Goal: Task Accomplishment & Management: Contribute content

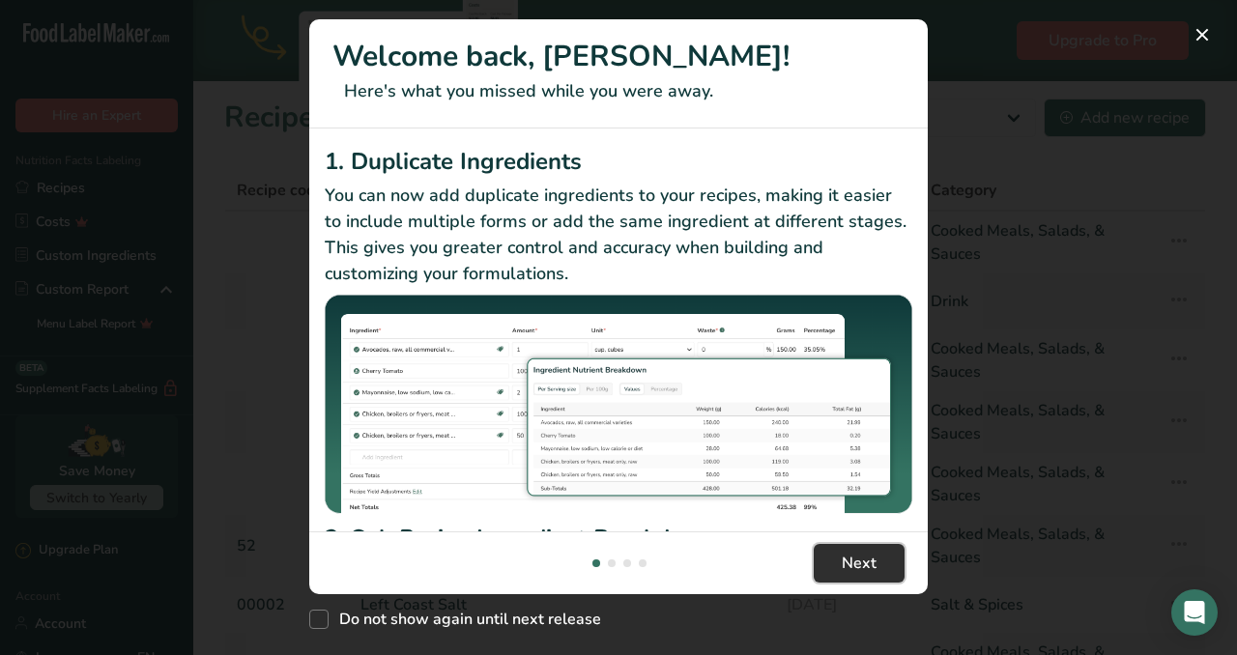
click at [866, 561] on span "Next" at bounding box center [859, 563] width 35 height 23
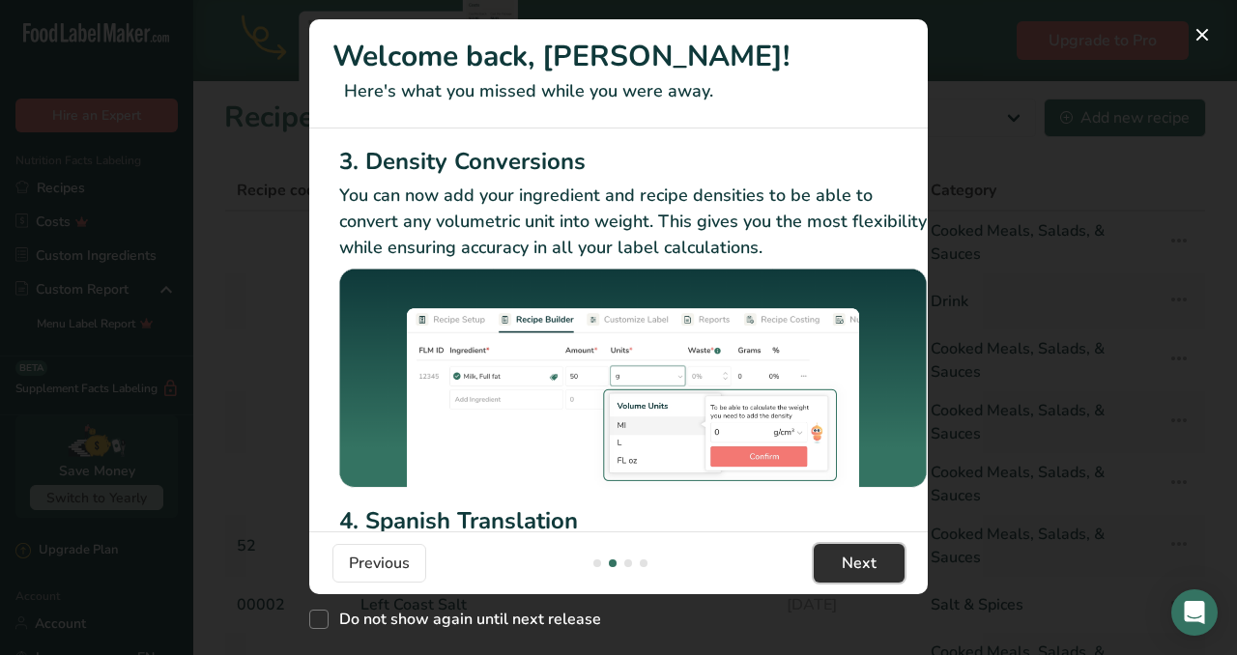
click at [866, 561] on span "Next" at bounding box center [859, 563] width 35 height 23
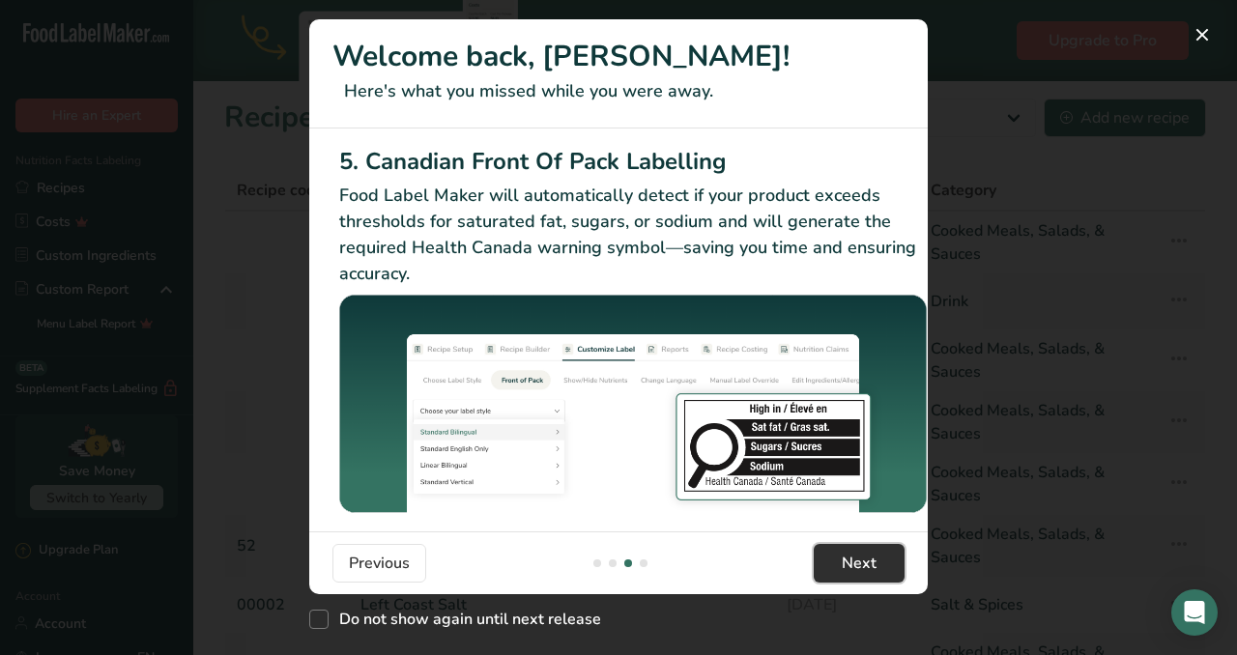
click at [866, 561] on span "Next" at bounding box center [859, 563] width 35 height 23
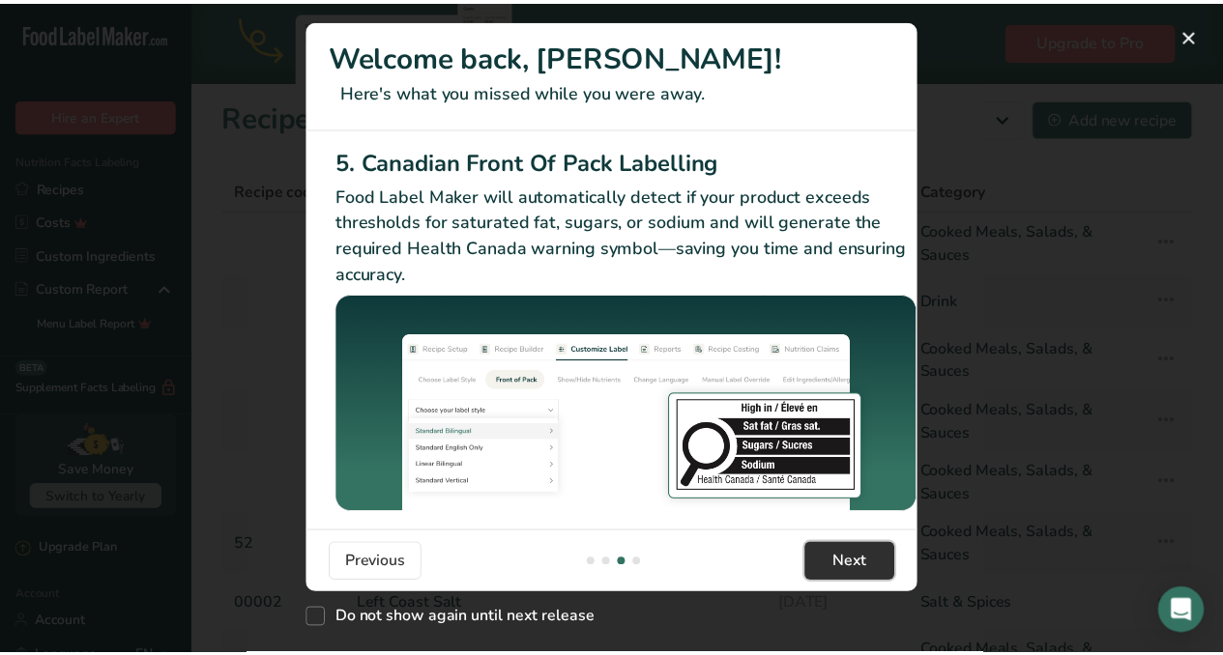
scroll to position [0, 1841]
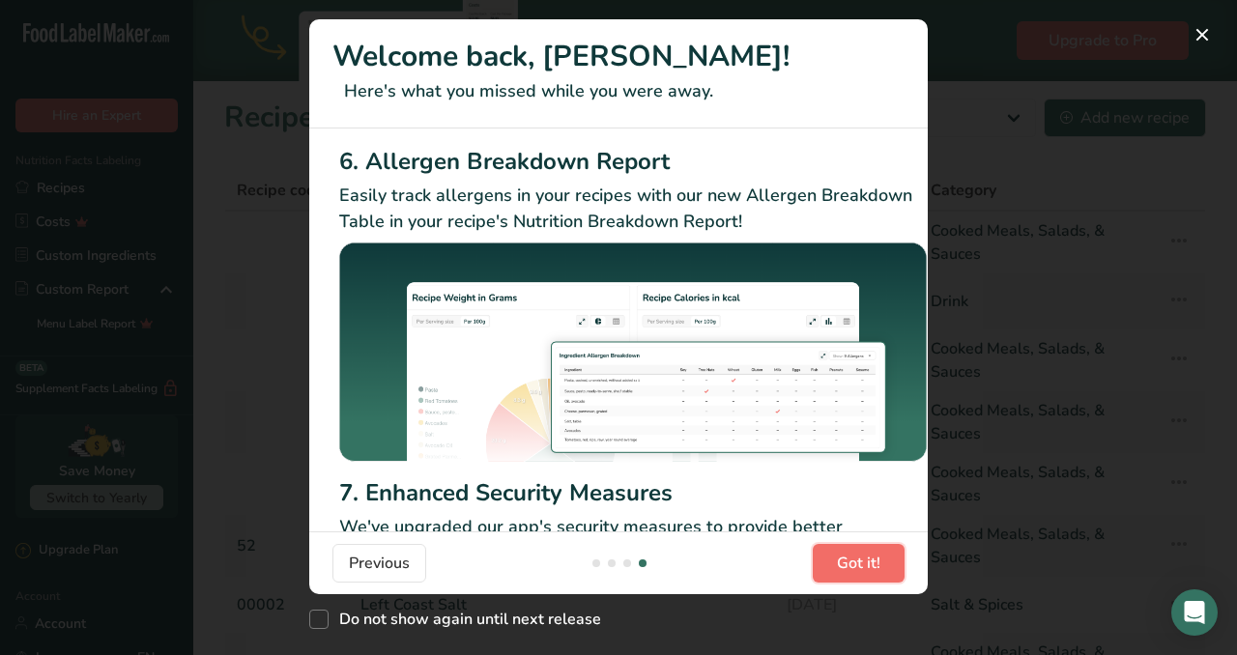
click at [866, 561] on span "Got it!" at bounding box center [858, 563] width 43 height 23
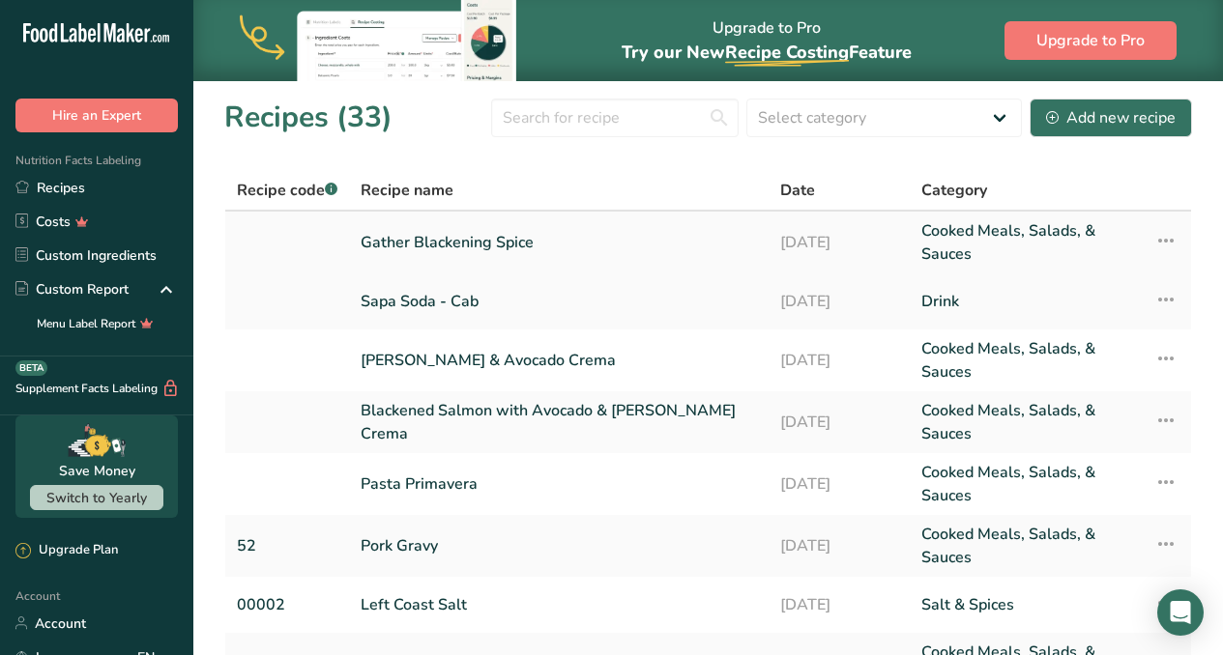
click at [502, 244] on link "Gather Blackening Spice" at bounding box center [559, 242] width 396 height 46
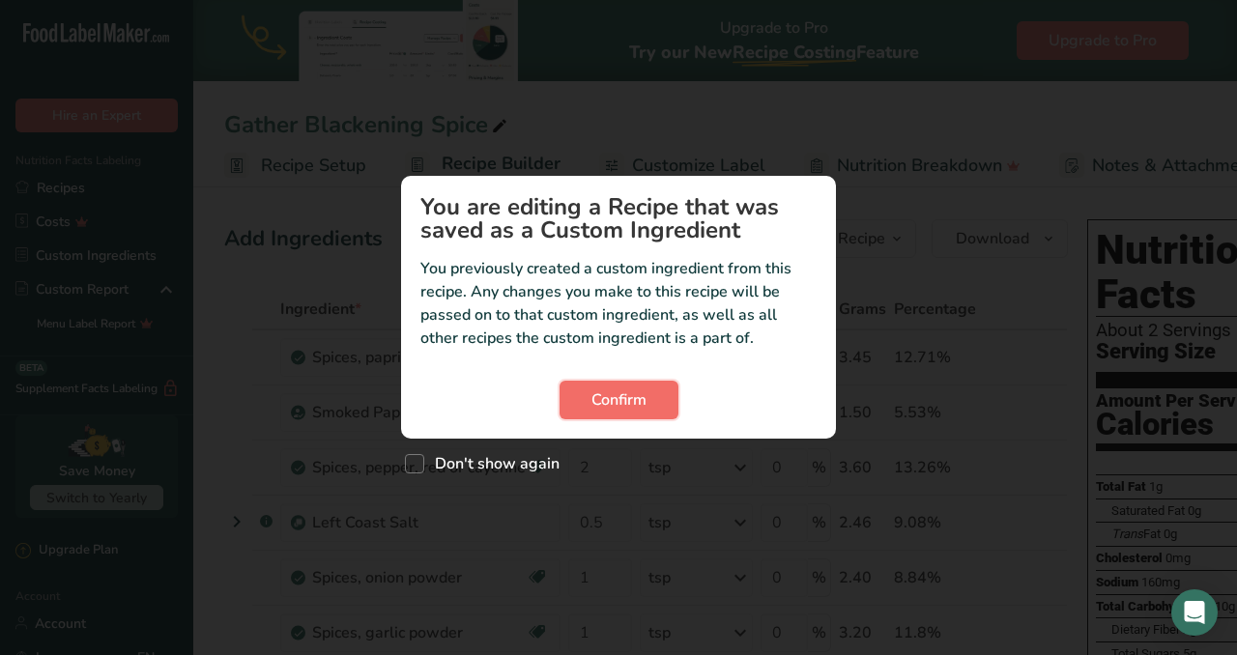
click at [625, 398] on span "Confirm" at bounding box center [619, 400] width 55 height 23
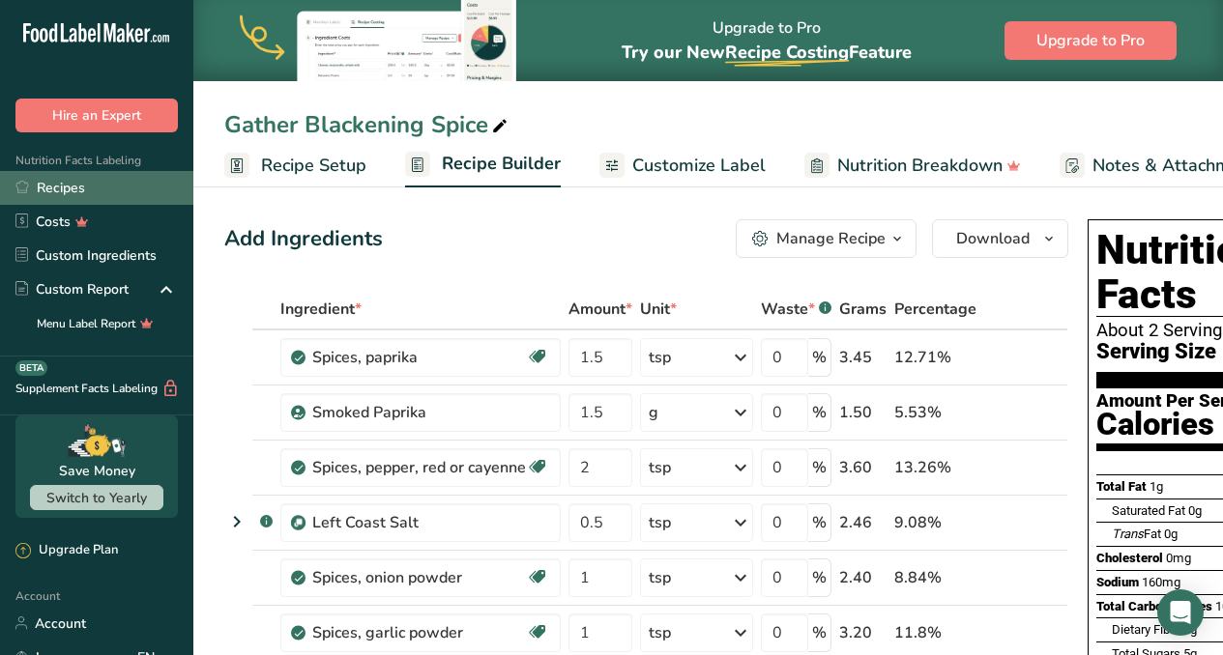
click at [56, 185] on link "Recipes" at bounding box center [96, 188] width 193 height 34
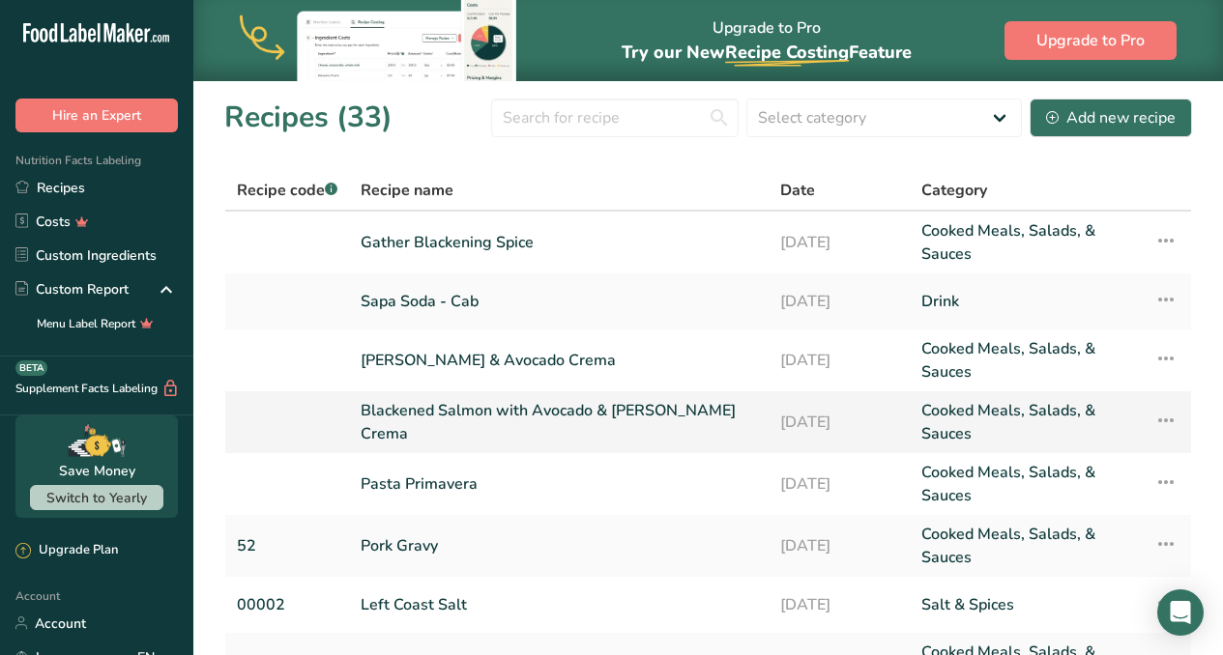
click at [526, 429] on link "Blackened Salmon with Avocado & [PERSON_NAME] Crema" at bounding box center [559, 422] width 396 height 46
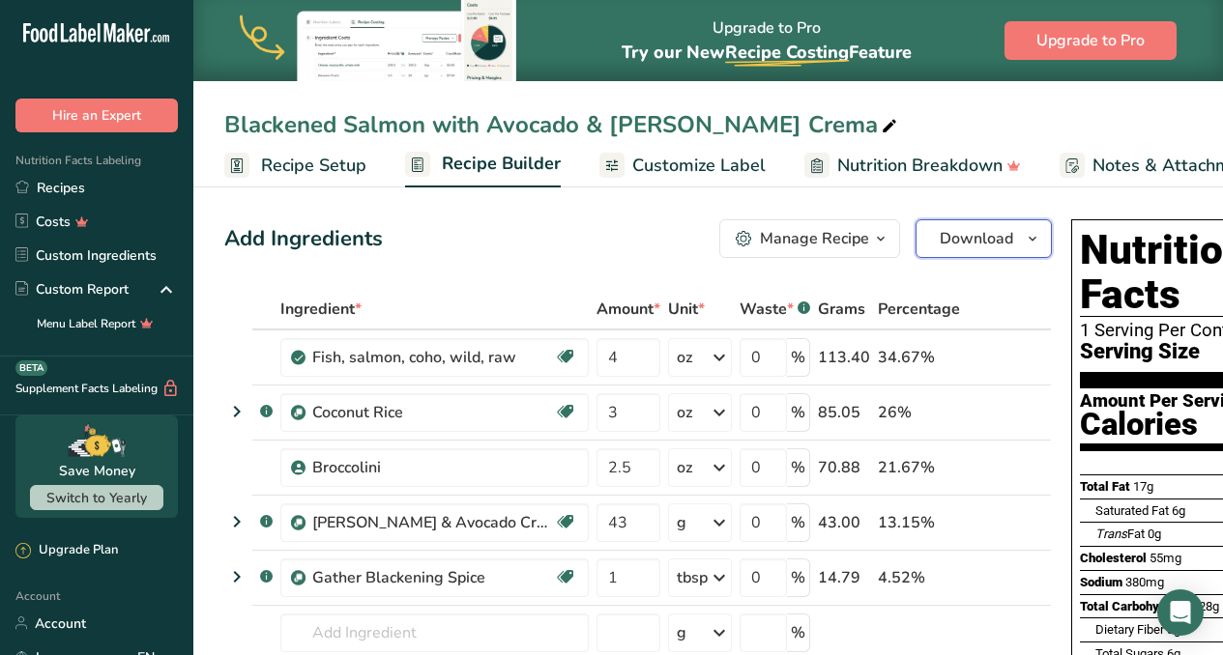
click at [943, 235] on span "Download" at bounding box center [975, 238] width 73 height 23
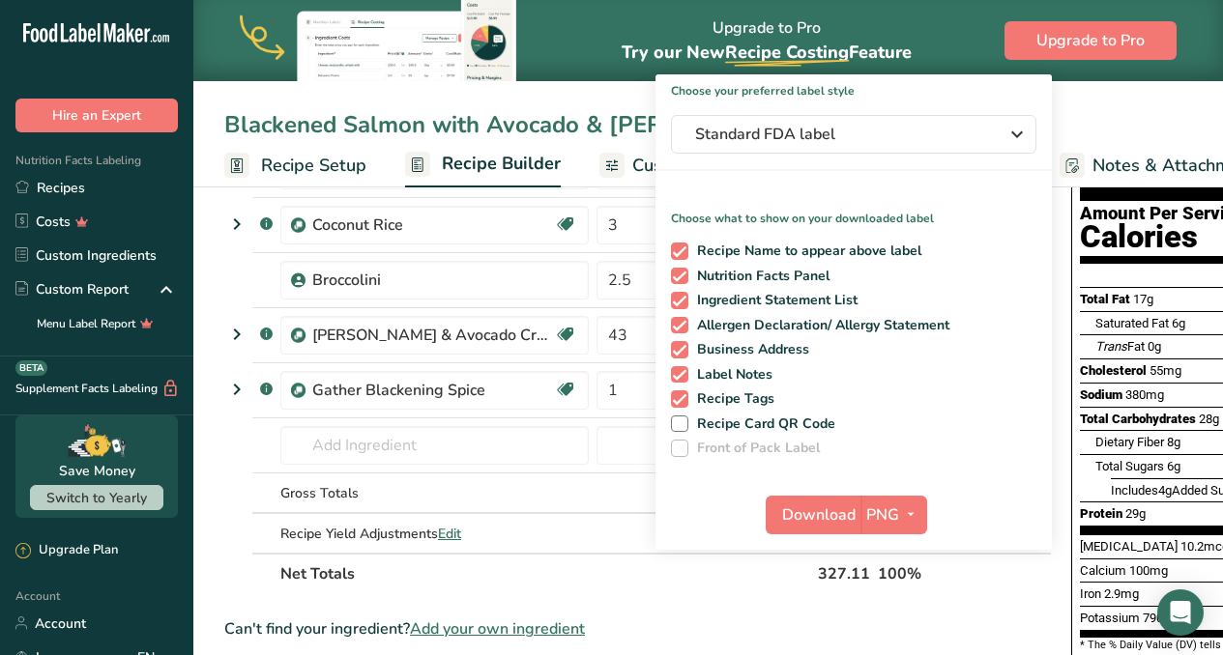
scroll to position [219, 0]
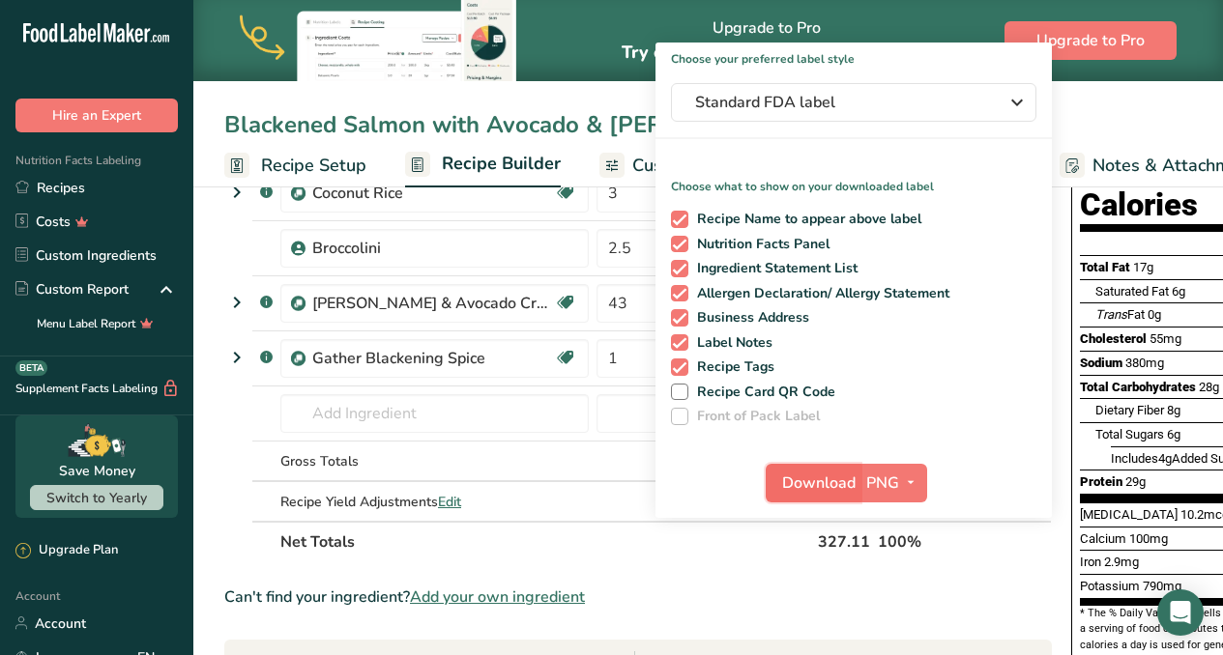
click at [799, 486] on span "Download" at bounding box center [818, 483] width 73 height 23
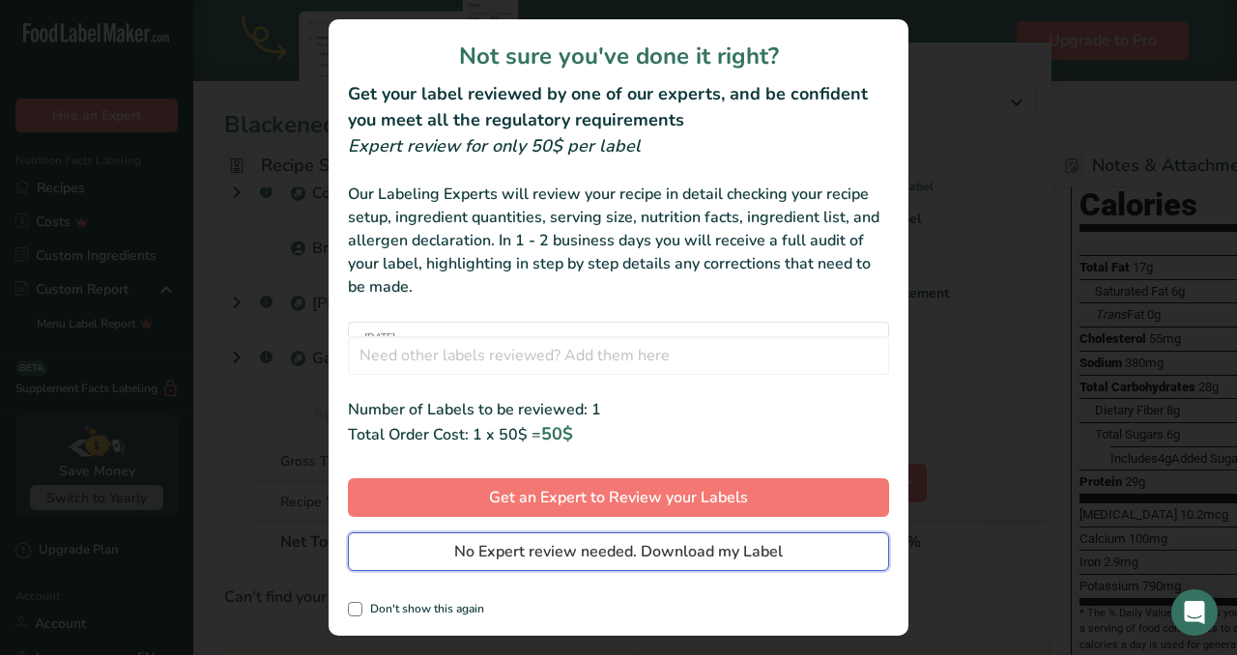
click at [717, 548] on span "No Expert review needed. Download my Label" at bounding box center [618, 551] width 329 height 23
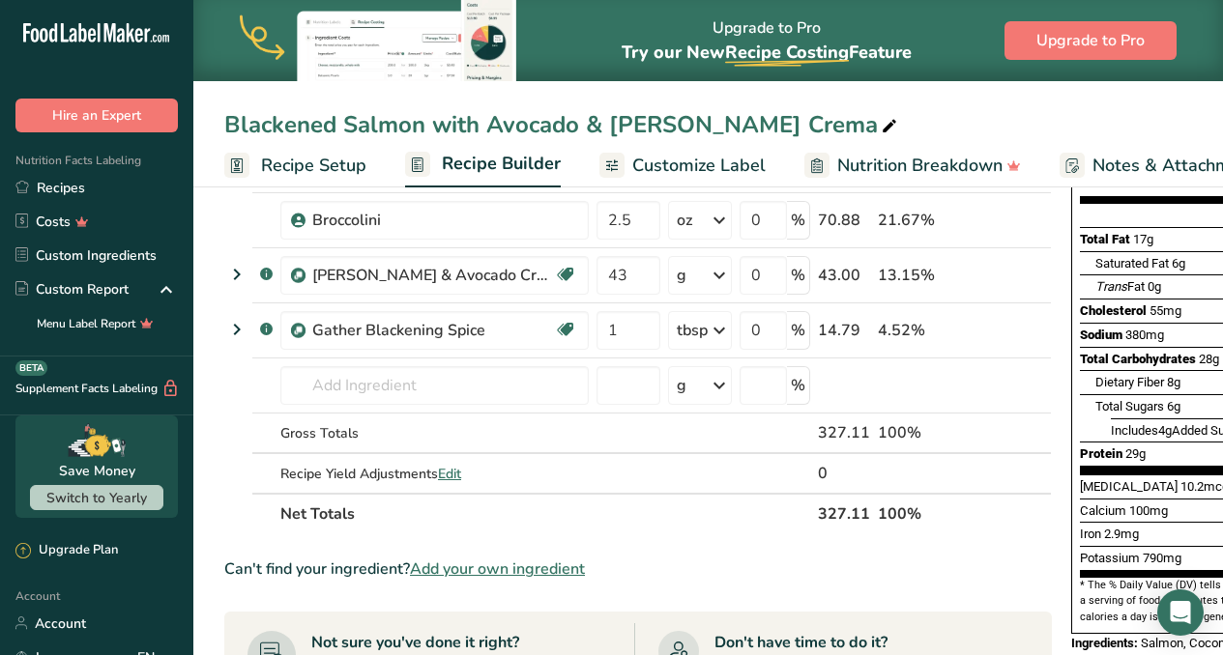
scroll to position [250, 0]
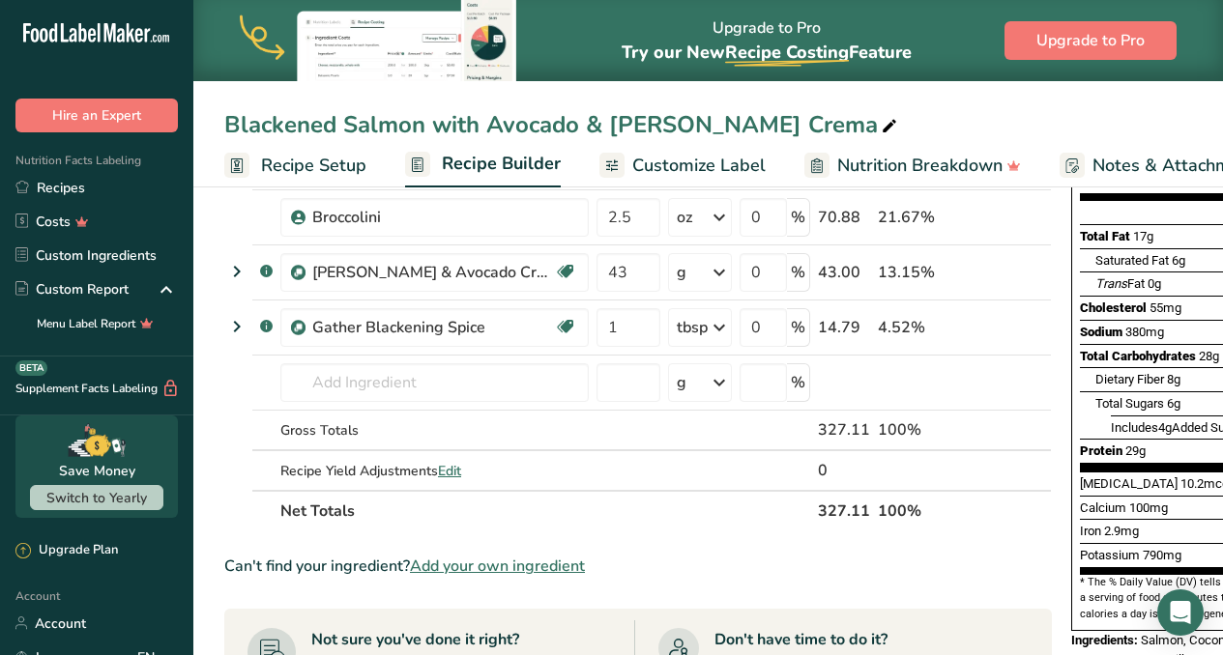
click at [670, 167] on span "Customize Label" at bounding box center [698, 166] width 133 height 26
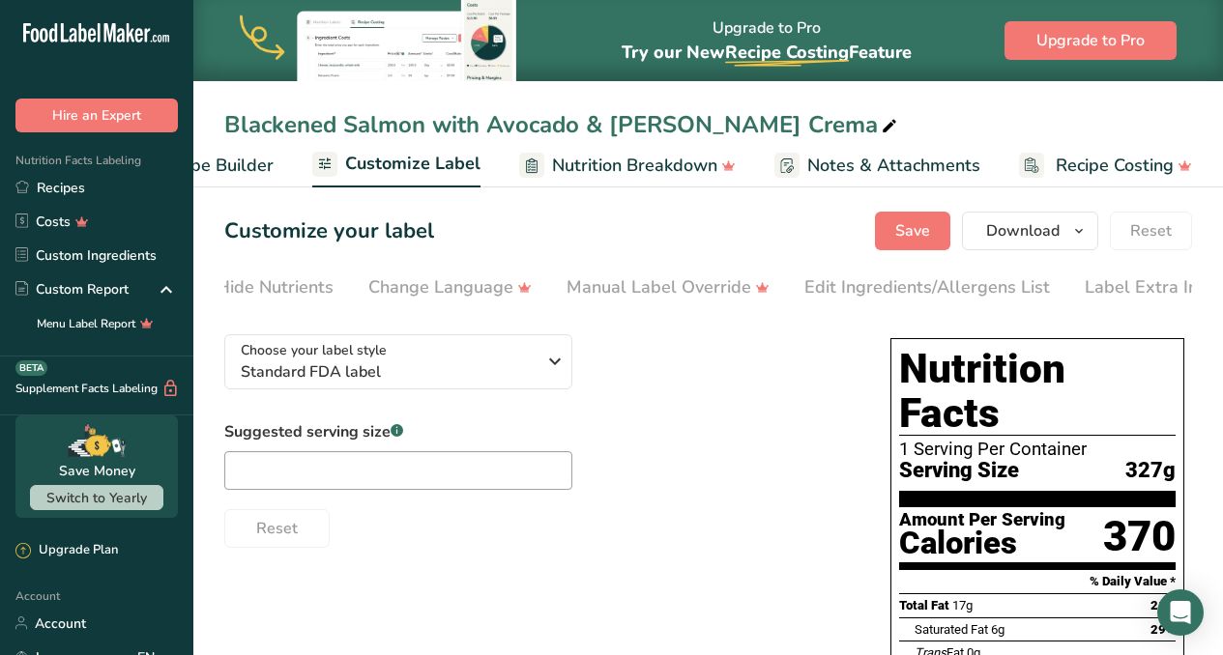
scroll to position [0, 482]
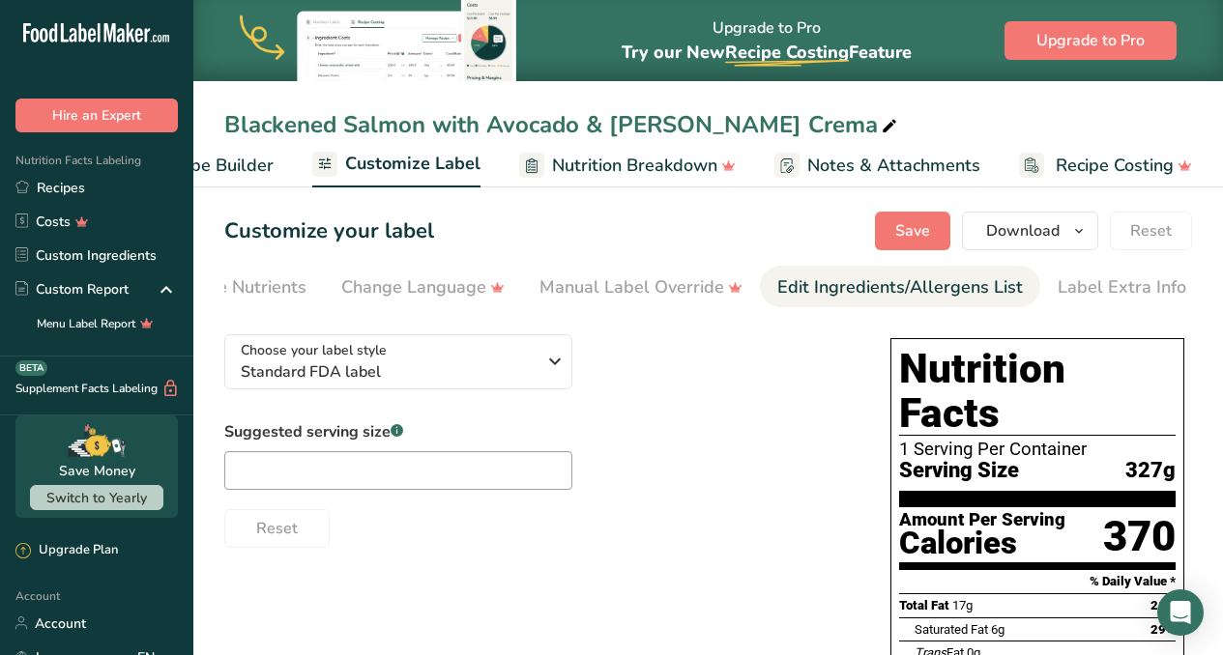
click at [848, 292] on div "Edit Ingredients/Allergens List" at bounding box center [900, 288] width 246 height 26
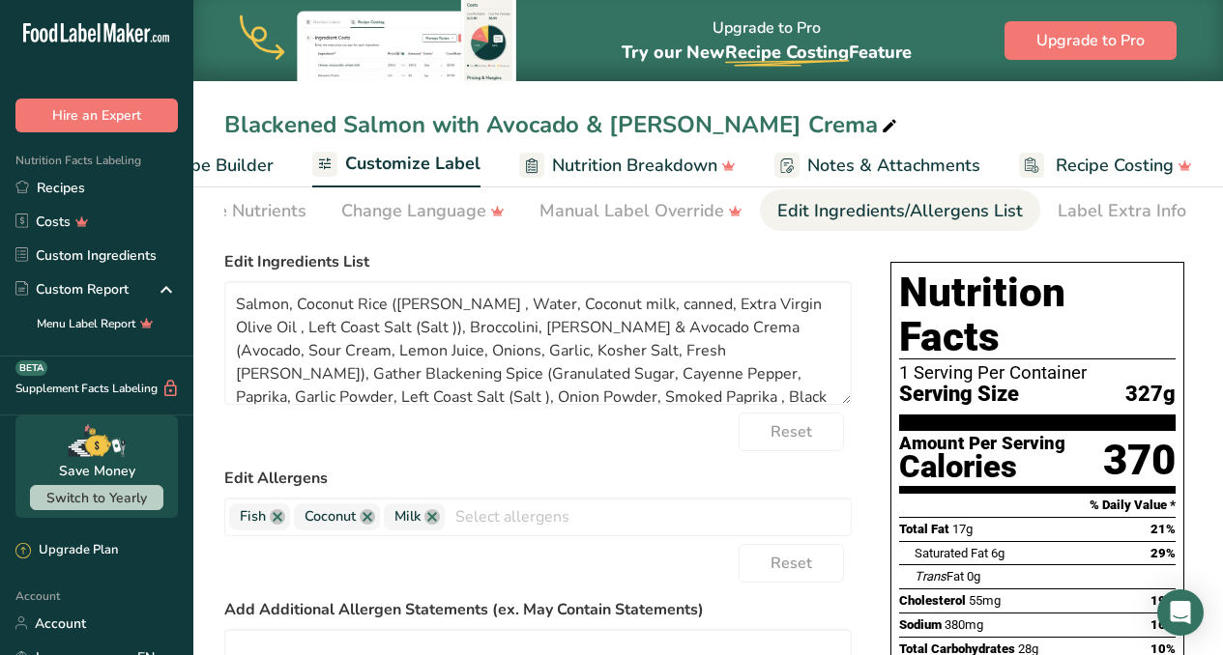
scroll to position [78, 0]
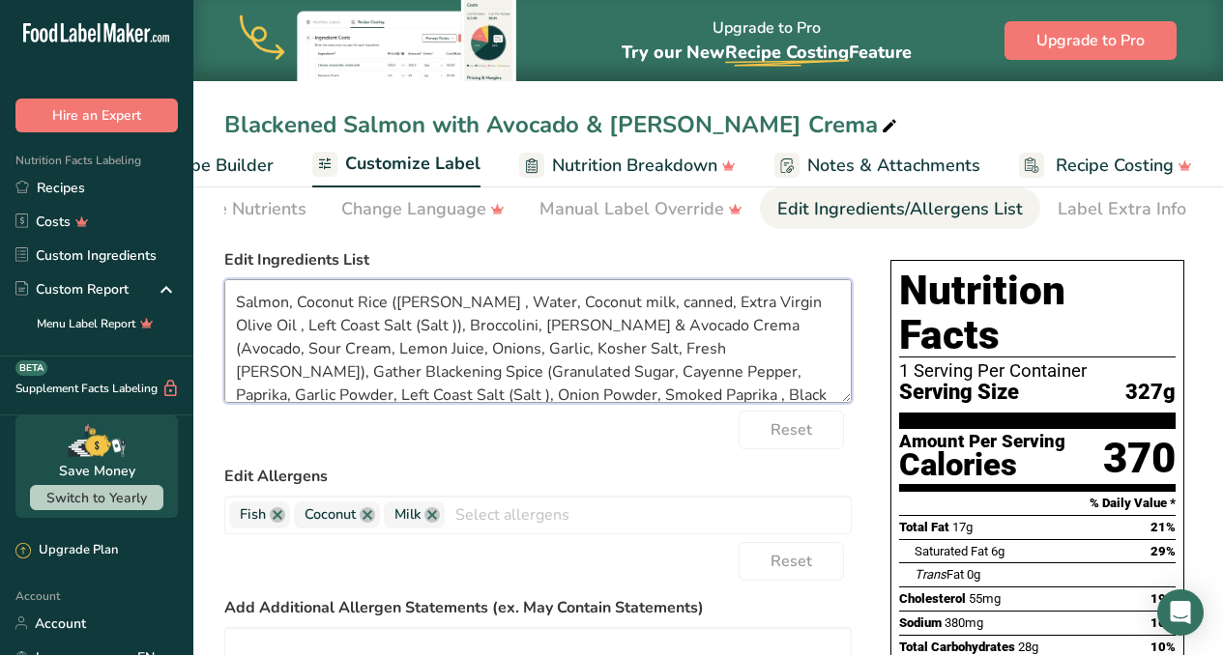
click at [299, 311] on textarea "Salmon, Coconut Rice (Jasmin Rice , Water, Coconut milk, canned, Extra Virgin O…" at bounding box center [537, 341] width 627 height 124
click at [237, 302] on textarea "Salmon, *Coconut Rice (Jasmin Rice , Water, Coconut milk, canned, Extra Virgin …" at bounding box center [537, 341] width 627 height 124
click at [501, 307] on textarea "Wild Caught Salmon, *Coconut Rice (Jasmin Rice , Water, Coconut milk, canned, E…" at bounding box center [537, 341] width 627 height 124
click at [554, 306] on textarea "Wild Caught Salmon, *Coconut Rice (jasmin Rice , Water, Coconut milk, canned, E…" at bounding box center [537, 341] width 627 height 124
click at [592, 305] on textarea "Wild Caught Salmon, *Coconut Rice (jasmin rice , Water, Coconut milk, canned, E…" at bounding box center [537, 341] width 627 height 124
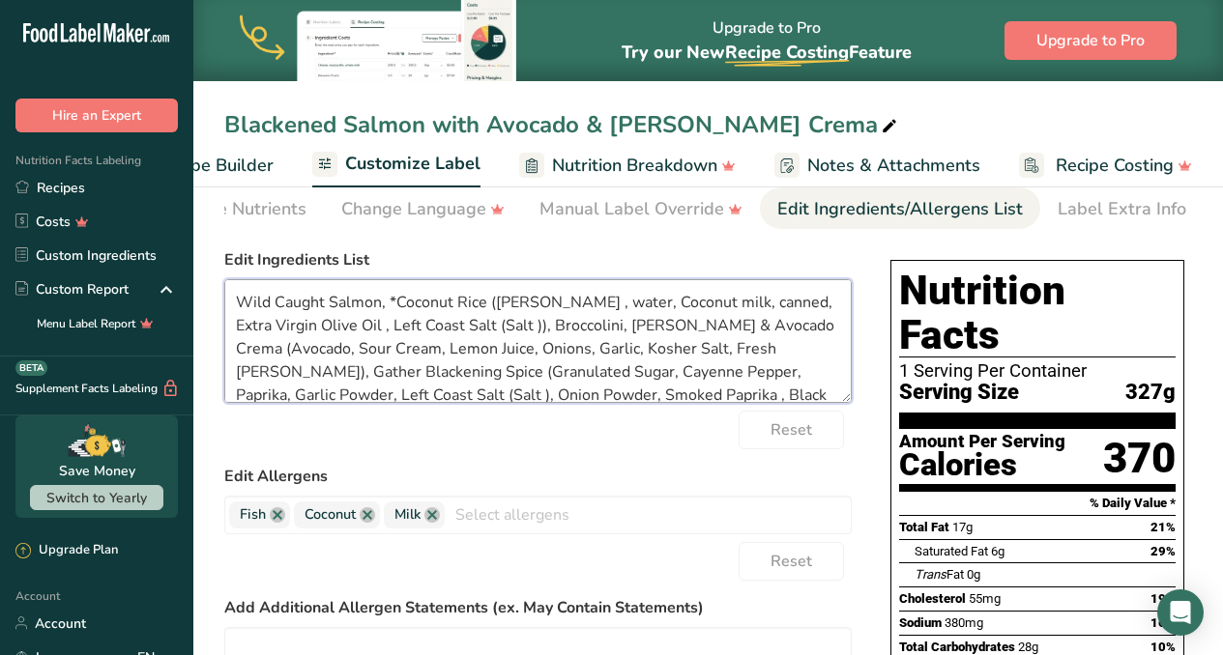
click at [639, 303] on textarea "Wild Caught Salmon, *Coconut Rice (jasmin rice , water, Coconut milk, canned, E…" at bounding box center [537, 341] width 627 height 124
click at [779, 311] on textarea "Wild Caught Salmon, *Coconut Rice (jasmin rice , water, coconut milk, canned, E…" at bounding box center [537, 341] width 627 height 124
click at [806, 310] on textarea "Wild Caught Salmon, *Coconut Rice (jasmin rice , water, coconut milk, Extra Vir…" at bounding box center [537, 341] width 627 height 124
click at [319, 330] on textarea "Wild Caught Salmon, *Coconut Rice (jasmin rice , water, coconut milk, olive oil…" at bounding box center [537, 341] width 627 height 124
click at [323, 335] on textarea "Wild Caught Salmon, *Coconut Rice (jasmin rice , water, coconut milk, olive oil…" at bounding box center [537, 341] width 627 height 124
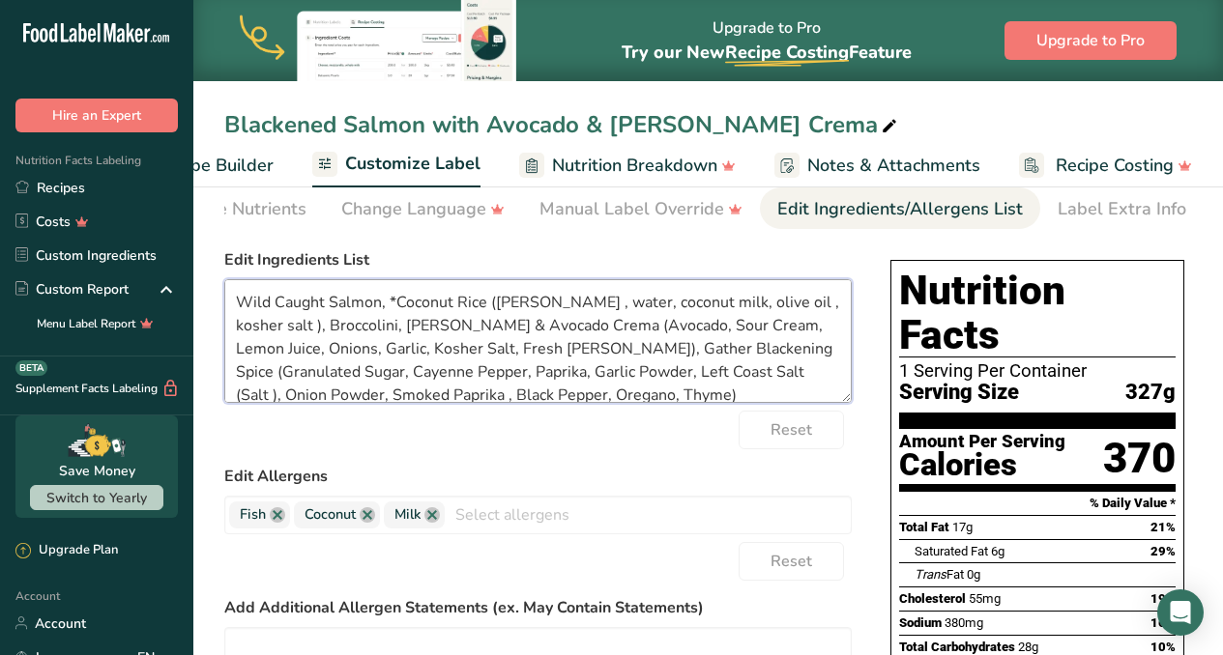
click at [328, 330] on textarea "Wild Caught Salmon, *Coconut Rice (jasmin rice , water, coconut milk, olive oil…" at bounding box center [537, 341] width 627 height 124
click at [412, 325] on textarea "Wild Caught Salmon, *Coconut Rice (jasmin rice , water, coconut milk, olive oil…" at bounding box center [537, 341] width 627 height 124
click at [585, 332] on textarea "Wild Caught Salmon, *Coconut Rice (jasmin rice , water, coconut milk, olive oil…" at bounding box center [537, 341] width 627 height 124
click at [649, 325] on textarea "Wild Caught Salmon, *Coconut Rice (jasmin rice , water, coconut milk, olive oil…" at bounding box center [537, 341] width 627 height 124
click at [687, 330] on textarea "Wild Caught Salmon, *Coconut Rice (jasmin rice , water, coconut milk, olive oil…" at bounding box center [537, 341] width 627 height 124
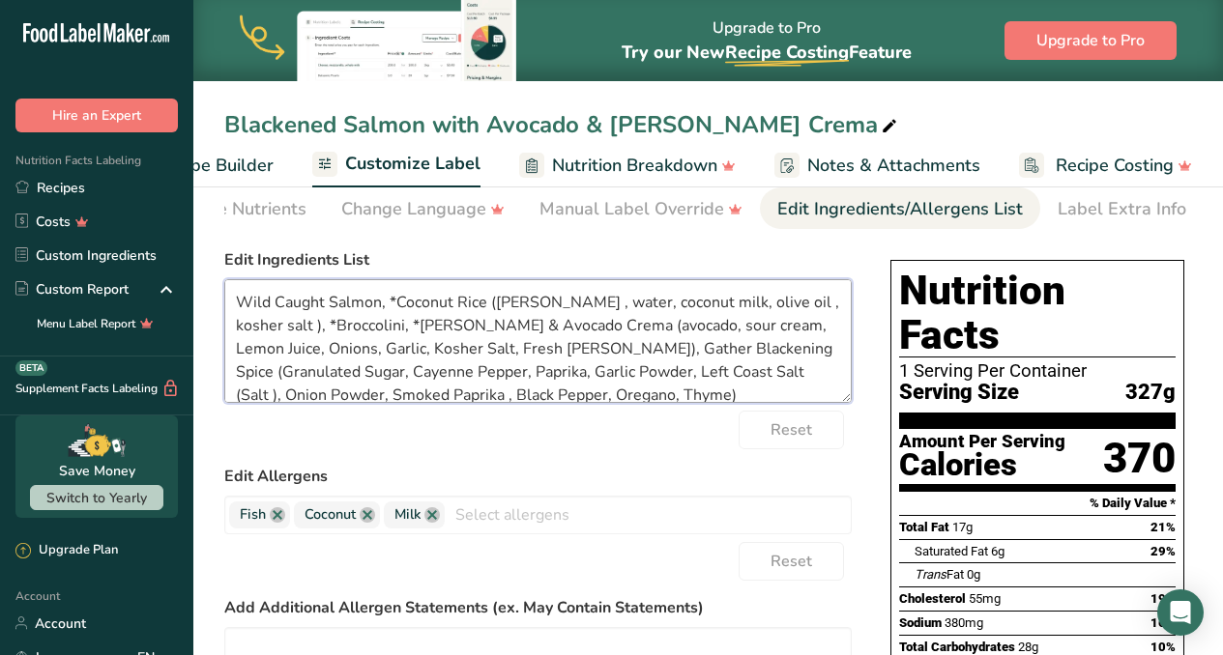
click at [733, 328] on textarea "Wild Caught Salmon, *Coconut Rice (jasmin rice , water, coconut milk, olive oil…" at bounding box center [537, 341] width 627 height 124
click at [774, 330] on textarea "Wild Caught Salmon, *Coconut Rice (jasmin rice , water, coconut milk, olive oil…" at bounding box center [537, 341] width 627 height 124
click at [245, 351] on textarea "Wild Caught Salmon, *Coconut Rice (jasmin rice , water, coconut milk, olive oil…" at bounding box center [537, 341] width 627 height 124
click at [278, 351] on textarea "Wild Caught Salmon, *Coconut Rice (jasmin rice , water, coconut milk, olive oil…" at bounding box center [537, 341] width 627 height 124
click at [290, 348] on textarea "Wild Caught Salmon, *Coconut Rice (jasmin rice , water, coconut milk, olive oil…" at bounding box center [537, 341] width 627 height 124
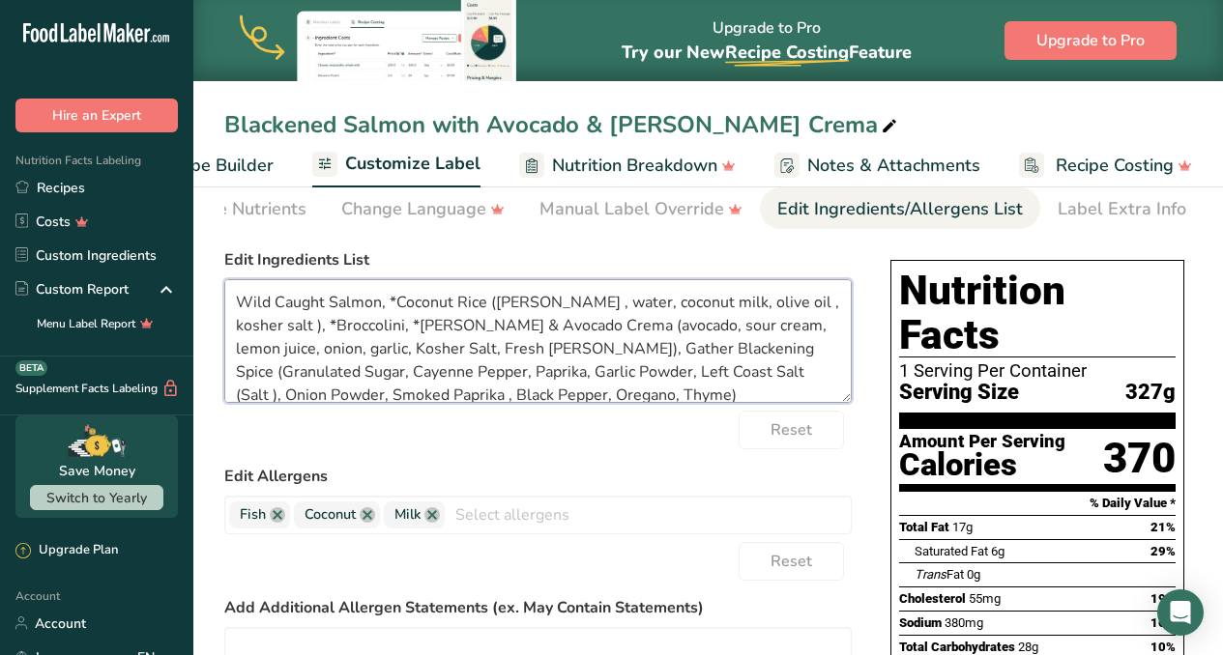
click at [333, 354] on textarea "Wild Caught Salmon, *Coconut Rice (jasmin rice , water, coconut milk, olive oil…" at bounding box center [537, 341] width 627 height 124
click at [384, 352] on textarea "Wild Caught Salmon, *Coconut Rice (jasmin rice , water, coconut milk, olive oil…" at bounding box center [537, 341] width 627 height 124
click at [418, 351] on textarea "Wild Caught Salmon, *Coconut Rice (jasmin rice , water, coconut milk, olive oil…" at bounding box center [537, 341] width 627 height 124
click at [456, 353] on textarea "Wild Caught Salmon, *Coconut Rice (jasmin rice , water, coconut milk, olive oil…" at bounding box center [537, 341] width 627 height 124
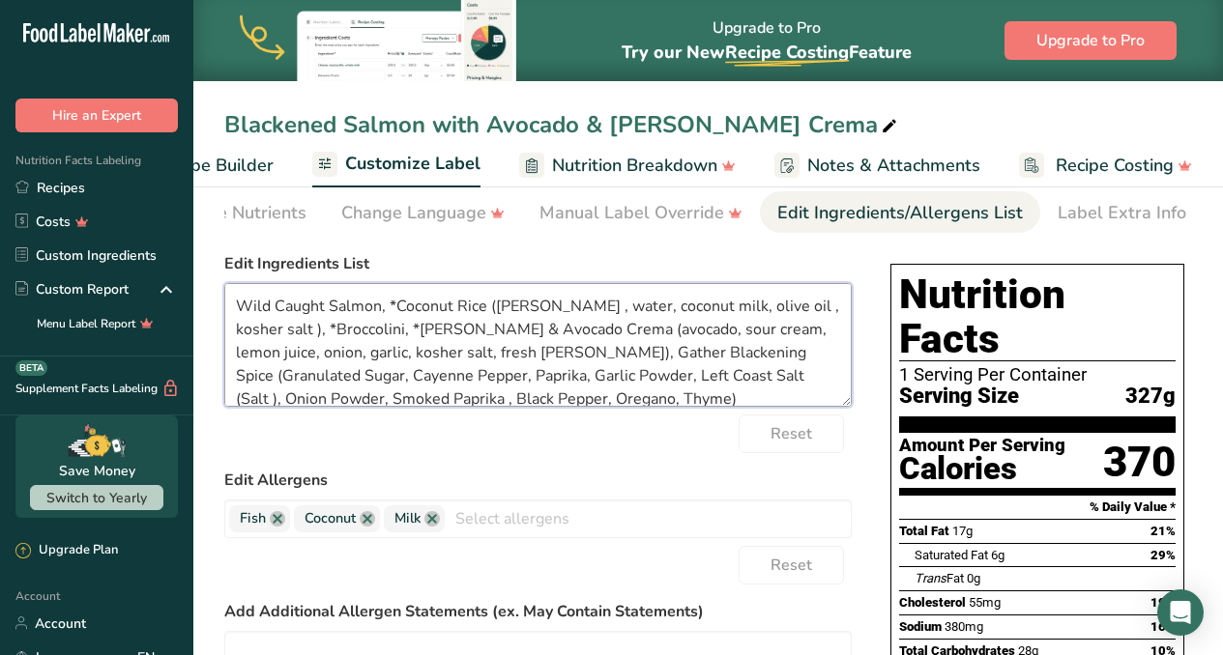
scroll to position [74, 0]
click at [485, 356] on textarea "Wild Caught Salmon, *Coconut Rice (jasmin rice , water, coconut milk, olive oil…" at bounding box center [537, 345] width 627 height 124
click at [756, 358] on textarea "Wild Caught Salmon, *Coconut Rice (jasmin rice , water, coconut milk, olive oil…" at bounding box center [537, 345] width 627 height 124
click at [724, 354] on textarea "Wild Caught Salmon, *Coconut Rice (jasmin rice , water, coconut milk, olive oil…" at bounding box center [537, 345] width 627 height 124
click at [243, 379] on textarea "Wild Caught Salmon, *Coconut Rice (jasmin rice , water, coconut milk, olive oil…" at bounding box center [537, 345] width 627 height 124
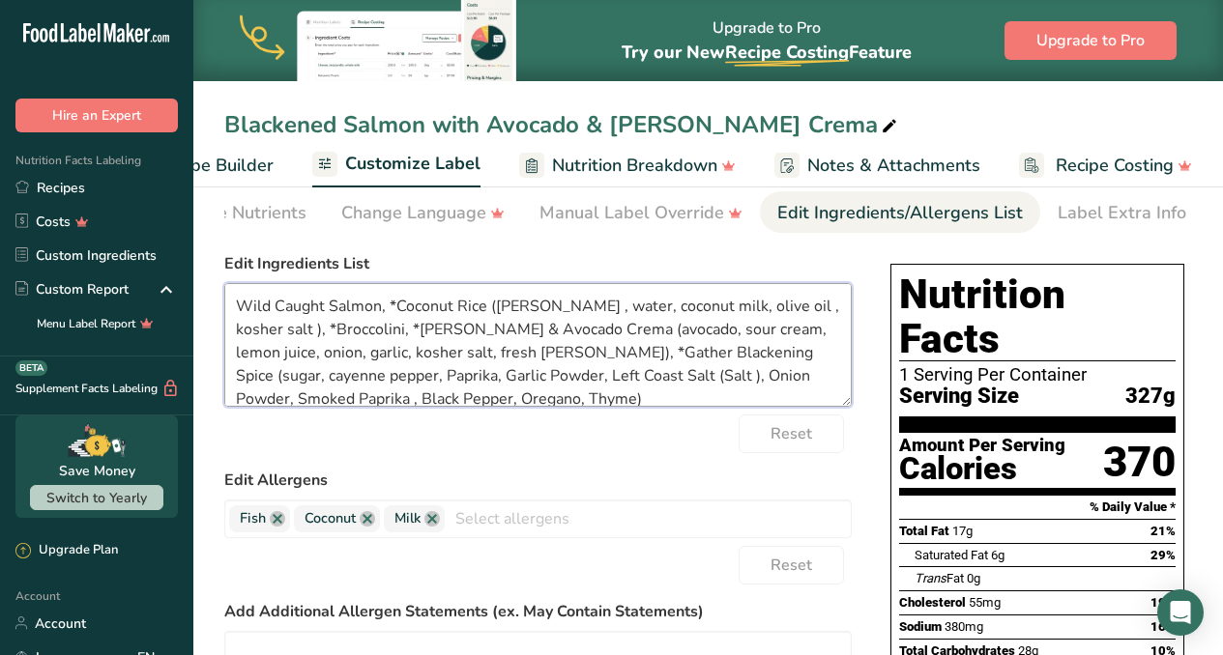
click at [300, 380] on textarea "Wild Caught Salmon, *Coconut Rice (jasmin rice , water, coconut milk, olive oil…" at bounding box center [537, 345] width 627 height 124
drag, startPoint x: 358, startPoint y: 380, endPoint x: 378, endPoint y: 414, distance: 39.5
click at [358, 379] on textarea "Wild Caught Salmon, *Coconut Rice (jasmin rice , water, coconut milk, olive oil…" at bounding box center [537, 345] width 627 height 124
click at [398, 374] on textarea "Wild Caught Salmon, *Coconut Rice (jasmin rice , water, coconut milk, olive oil…" at bounding box center [537, 345] width 627 height 124
drag, startPoint x: 599, startPoint y: 383, endPoint x: 452, endPoint y: 377, distance: 147.0
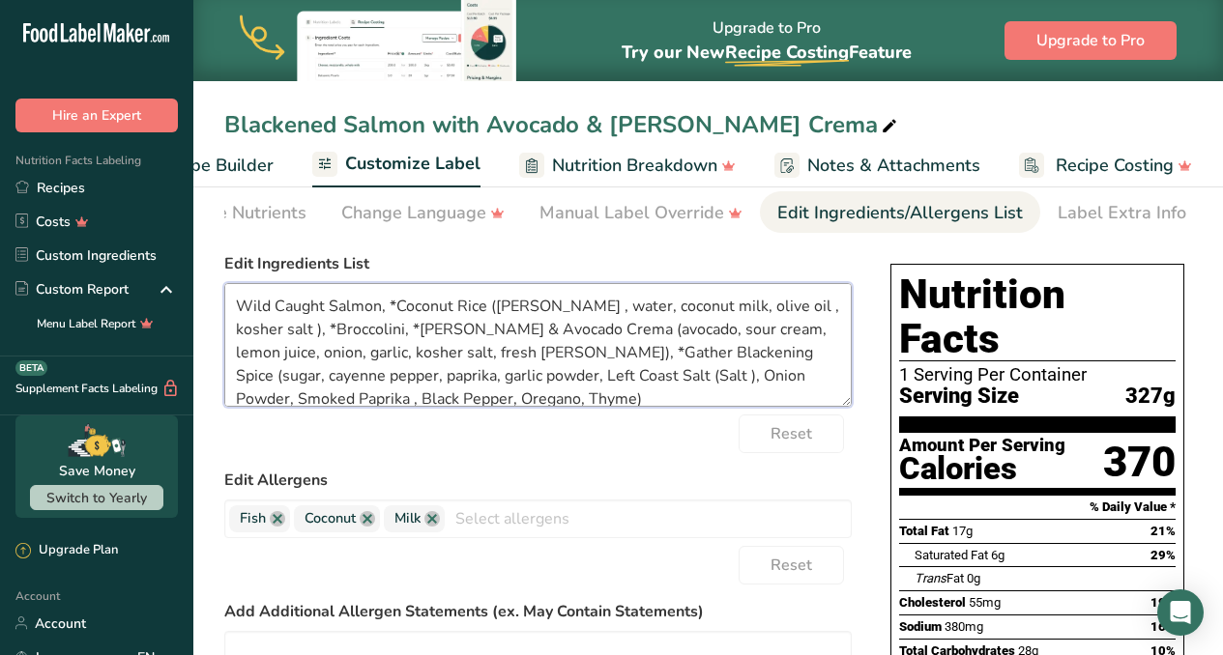
click at [452, 377] on textarea "Wild Caught Salmon, *Coconut Rice (jasmin rice , water, coconut milk, olive oil…" at bounding box center [537, 345] width 627 height 124
click at [543, 380] on textarea "Wild Caught Salmon, *Coconut Rice (jasmin rice , water, coconut milk, olive oil…" at bounding box center [537, 345] width 627 height 124
click at [587, 376] on textarea "Wild Caught Salmon, *Coconut Rice (jasmin rice , water, coconut milk, olive oil…" at bounding box center [537, 345] width 627 height 124
click at [647, 380] on textarea "Wild Caught Salmon, *Coconut Rice (jasmin rice , water, coconut milk, olive oil…" at bounding box center [537, 345] width 627 height 124
click at [704, 374] on textarea "Wild Caught Salmon, *Coconut Rice (jasmin rice , water, coconut milk, olive oil…" at bounding box center [537, 345] width 627 height 124
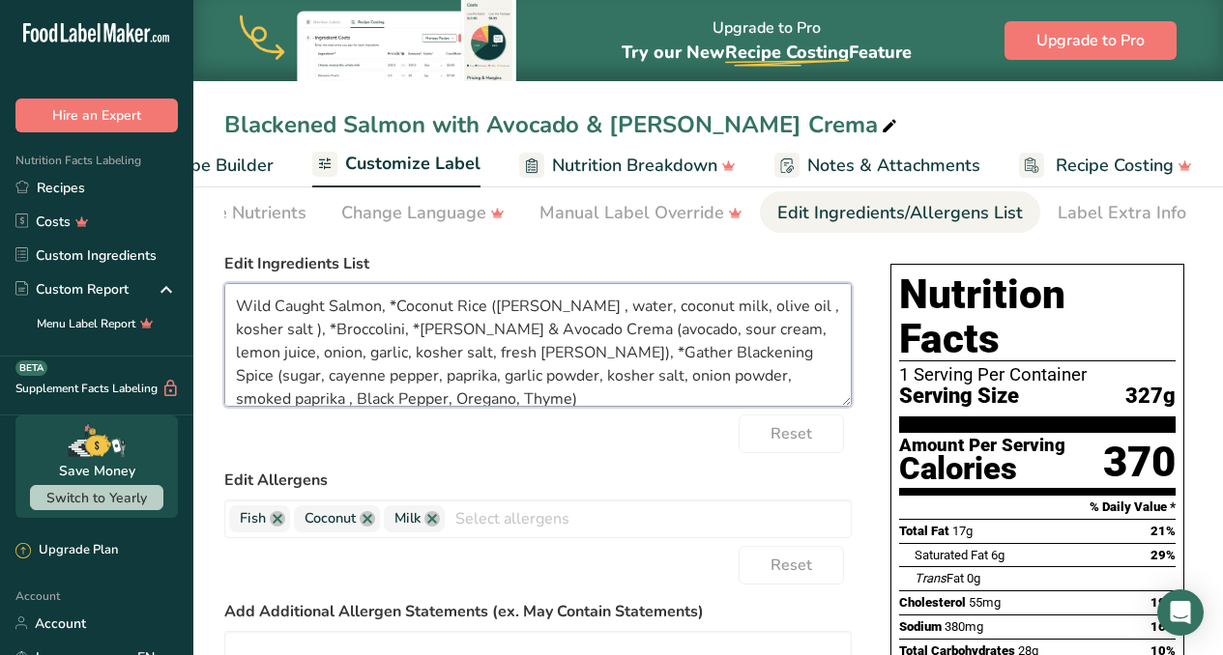
click at [766, 375] on textarea "Wild Caught Salmon, *Coconut Rice (jasmin rice , water, coconut milk, olive oil…" at bounding box center [537, 345] width 627 height 124
click at [243, 399] on textarea "Wild Caught Salmon, *Coconut Rice (jasmin rice , water, coconut milk, olive oil…" at bounding box center [537, 345] width 627 height 124
click at [302, 398] on textarea "Wild Caught Salmon, *Coconut Rice (jasmin rice , water, coconut milk, olive oil…" at bounding box center [537, 345] width 627 height 124
click at [362, 392] on textarea "Wild Caught Salmon, *Coconut Rice (jasmin rice , water, coconut milk, olive oil…" at bounding box center [537, 345] width 627 height 124
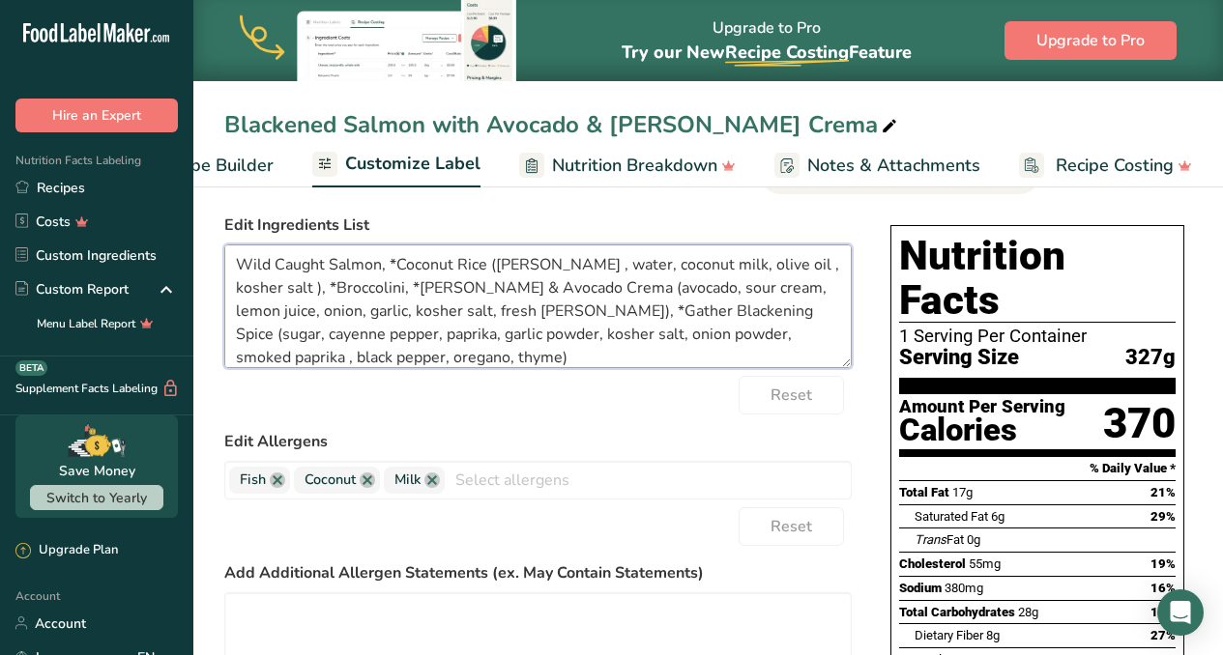
scroll to position [0, 0]
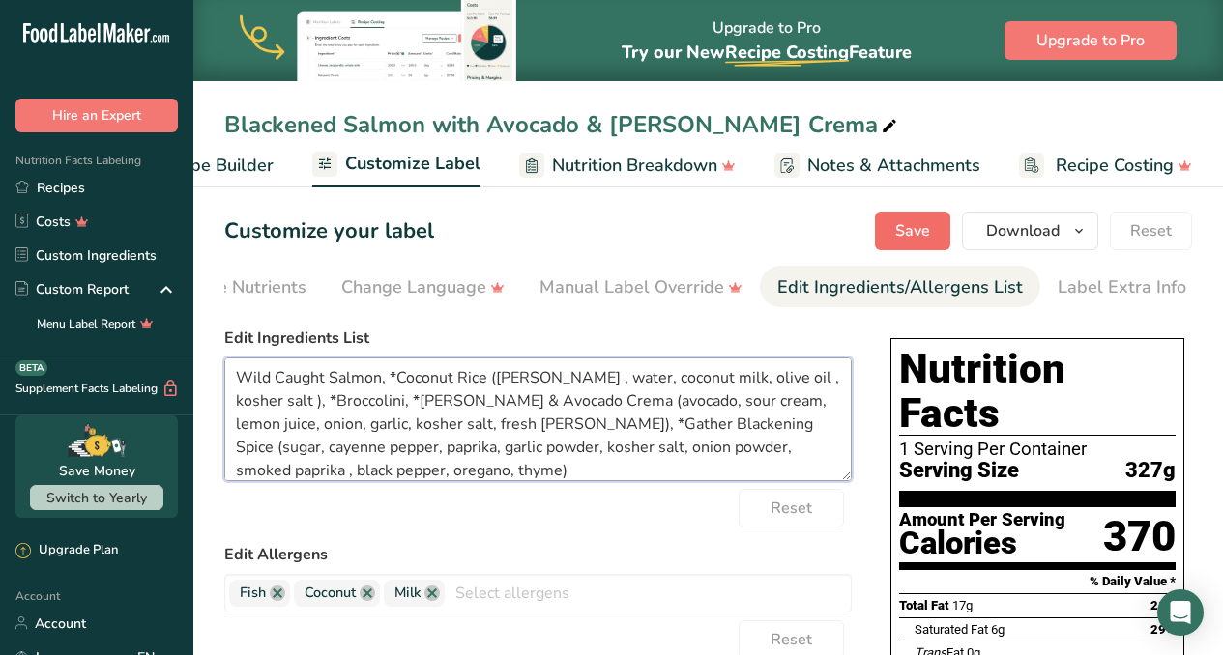
type textarea "Wild Caught Salmon, *Coconut Rice (jasmin rice , water, coconut milk, olive oil…"
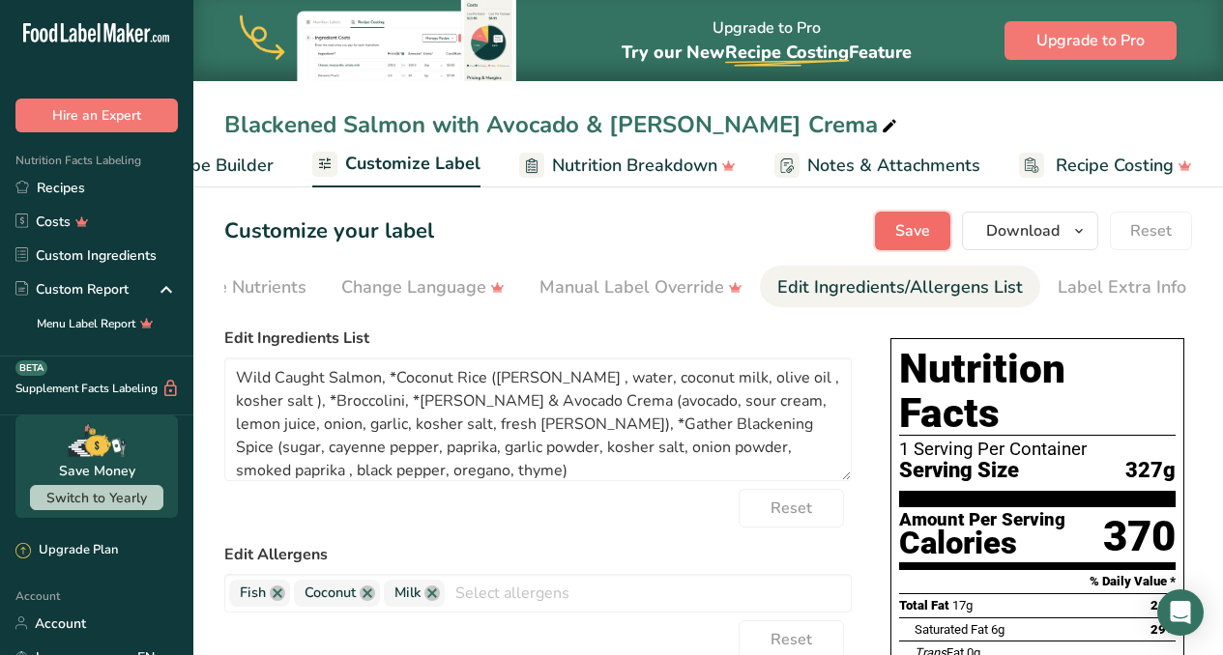
click at [935, 230] on button "Save" at bounding box center [912, 231] width 75 height 39
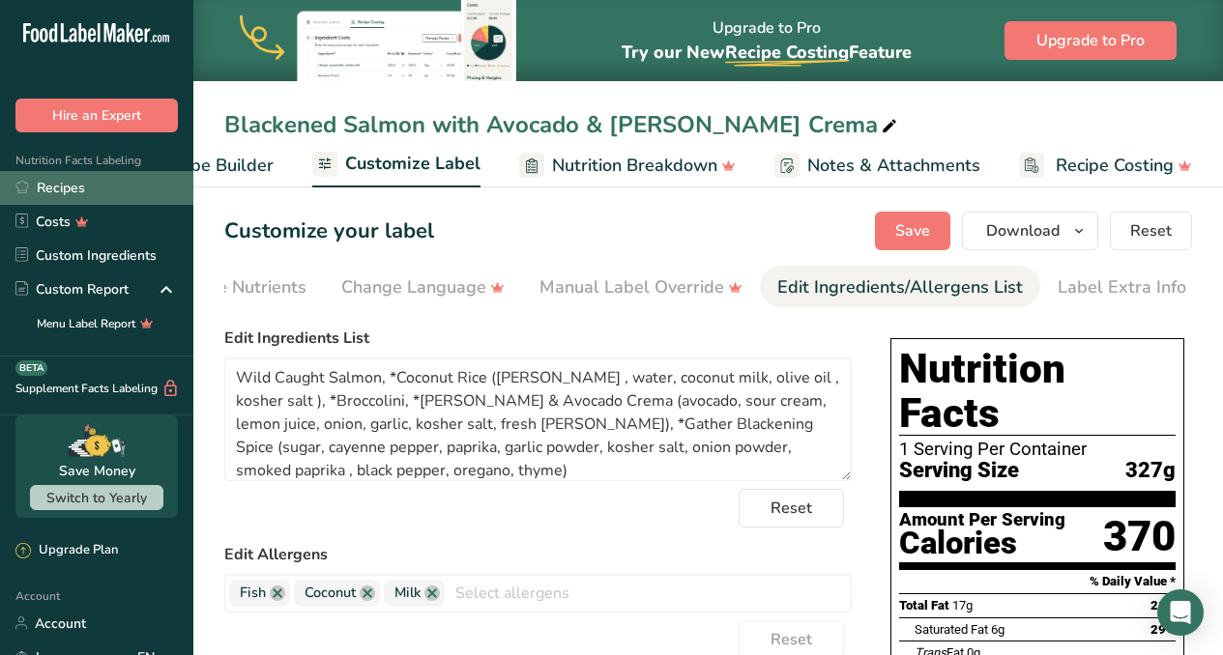
click at [63, 186] on link "Recipes" at bounding box center [96, 188] width 193 height 34
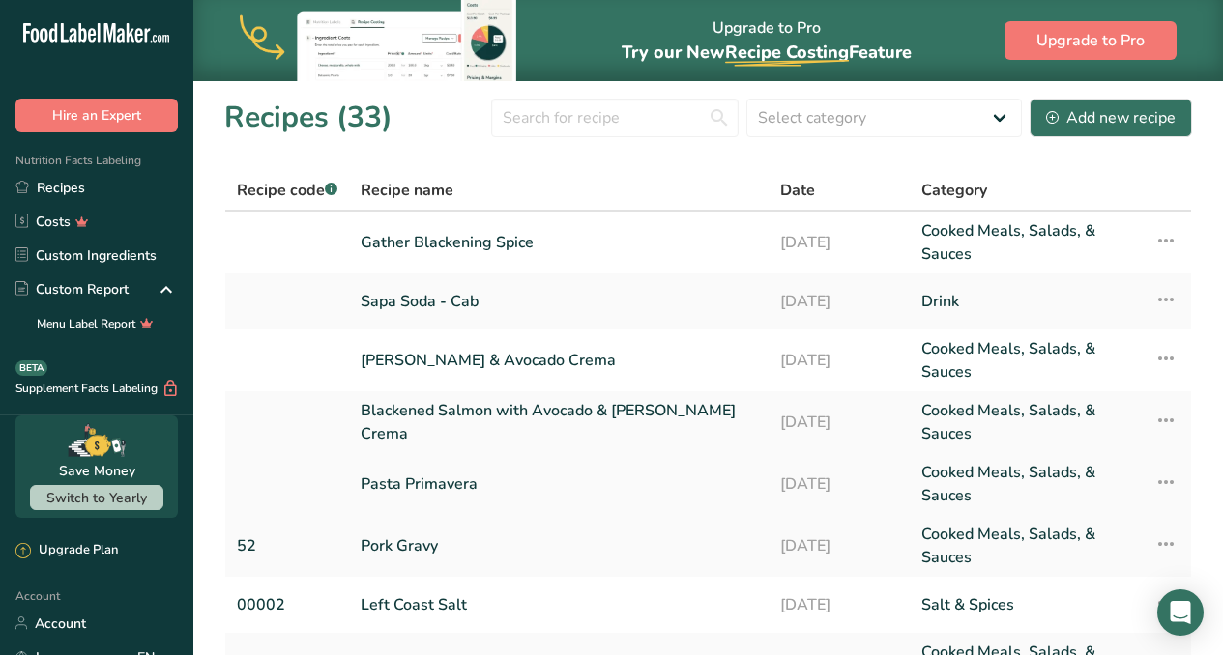
click at [428, 481] on link "Pasta Primavera" at bounding box center [559, 484] width 396 height 46
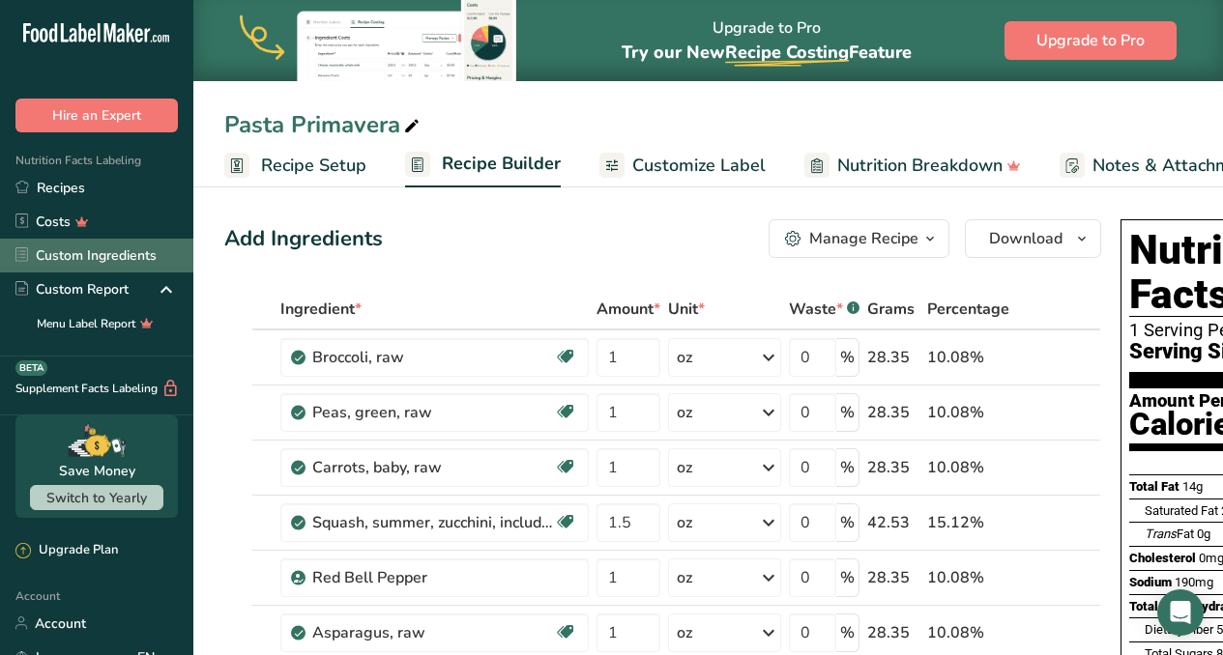
click at [119, 247] on link "Custom Ingredients" at bounding box center [96, 256] width 193 height 34
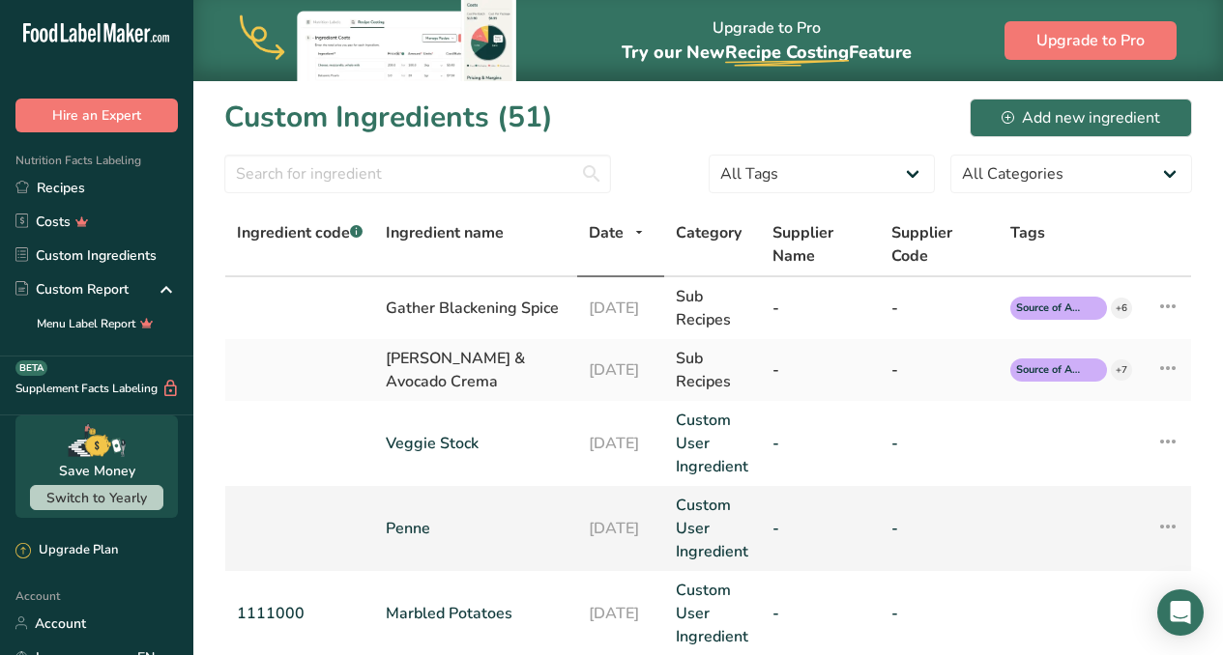
click at [396, 533] on link "Penne" at bounding box center [476, 528] width 180 height 23
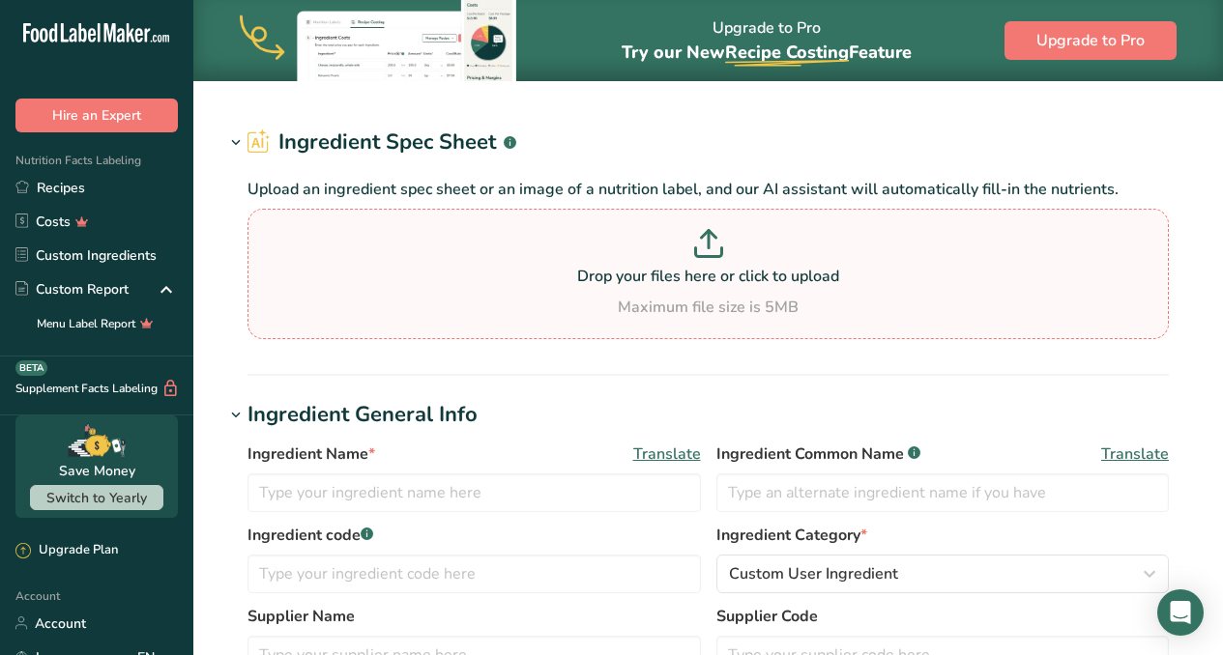
type input "Penne"
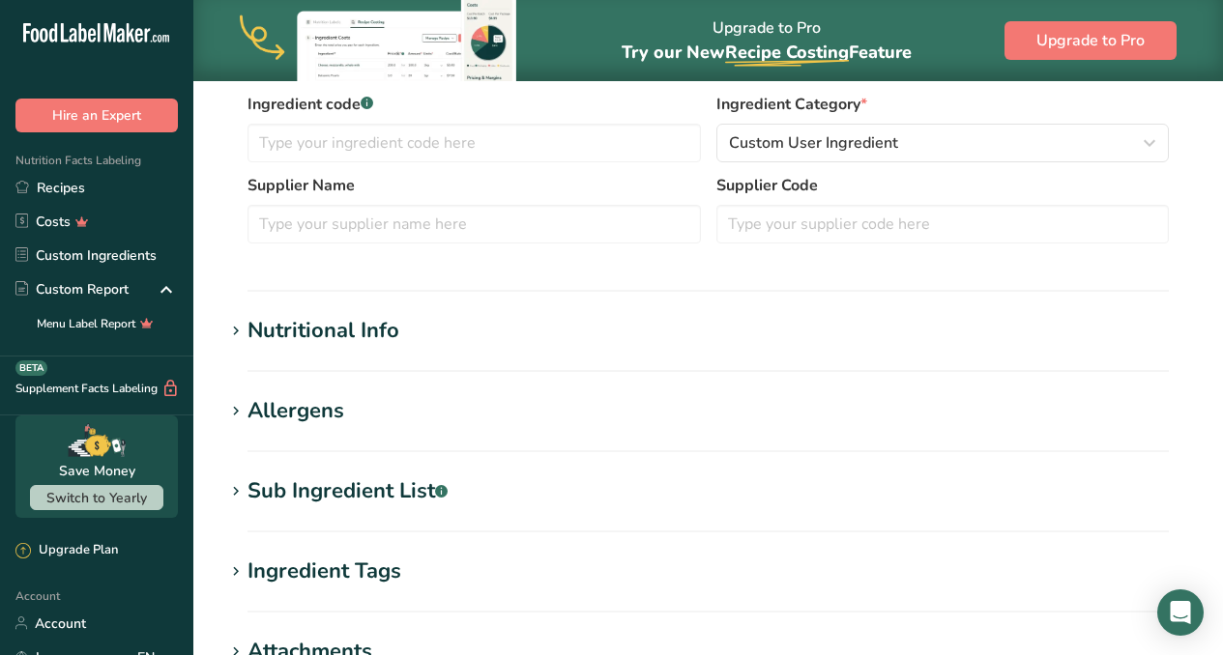
scroll to position [518, 0]
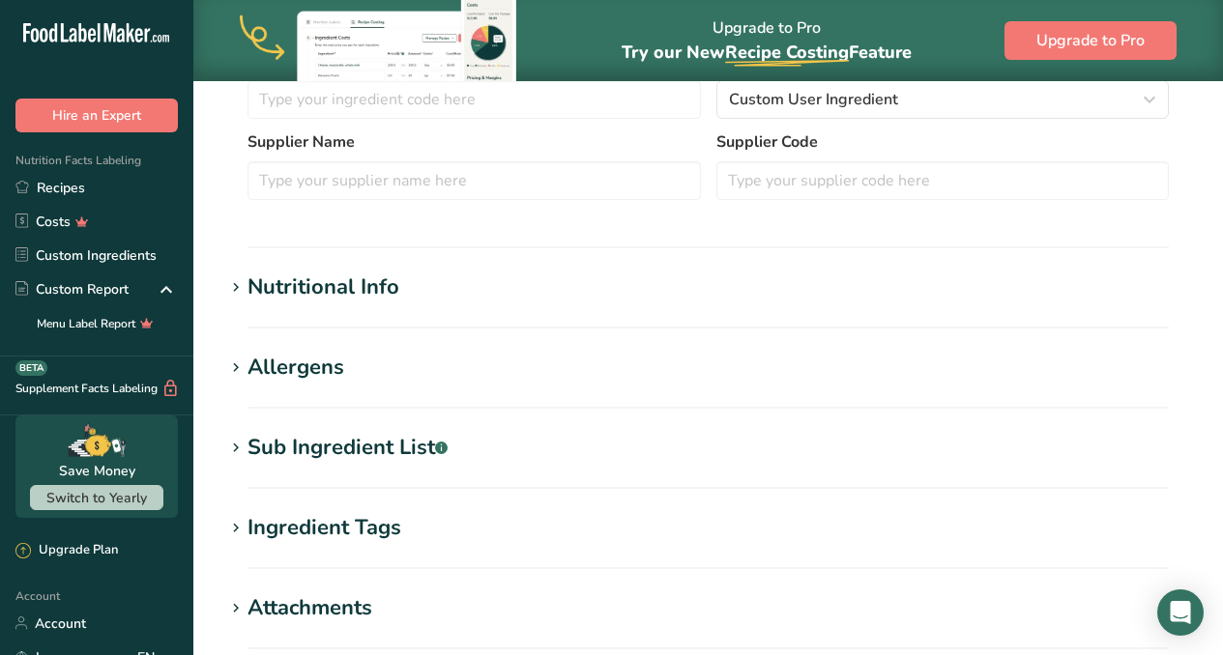
click at [361, 295] on div "Nutritional Info" at bounding box center [323, 288] width 152 height 32
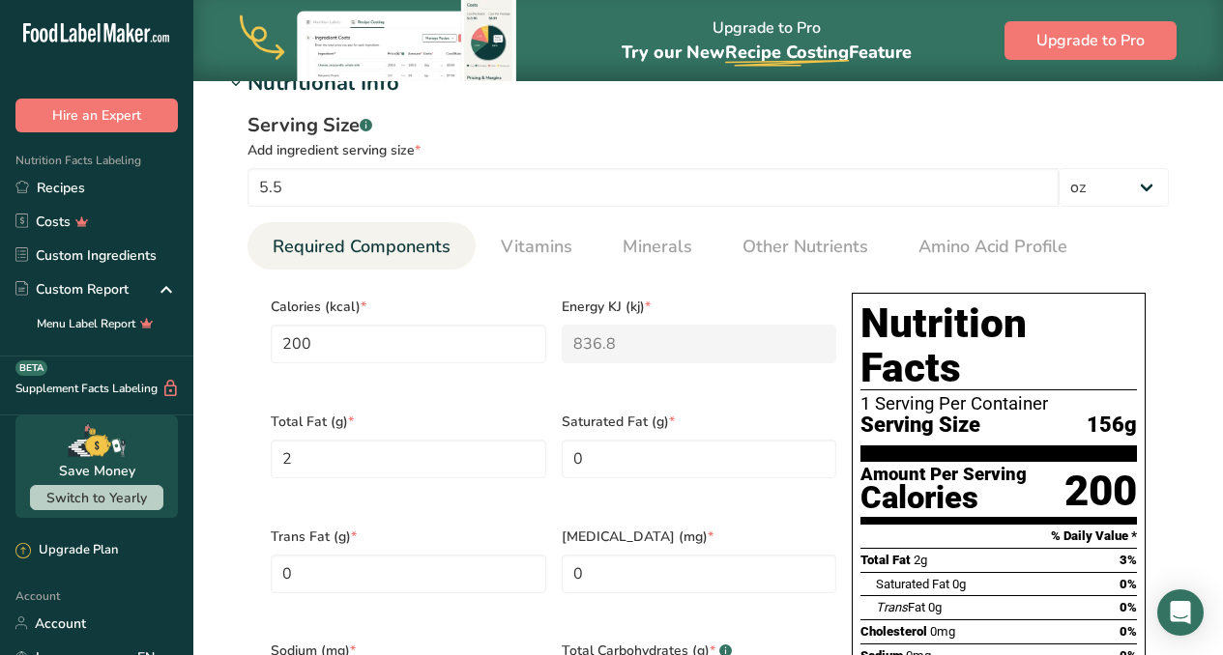
scroll to position [634, 0]
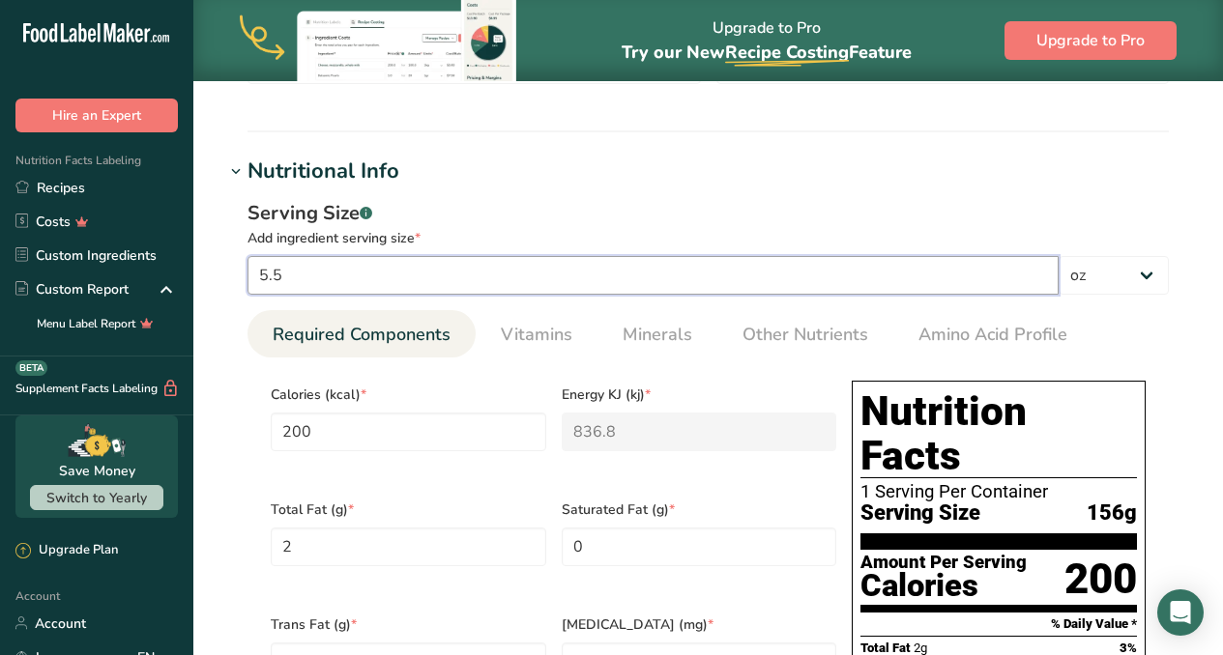
click at [413, 279] on input "5.5" at bounding box center [652, 275] width 811 height 39
type input "5"
type input "181.8182"
type KJ "760.7273"
type Fat "1.8182"
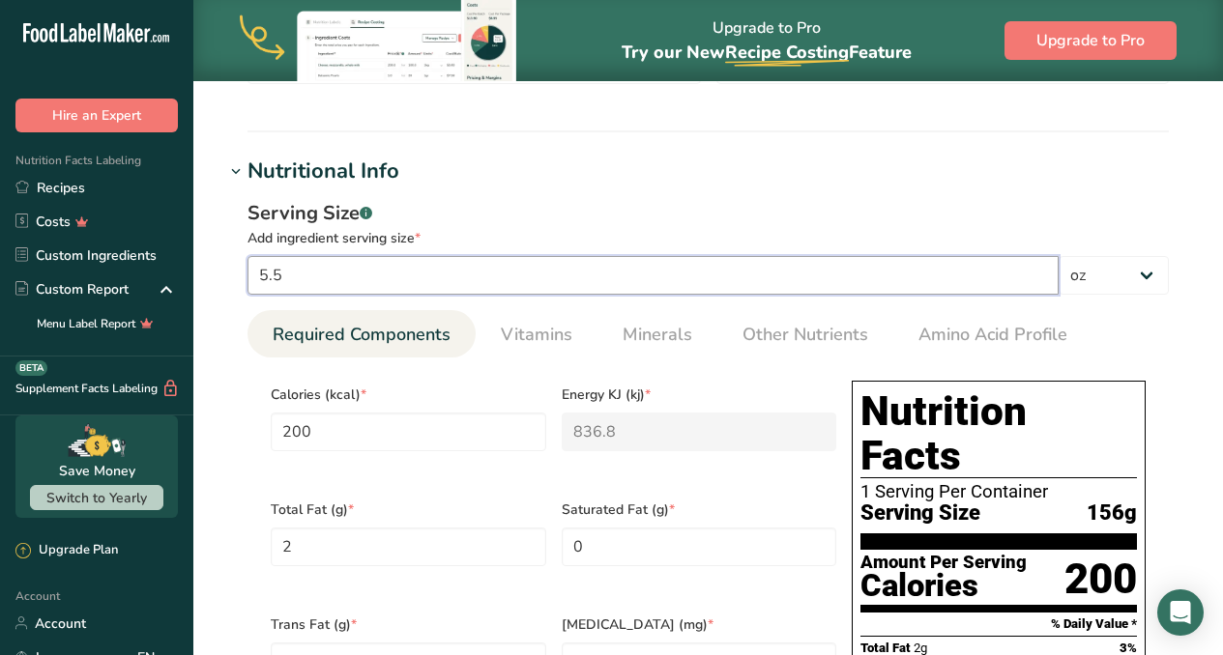
type Carbohydrates "181.8182"
type Fiber "5.67"
type Sugars "2.8354"
type input "6.3636"
type input "1"
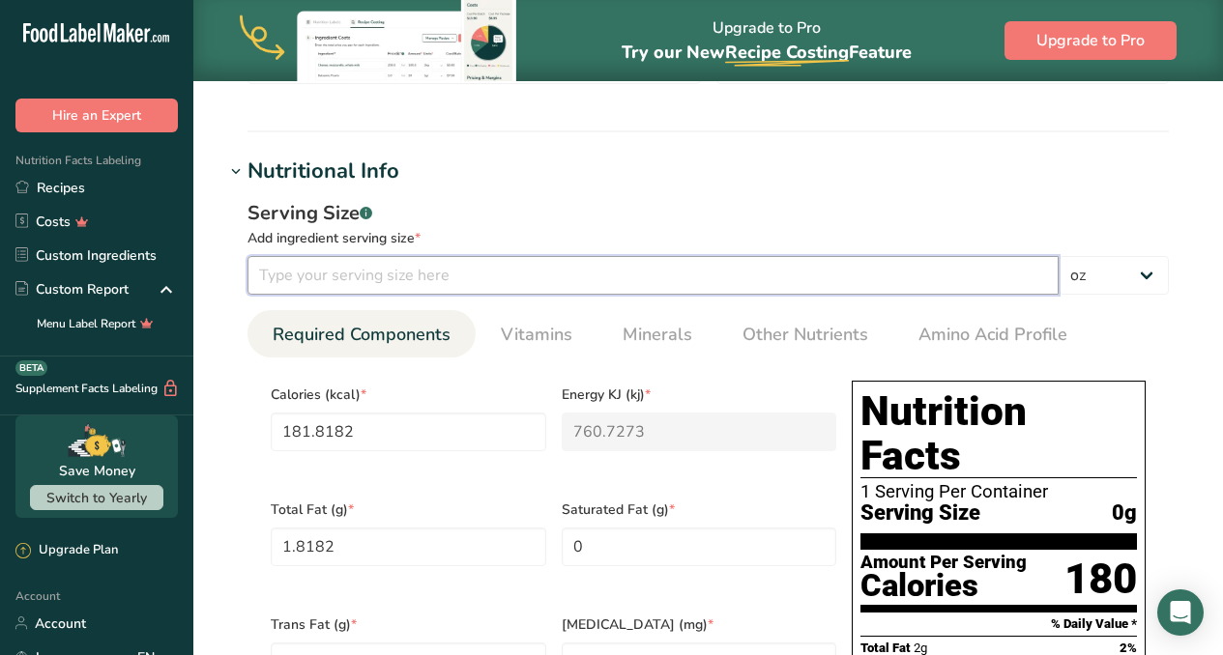
type input "36.3636"
type KJ "152.1455"
type Fat "0.3636"
type Carbohydrates "36.3636"
type Fiber "1.134"
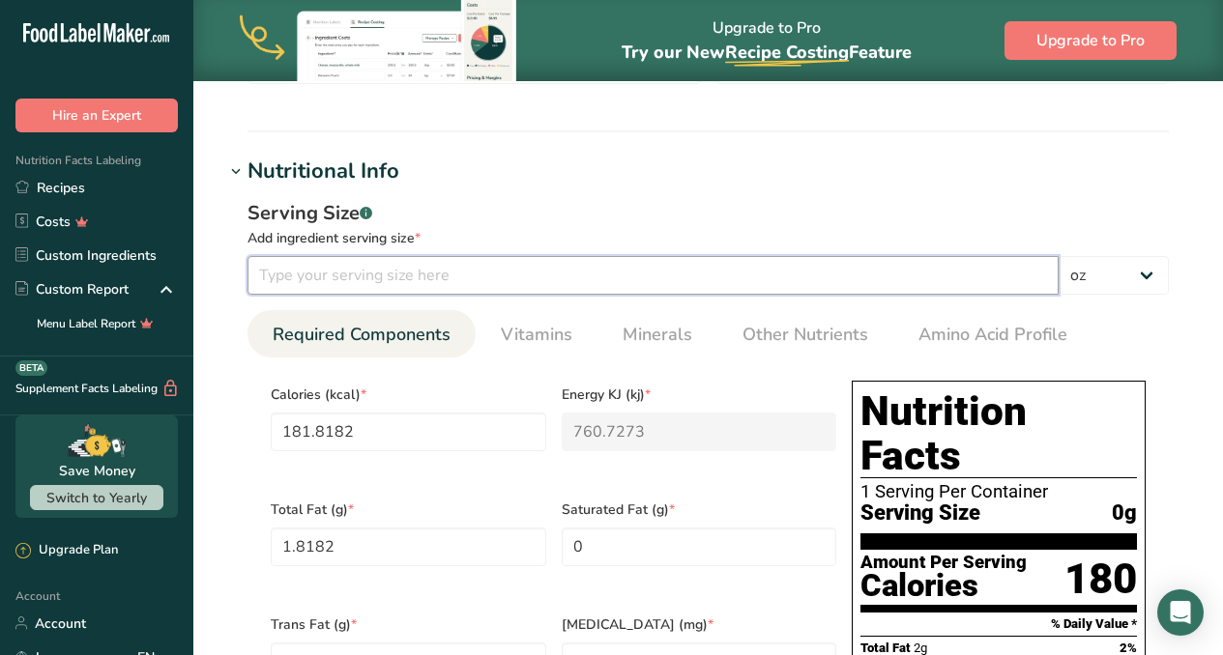
type Sugars "0.5671"
type input "1.2727"
type input "10"
type input "363.6364"
type KJ "1521.4546"
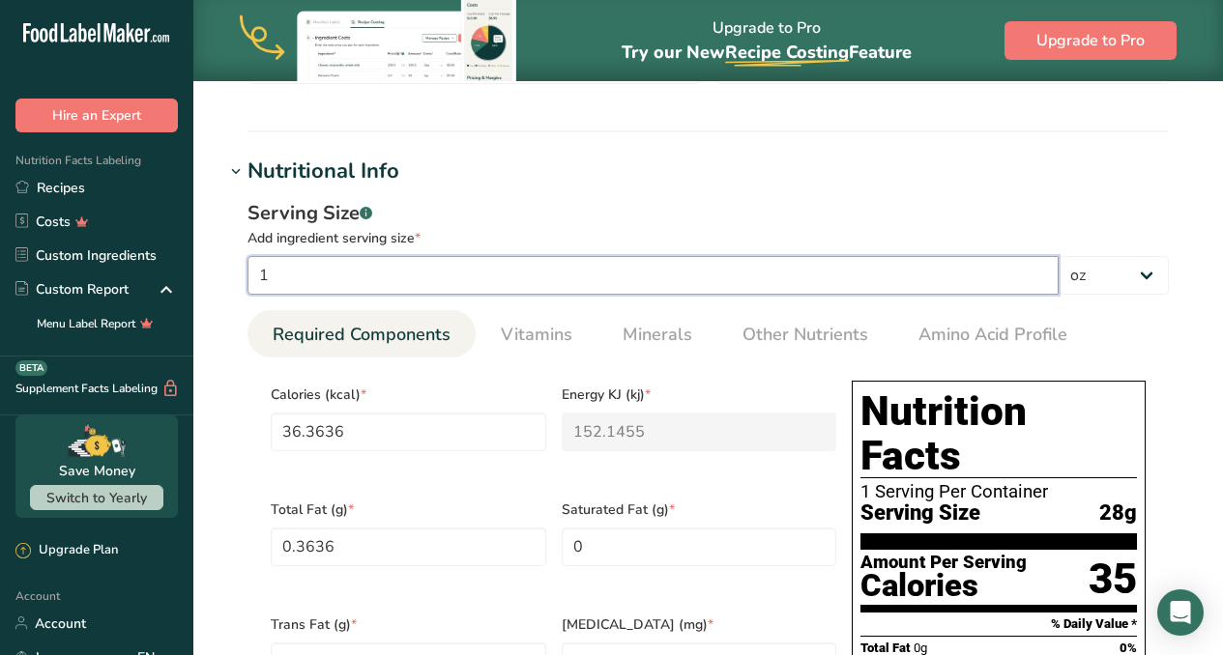
type Fat "3.6365"
type Carbohydrates "363.6364"
type Fiber "11.34"
type Sugars "5.6709"
type input "12.7272"
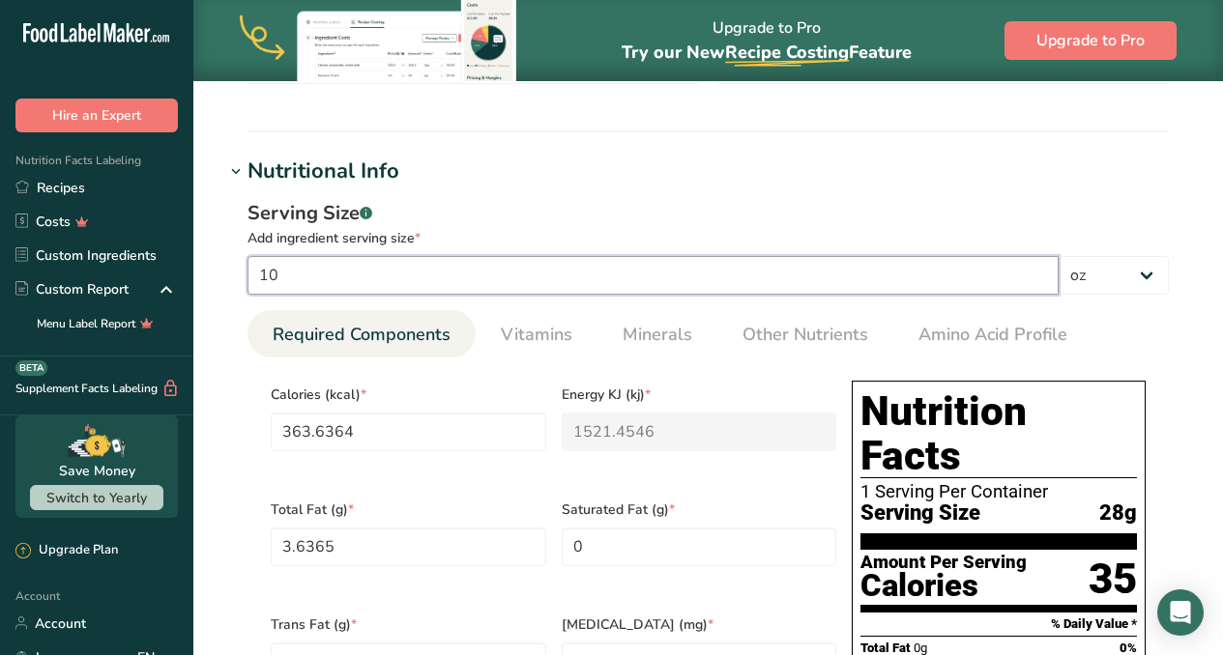
type input "100"
type input "3636.3638"
type KJ "15214.5463"
type Fat "36.3645"
type Carbohydrates "3636.3638"
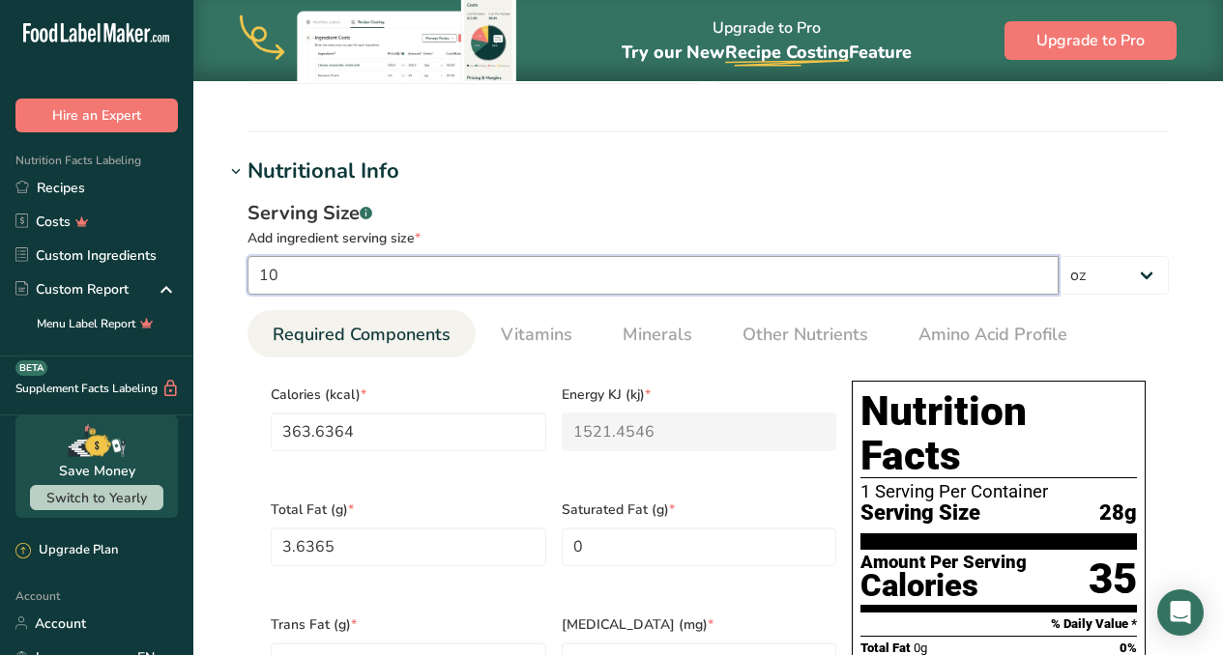
type Fiber "113.4"
type Sugars "56.7085"
type input "127.2717"
type input "100"
click at [1145, 276] on select "g kg mg mcg lb oz l mL fl oz tbsp tsp cup qt gallon" at bounding box center [1113, 275] width 110 height 39
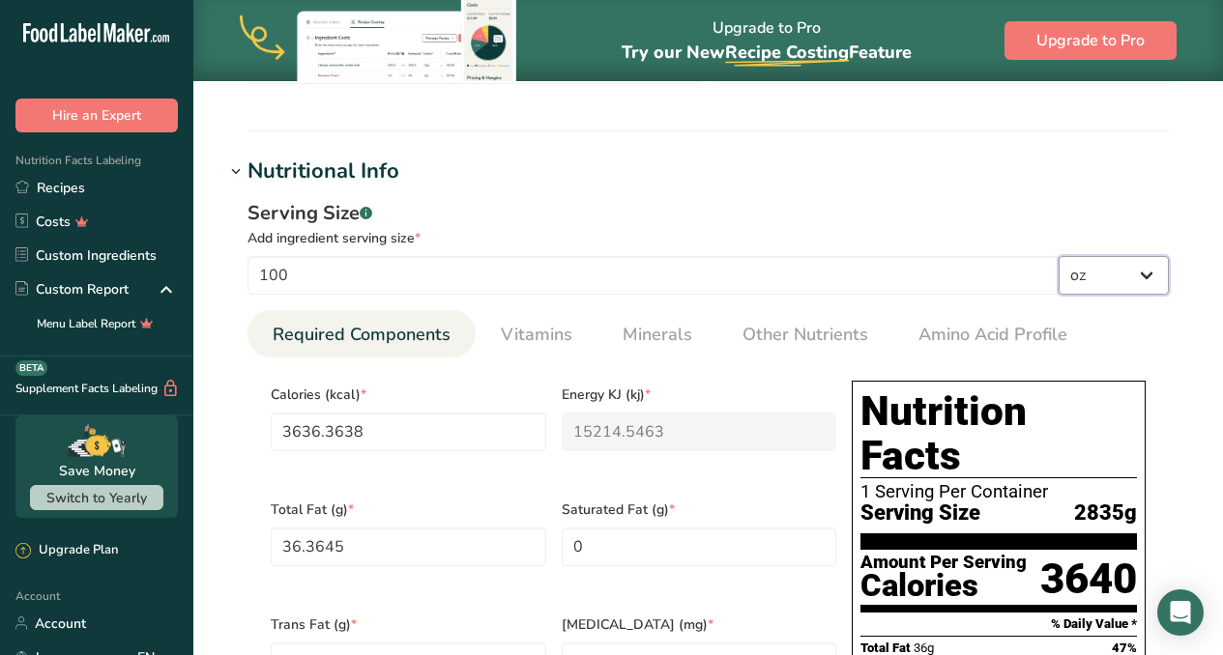
select select "0"
type input "128.2668"
type KJ "536.6683"
type Fat "1.2827"
type Carbohydrates "128.2668"
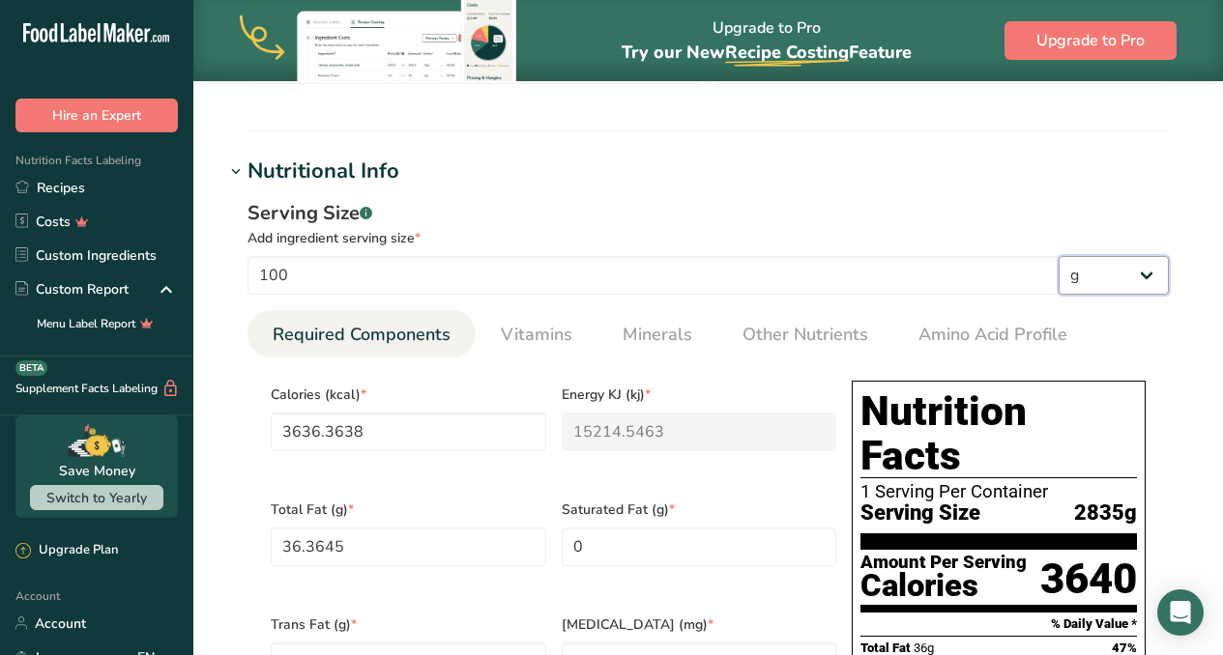
type Fiber "4"
type Sugars "2.0003"
type input "4.4893"
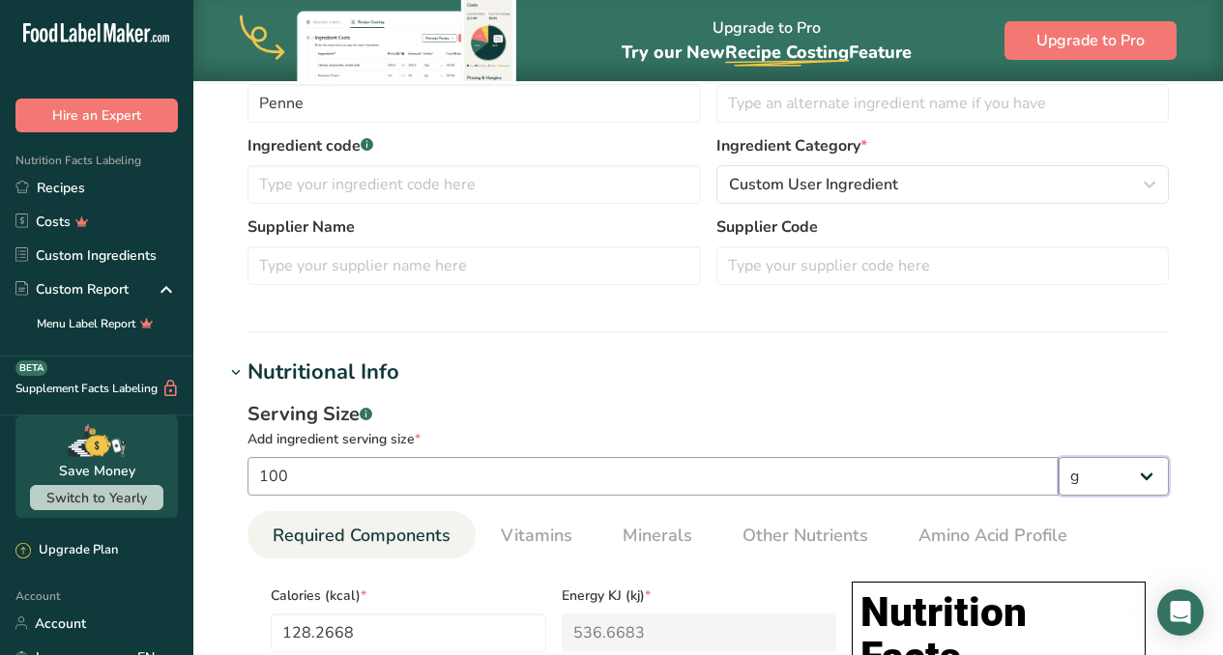
scroll to position [435, 0]
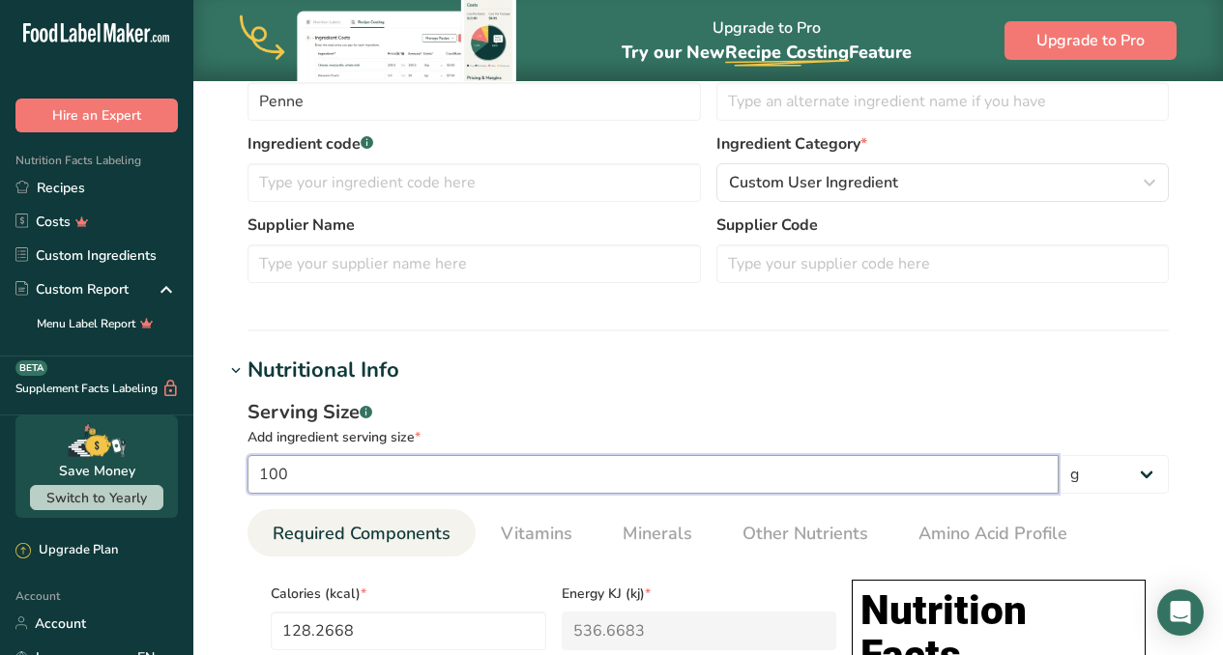
click at [419, 474] on input "100" at bounding box center [652, 474] width 811 height 39
type input "10"
type input "12.8267"
type KJ "53.6668"
type Fat "0.1283"
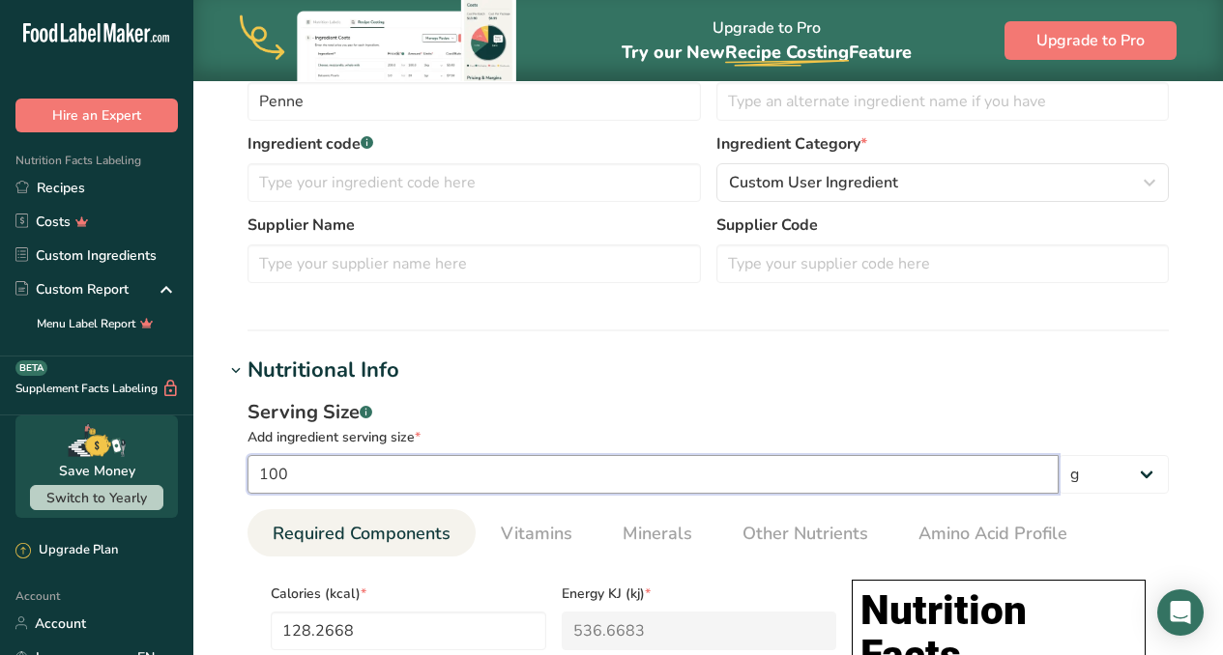
type Carbohydrates "12.8267"
type Fiber "0.4"
type Sugars "0.2"
type input "0.4489"
type input "1"
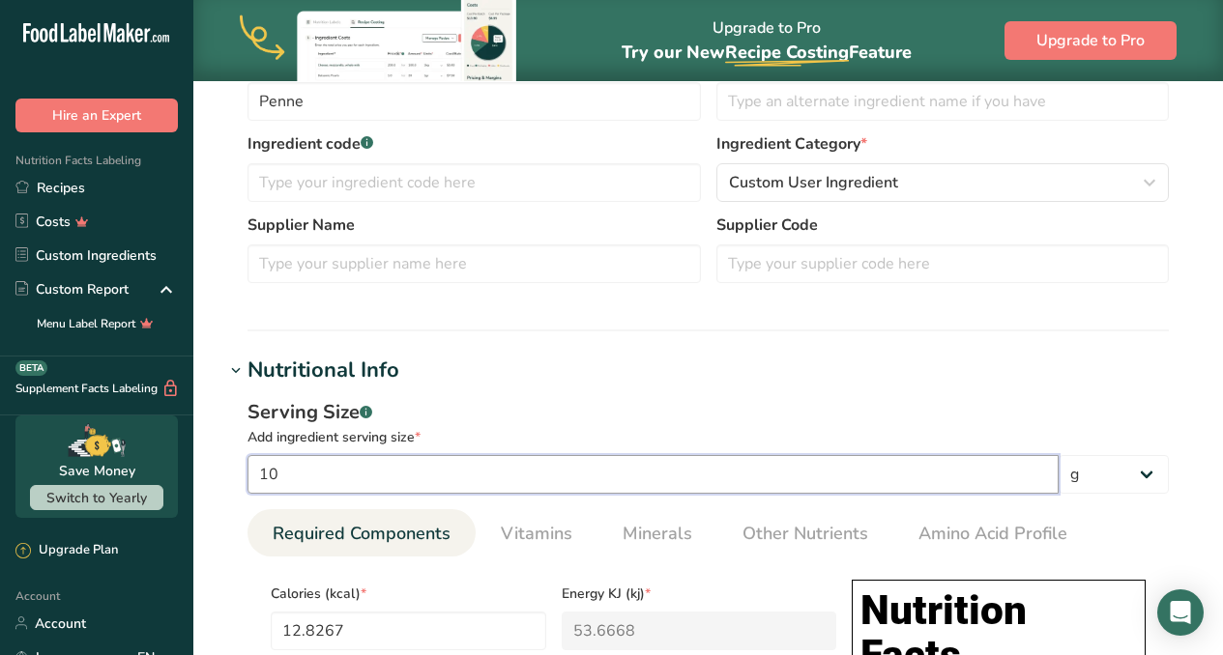
type input "1.2827"
type KJ "5.3667"
type Fat "0.0128"
type Carbohydrates "1.2827"
type Fiber "0.04"
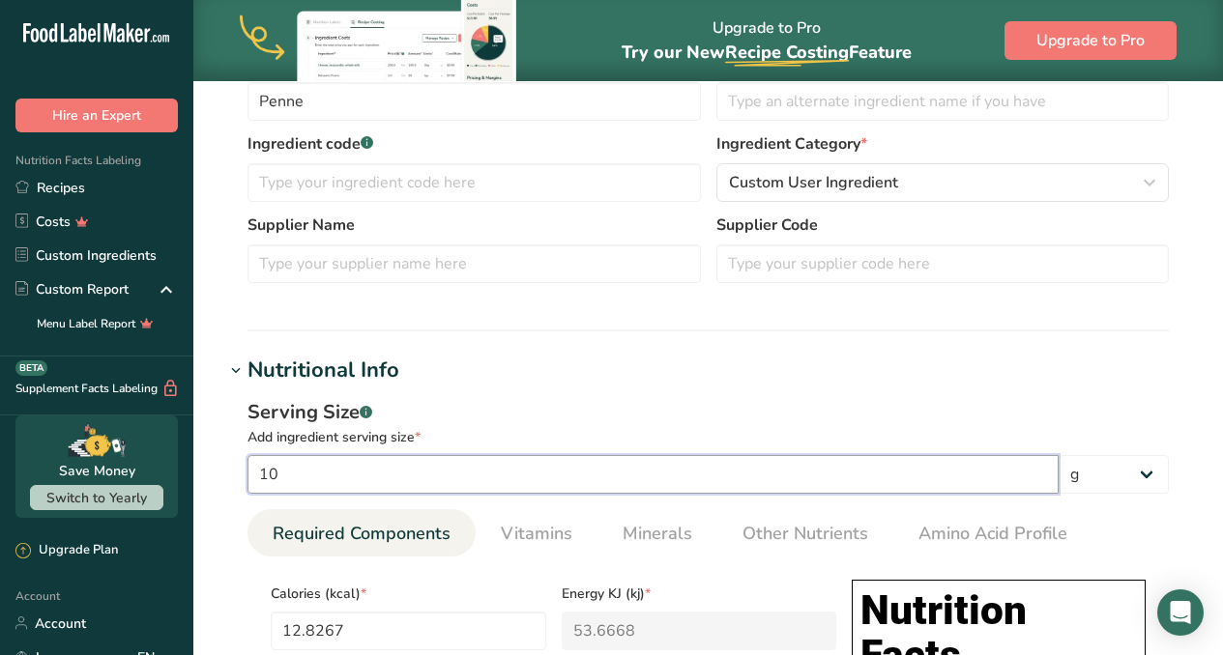
type Sugars "0.02"
type input "0.0449"
type input "5"
type input "6.4133"
type KJ "26.8334"
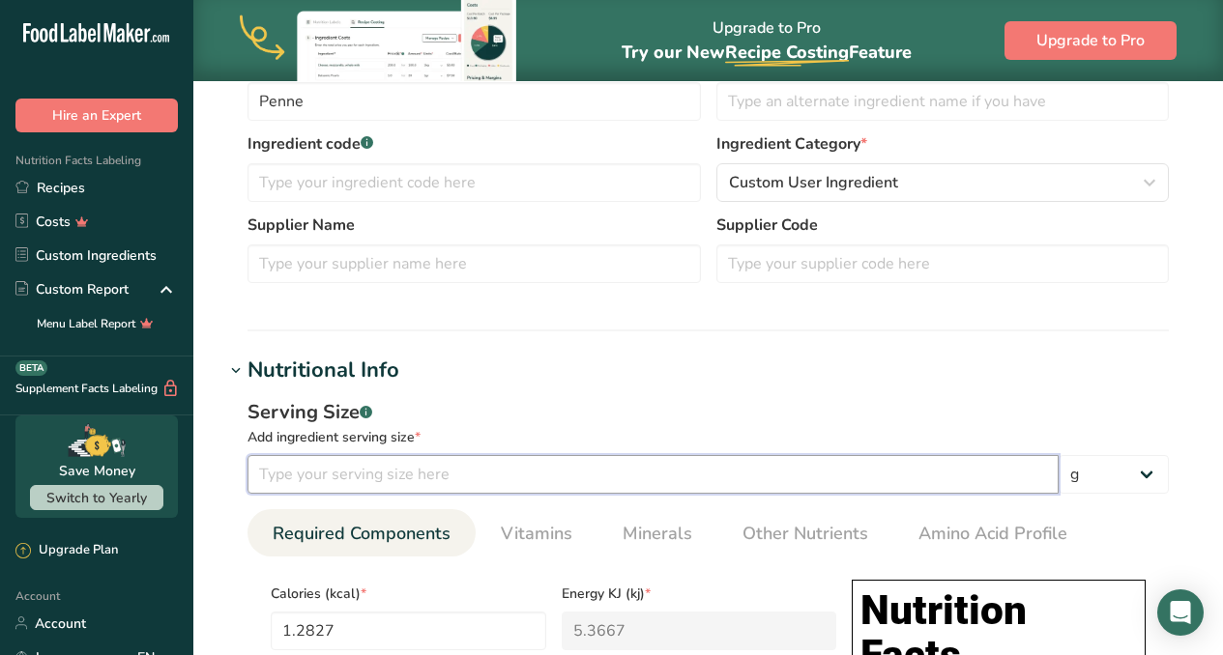
type Fat "0.0641"
type Carbohydrates "6.4133"
type Fiber "0.2"
type Sugars "0.1"
type input "0.2245"
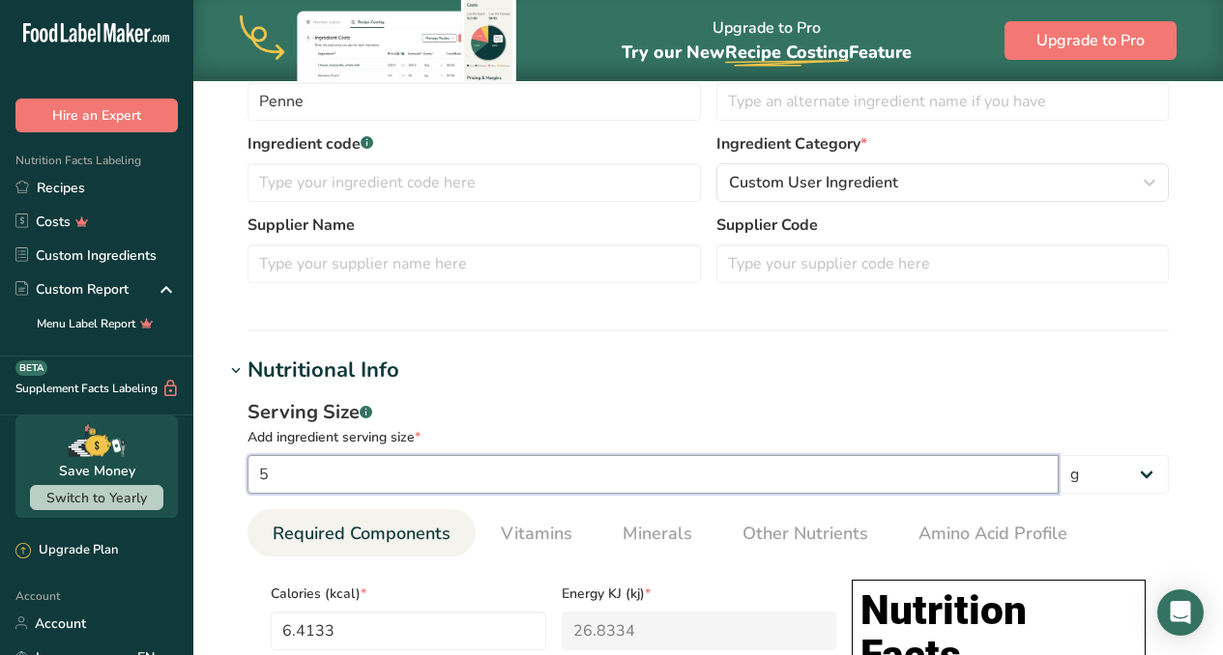
type input "5.5"
type input "7.0547"
type KJ "29.5168"
type Fat "0.0705"
type Carbohydrates "7.0547"
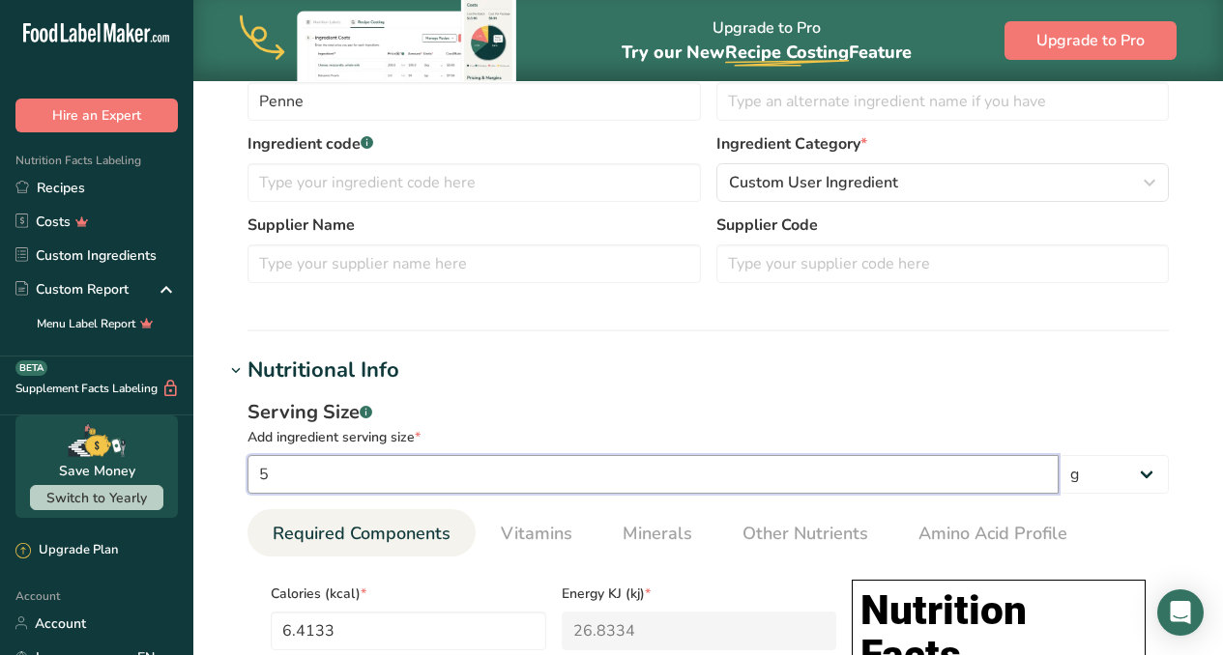
type Fiber "0.22"
type Sugars "0.11"
type input "0.2469"
type input "5.5"
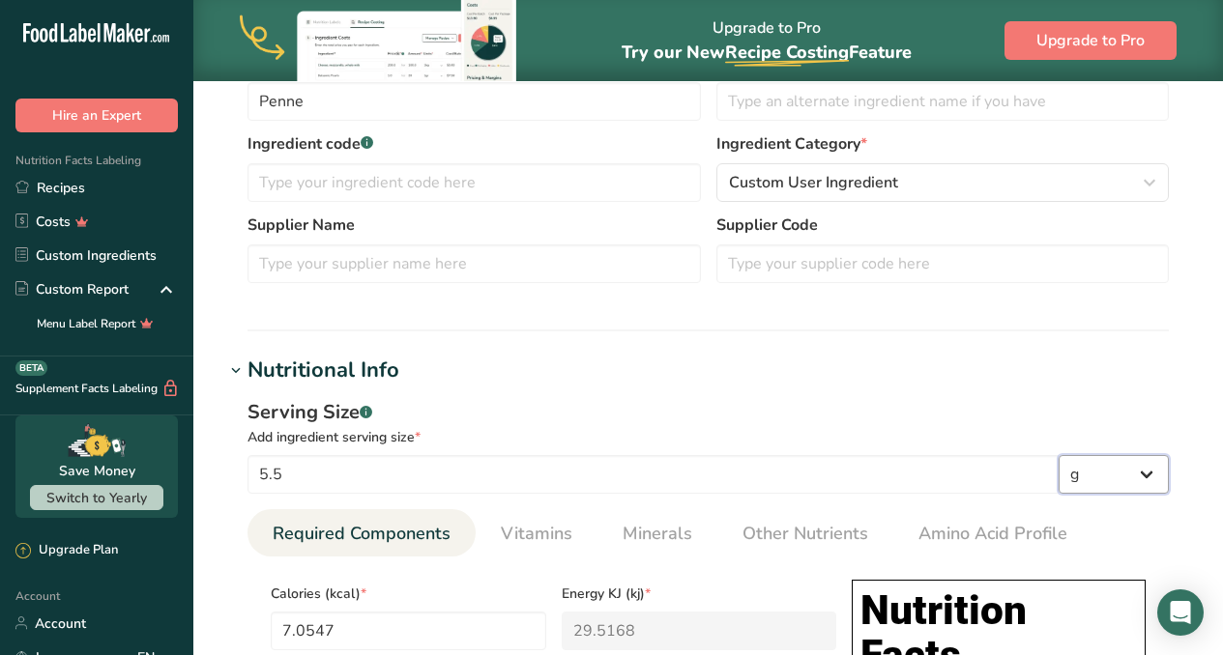
click at [1140, 474] on select "g kg mg mcg lb oz l mL fl oz tbsp tsp cup qt gallon" at bounding box center [1113, 474] width 110 height 39
select select "5"
type input "200"
type KJ "836.8"
type Fat "2"
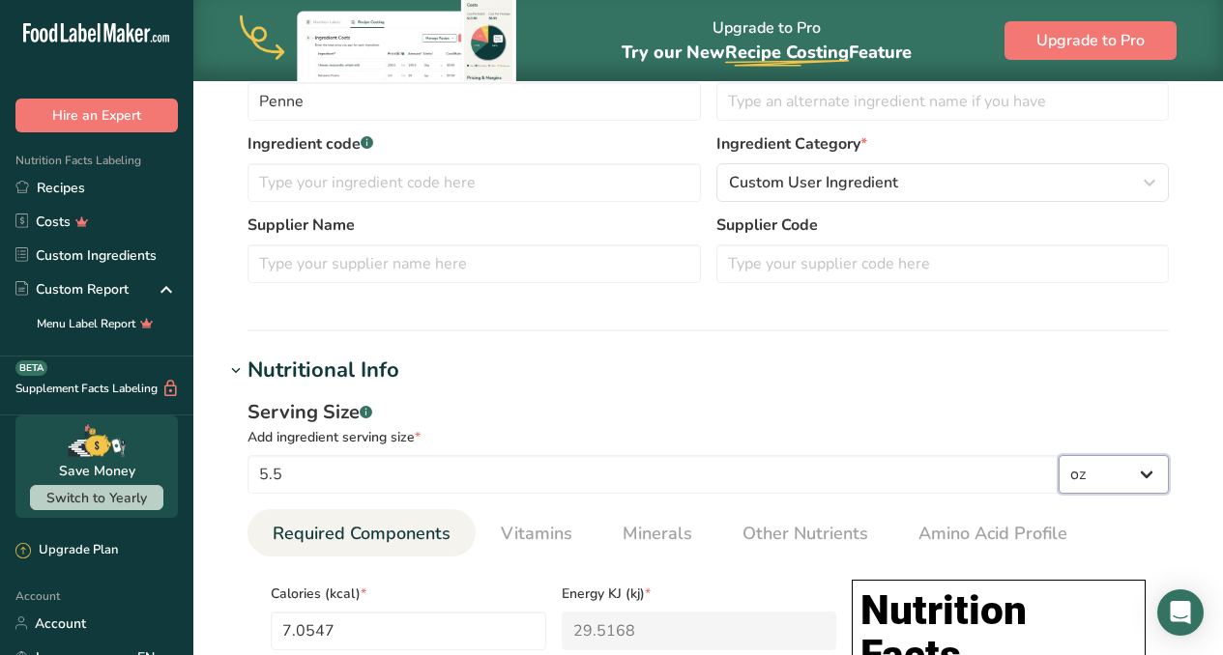
type Carbohydrates "200"
type Fiber "6.237"
type Sugars "3.119"
type input "6.9999"
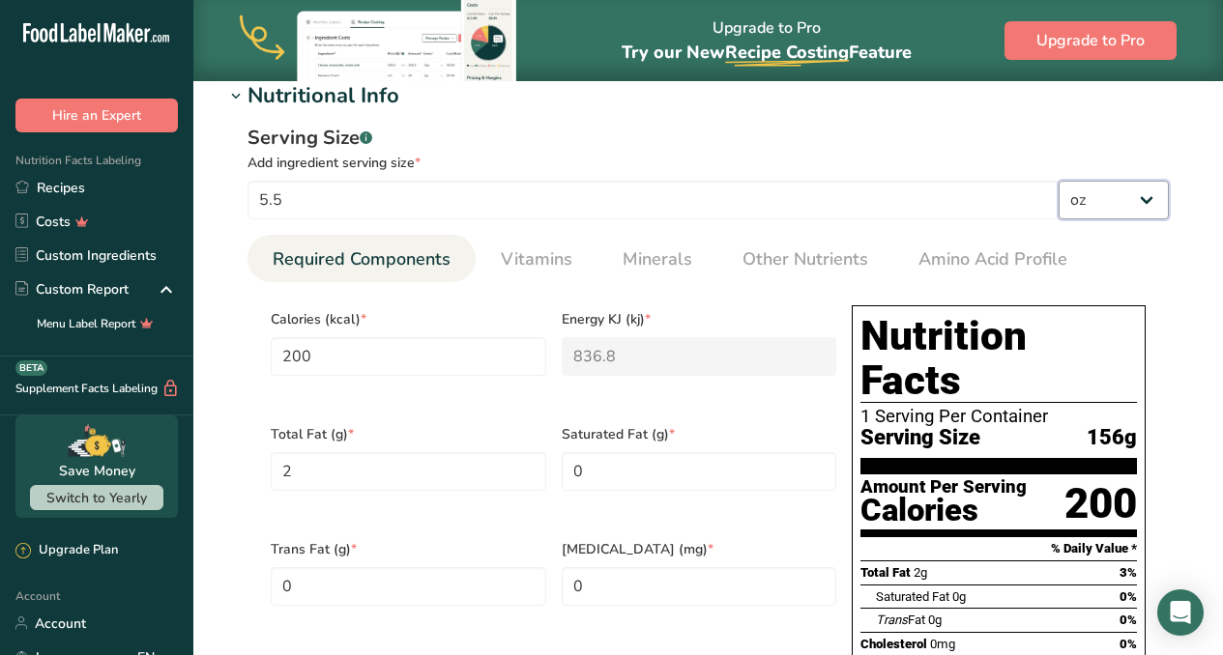
scroll to position [727, 0]
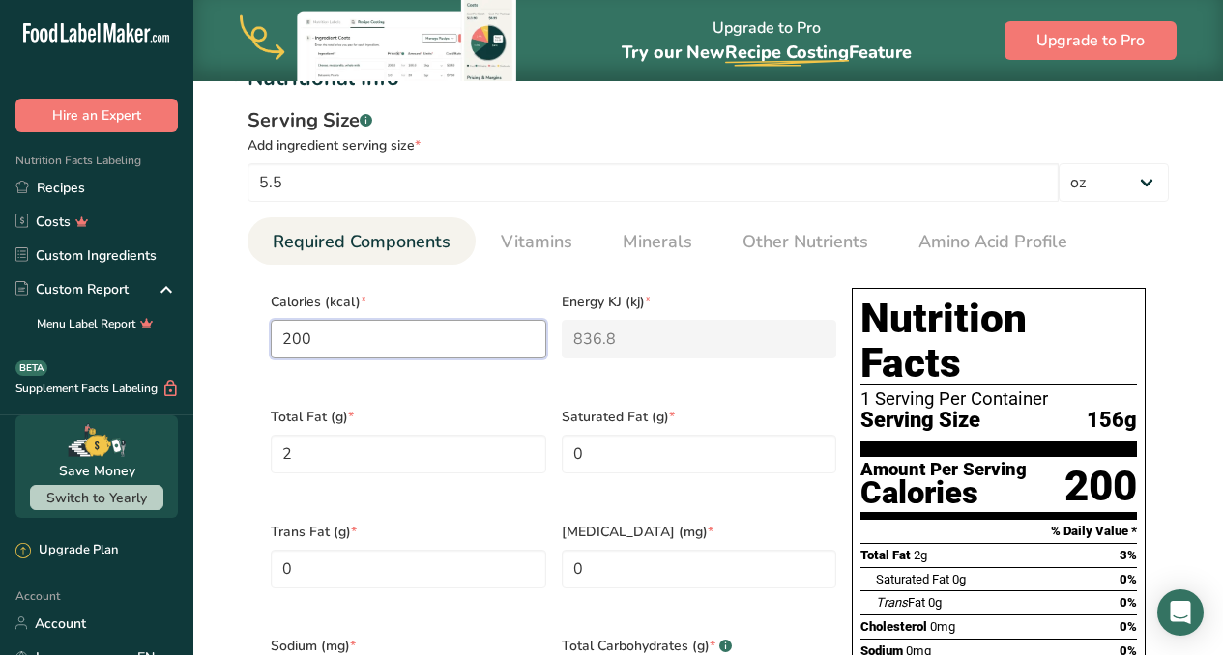
click at [354, 340] on input "200" at bounding box center [408, 339] width 275 height 39
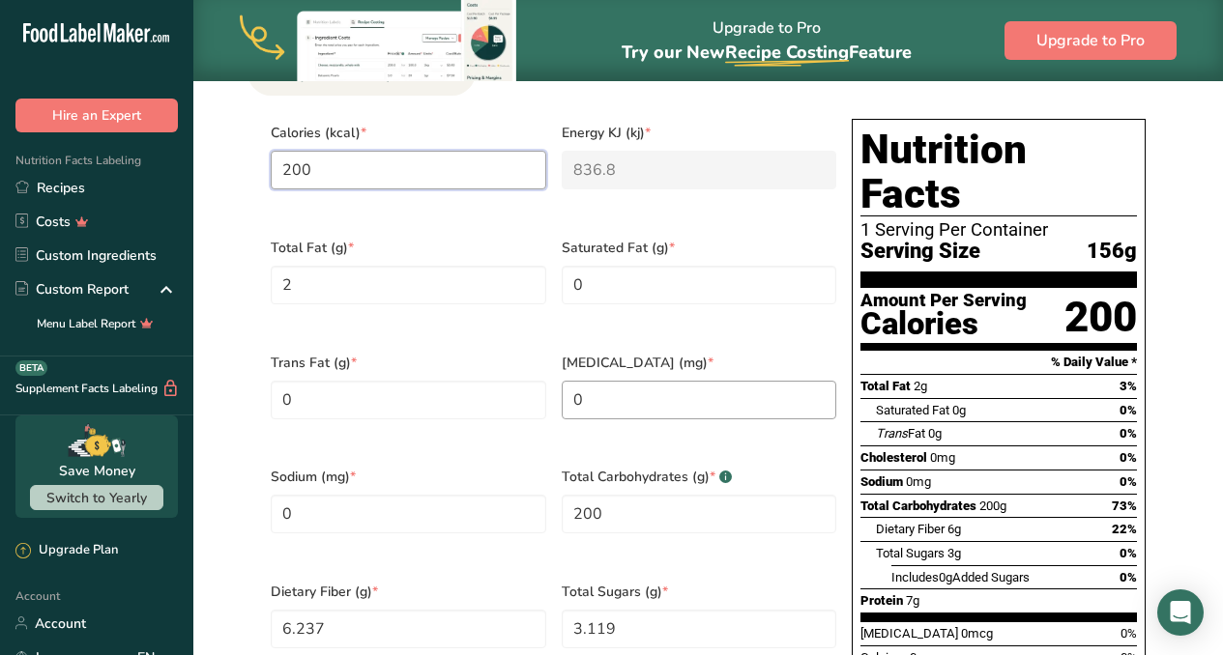
scroll to position [902, 0]
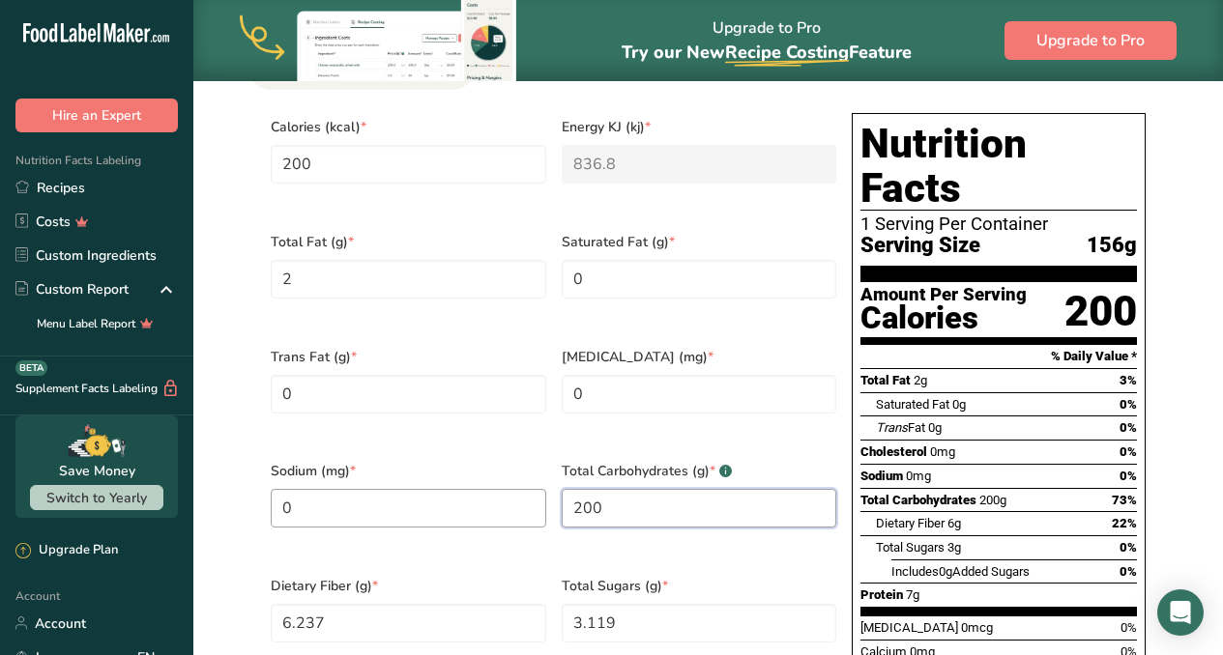
drag, startPoint x: 616, startPoint y: 497, endPoint x: 529, endPoint y: 472, distance: 90.5
click at [529, 472] on div "Calories (kcal) * 200 Energy KJ (kj) * 836.8 Total Fat (g) * 2 Saturated Fat (g…" at bounding box center [553, 449] width 581 height 689
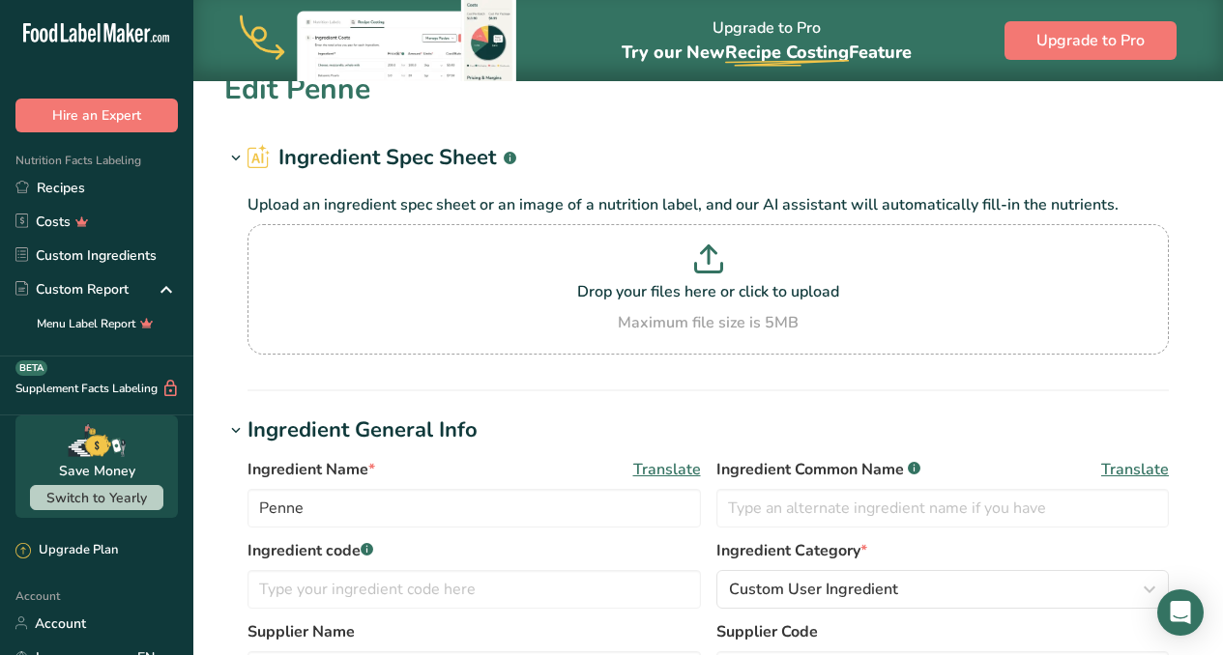
scroll to position [205, 0]
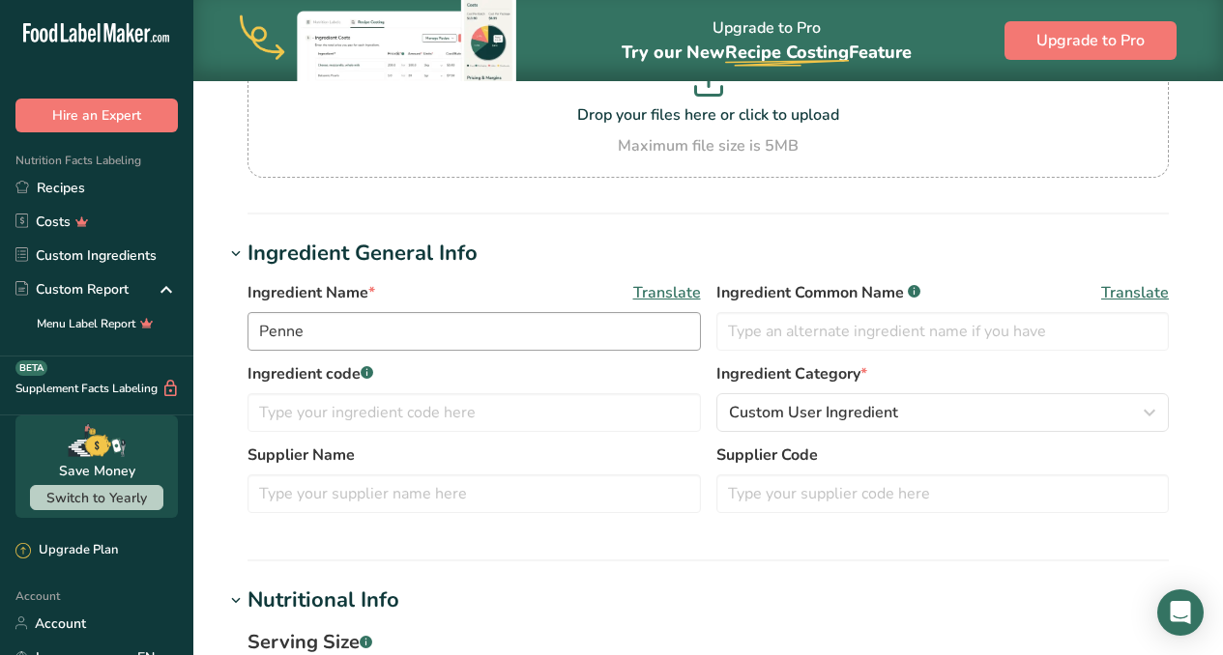
type Carbohydrates "49.9997"
click at [330, 326] on input "Penne" at bounding box center [473, 331] width 453 height 39
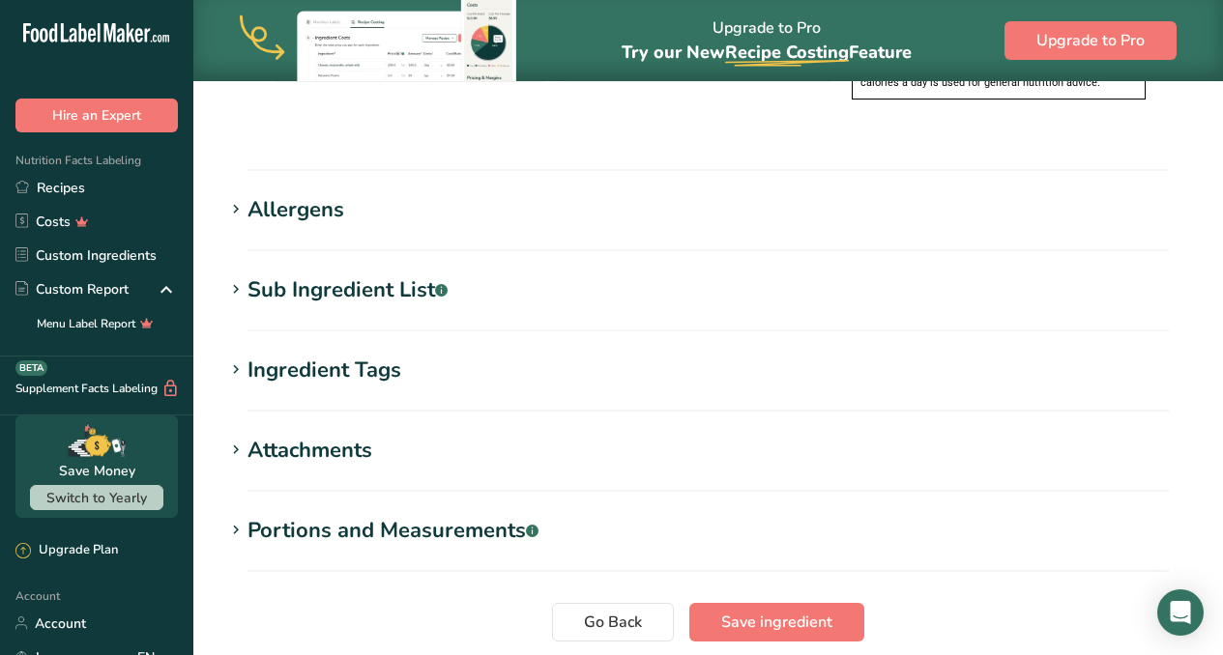
scroll to position [1580, 0]
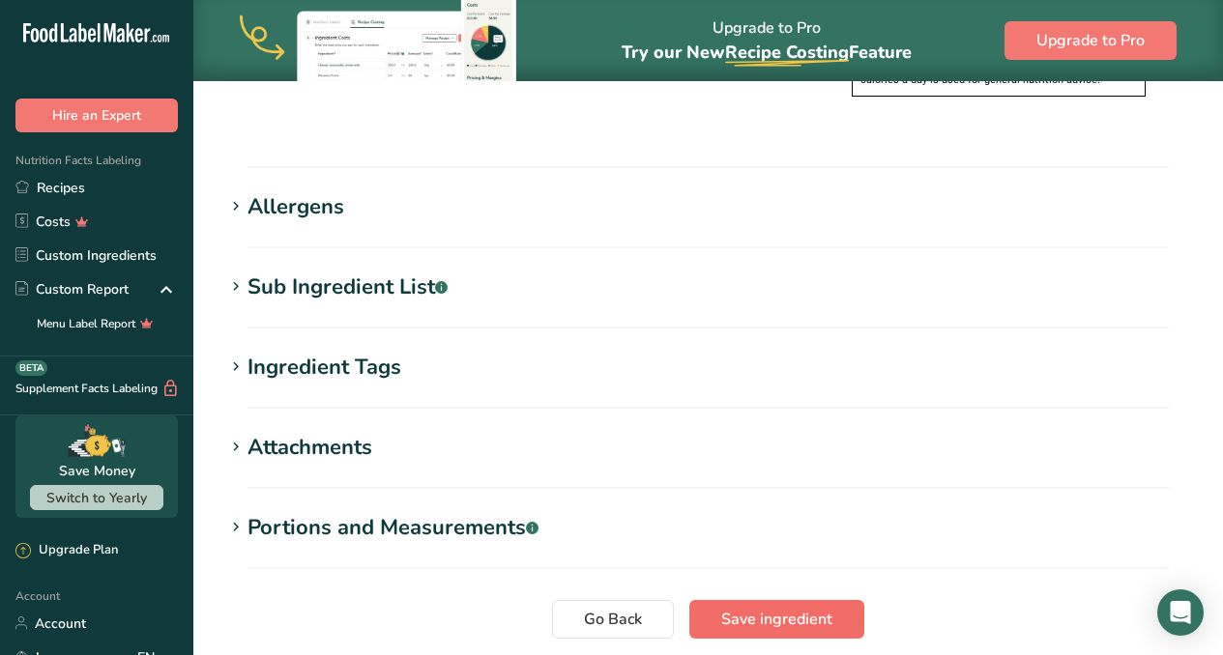
type input "Penne Pasta"
click at [740, 608] on span "Save ingredient" at bounding box center [776, 619] width 111 height 23
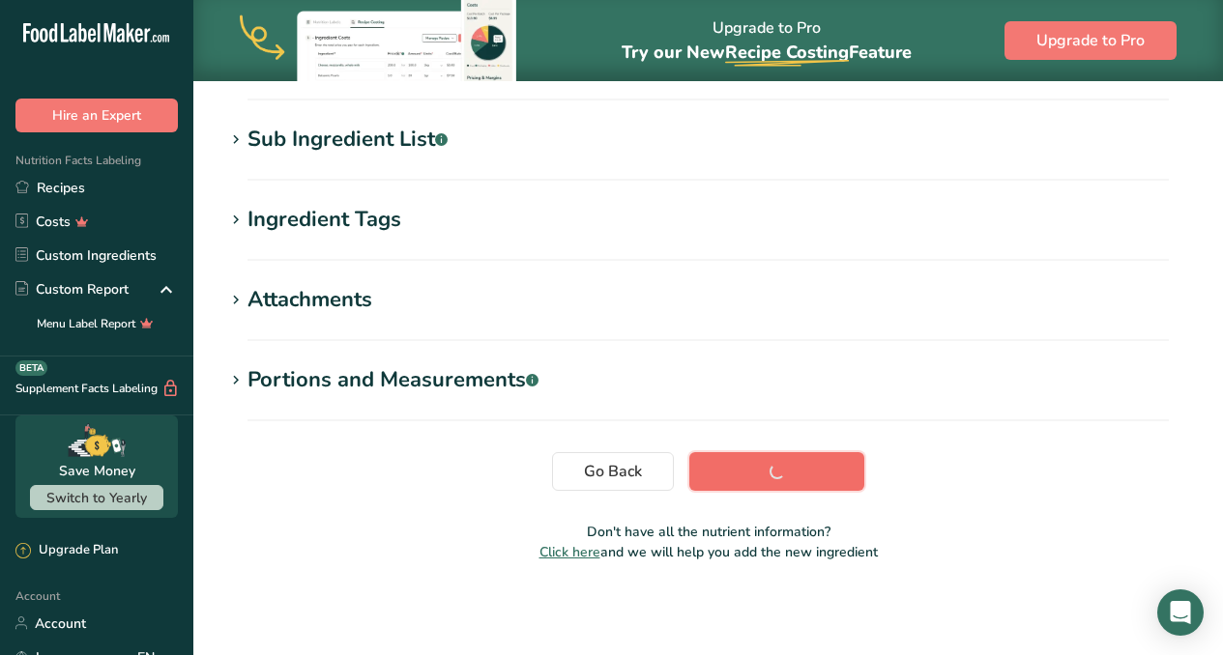
scroll to position [367, 0]
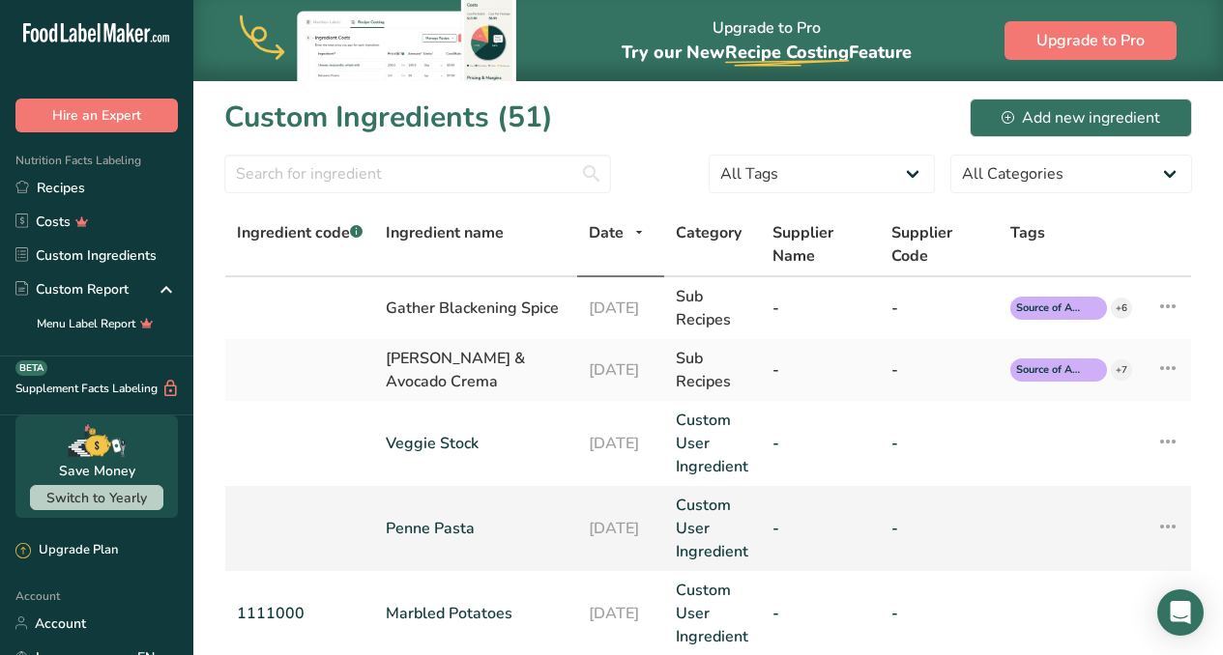
click at [1168, 523] on icon at bounding box center [1167, 526] width 23 height 35
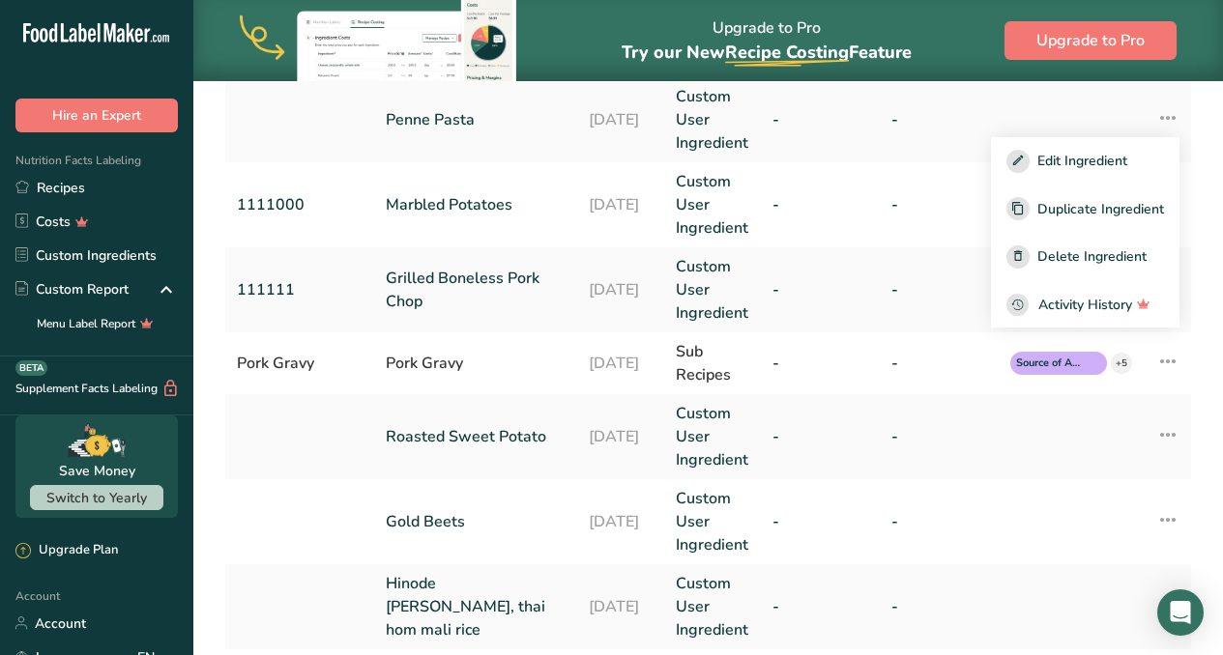
scroll to position [407, 0]
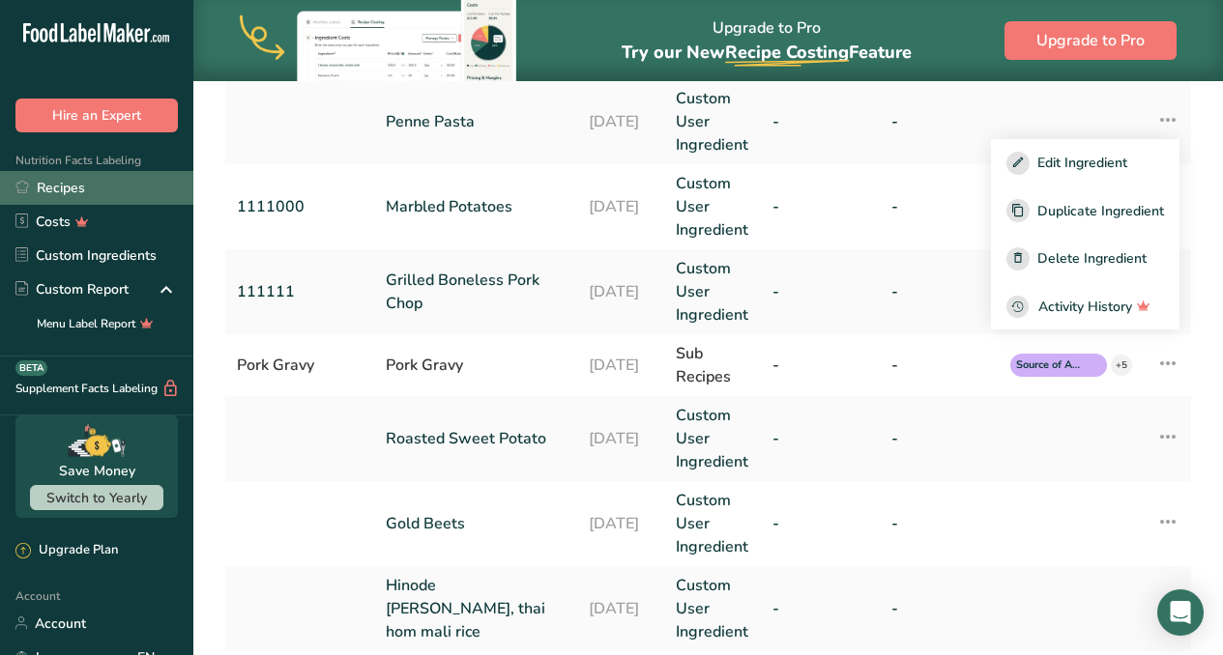
click at [85, 190] on link "Recipes" at bounding box center [96, 188] width 193 height 34
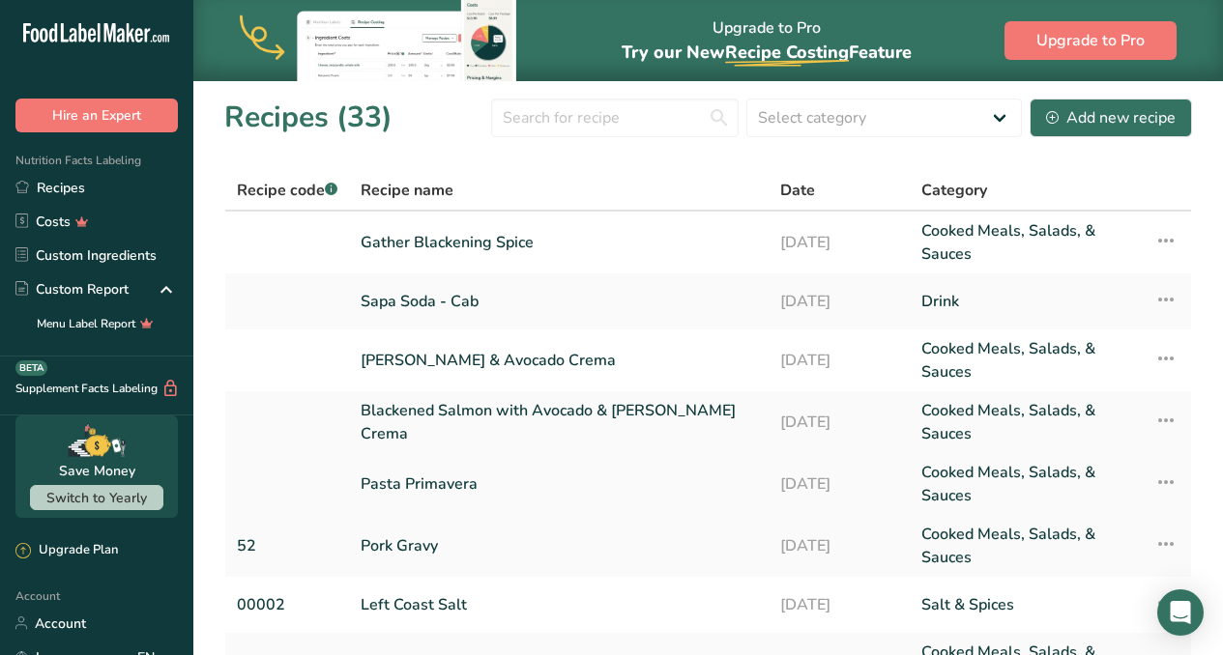
click at [442, 480] on link "Pasta Primavera" at bounding box center [559, 484] width 396 height 46
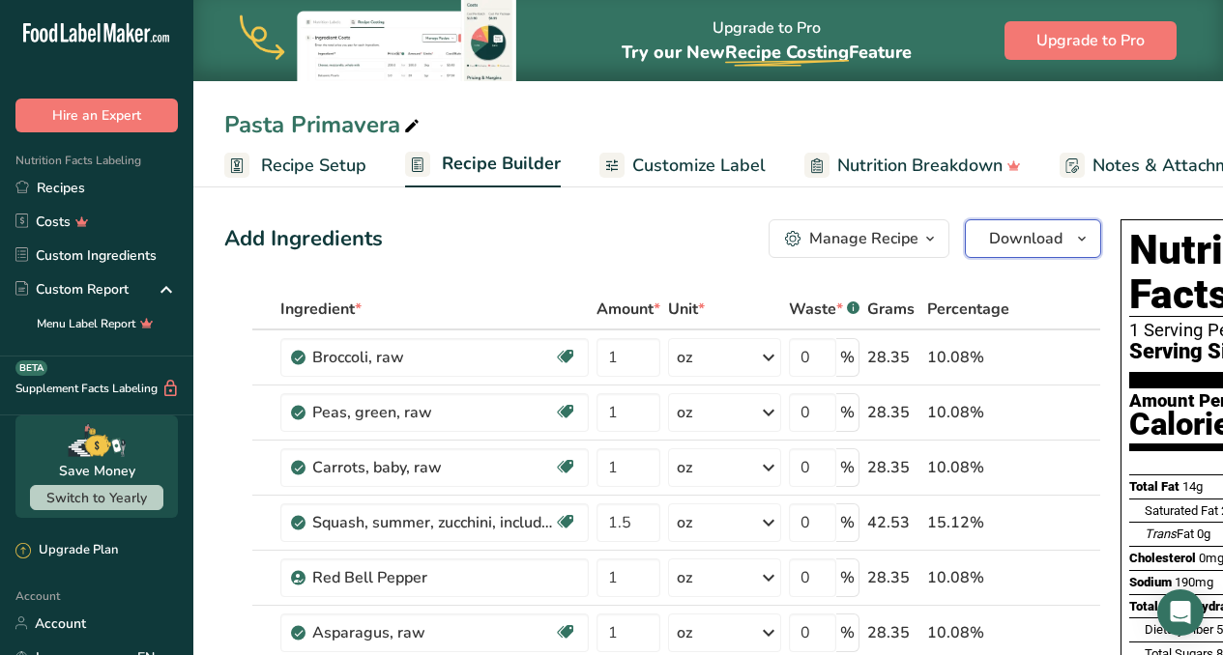
click at [1051, 238] on span "Download" at bounding box center [1025, 238] width 73 height 23
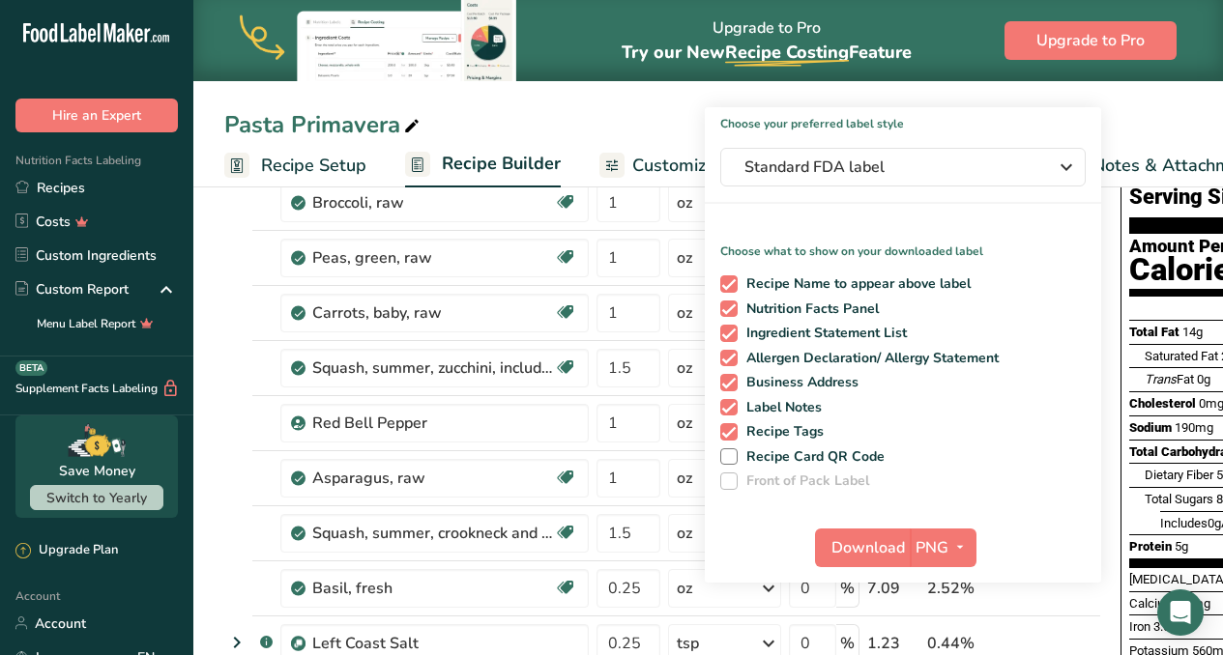
scroll to position [237, 0]
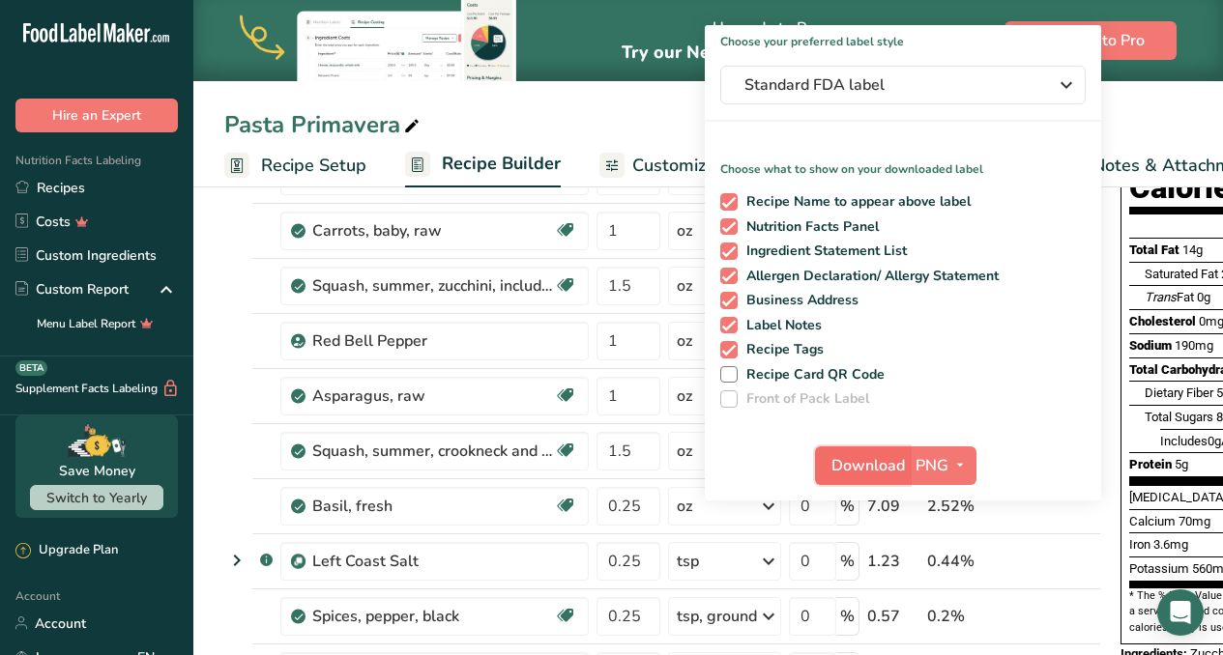
click at [891, 471] on span "Download" at bounding box center [867, 465] width 73 height 23
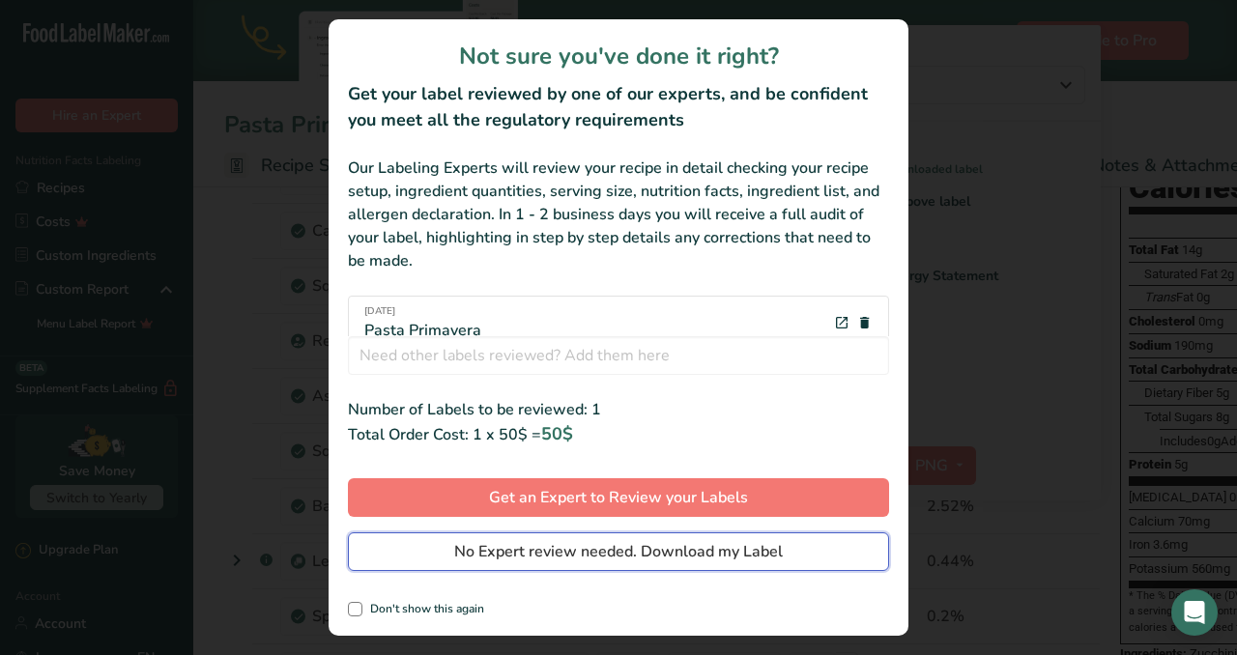
click at [708, 551] on span "No Expert review needed. Download my Label" at bounding box center [618, 551] width 329 height 23
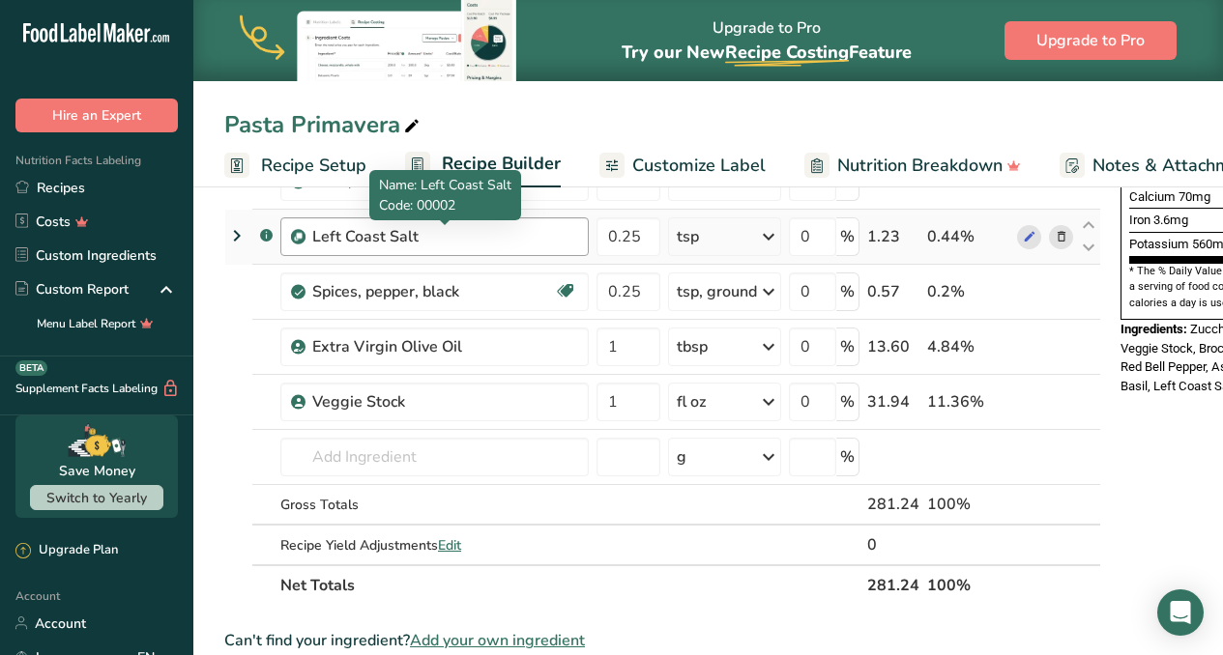
scroll to position [603, 0]
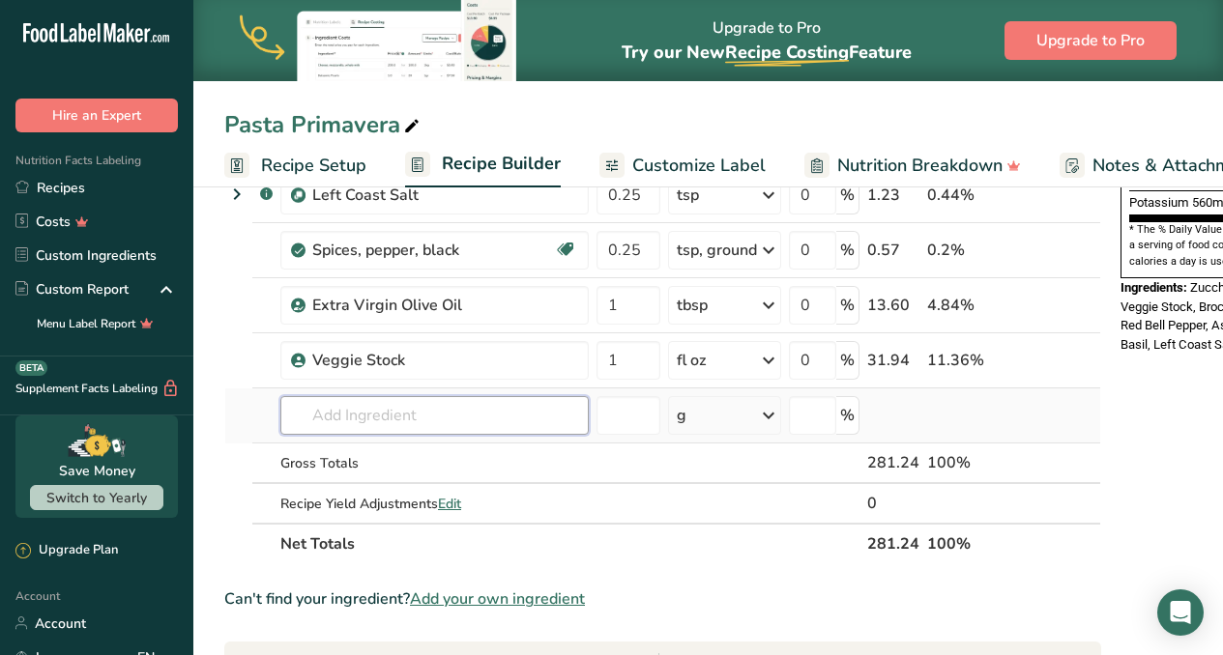
click at [514, 424] on input "text" at bounding box center [434, 415] width 308 height 39
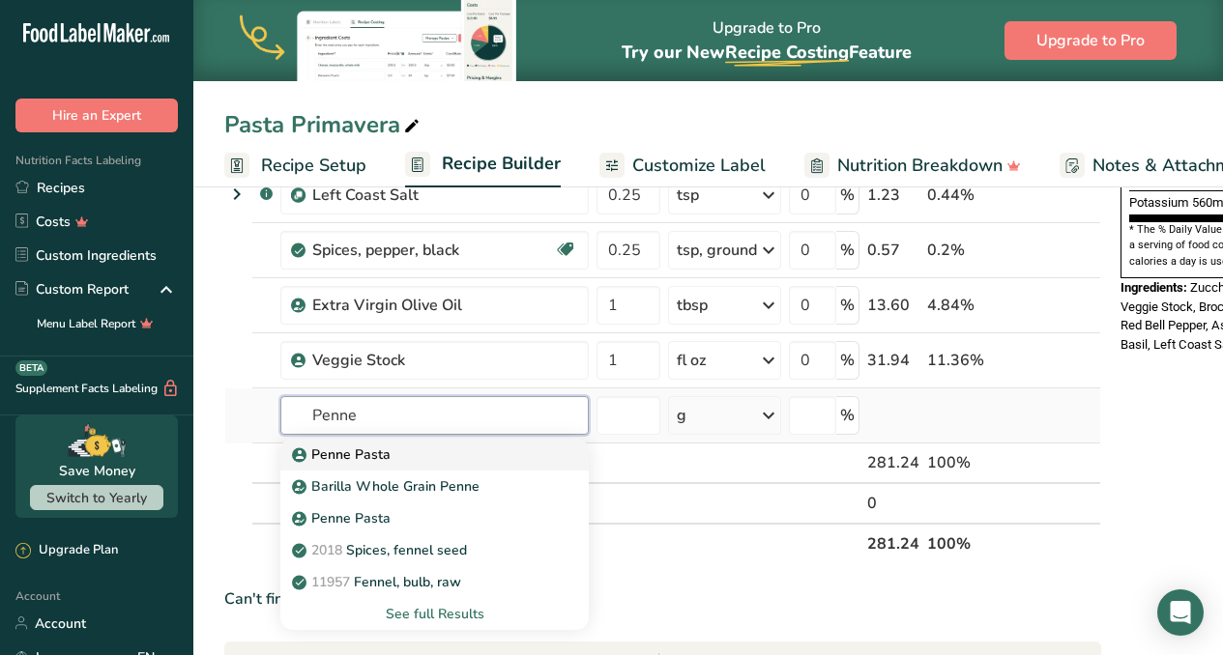
type input "Penne"
click at [375, 456] on p "Penne Pasta" at bounding box center [343, 455] width 95 height 20
type input "Penne Pasta"
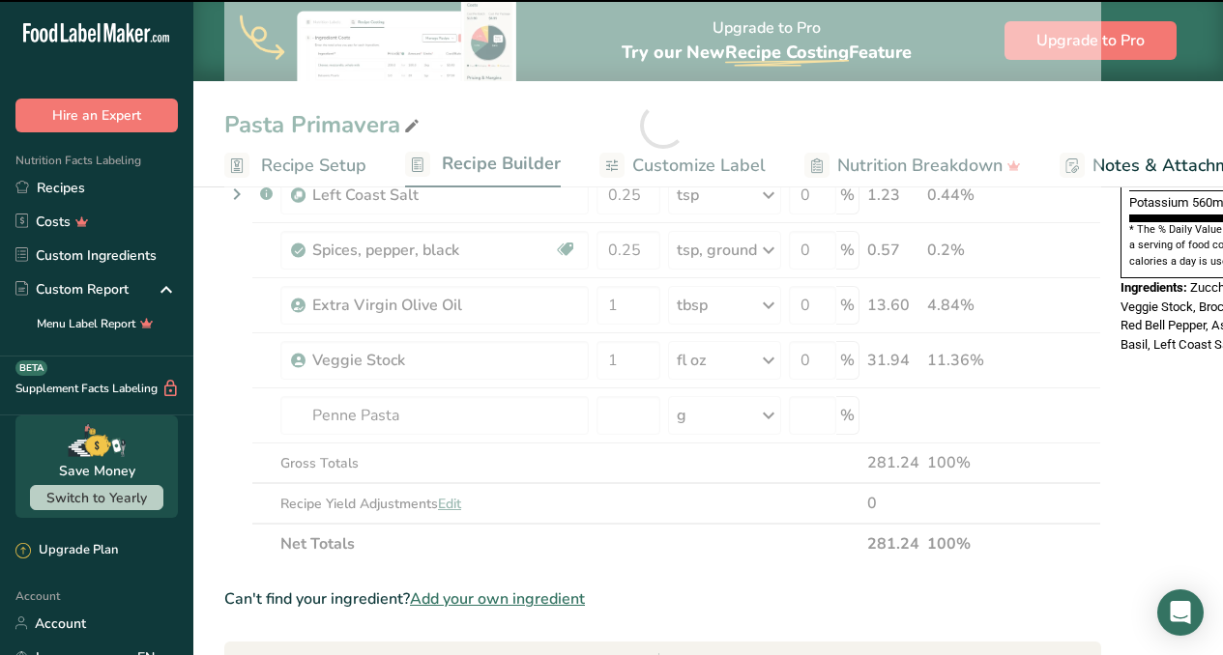
type input "0"
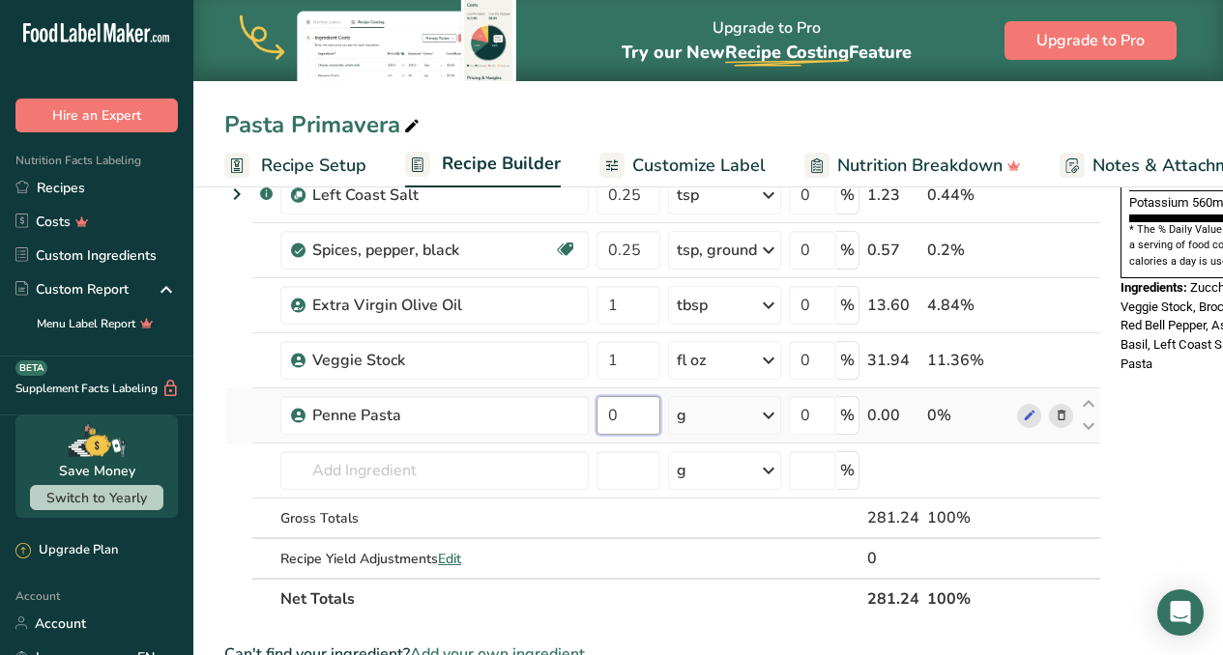
click at [653, 420] on input "0" at bounding box center [628, 415] width 64 height 39
type input "5.5"
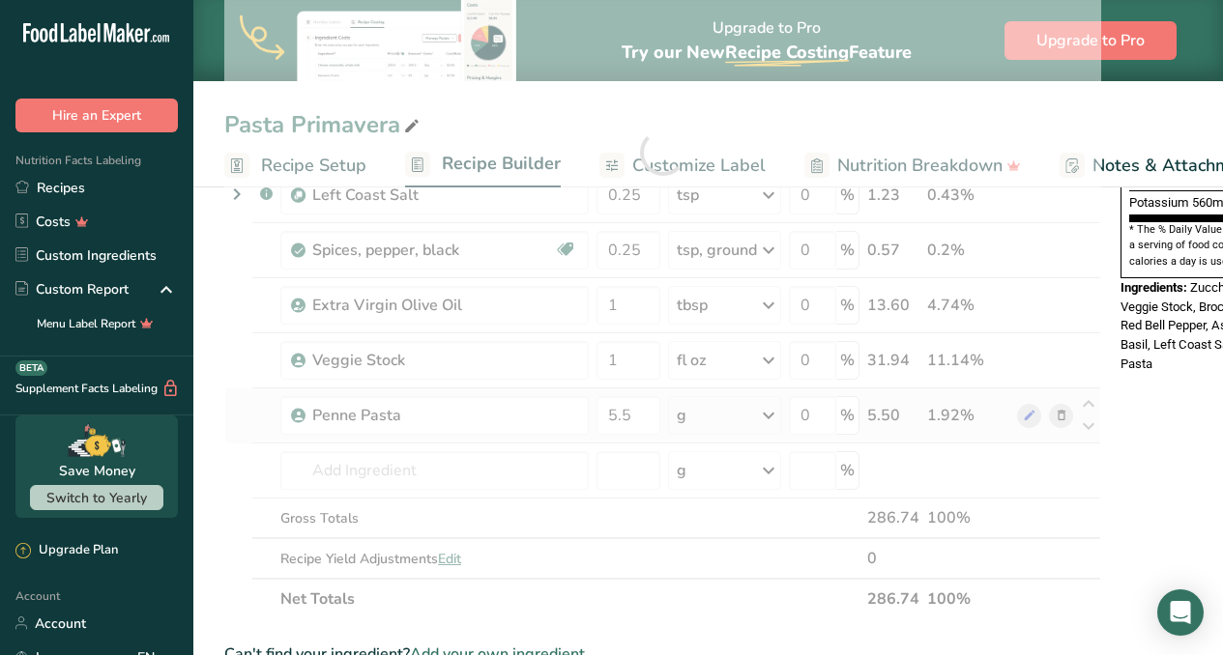
click at [766, 414] on div "Ingredient * Amount * Unit * Waste * .a-a{fill:#347362;}.b-a{fill:#fff;} Grams …" at bounding box center [662, 153] width 877 height 934
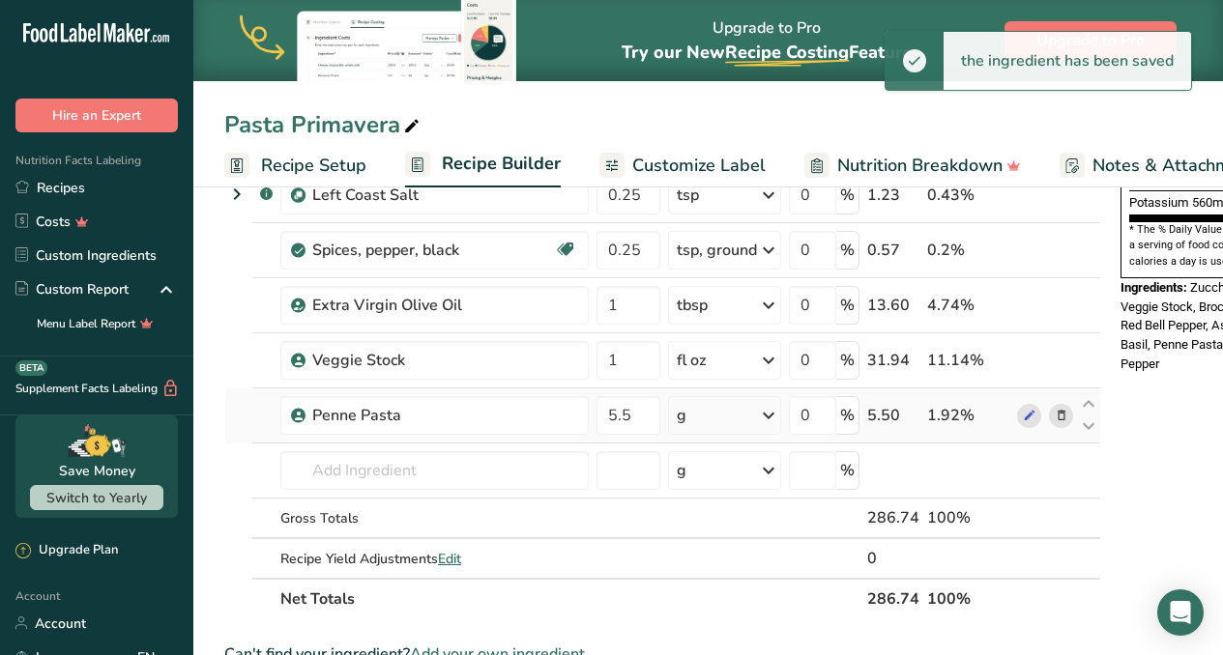
click at [766, 418] on icon at bounding box center [768, 415] width 23 height 35
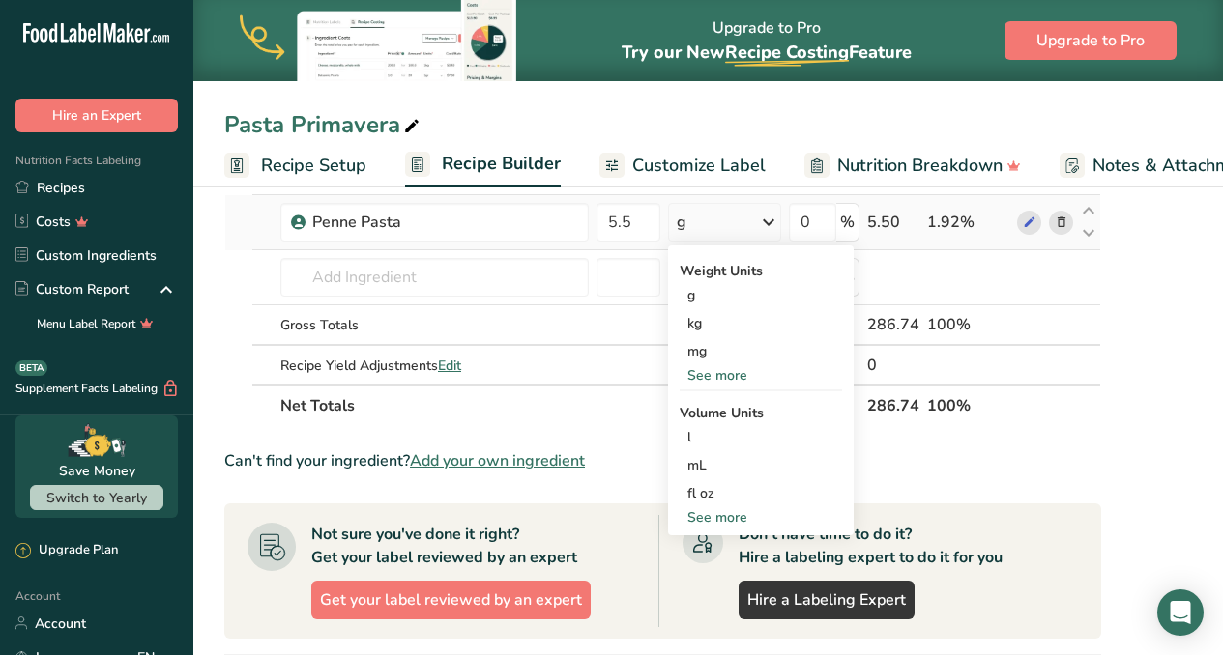
scroll to position [806, 0]
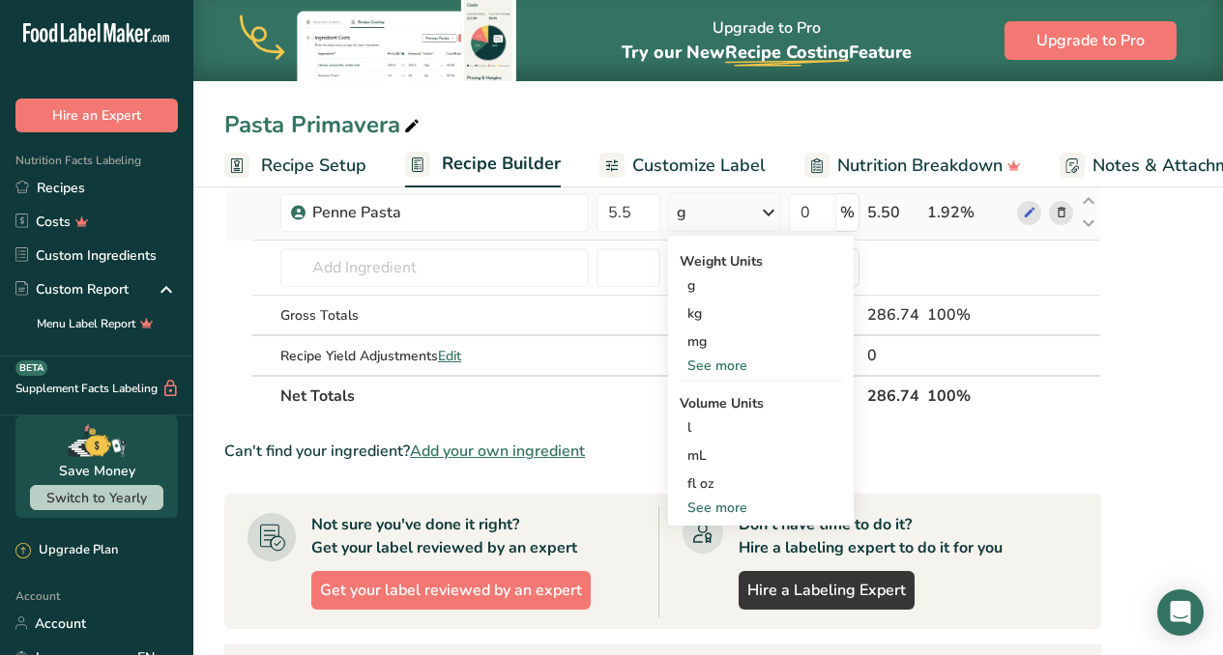
click at [709, 366] on div "See more" at bounding box center [760, 366] width 162 height 20
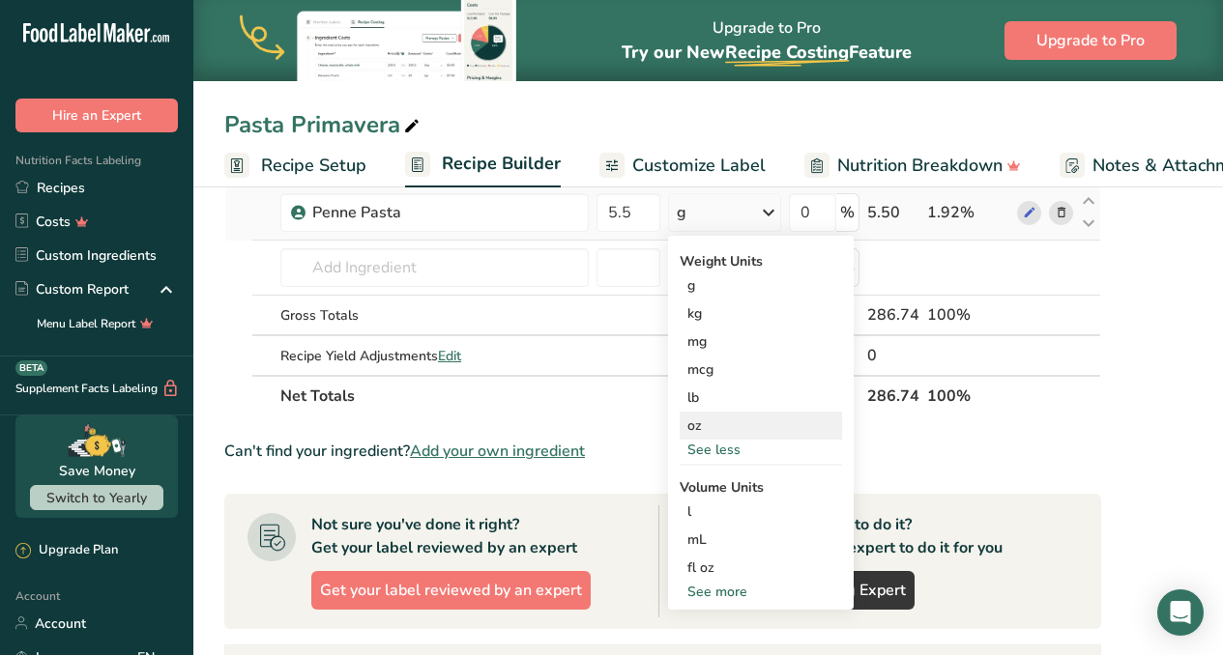
click at [714, 425] on div "oz" at bounding box center [760, 426] width 162 height 28
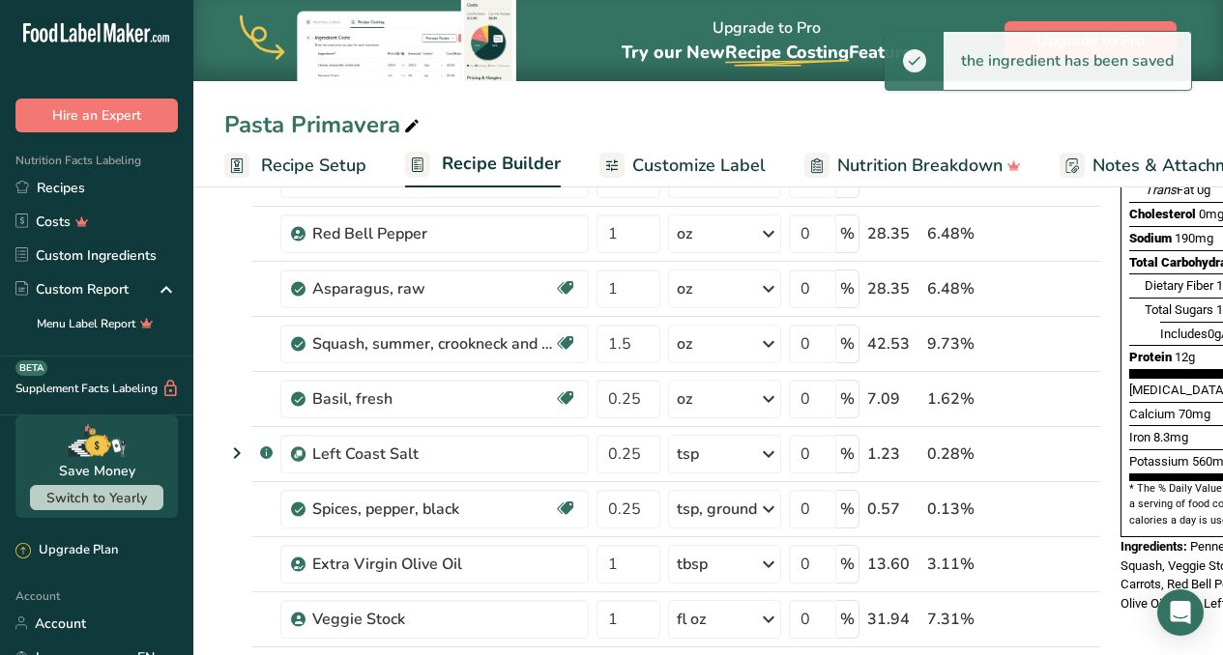
scroll to position [0, 0]
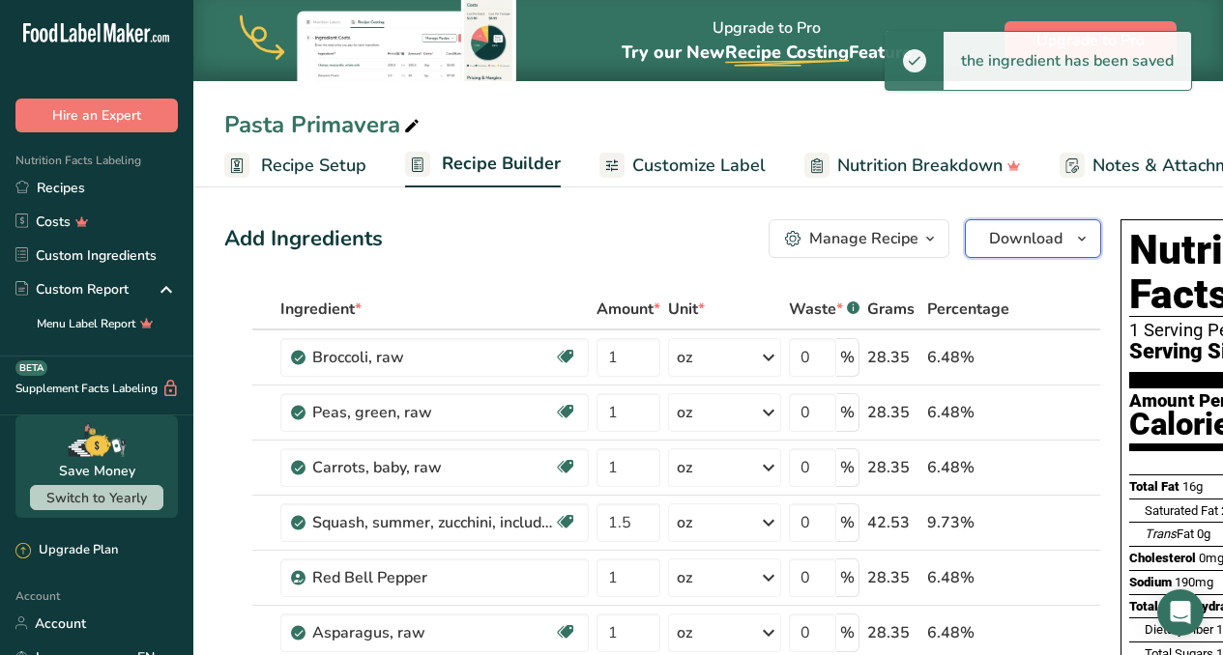
click at [1034, 236] on span "Download" at bounding box center [1025, 238] width 73 height 23
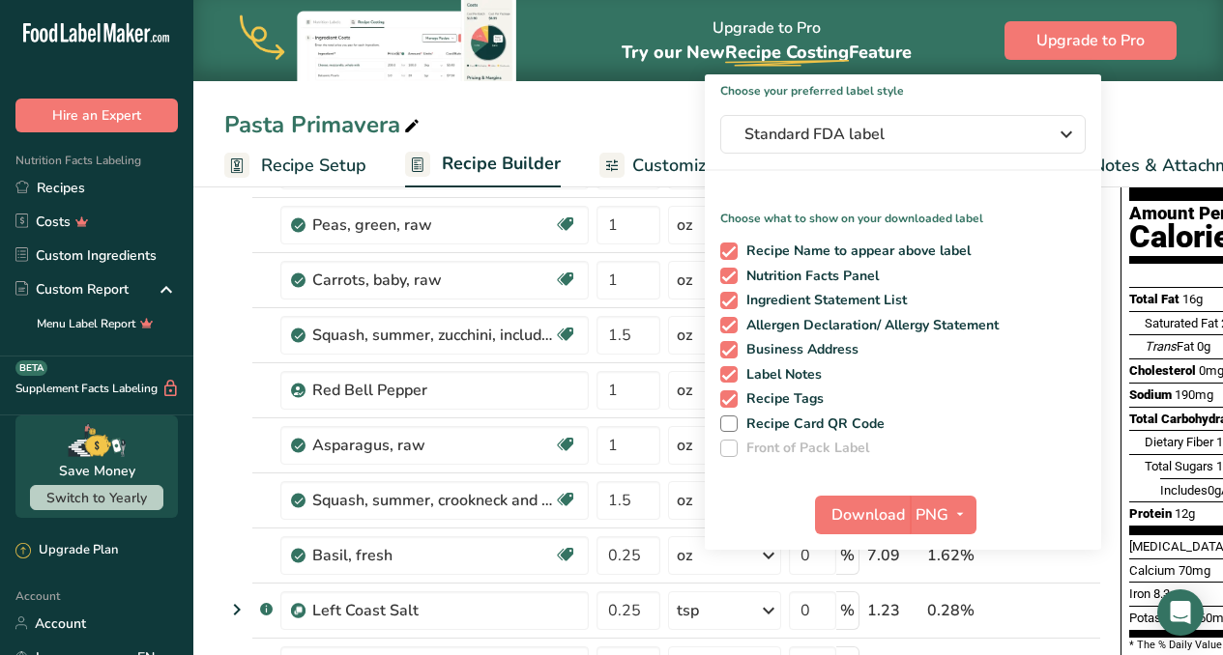
scroll to position [218, 0]
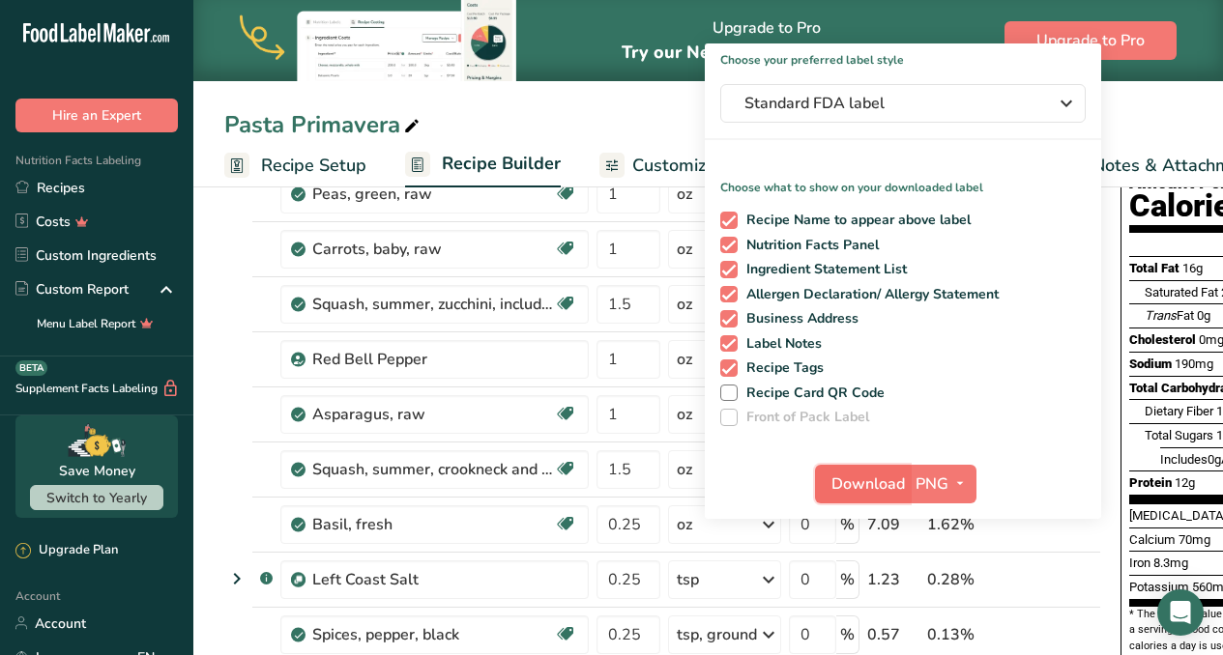
click at [840, 486] on span "Download" at bounding box center [867, 484] width 73 height 23
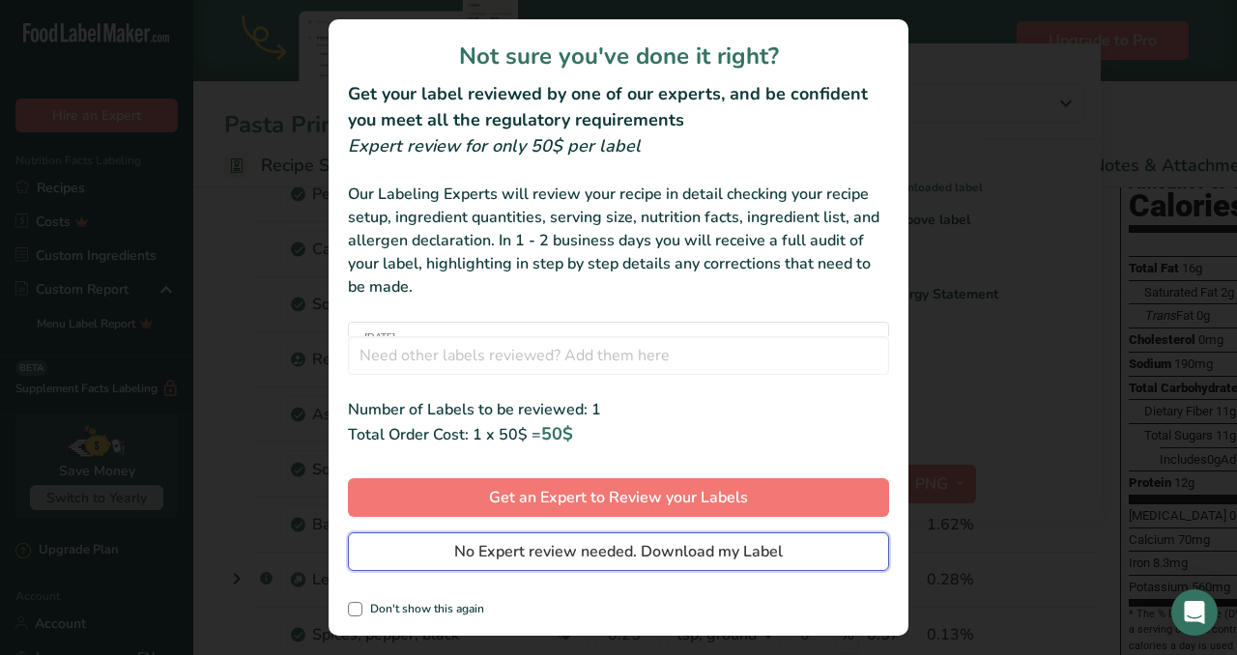
click at [703, 545] on span "No Expert review needed. Download my Label" at bounding box center [618, 551] width 329 height 23
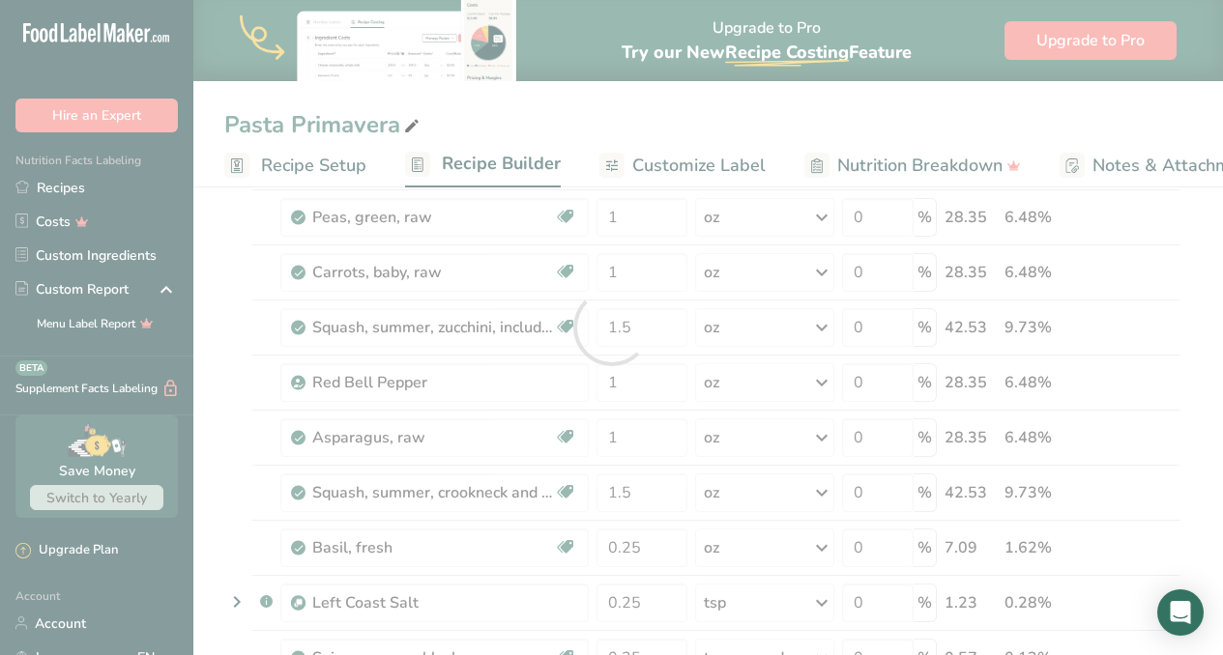
scroll to position [0, 0]
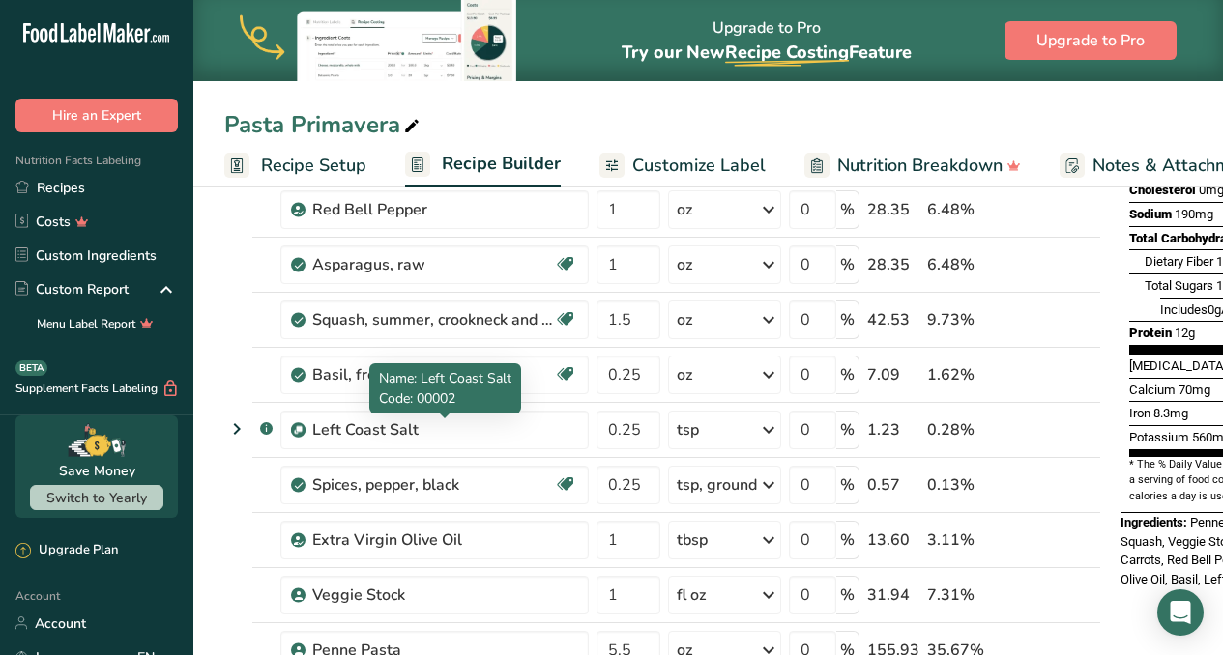
scroll to position [368, 0]
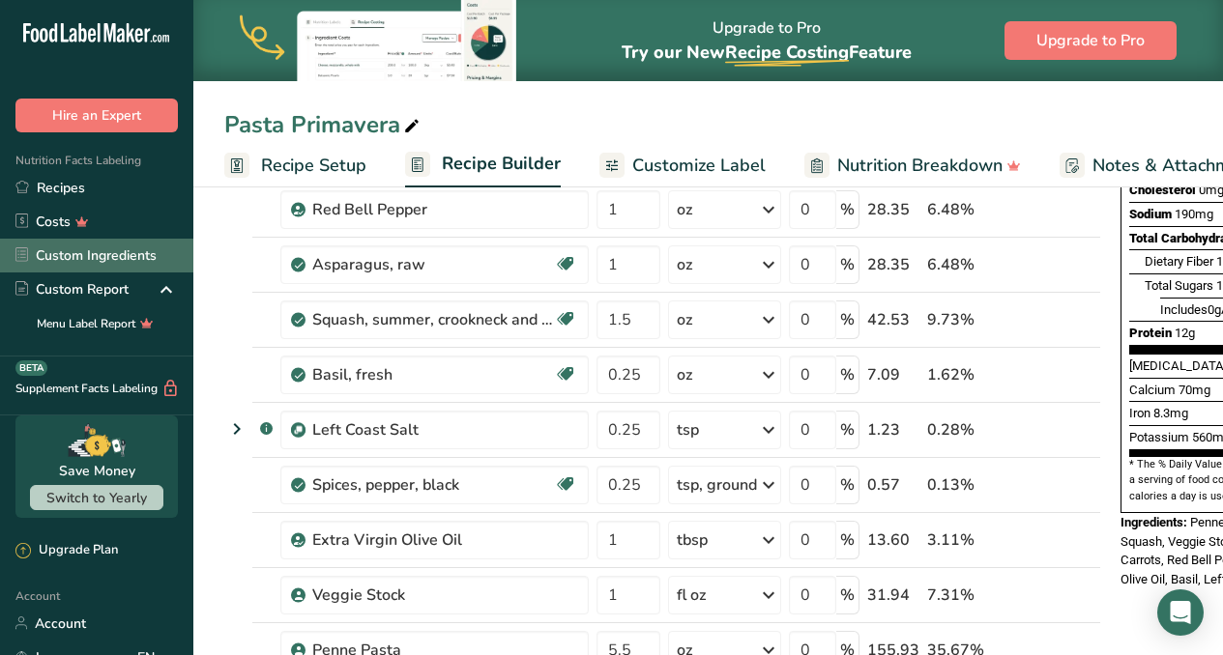
click at [52, 261] on link "Custom Ingredients" at bounding box center [96, 256] width 193 height 34
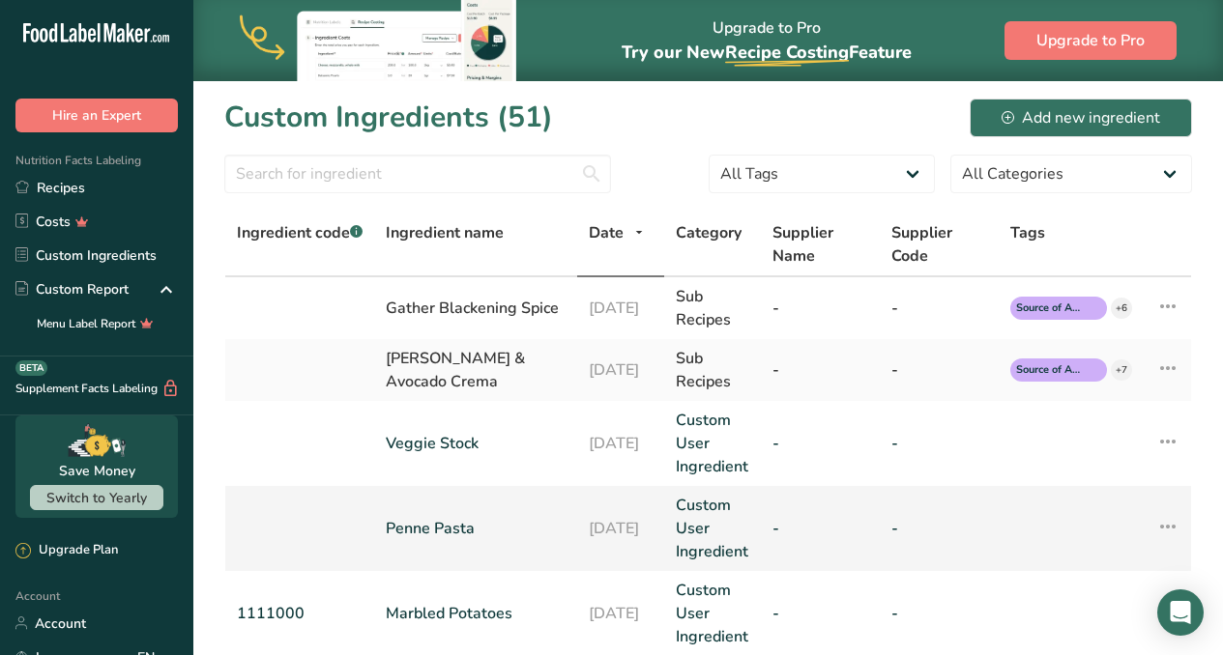
click at [446, 532] on link "Penne Pasta" at bounding box center [476, 528] width 180 height 23
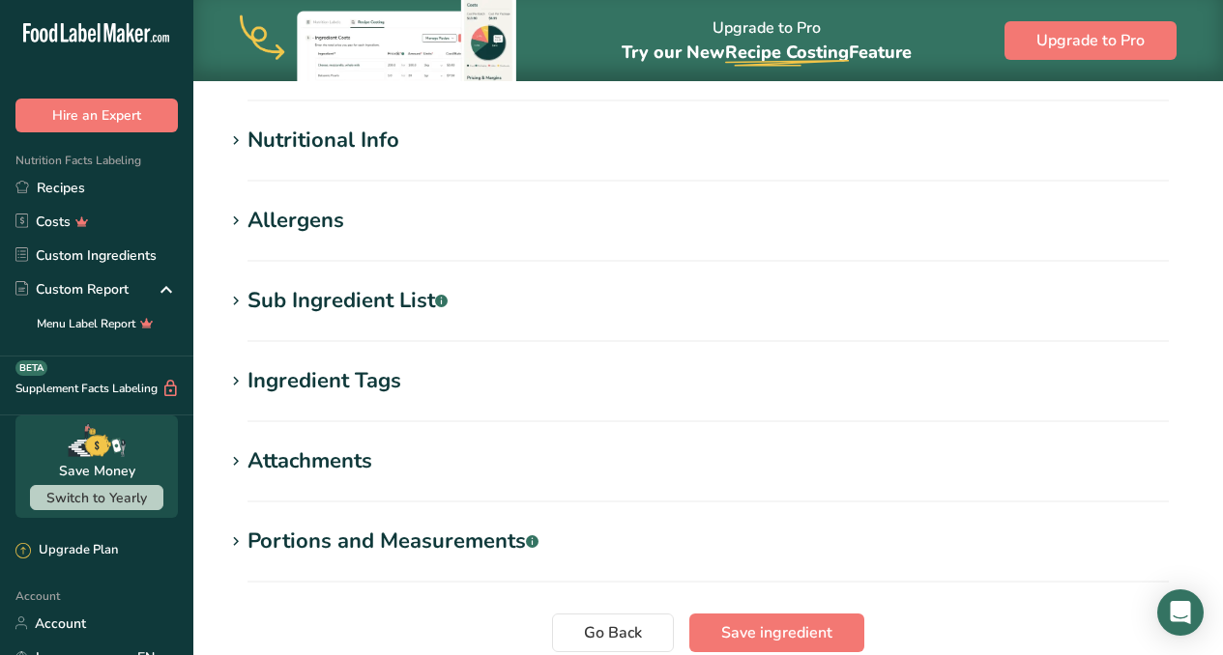
scroll to position [476, 0]
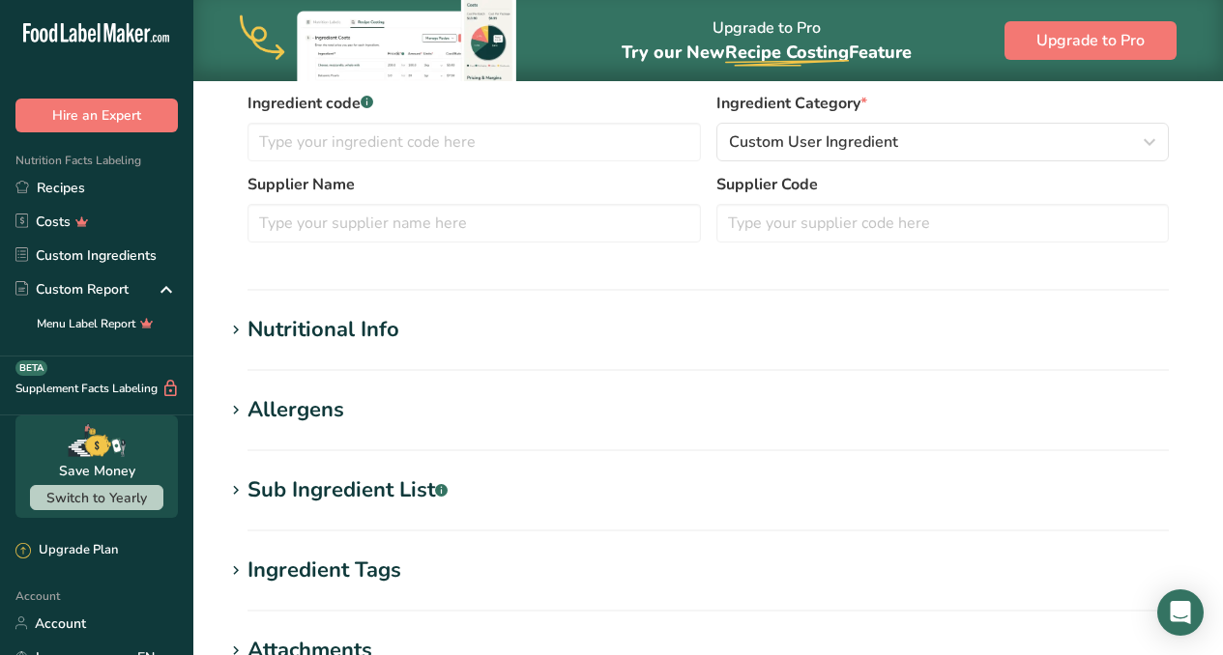
click at [254, 326] on div "Nutritional Info" at bounding box center [323, 330] width 152 height 32
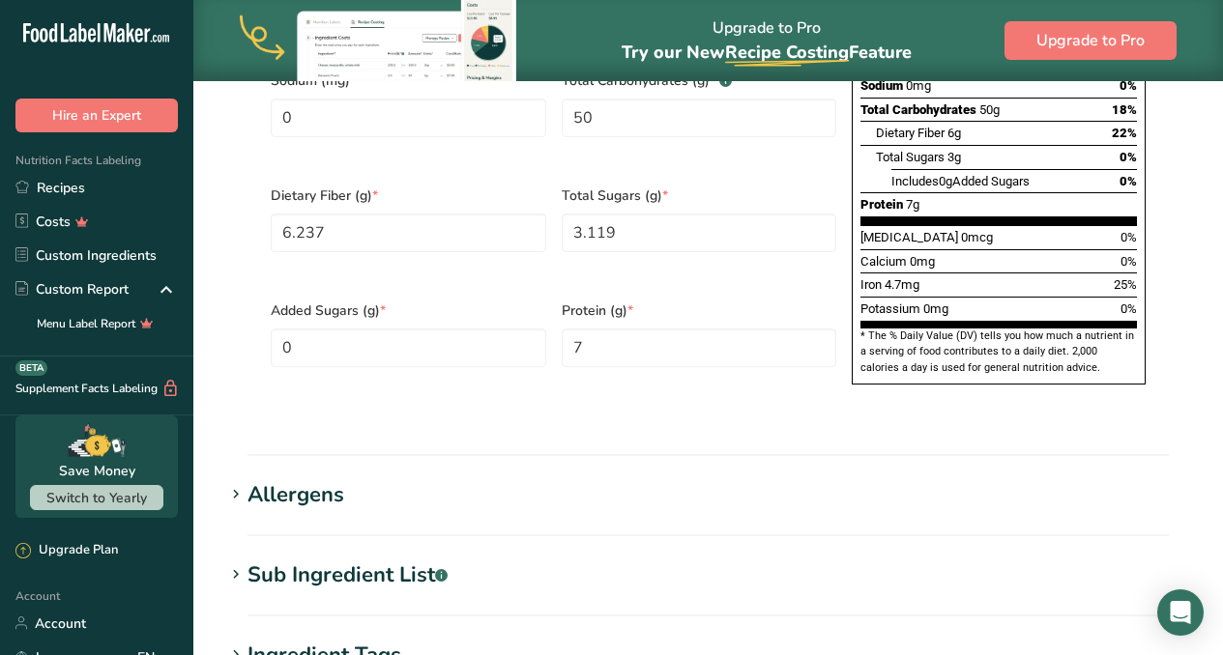
scroll to position [1684, 0]
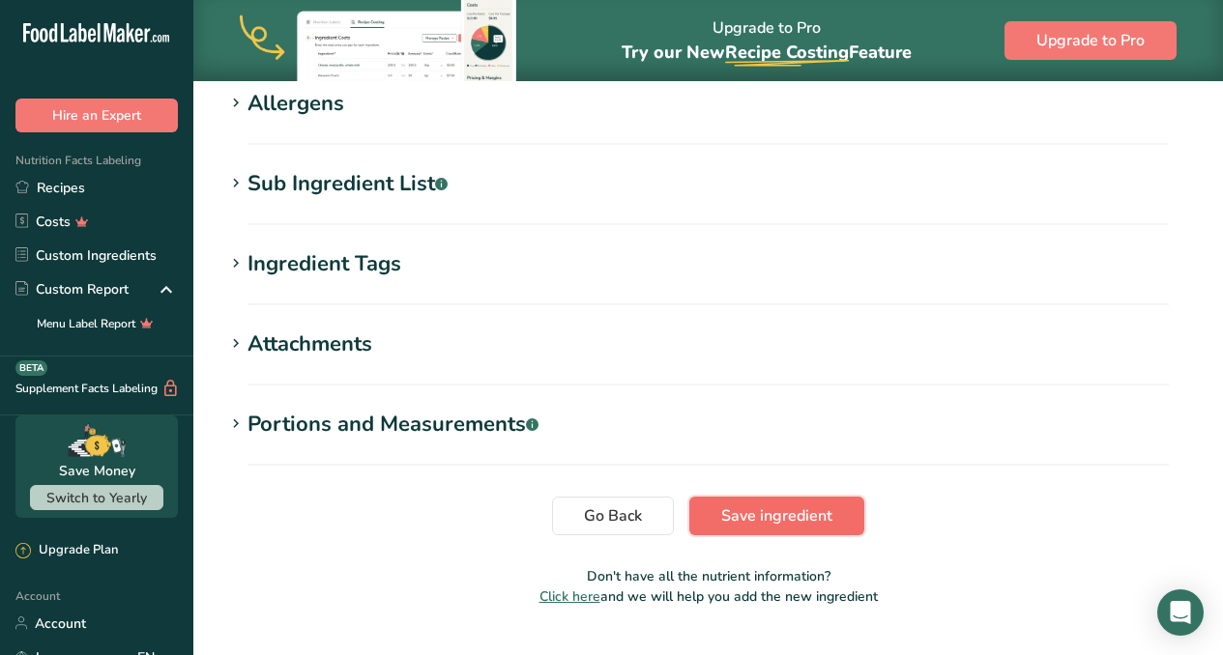
click at [794, 505] on span "Save ingredient" at bounding box center [776, 516] width 111 height 23
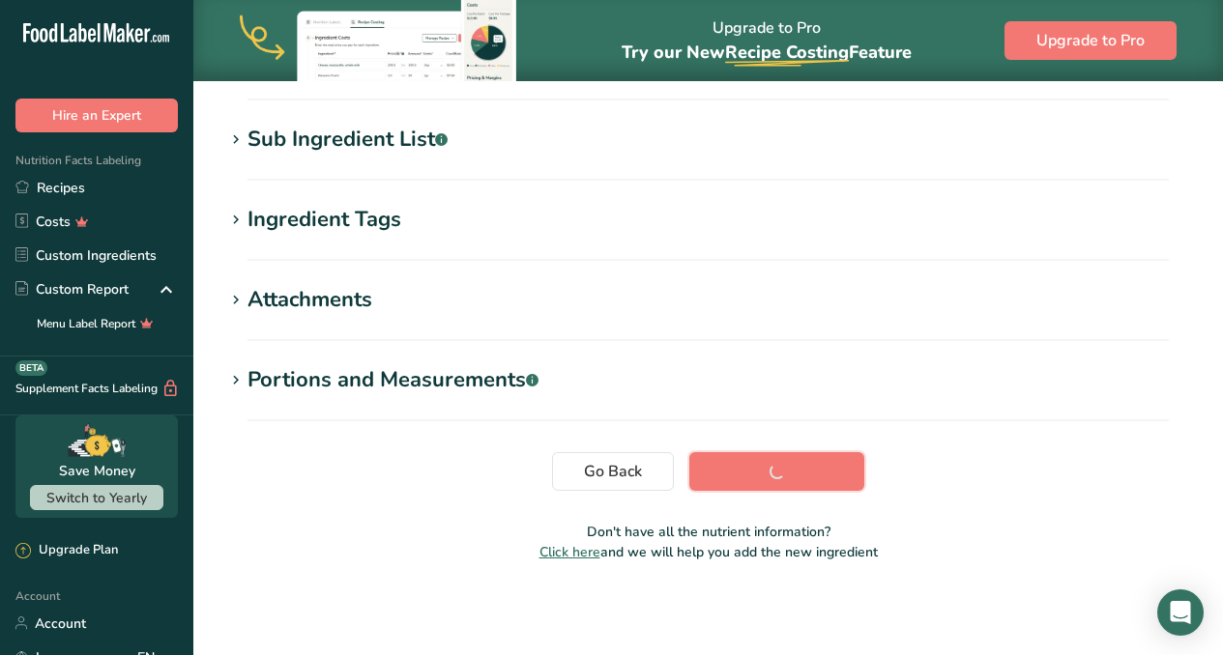
scroll to position [367, 0]
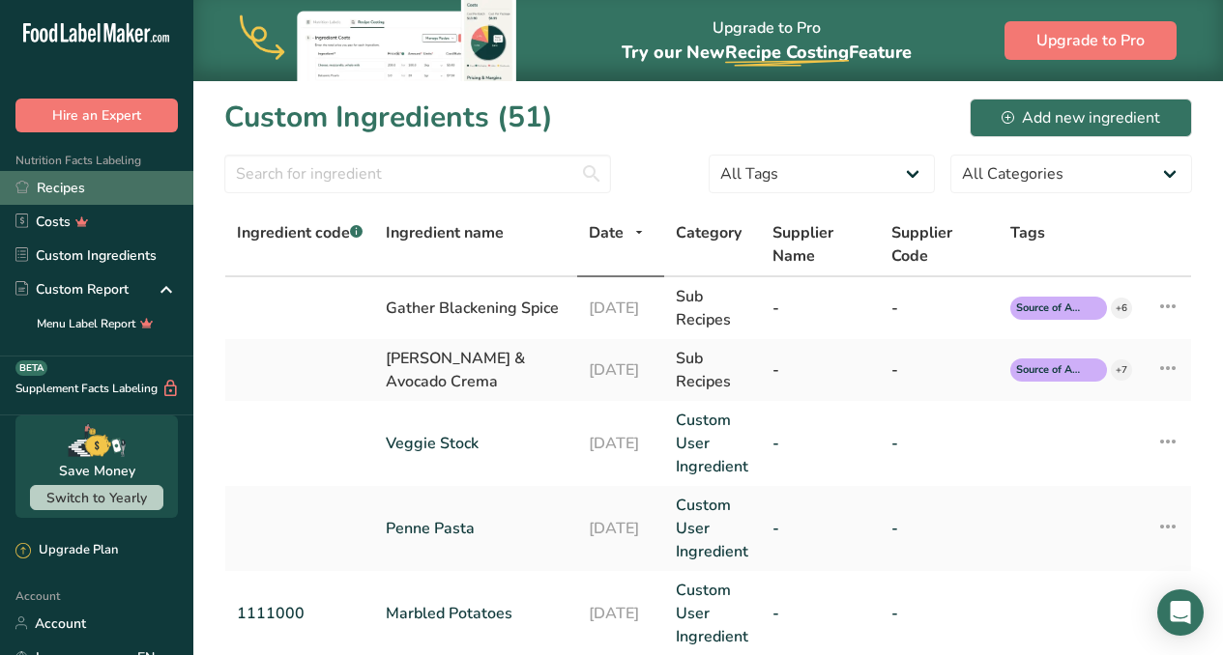
click at [73, 196] on link "Recipes" at bounding box center [96, 188] width 193 height 34
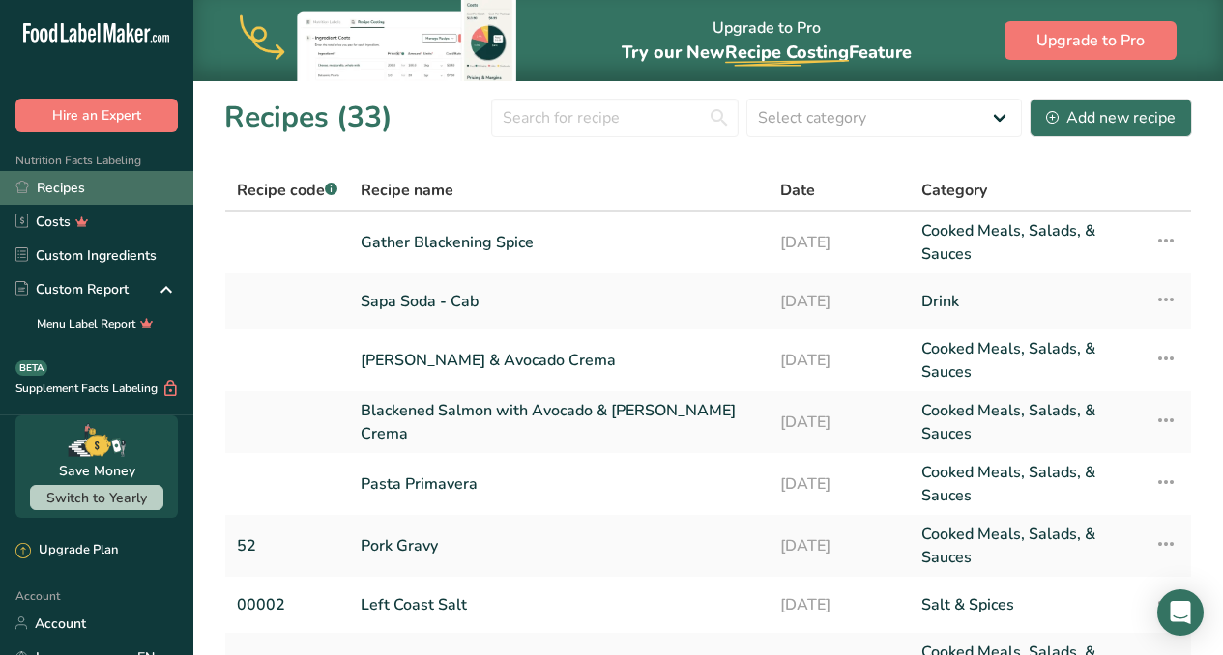
click at [47, 189] on link "Recipes" at bounding box center [96, 188] width 193 height 34
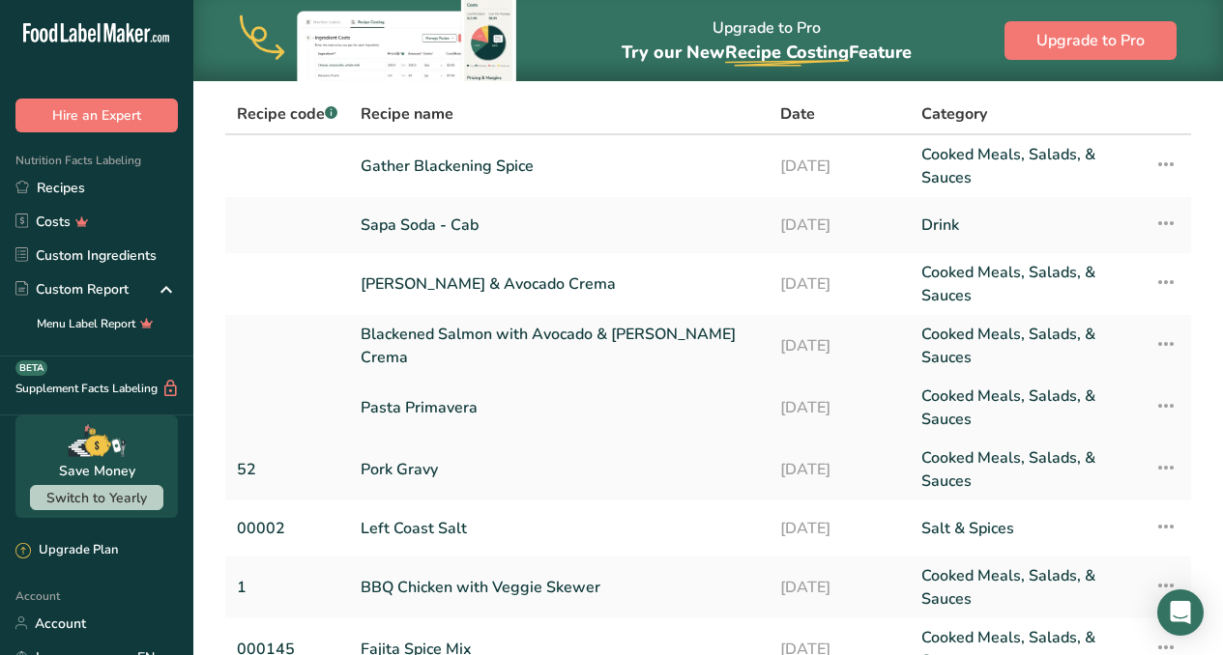
scroll to position [78, 0]
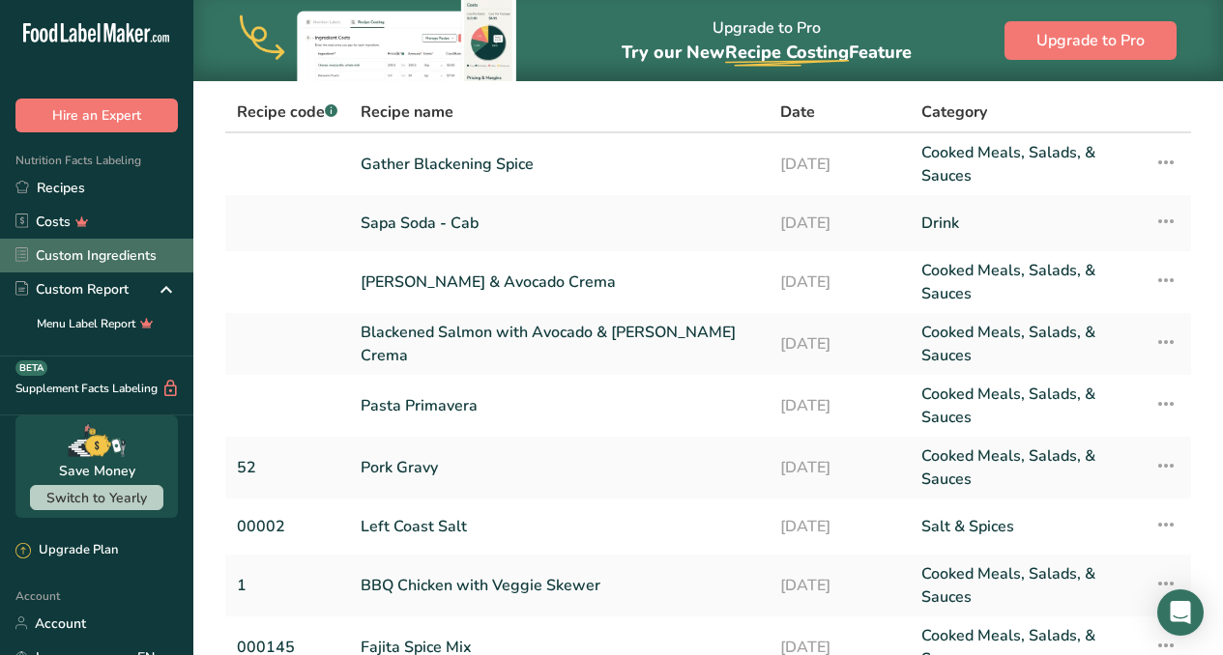
click at [131, 259] on link "Custom Ingredients" at bounding box center [96, 256] width 193 height 34
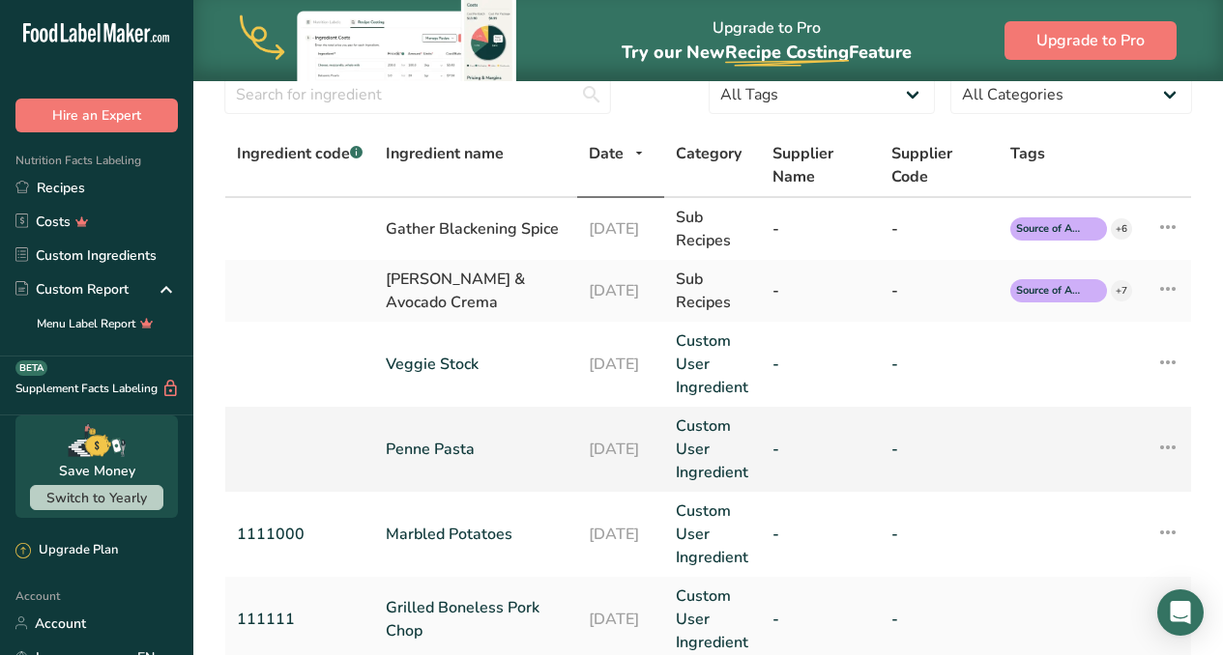
scroll to position [91, 0]
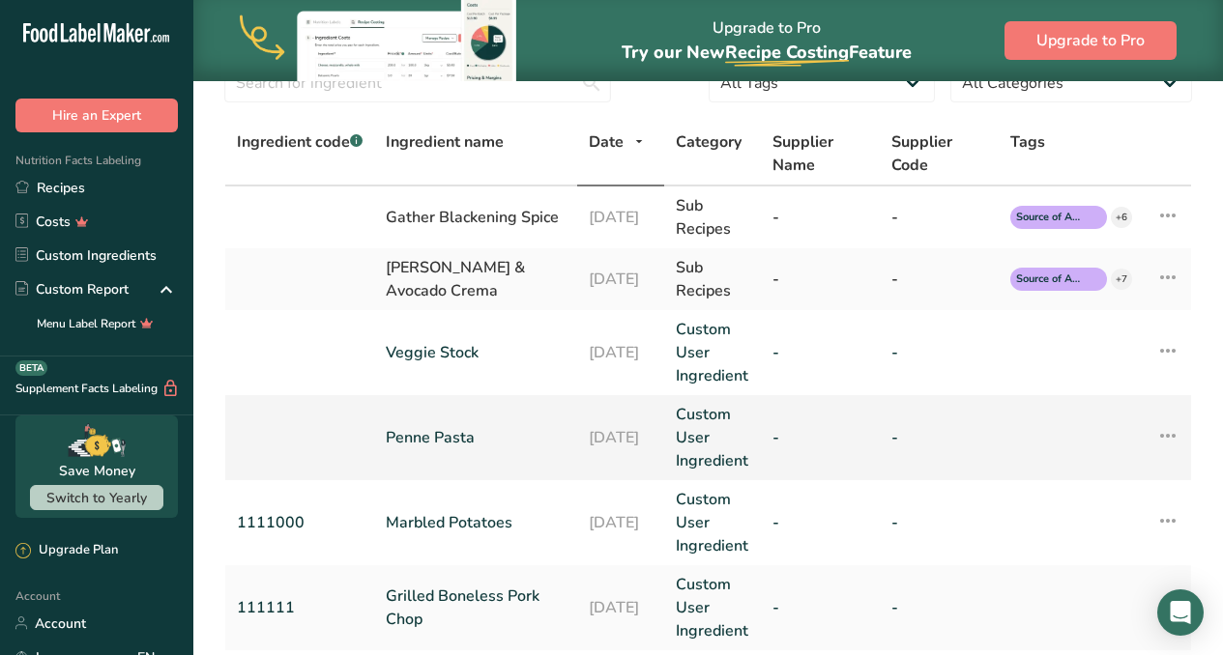
click at [437, 436] on link "Penne Pasta" at bounding box center [476, 437] width 180 height 23
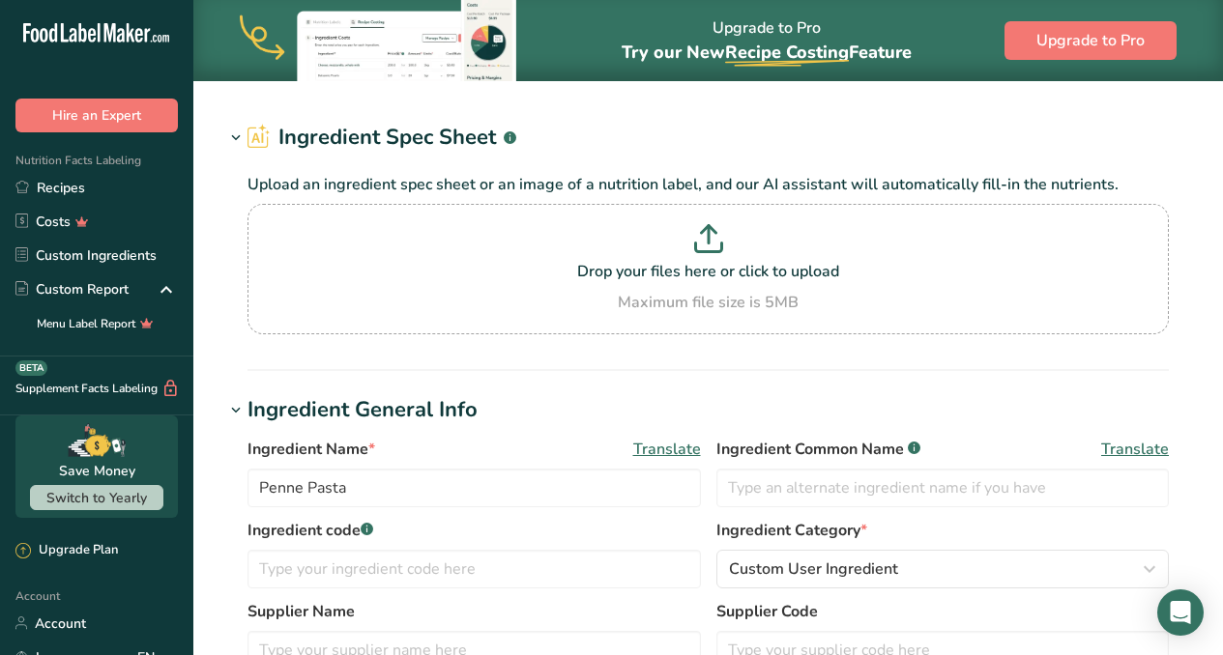
scroll to position [196, 0]
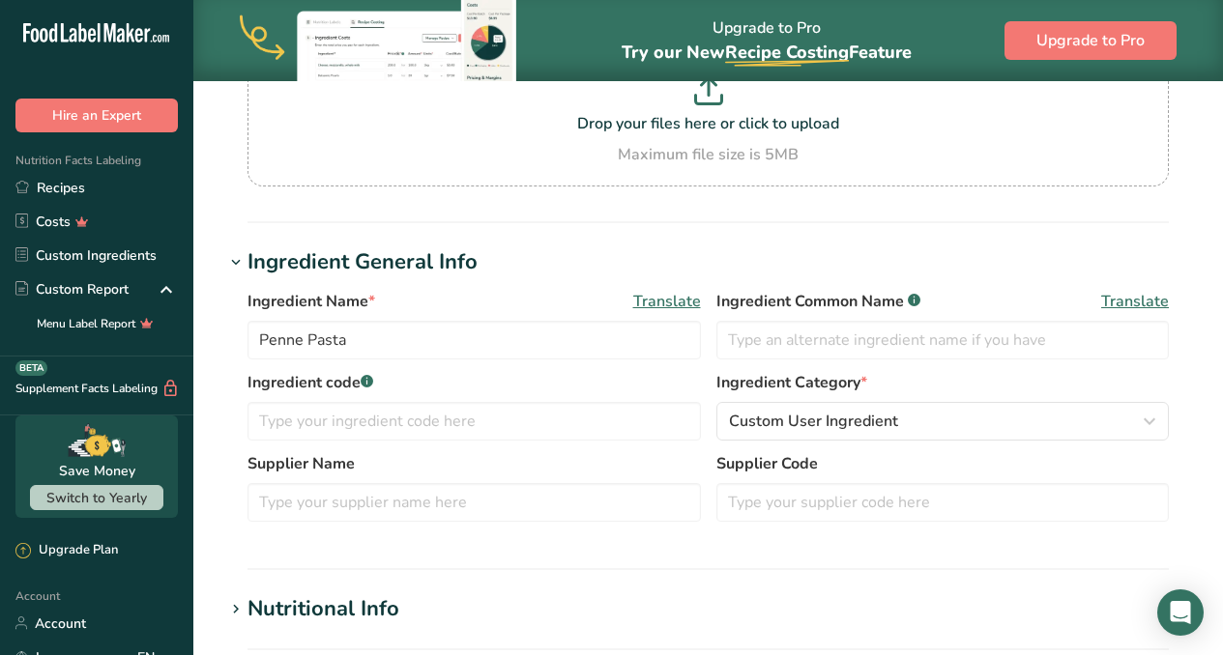
type input "200"
type KJ "836.8"
type Fat "2"
type Fat "0"
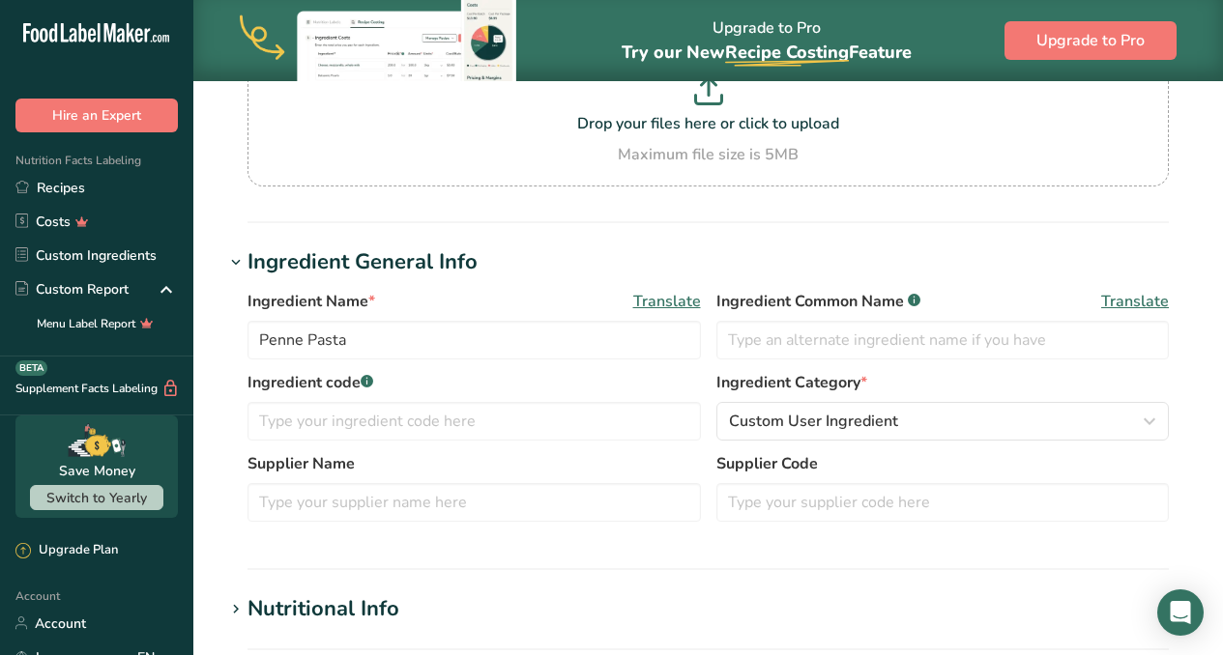
type input "0"
type Carbohydrates "50"
type Fiber "6.237"
type Sugars "3.119"
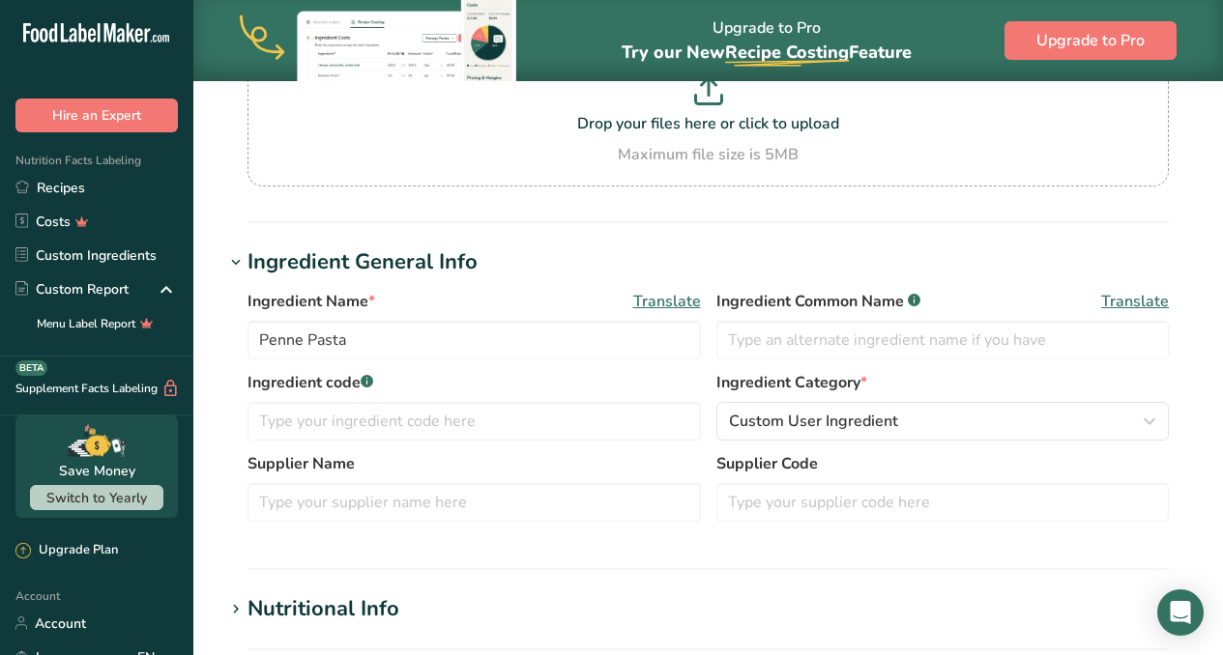
type Sugars "0"
type input "7"
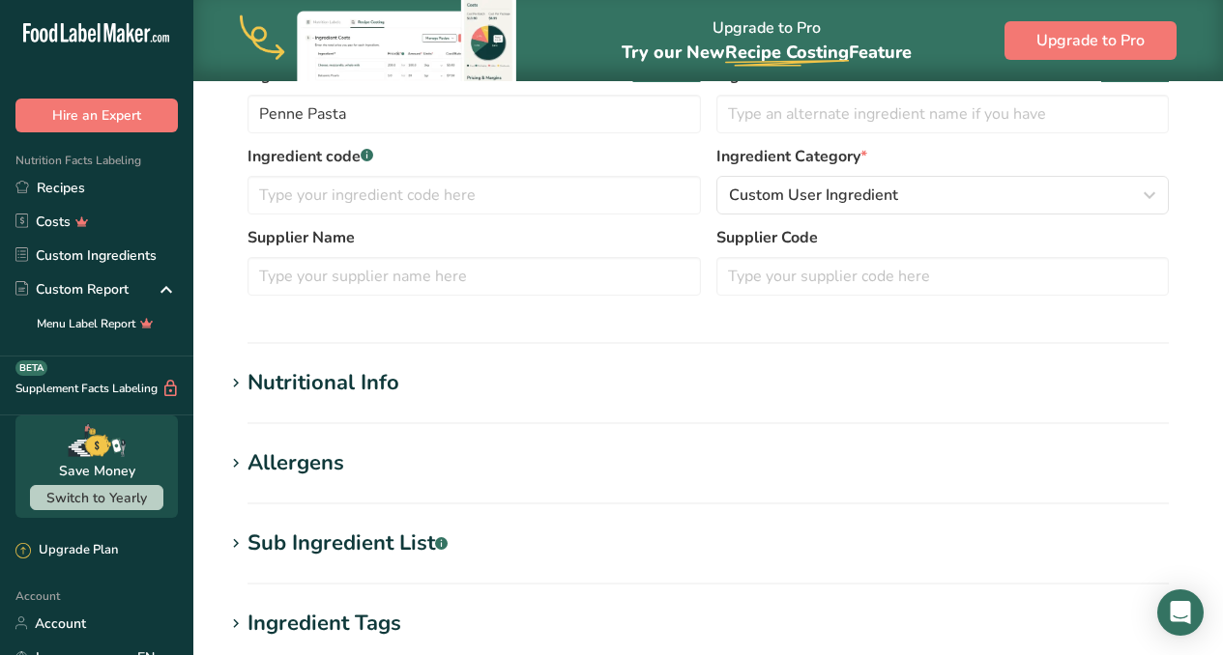
scroll to position [426, 0]
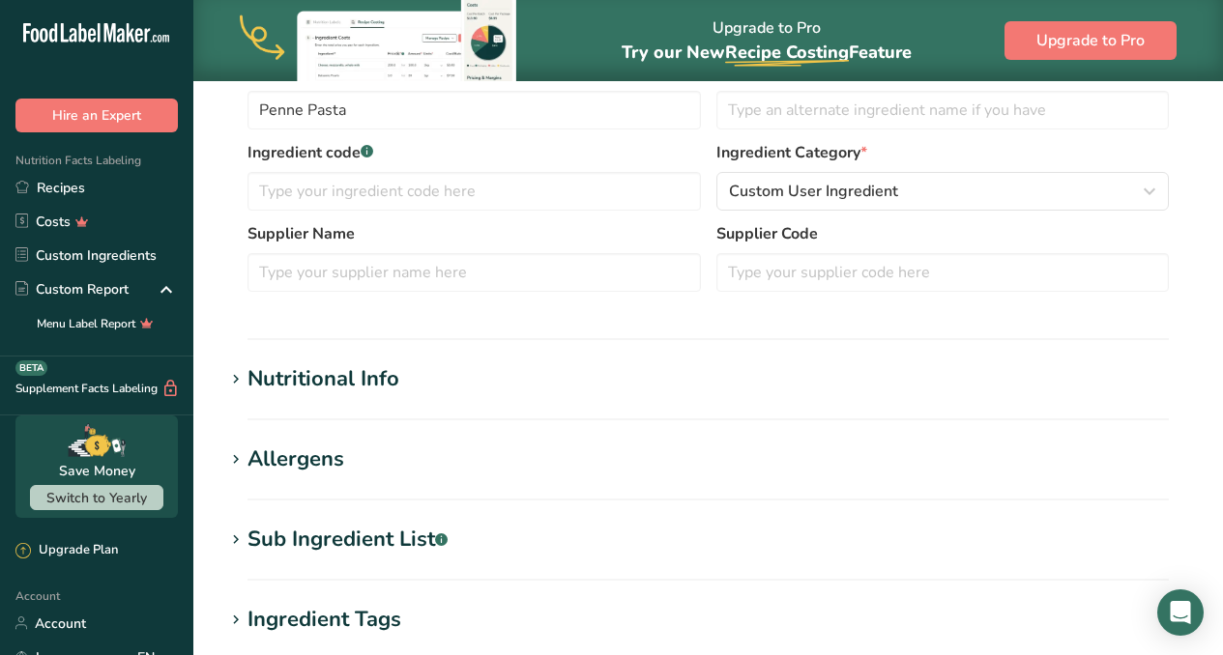
click at [303, 381] on div "Nutritional Info" at bounding box center [323, 379] width 152 height 32
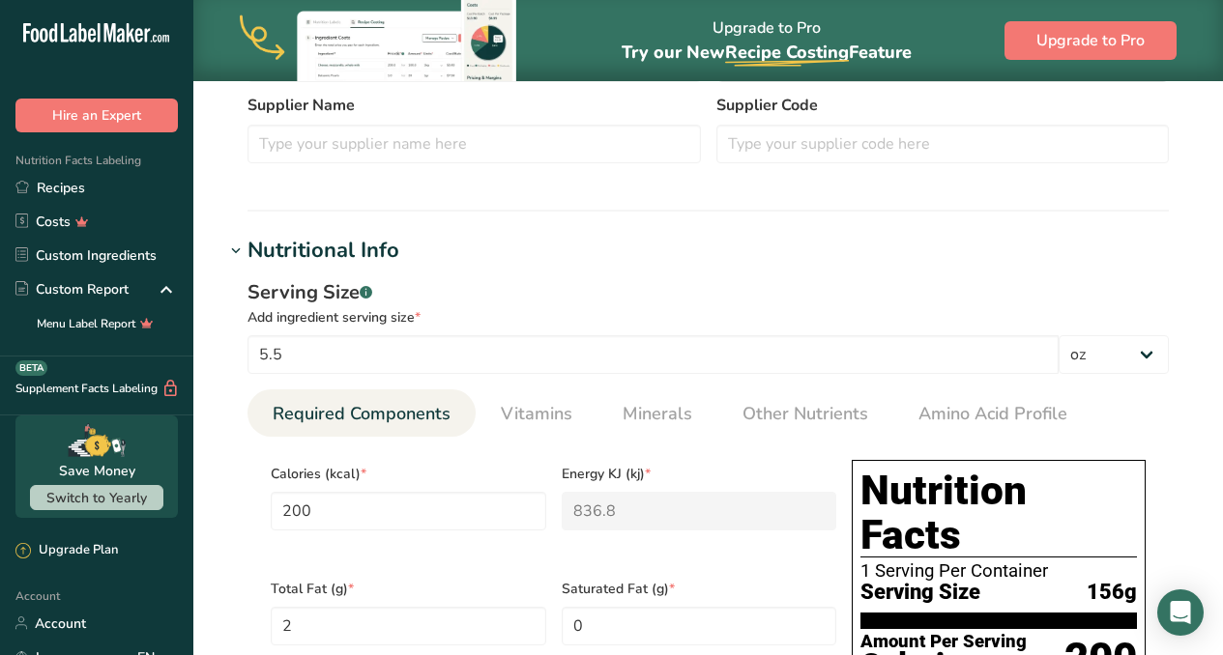
scroll to position [564, 0]
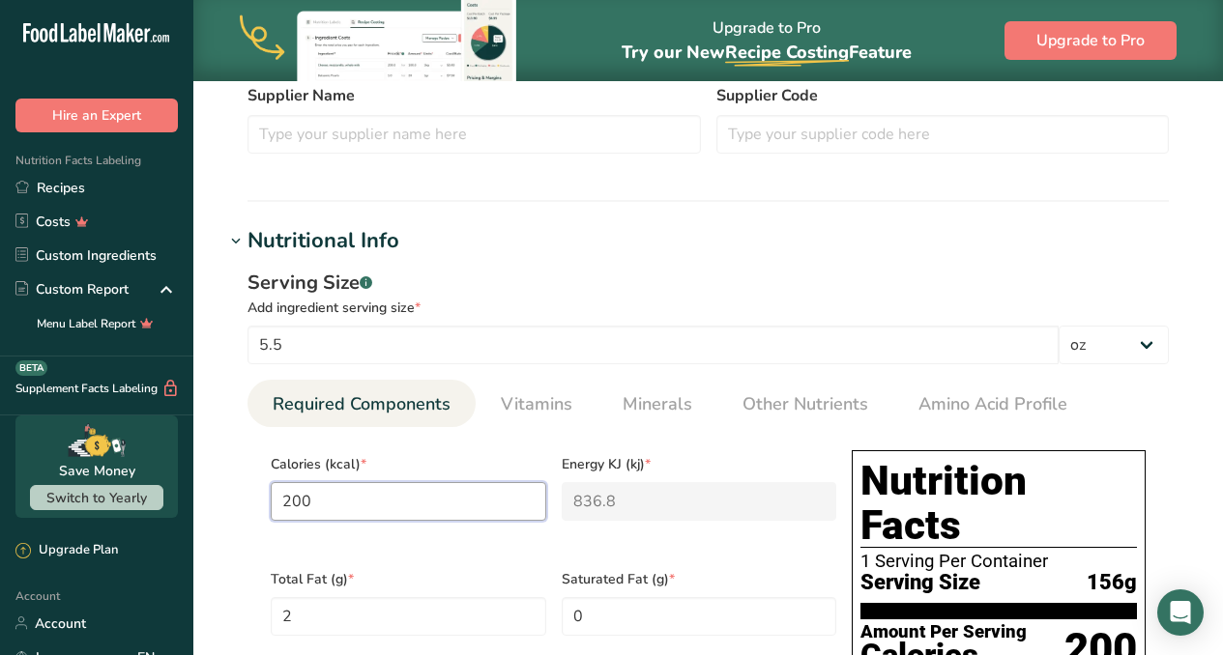
click at [353, 500] on input "200" at bounding box center [408, 501] width 275 height 39
type input "20"
type KJ "83.7"
type input "2"
type KJ "8.4"
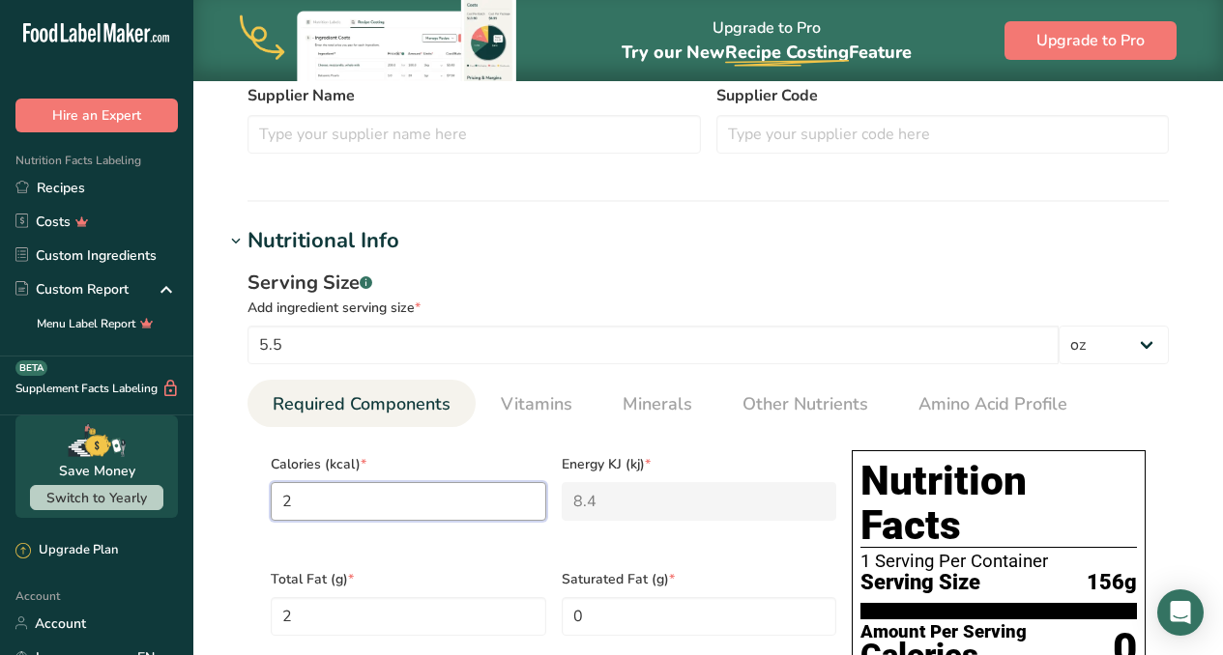
type input "27"
type KJ "113"
type input "270"
type KJ "1129.7"
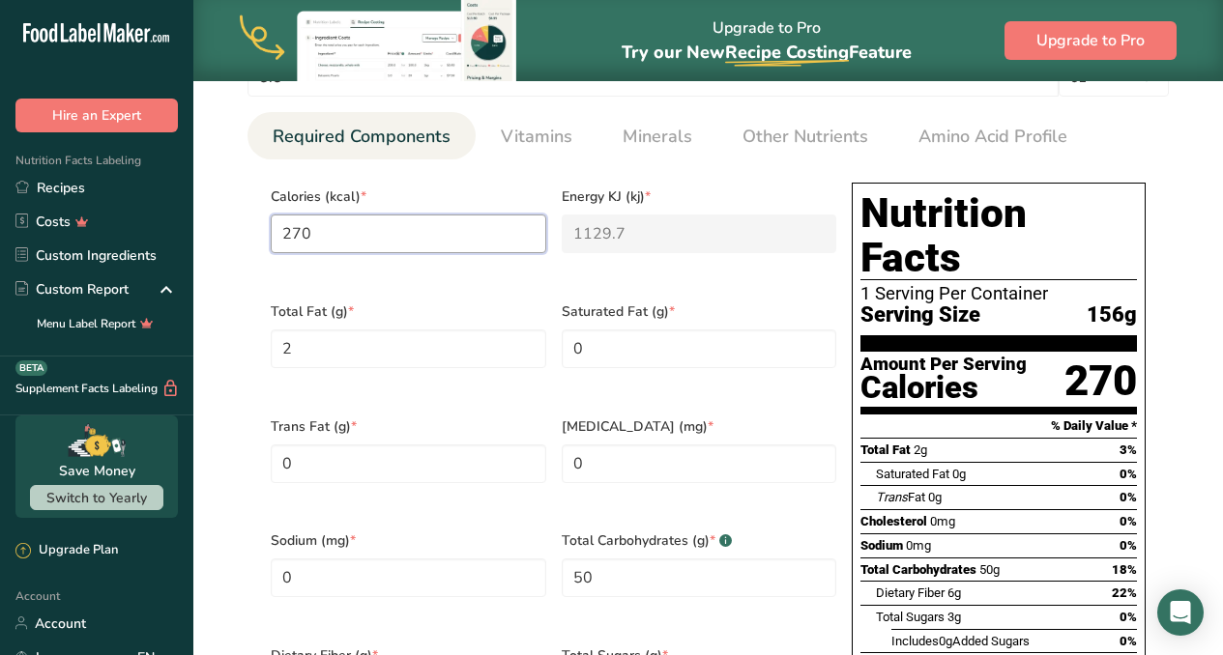
scroll to position [858, 0]
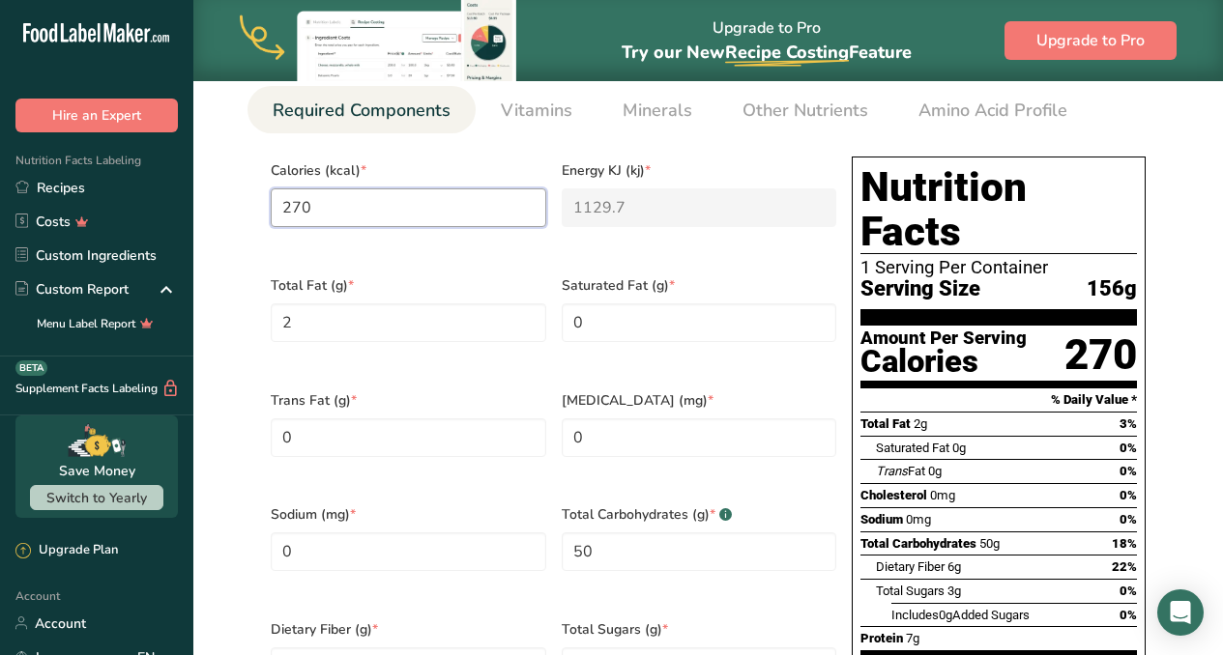
type input "270"
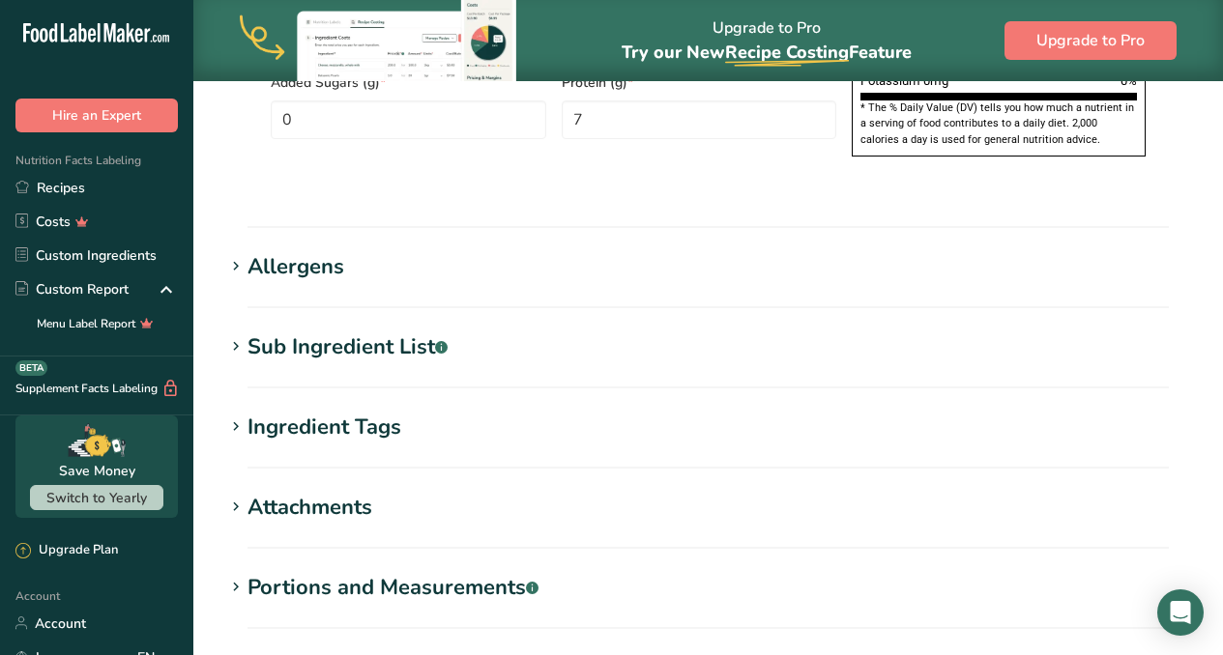
scroll to position [1531, 0]
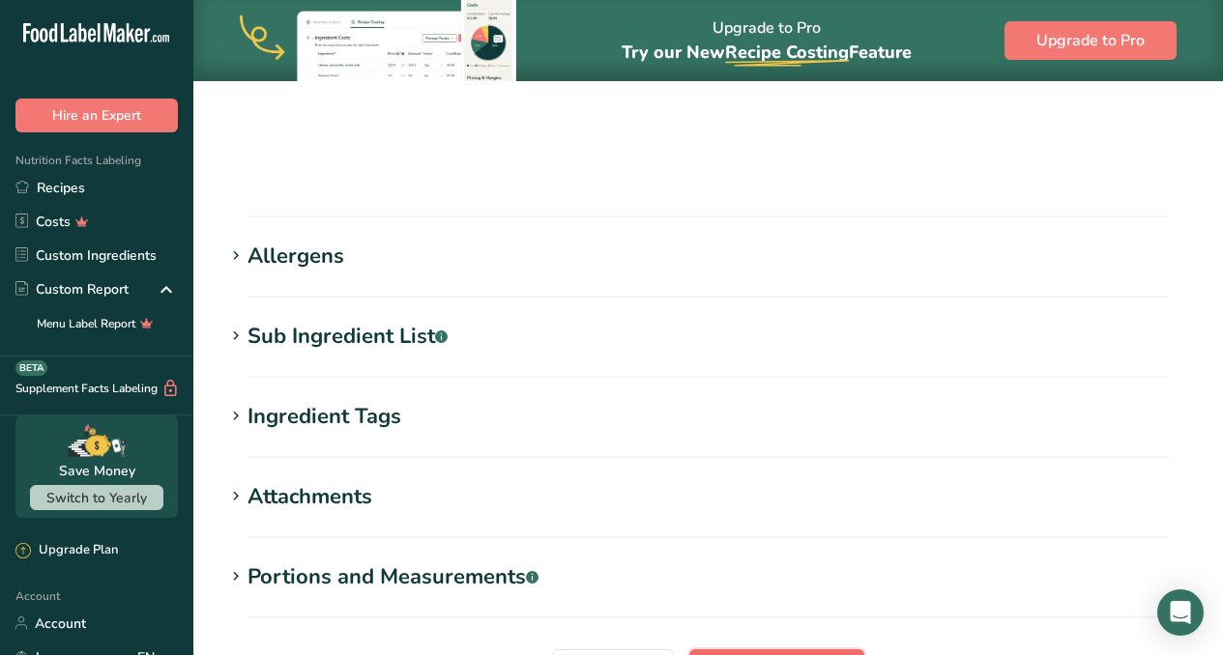
scroll to position [367, 0]
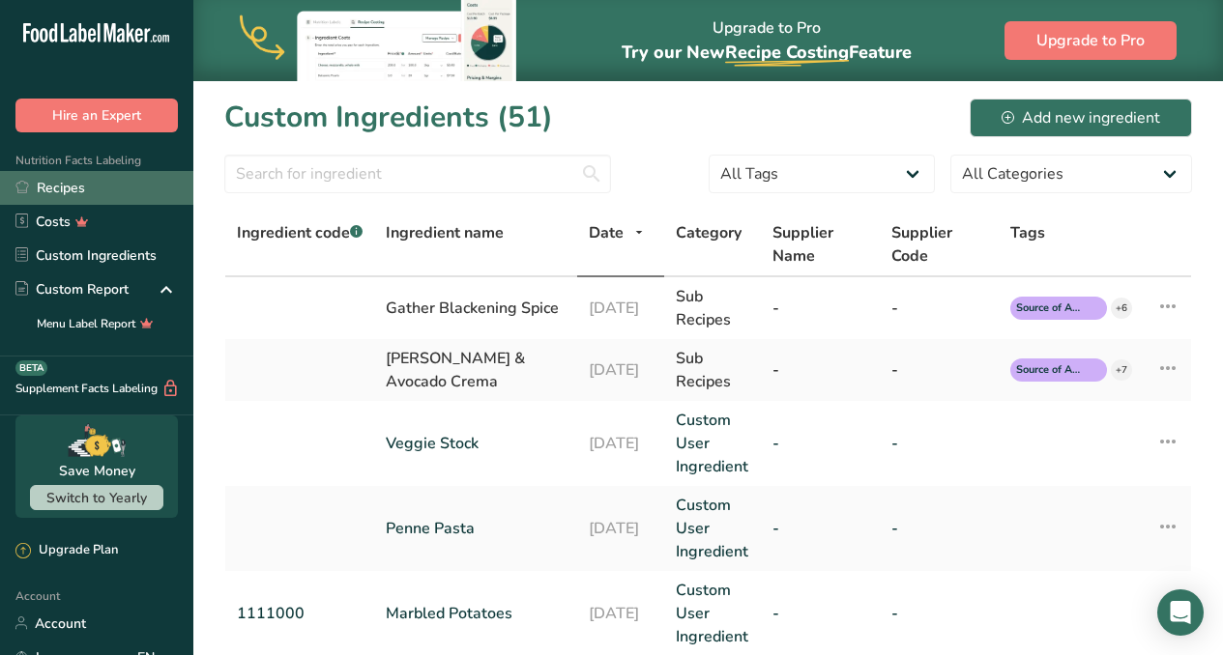
click at [46, 189] on link "Recipes" at bounding box center [96, 188] width 193 height 34
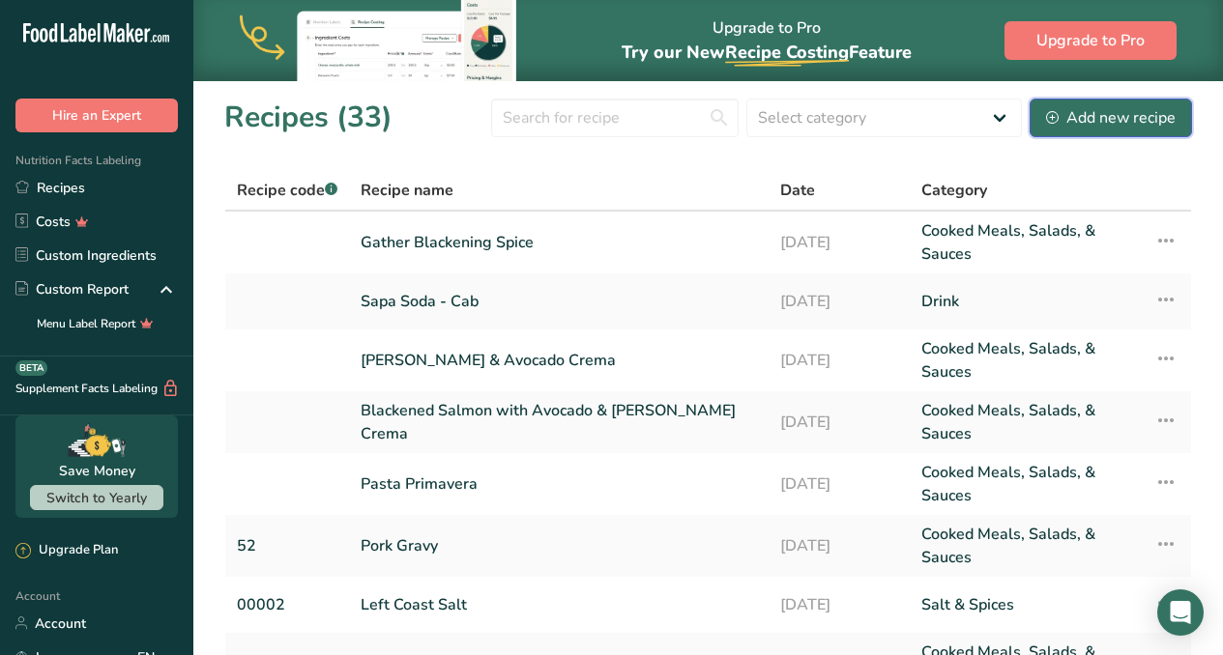
click at [1136, 126] on div "Add new recipe" at bounding box center [1111, 117] width 130 height 23
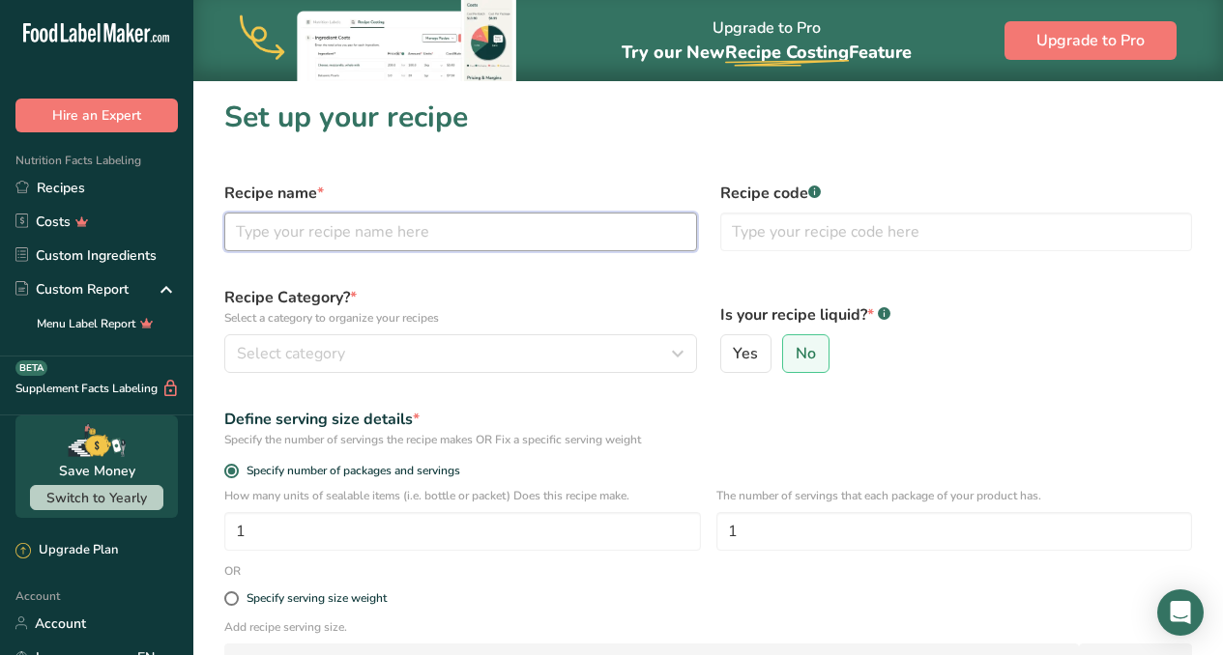
click at [458, 244] on input "text" at bounding box center [460, 232] width 473 height 39
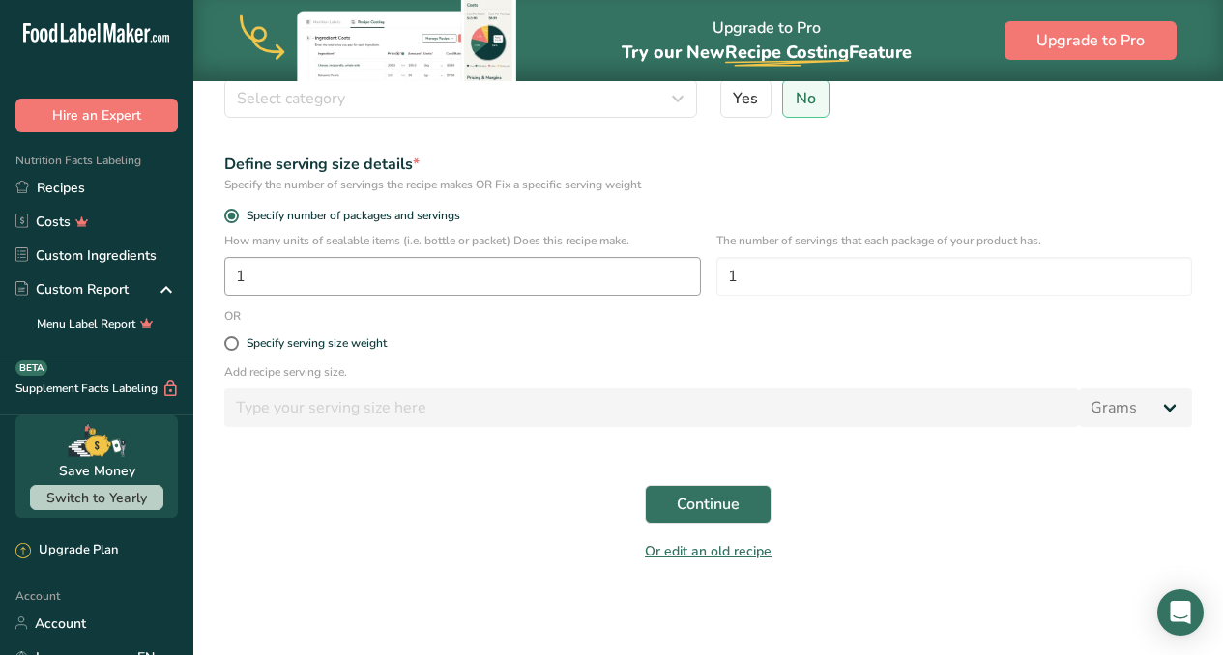
scroll to position [246, 0]
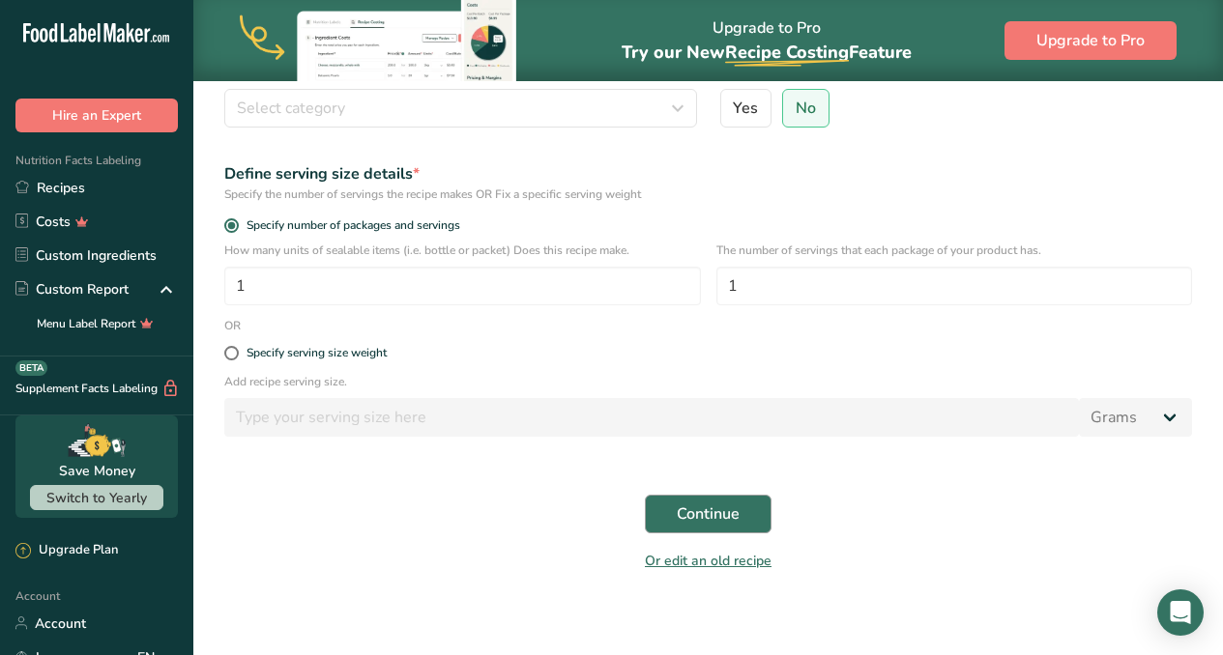
type input "Zoodles & Duxelle"
click at [696, 519] on span "Continue" at bounding box center [708, 514] width 63 height 23
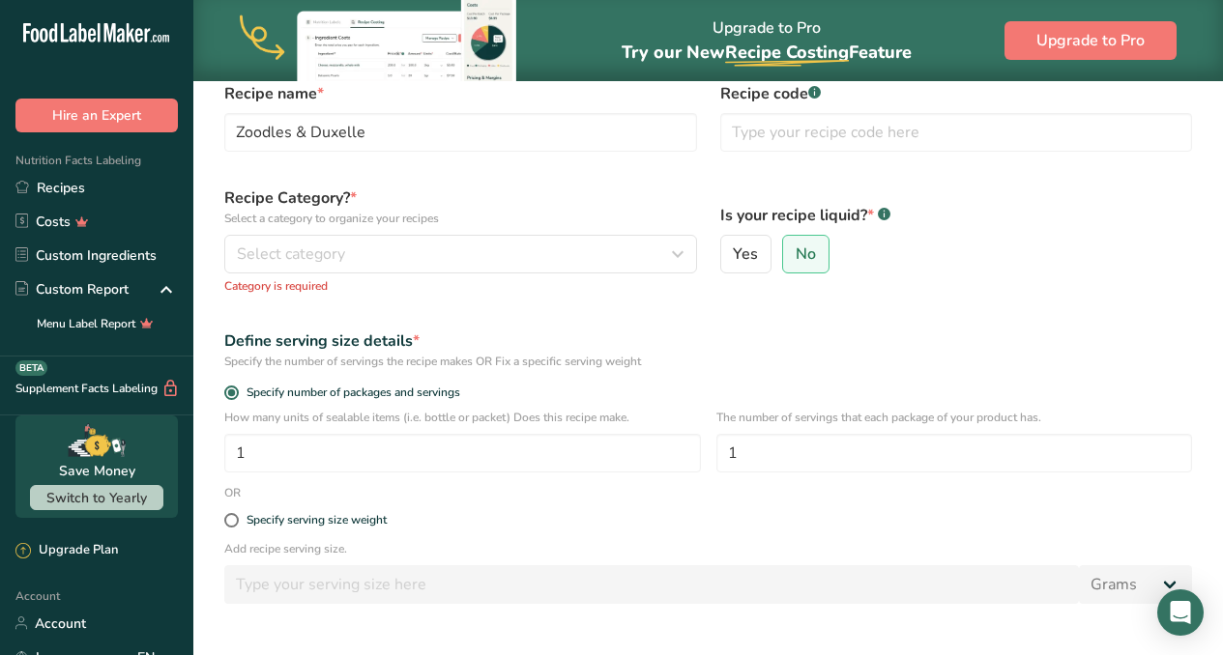
scroll to position [98, 0]
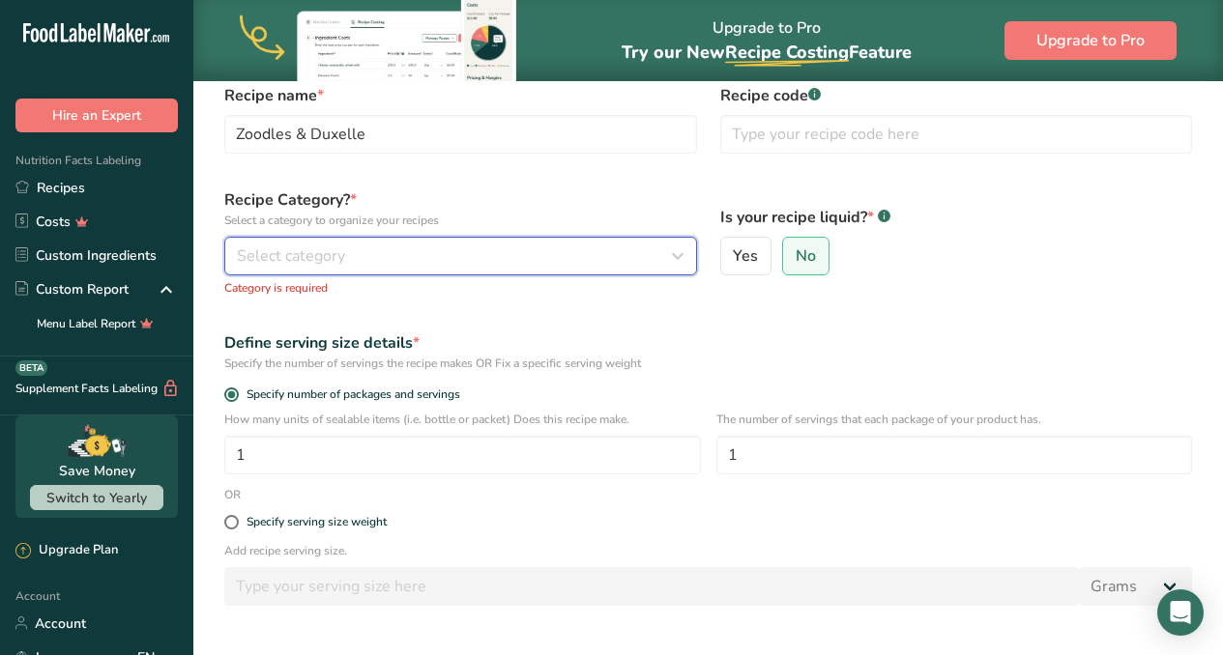
click at [478, 260] on div "Select category" at bounding box center [455, 256] width 436 height 23
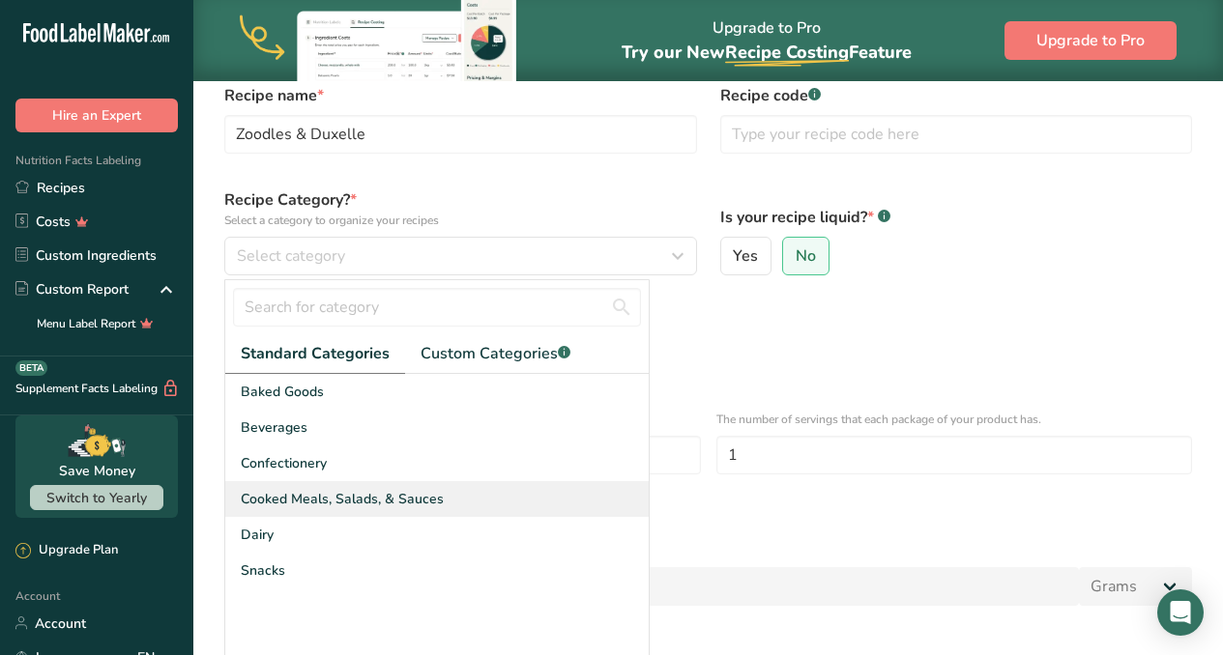
click at [367, 499] on span "Cooked Meals, Salads, & Sauces" at bounding box center [342, 499] width 203 height 20
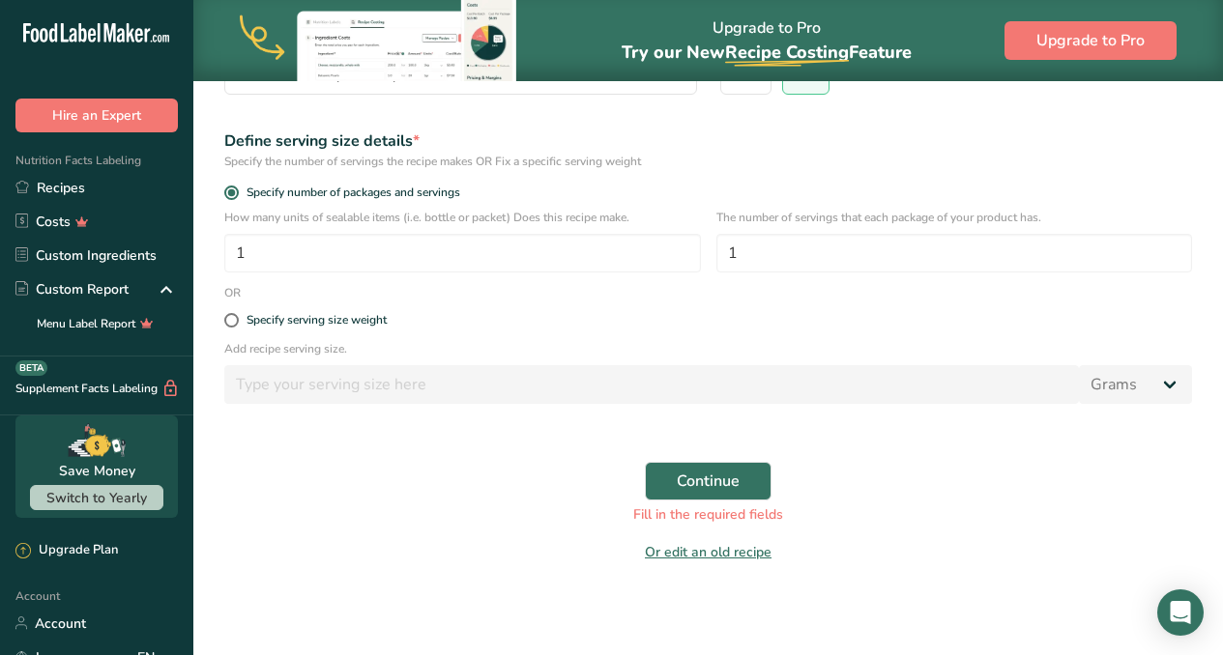
scroll to position [279, 0]
click at [717, 479] on span "Continue" at bounding box center [708, 480] width 63 height 23
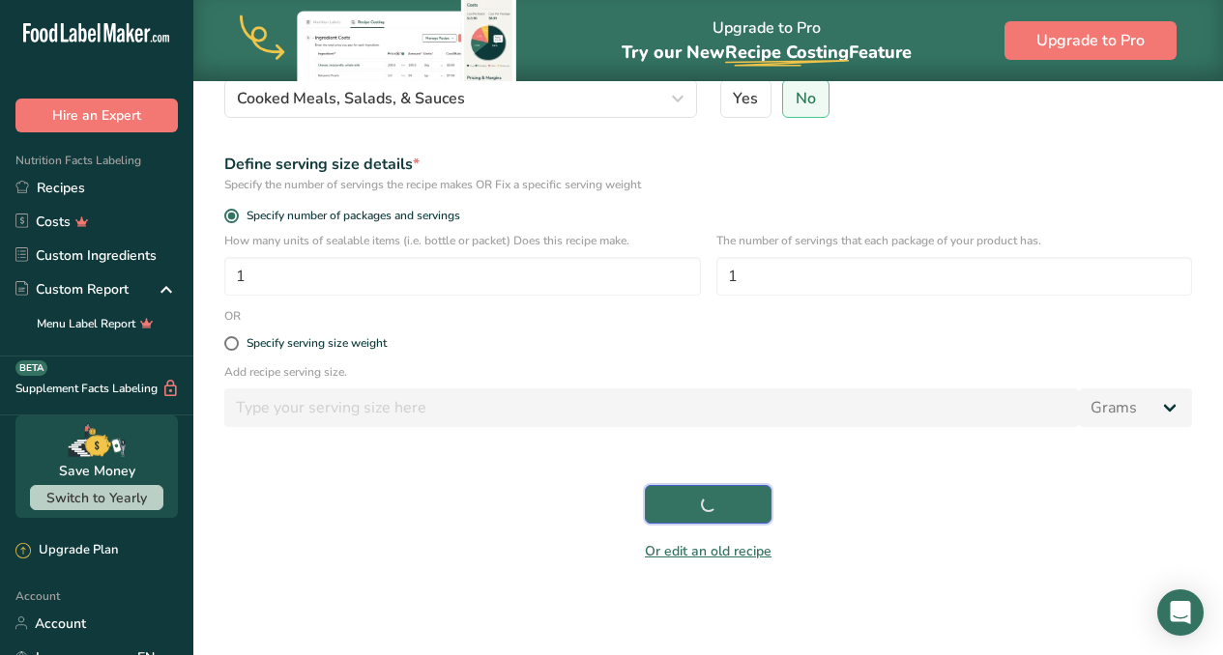
scroll to position [255, 0]
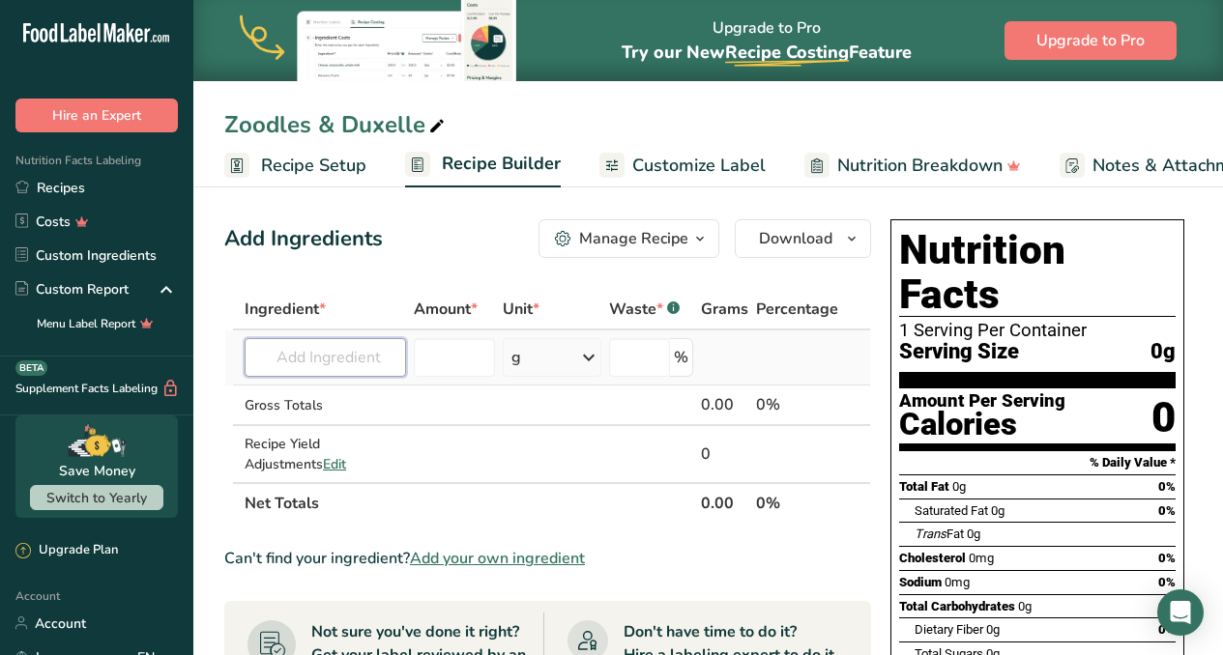
click at [376, 348] on input "text" at bounding box center [325, 357] width 161 height 39
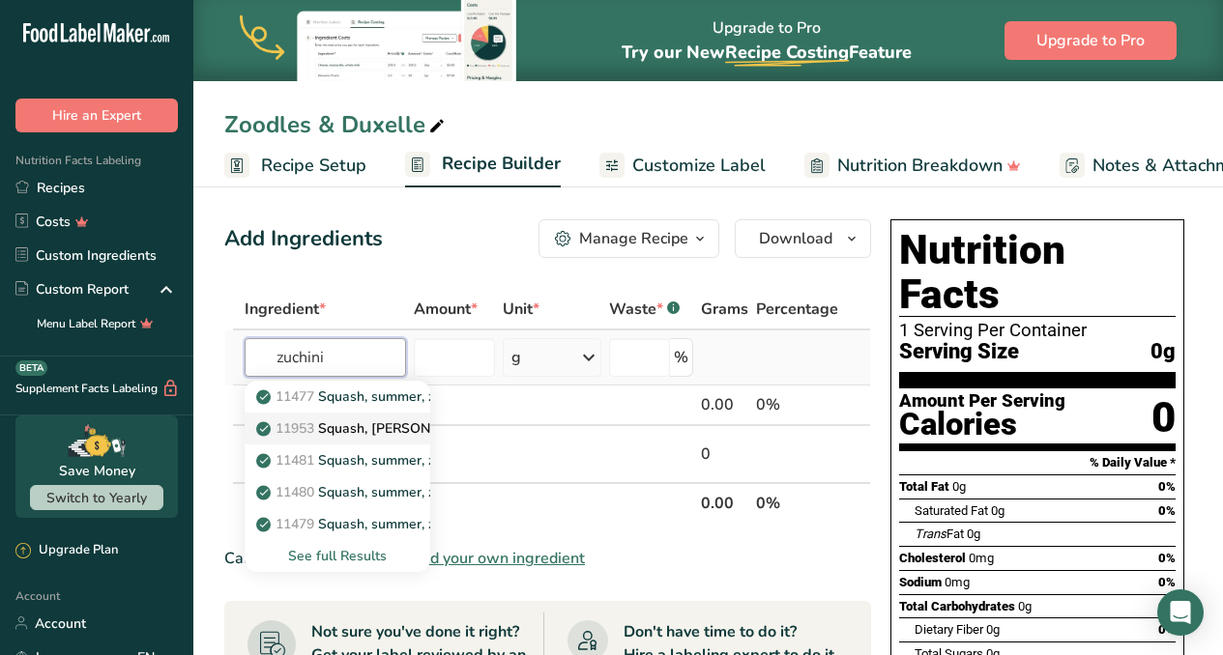
type input "zuchini"
click at [367, 425] on p "11953 [PERSON_NAME], [PERSON_NAME], baby, raw" at bounding box center [403, 429] width 287 height 20
type input "Squash, [PERSON_NAME], baby, raw"
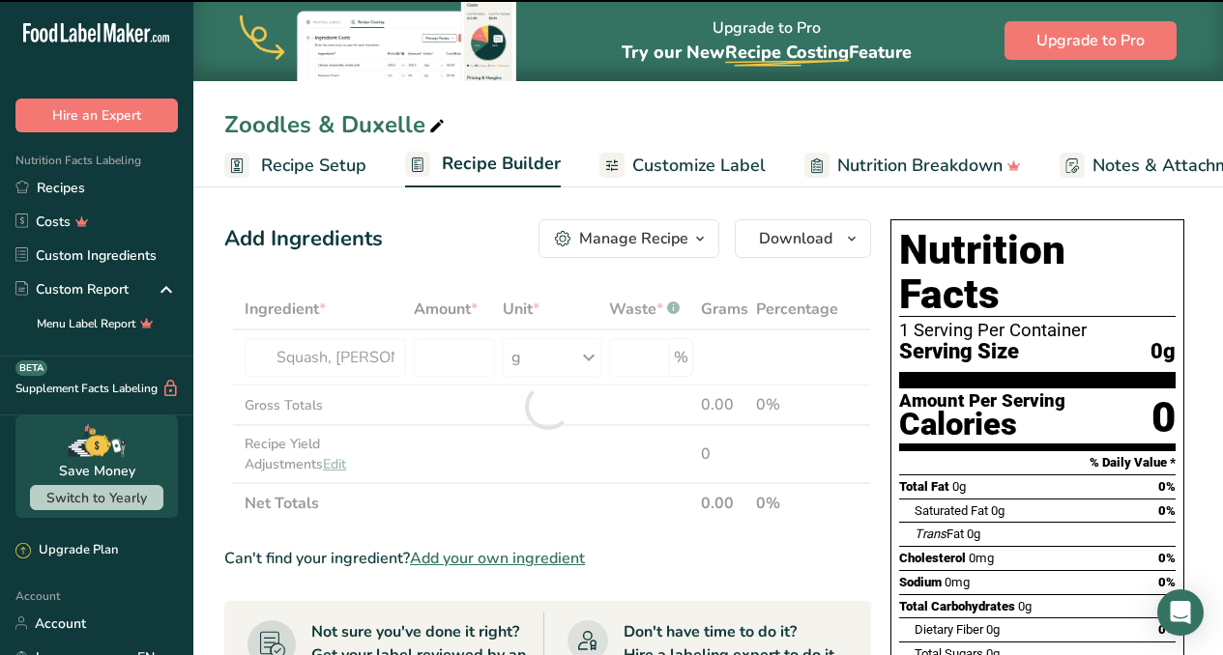
type input "0"
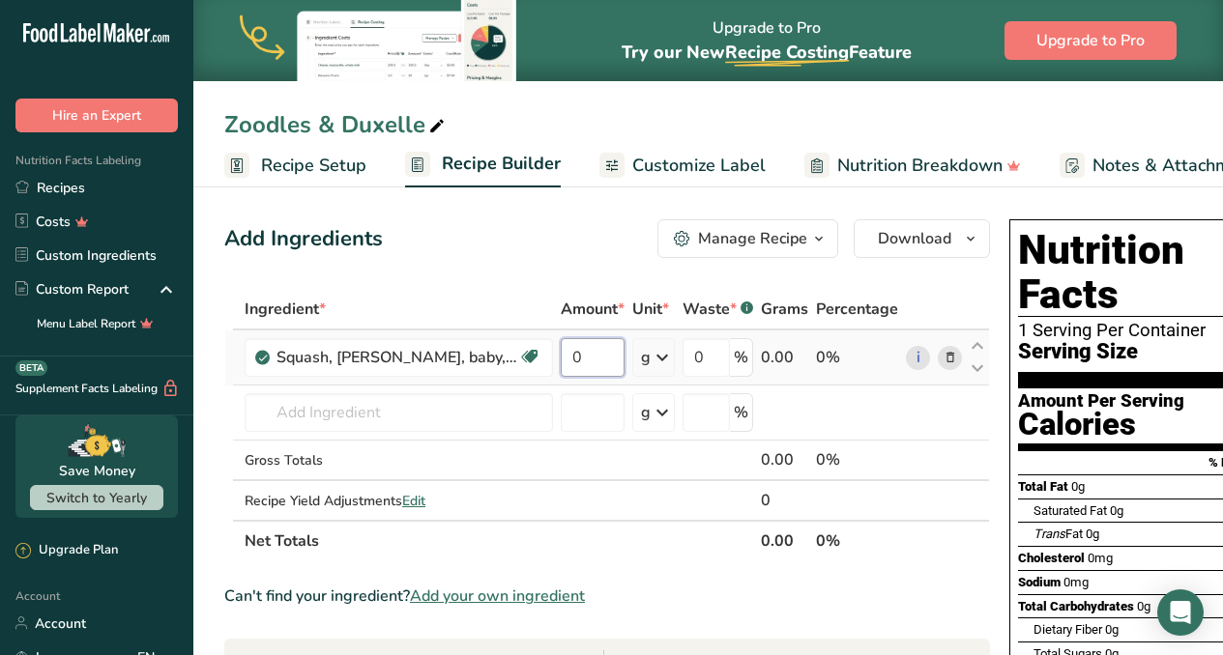
click at [561, 362] on input "0" at bounding box center [593, 357] width 64 height 39
type input "5"
click at [613, 357] on div "Ingredient * Amount * Unit * Waste * .a-a{fill:#347362;}.b-a{fill:#fff;} Grams …" at bounding box center [607, 425] width 766 height 273
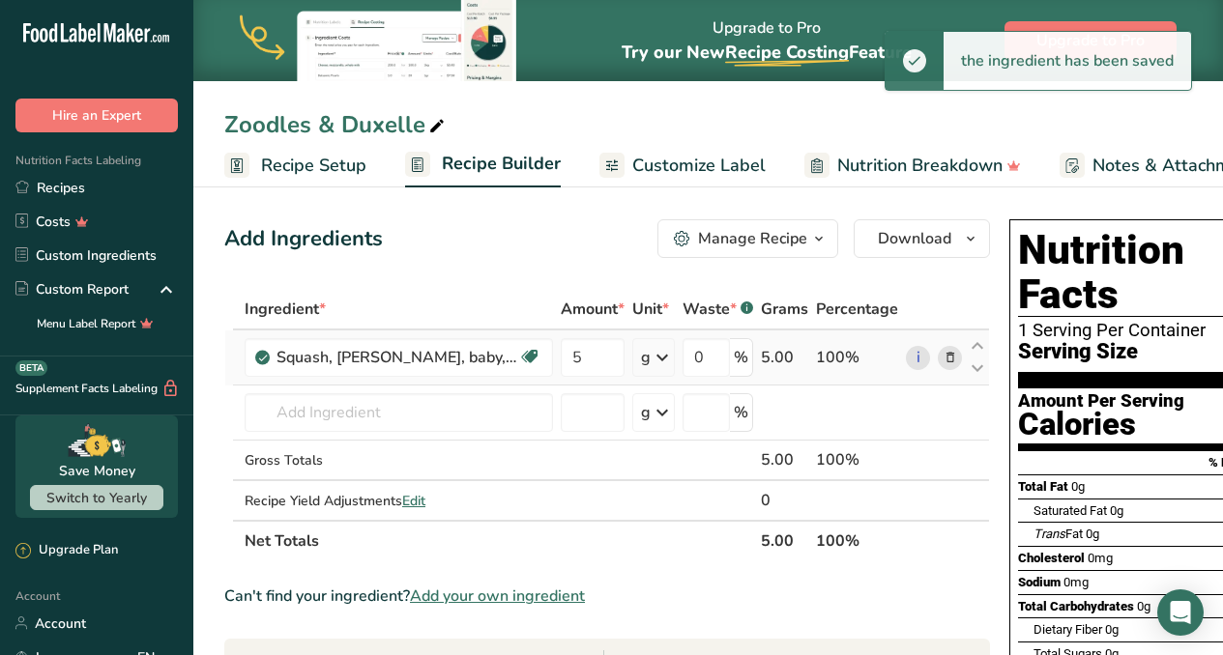
click at [650, 353] on icon at bounding box center [661, 357] width 23 height 35
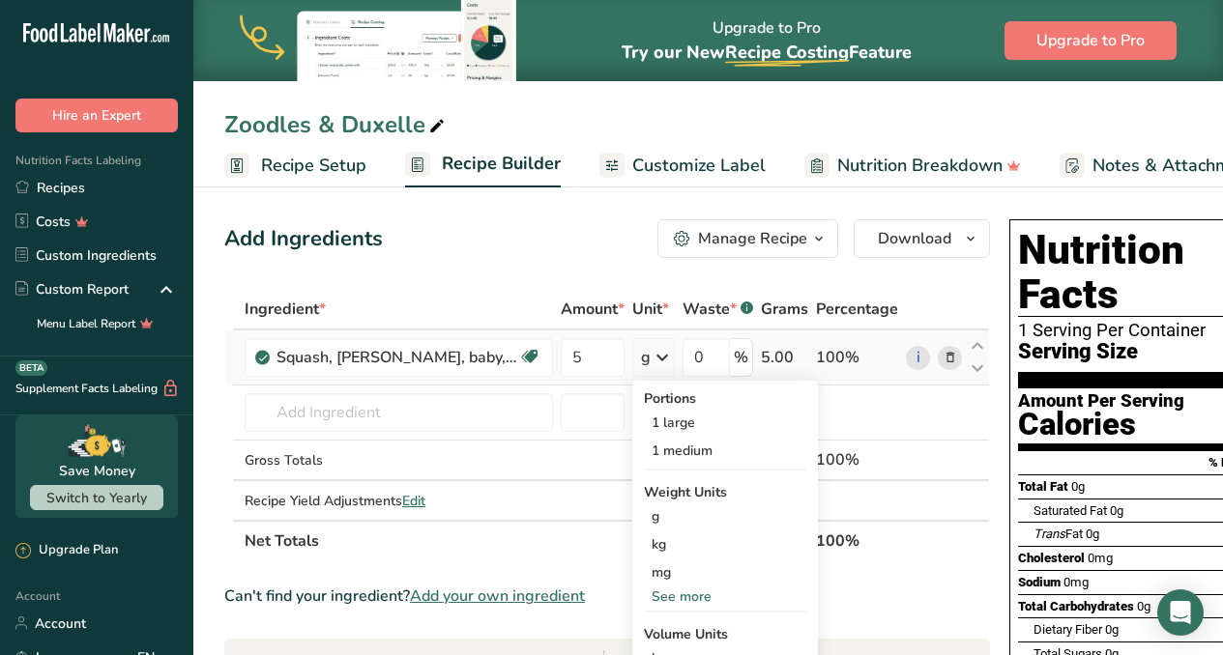
click at [644, 592] on div "See more" at bounding box center [725, 597] width 162 height 20
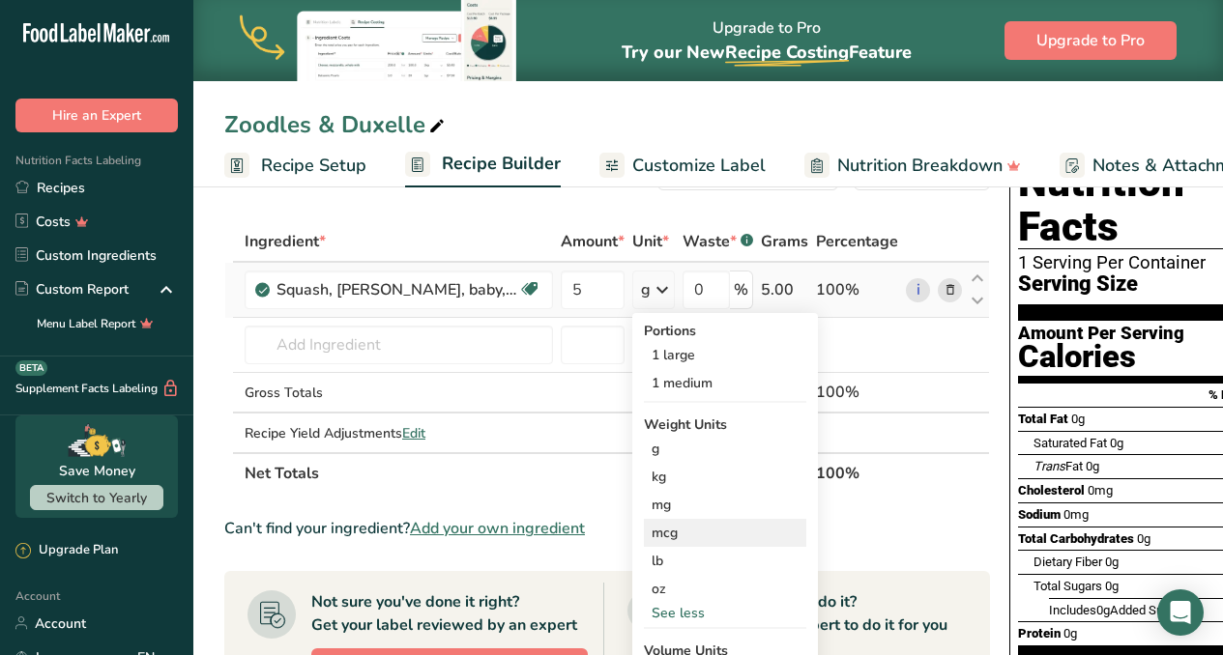
scroll to position [68, 0]
click at [644, 587] on div "oz" at bounding box center [725, 589] width 162 height 28
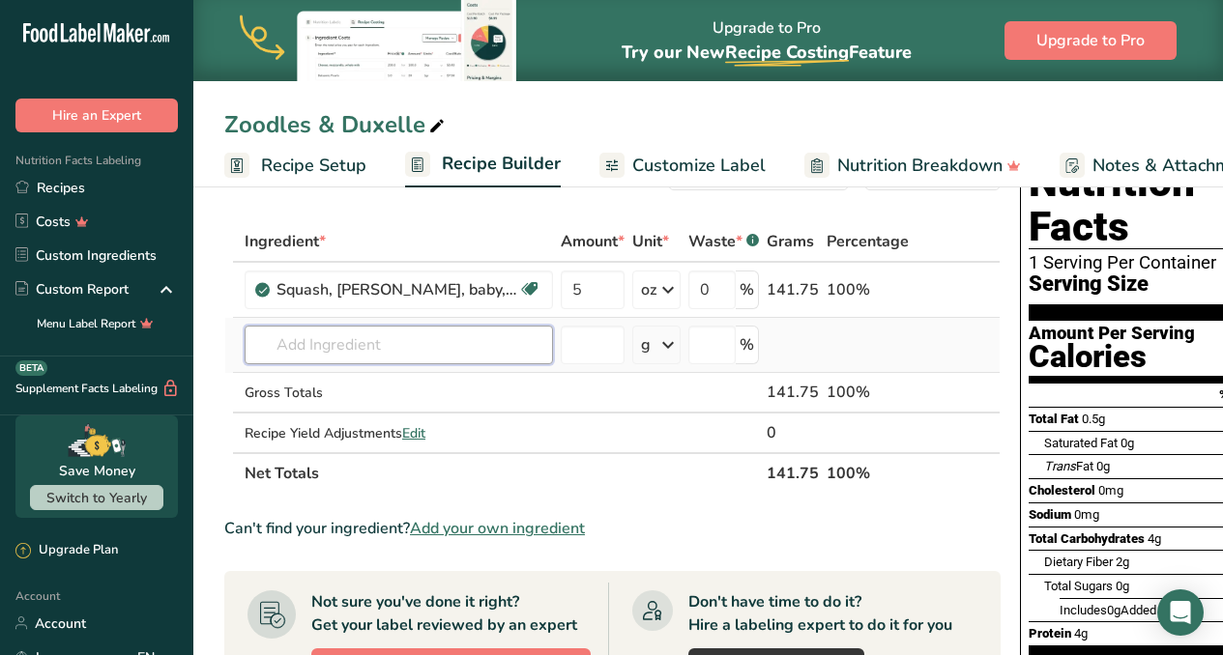
click at [436, 352] on input "text" at bounding box center [399, 345] width 308 height 39
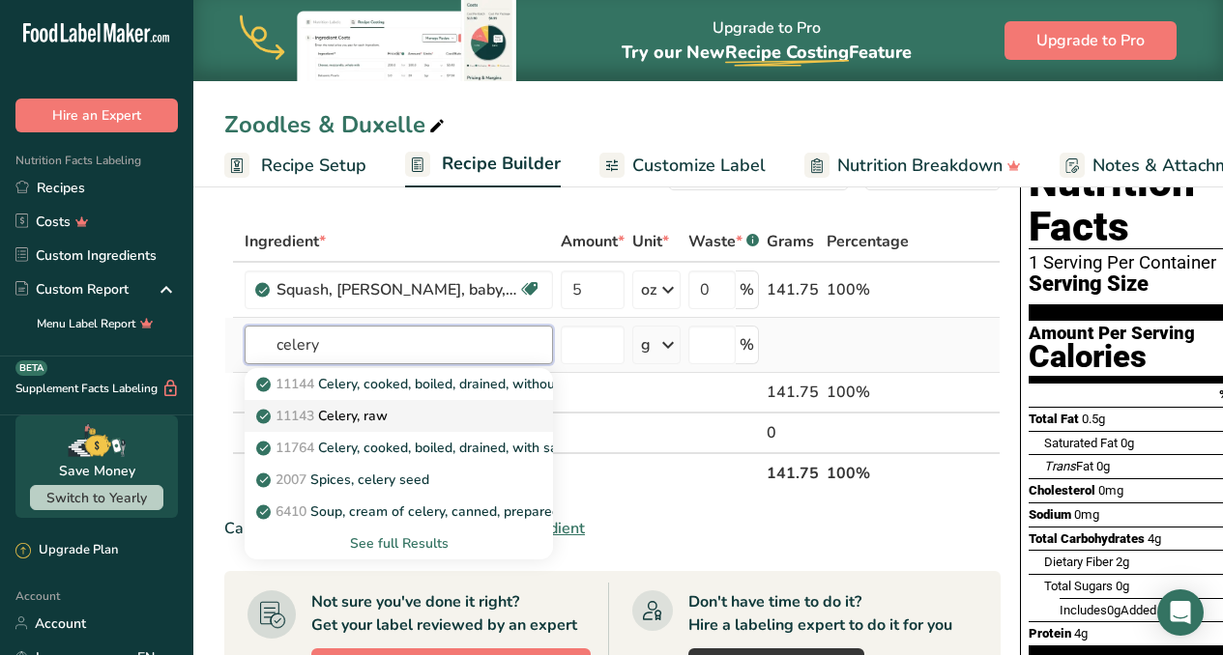
type input "celery"
click at [418, 406] on div "11143 Celery, raw" at bounding box center [383, 416] width 246 height 20
type input "Celery, raw"
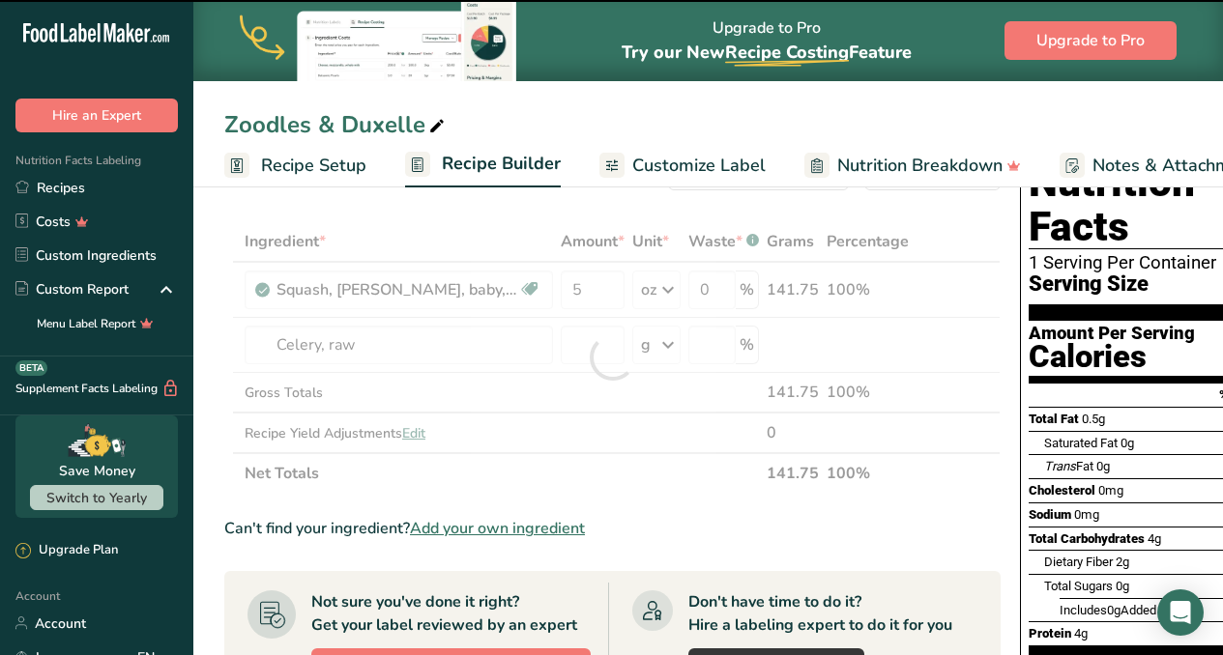
type input "0"
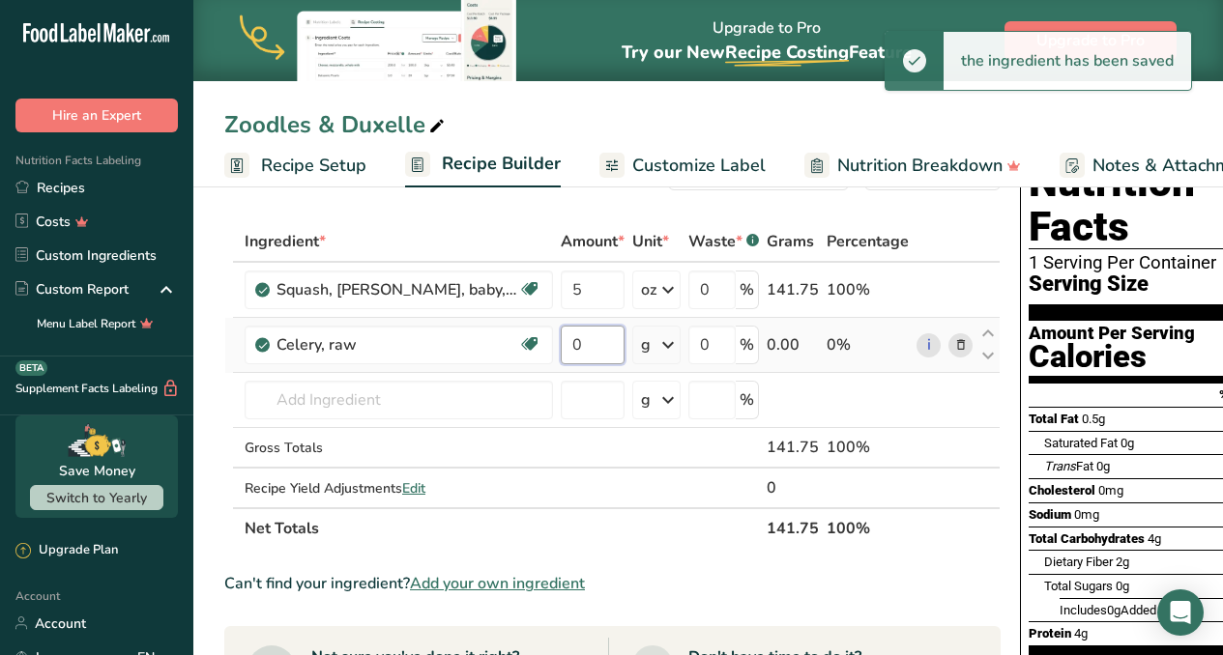
click at [561, 346] on input "0" at bounding box center [593, 345] width 64 height 39
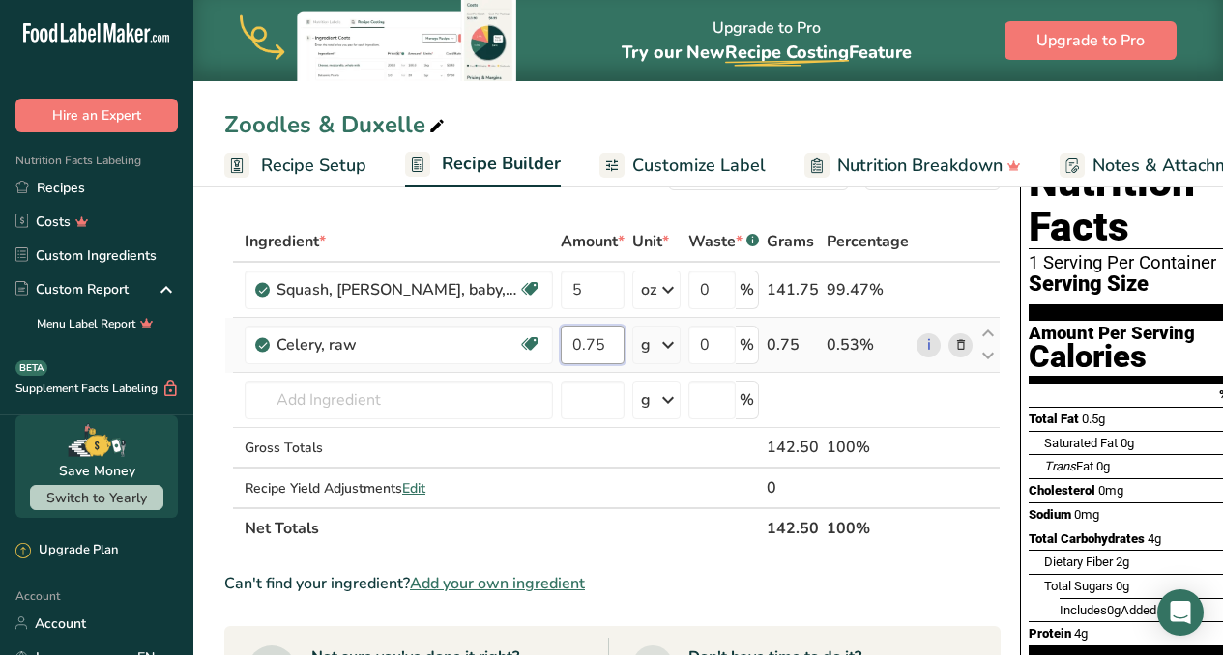
type input "0.75"
click at [625, 347] on div "Ingredient * Amount * Unit * Waste * .a-a{fill:#347362;}.b-a{fill:#fff;} Grams …" at bounding box center [612, 385] width 776 height 328
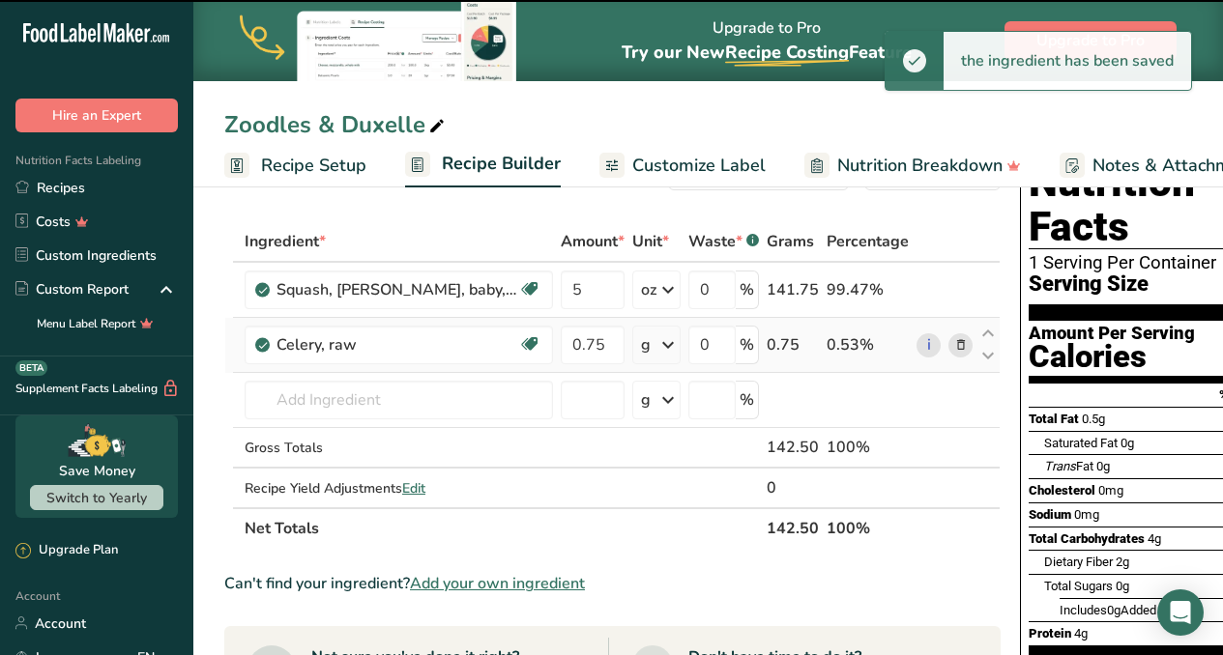
click at [656, 346] on icon at bounding box center [667, 345] width 23 height 35
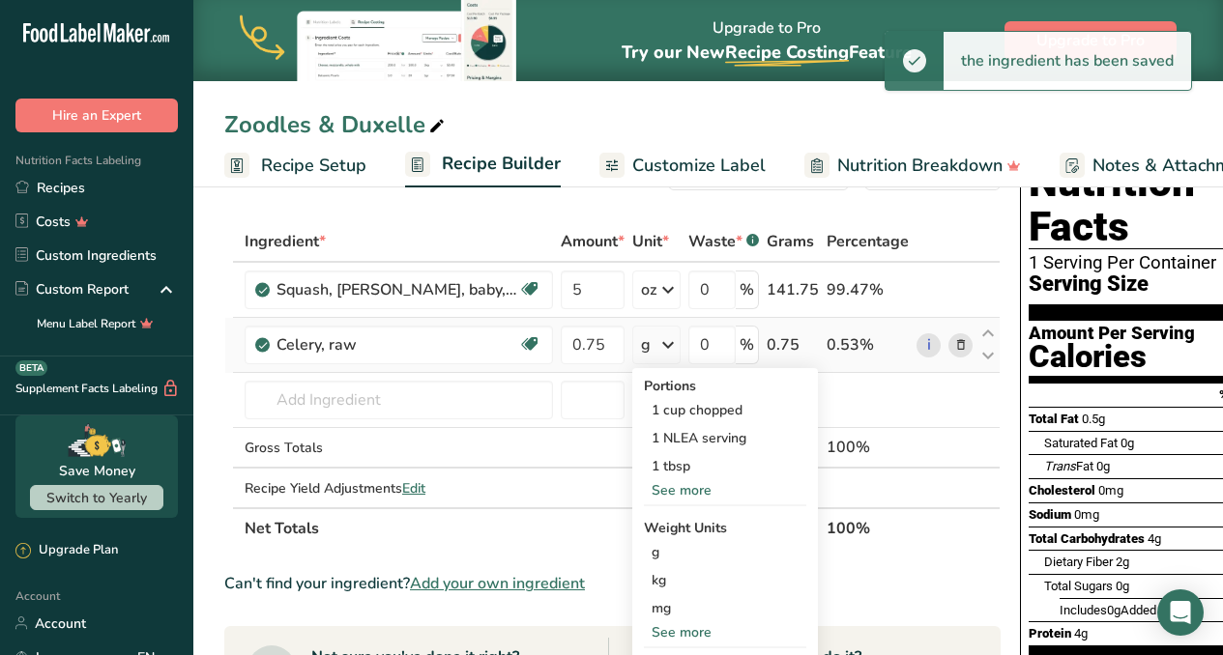
click at [654, 488] on div "See more" at bounding box center [725, 490] width 162 height 20
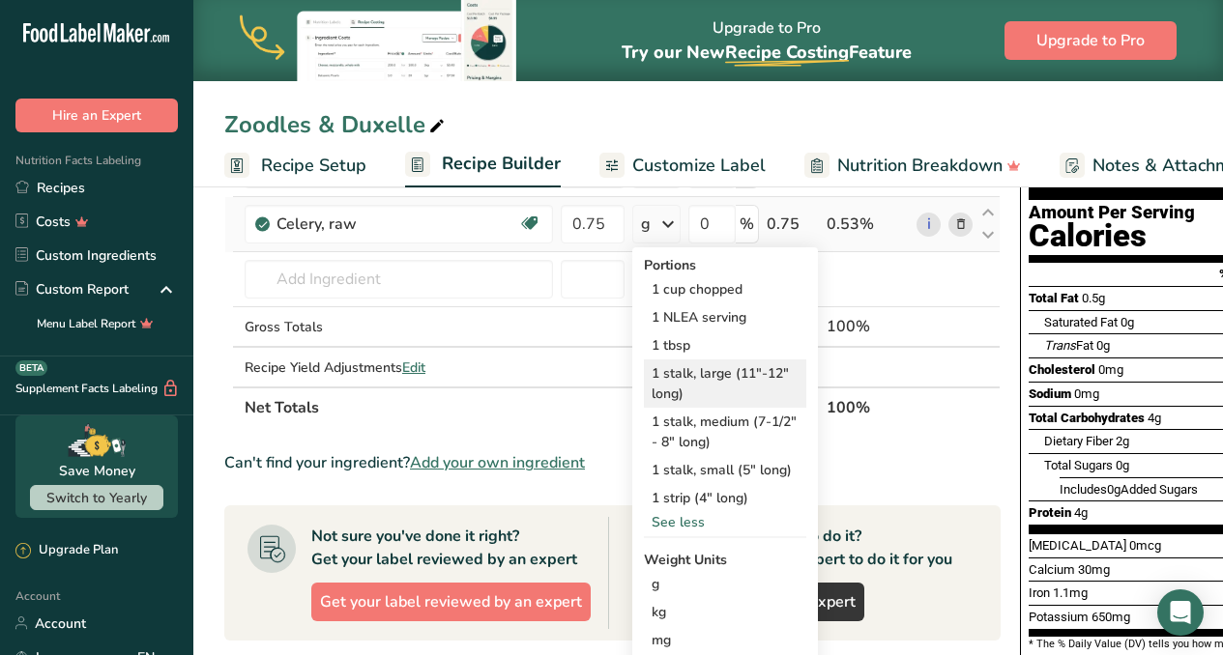
scroll to position [275, 0]
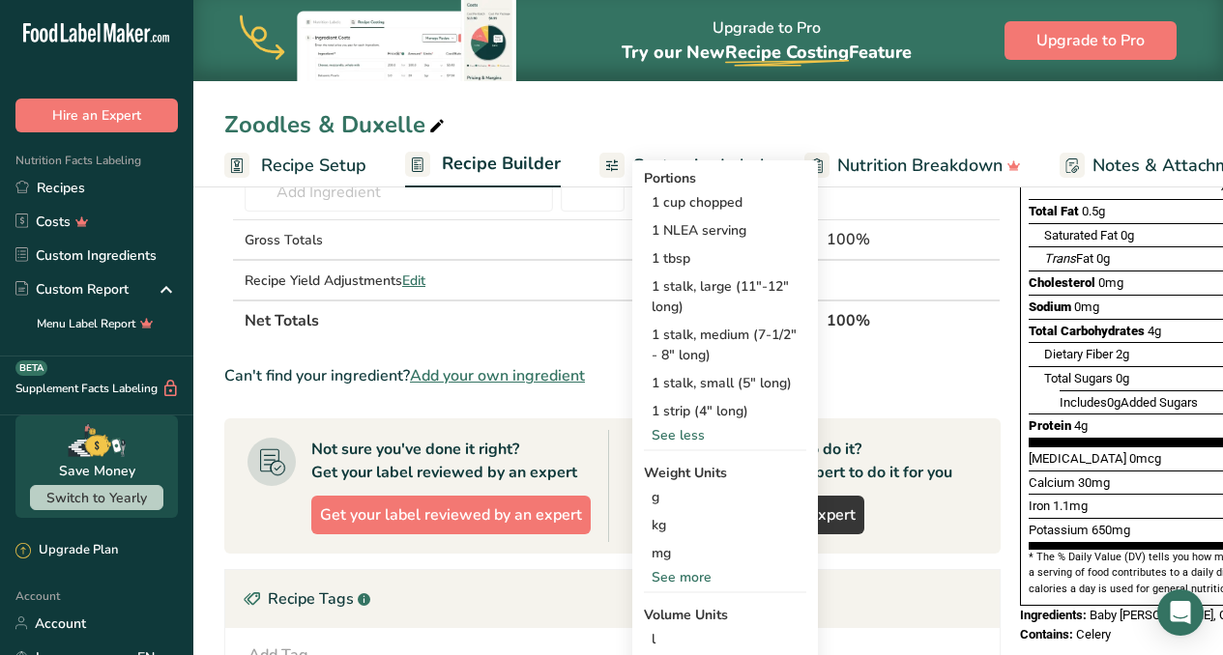
click at [650, 570] on div "See more" at bounding box center [725, 577] width 162 height 20
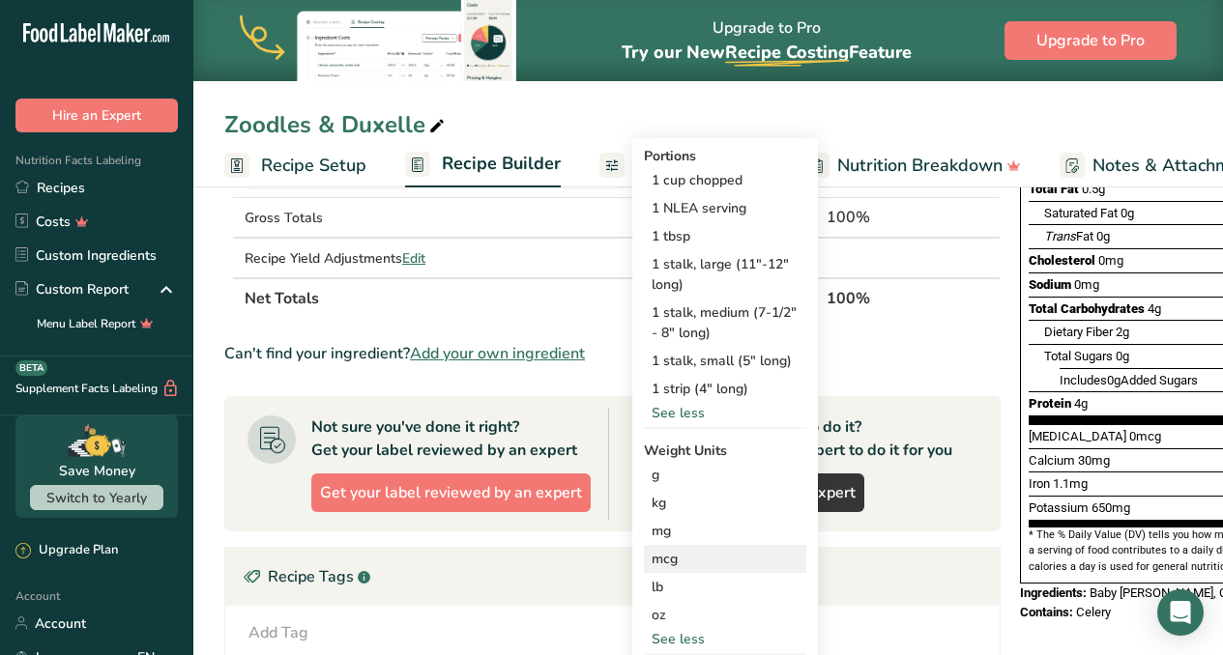
scroll to position [299, 0]
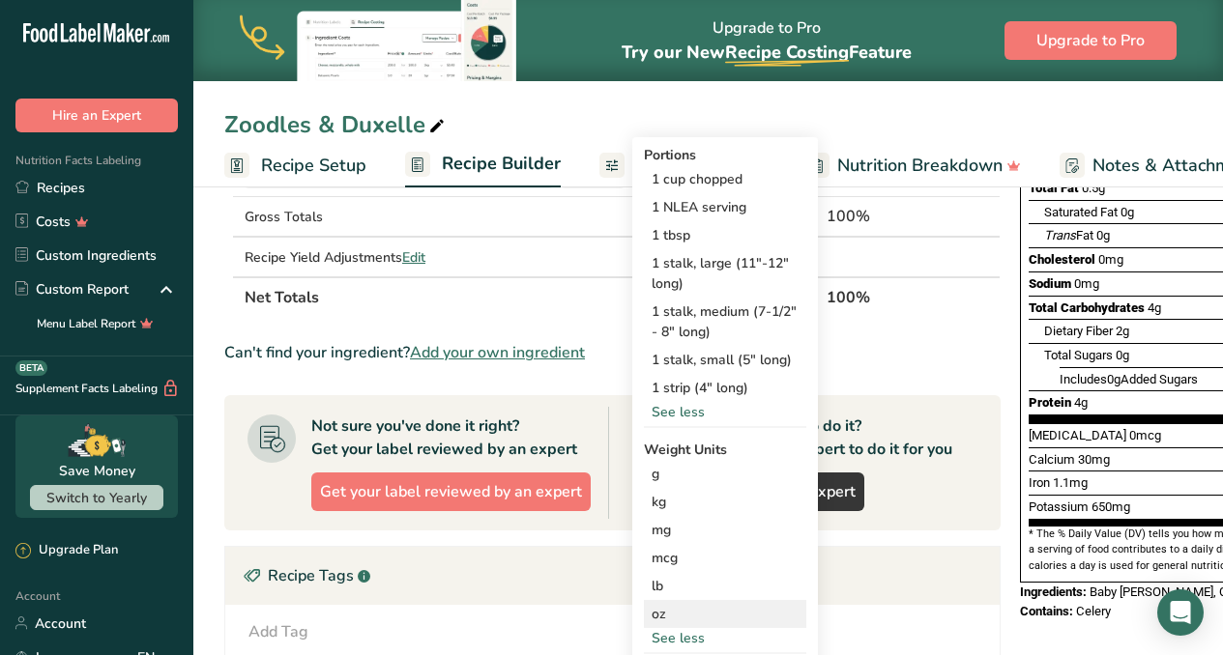
click at [644, 614] on div "oz" at bounding box center [725, 614] width 162 height 28
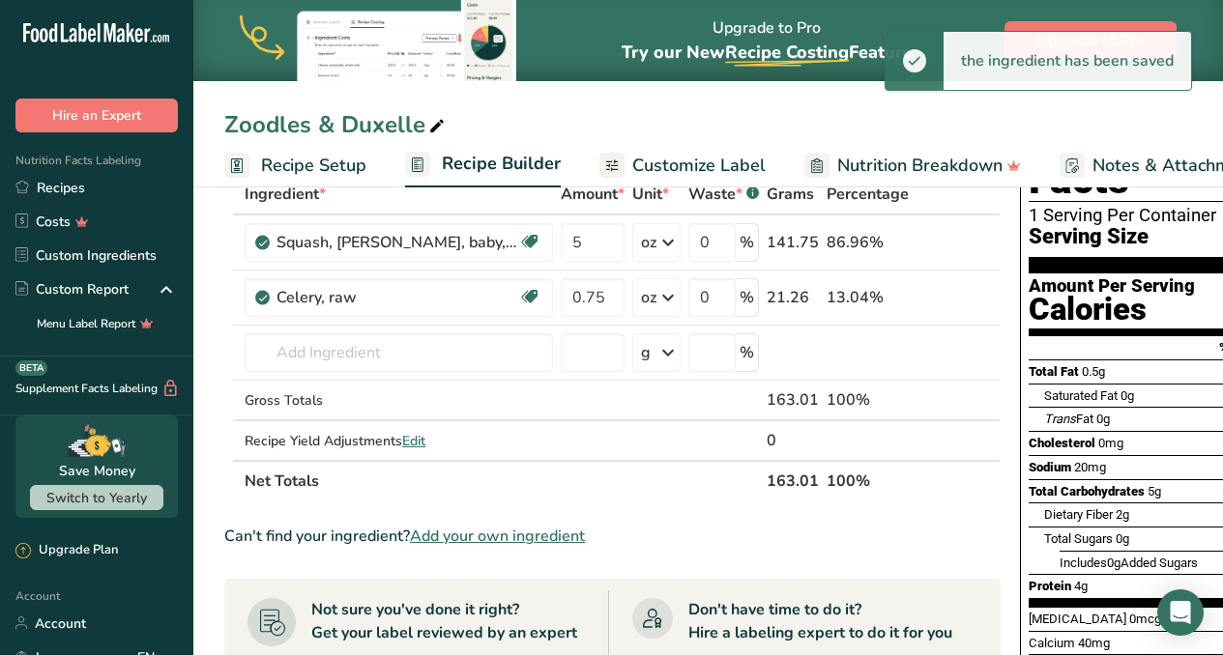
scroll to position [46, 0]
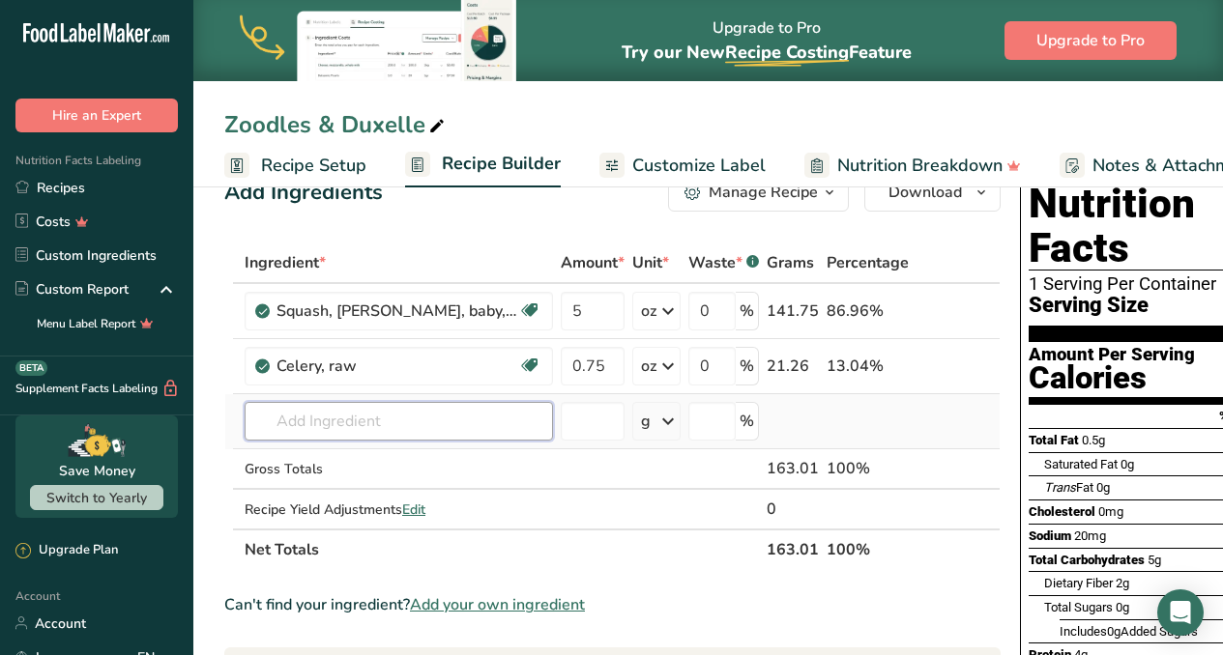
click at [445, 422] on input "text" at bounding box center [399, 421] width 308 height 39
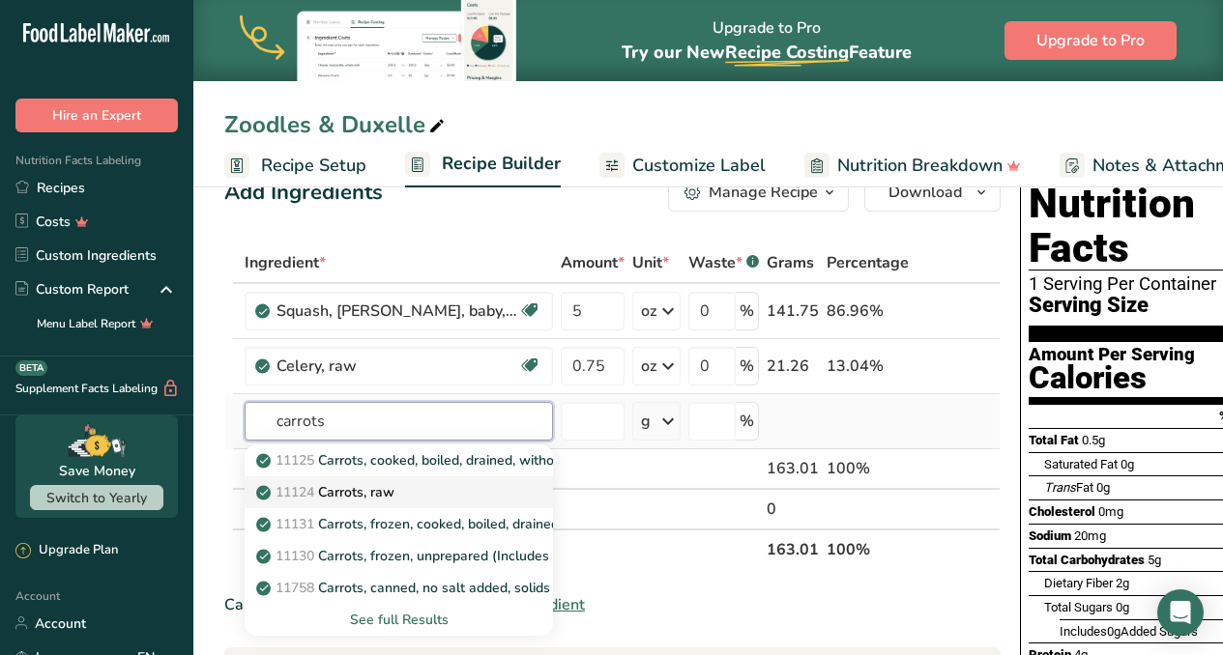
type input "carrots"
click at [349, 496] on p "11124 [GEOGRAPHIC_DATA], raw" at bounding box center [327, 492] width 134 height 20
type input "Carrots, raw"
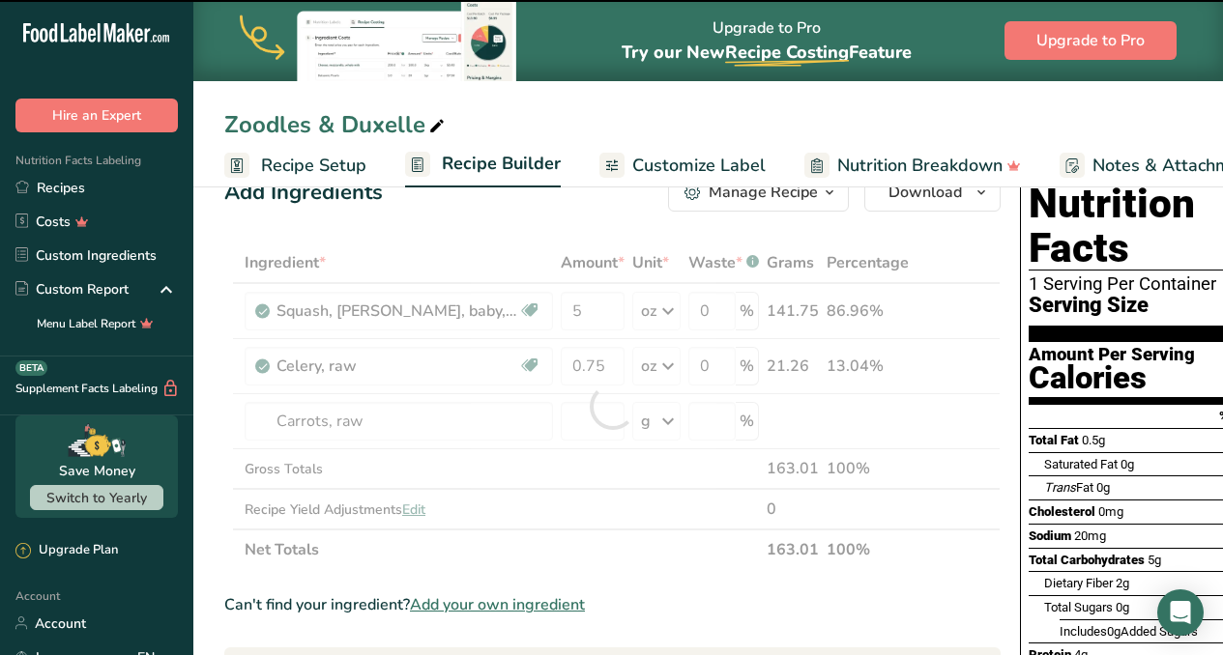
type input "0"
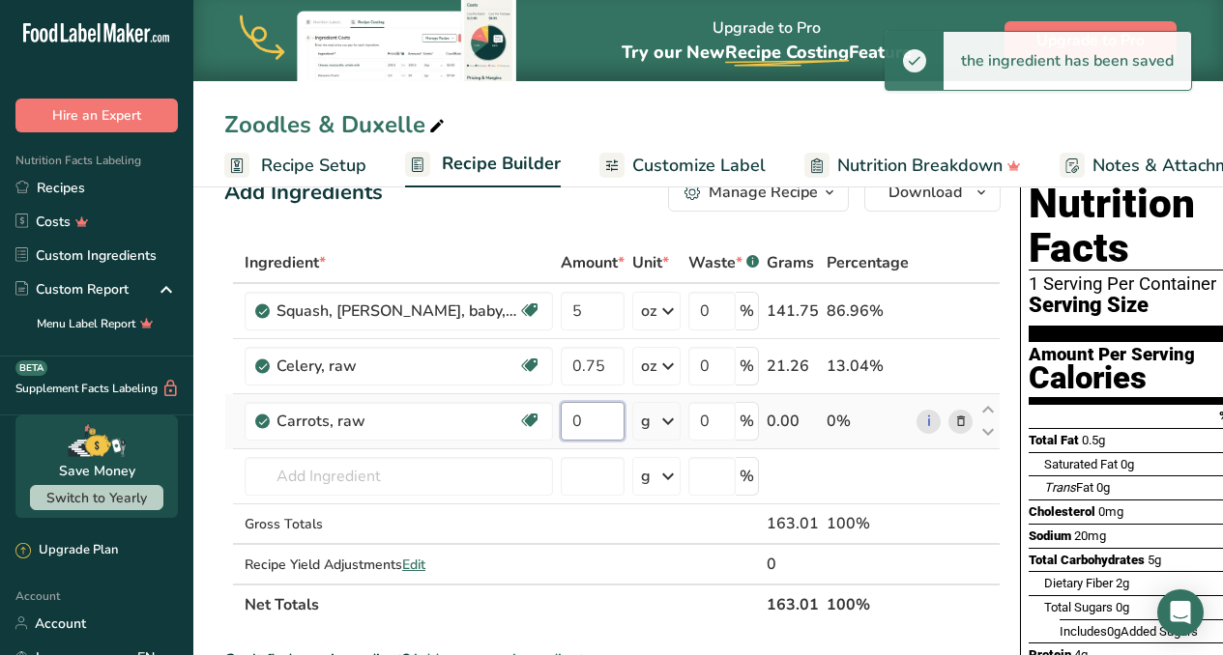
click at [561, 431] on input "0" at bounding box center [593, 421] width 64 height 39
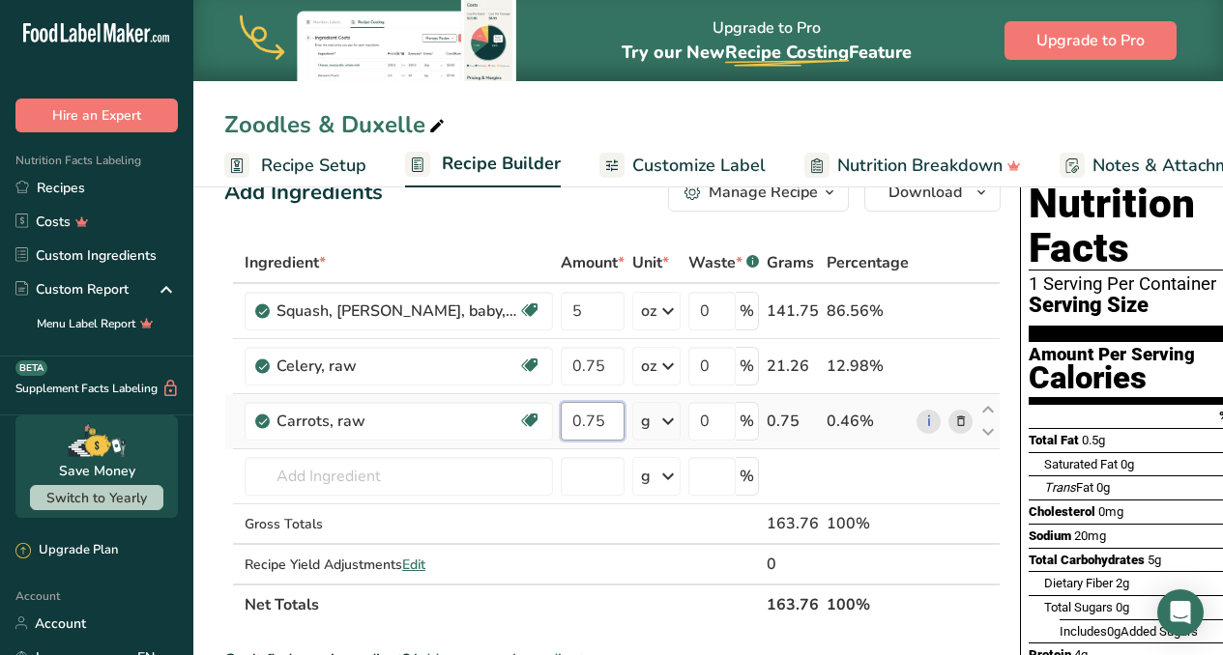
type input "0.75"
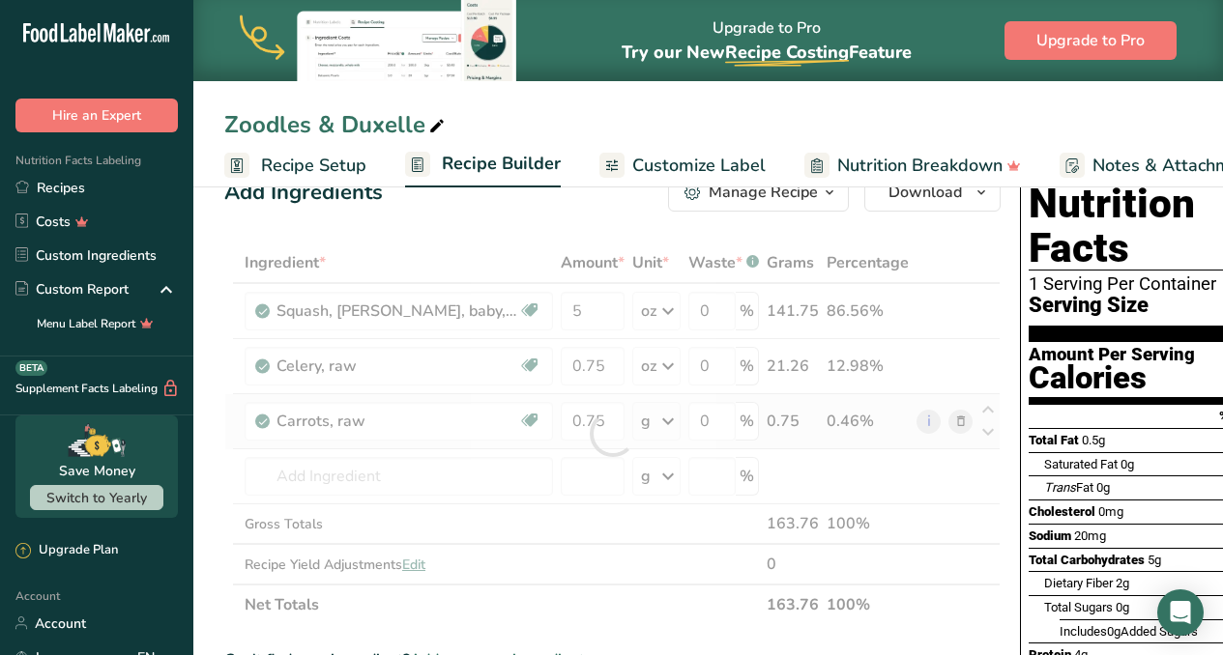
click at [621, 419] on div "Ingredient * Amount * Unit * Waste * .a-a{fill:#347362;}.b-a{fill:#fff;} Grams …" at bounding box center [612, 434] width 776 height 383
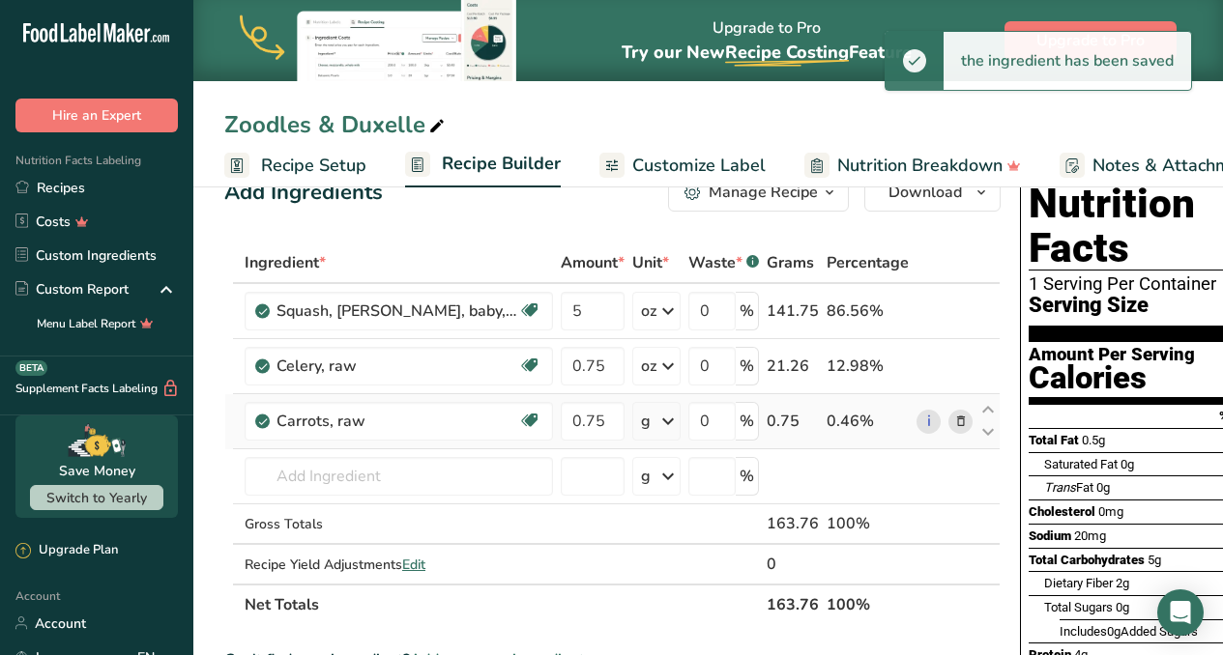
click at [656, 428] on icon at bounding box center [667, 421] width 23 height 35
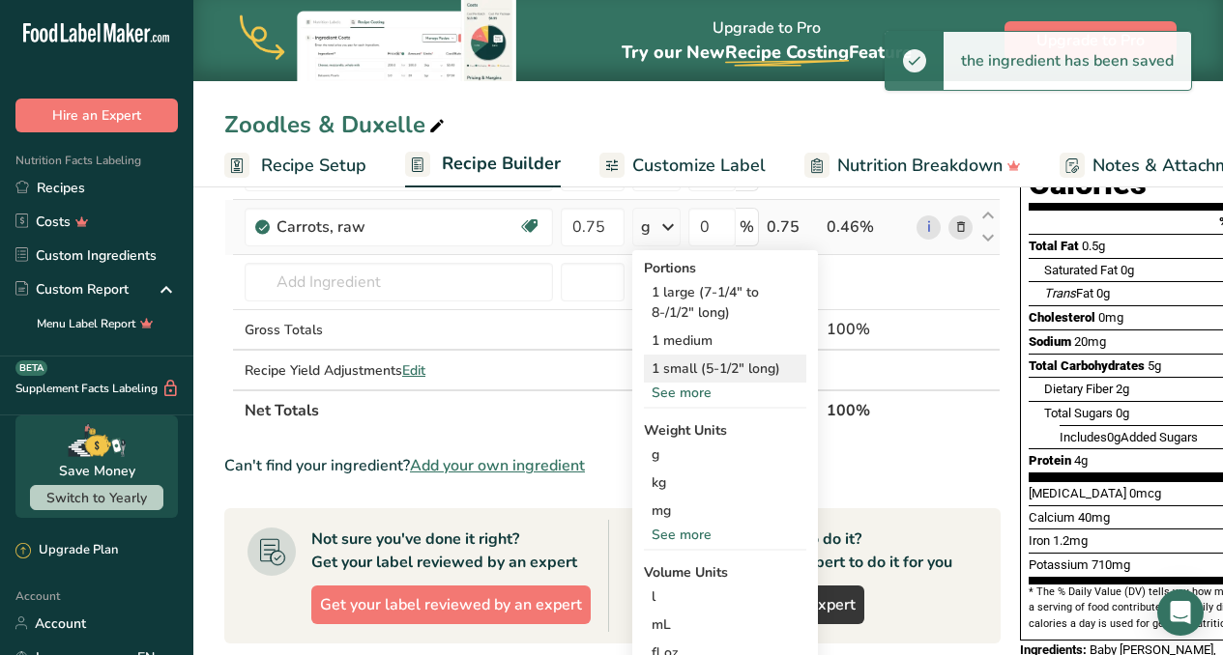
scroll to position [260, 0]
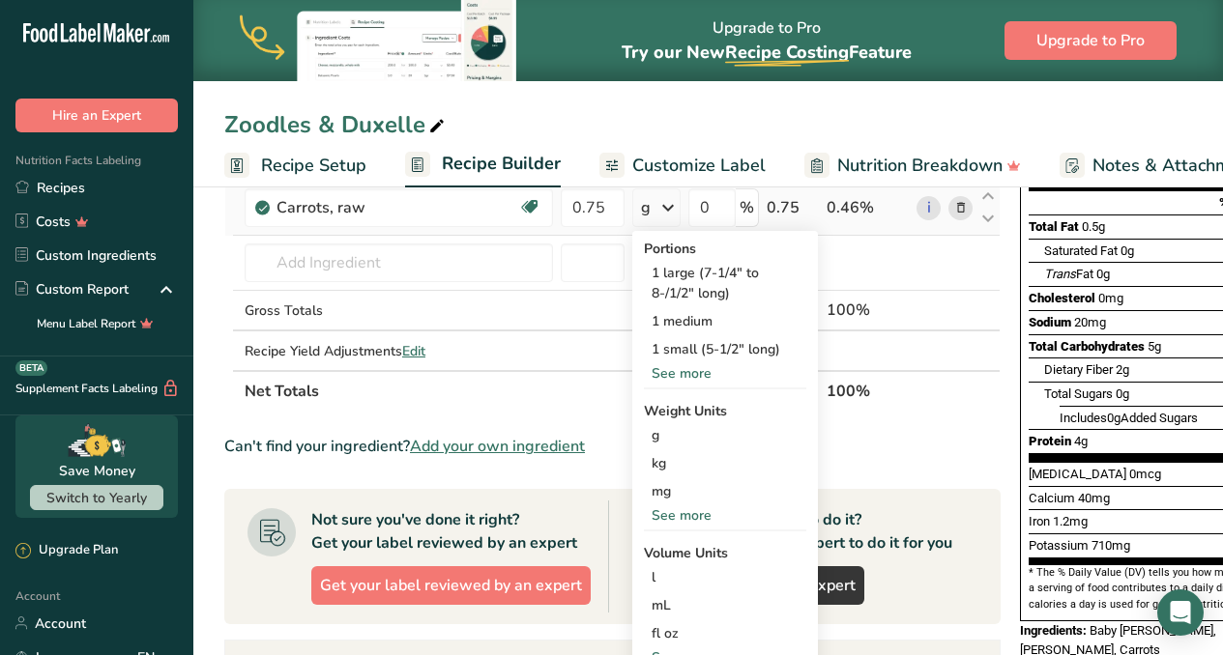
click at [644, 516] on div "See more" at bounding box center [725, 516] width 162 height 20
click at [644, 566] on div "oz" at bounding box center [725, 576] width 162 height 28
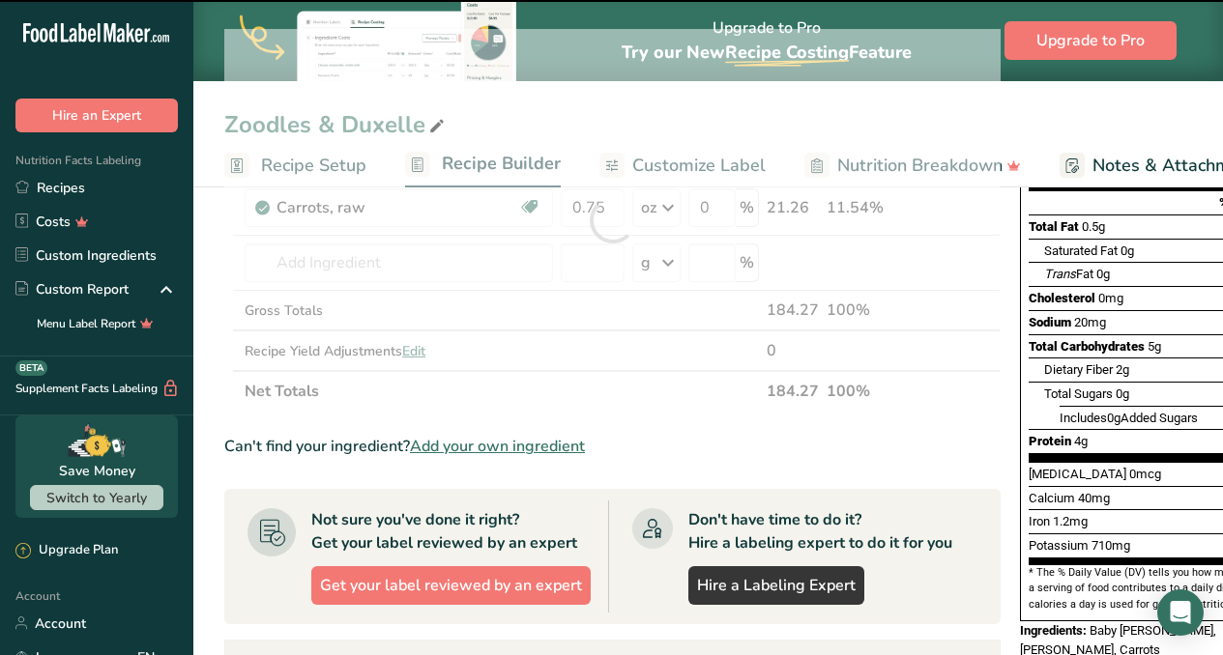
scroll to position [135, 0]
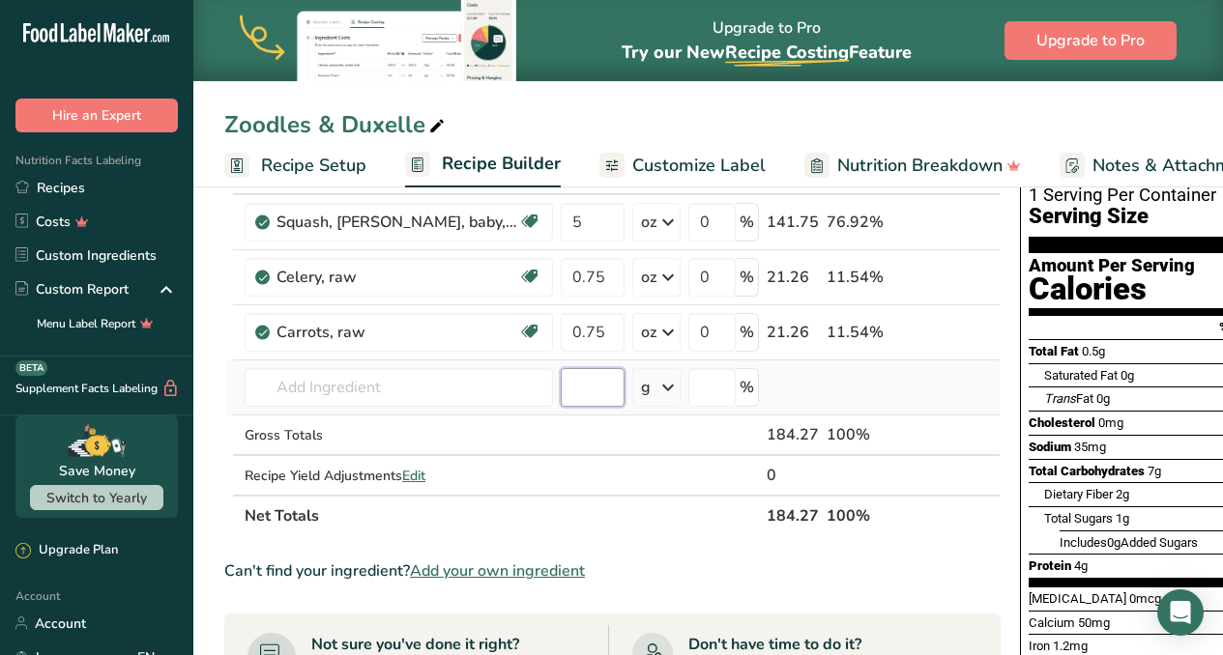
click at [561, 385] on input "number" at bounding box center [593, 387] width 64 height 39
type input "1.25"
click at [656, 388] on icon at bounding box center [667, 387] width 23 height 35
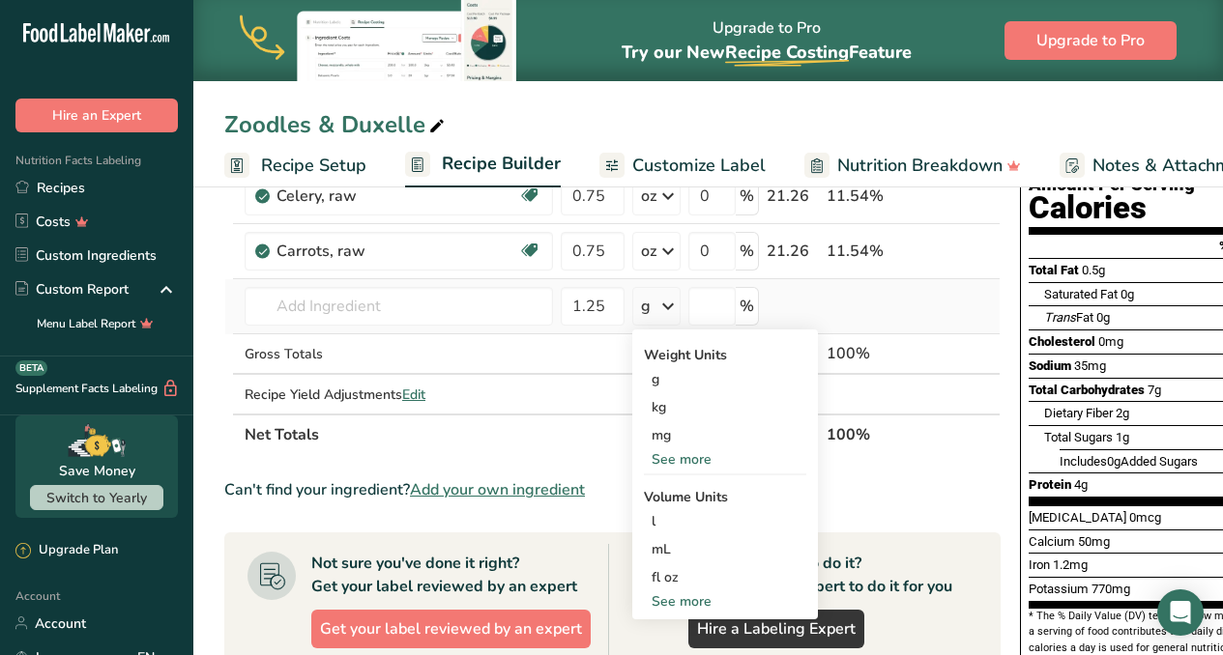
scroll to position [239, 0]
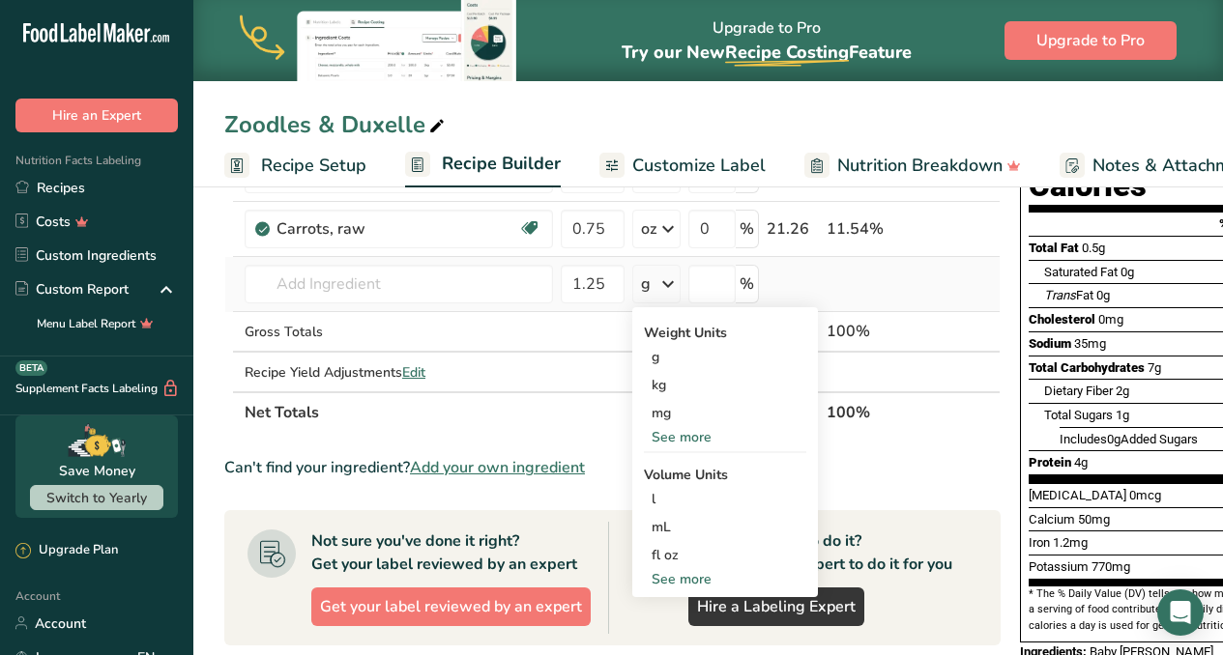
click at [644, 579] on div "See more" at bounding box center [725, 579] width 162 height 20
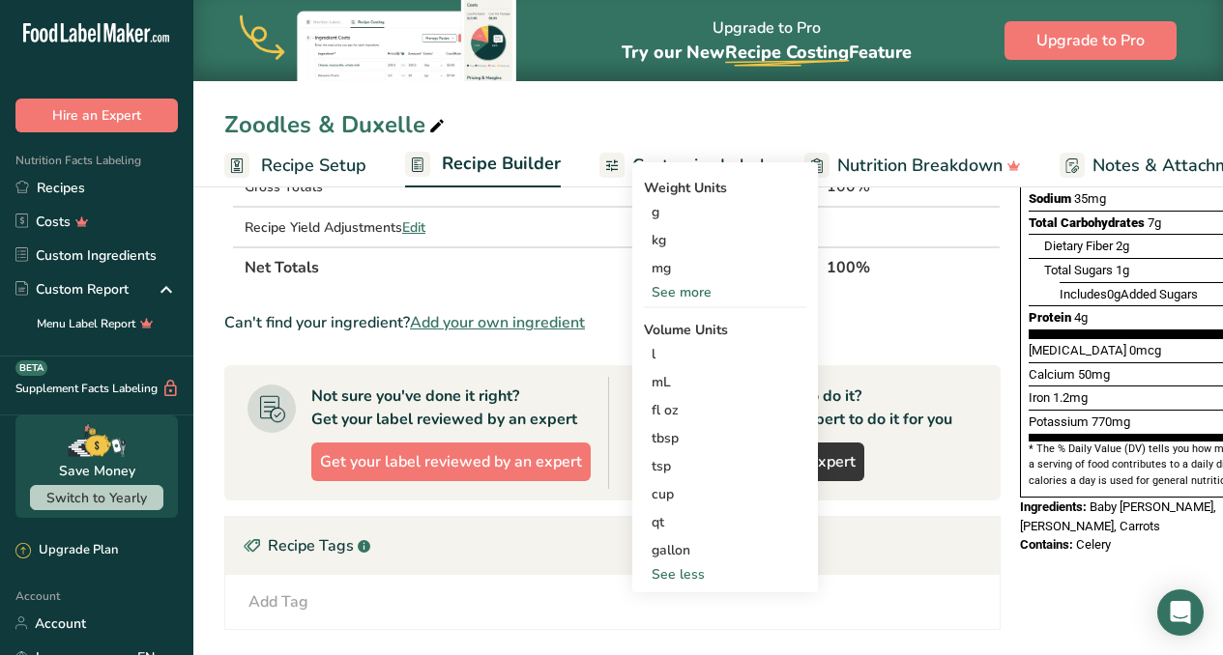
scroll to position [385, 0]
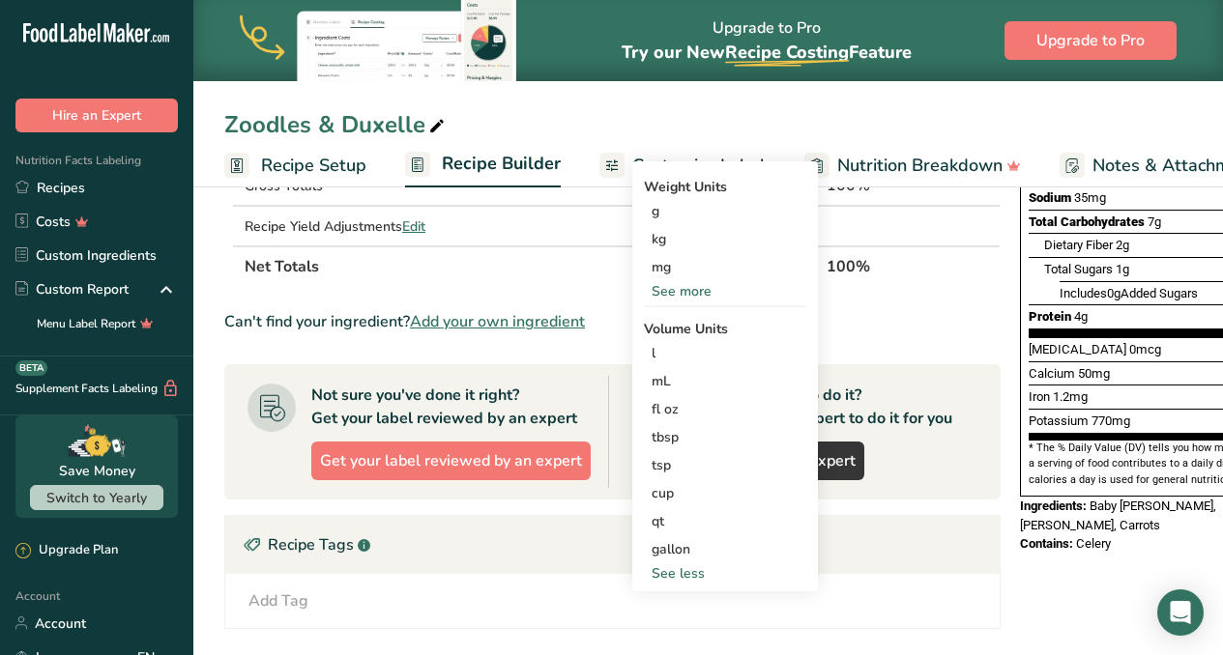
click at [644, 293] on div "See more" at bounding box center [725, 291] width 162 height 20
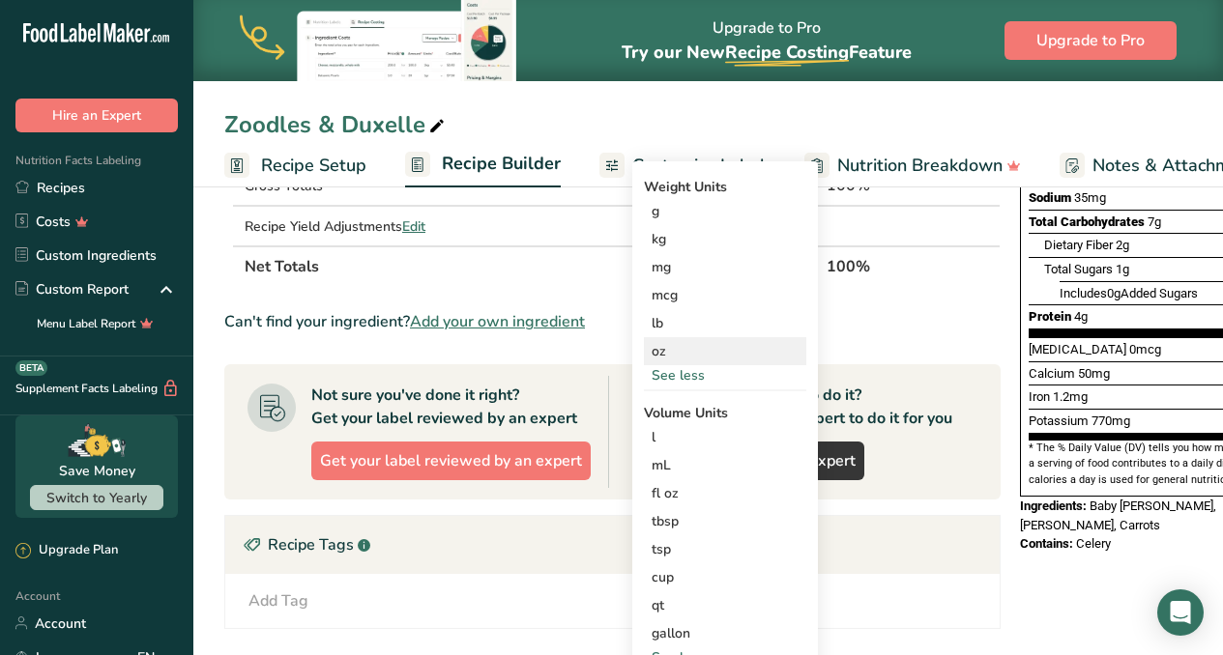
click at [644, 350] on div "oz" at bounding box center [725, 351] width 162 height 28
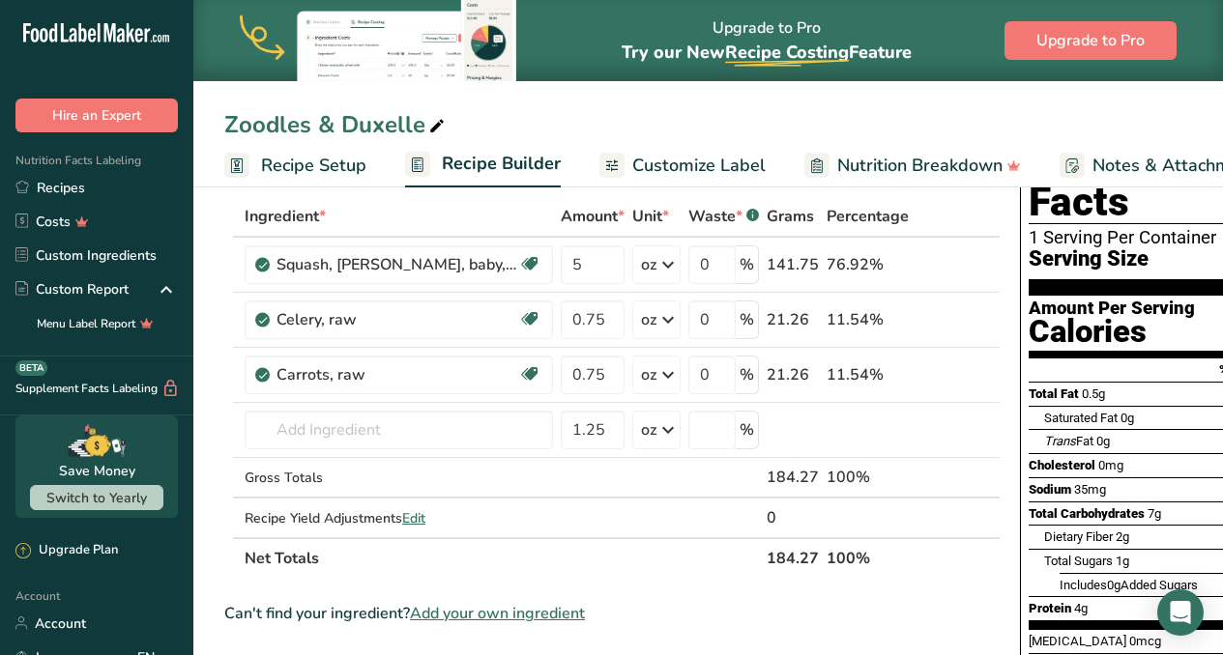
scroll to position [0, 0]
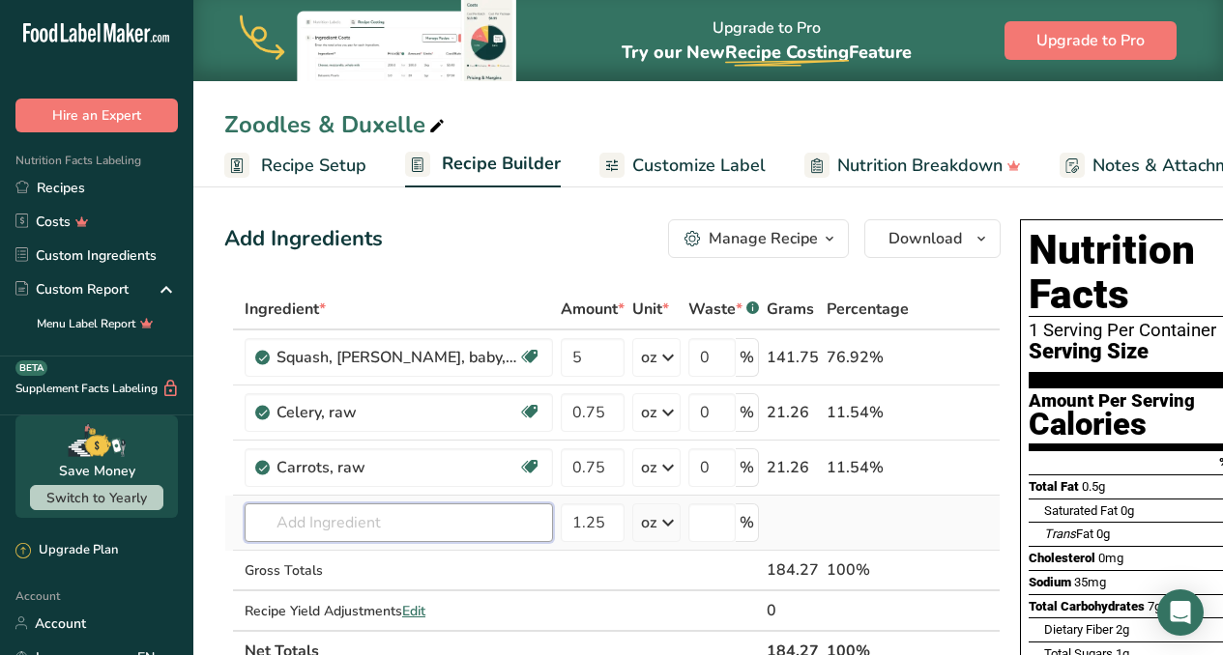
click at [374, 525] on input "text" at bounding box center [399, 523] width 308 height 39
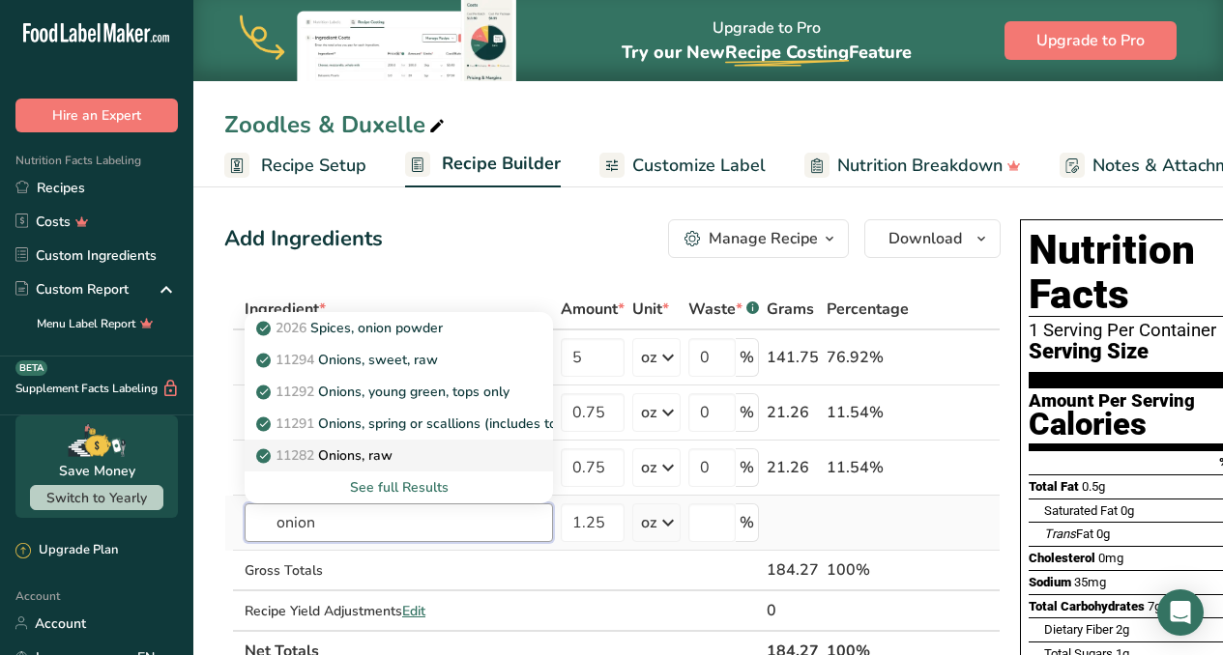
type input "onion"
click at [382, 454] on p "11282 Onions, raw" at bounding box center [326, 456] width 132 height 20
type input "Onions, raw"
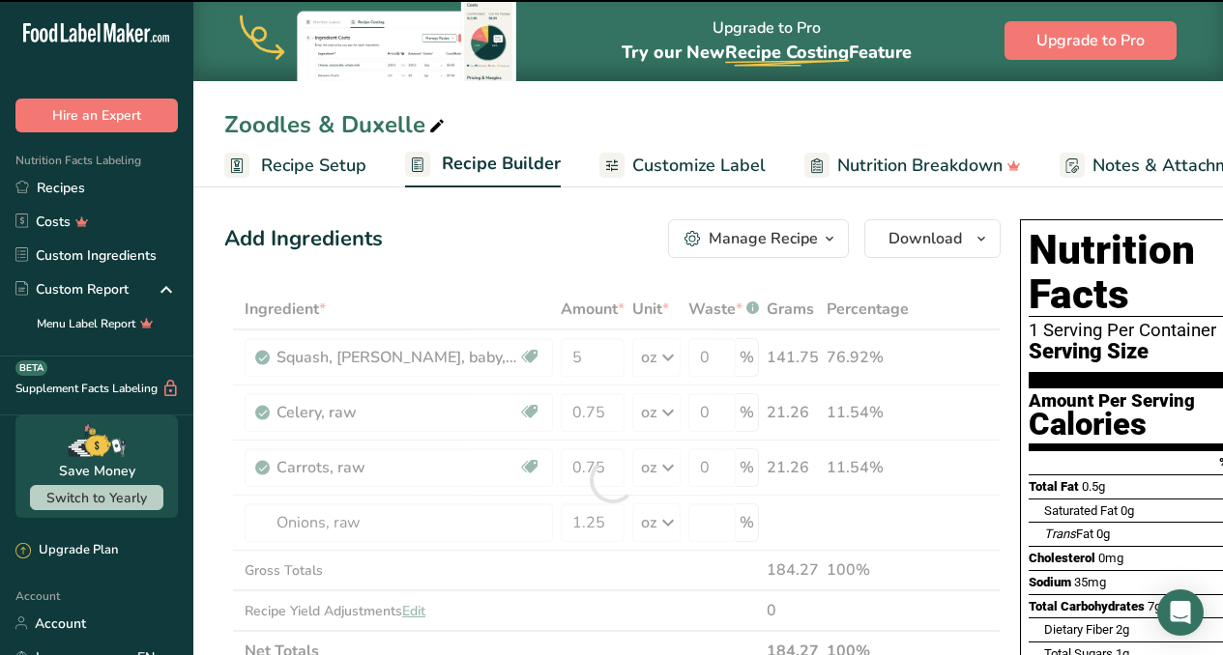
type input "0"
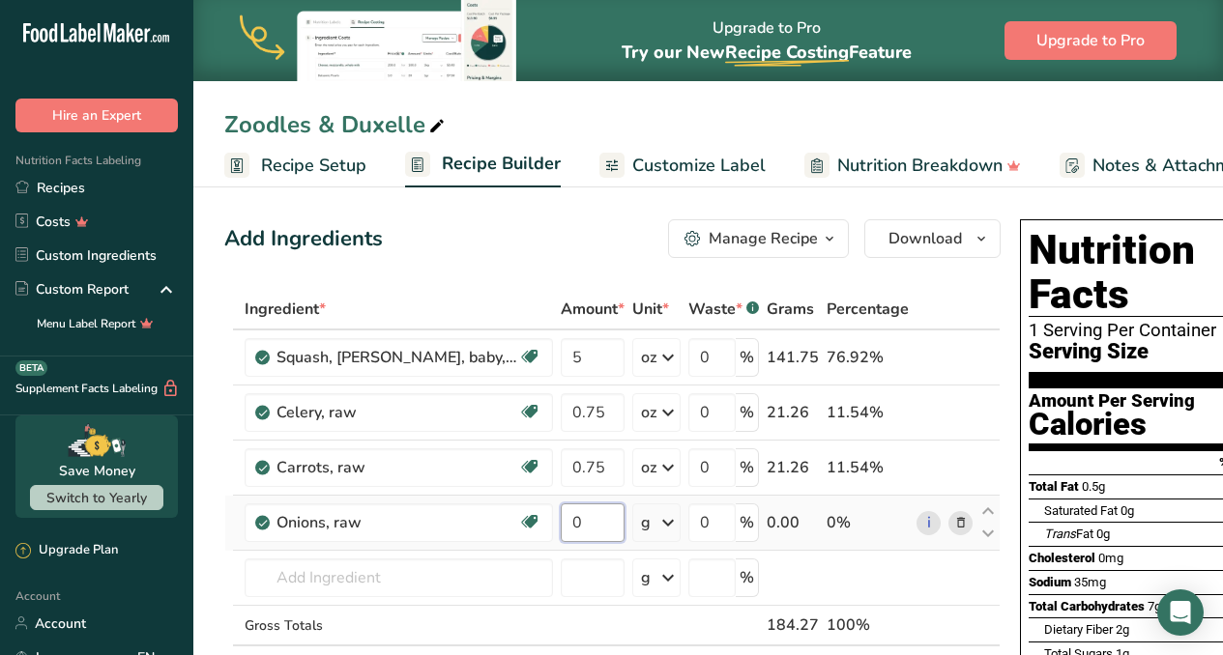
click at [561, 523] on input "0" at bounding box center [593, 523] width 64 height 39
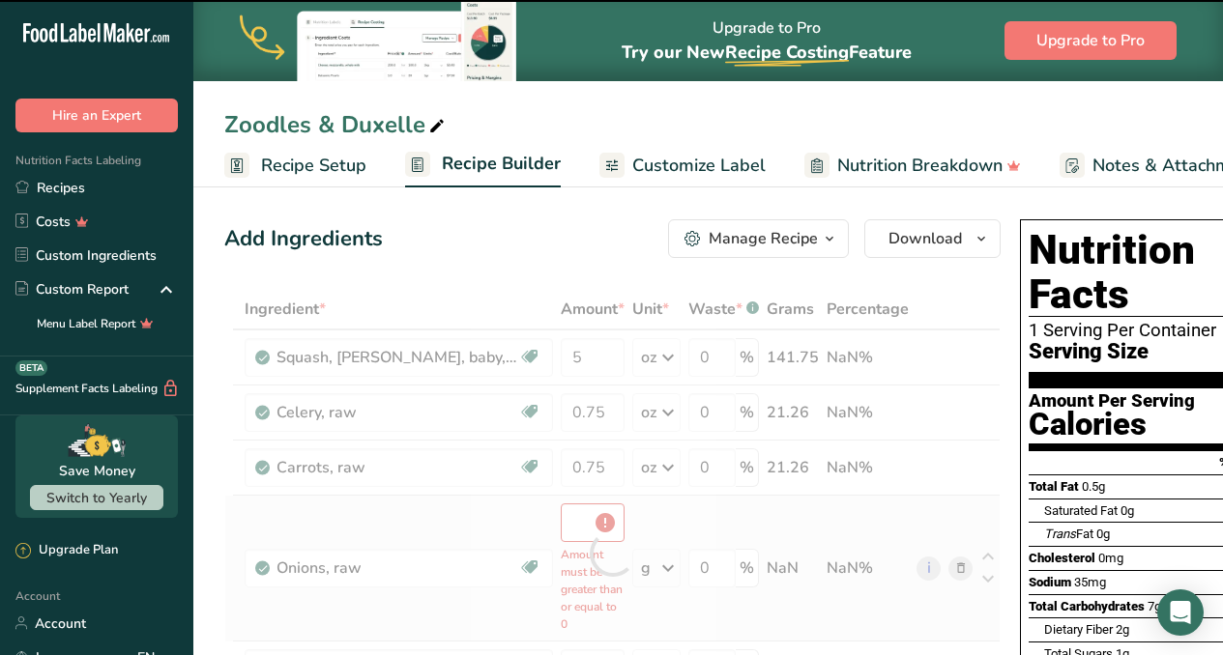
type input "0"
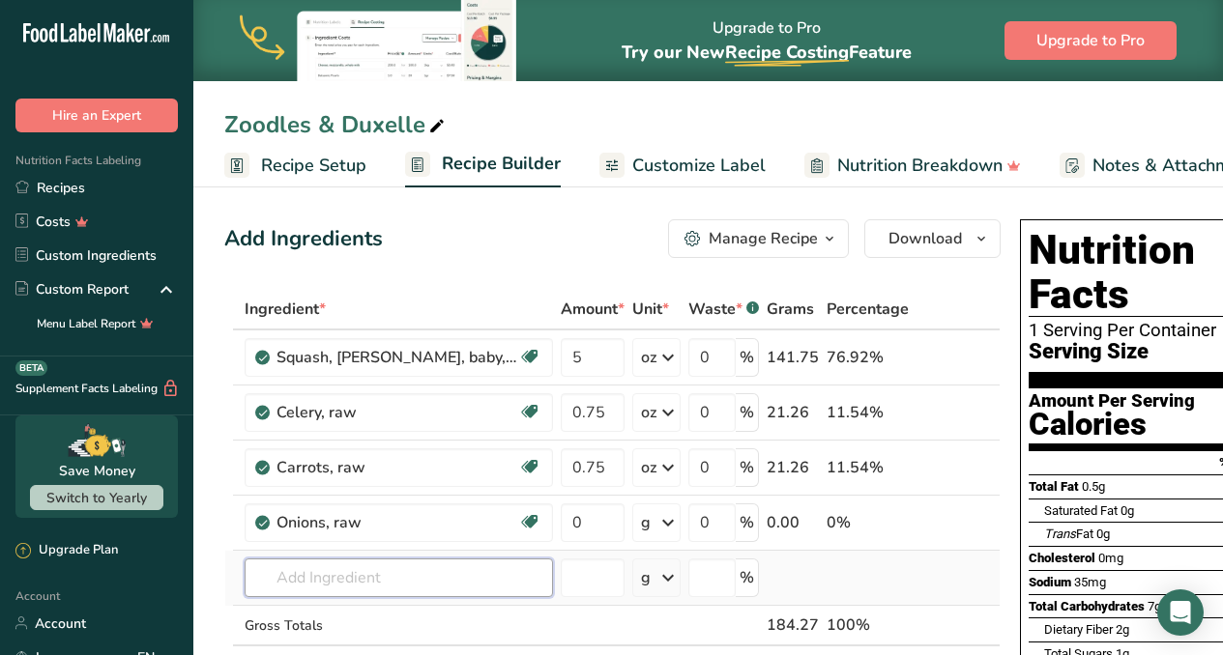
click at [373, 589] on div "Ingredient * Amount * Unit * Waste * .a-a{fill:#347362;}.b-a{fill:#fff;} Grams …" at bounding box center [612, 508] width 776 height 438
type input "duxelle"
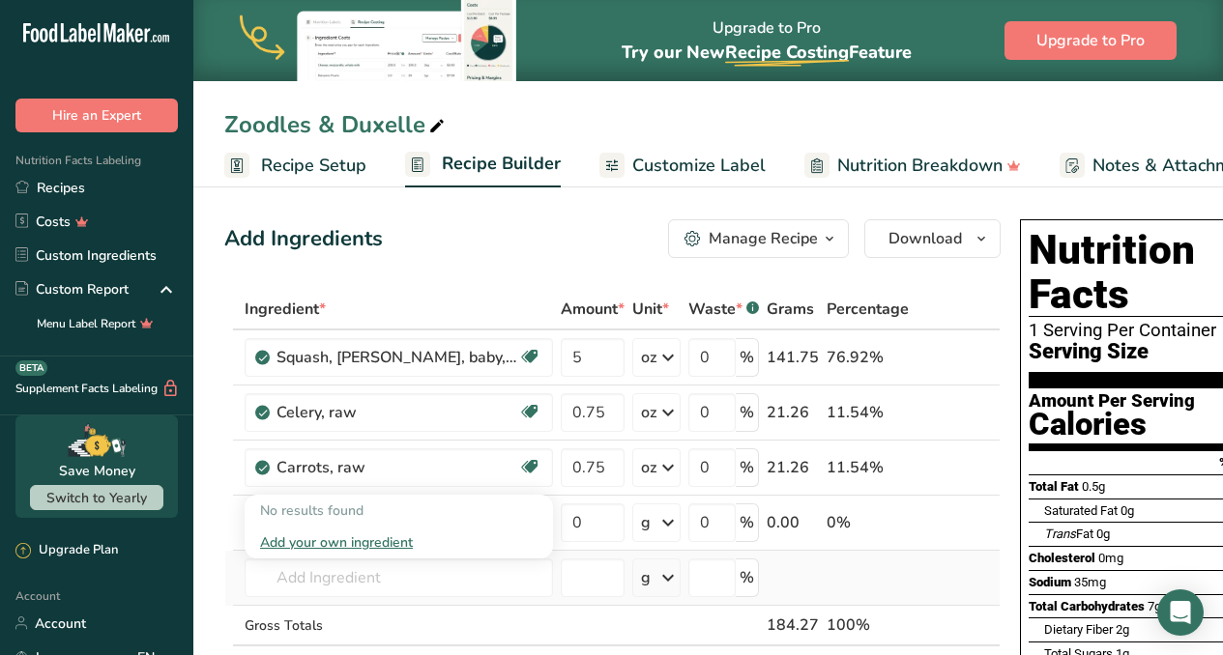
click at [381, 507] on div "No results found" at bounding box center [399, 511] width 308 height 32
click at [561, 529] on input "0" at bounding box center [593, 523] width 64 height 39
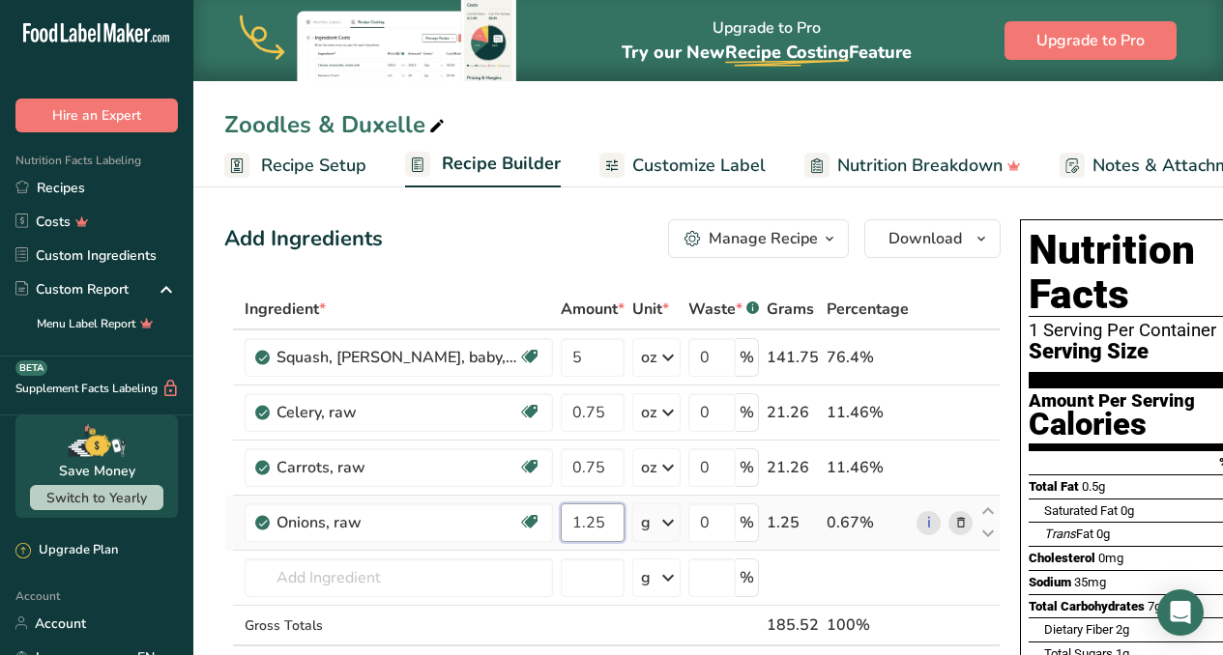
type input "1.25"
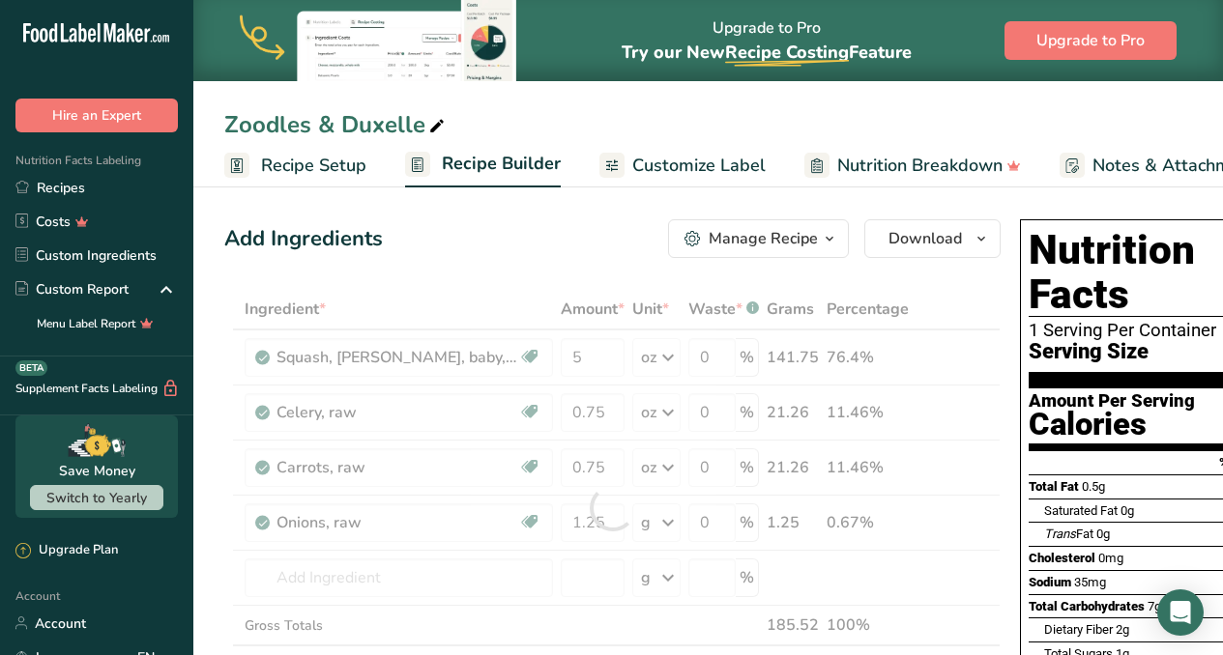
click at [624, 516] on div "Ingredient * Amount * Unit * Waste * .a-a{fill:#347362;}.b-a{fill:#fff;} Grams …" at bounding box center [612, 508] width 776 height 438
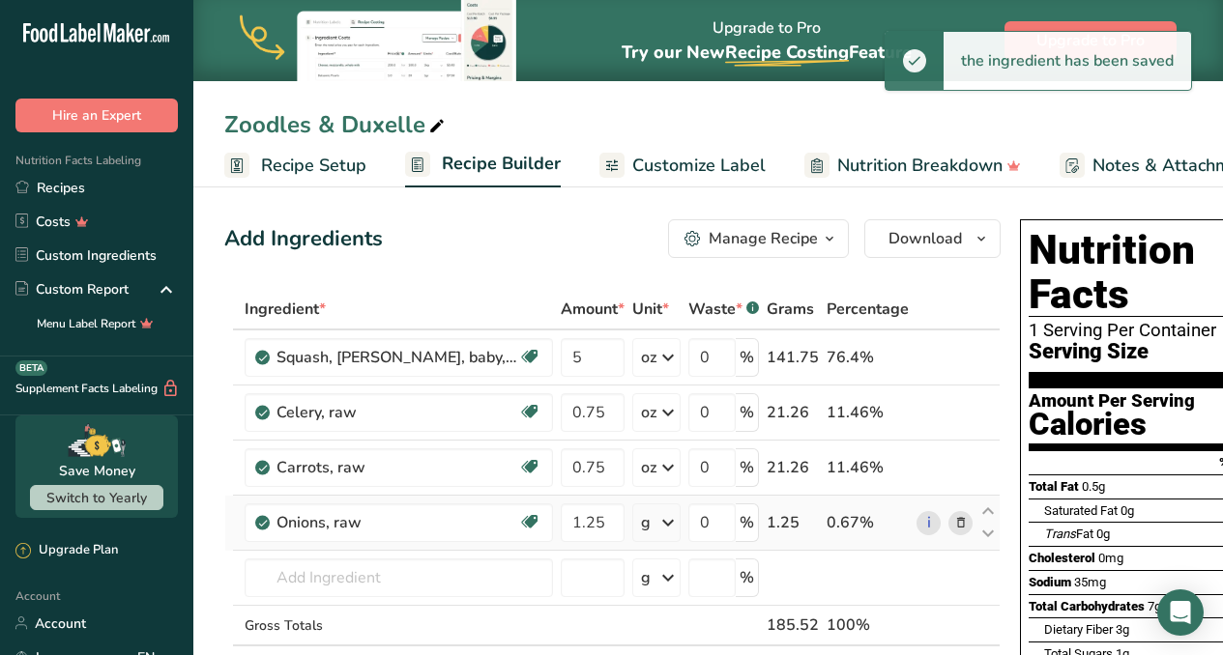
click at [656, 522] on icon at bounding box center [667, 523] width 23 height 35
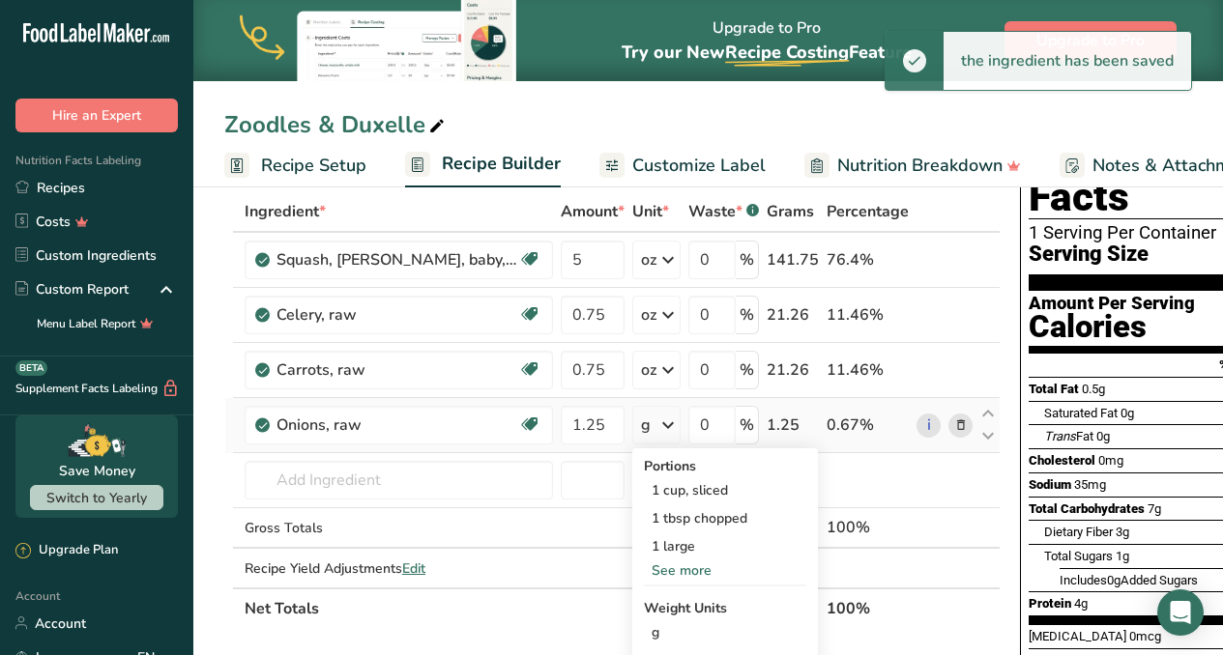
scroll to position [99, 0]
click at [644, 573] on div "See more" at bounding box center [725, 570] width 162 height 20
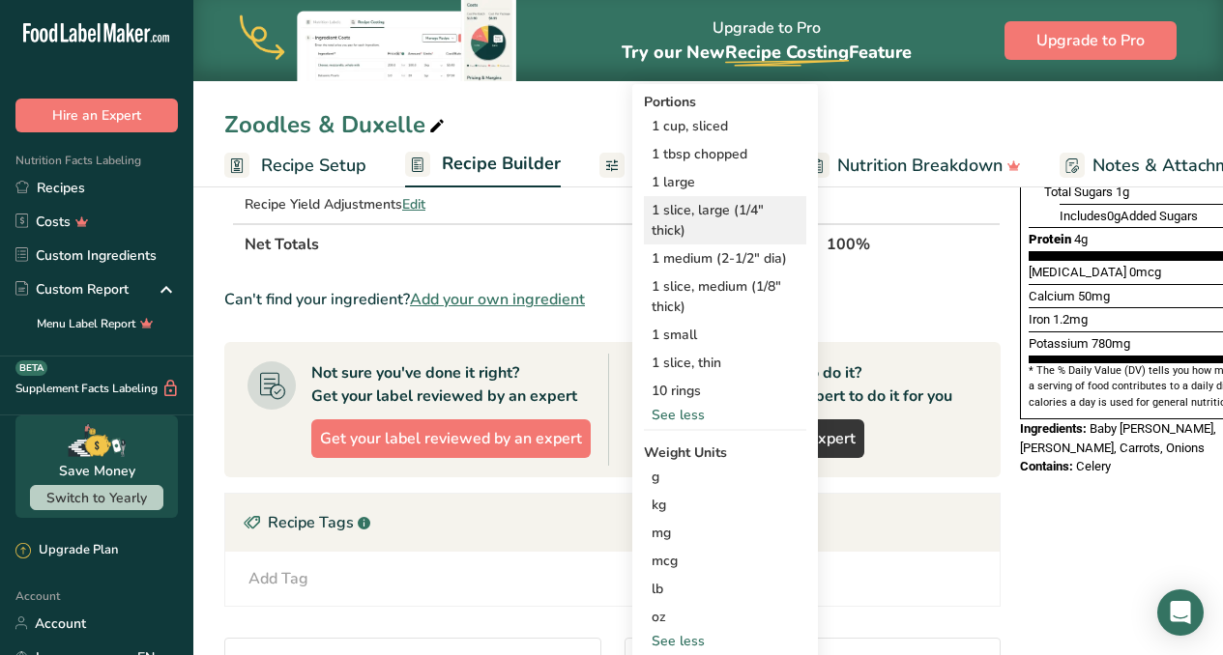
scroll to position [463, 0]
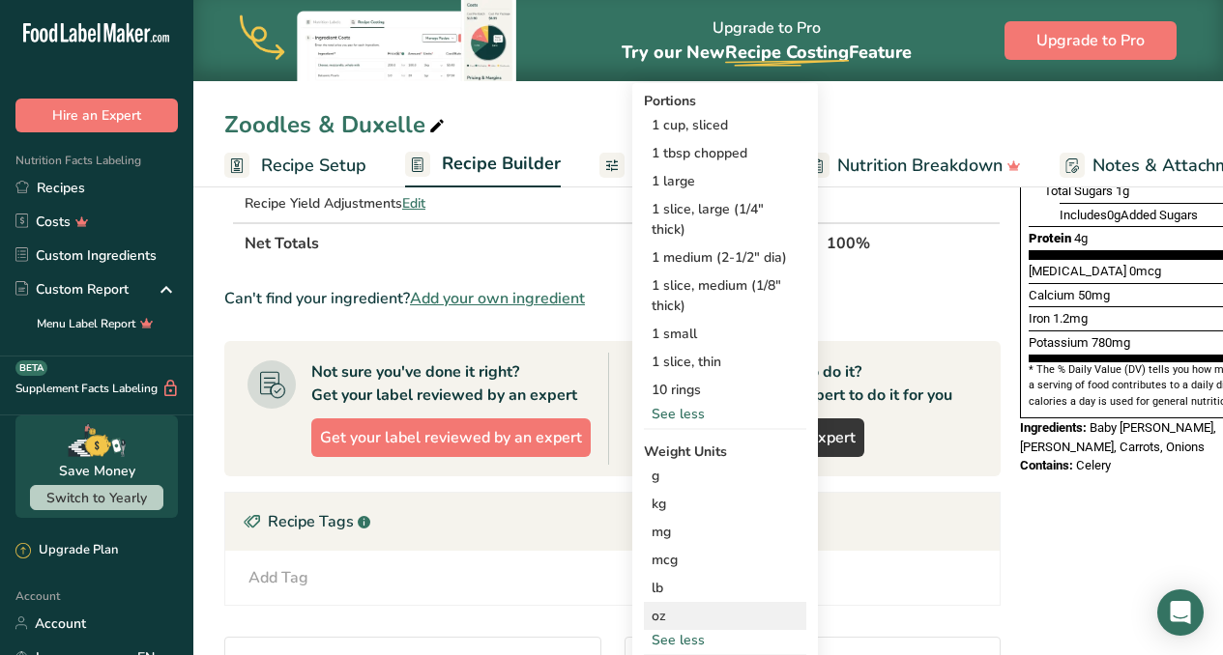
click at [644, 604] on div "oz" at bounding box center [725, 616] width 162 height 28
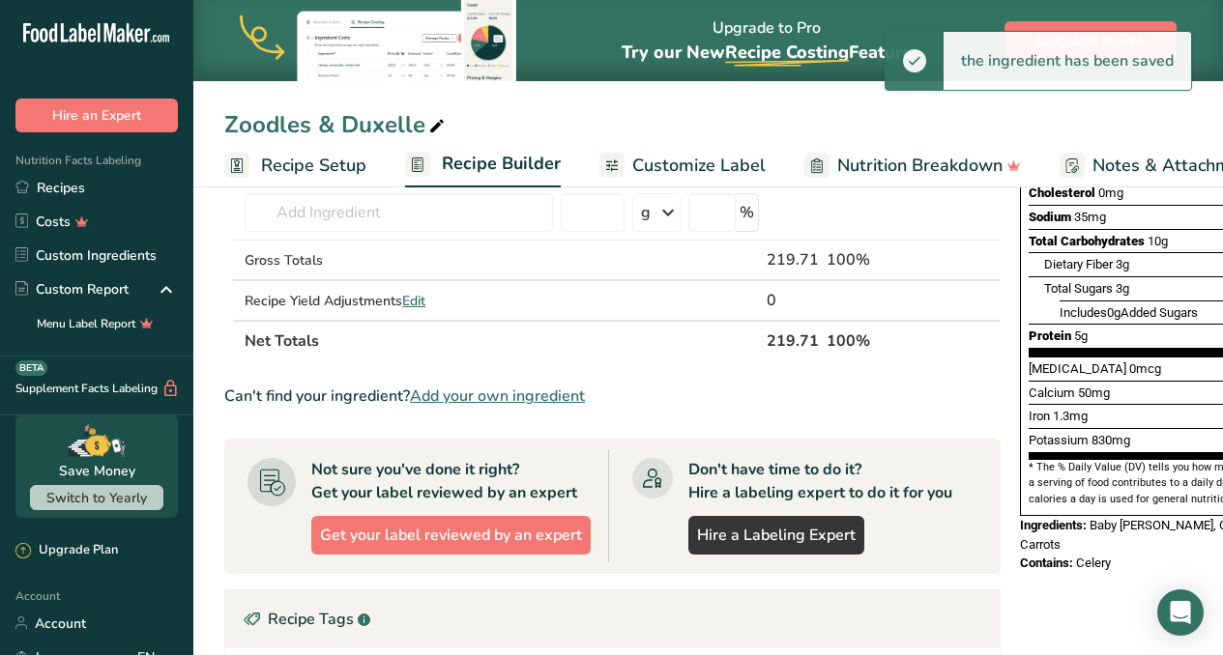
scroll to position [129, 0]
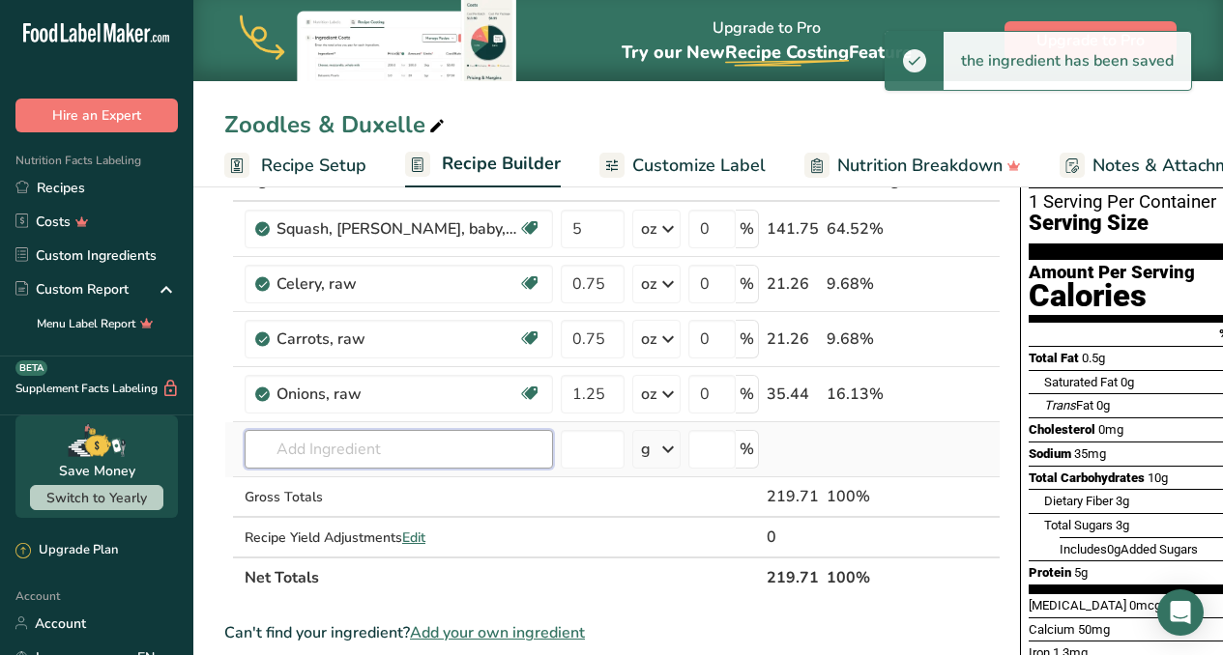
click at [394, 451] on input "text" at bounding box center [399, 449] width 308 height 39
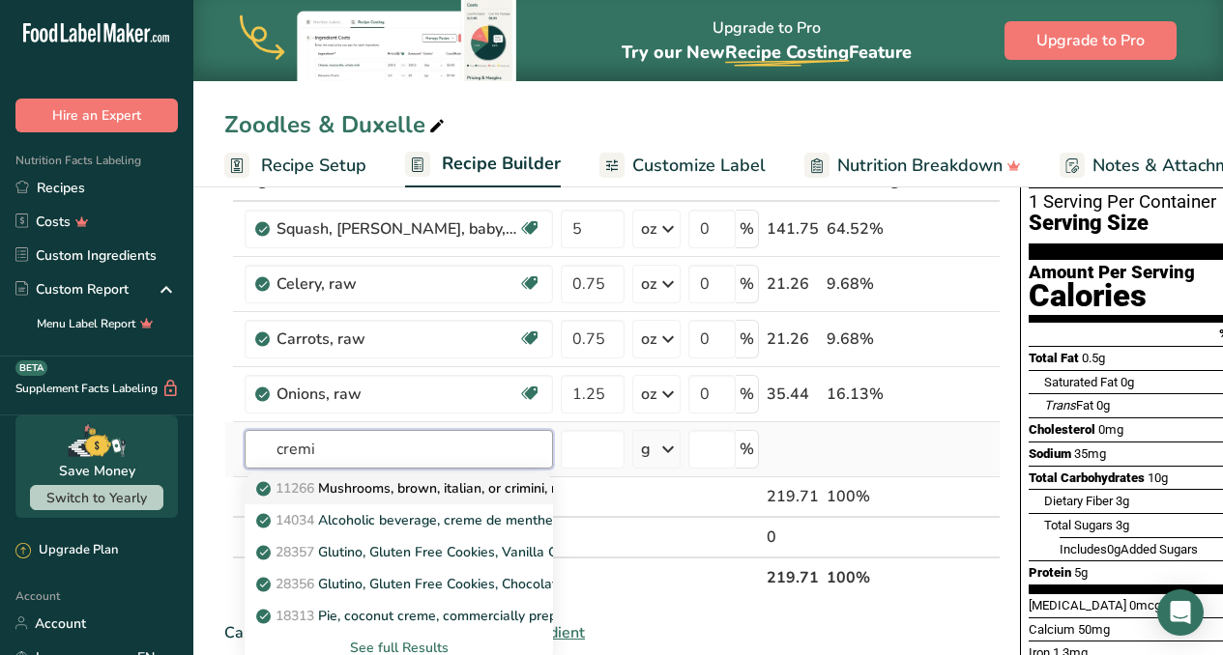
type input "cremi"
click at [390, 483] on p "11266 Mushrooms, brown, italian, or crimini, raw" at bounding box center [417, 488] width 315 height 20
type input "Mushrooms, brown, italian, or crimini, raw"
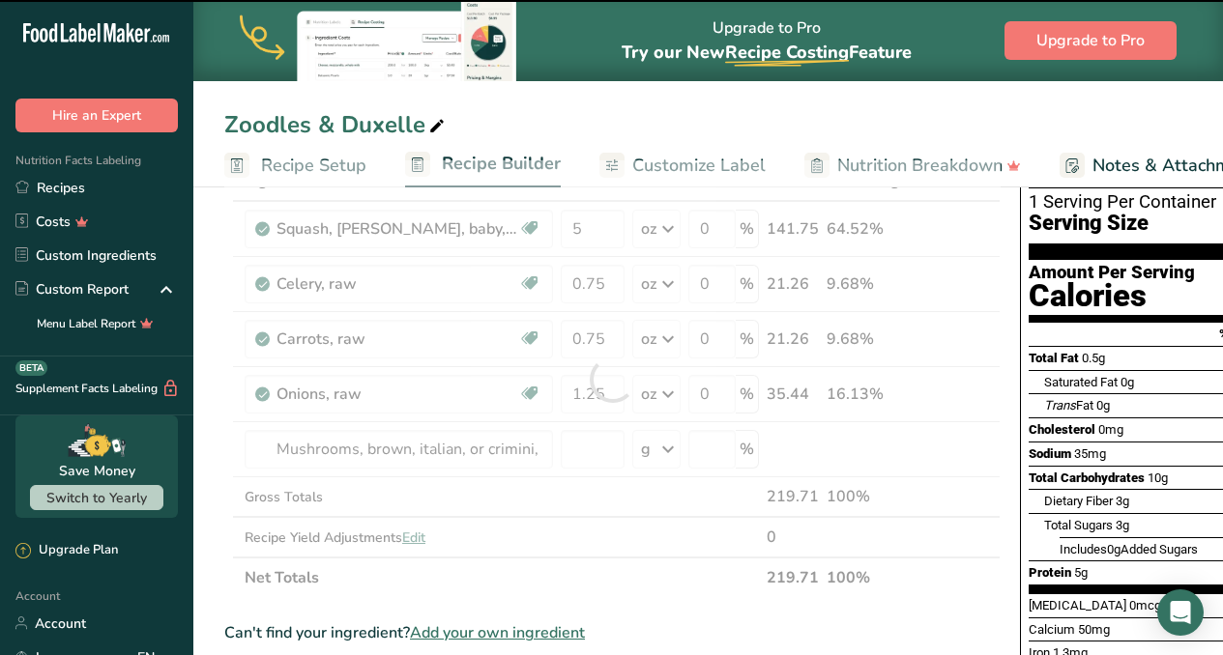
type input "0"
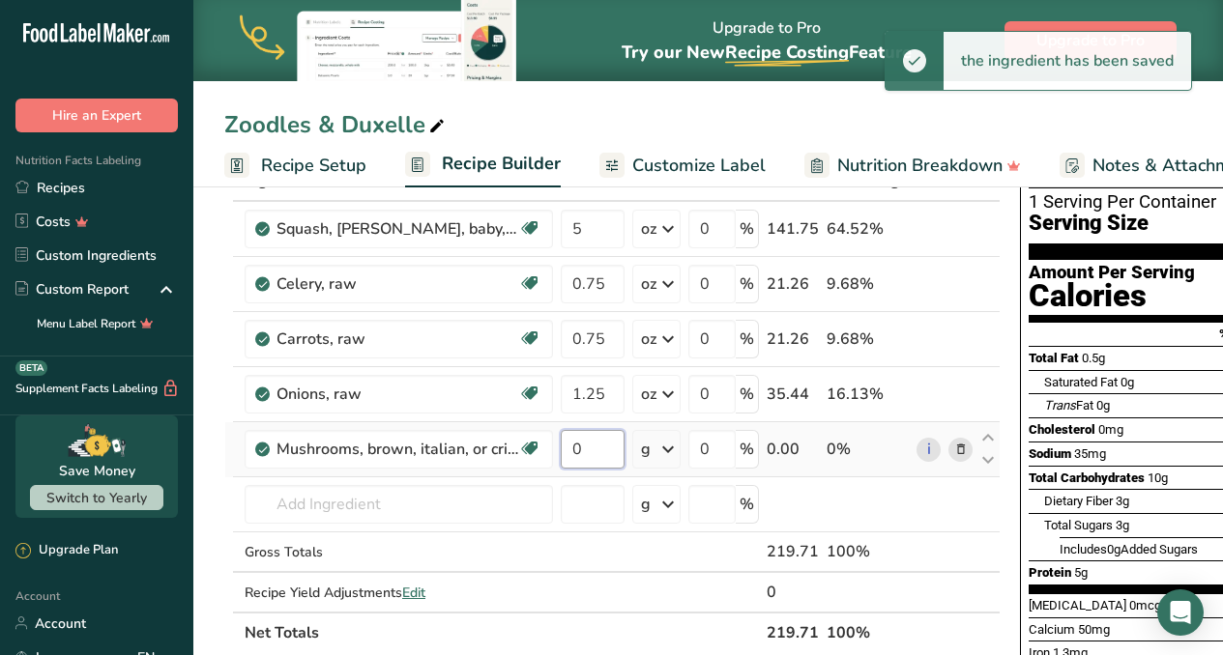
click at [584, 452] on input "0" at bounding box center [593, 449] width 64 height 39
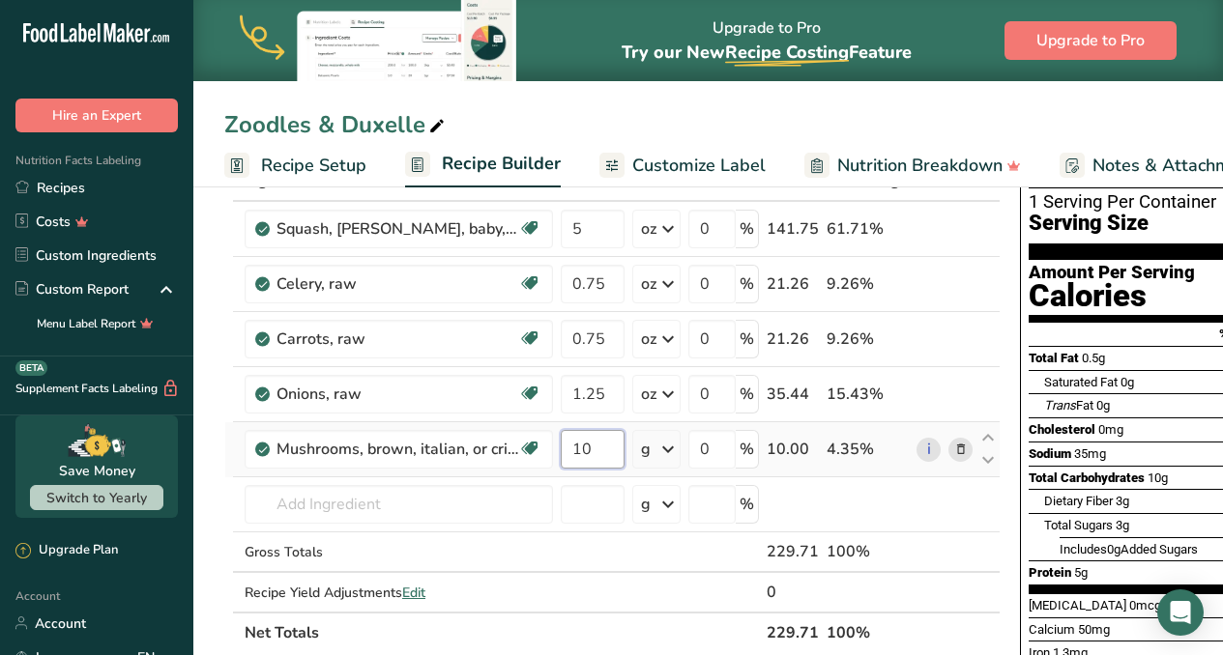
type input "10"
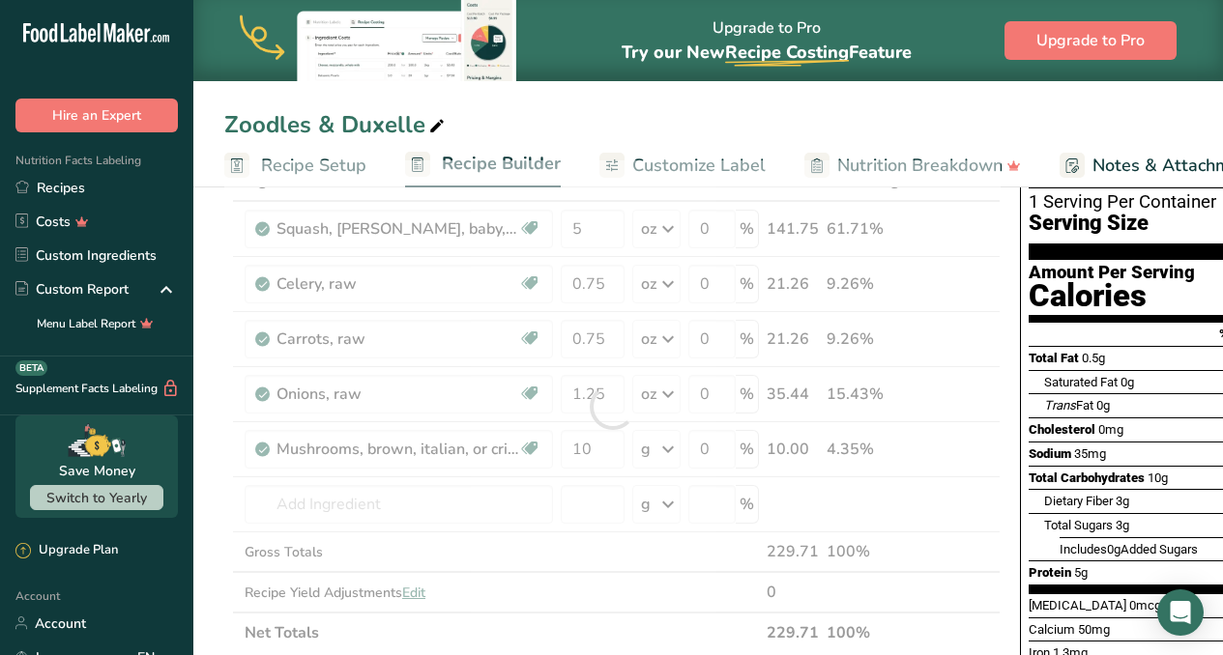
click at [662, 448] on div "Ingredient * Amount * Unit * Waste * .a-a{fill:#347362;}.b-a{fill:#fff;} Grams …" at bounding box center [612, 406] width 776 height 493
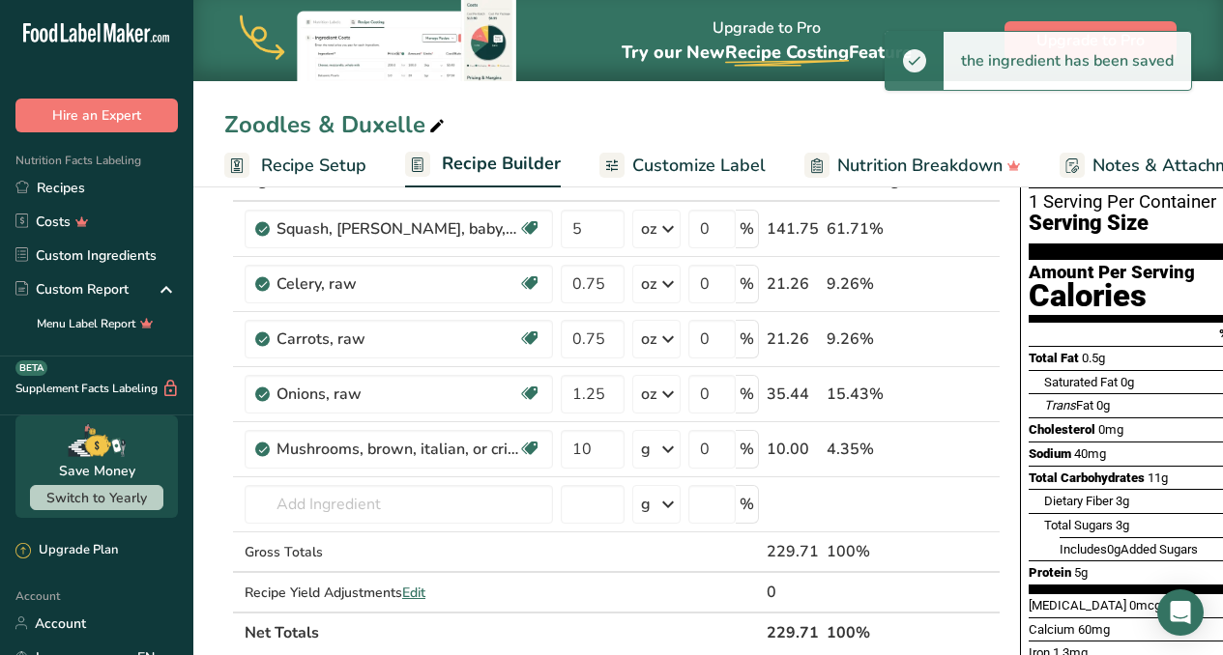
click at [671, 450] on icon at bounding box center [667, 449] width 23 height 35
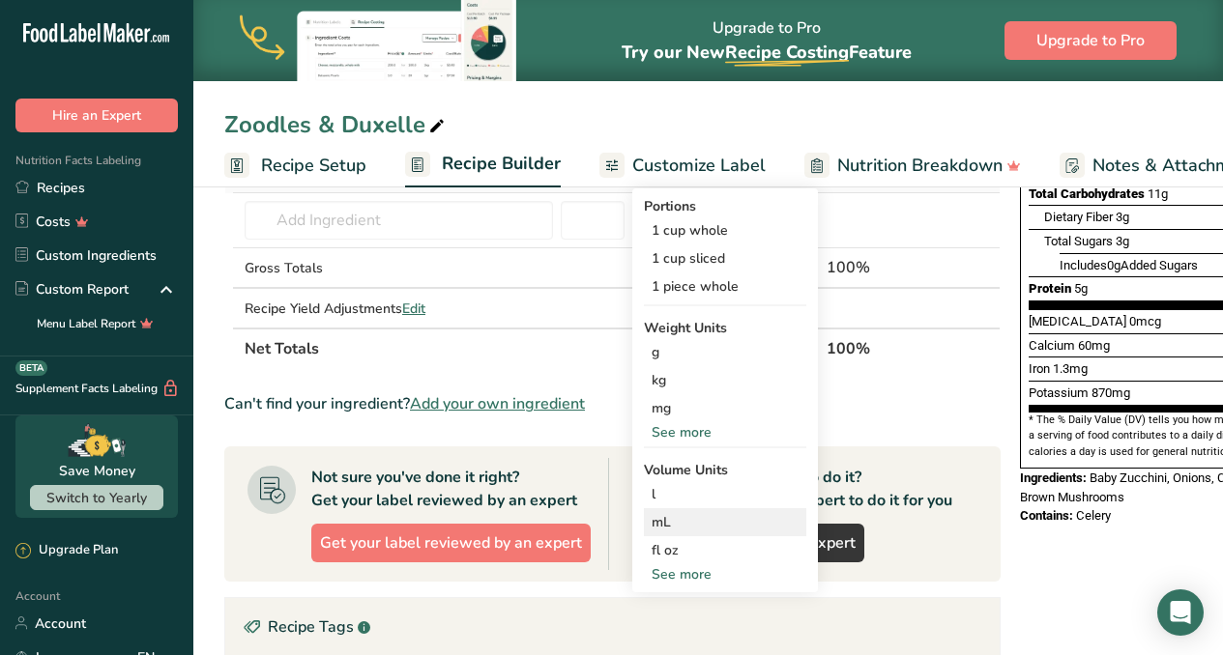
scroll to position [460, 0]
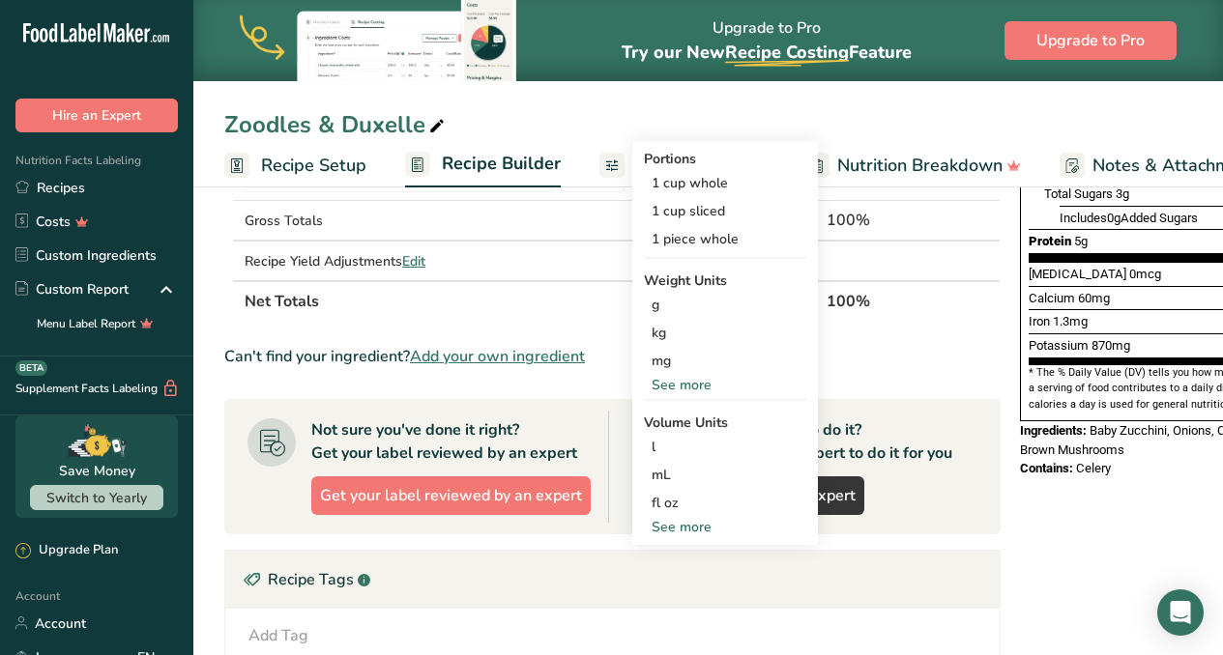
click at [687, 379] on div "See more" at bounding box center [725, 385] width 162 height 20
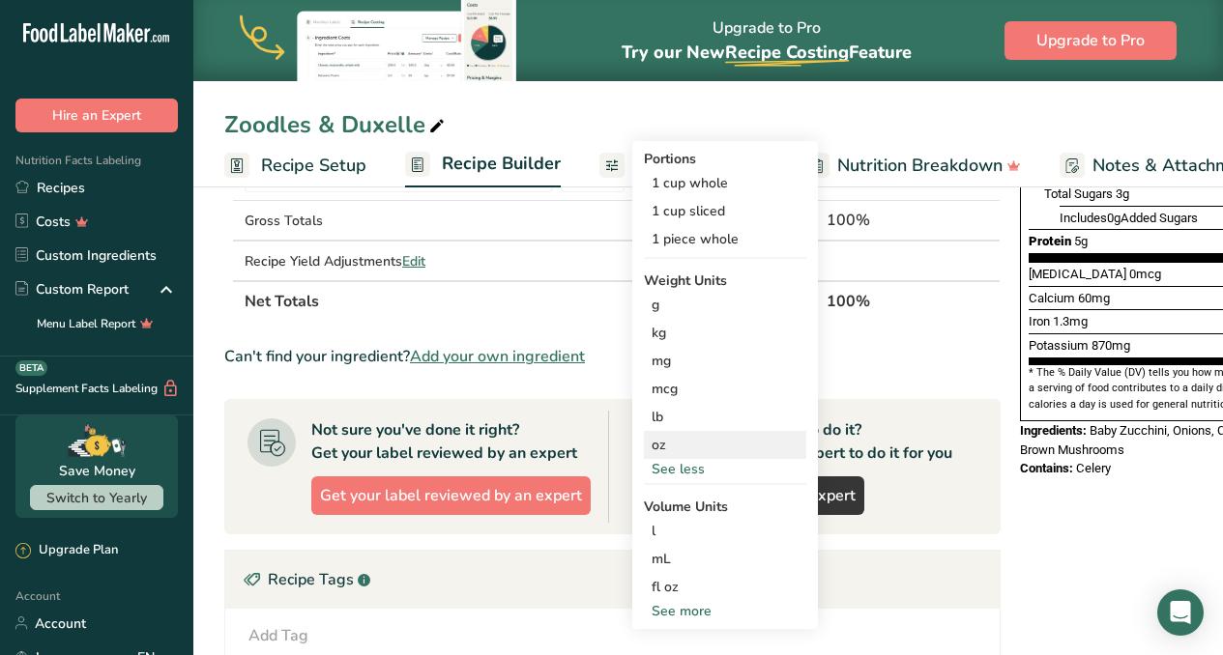
click at [674, 444] on div "oz" at bounding box center [725, 445] width 162 height 28
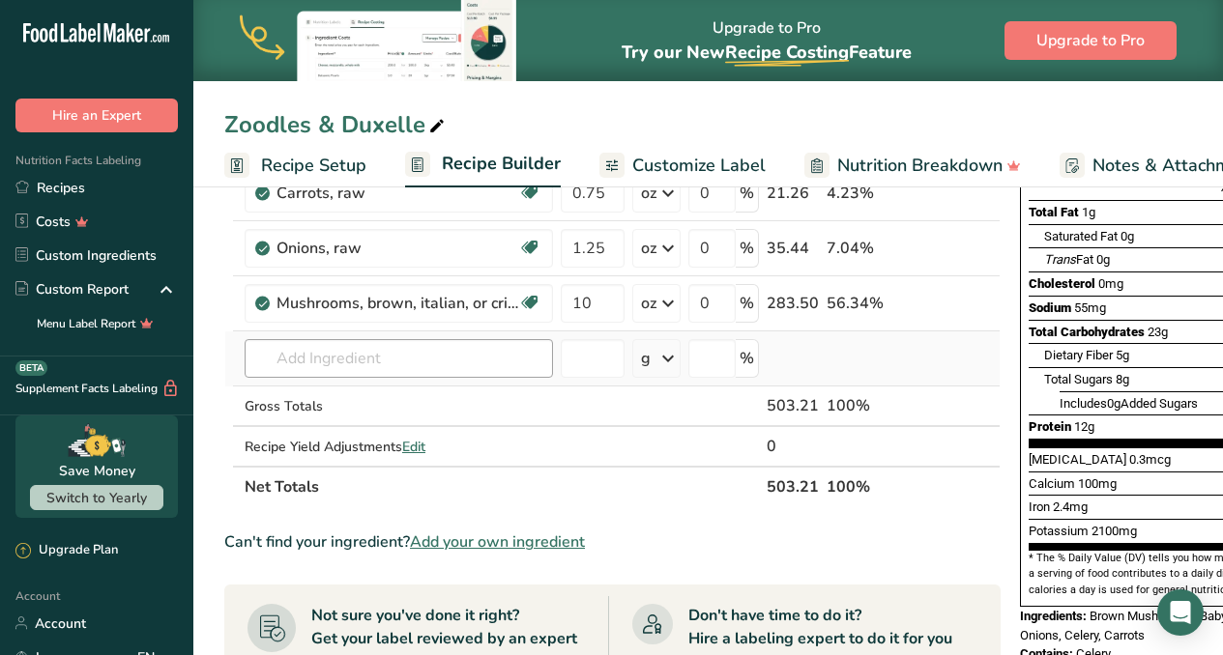
scroll to position [275, 0]
click at [448, 352] on input "text" at bounding box center [399, 358] width 308 height 39
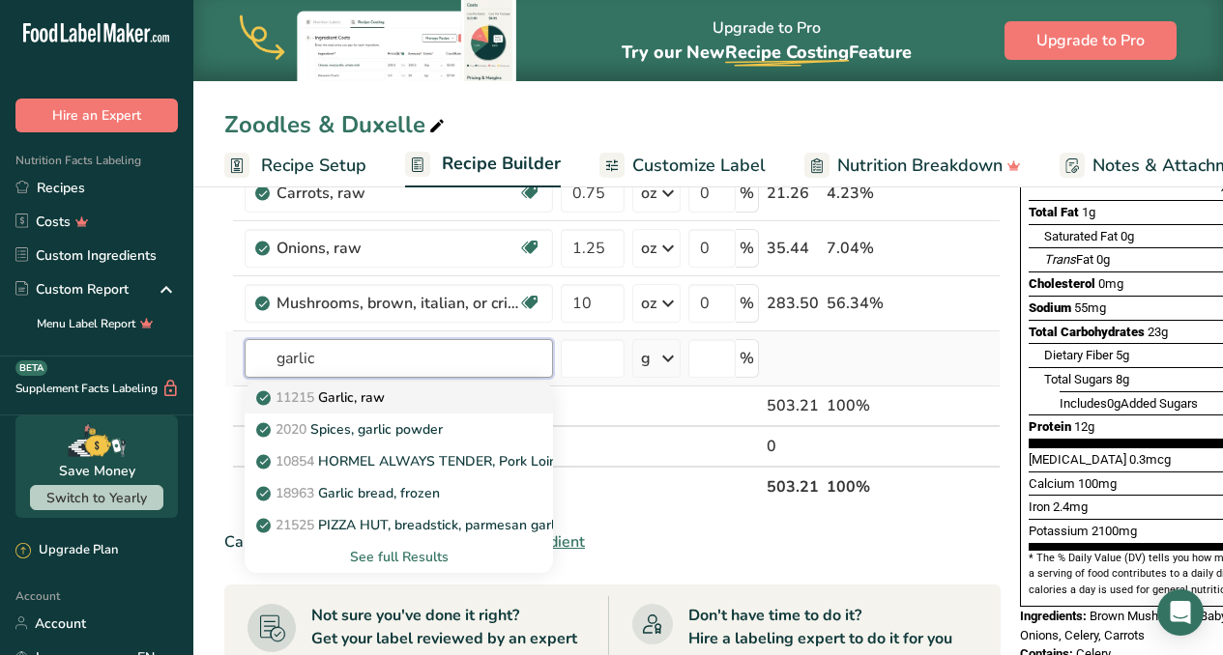
type input "garlic"
click at [397, 397] on div "11215 Garlic, raw" at bounding box center [383, 398] width 246 height 20
type input "Garlic, raw"
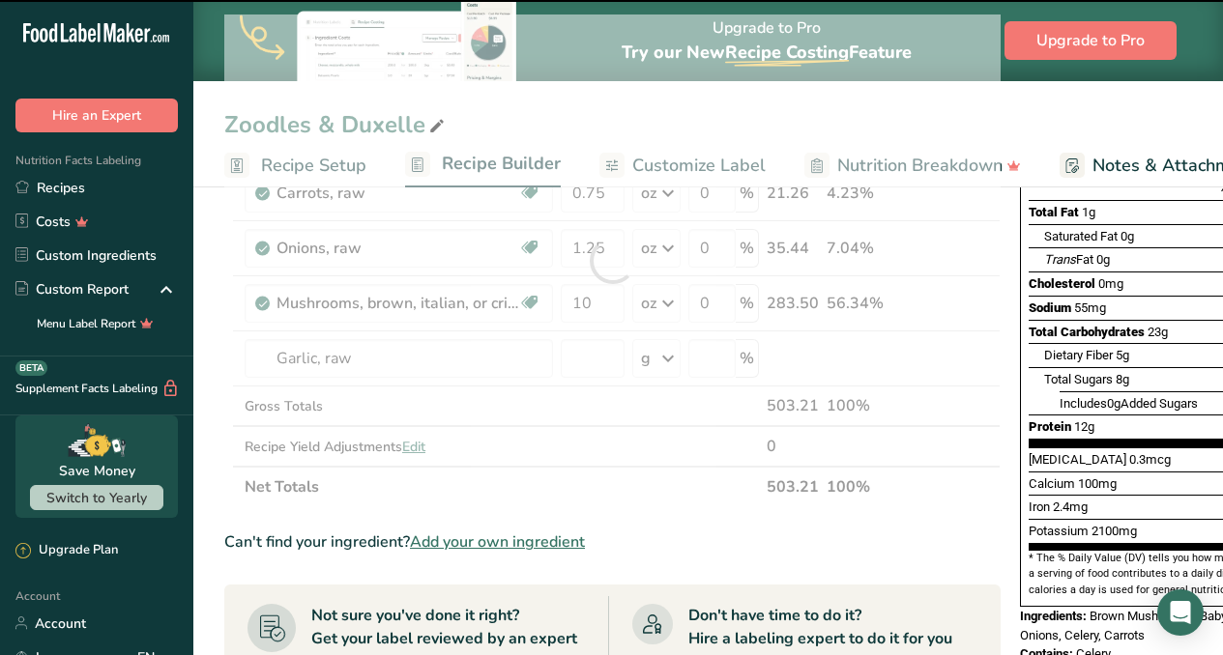
type input "0"
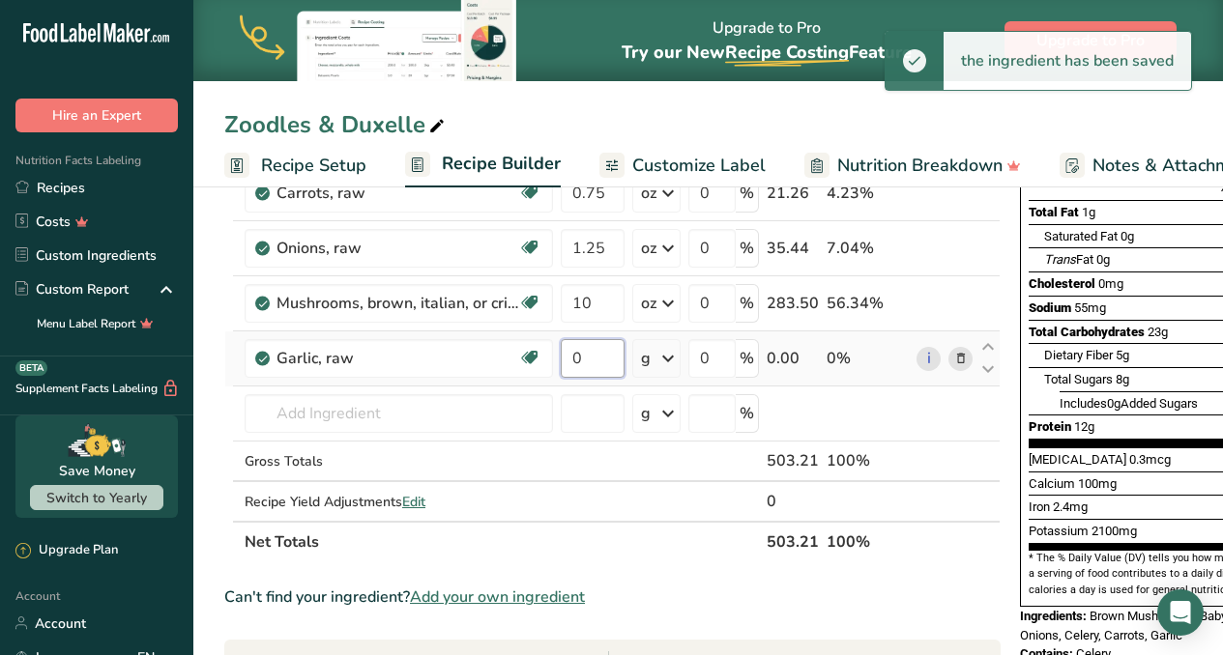
click at [594, 358] on input "0" at bounding box center [593, 358] width 64 height 39
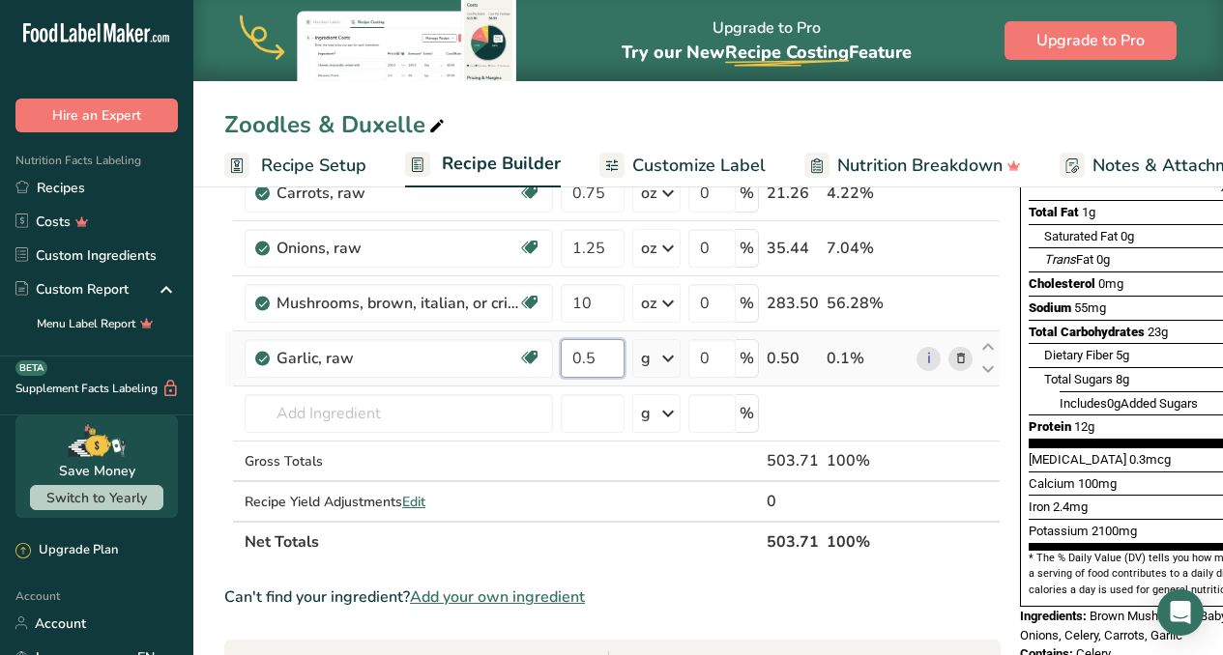
type input "0.5"
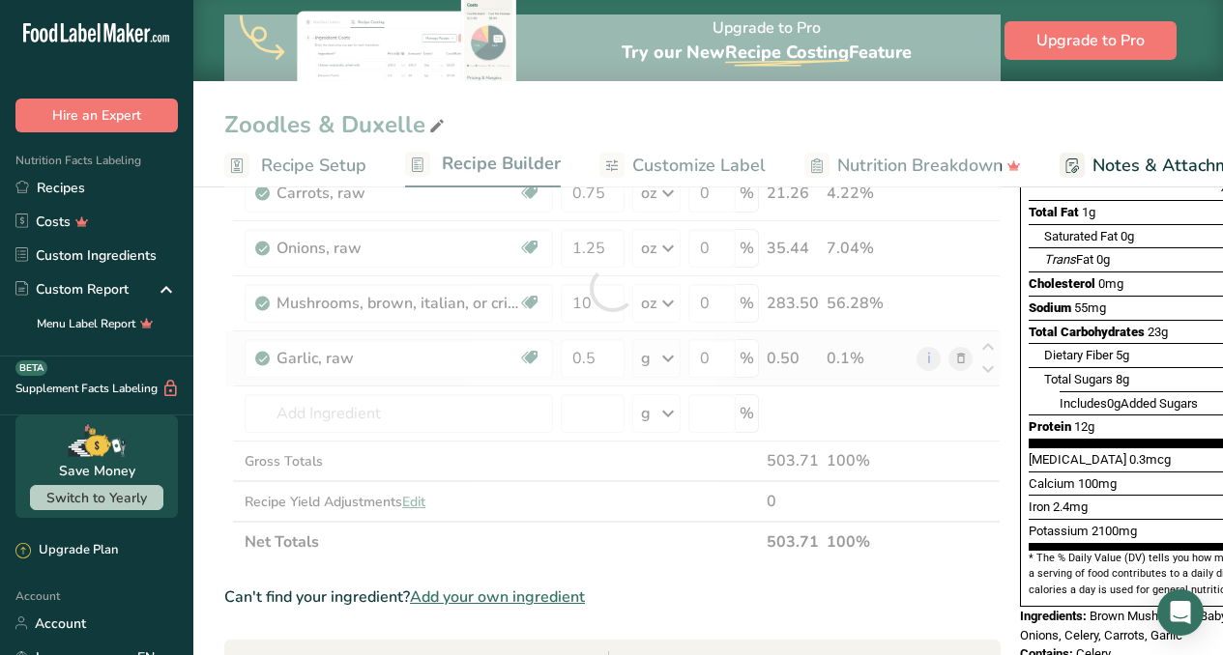
click at [667, 361] on div "Ingredient * Amount * Unit * Waste * .a-a{fill:#347362;}.b-a{fill:#fff;} Grams …" at bounding box center [612, 288] width 776 height 548
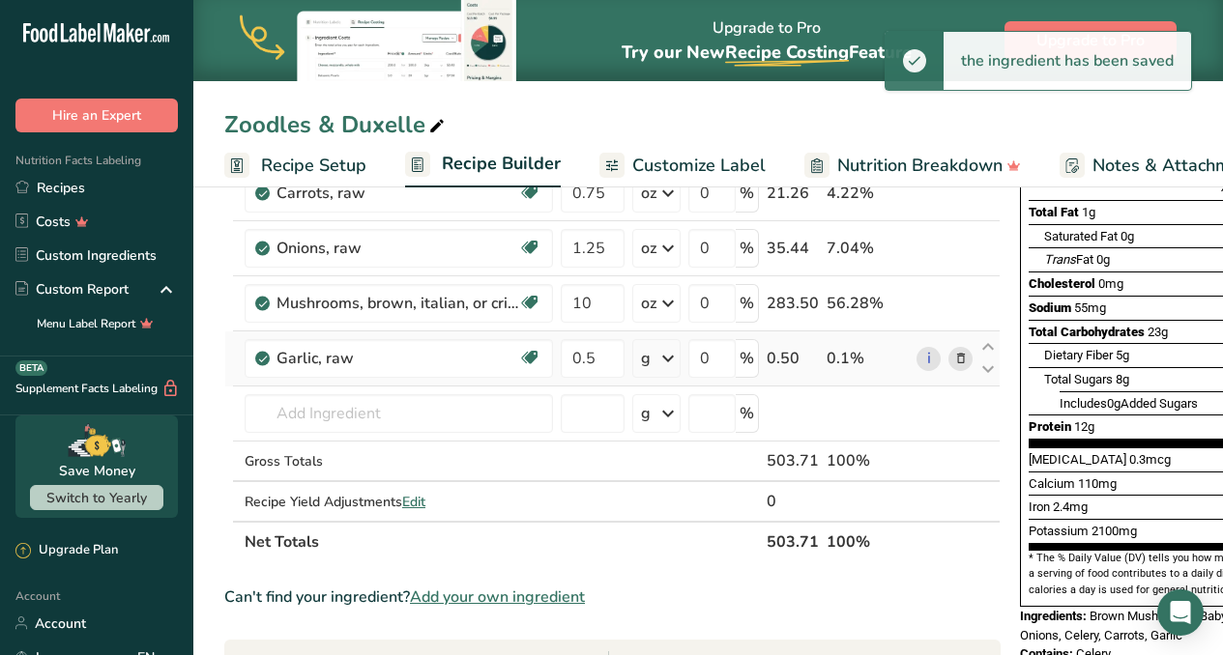
click at [669, 361] on icon at bounding box center [667, 358] width 23 height 35
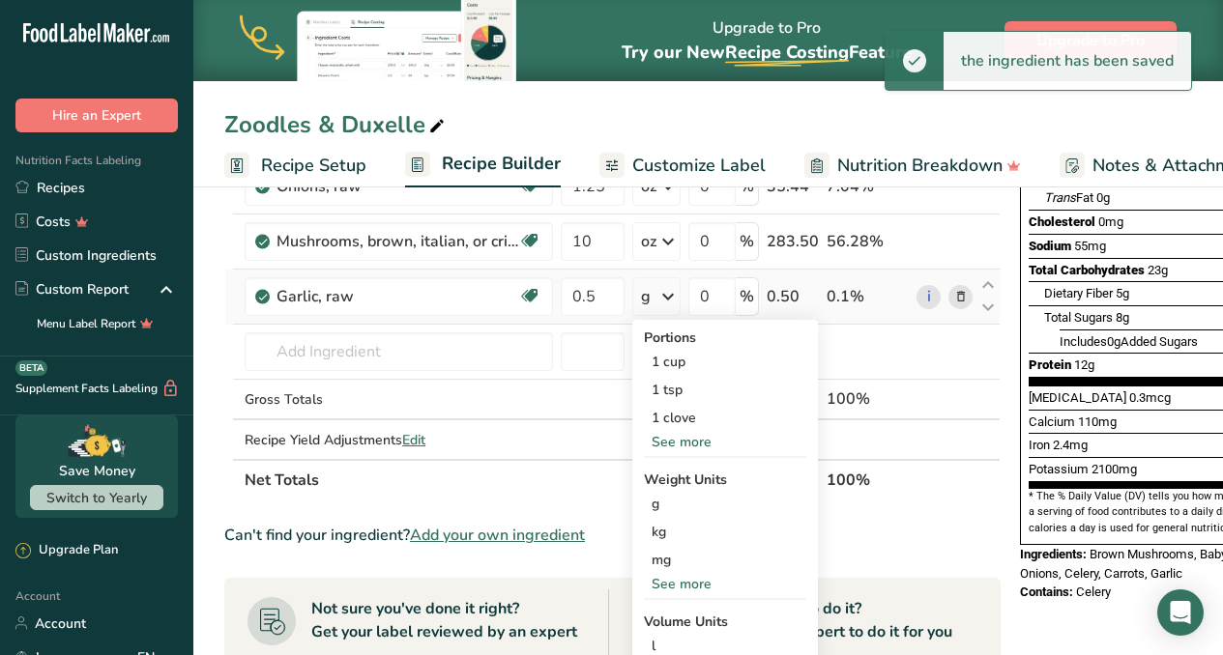
scroll to position [364, 0]
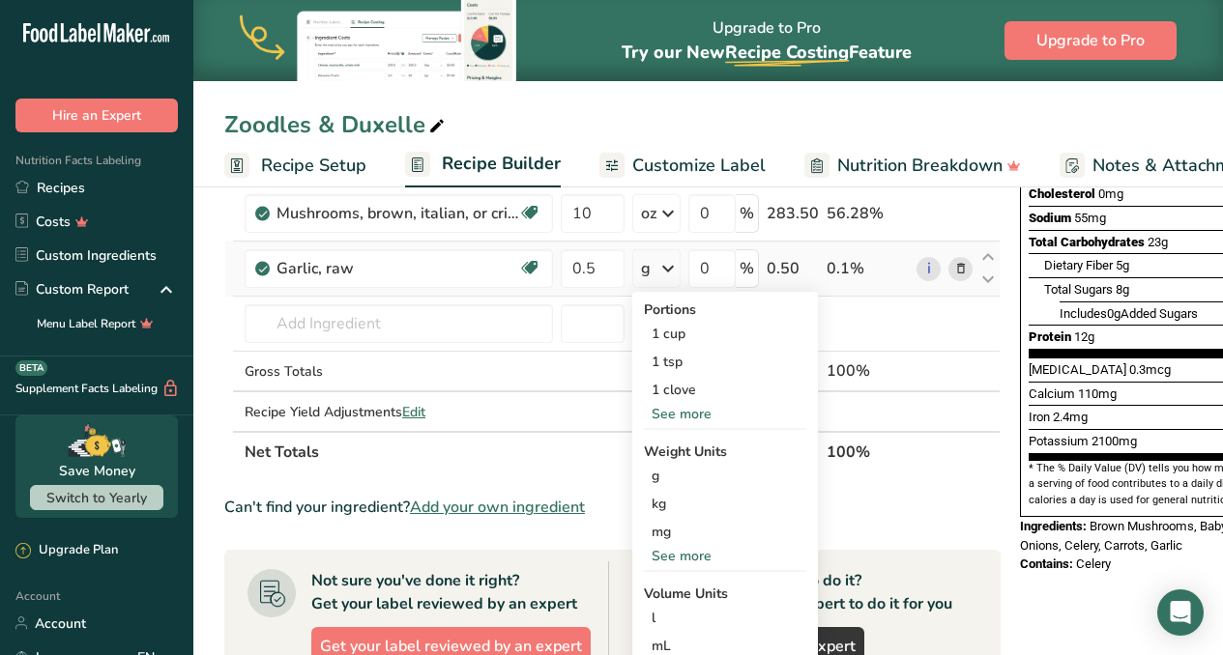
click at [691, 553] on div "See more" at bounding box center [725, 556] width 162 height 20
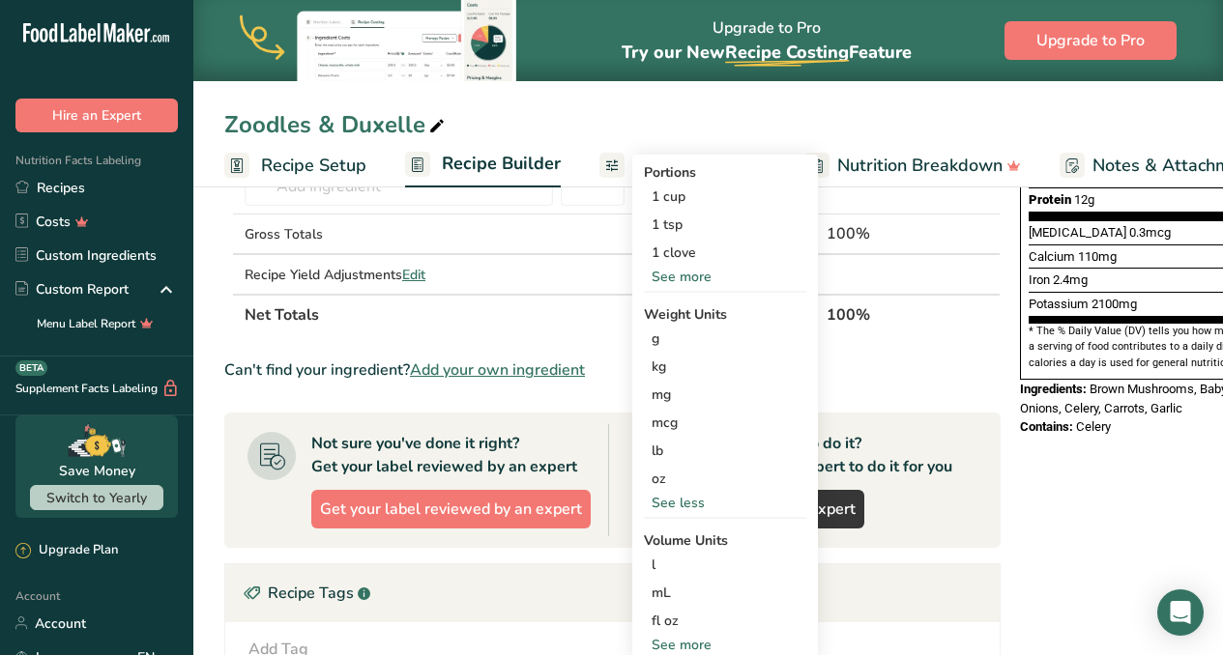
scroll to position [499, 0]
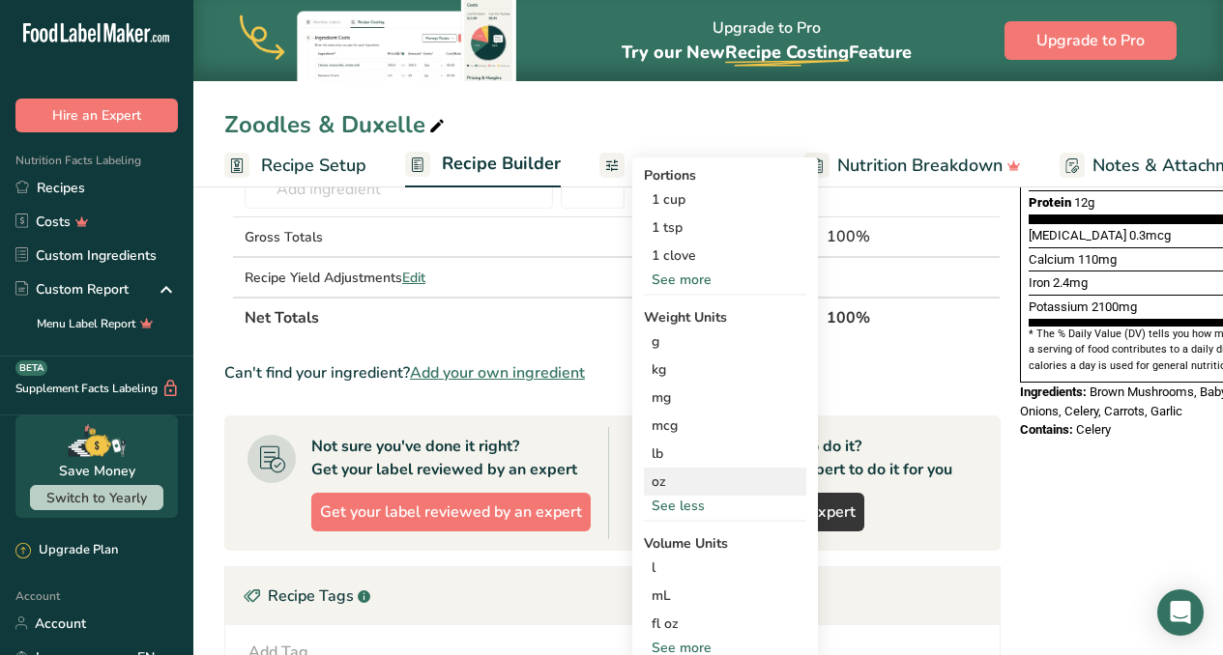
click at [674, 480] on div "oz" at bounding box center [725, 482] width 162 height 28
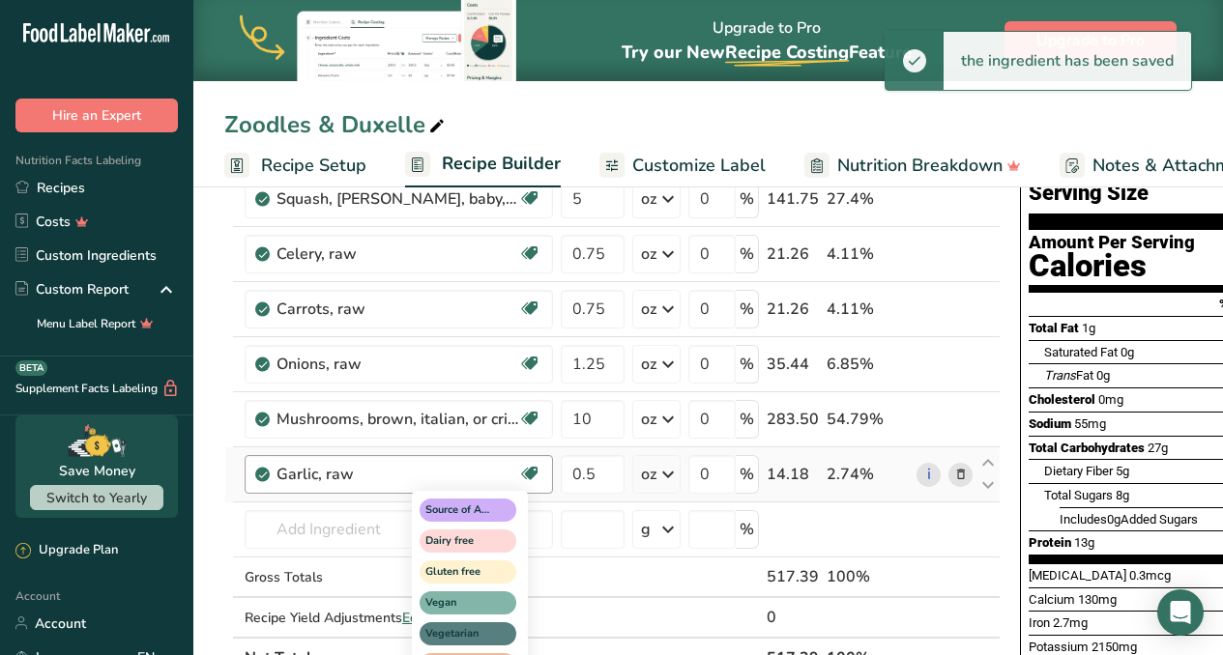
scroll to position [157, 0]
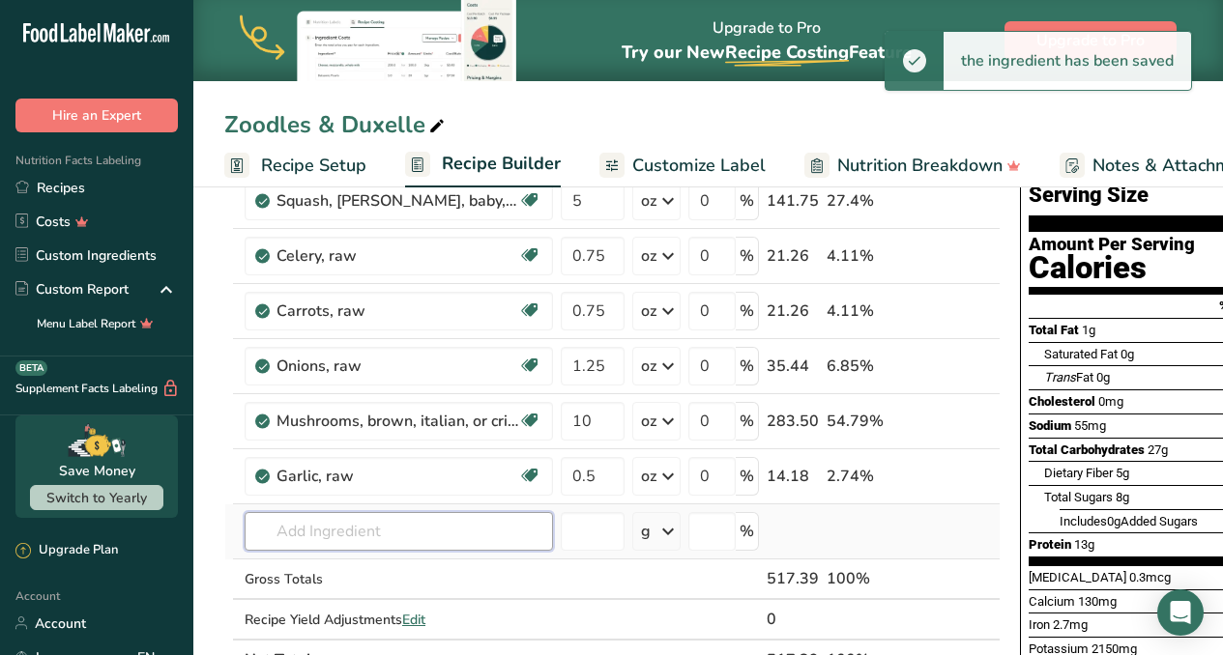
click at [310, 542] on input "text" at bounding box center [399, 531] width 308 height 39
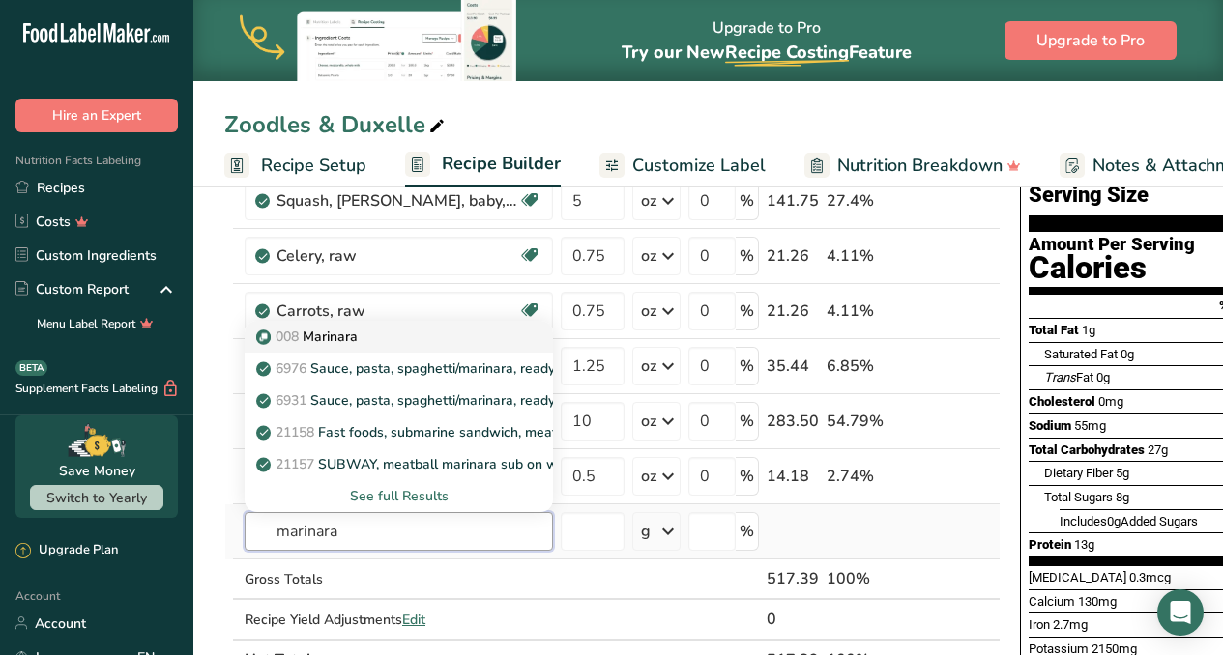
type input "marinara"
click at [324, 327] on p "008 [GEOGRAPHIC_DATA]" at bounding box center [309, 337] width 98 height 20
type input "Marinara"
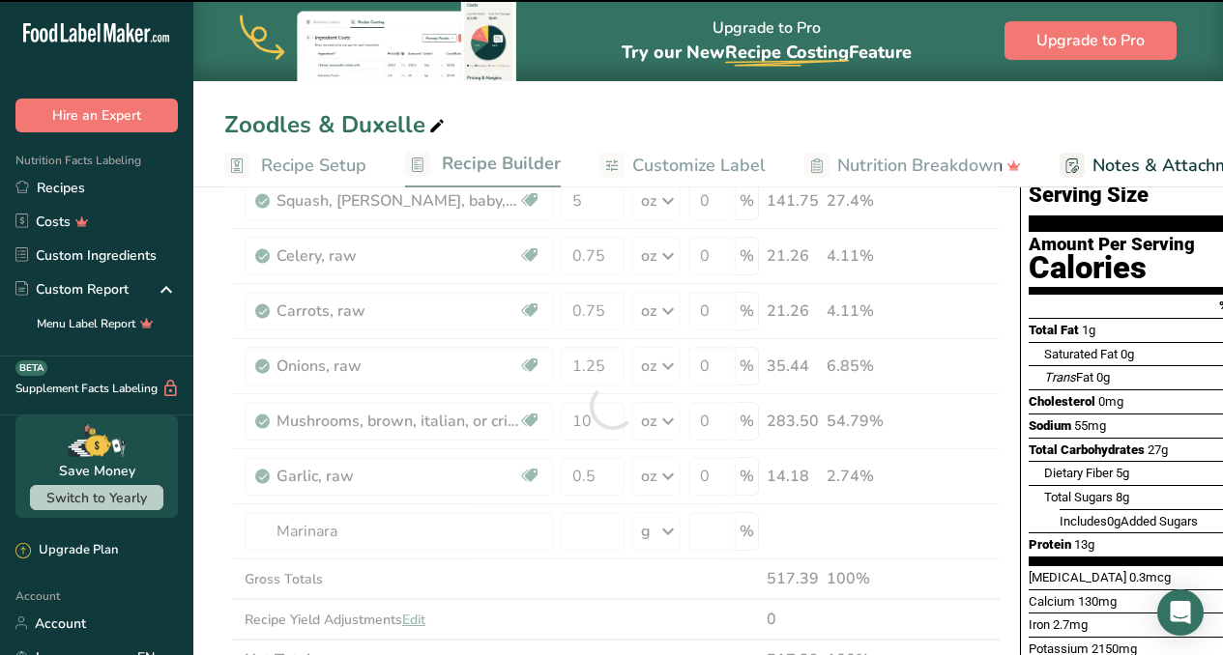
type input "0"
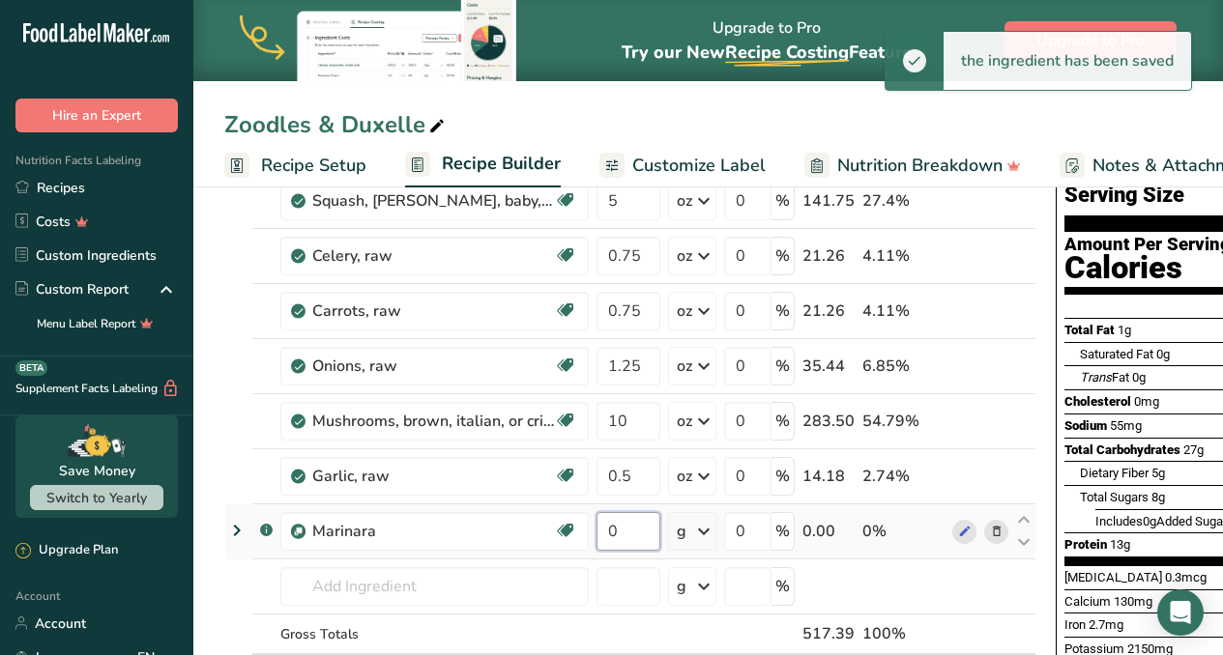
click at [640, 538] on input "0" at bounding box center [628, 531] width 64 height 39
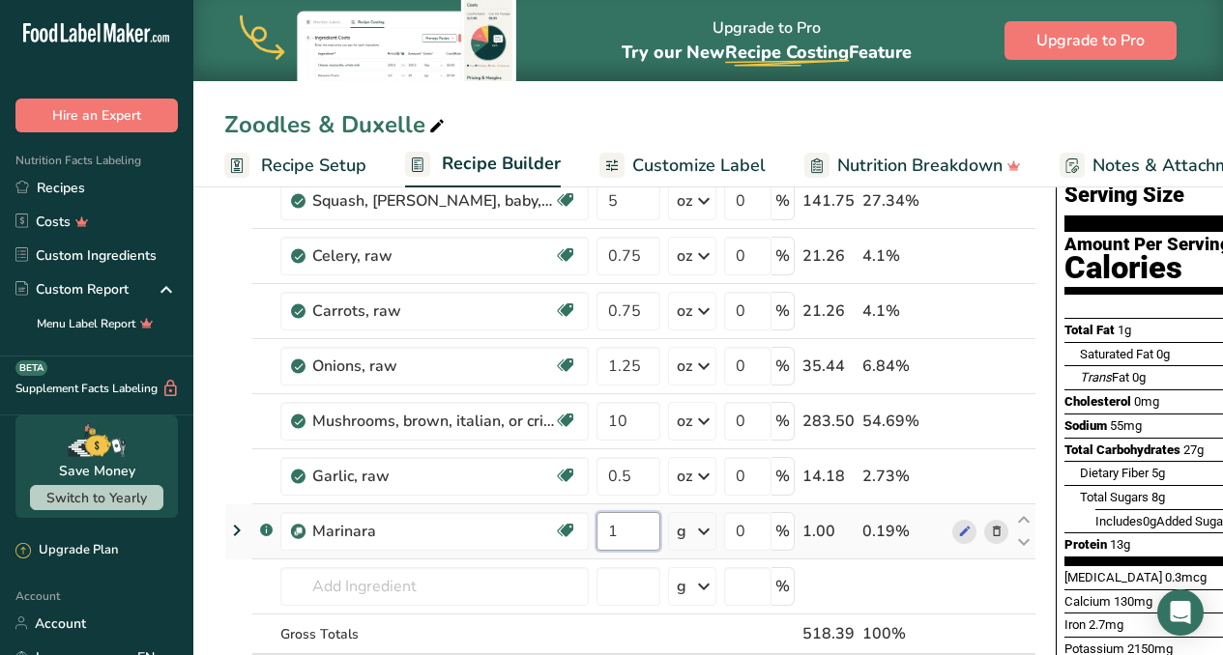
type input "1"
click at [703, 527] on div "Ingredient * Amount * Unit * Waste * .a-a{fill:#347362;}.b-a{fill:#fff;} Grams …" at bounding box center [630, 433] width 812 height 603
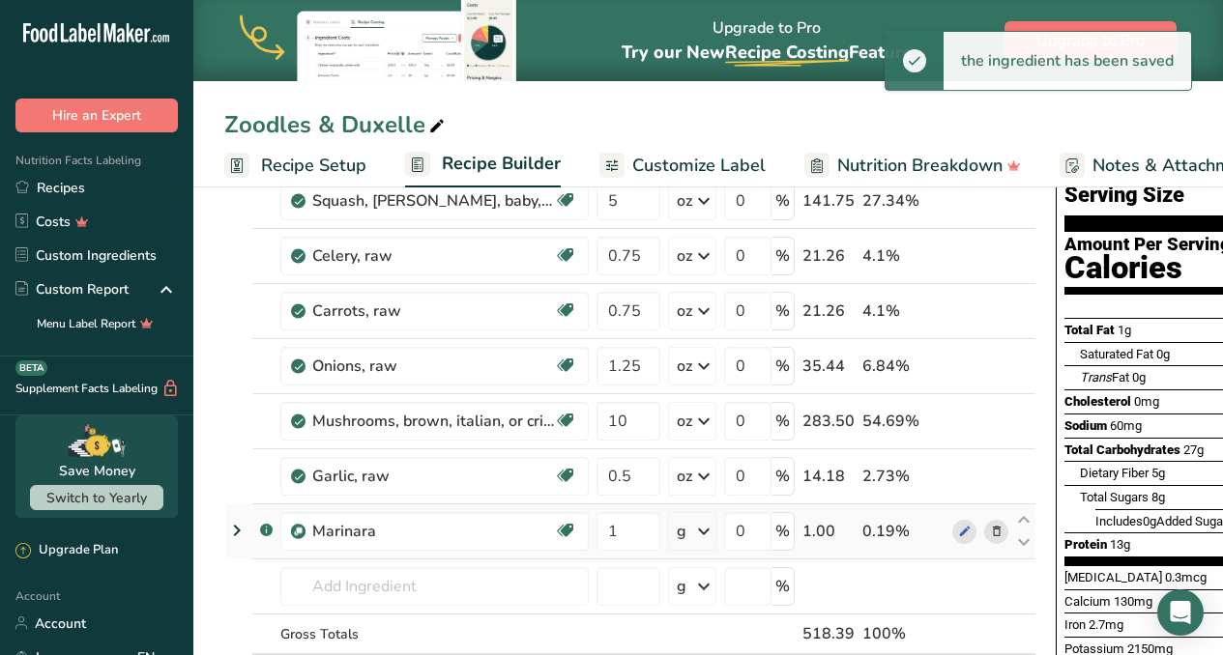
click at [703, 527] on icon at bounding box center [703, 531] width 23 height 35
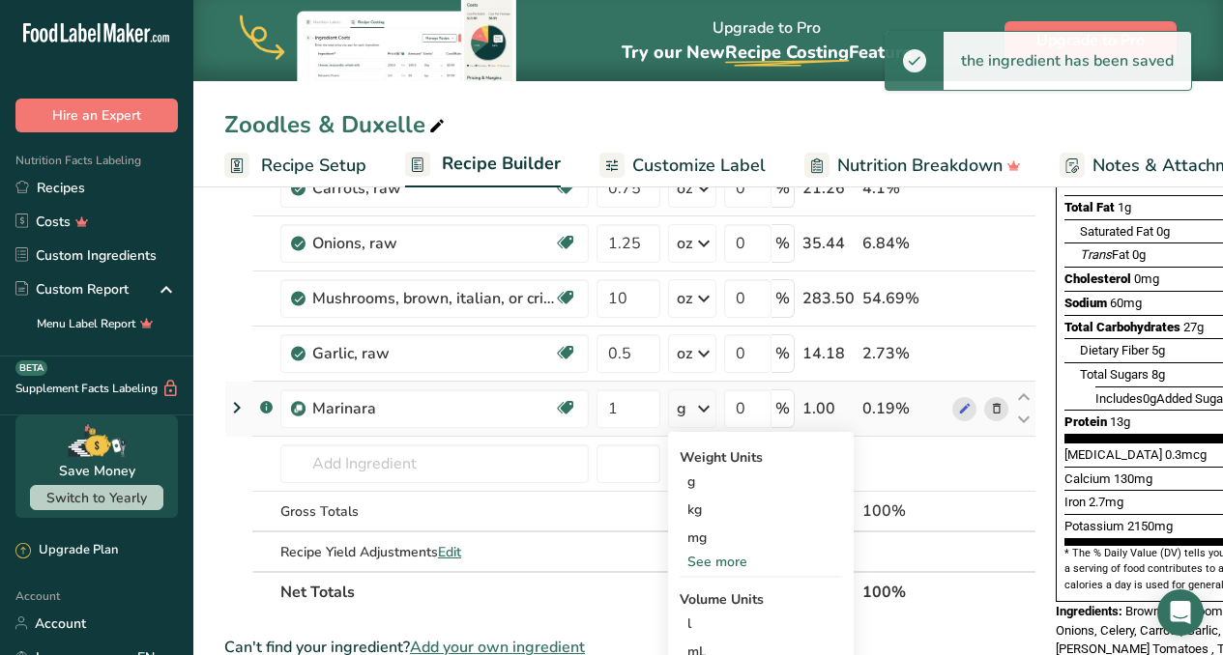
scroll to position [283, 0]
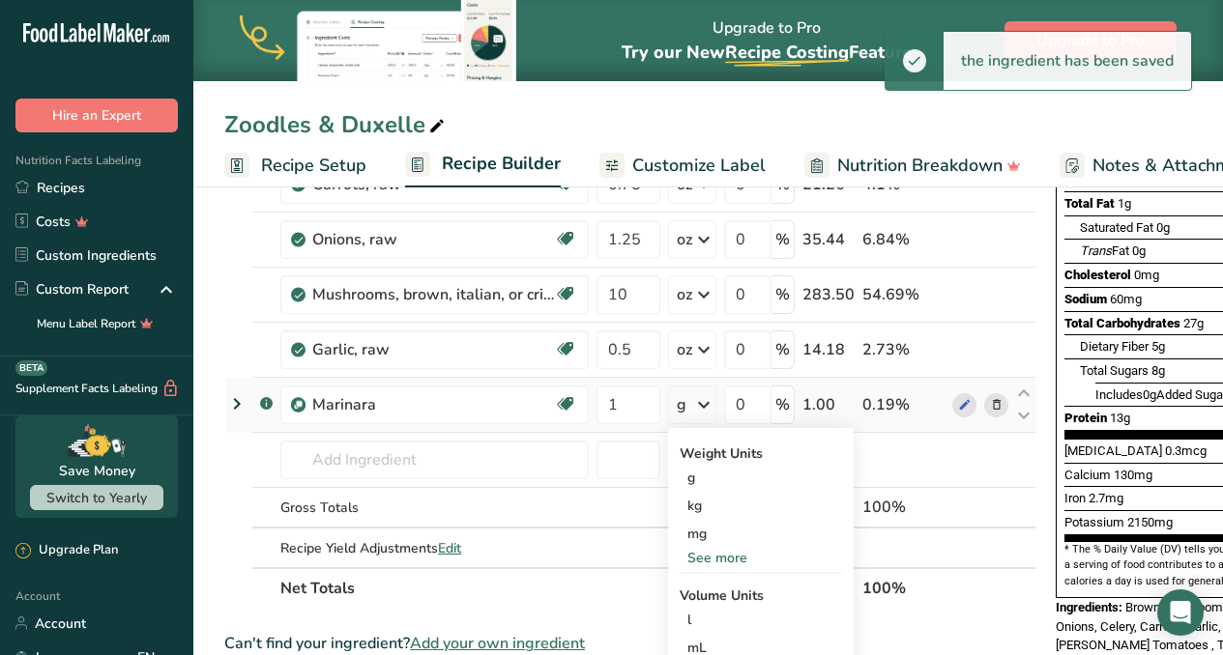
click at [729, 554] on div "See more" at bounding box center [760, 558] width 162 height 20
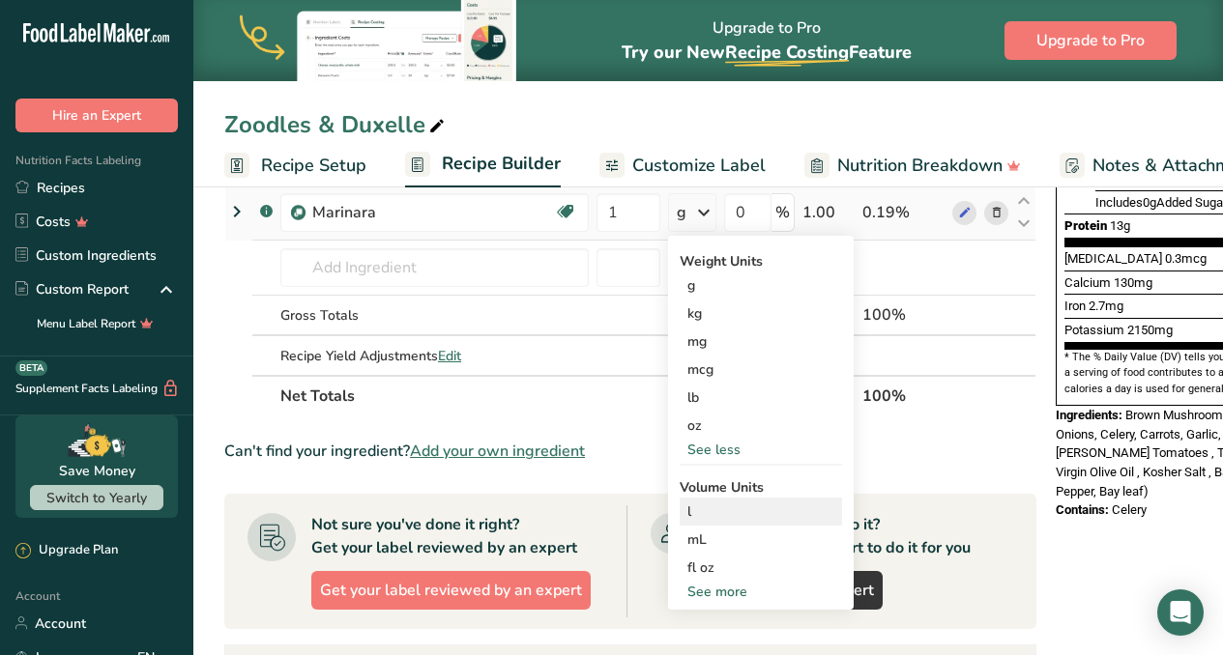
scroll to position [495, 0]
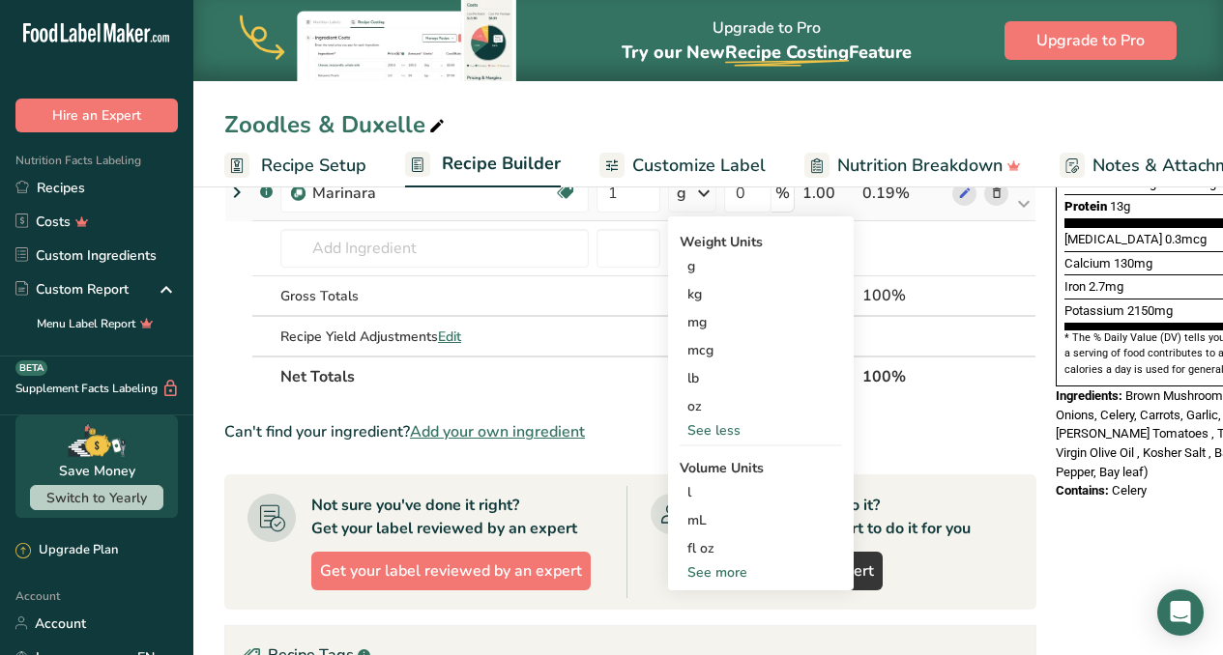
click at [735, 575] on div "See more" at bounding box center [760, 573] width 162 height 20
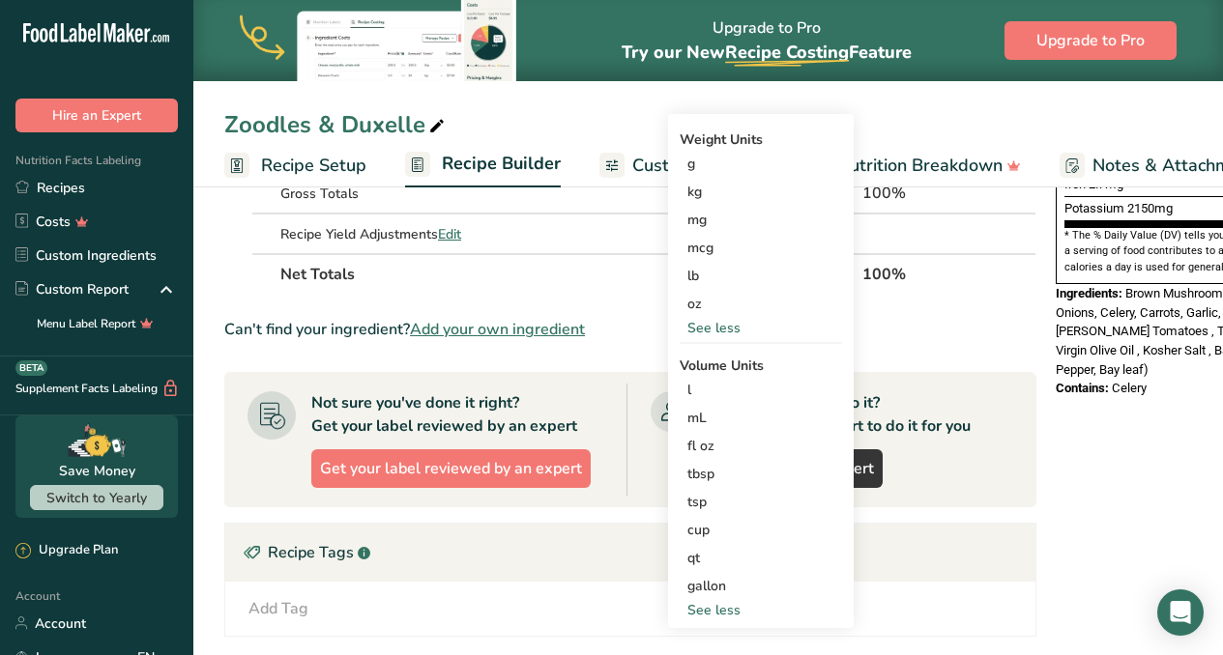
scroll to position [606, 0]
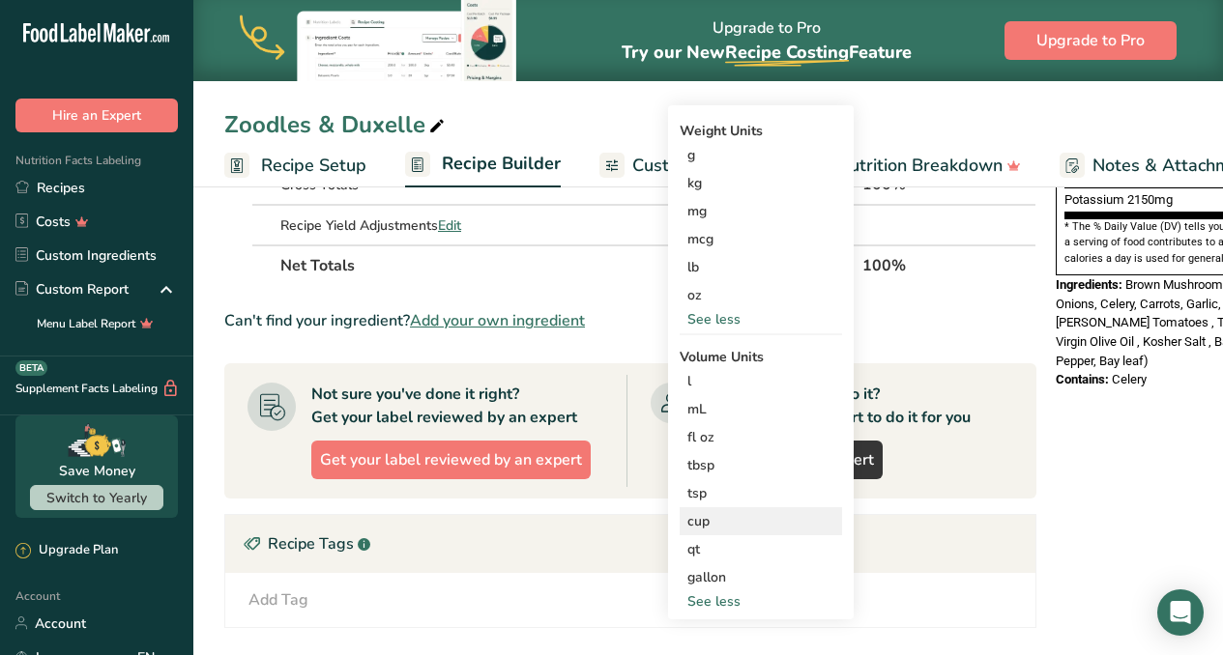
click at [711, 529] on div "cup" at bounding box center [760, 521] width 147 height 20
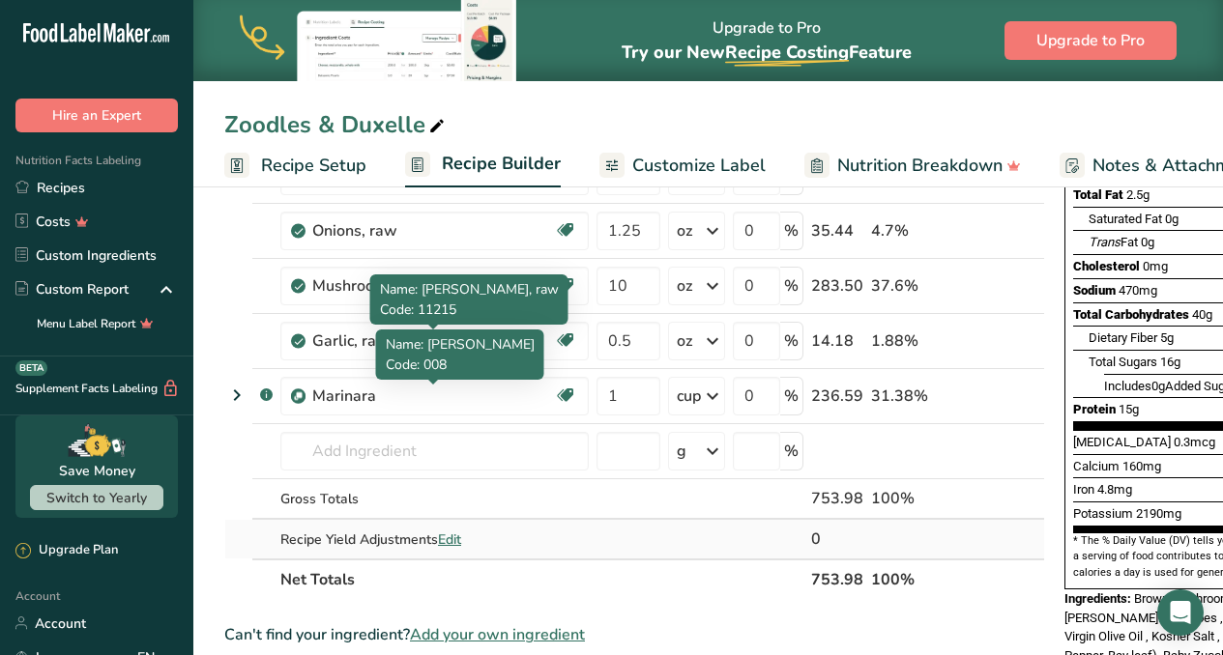
scroll to position [353, 0]
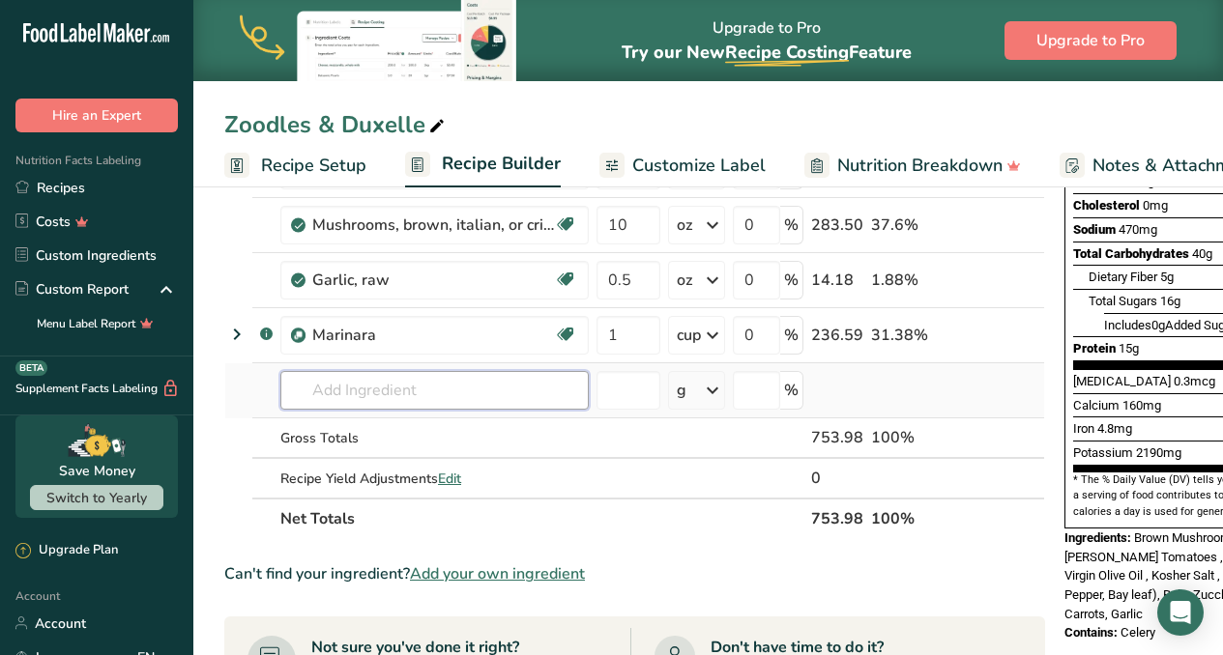
click at [422, 400] on input "text" at bounding box center [434, 390] width 308 height 39
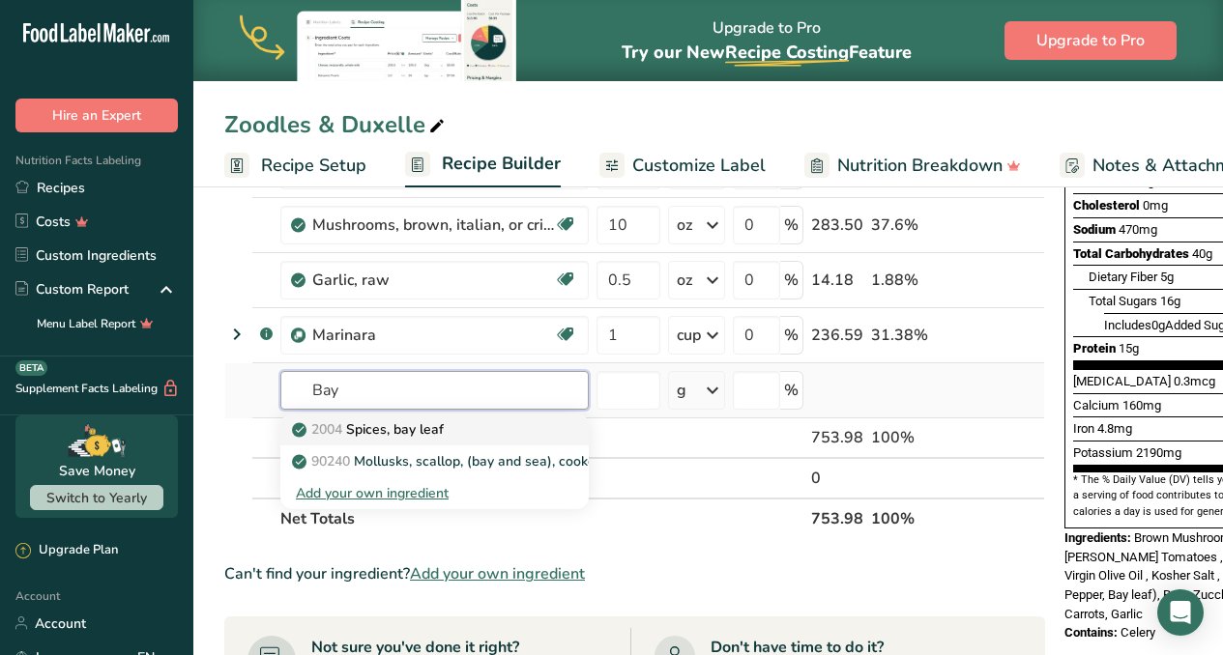
type input "Bay"
click at [401, 428] on p "2004 Spices, bay leaf" at bounding box center [370, 429] width 148 height 20
type input "Spices, bay leaf"
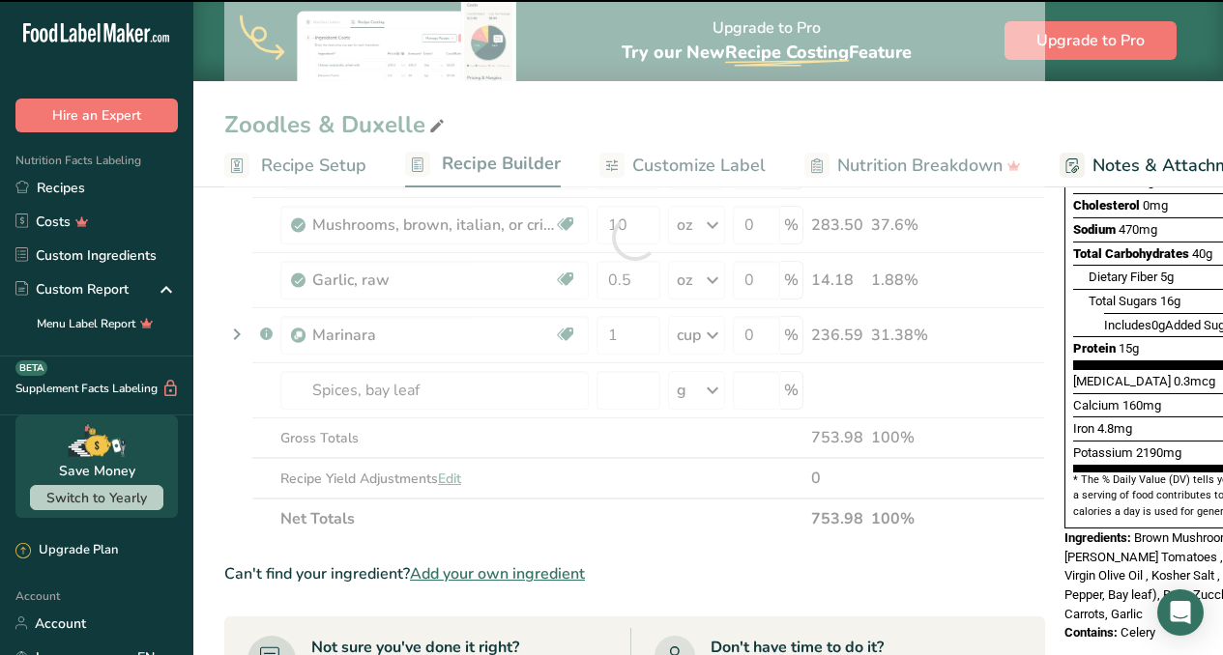
type input "0"
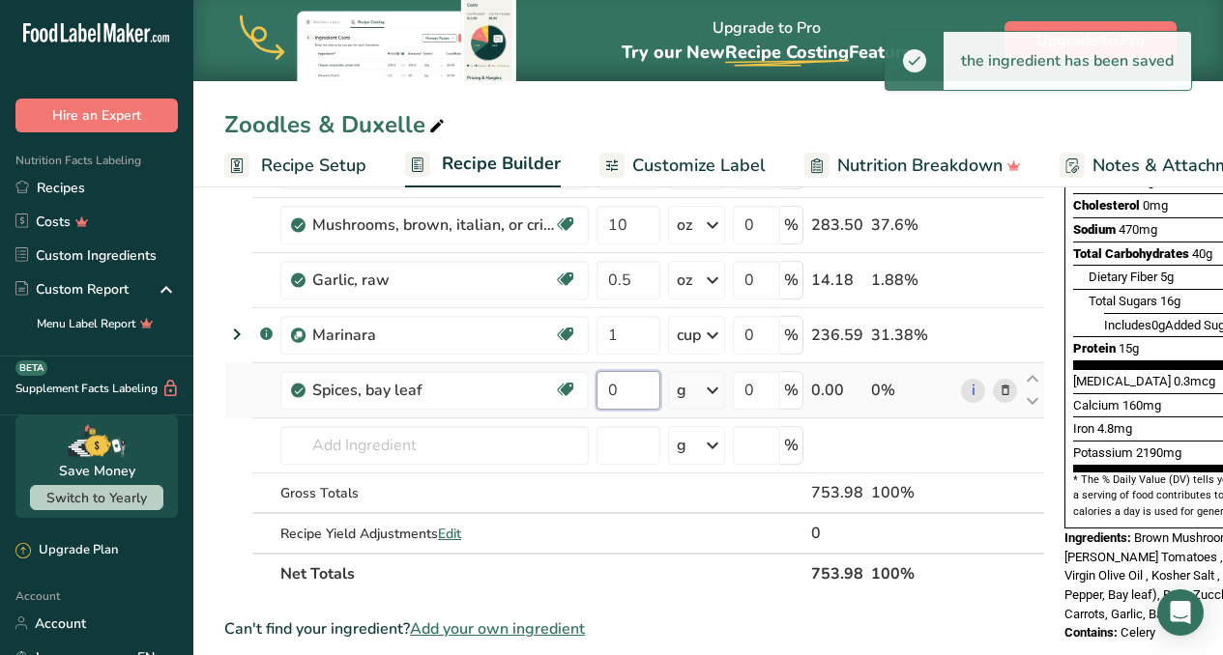
drag, startPoint x: 622, startPoint y: 386, endPoint x: 608, endPoint y: 388, distance: 14.6
click at [608, 388] on input "0" at bounding box center [628, 390] width 64 height 39
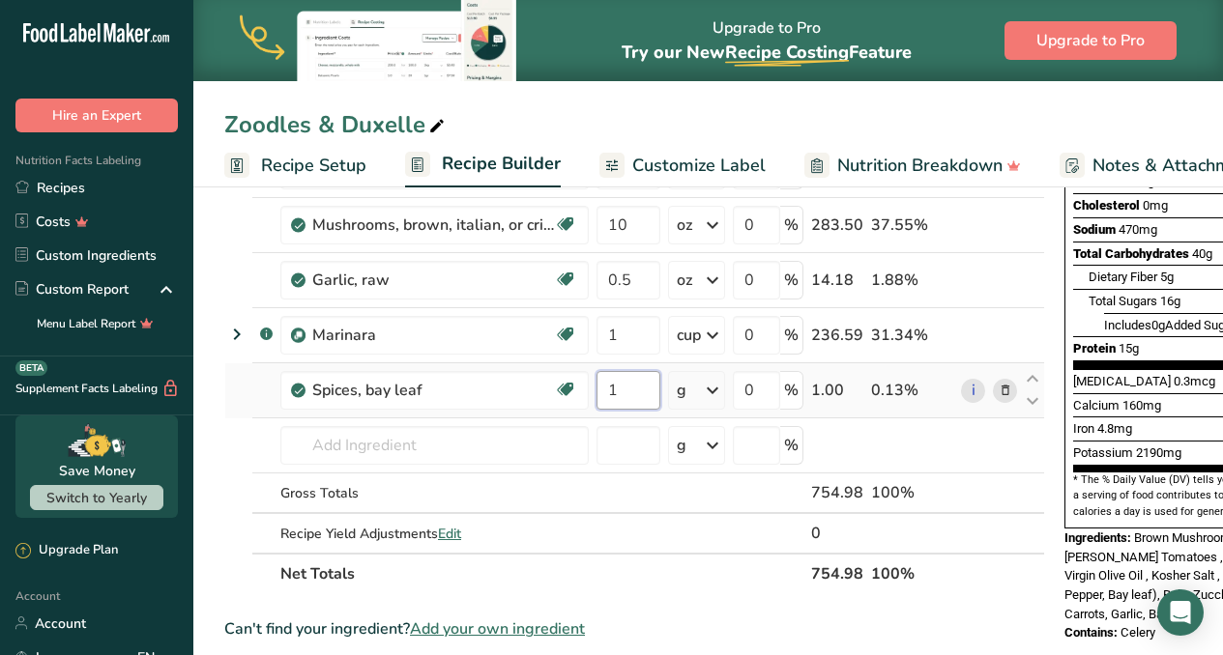
type input "1"
click at [713, 391] on div "Ingredient * Amount * Unit * Waste * .a-a{fill:#347362;}.b-a{fill:#fff;} Grams …" at bounding box center [634, 265] width 821 height 658
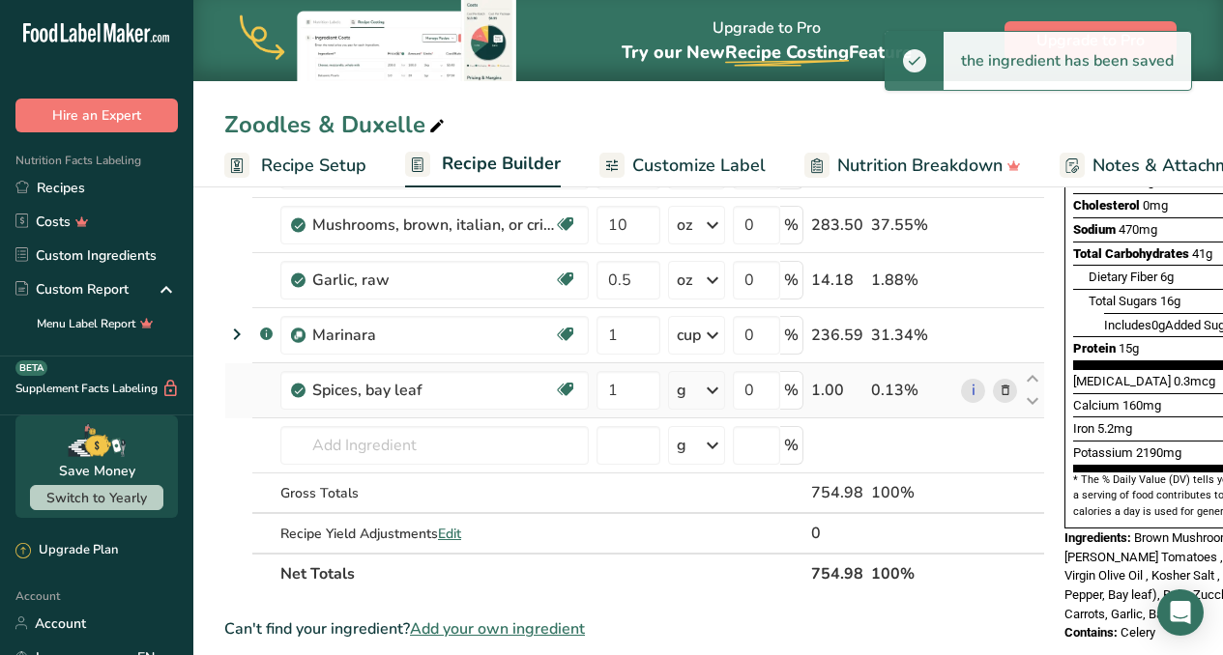
click at [713, 391] on icon at bounding box center [712, 390] width 23 height 35
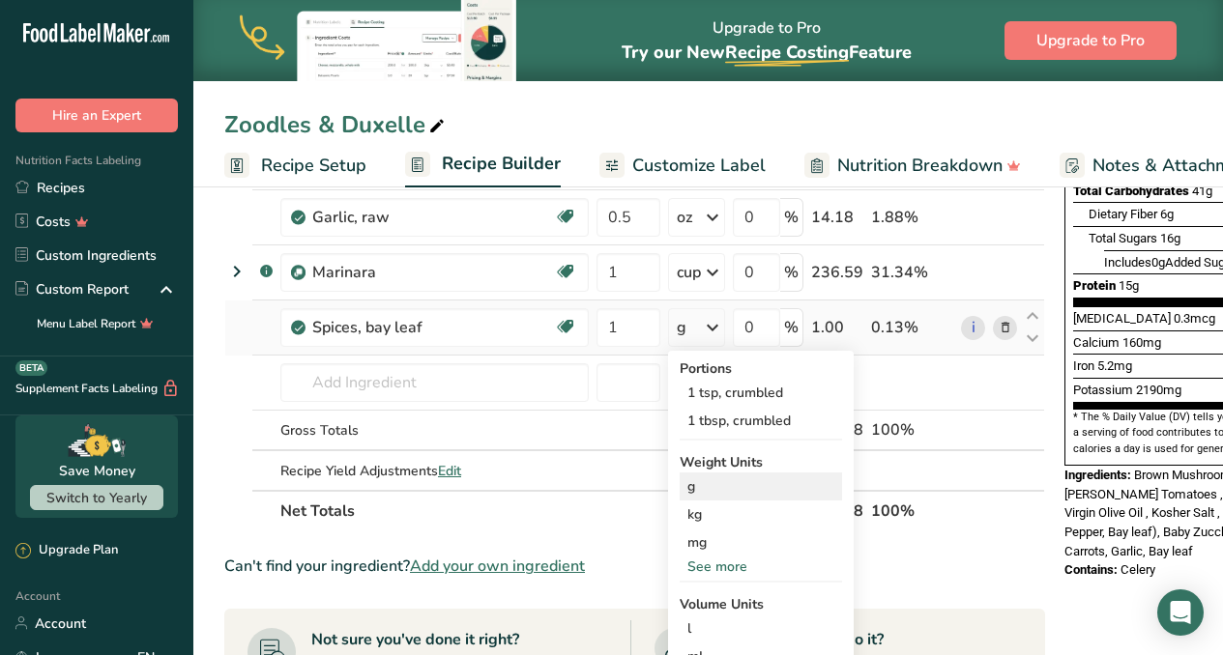
scroll to position [419, 0]
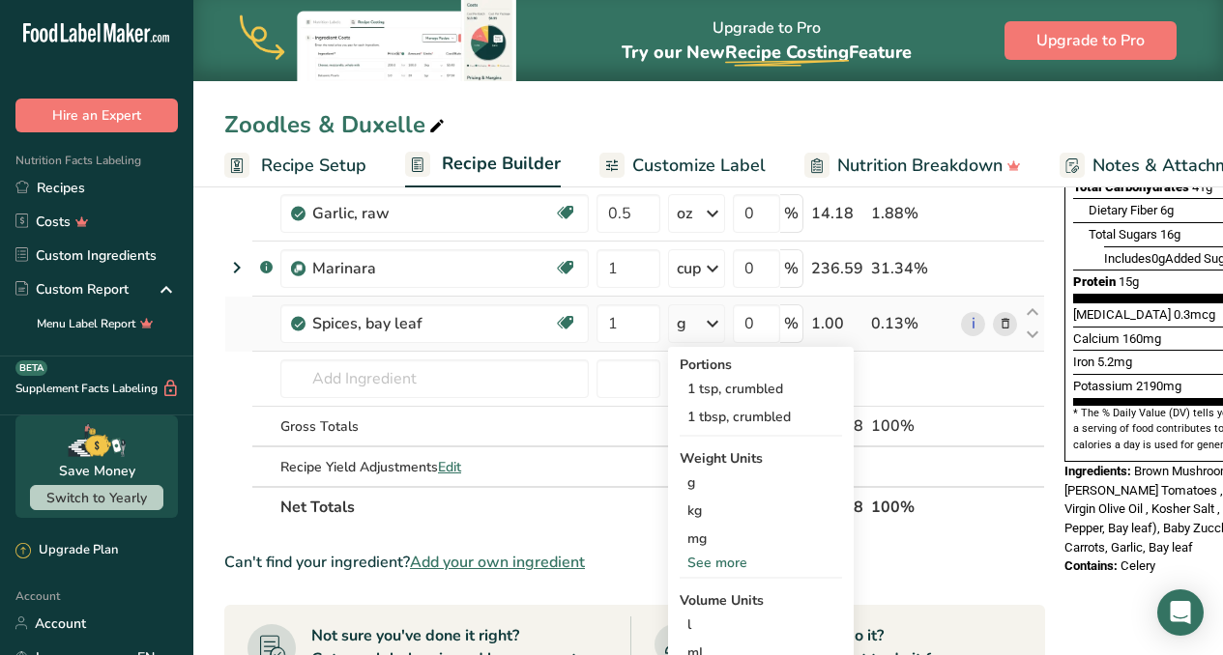
click at [727, 557] on div "See more" at bounding box center [760, 563] width 162 height 20
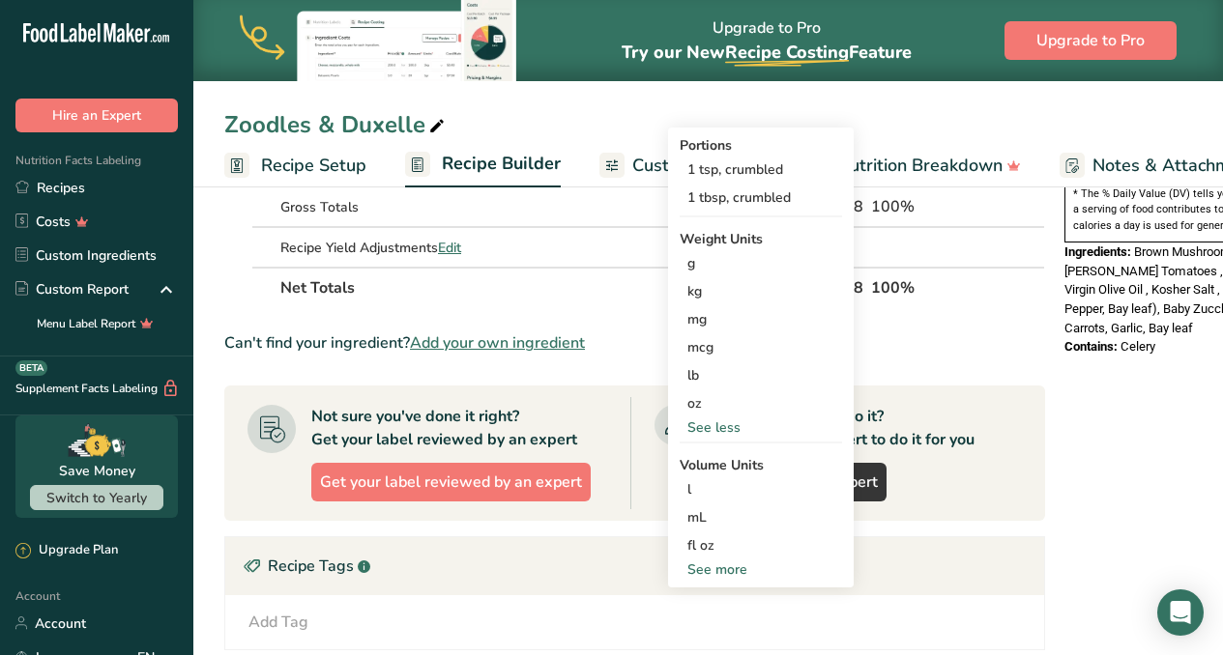
scroll to position [673, 0]
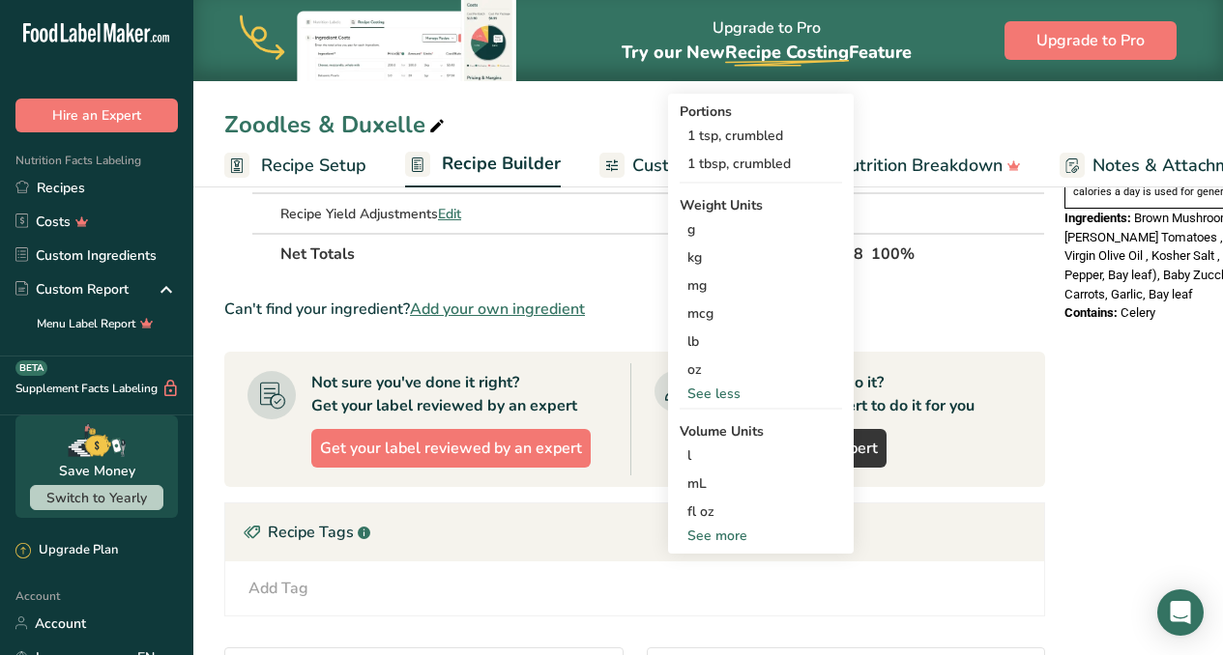
click at [724, 536] on div "See more" at bounding box center [760, 536] width 162 height 20
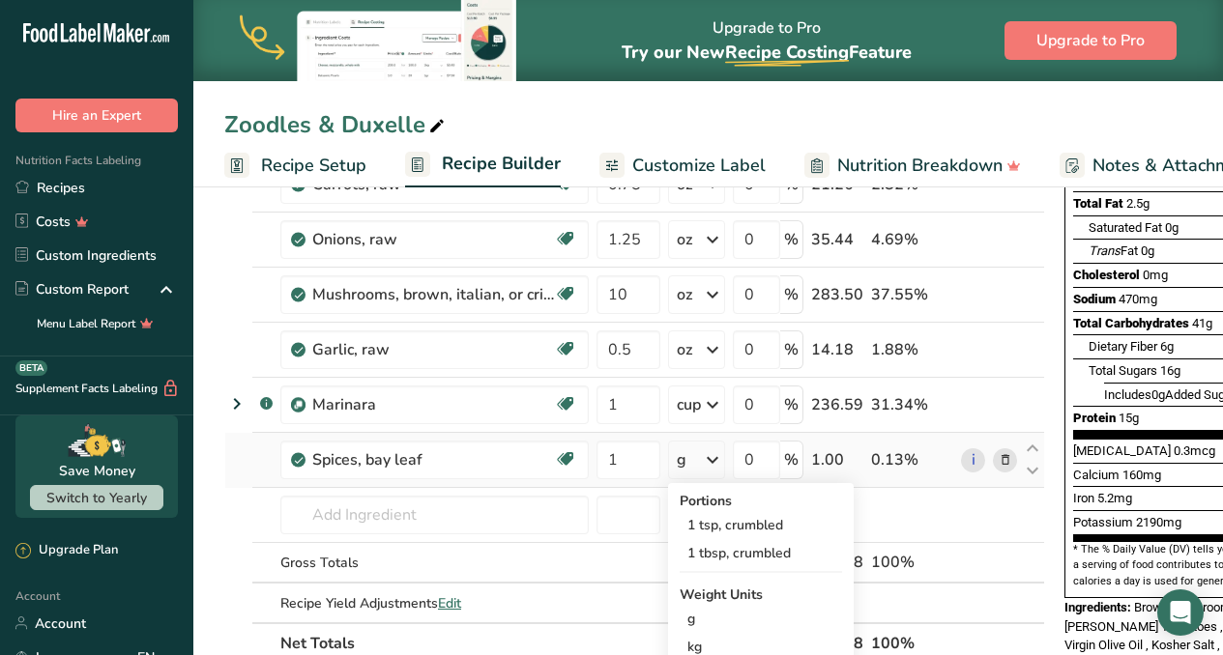
scroll to position [368, 0]
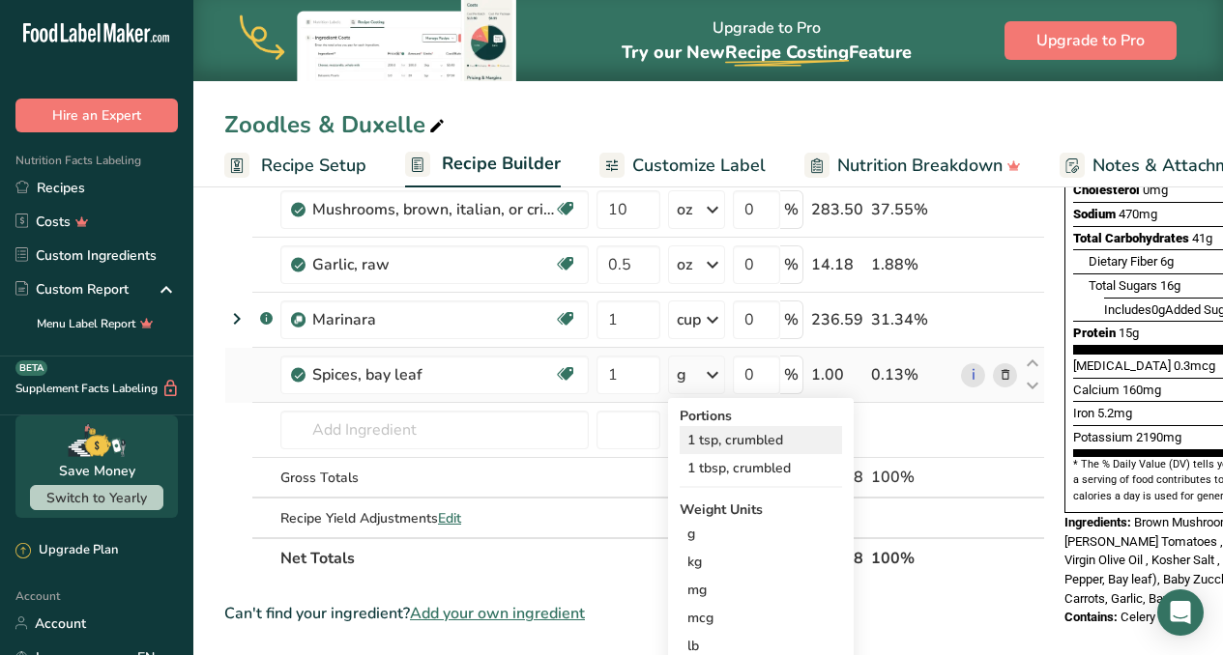
click at [737, 439] on div "1 tsp, crumbled" at bounding box center [760, 440] width 162 height 28
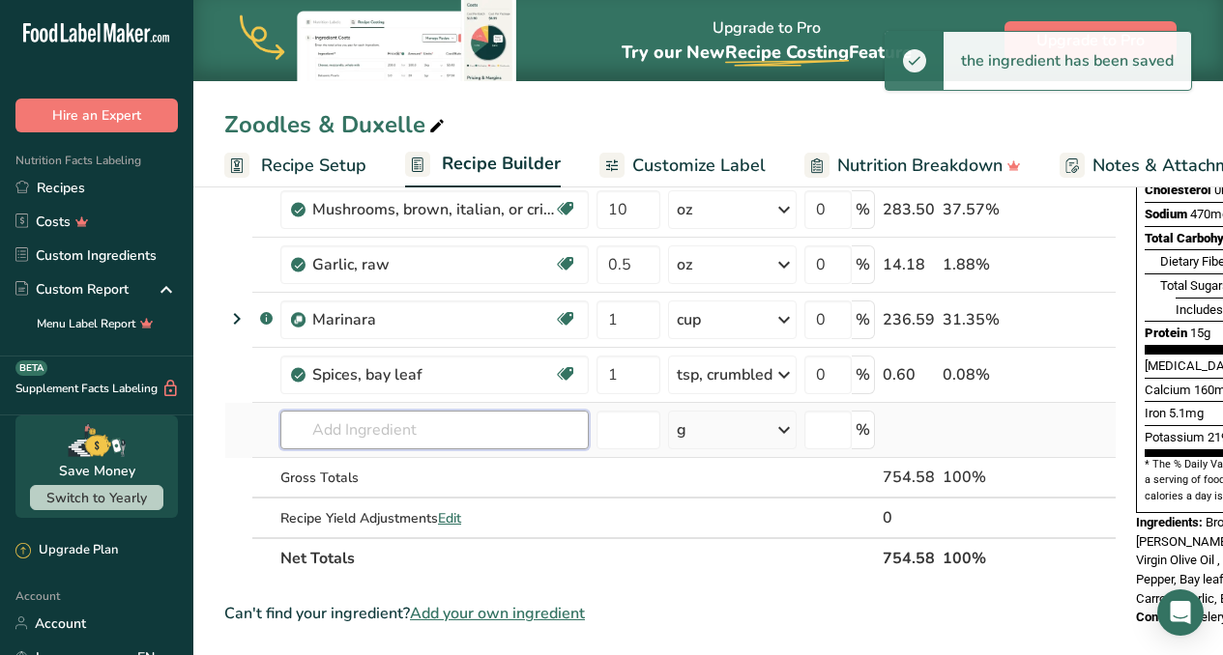
click at [424, 439] on input "text" at bounding box center [434, 430] width 308 height 39
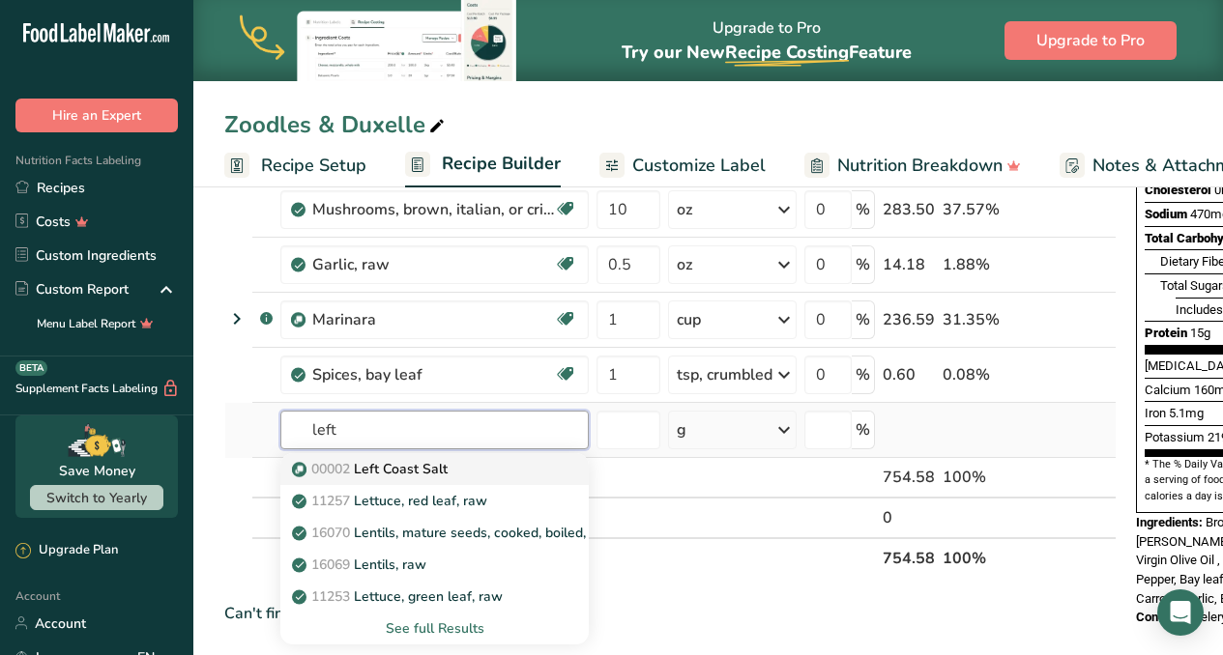
type input "left"
click at [379, 472] on p "00002 Left Coast [GEOGRAPHIC_DATA]" at bounding box center [372, 469] width 152 height 20
type input "Left Coast Salt"
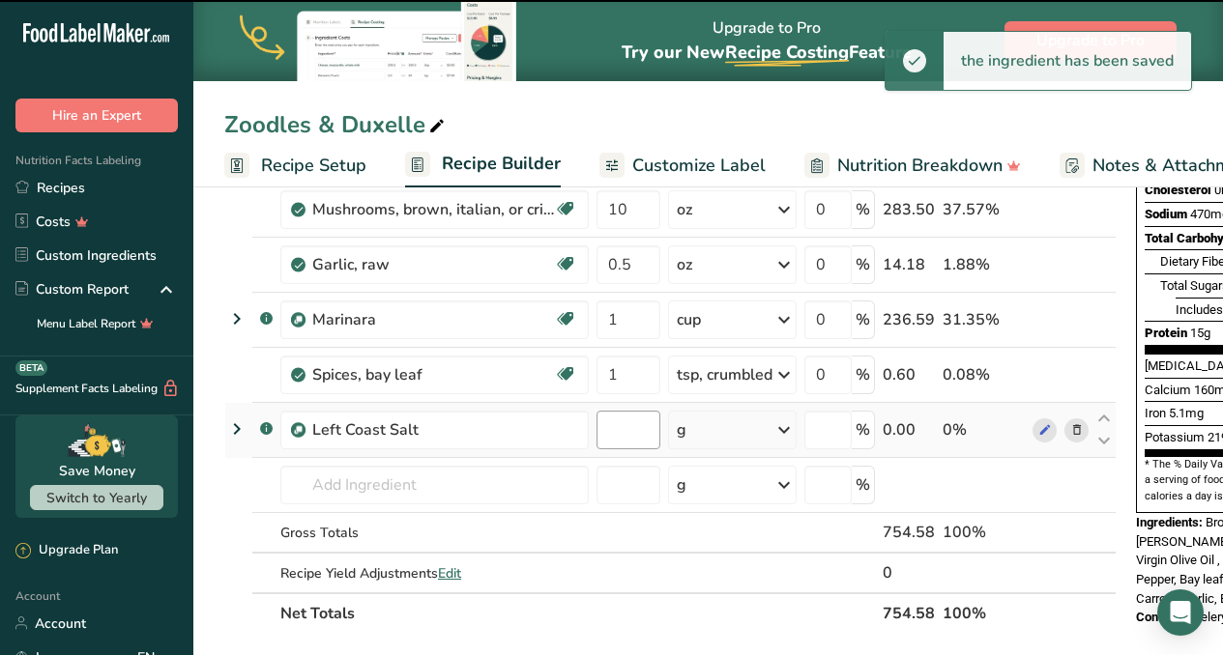
type input "0"
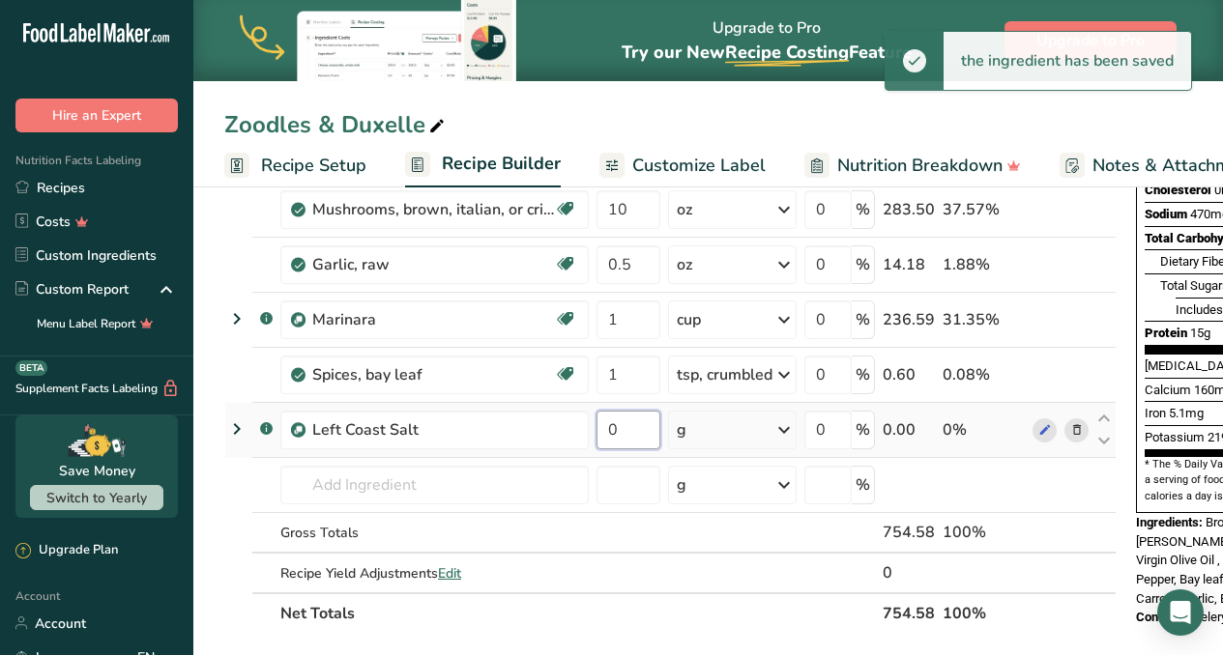
click at [633, 438] on input "0" at bounding box center [628, 430] width 64 height 39
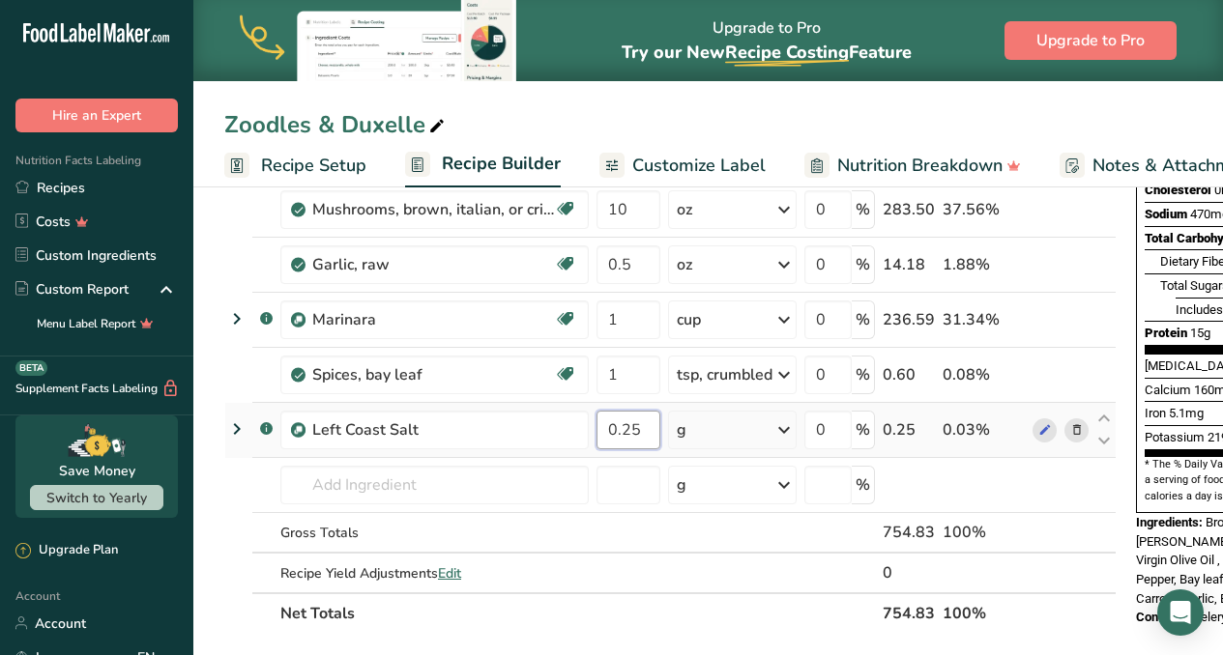
type input "0.25"
click at [788, 433] on div "Ingredient * Amount * Unit * Waste * .a-a{fill:#347362;}.b-a{fill:#fff;} Grams …" at bounding box center [670, 277] width 892 height 713
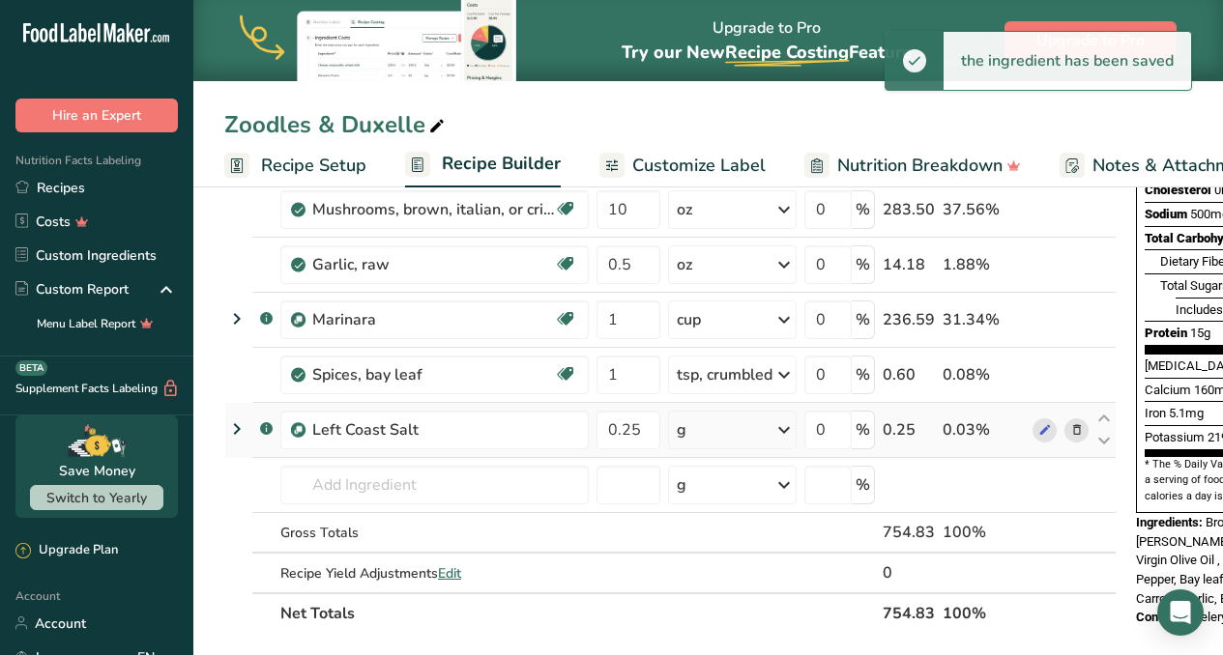
click at [783, 428] on icon at bounding box center [783, 430] width 23 height 35
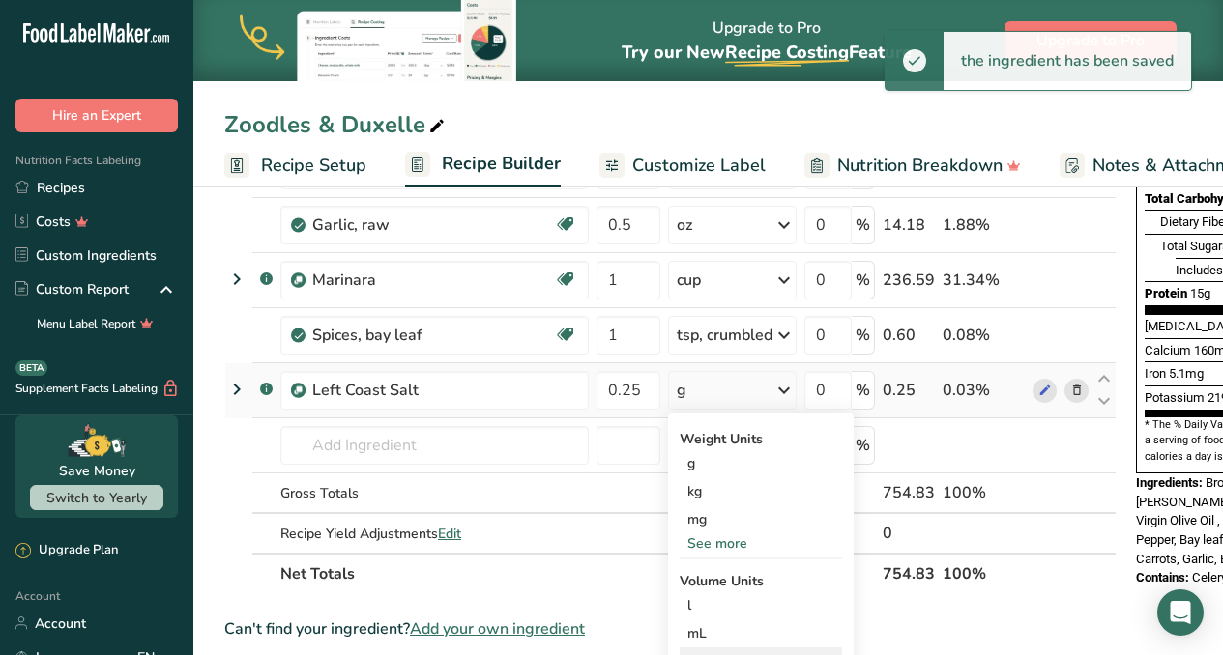
scroll to position [506, 0]
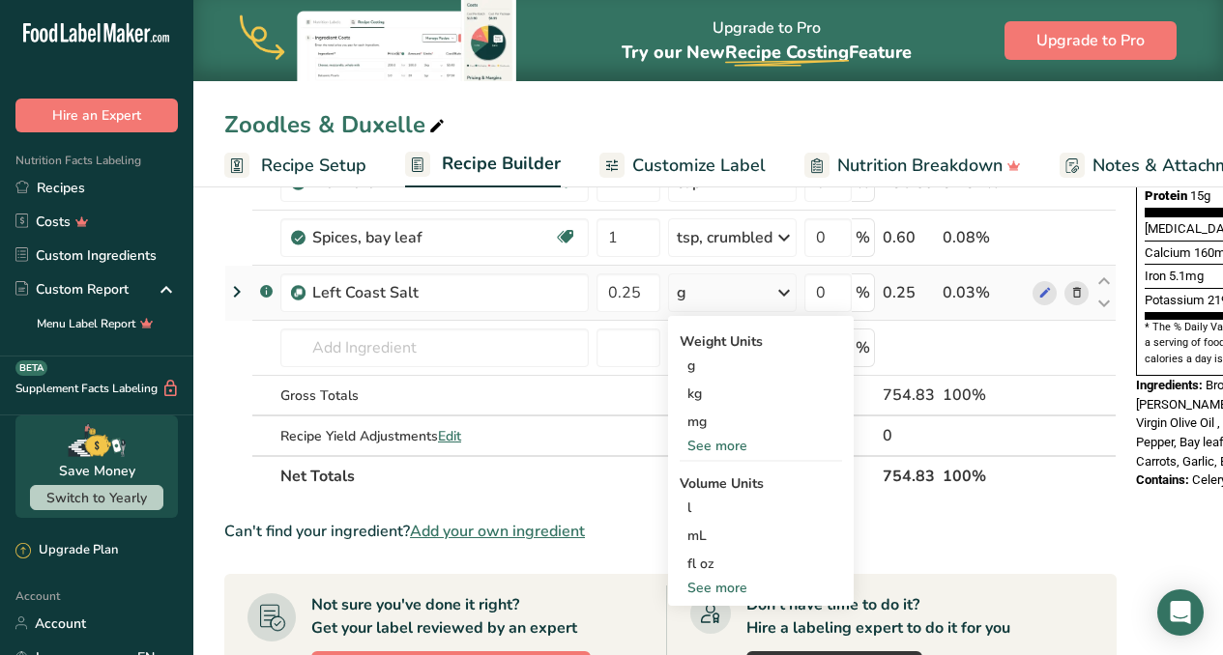
click at [738, 442] on div "See more" at bounding box center [760, 446] width 162 height 20
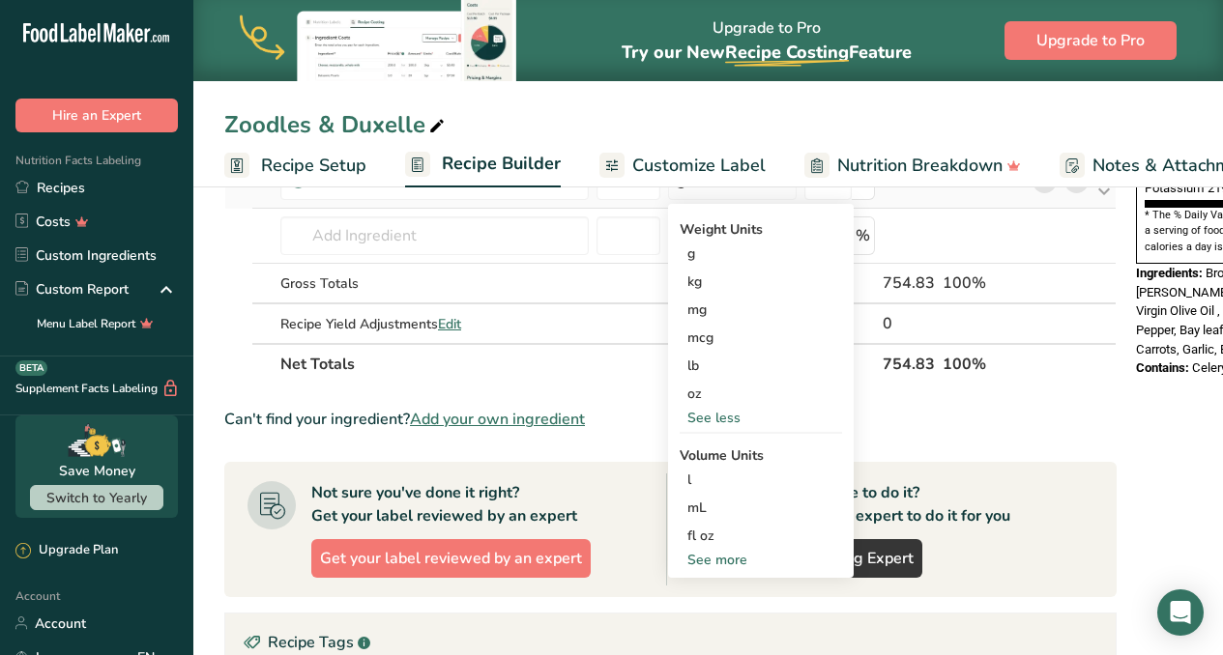
scroll to position [621, 0]
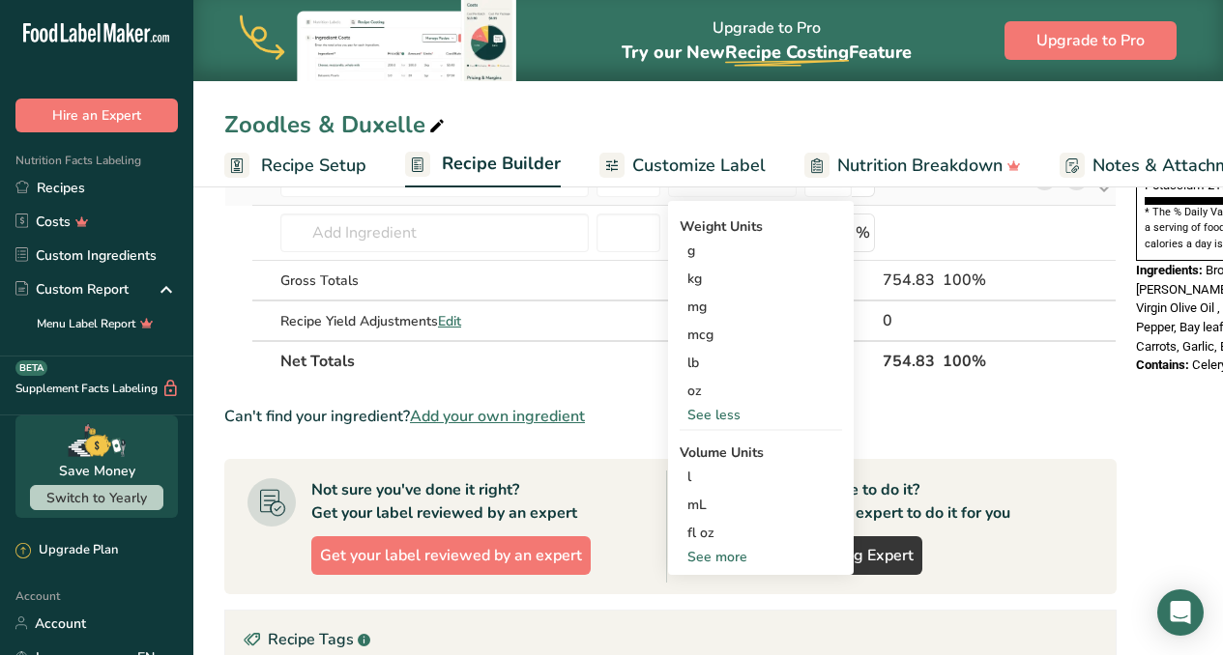
click at [734, 558] on div "See more" at bounding box center [760, 557] width 162 height 20
click at [700, 594] on div "tsp" at bounding box center [760, 589] width 147 height 20
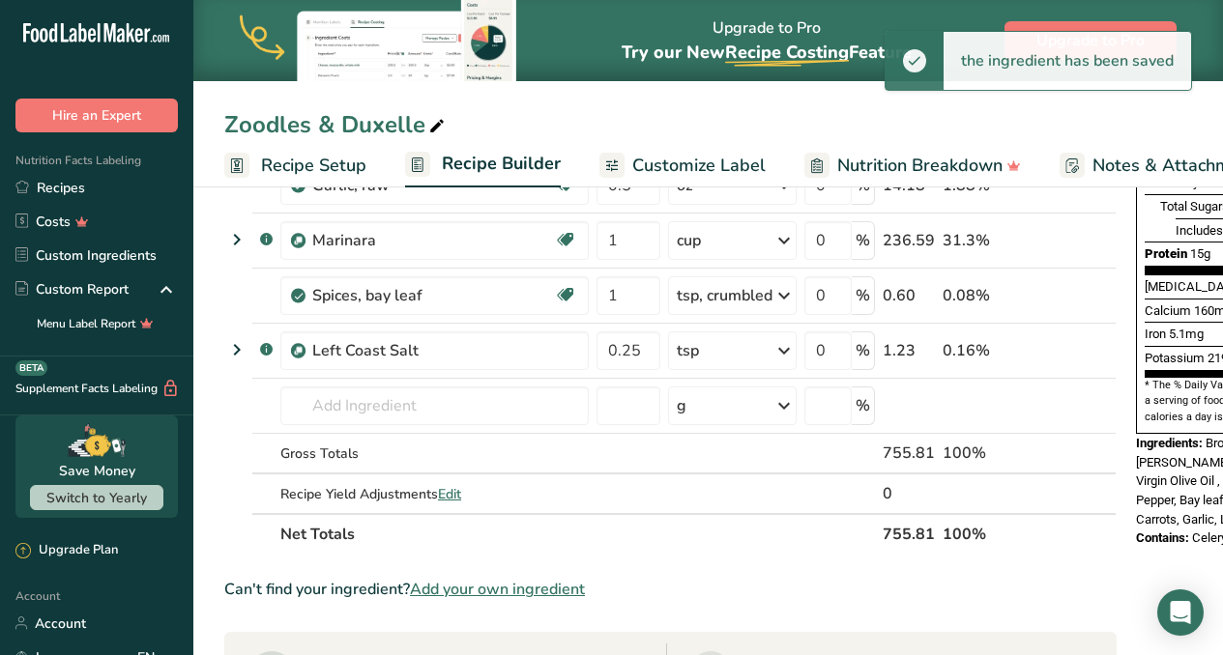
scroll to position [447, 0]
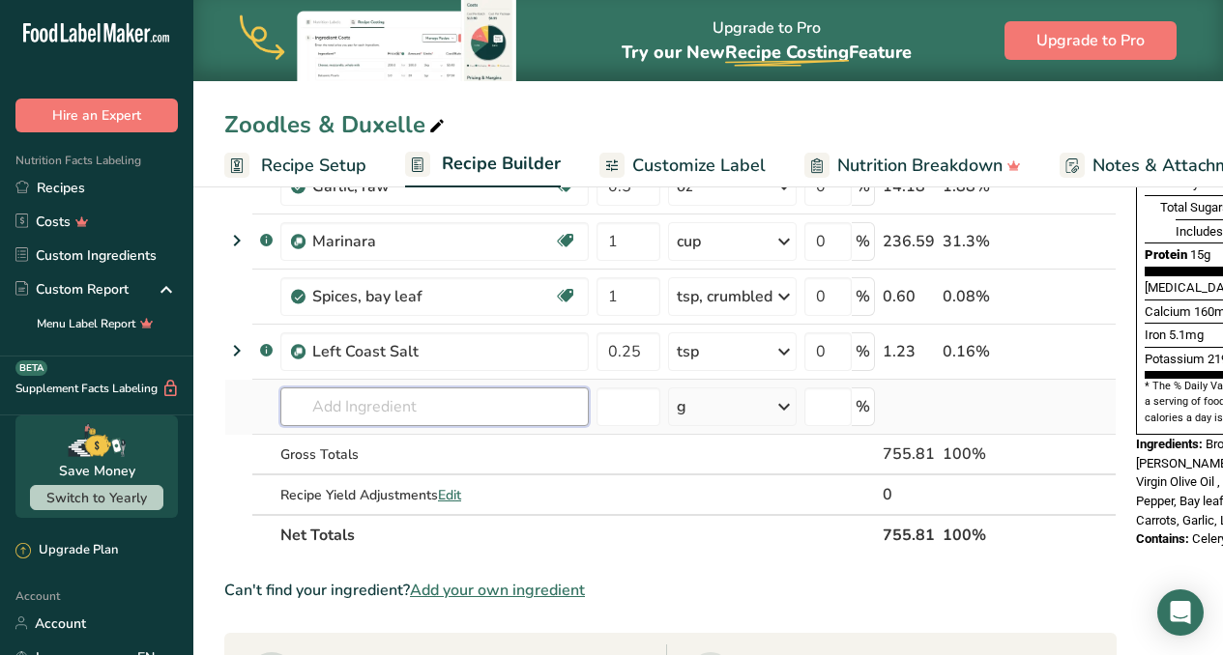
click at [372, 421] on input "text" at bounding box center [434, 407] width 308 height 39
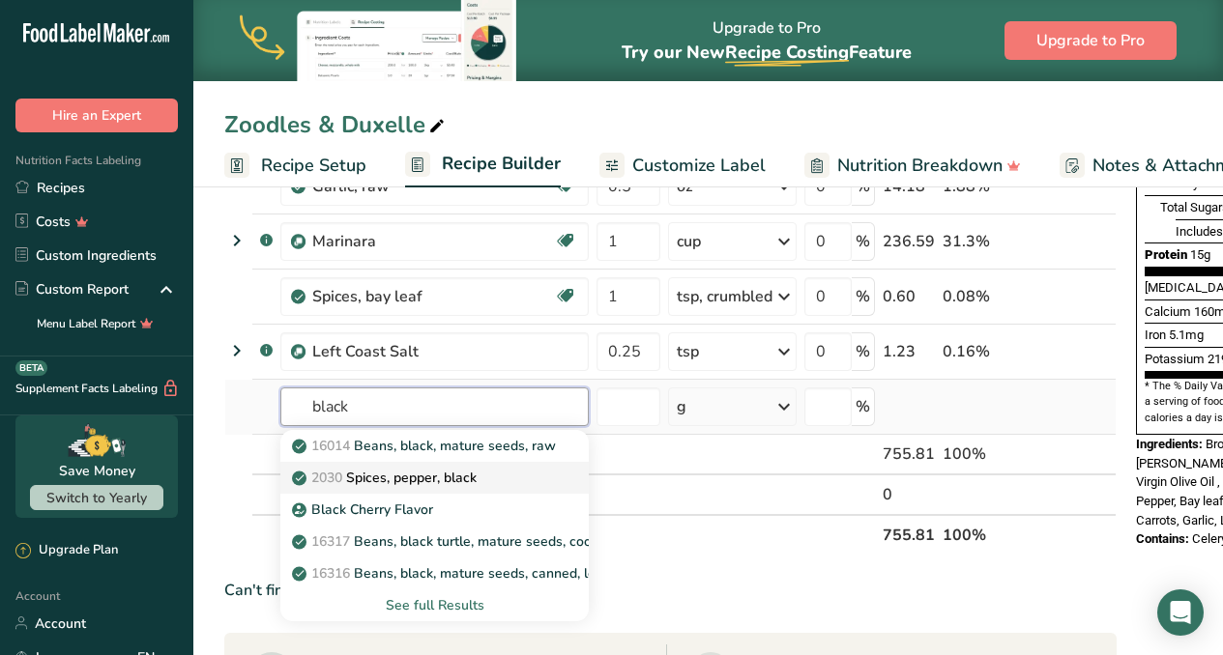
type input "black"
click at [392, 485] on p "2030 Spices, pepper, black" at bounding box center [386, 478] width 181 height 20
type input "Spices, pepper, black"
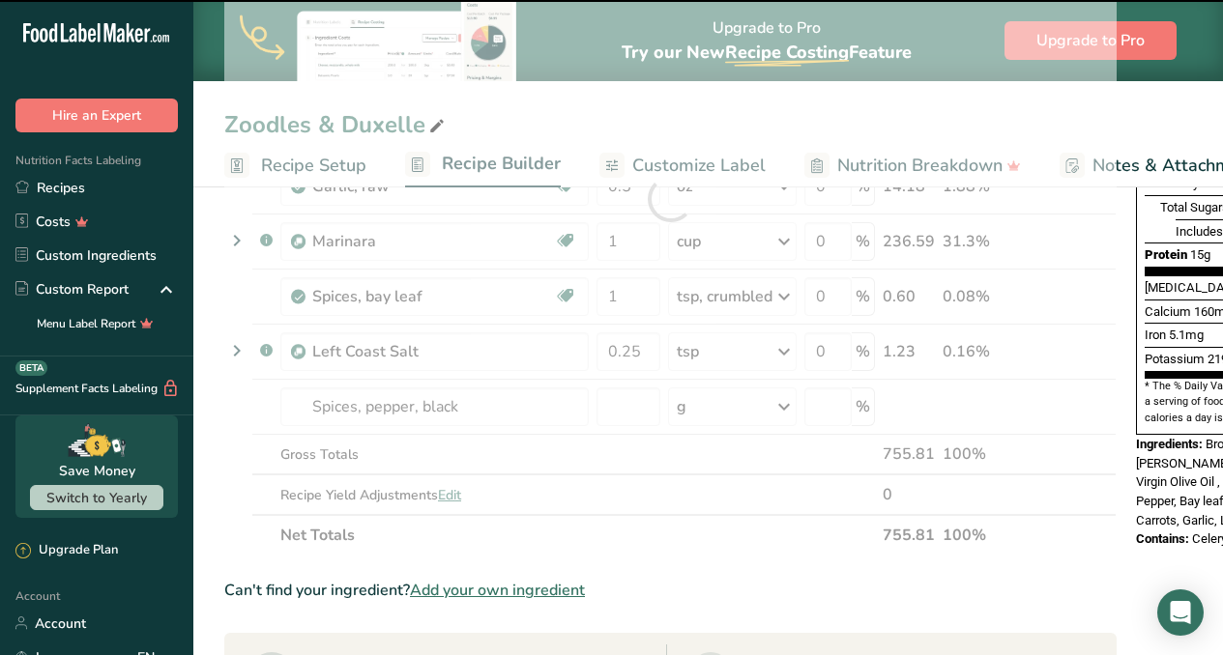
type input "0"
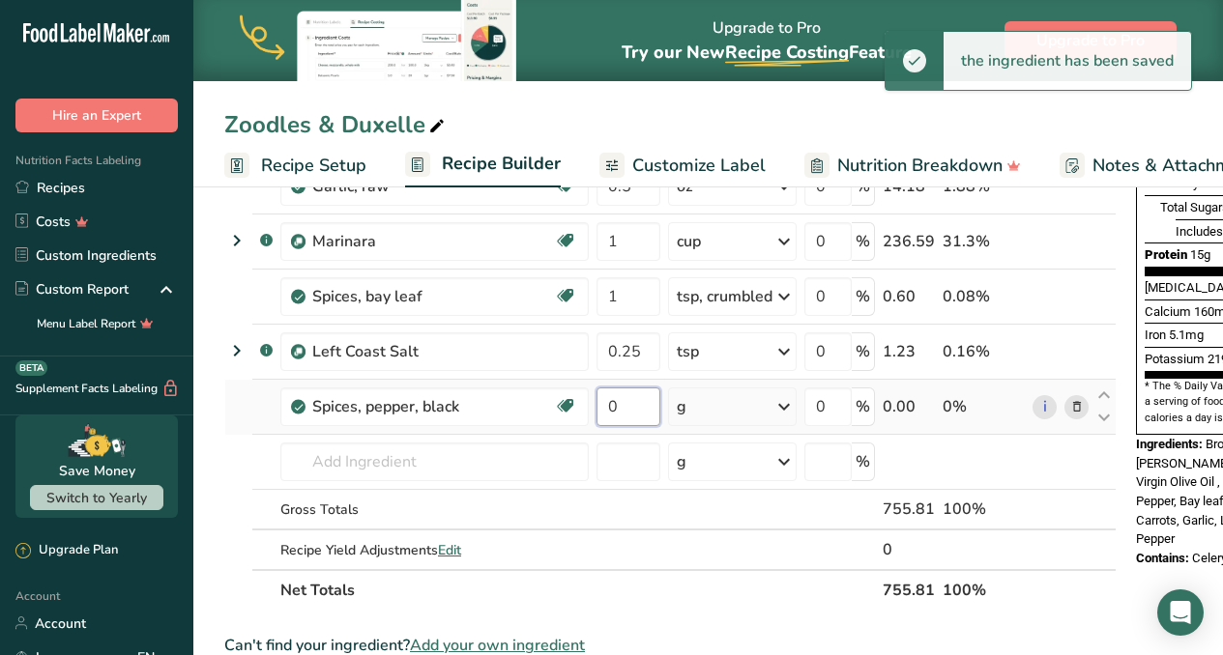
click at [635, 399] on input "0" at bounding box center [628, 407] width 64 height 39
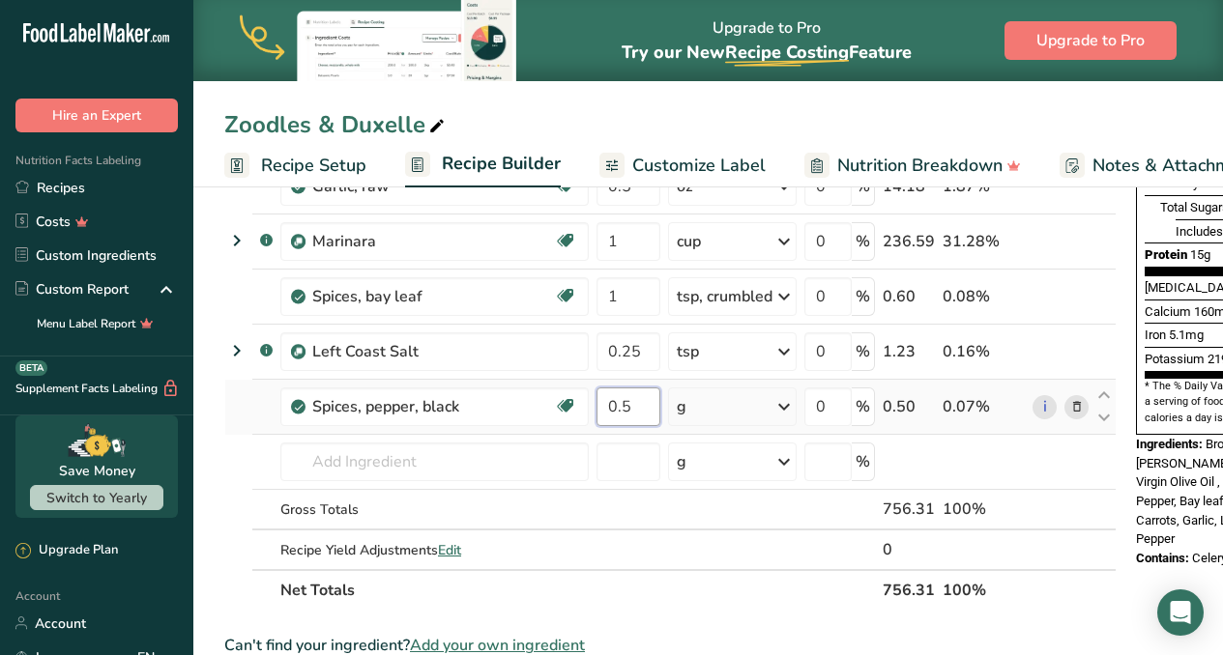
type input "0.5"
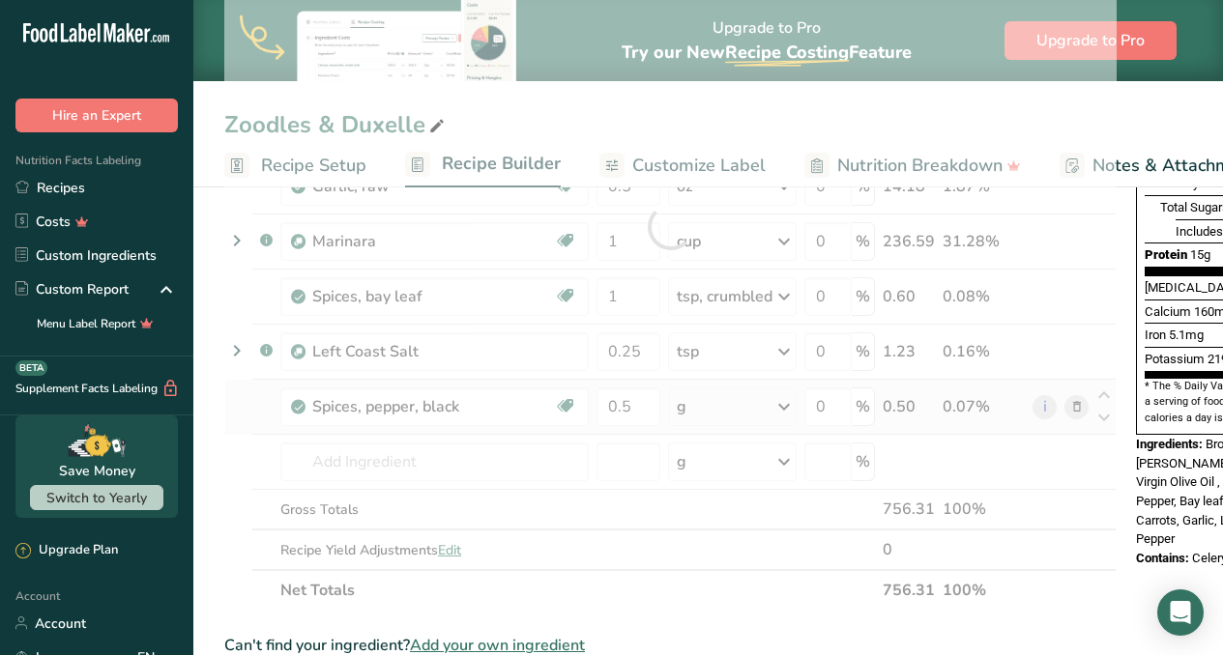
click at [784, 407] on div "Ingredient * Amount * Unit * Waste * .a-a{fill:#347362;}.b-a{fill:#fff;} Grams …" at bounding box center [670, 226] width 892 height 768
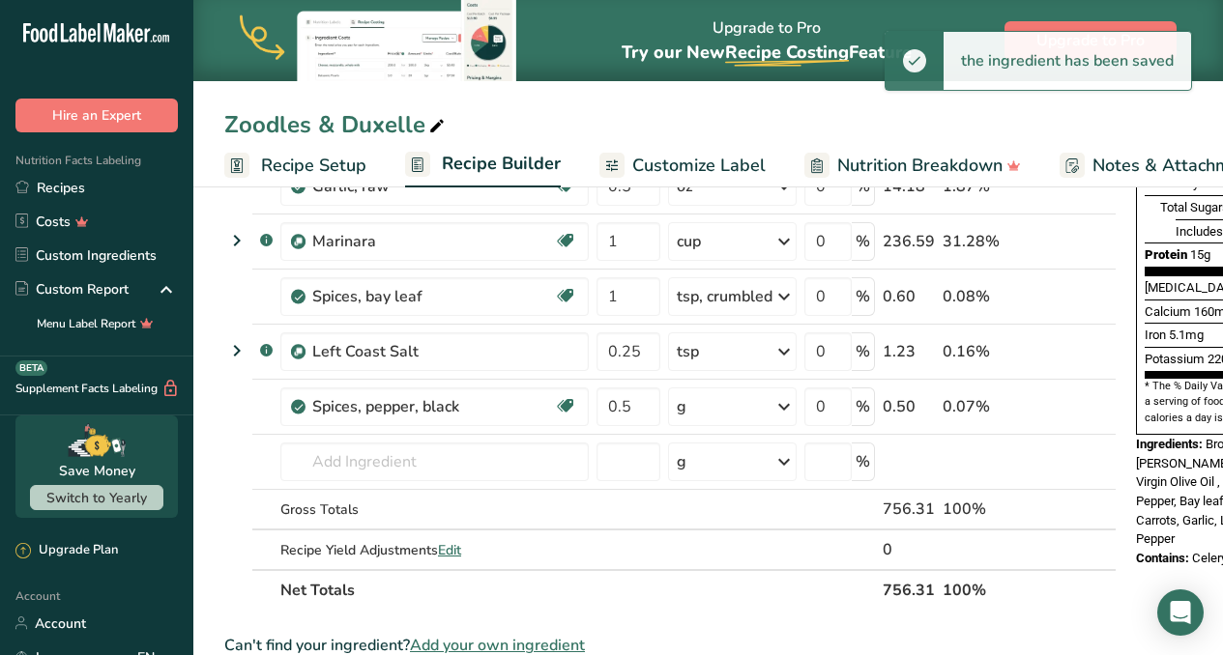
click at [784, 408] on icon at bounding box center [783, 407] width 23 height 35
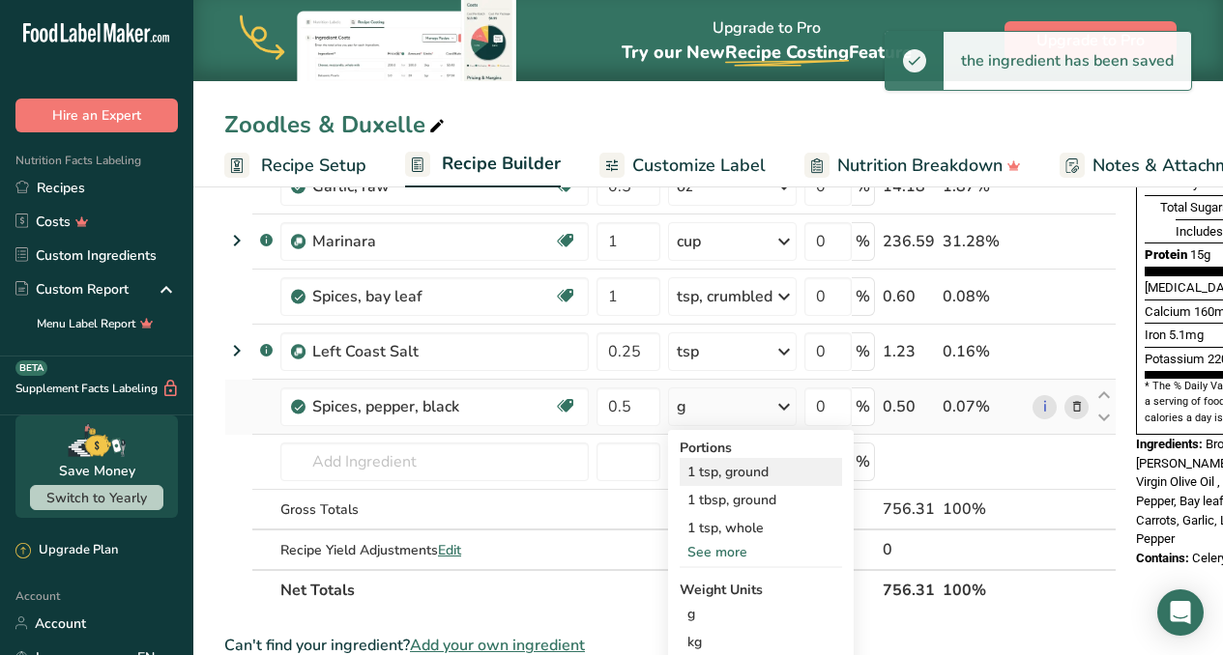
click at [770, 472] on div "1 tsp, ground" at bounding box center [760, 472] width 162 height 28
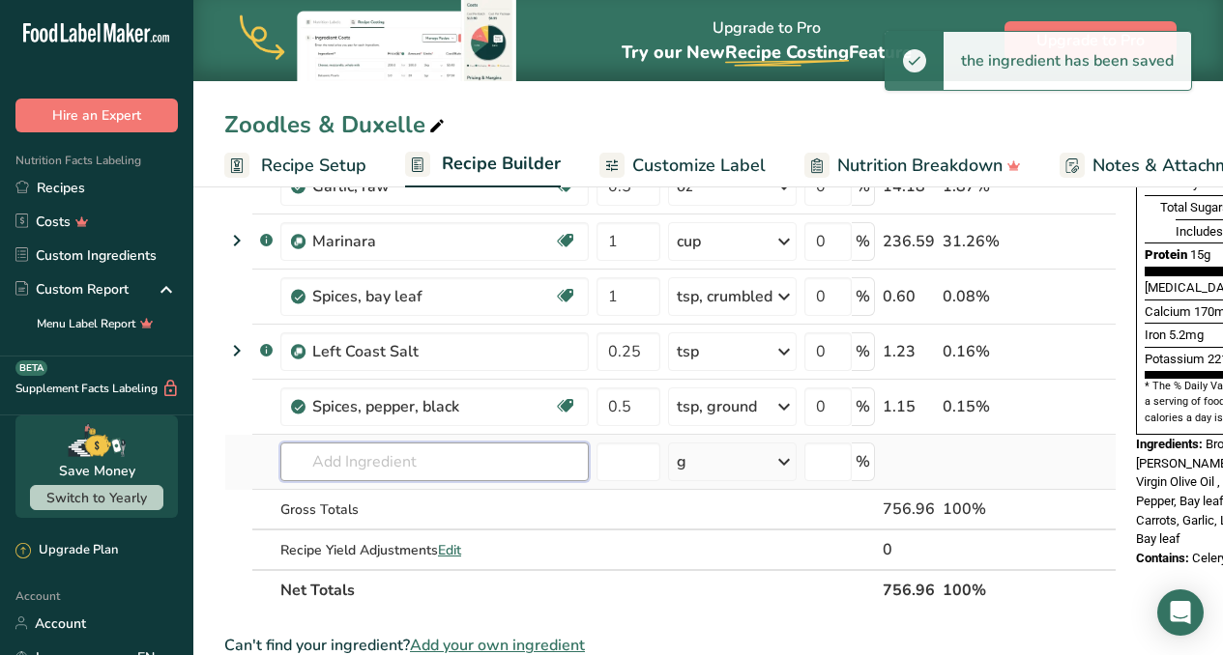
click at [340, 465] on input "text" at bounding box center [434, 462] width 308 height 39
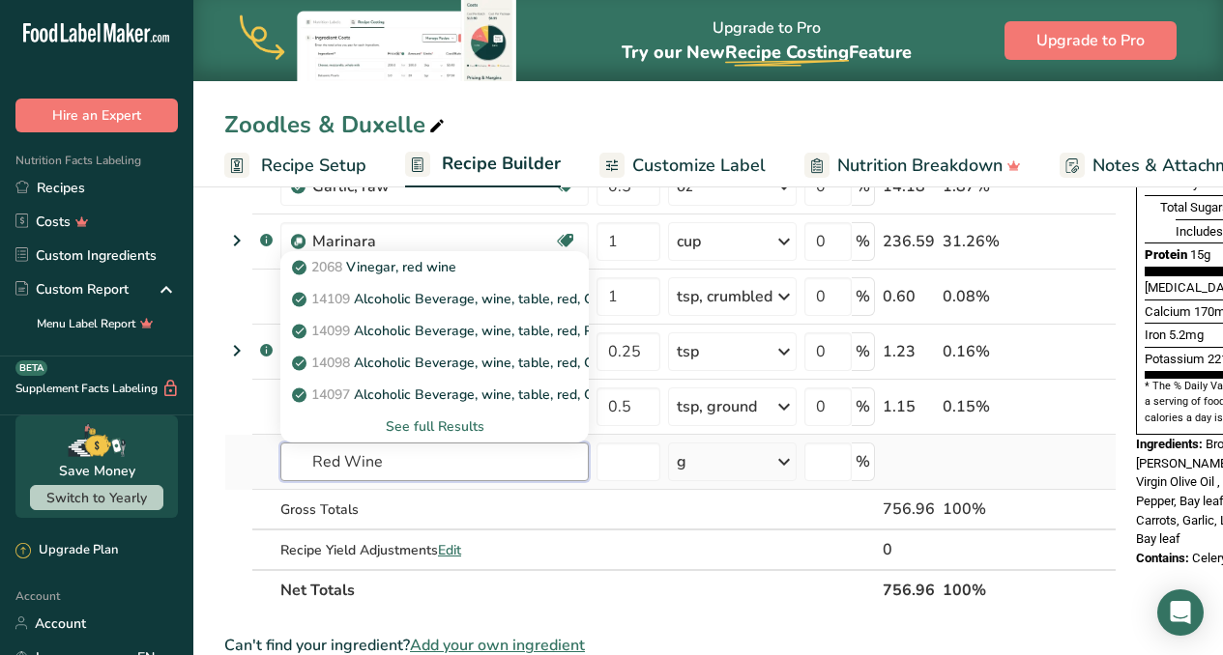
type input "Red Wine"
click at [428, 424] on div "See full Results" at bounding box center [434, 427] width 277 height 20
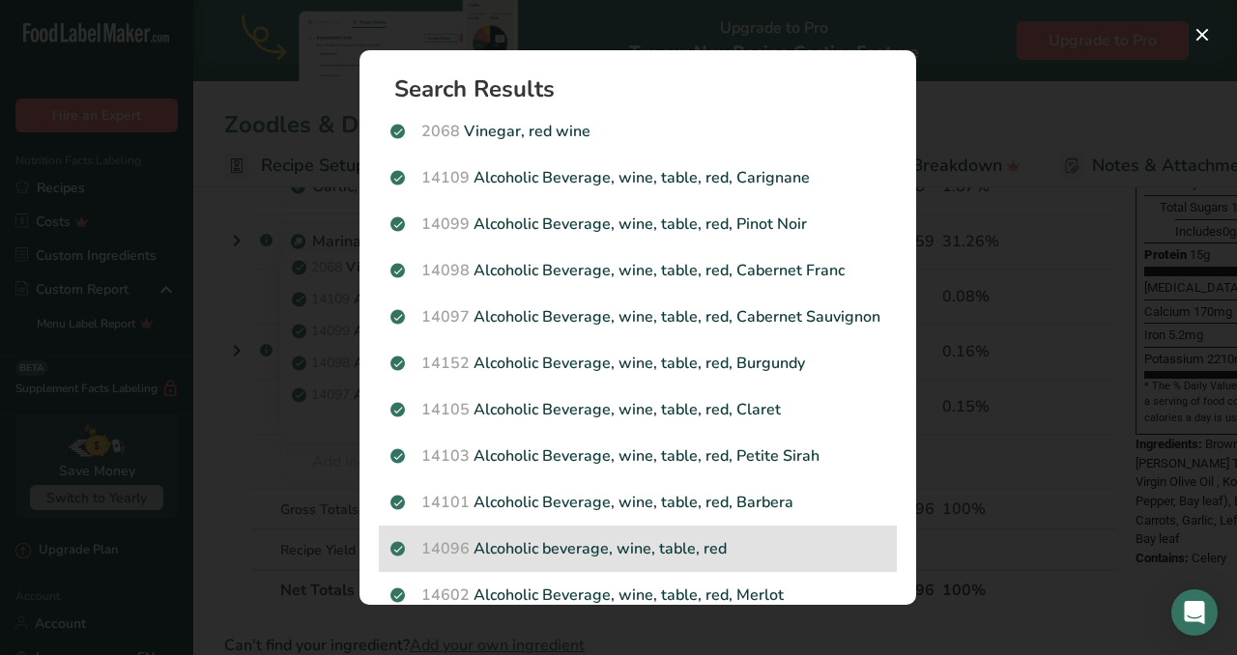
click at [575, 561] on p "14096 Alcoholic beverage, wine, table, red" at bounding box center [637, 548] width 495 height 23
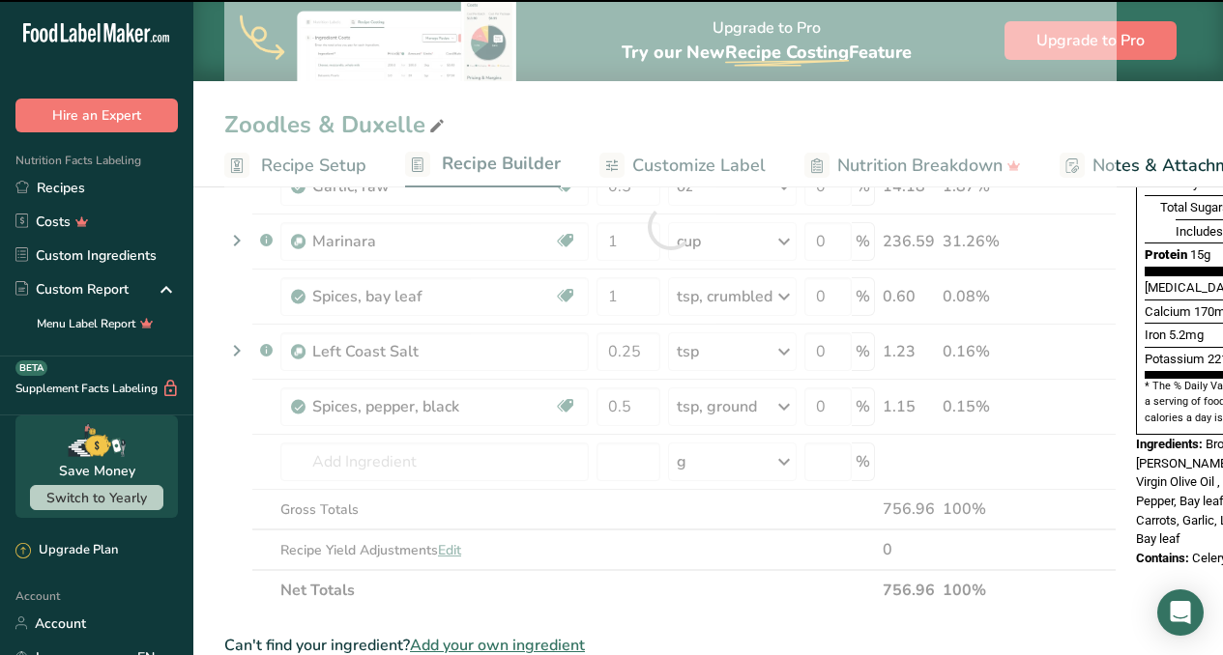
type input "0"
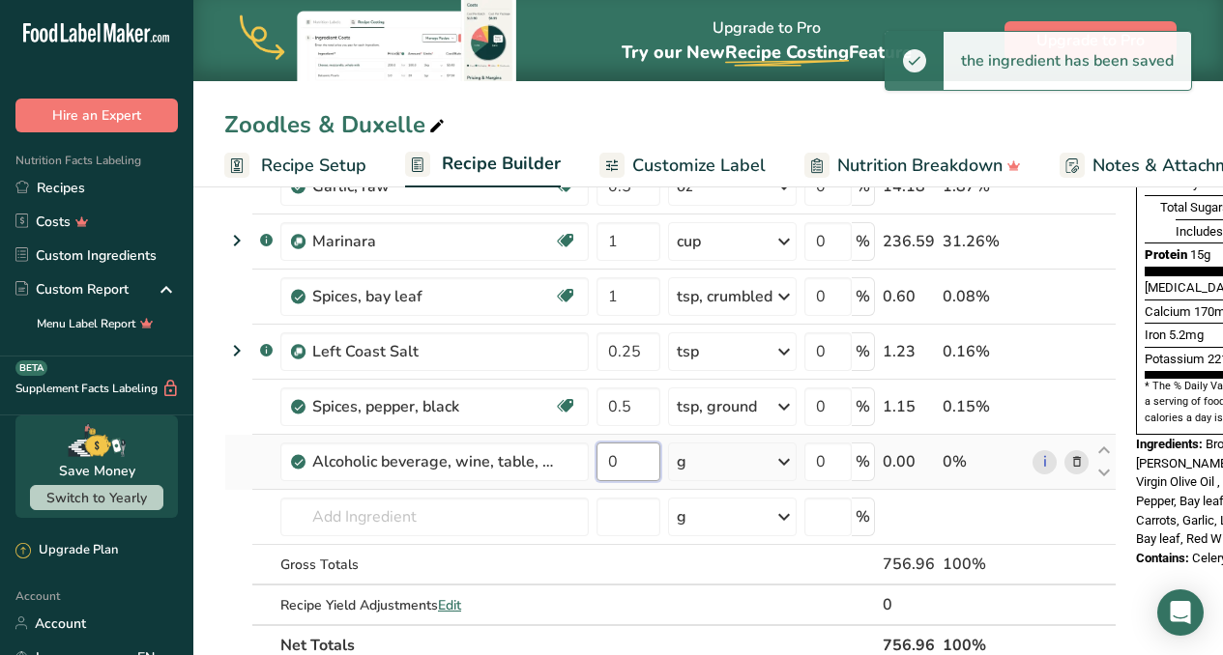
click at [622, 465] on input "0" at bounding box center [628, 462] width 64 height 39
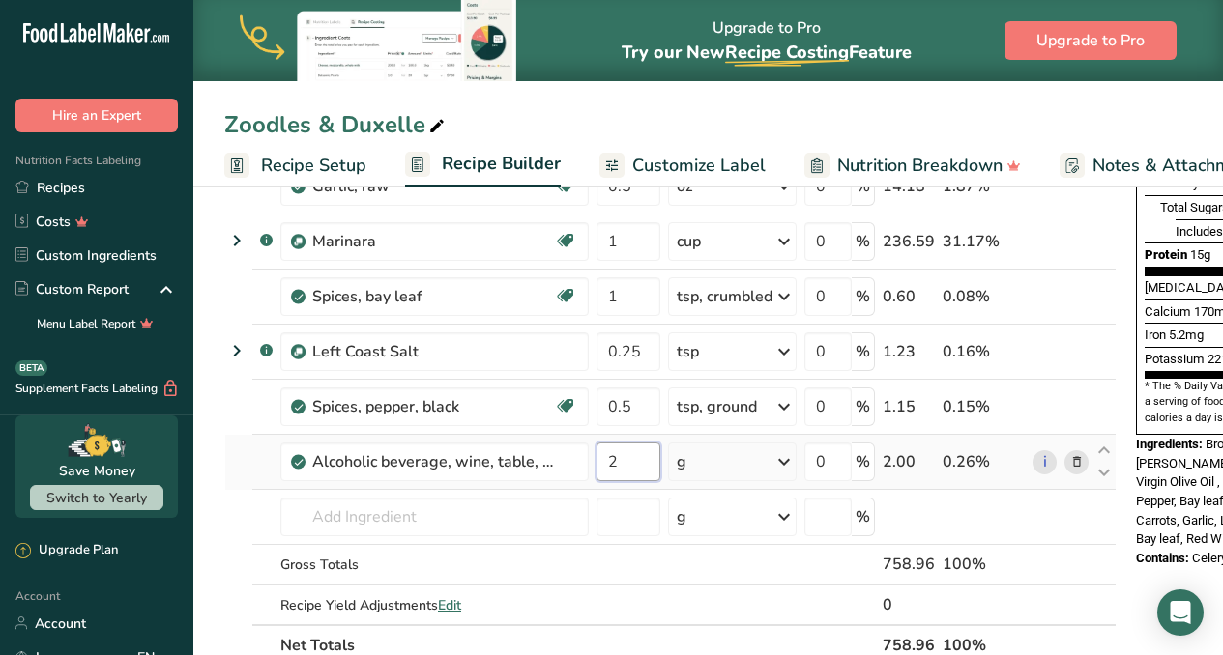
type input "2"
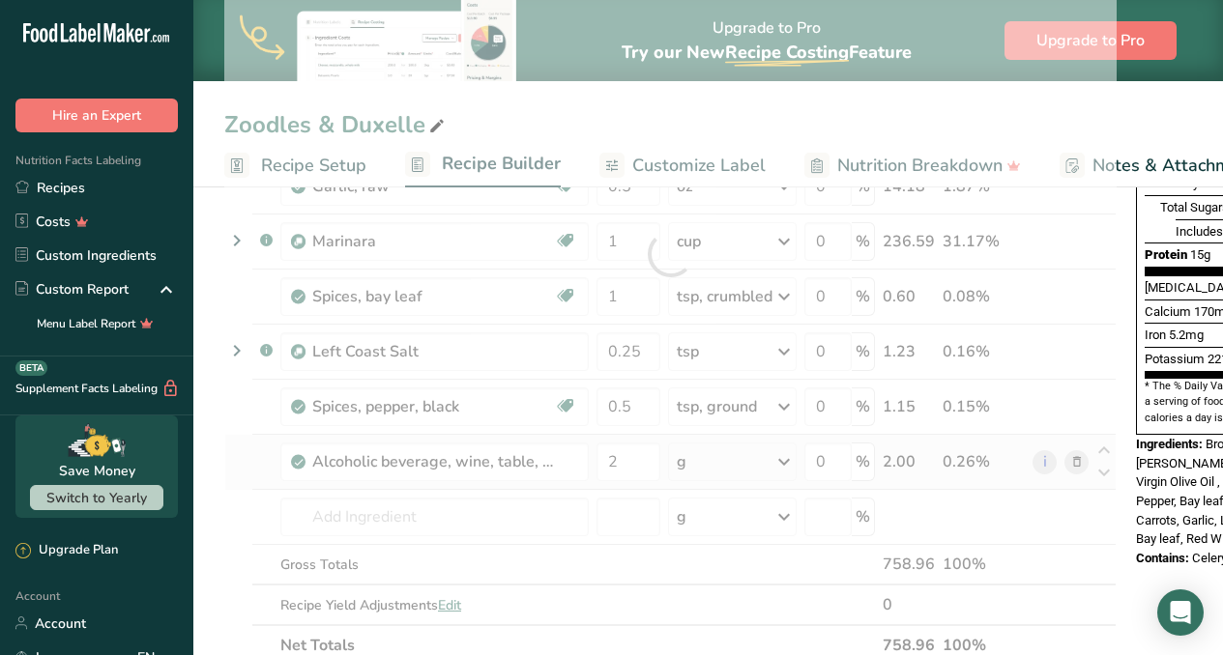
click at [787, 462] on div "Ingredient * Amount * Unit * Waste * .a-a{fill:#347362;}.b-a{fill:#fff;} Grams …" at bounding box center [670, 254] width 892 height 824
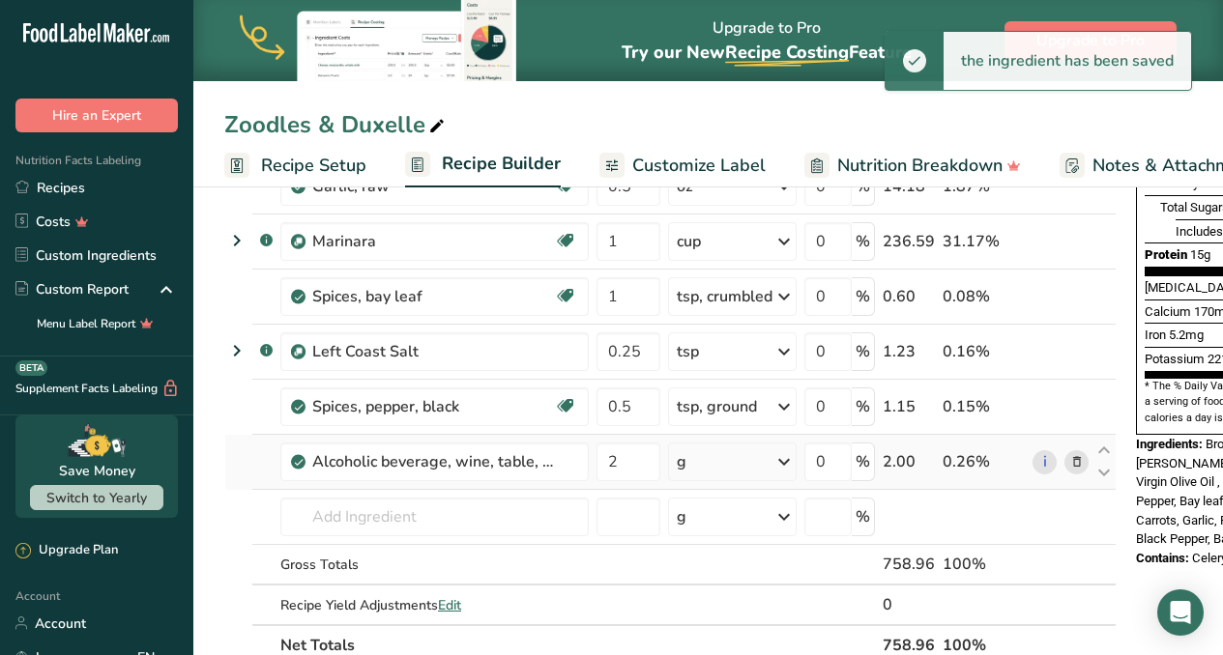
click at [781, 468] on icon at bounding box center [783, 462] width 23 height 35
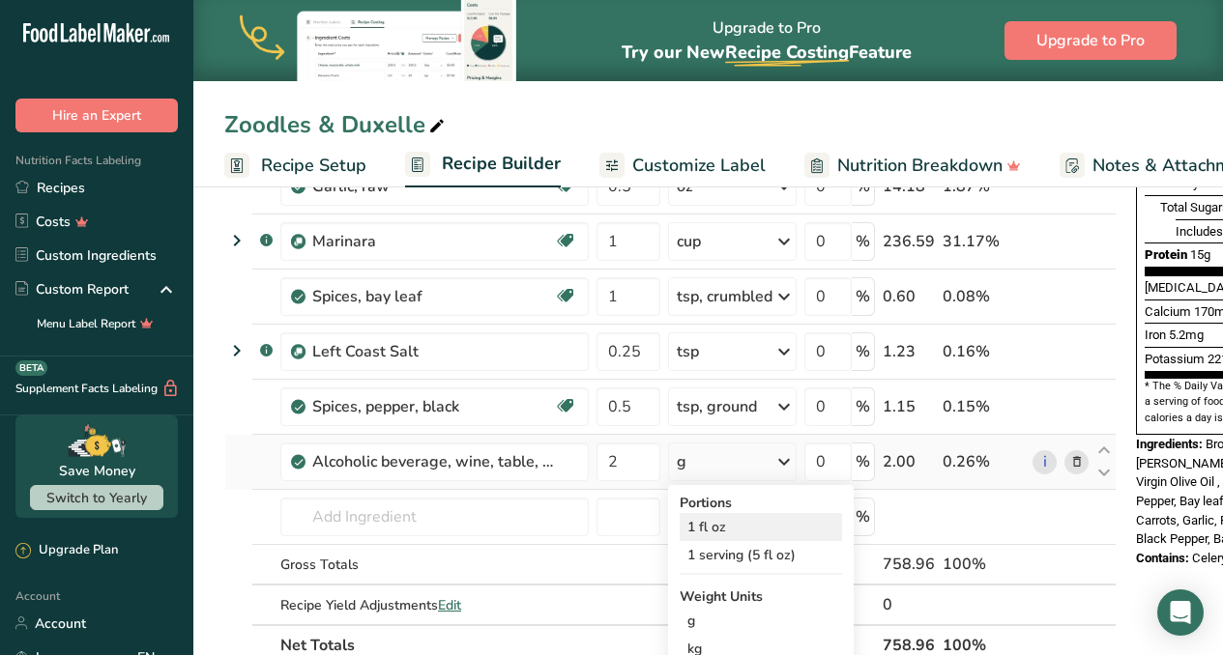
click at [710, 527] on div "1 fl oz" at bounding box center [760, 527] width 162 height 28
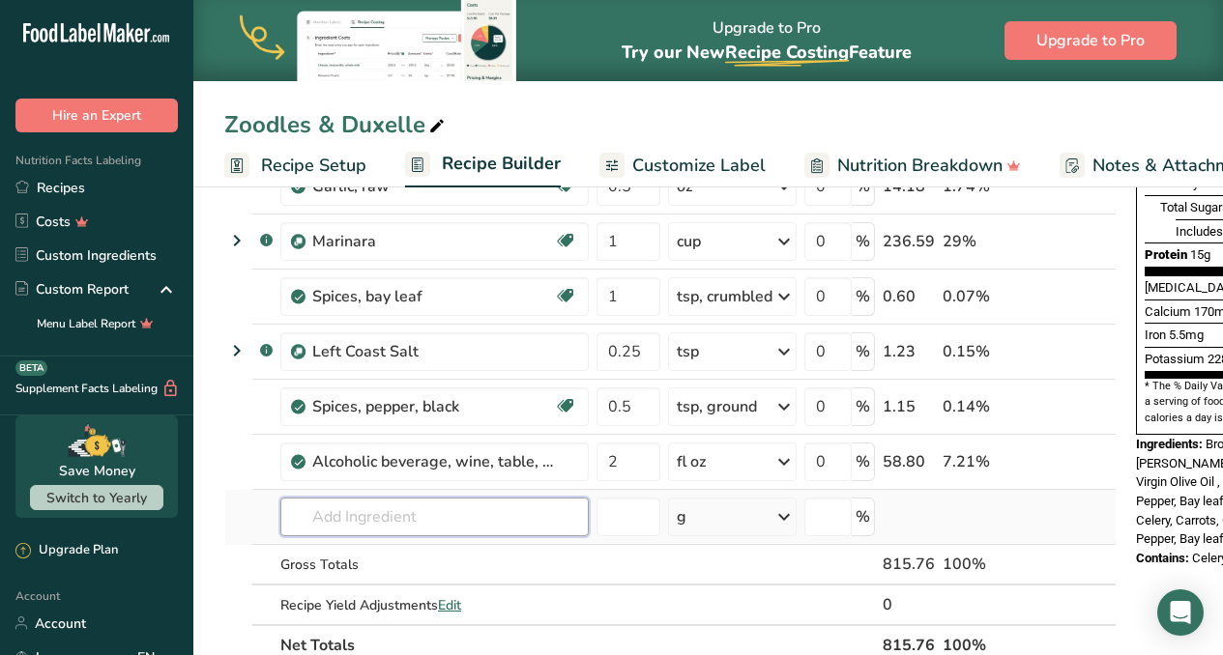
click at [527, 526] on input "text" at bounding box center [434, 517] width 308 height 39
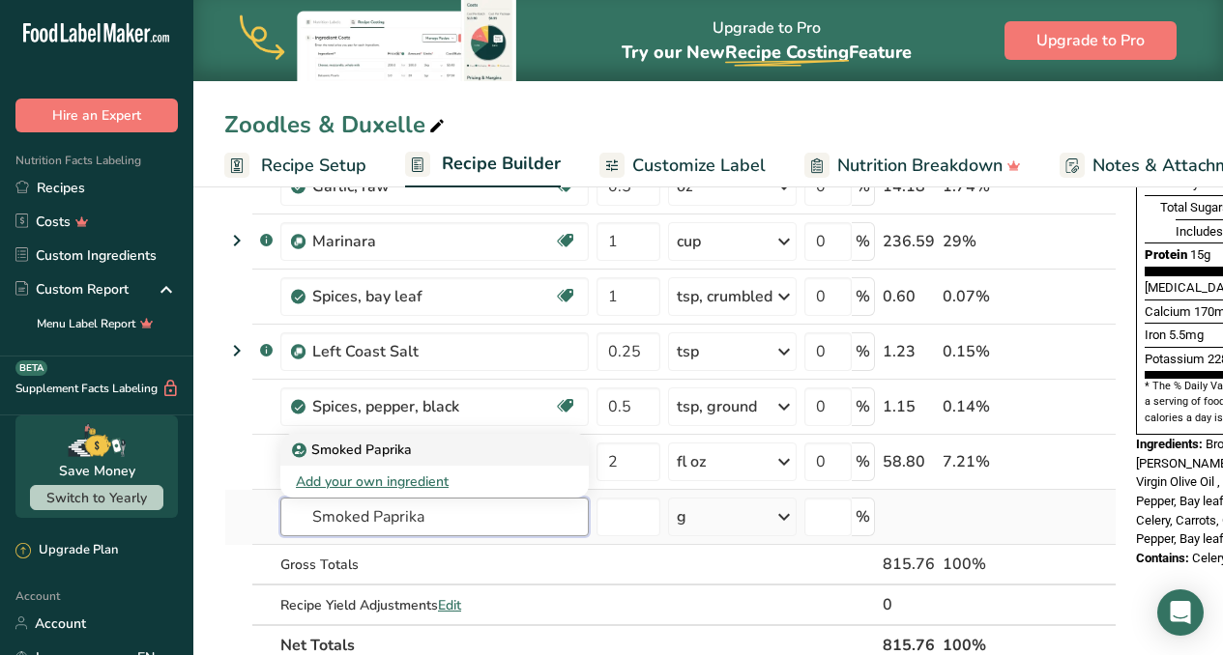
type input "Smoked Paprika"
click at [381, 456] on p "Smoked Paprika" at bounding box center [354, 450] width 116 height 20
type input "Smoked Paprika"
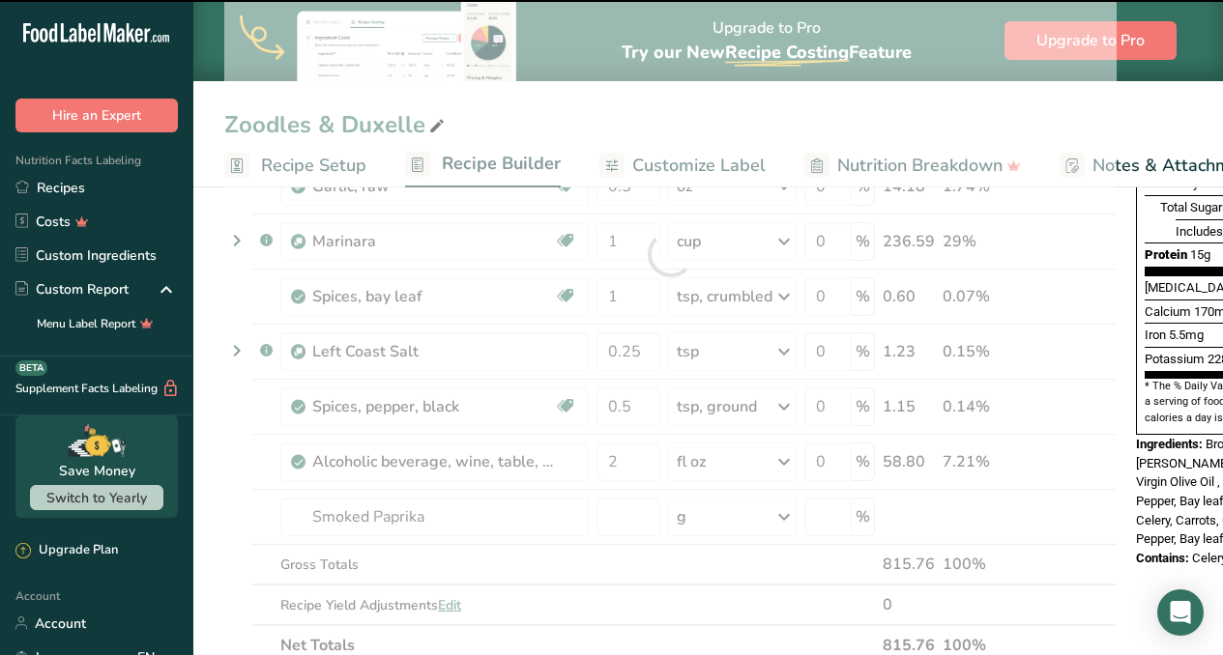
type input "0"
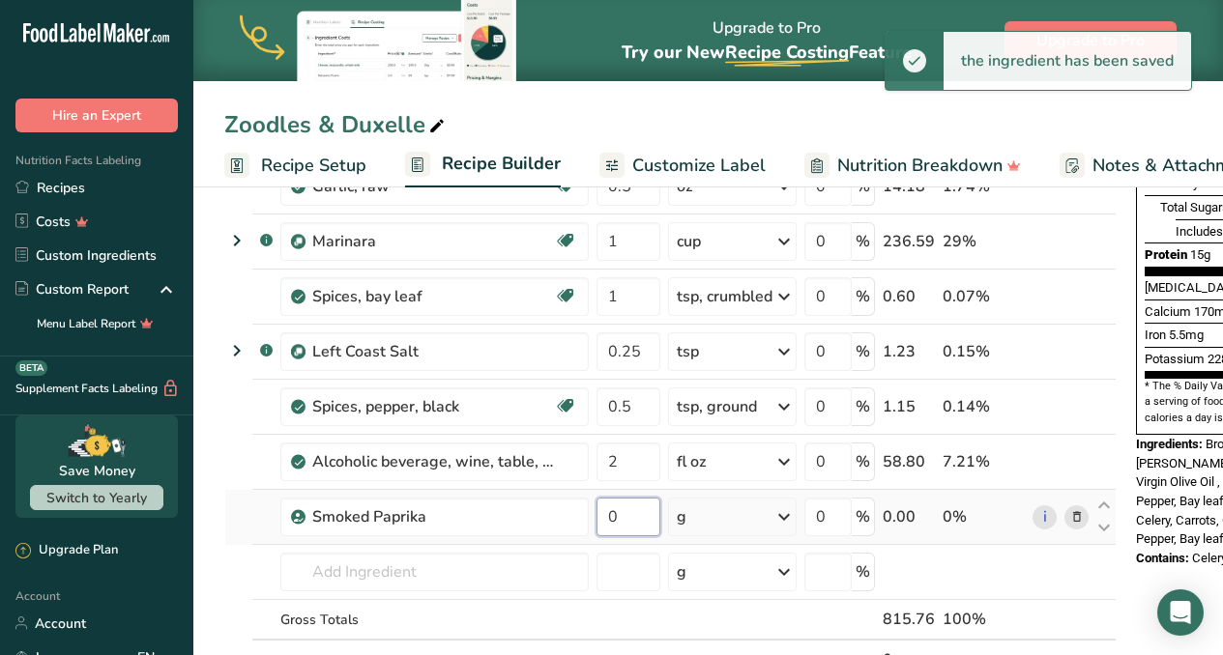
click at [643, 520] on input "0" at bounding box center [628, 517] width 64 height 39
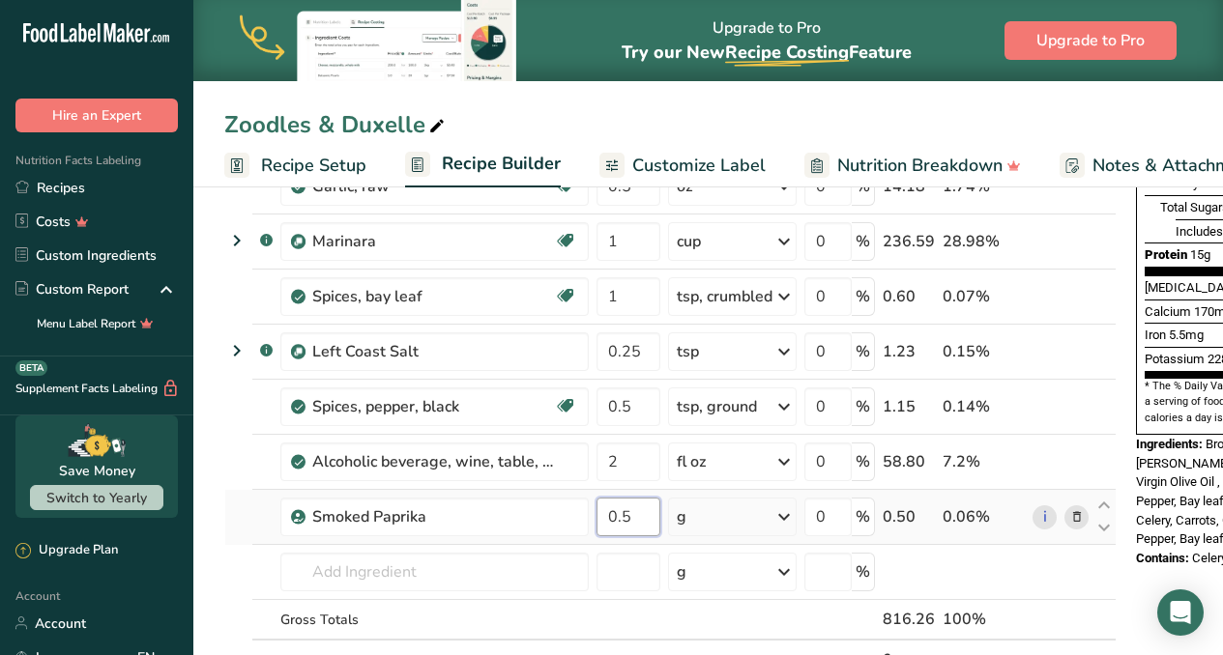
type input "0.5"
click at [780, 520] on div "Ingredient * Amount * Unit * Waste * .a-a{fill:#347362;}.b-a{fill:#fff;} Grams …" at bounding box center [670, 281] width 892 height 879
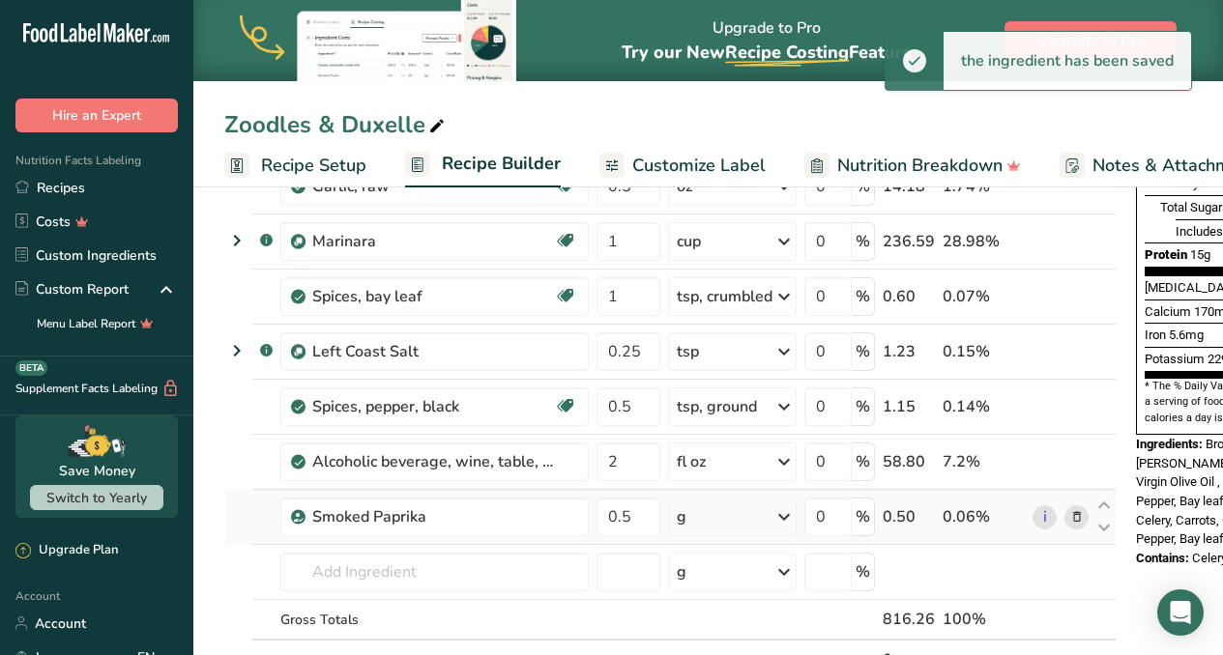
click at [784, 518] on icon at bounding box center [783, 517] width 23 height 35
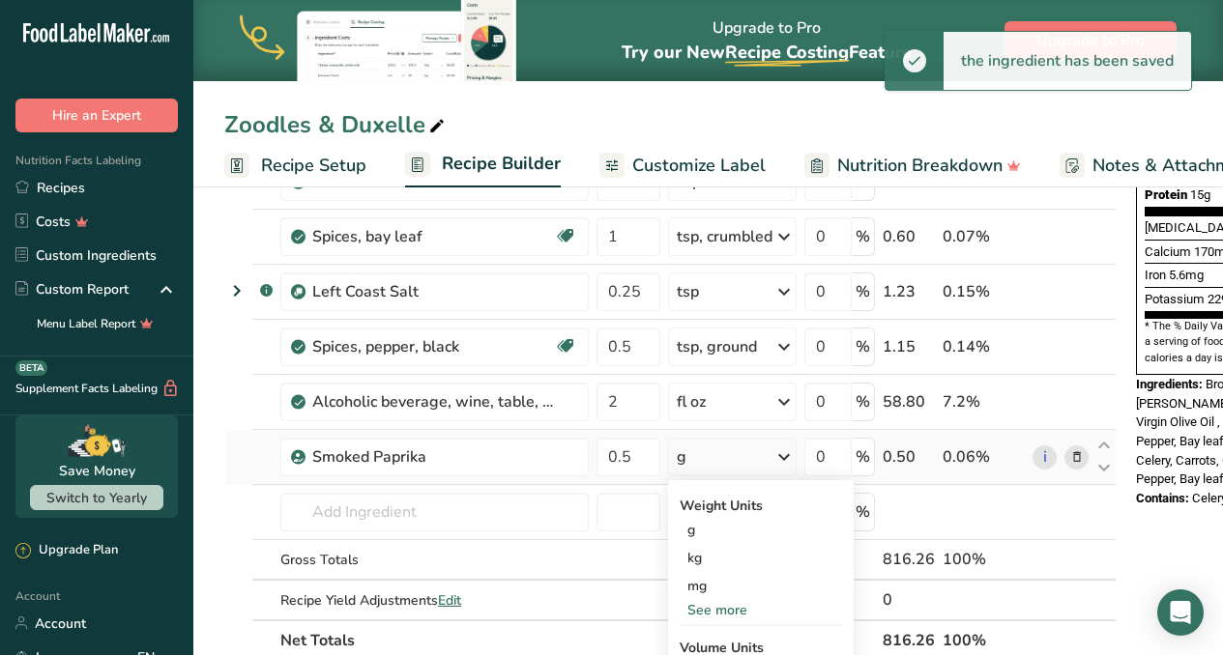
scroll to position [510, 0]
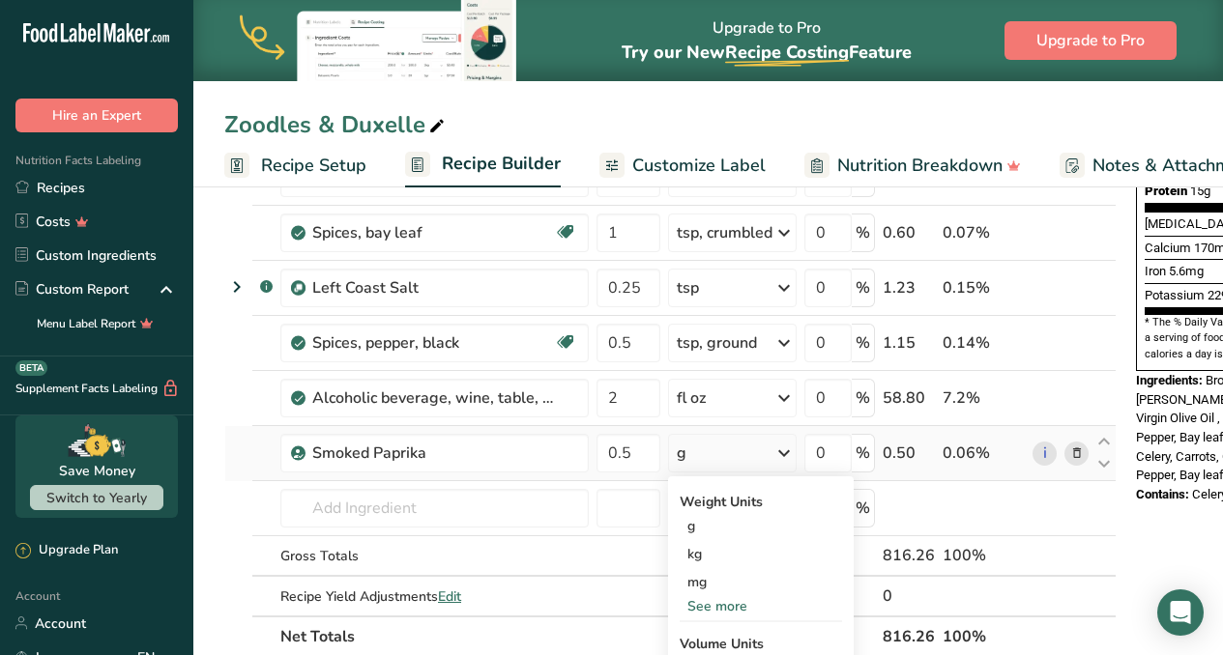
click at [731, 608] on div "See more" at bounding box center [760, 606] width 162 height 20
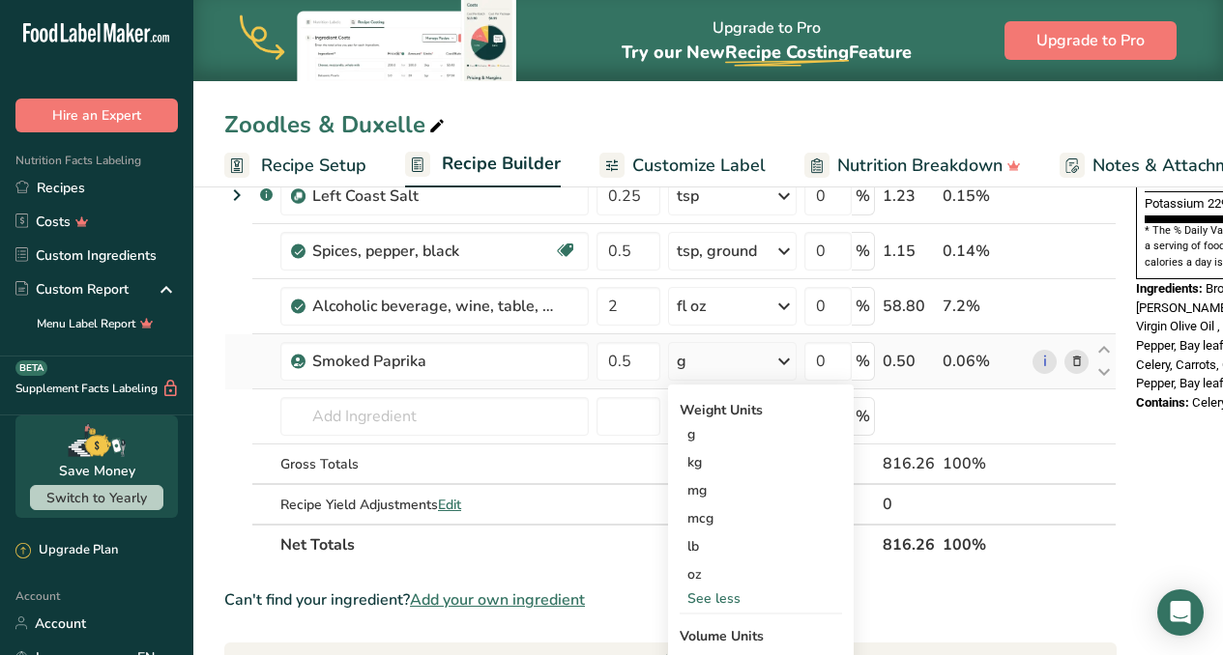
scroll to position [864, 0]
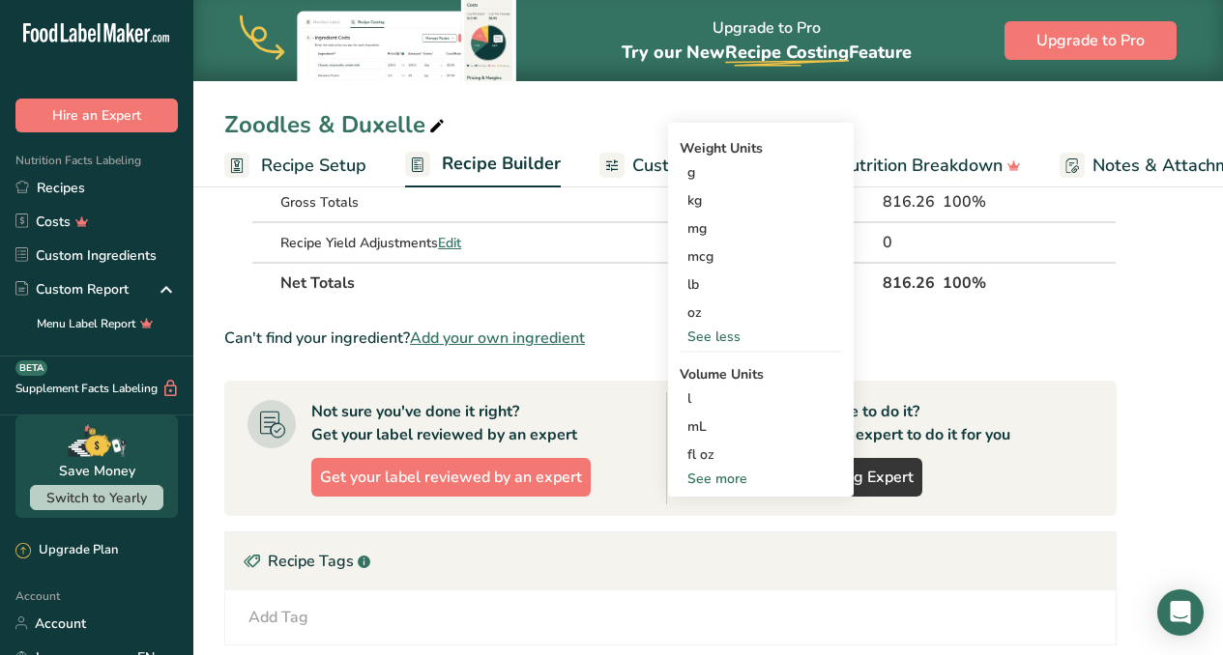
click at [728, 477] on div "See more" at bounding box center [760, 479] width 162 height 20
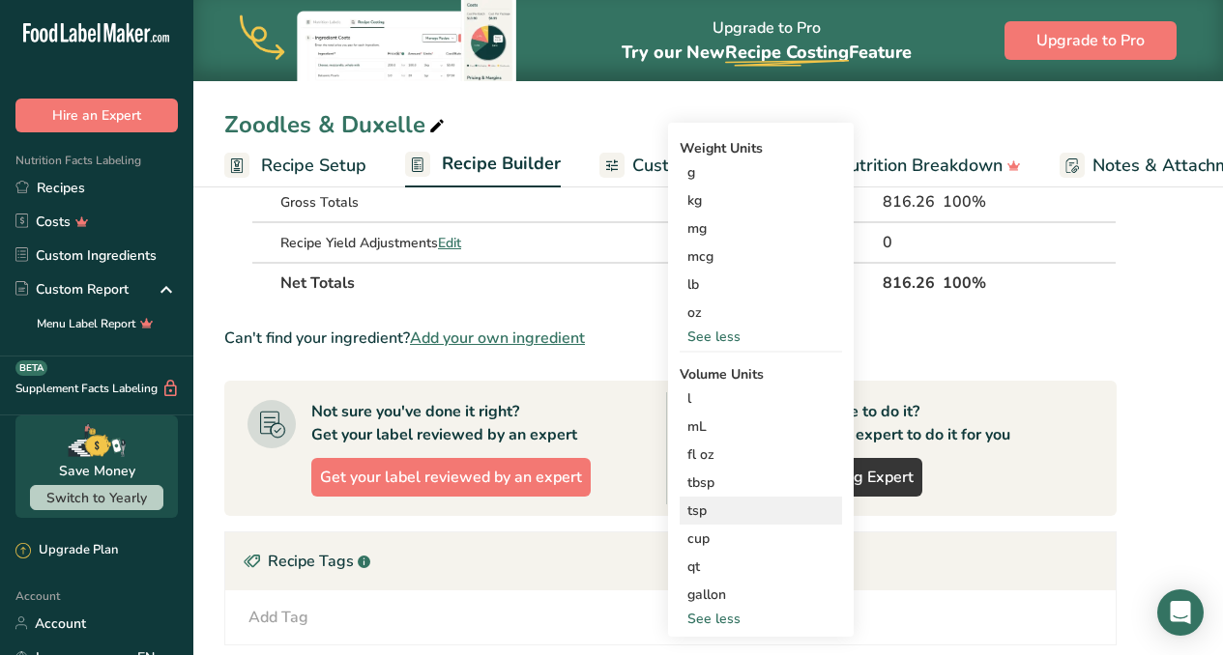
click at [724, 521] on div "tsp Volume units require a density conversion. If you know your ingredient's de…" at bounding box center [760, 511] width 162 height 28
click at [698, 510] on div "tsp" at bounding box center [760, 511] width 147 height 20
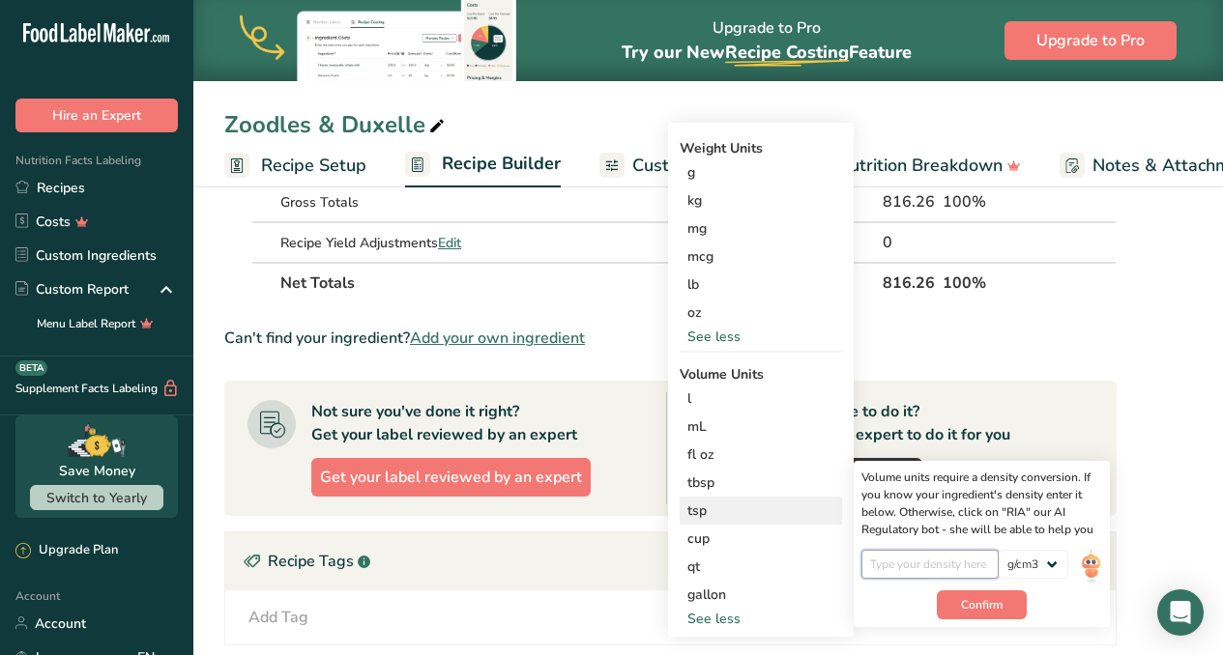
click at [895, 551] on input "number" at bounding box center [930, 564] width 138 height 29
type input "0.5"
click at [1013, 611] on button "Confirm" at bounding box center [982, 605] width 90 height 29
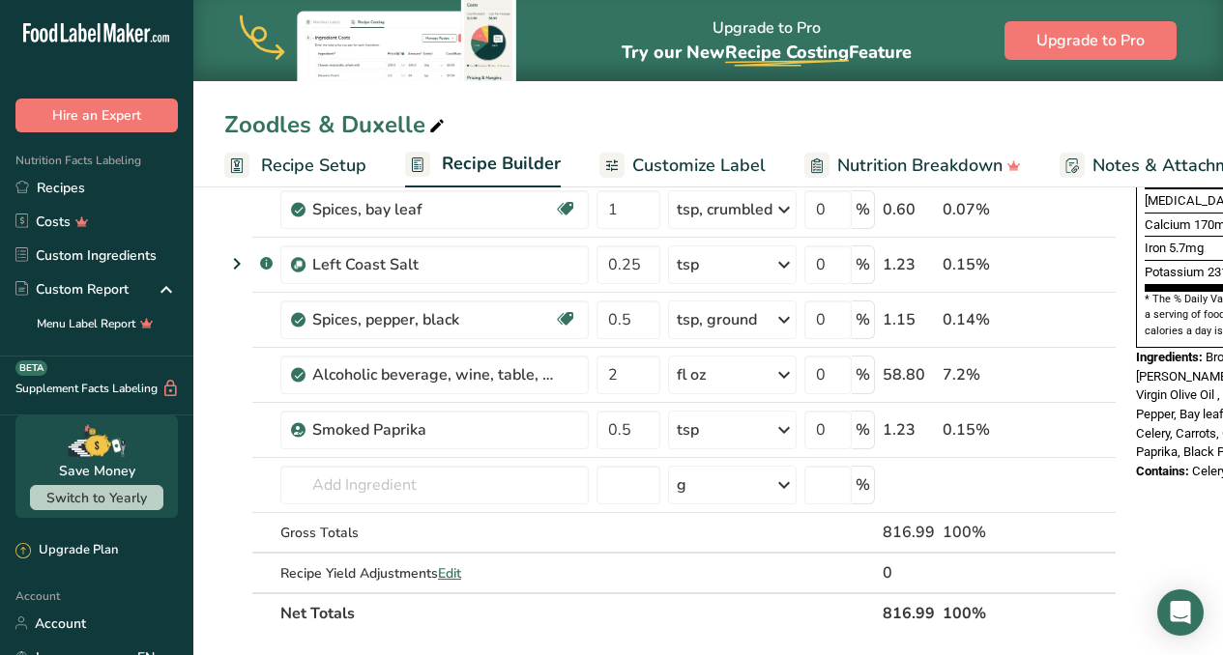
scroll to position [0, 0]
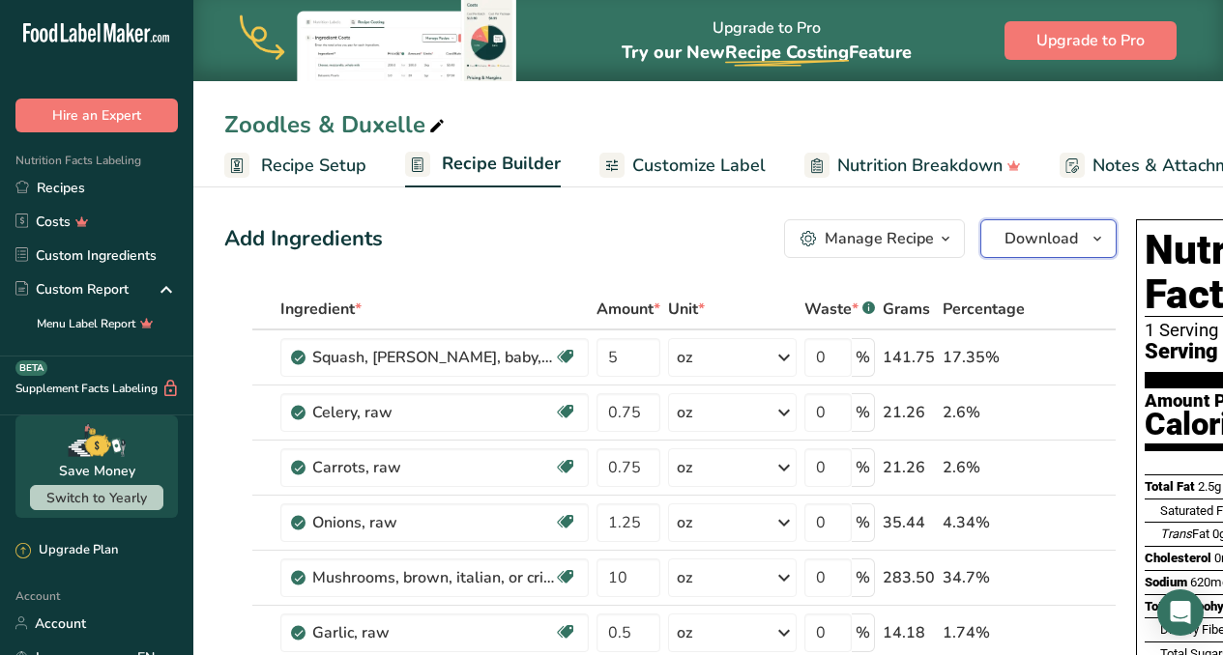
click at [1026, 244] on span "Download" at bounding box center [1040, 238] width 73 height 23
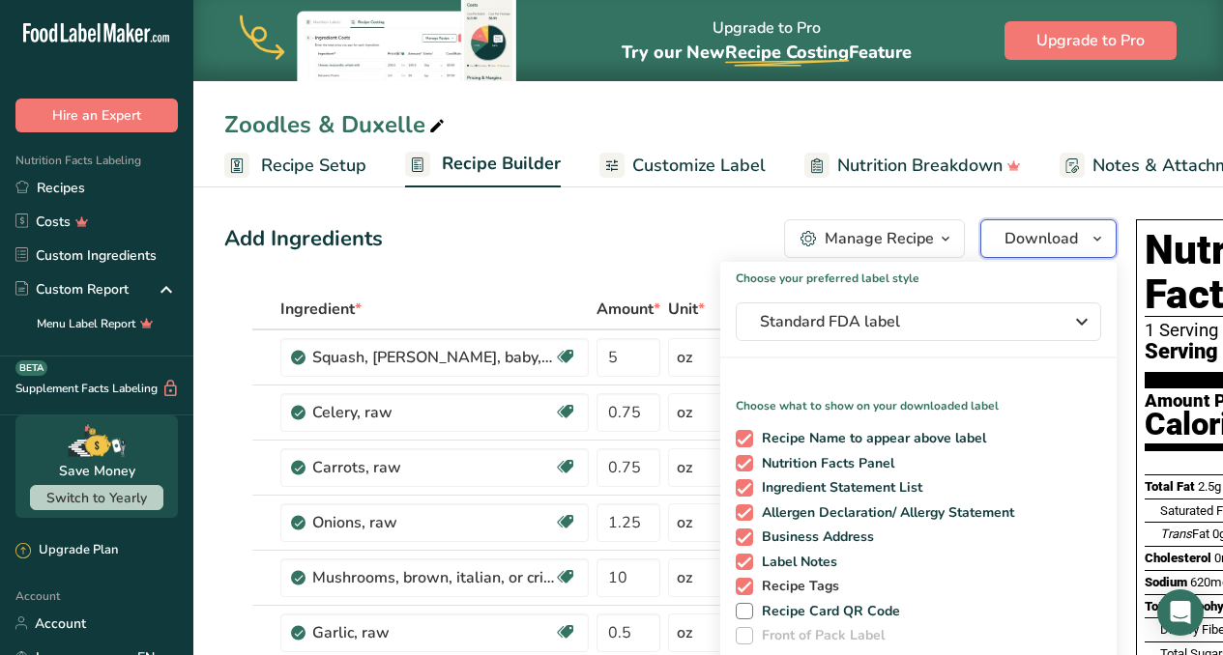
scroll to position [332, 0]
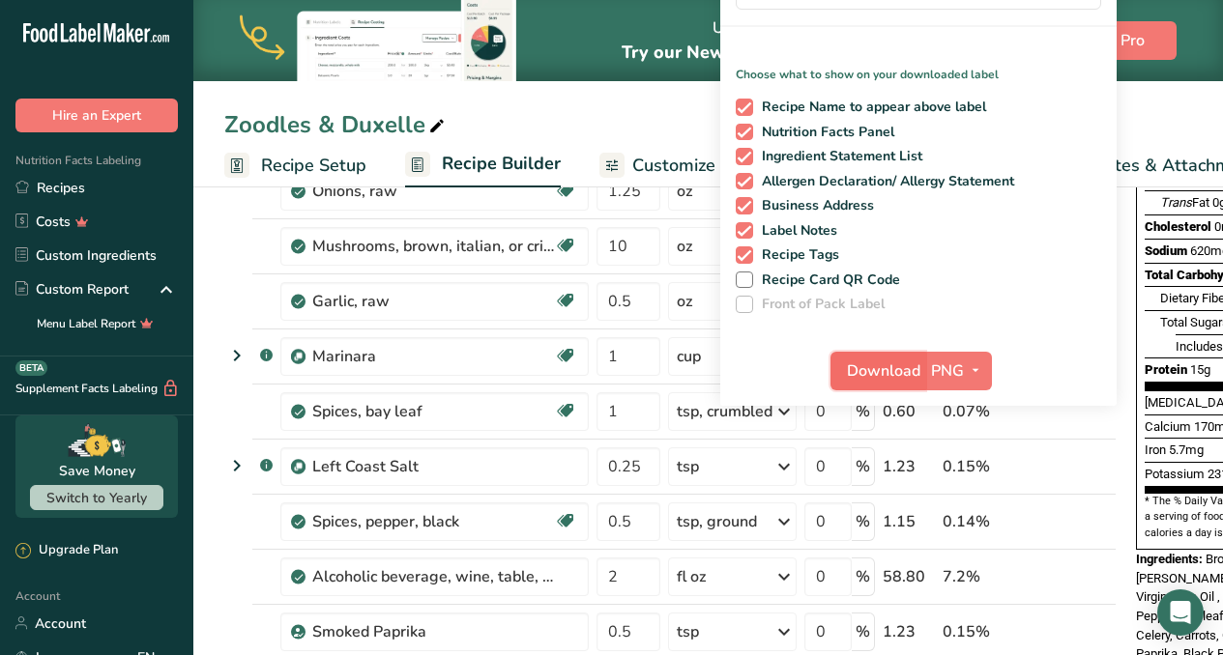
click at [894, 372] on span "Download" at bounding box center [883, 371] width 73 height 23
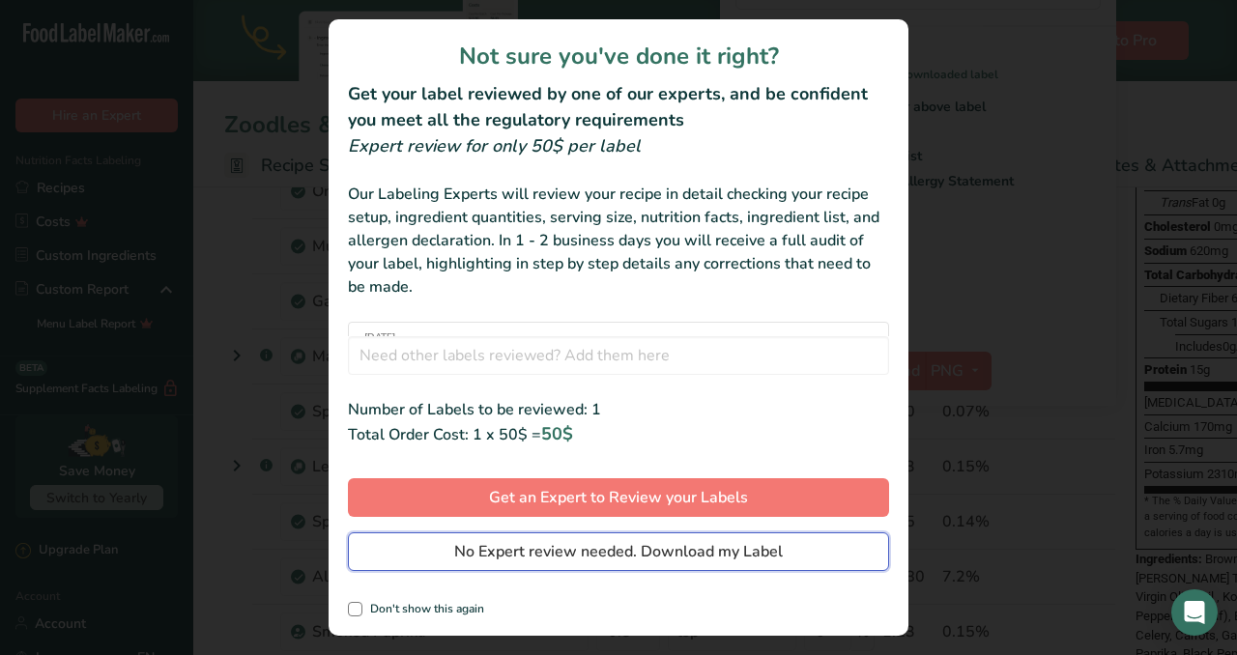
click at [740, 546] on span "No Expert review needed. Download my Label" at bounding box center [618, 551] width 329 height 23
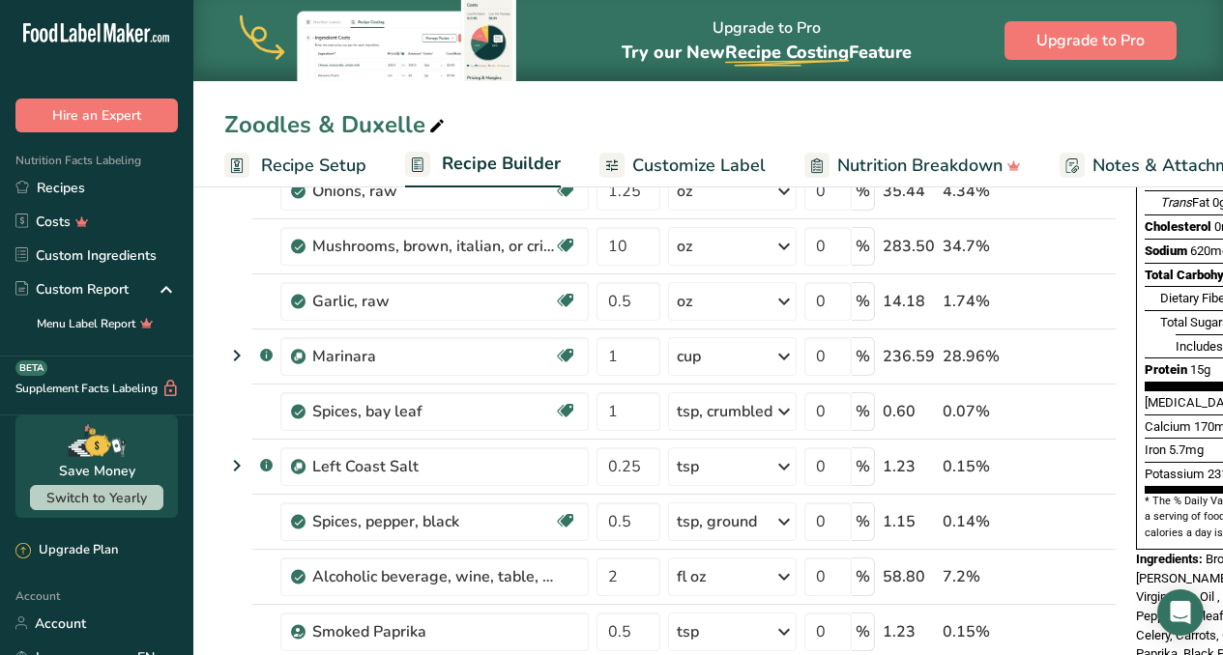
click at [654, 159] on span "Customize Label" at bounding box center [698, 166] width 133 height 26
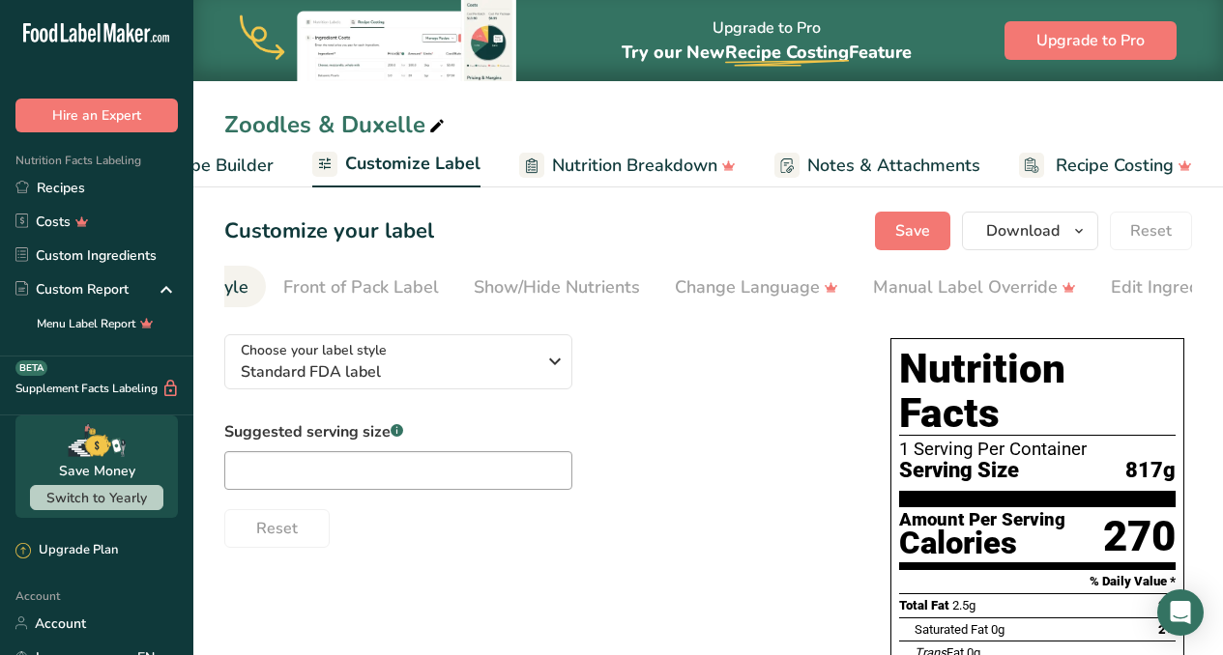
scroll to position [0, 482]
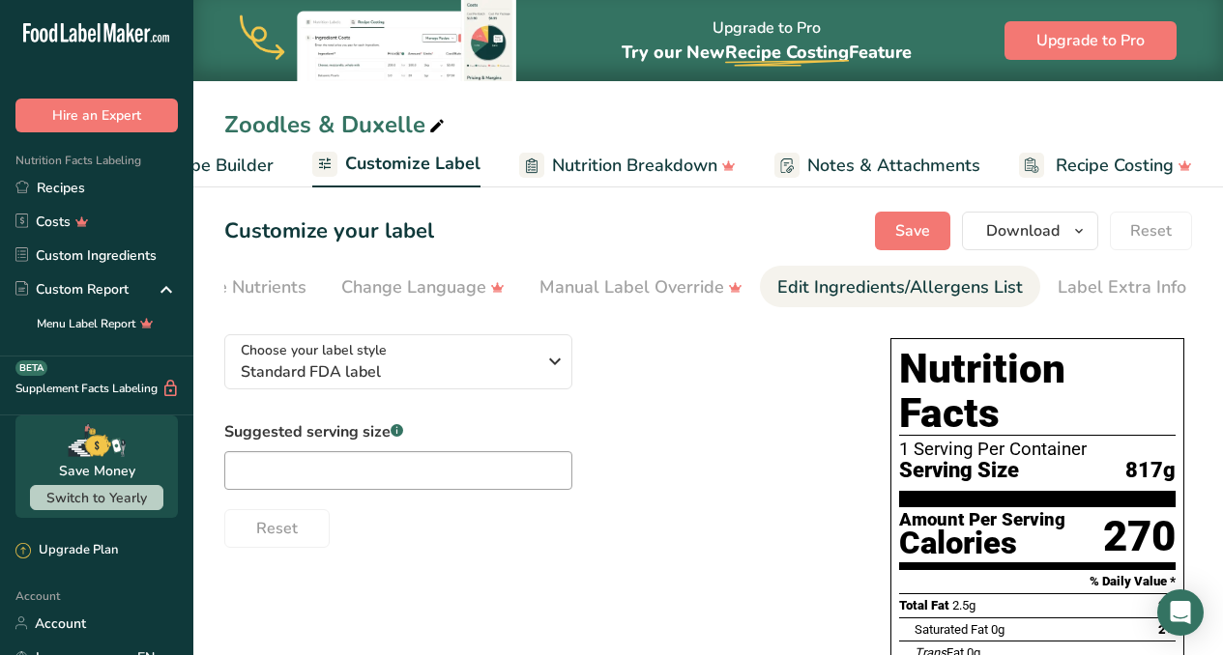
click at [961, 289] on div "Edit Ingredients/Allergens List" at bounding box center [900, 288] width 246 height 26
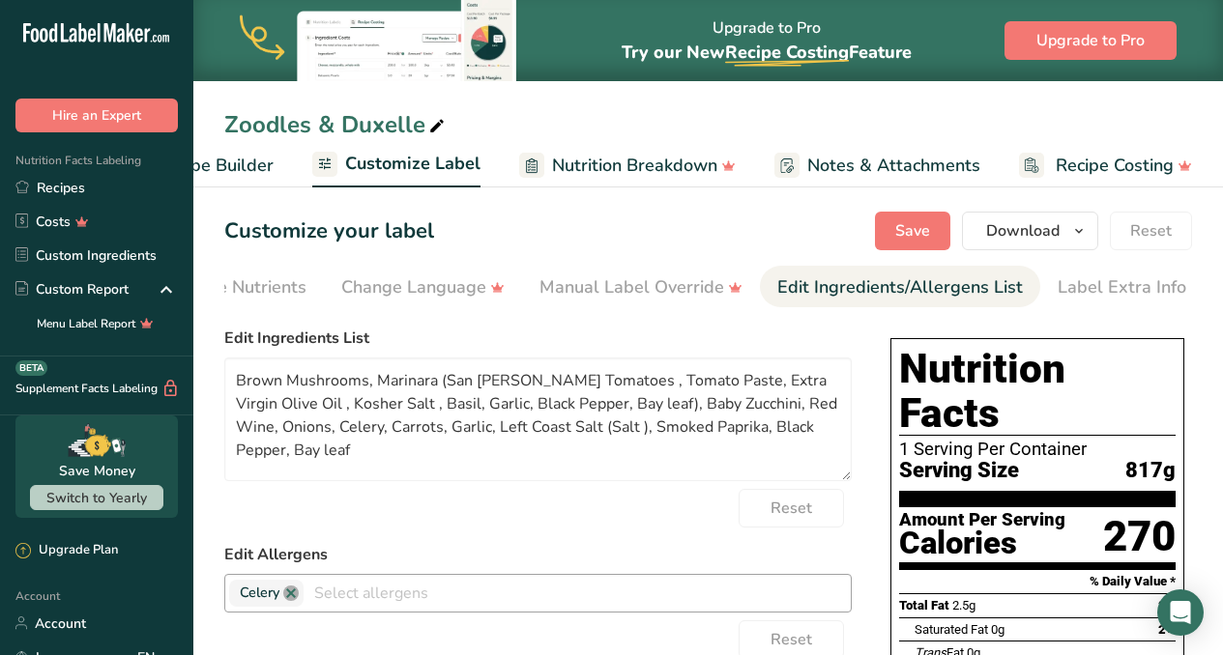
click at [296, 597] on link at bounding box center [290, 593] width 15 height 15
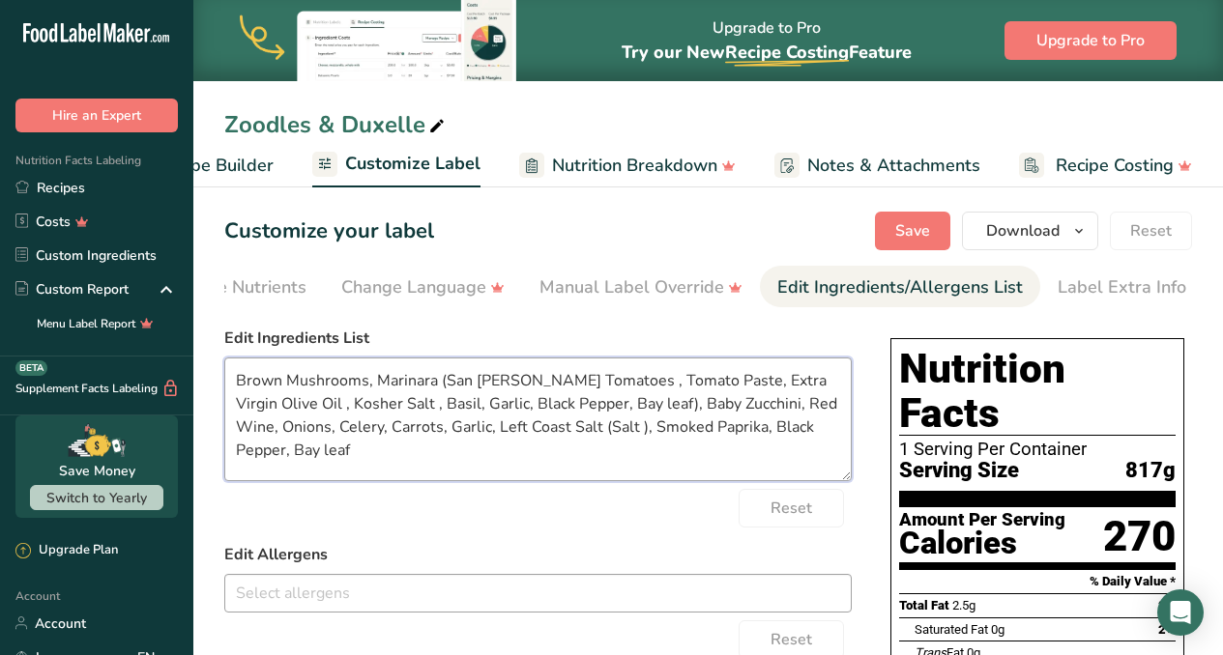
drag, startPoint x: 363, startPoint y: 388, endPoint x: 235, endPoint y: 390, distance: 128.6
click at [235, 390] on textarea "Brown Mushrooms, Marinara (San [PERSON_NAME] Tomatoes , Tomato Paste, Extra Vir…" at bounding box center [537, 420] width 627 height 124
click at [397, 384] on textarea "Cremini Mushrooms, s, Marinara (San [PERSON_NAME] Tomatoes , Tomato Paste, Extr…" at bounding box center [537, 420] width 627 height 124
click at [237, 377] on textarea "Cremini Mushrooms, Marinara (San [PERSON_NAME] Tomatoes , Tomato Paste, Extra V…" at bounding box center [537, 420] width 627 height 124
click at [393, 380] on textarea "*Cremini Mushrooms, Marinara (San [PERSON_NAME] Tomatoes , Tomato Paste, Extra …" at bounding box center [537, 420] width 627 height 124
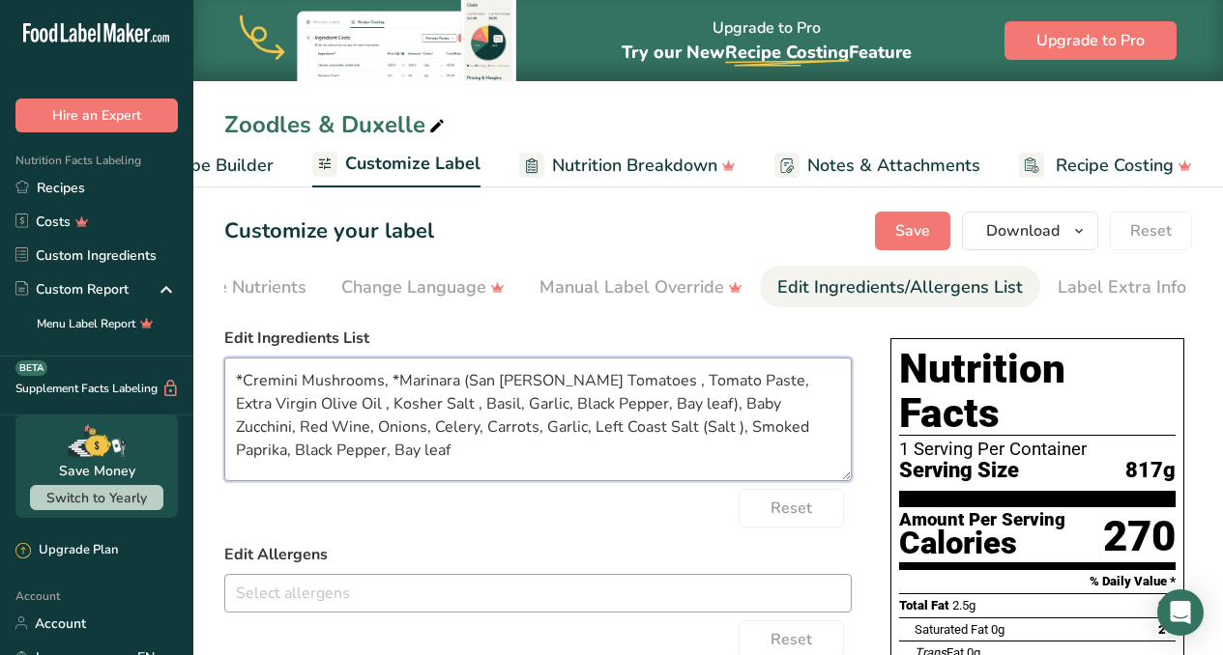
click at [471, 381] on textarea "*Cremini Mushrooms, *Marinara (San [PERSON_NAME] Tomatoes , Tomato Paste, Extra…" at bounding box center [537, 420] width 627 height 124
click at [566, 382] on textarea "*Cremini Mushrooms, *Marinara (San [PERSON_NAME] Tomatoes , Tomato Paste, Extra…" at bounding box center [537, 420] width 627 height 124
click at [644, 377] on textarea "*Cremini Mushrooms, *Marinara (San [PERSON_NAME] tomatoes , Tomato Paste, Extra…" at bounding box center [537, 420] width 627 height 124
click at [694, 382] on textarea "*Cremini Mushrooms, *Marinara (San [PERSON_NAME] tomatoes , tomato Paste, Extra…" at bounding box center [537, 420] width 627 height 124
click at [825, 389] on textarea "*Cremini Mushrooms, *Marinara (San [PERSON_NAME] tomatoes , tomato paste, Extra…" at bounding box center [537, 420] width 627 height 124
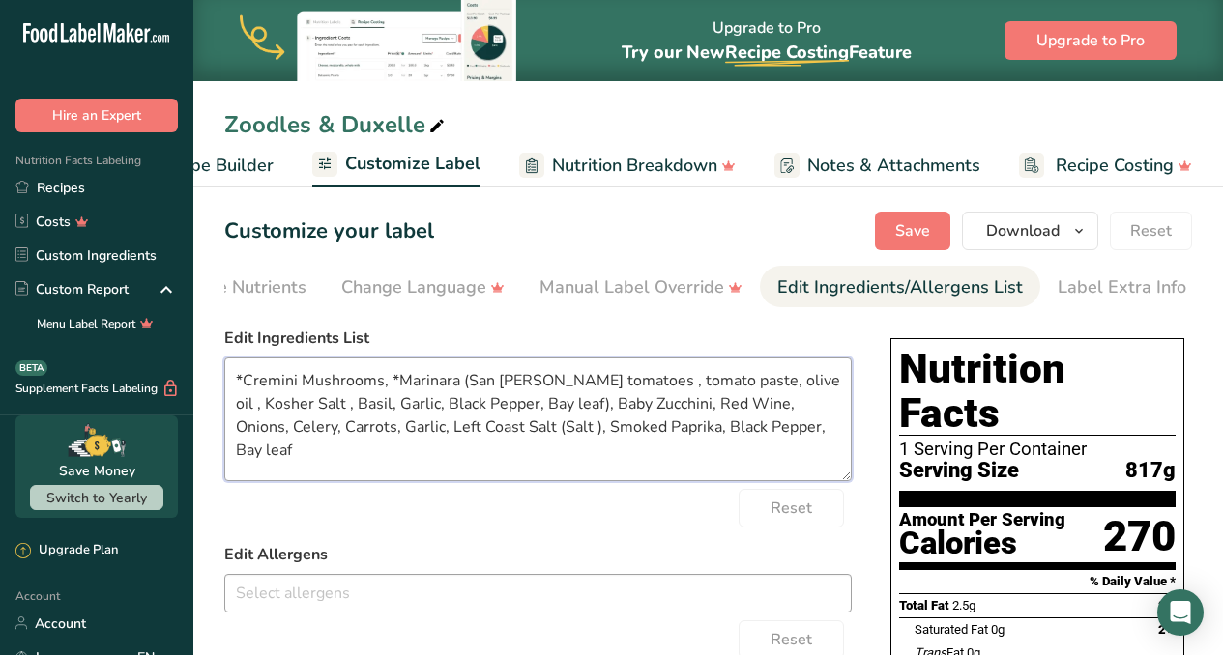
click at [242, 407] on textarea "*Cremini Mushrooms, *Marinara (San [PERSON_NAME] tomatoes , tomato paste, olive…" at bounding box center [537, 420] width 627 height 124
click at [292, 410] on textarea "*Cremini Mushrooms, *Marinara (San [PERSON_NAME] tomatoes , tomato paste, olive…" at bounding box center [537, 420] width 627 height 124
click at [327, 400] on textarea "*Cremini Mushrooms, *Marinara (San [PERSON_NAME] tomatoes , tomato paste, olive…" at bounding box center [537, 420] width 627 height 124
click at [366, 411] on textarea "*Cremini Mushrooms, *Marinara (San [PERSON_NAME] tomatoes , tomato paste, olive…" at bounding box center [537, 420] width 627 height 124
click at [415, 397] on textarea "*Cremini Mushrooms, *Marinara (San [PERSON_NAME] tomatoes , tomato paste, olive…" at bounding box center [537, 420] width 627 height 124
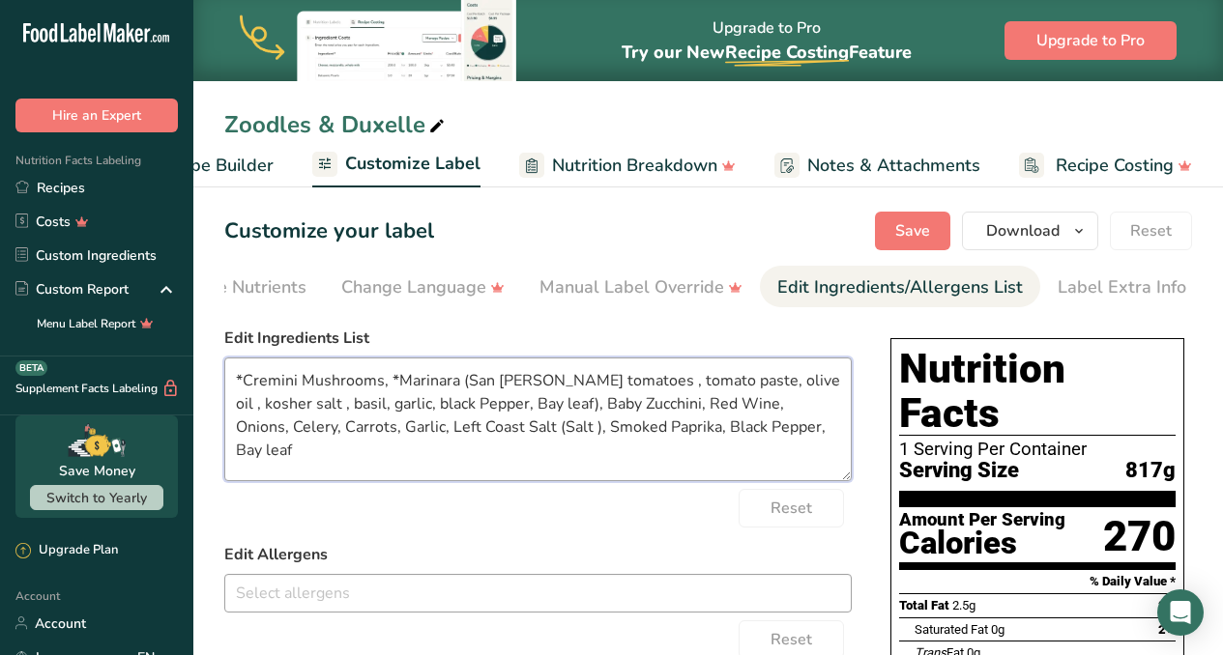
click at [458, 409] on textarea "*Cremini Mushrooms, *Marinara (San [PERSON_NAME] tomatoes , tomato paste, olive…" at bounding box center [537, 420] width 627 height 124
click at [515, 402] on textarea "*Cremini Mushrooms, *Marinara (San [PERSON_NAME] tomatoes , tomato paste, olive…" at bounding box center [537, 420] width 627 height 124
click at [615, 414] on textarea "*Cremini Mushrooms, *Marinara (San [PERSON_NAME] tomatoes , tomato paste, olive…" at bounding box center [537, 420] width 627 height 124
click at [648, 411] on textarea "*Cremini Mushrooms, *Marinara (San [PERSON_NAME] tomatoes , tomato paste, olive…" at bounding box center [537, 420] width 627 height 124
click at [721, 402] on textarea "*Cremini Mushrooms, *Marinara (San [PERSON_NAME] tomatoes , tomato paste, olive…" at bounding box center [537, 420] width 627 height 124
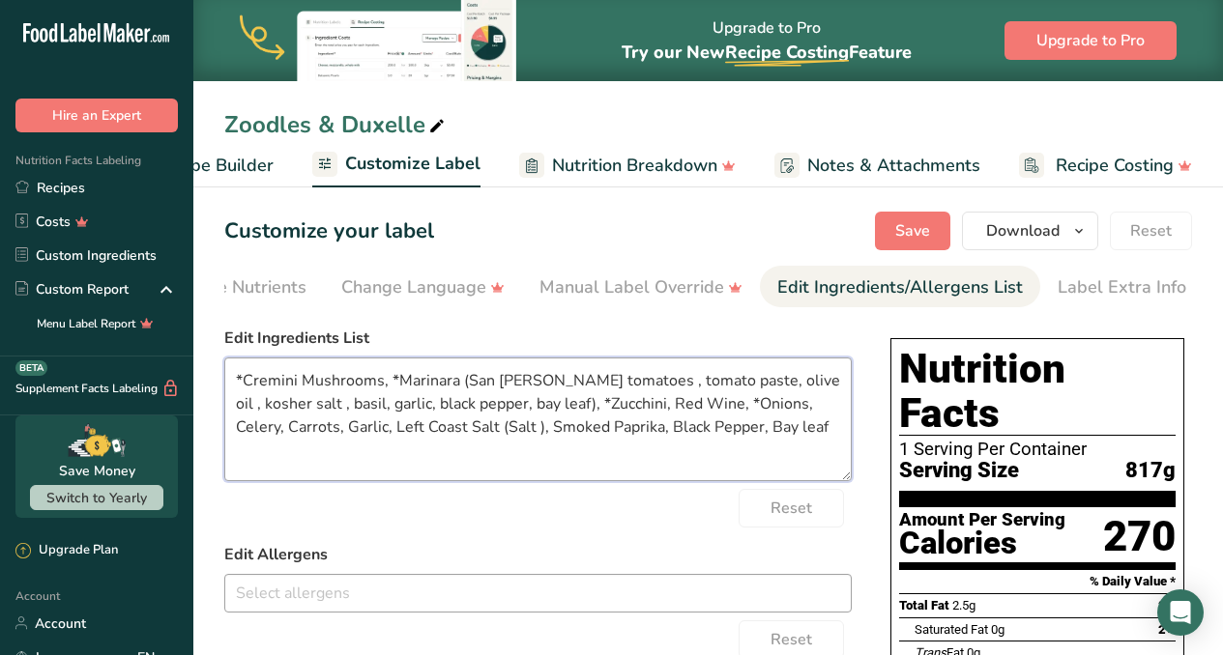
click at [791, 406] on textarea "*Cremini Mushrooms, *Marinara (San [PERSON_NAME] tomatoes , tomato paste, olive…" at bounding box center [537, 420] width 627 height 124
click at [296, 427] on textarea "*Cremini Mushrooms, *Marinara (San [PERSON_NAME] tomatoes , tomato paste, olive…" at bounding box center [537, 420] width 627 height 124
click at [361, 427] on textarea "*Cremini Mushrooms, *Marinara (San [PERSON_NAME] tomatoes , tomato paste, olive…" at bounding box center [537, 420] width 627 height 124
click at [241, 455] on textarea "*Cremini Mushrooms, *Marinara (San [PERSON_NAME] tomatoes , tomato paste, olive…" at bounding box center [537, 420] width 627 height 124
drag, startPoint x: 563, startPoint y: 434, endPoint x: 460, endPoint y: 433, distance: 102.5
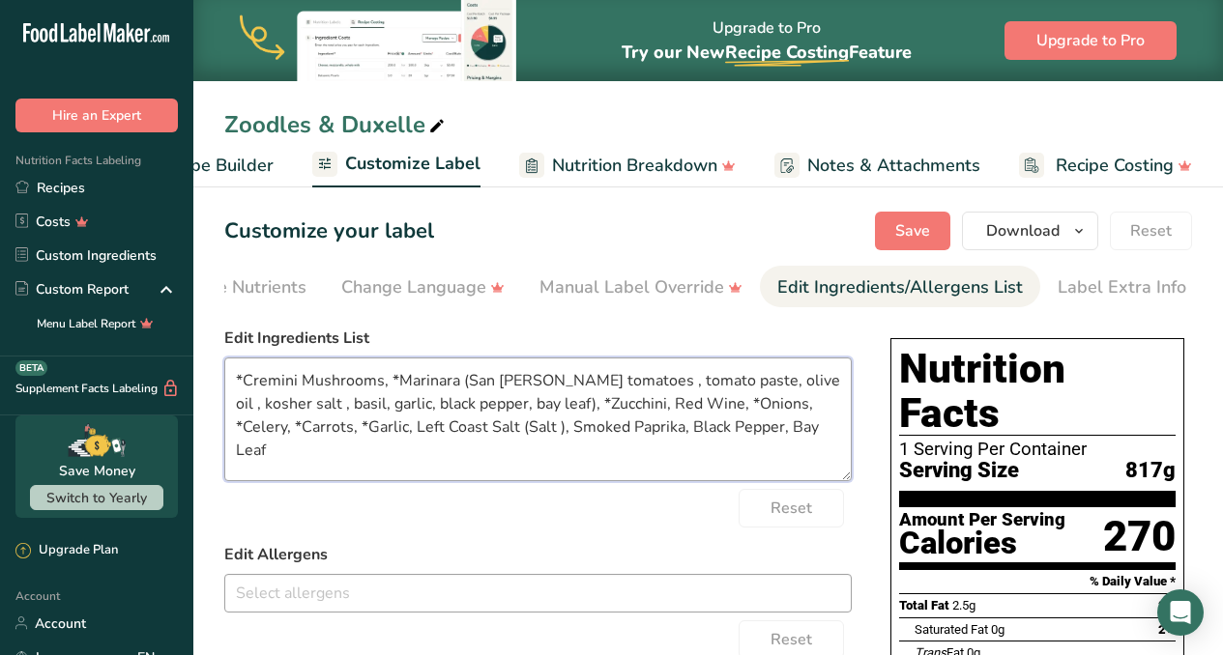
click at [460, 433] on textarea "*Cremini Mushrooms, *Marinara (San [PERSON_NAME] tomatoes , tomato paste, olive…" at bounding box center [537, 420] width 627 height 124
drag, startPoint x: 562, startPoint y: 435, endPoint x: 418, endPoint y: 430, distance: 144.1
click at [418, 430] on textarea "*Cremini Mushrooms, *Marinara (San [PERSON_NAME] tomatoes , tomato paste, olive…" at bounding box center [537, 420] width 627 height 124
type textarea "*Cremini Mushrooms, *Marinara (San [PERSON_NAME] tomatoes , tomato paste, olive…"
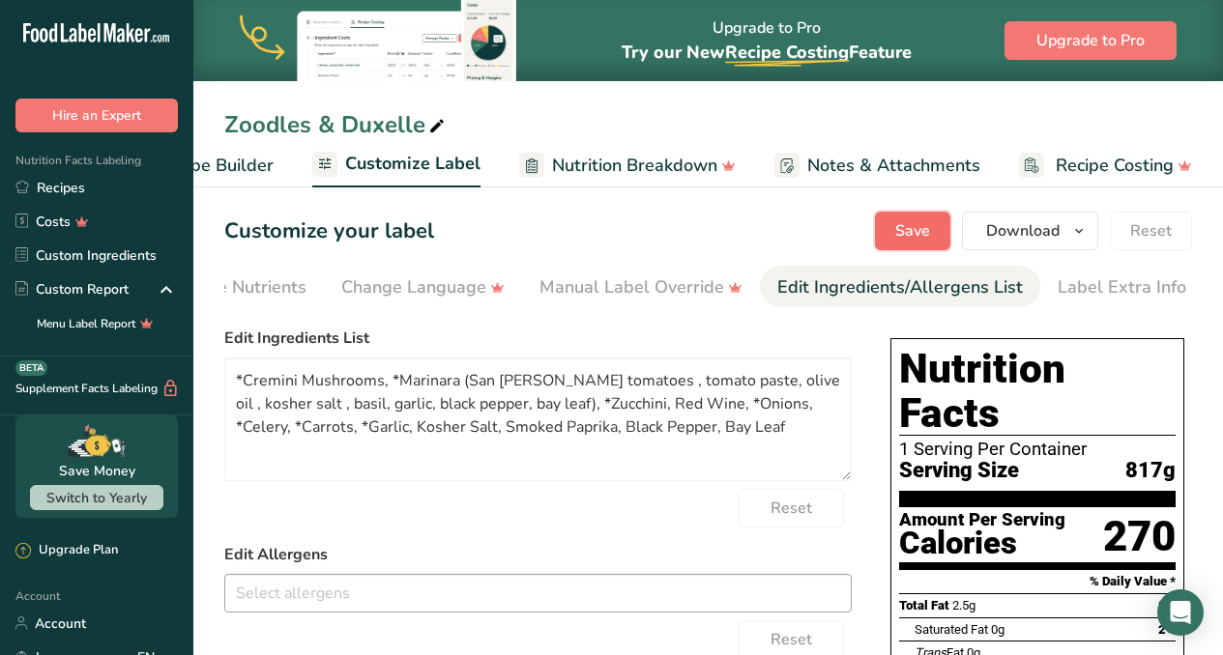
click at [913, 228] on span "Save" at bounding box center [912, 230] width 35 height 23
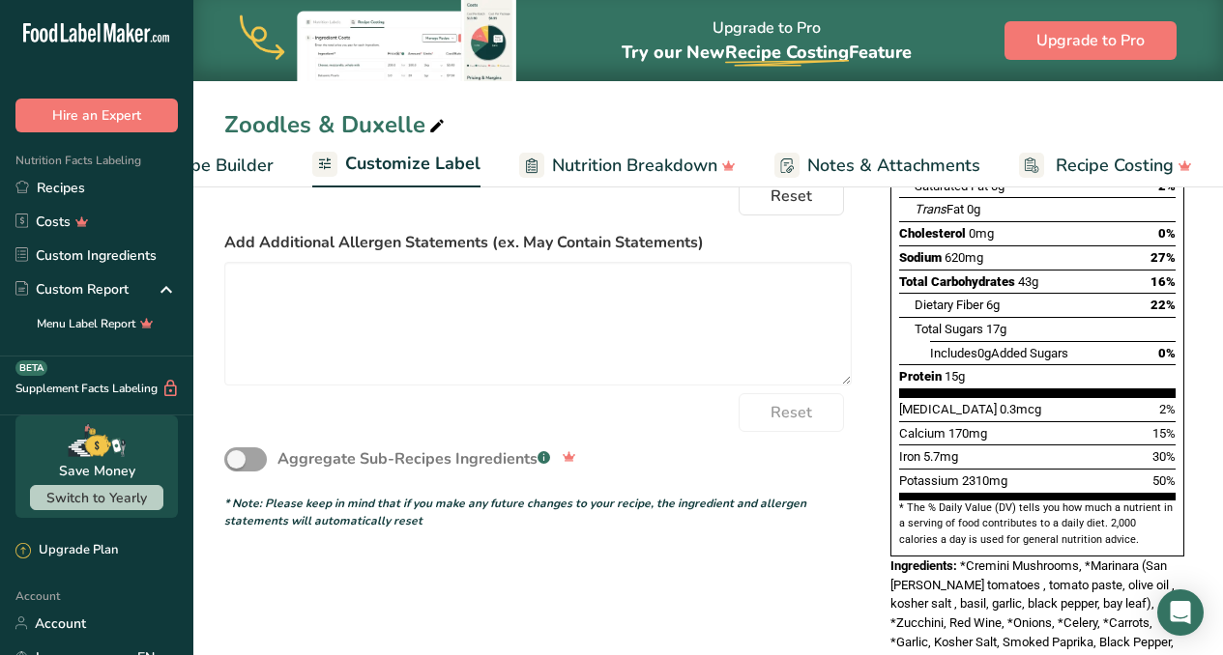
scroll to position [0, 0]
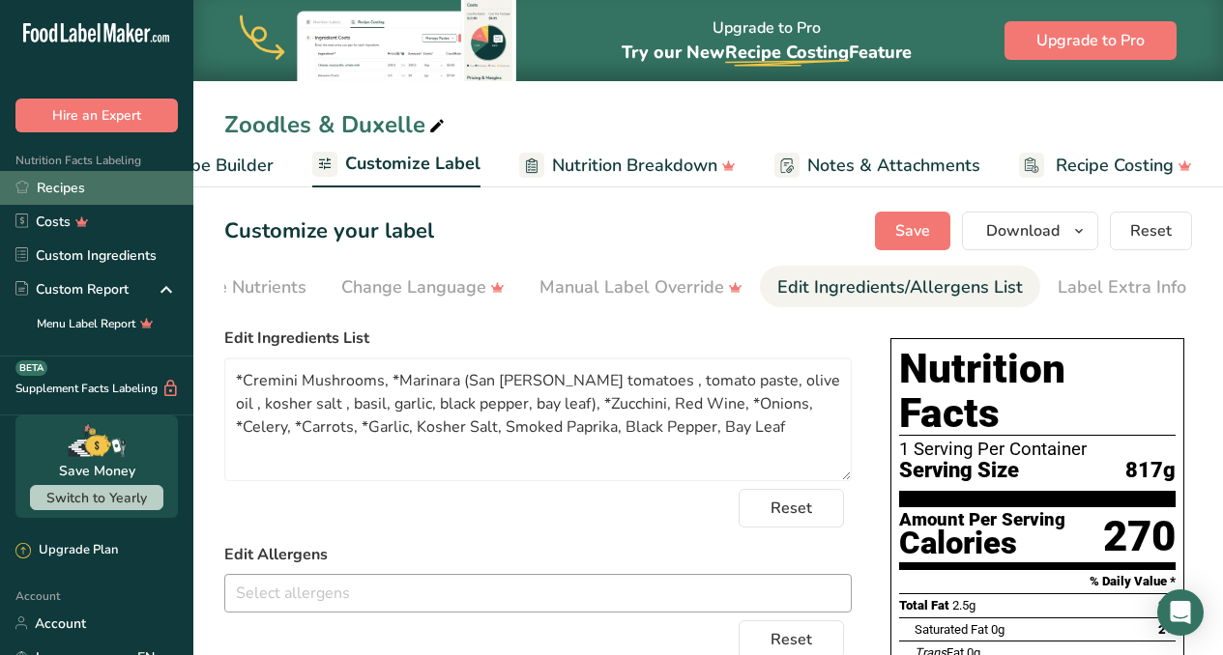
click at [79, 180] on link "Recipes" at bounding box center [96, 188] width 193 height 34
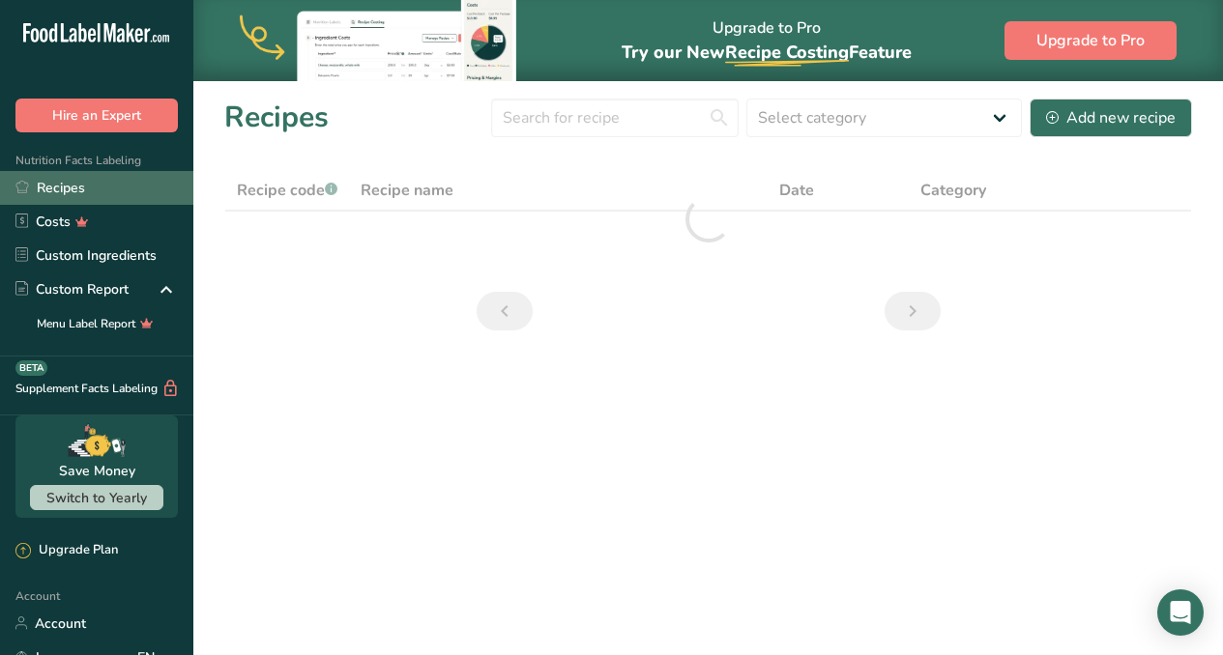
click at [61, 182] on link "Recipes" at bounding box center [96, 188] width 193 height 34
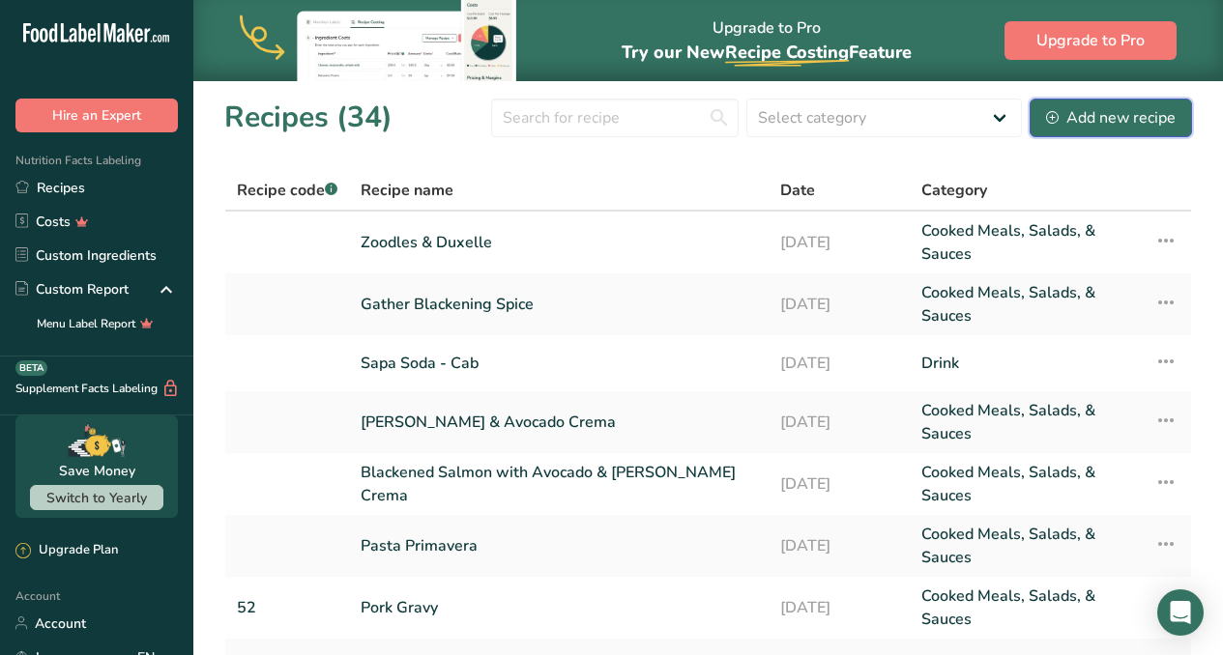
click at [1132, 123] on div "Add new recipe" at bounding box center [1111, 117] width 130 height 23
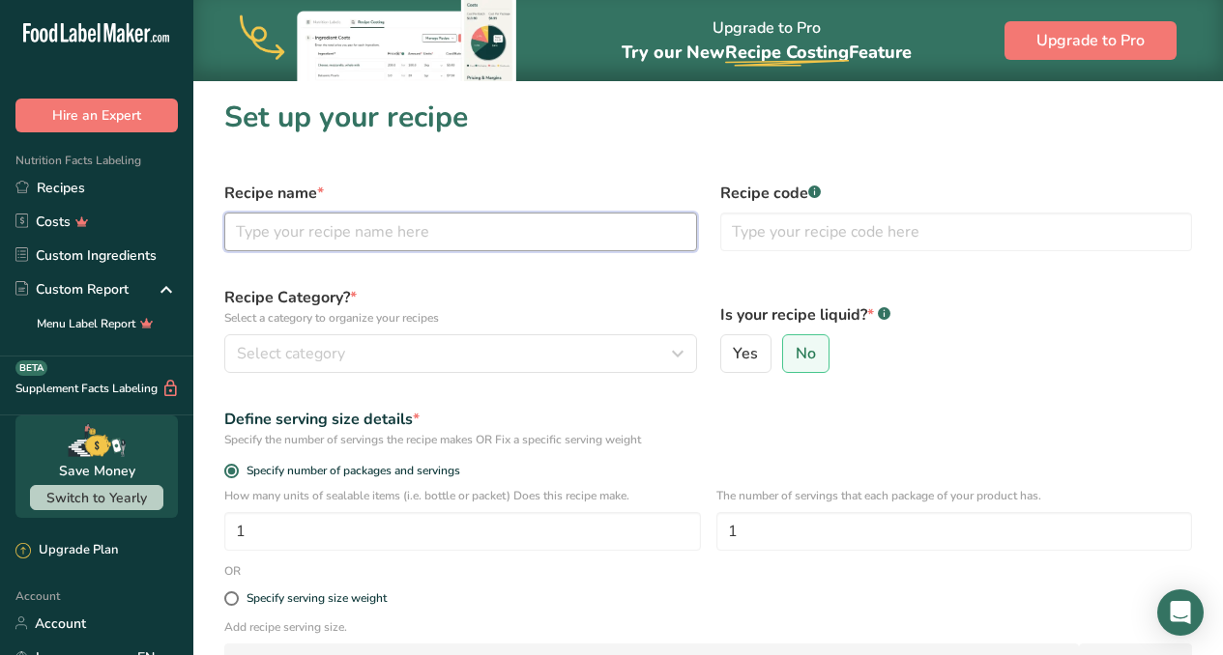
click at [430, 238] on input "text" at bounding box center [460, 232] width 473 height 39
type input "Chimichurri"
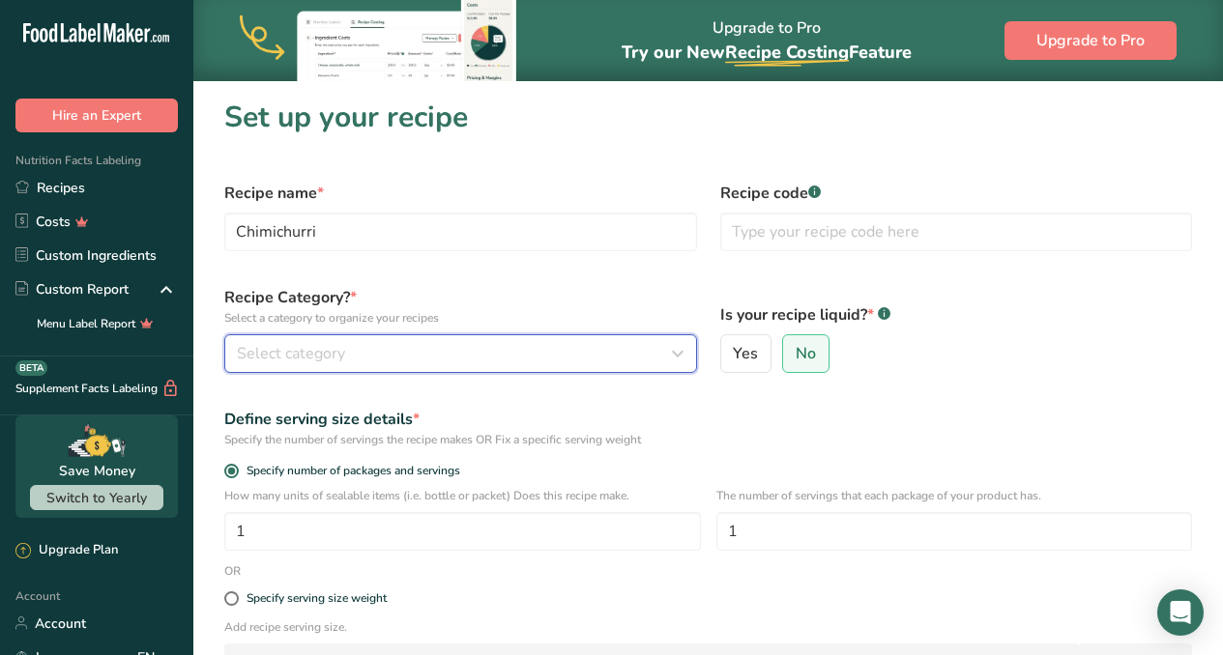
click at [299, 354] on span "Select category" at bounding box center [291, 353] width 108 height 23
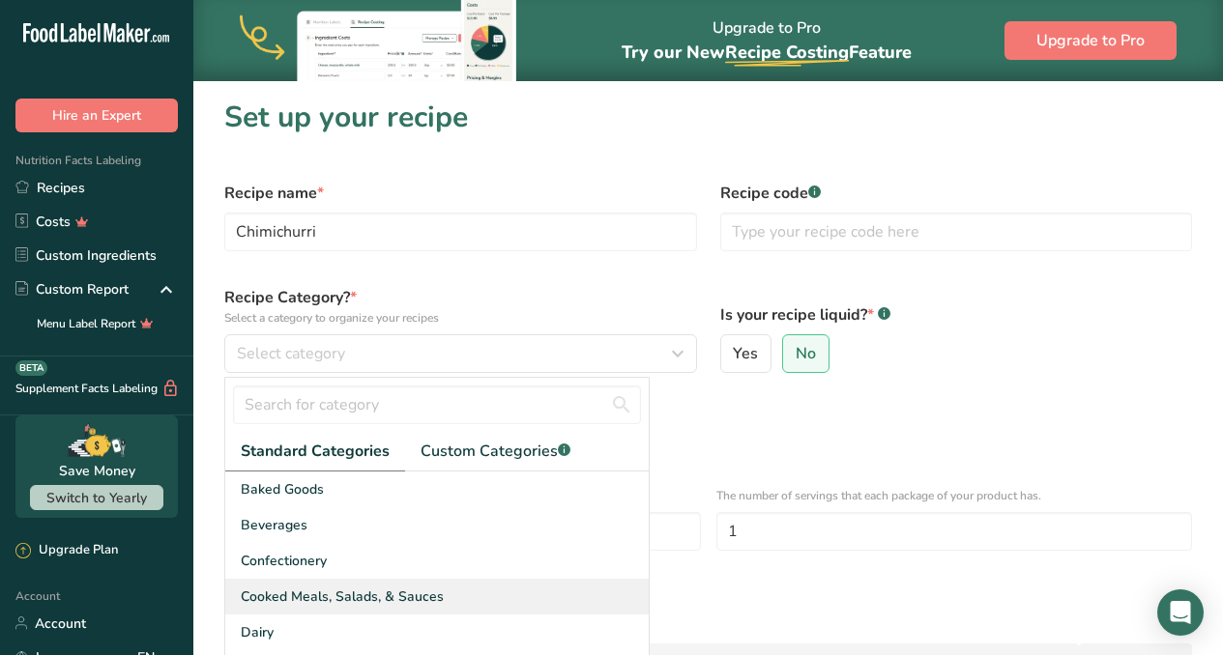
click at [324, 598] on span "Cooked Meals, Salads, & Sauces" at bounding box center [342, 597] width 203 height 20
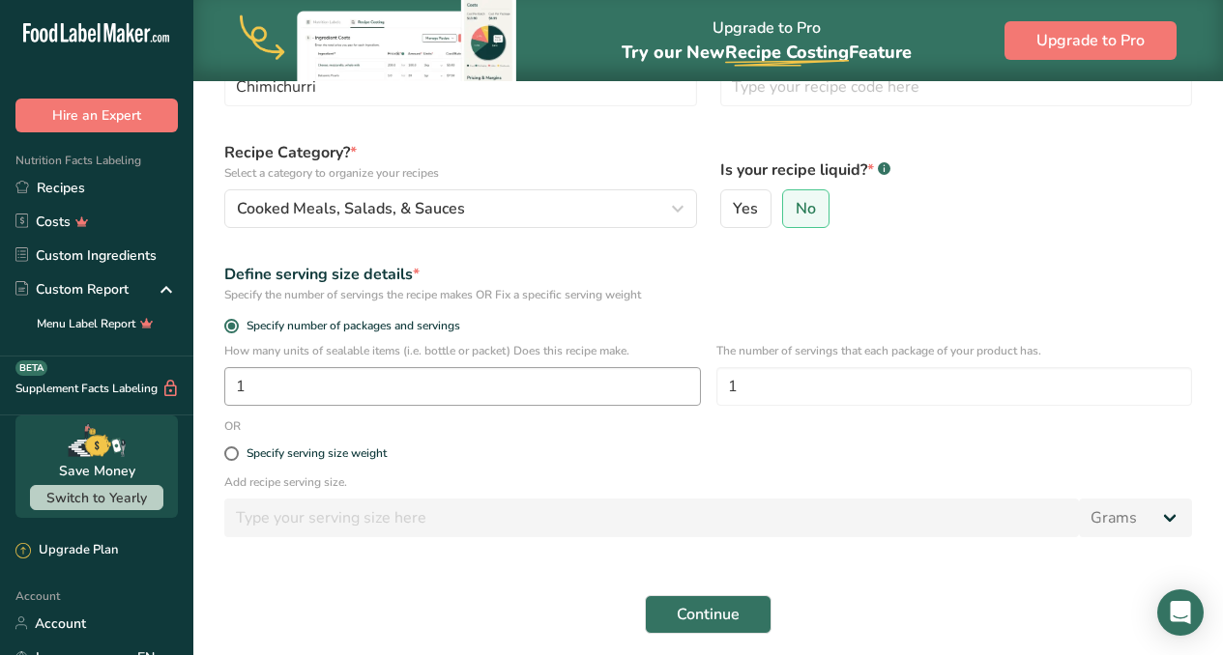
scroll to position [222, 0]
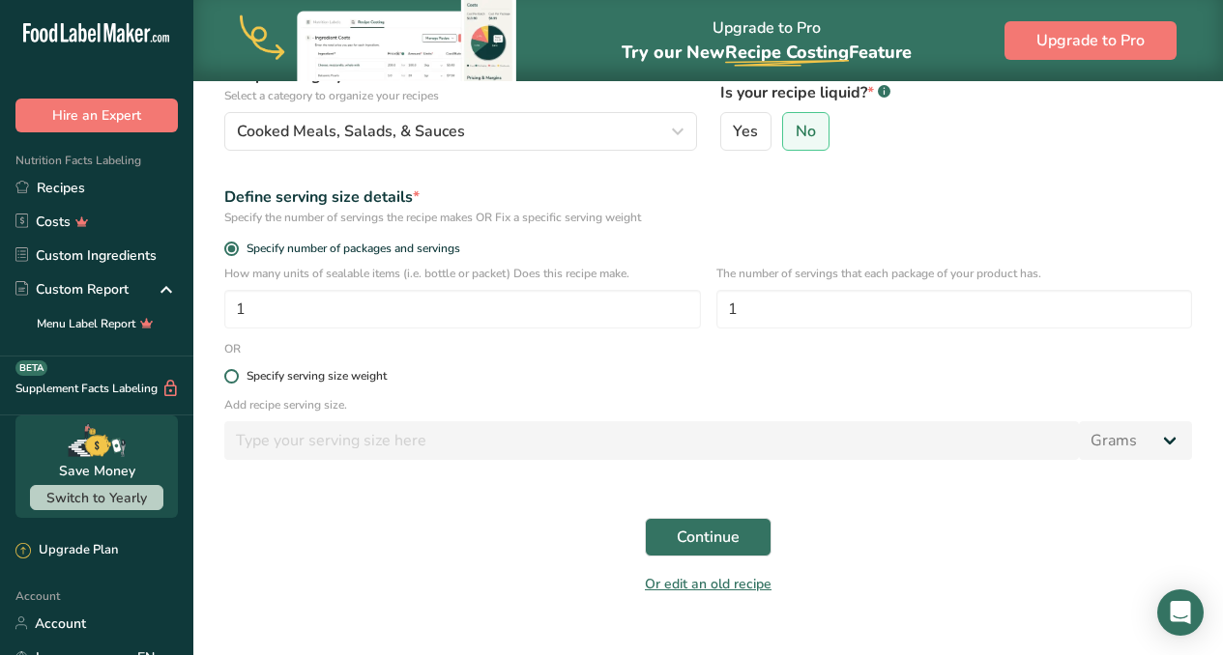
click at [230, 375] on span at bounding box center [231, 376] width 14 height 14
click at [230, 375] on input "Specify serving size weight" at bounding box center [230, 376] width 13 height 13
radio input "true"
radio input "false"
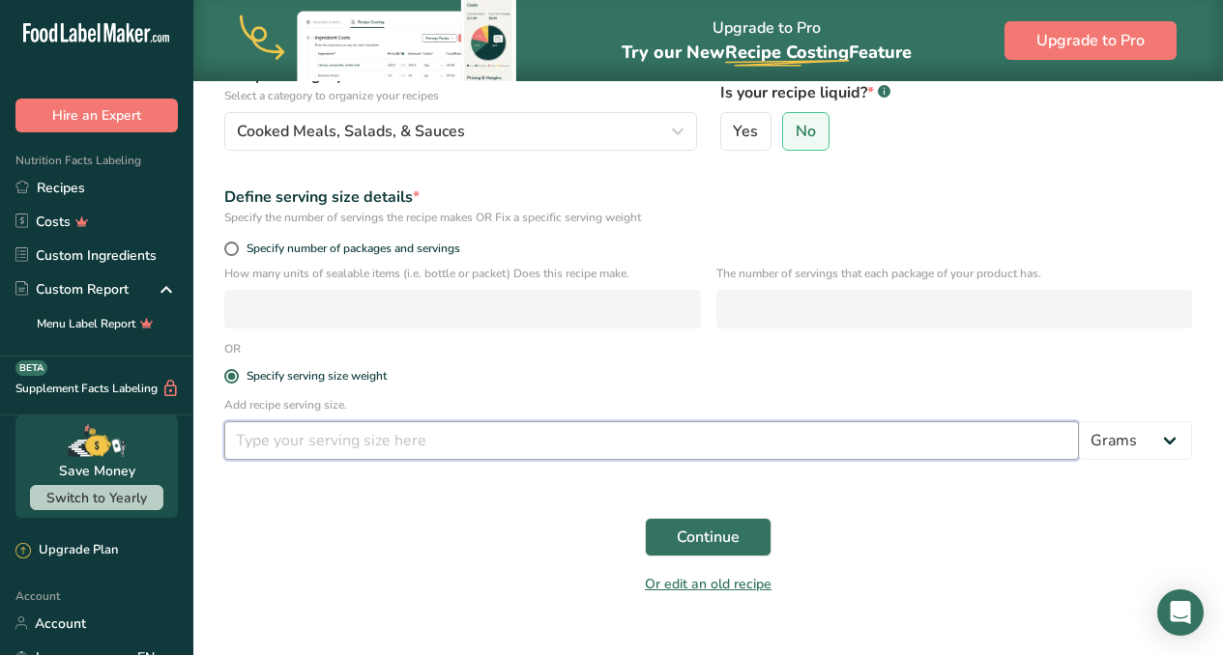
click at [532, 448] on input "number" at bounding box center [651, 440] width 854 height 39
type input "1.5"
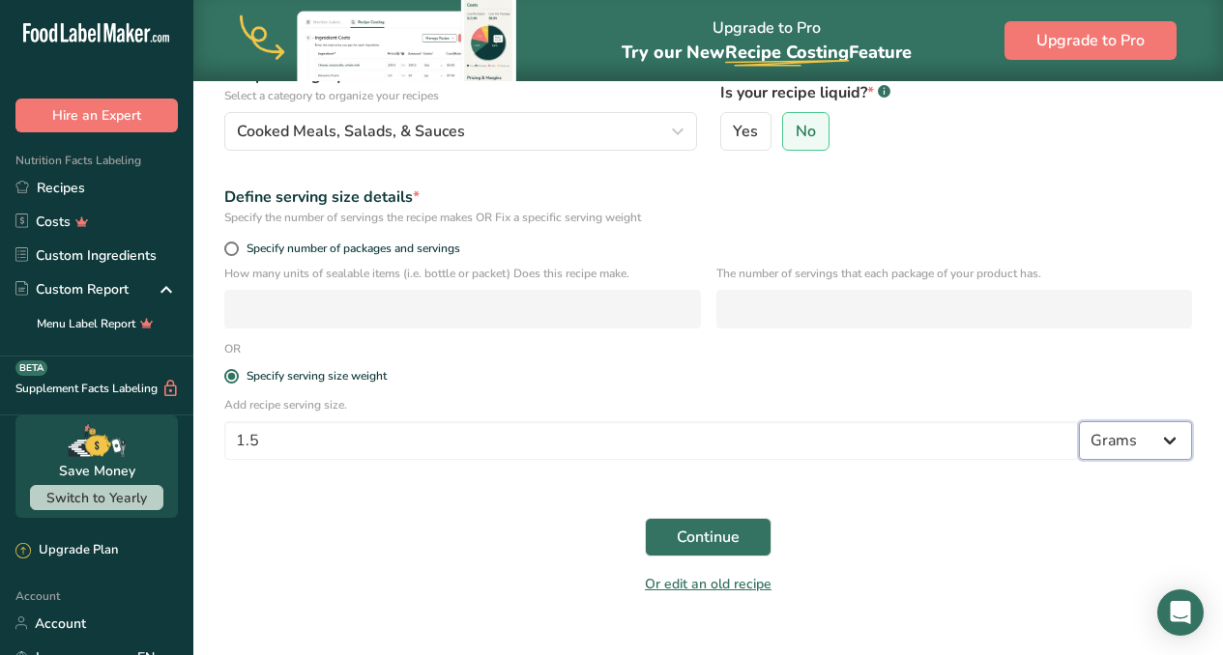
click at [1164, 433] on select "Grams kg mg mcg lb oz l mL fl oz tbsp tsp cup qt gallon" at bounding box center [1135, 440] width 113 height 39
select select "5"
click at [722, 544] on span "Continue" at bounding box center [708, 537] width 63 height 23
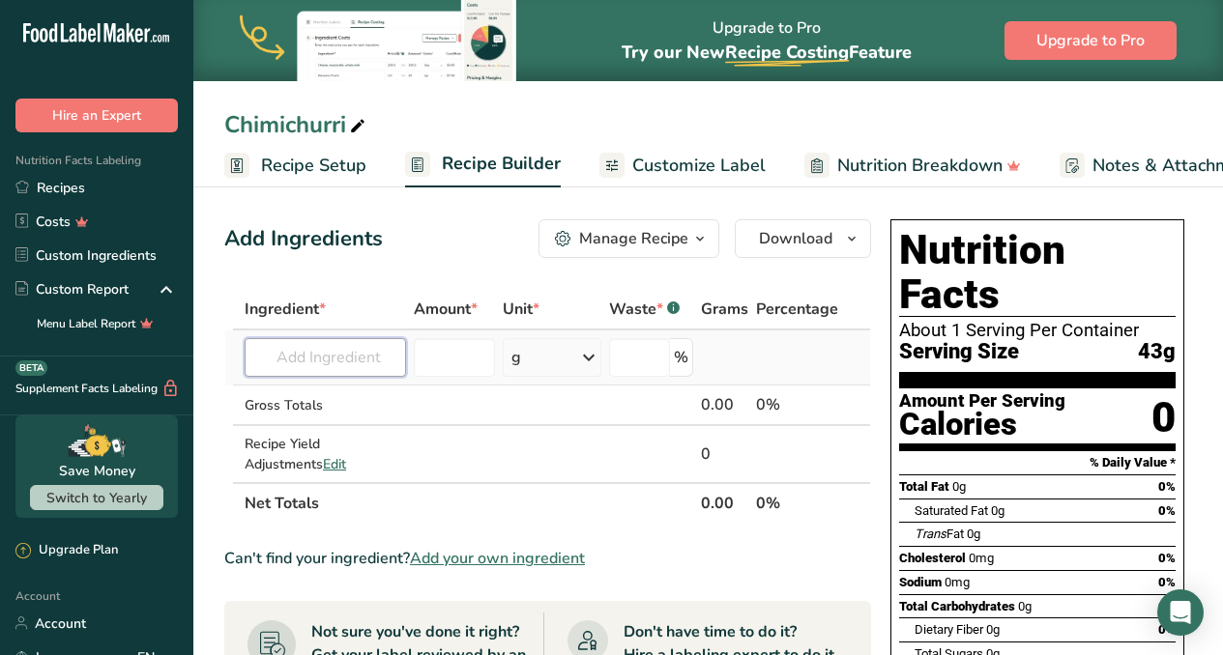
click at [320, 362] on input "text" at bounding box center [325, 357] width 161 height 39
type input "fresh mint"
click at [345, 429] on div "Add your own ingredient" at bounding box center [337, 429] width 155 height 20
click at [300, 360] on input "text" at bounding box center [325, 357] width 161 height 39
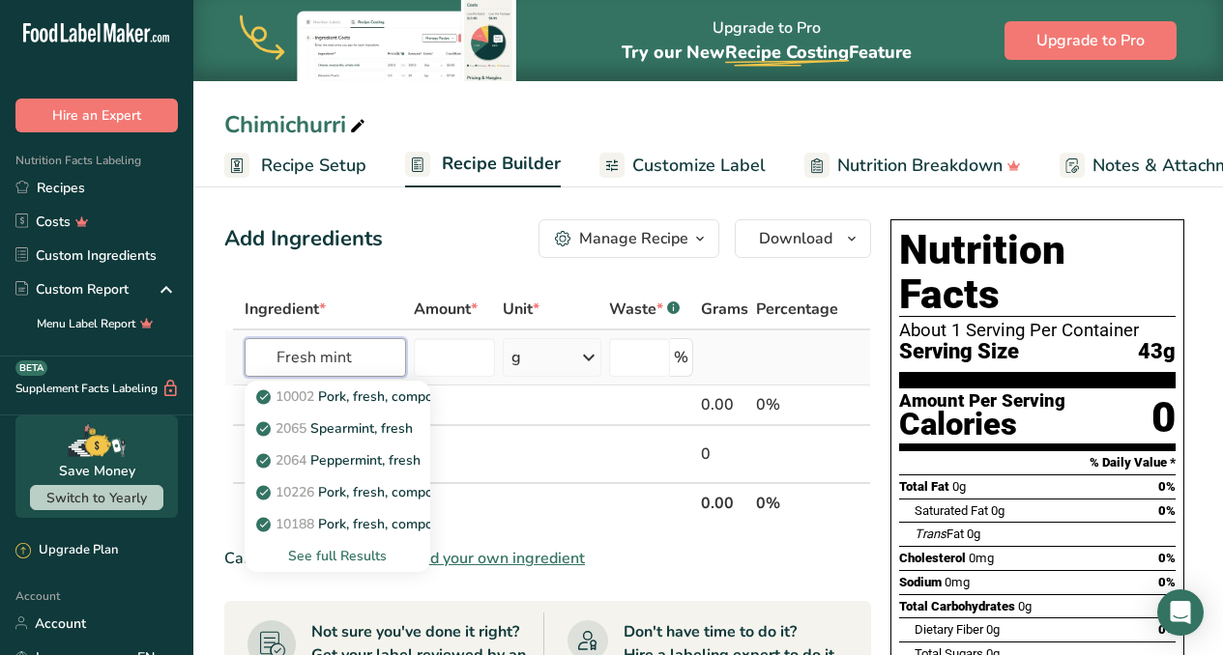
type input "Fresh mint"
click at [350, 553] on div "See full Results" at bounding box center [337, 556] width 155 height 20
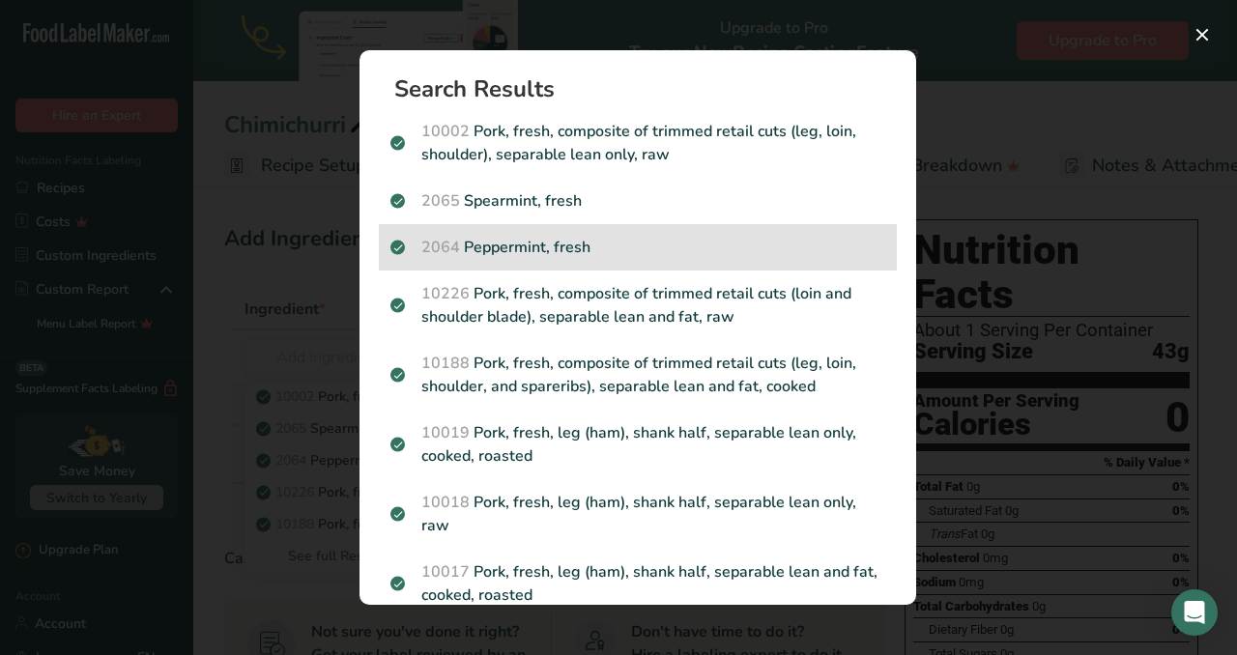
click at [514, 243] on p "2064 Peppermint, fresh" at bounding box center [637, 247] width 495 height 23
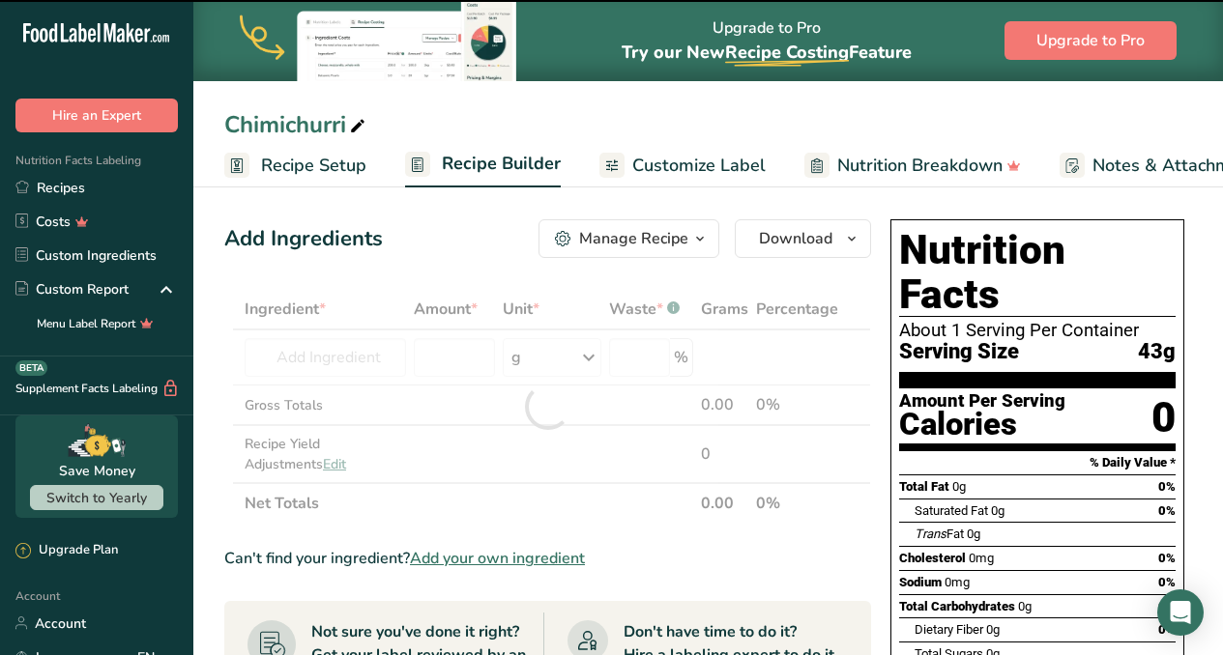
type input "0"
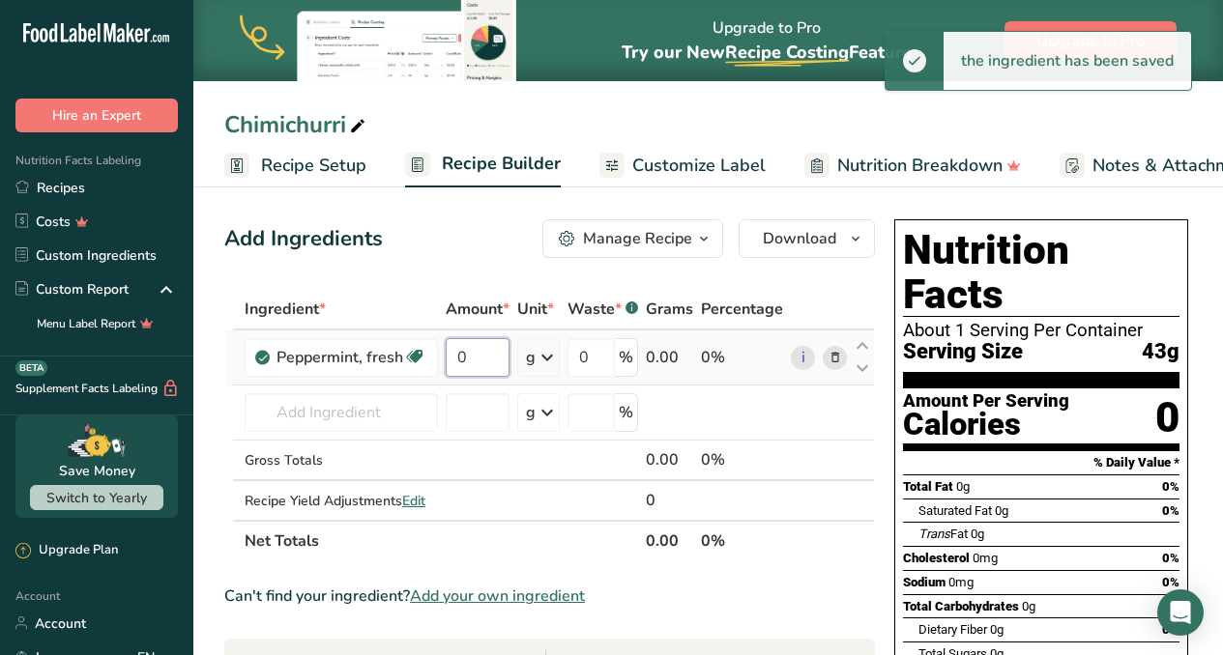
click at [474, 361] on input "0" at bounding box center [478, 357] width 64 height 39
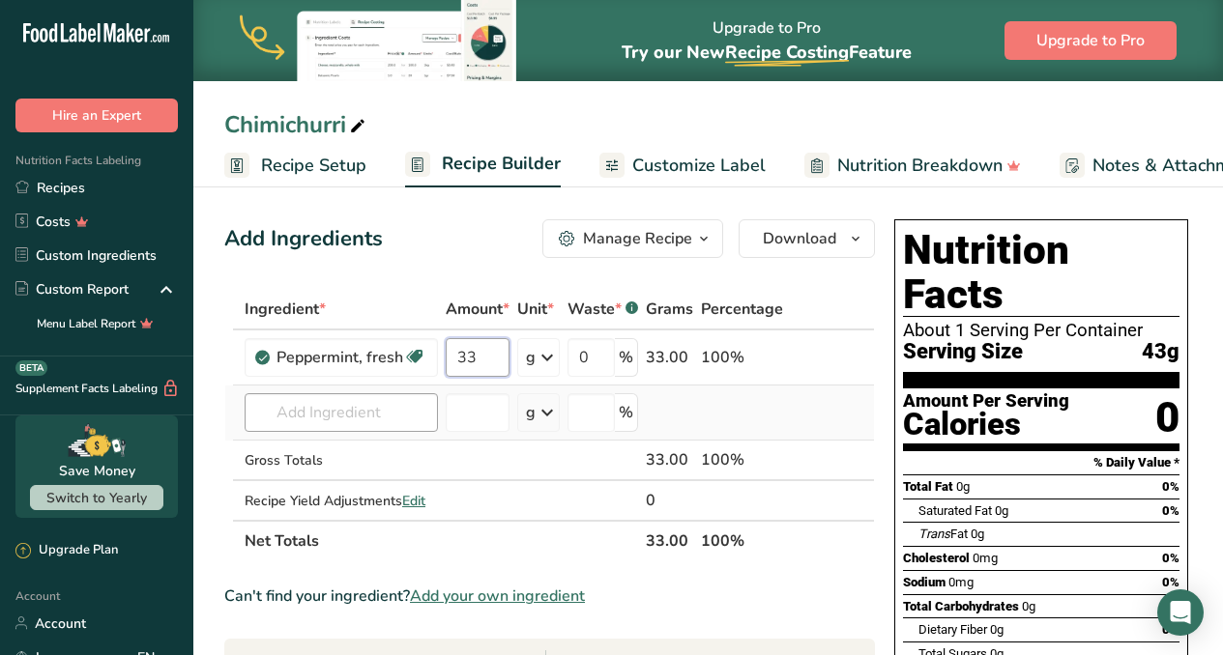
type input "33"
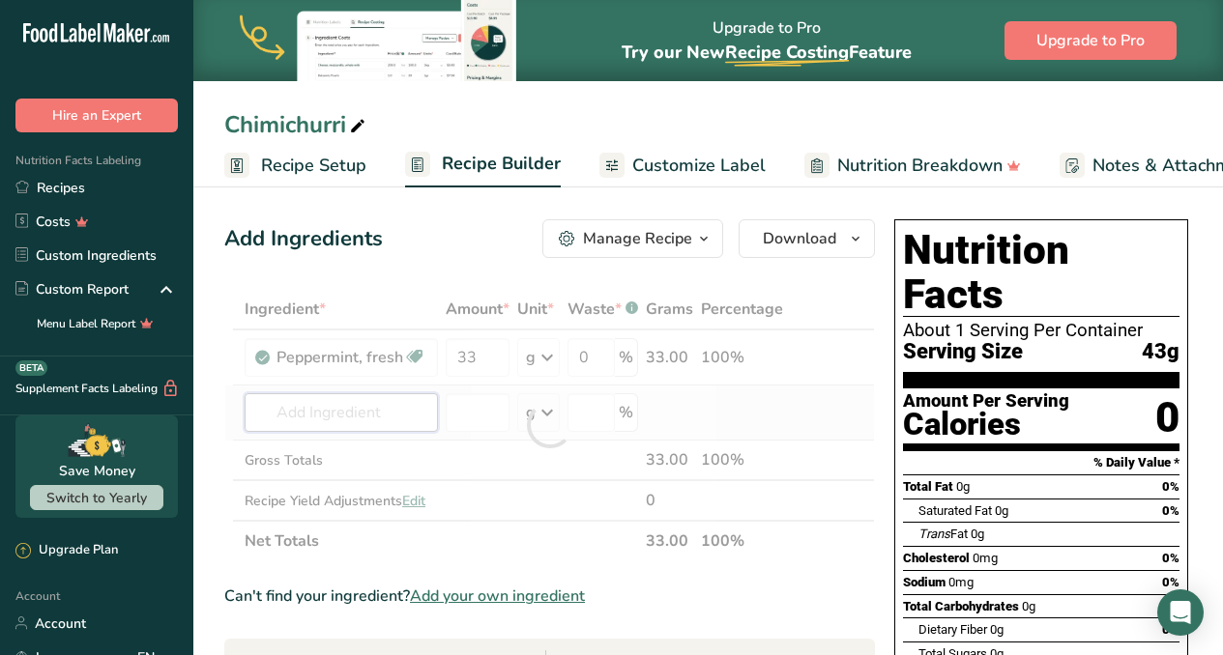
click at [350, 419] on div "Ingredient * Amount * Unit * Waste * .a-a{fill:#347362;}.b-a{fill:#fff;} Grams …" at bounding box center [549, 425] width 650 height 273
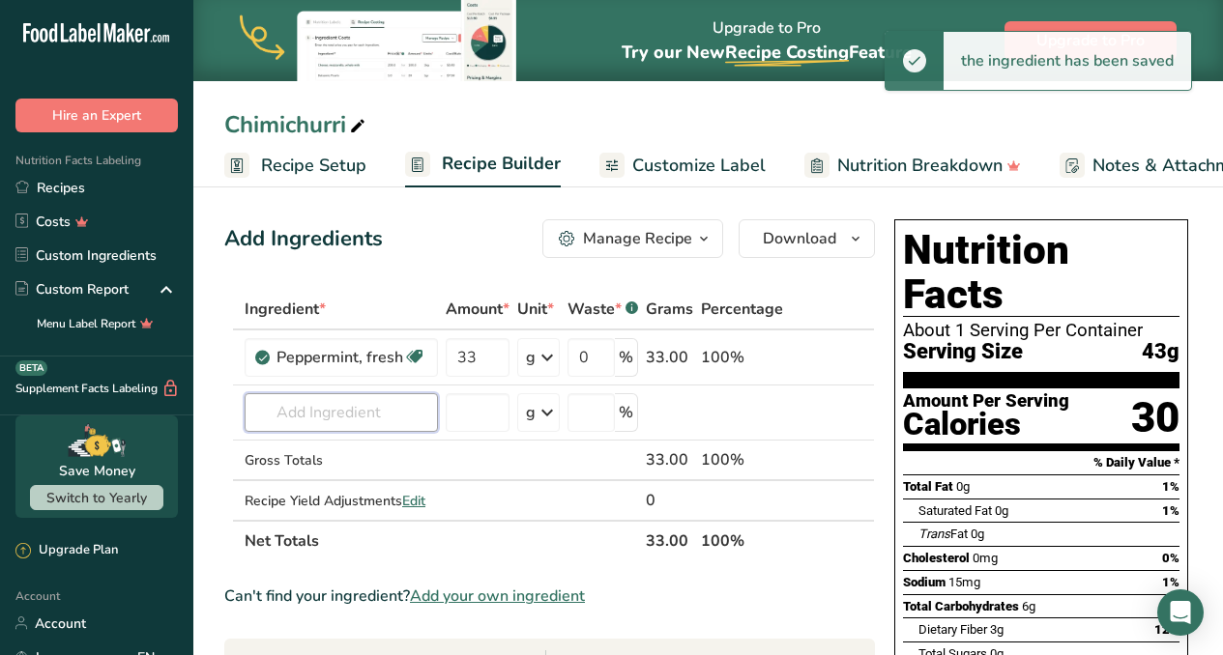
click at [350, 419] on input "text" at bounding box center [341, 412] width 193 height 39
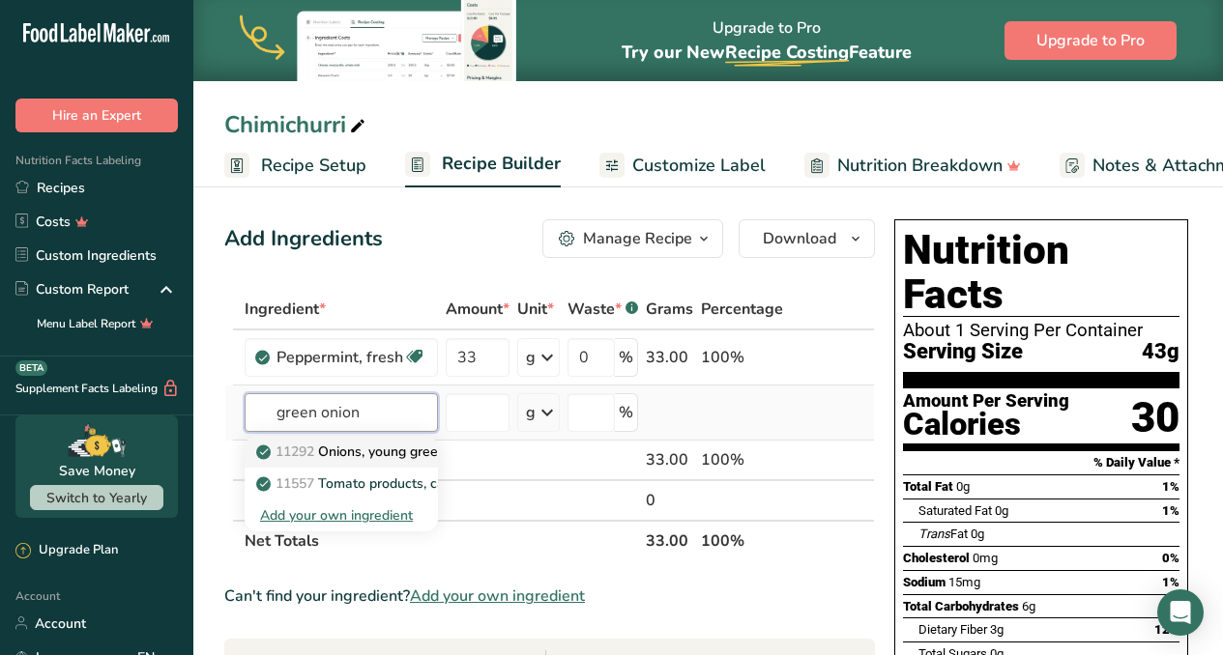
type input "green onion"
click at [379, 452] on p "11292 Onions, young green, tops only" at bounding box center [384, 452] width 249 height 20
type input "Onions, young green, tops only"
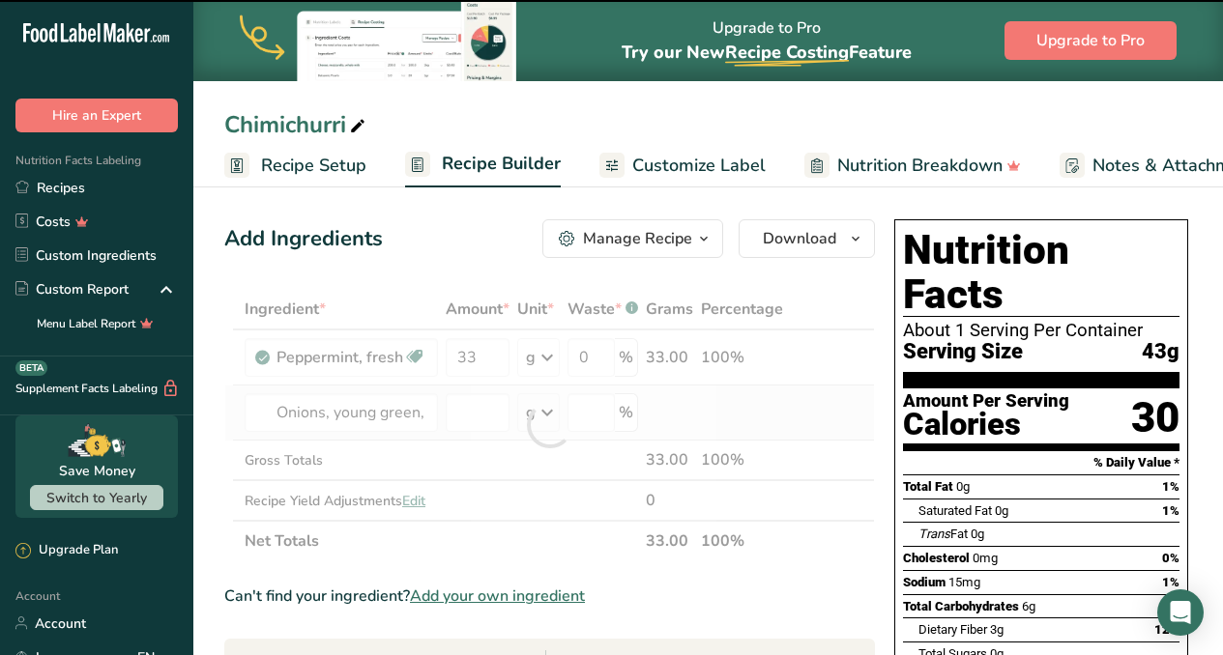
type input "0"
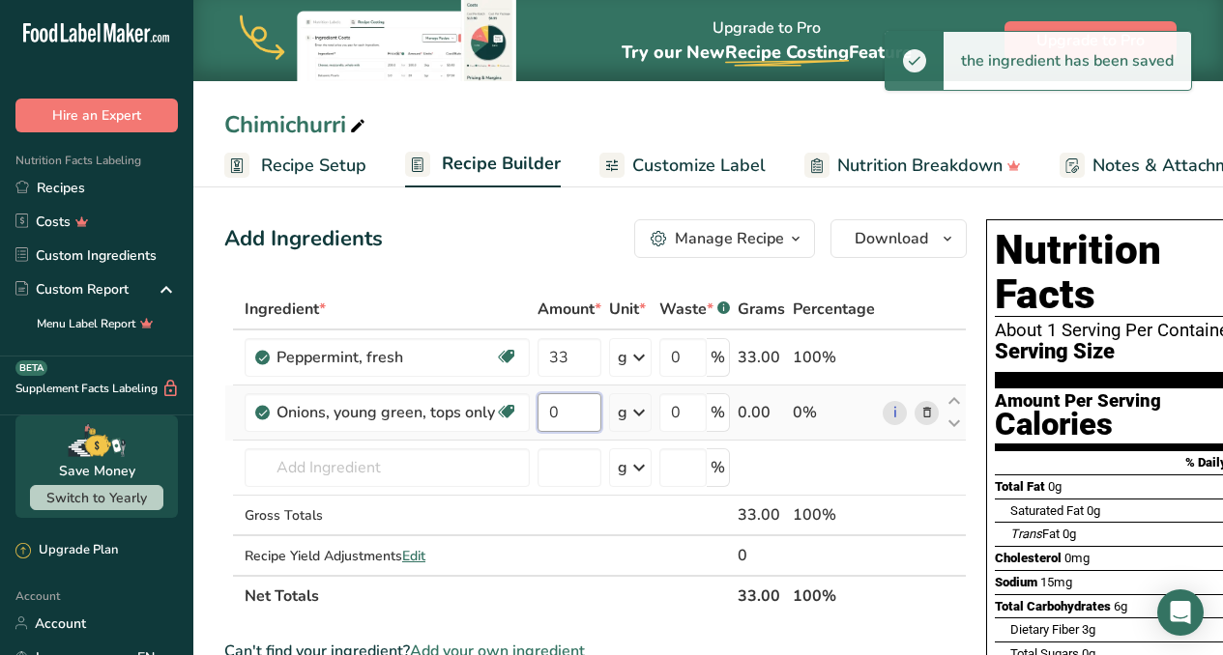
click at [576, 421] on input "0" at bounding box center [569, 412] width 64 height 39
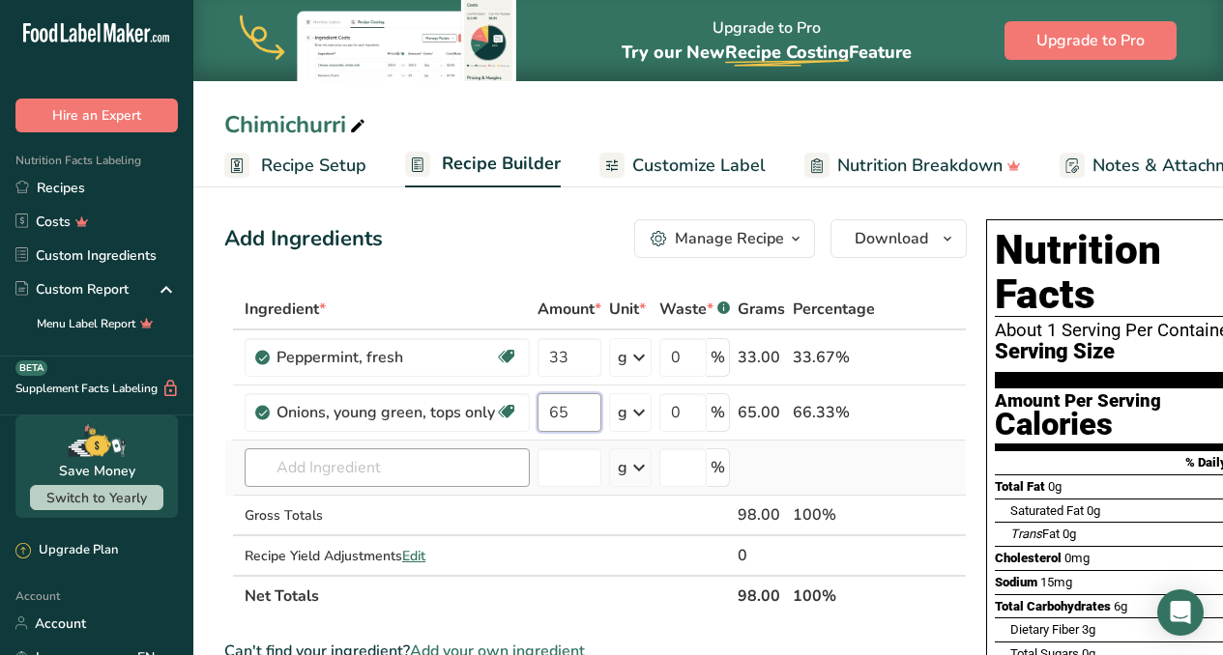
type input "65"
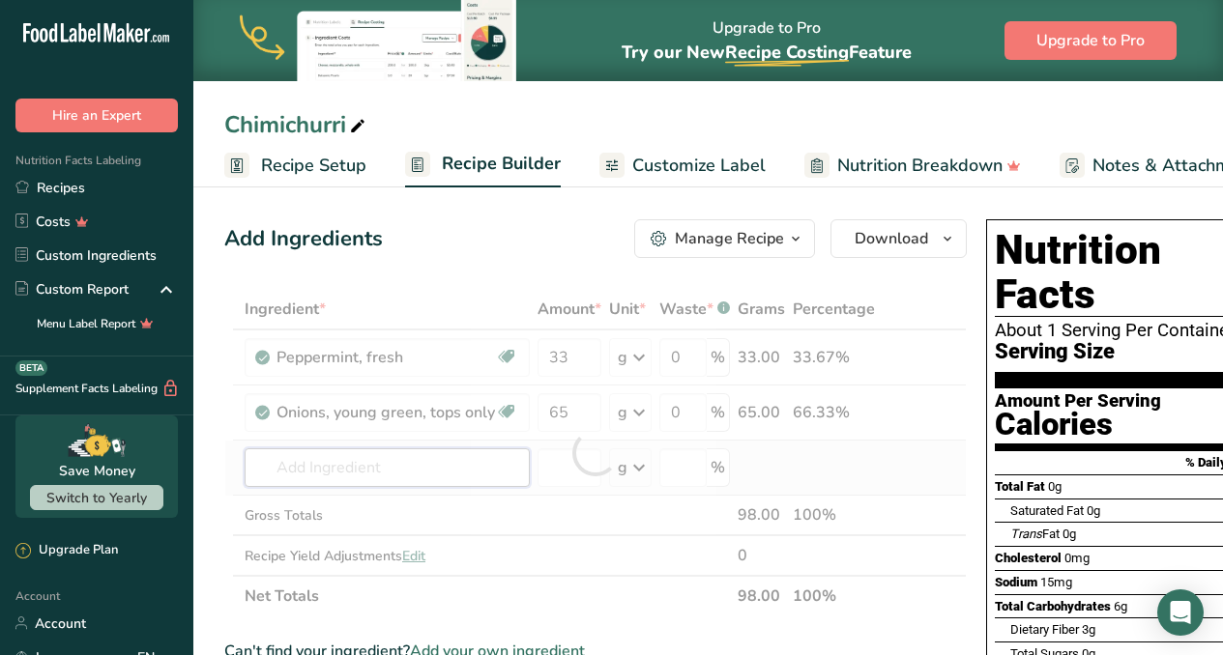
click at [381, 472] on div "Ingredient * Amount * Unit * Waste * .a-a{fill:#347362;}.b-a{fill:#fff;} Grams …" at bounding box center [595, 453] width 742 height 328
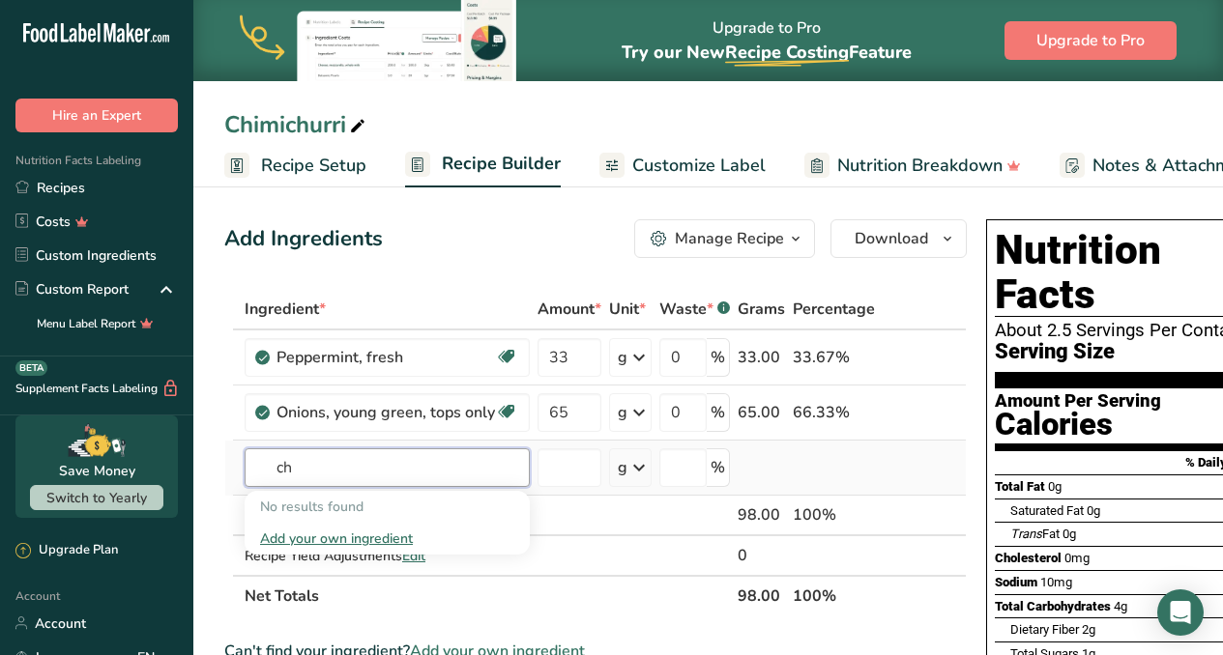
type input "c"
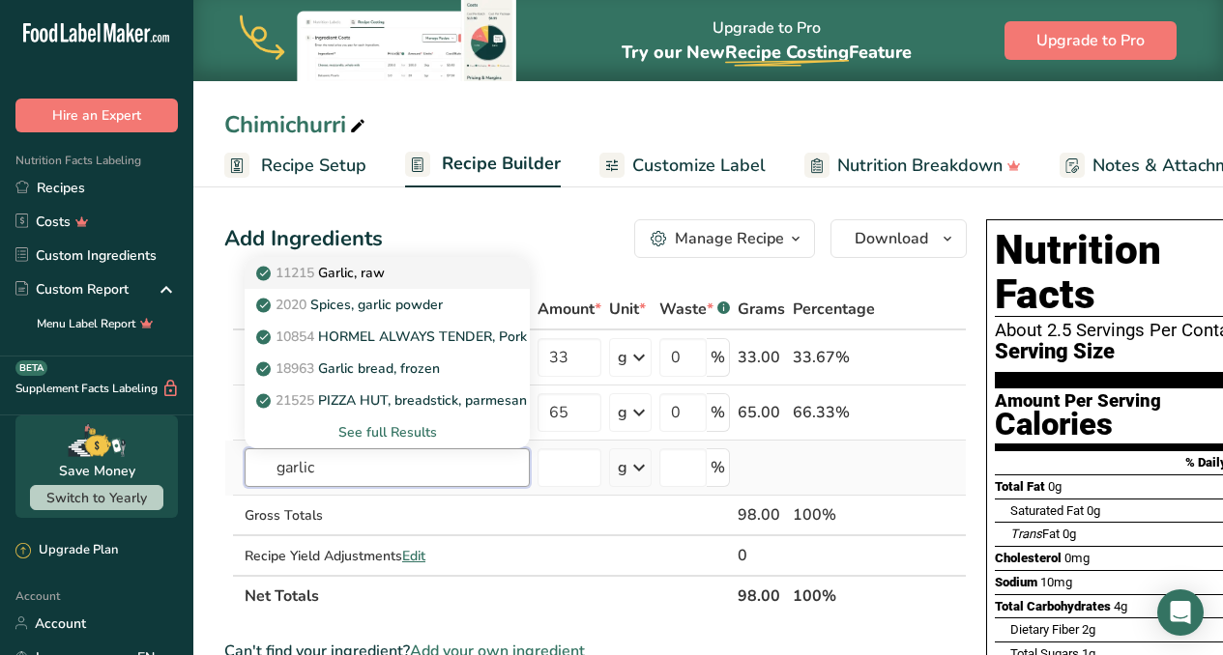
type input "garlic"
click at [354, 274] on p "11215 Garlic, raw" at bounding box center [322, 273] width 125 height 20
type input "Garlic, raw"
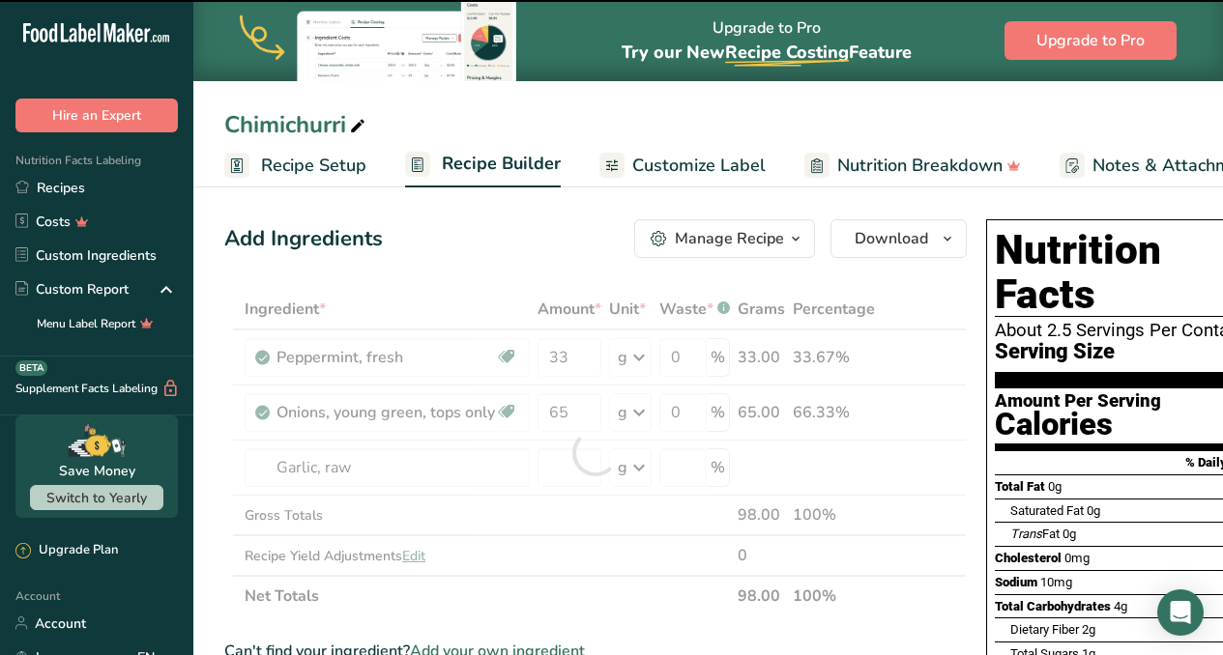
type input "0"
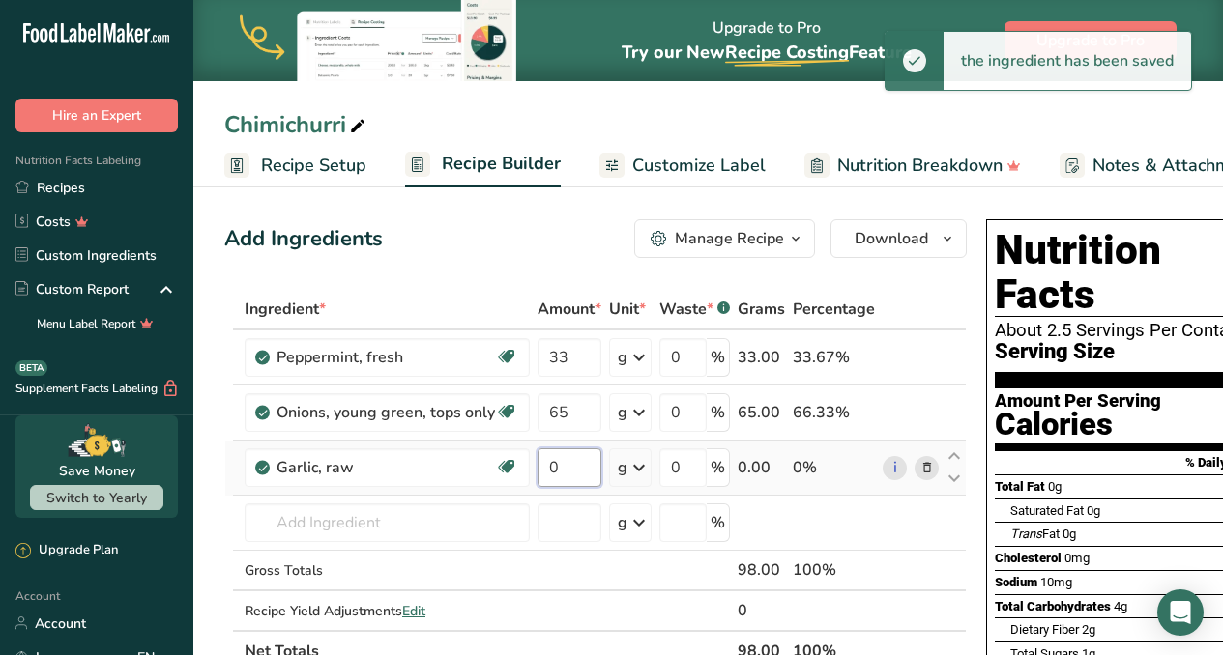
click at [577, 479] on input "0" at bounding box center [569, 467] width 64 height 39
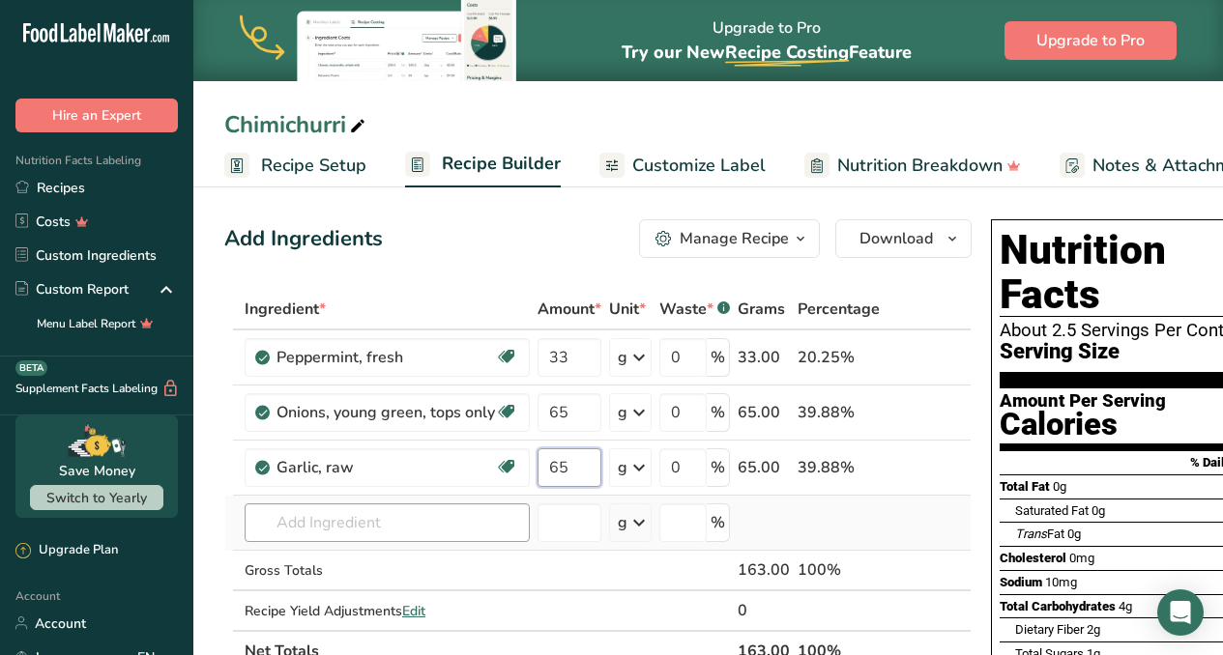
type input "65"
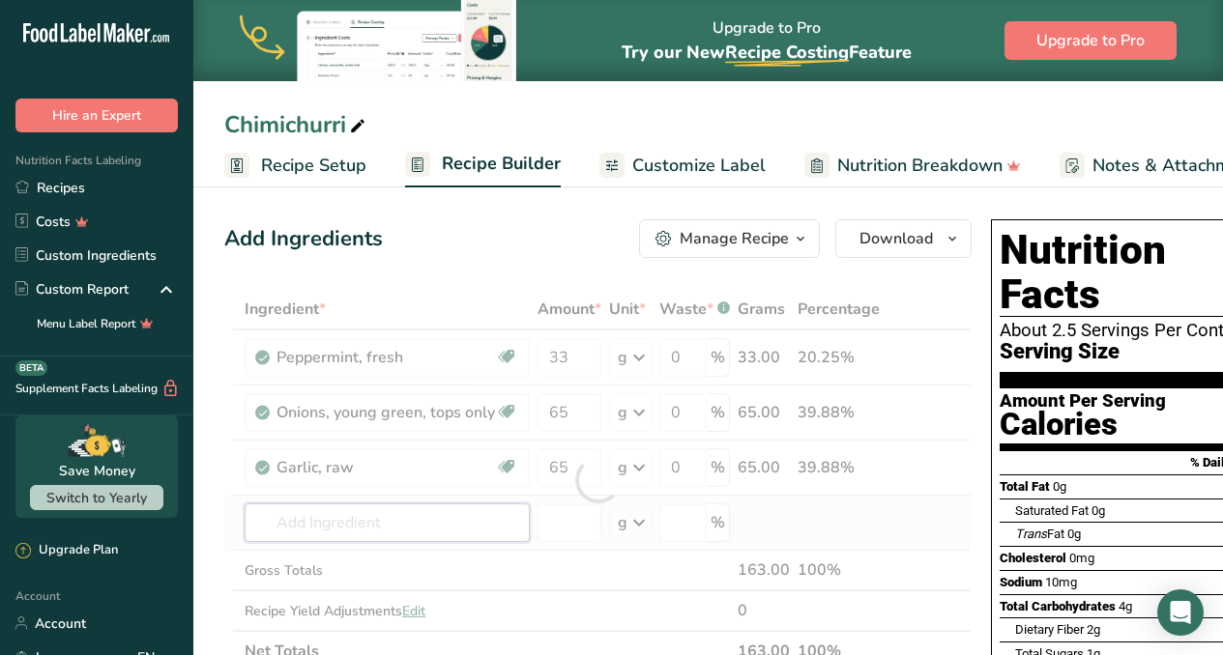
click at [366, 534] on div "Ingredient * Amount * Unit * Waste * .a-a{fill:#347362;}.b-a{fill:#fff;} Grams …" at bounding box center [597, 480] width 747 height 383
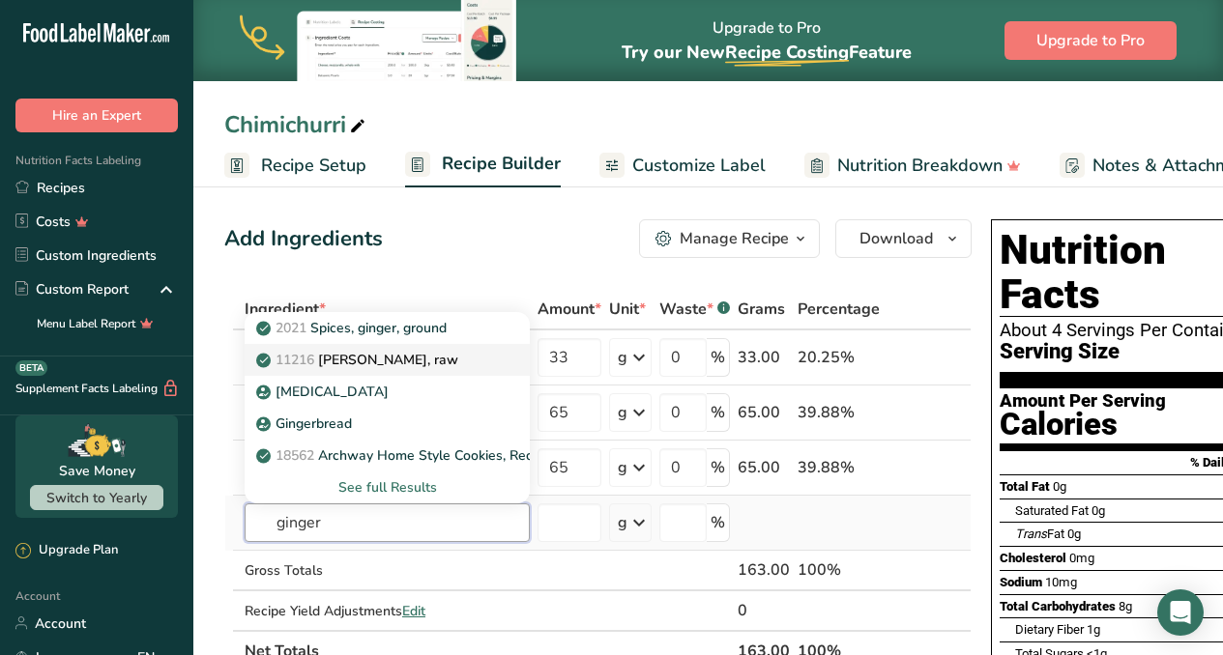
type input "ginger"
click at [375, 349] on link "11216 [PERSON_NAME], raw" at bounding box center [387, 360] width 285 height 32
type input "[PERSON_NAME], raw"
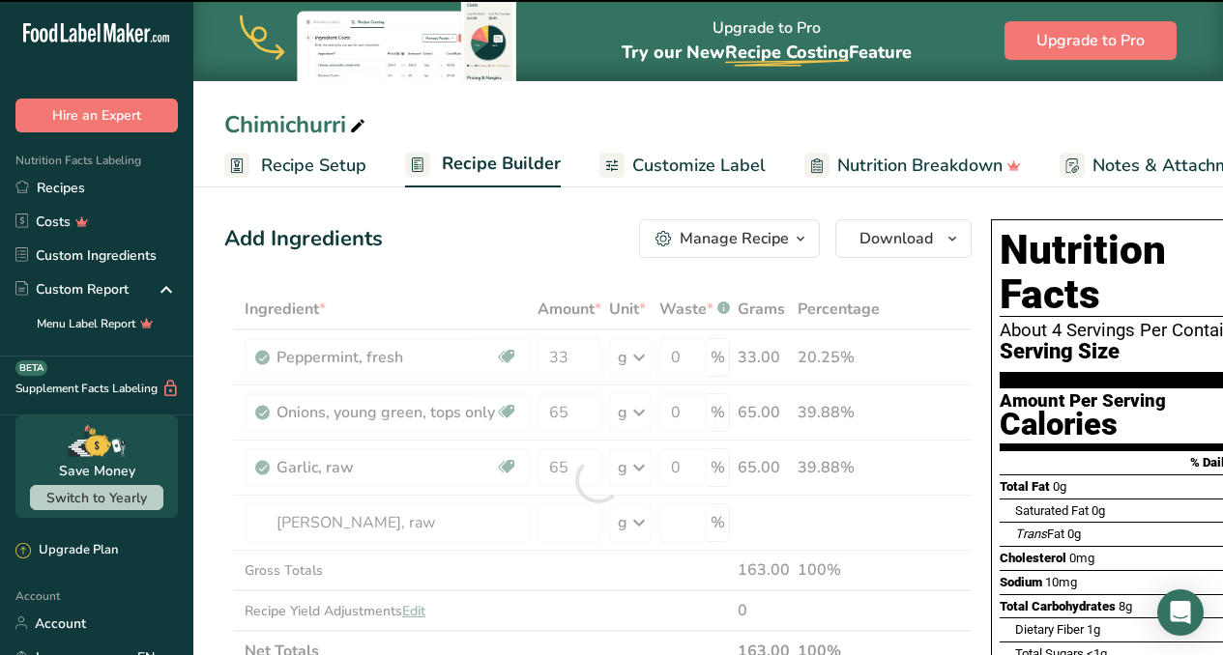
type input "0"
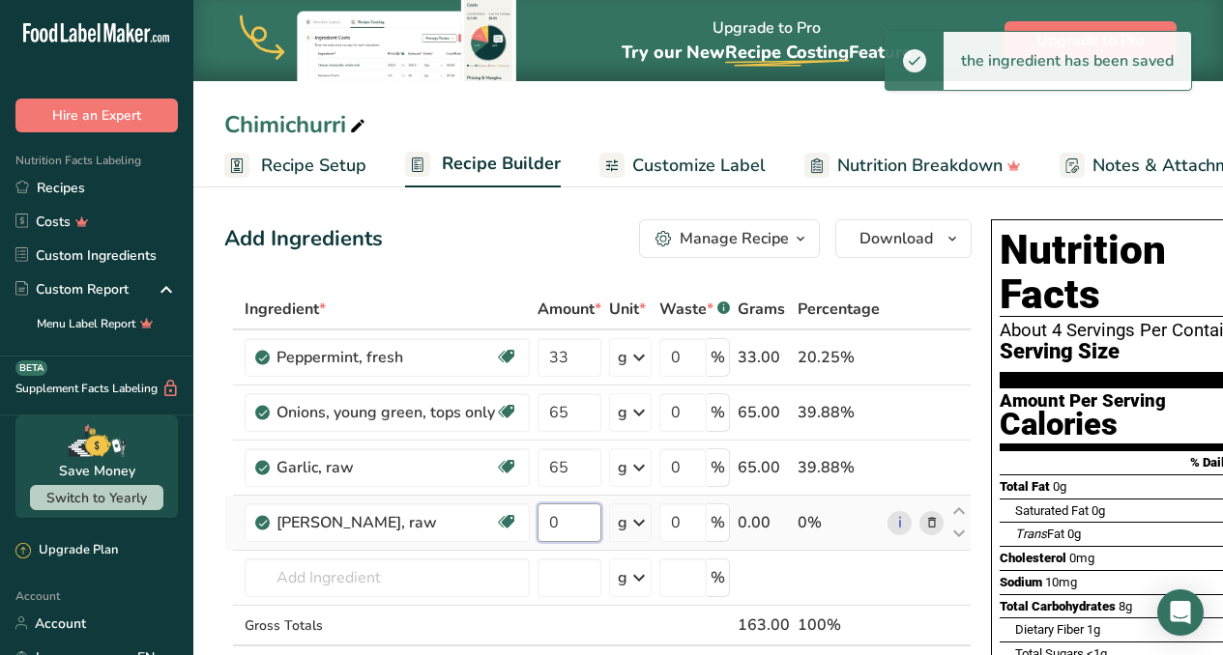
click at [571, 535] on input "0" at bounding box center [569, 523] width 64 height 39
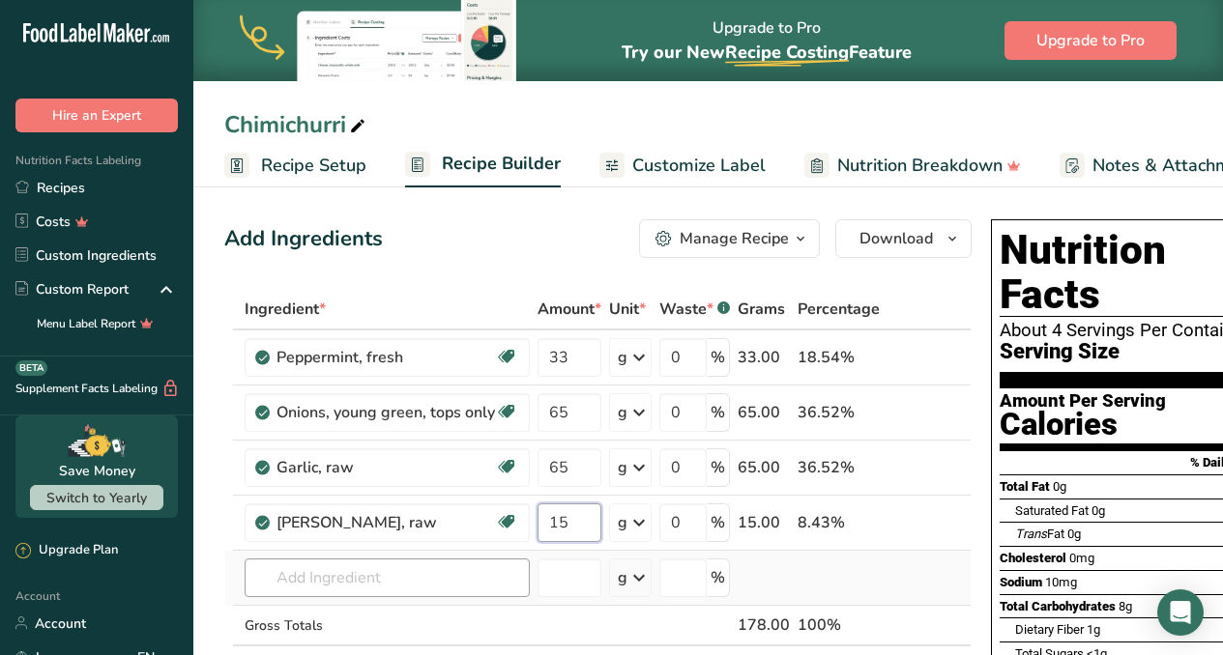
type input "15"
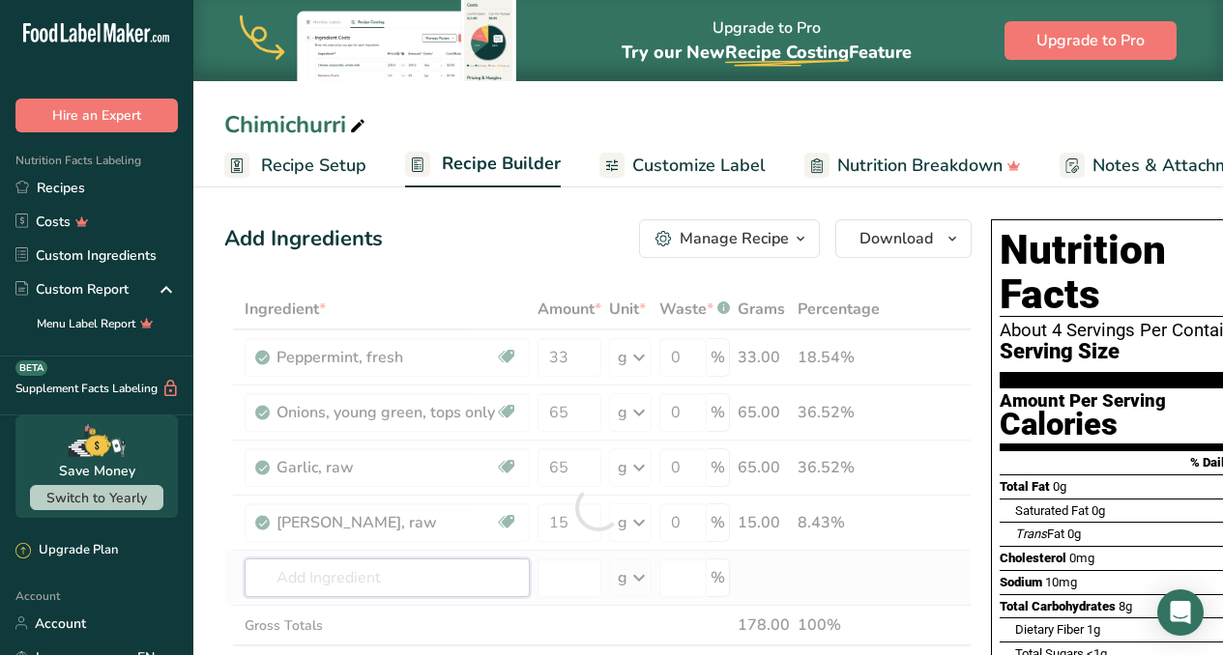
click at [416, 583] on div "Ingredient * Amount * Unit * Waste * .a-a{fill:#347362;}.b-a{fill:#fff;} Grams …" at bounding box center [597, 508] width 747 height 438
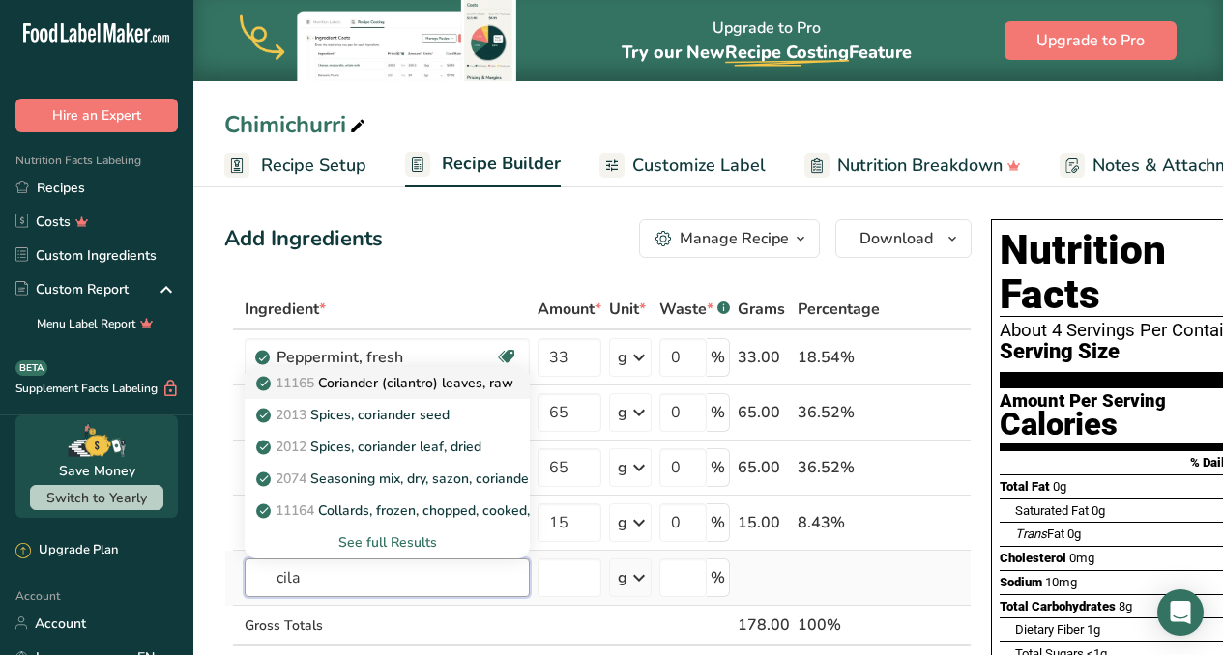
type input "cila"
click at [438, 378] on p "11165 Coriander (cilantro) leaves, raw" at bounding box center [386, 383] width 253 height 20
type input "Coriander (cilantro) leaves, raw"
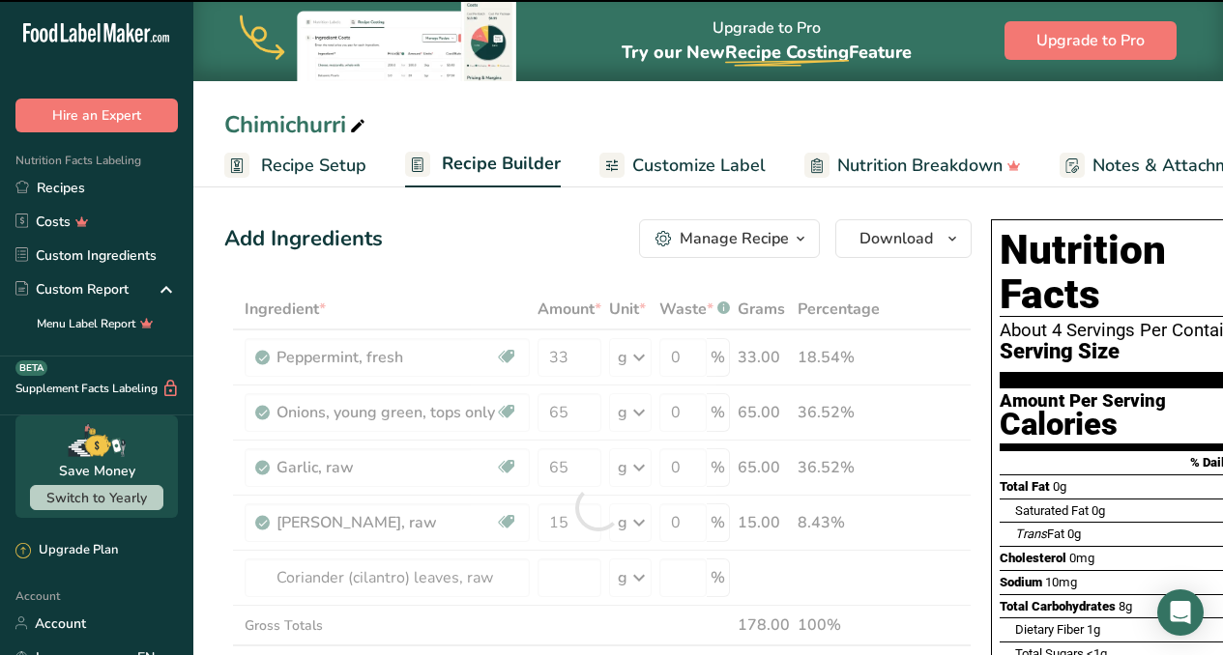
type input "0"
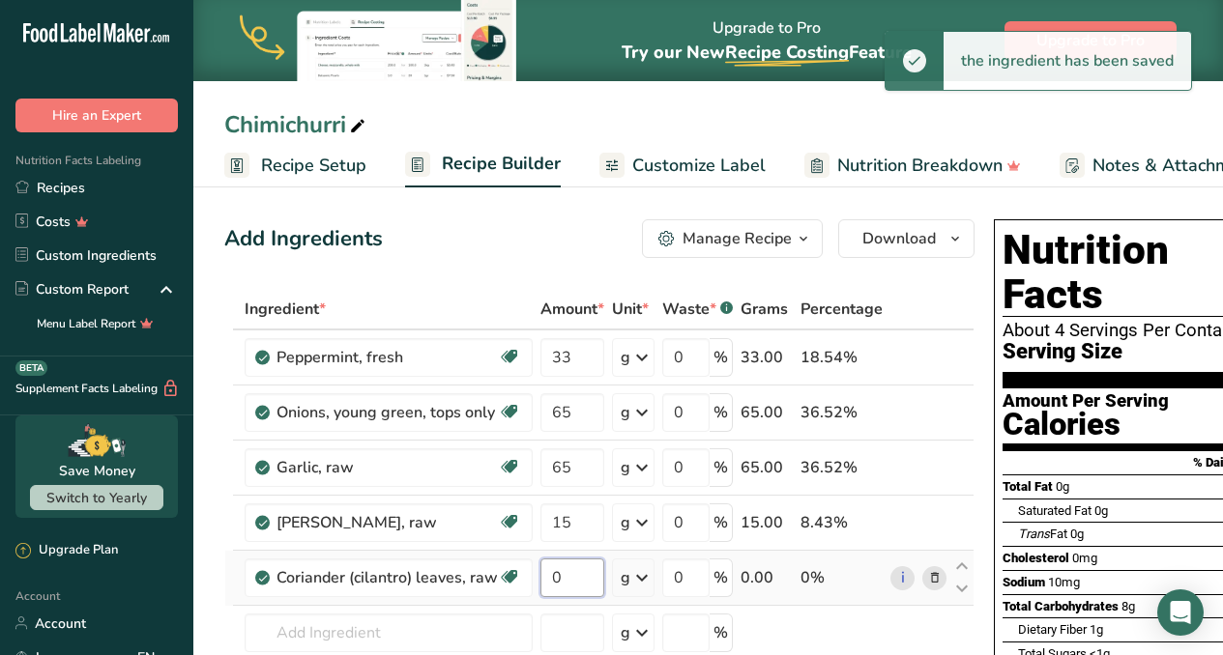
drag, startPoint x: 563, startPoint y: 579, endPoint x: 539, endPoint y: 578, distance: 23.2
click at [540, 578] on input "0" at bounding box center [572, 578] width 64 height 39
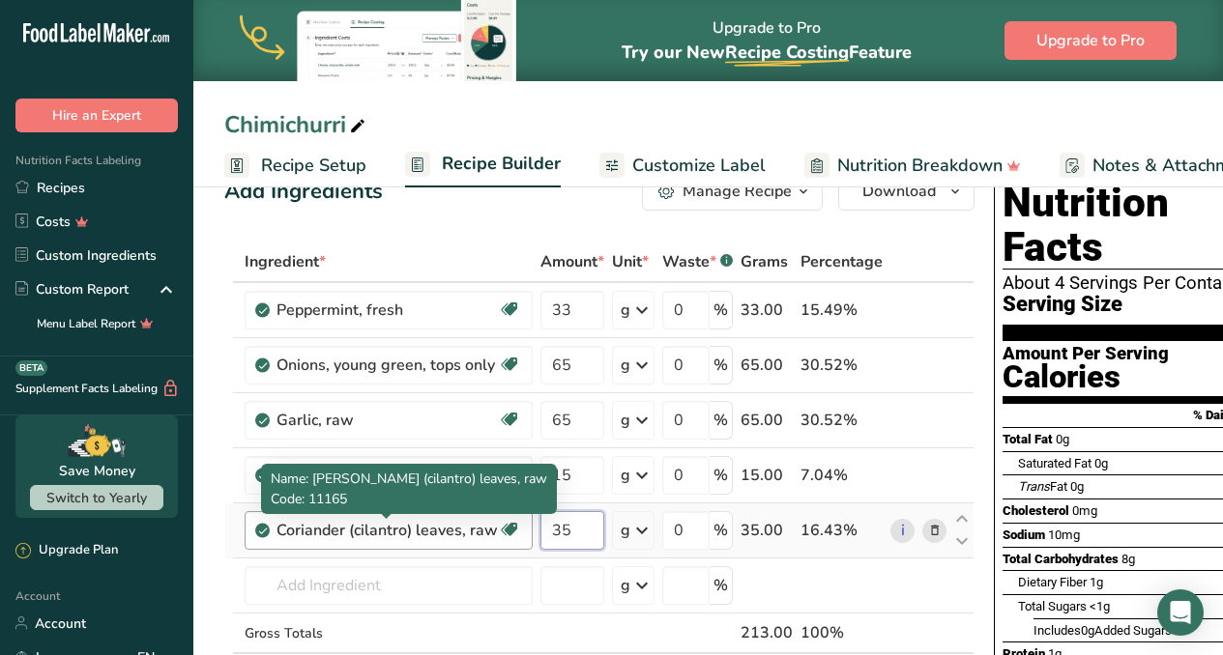
scroll to position [299, 0]
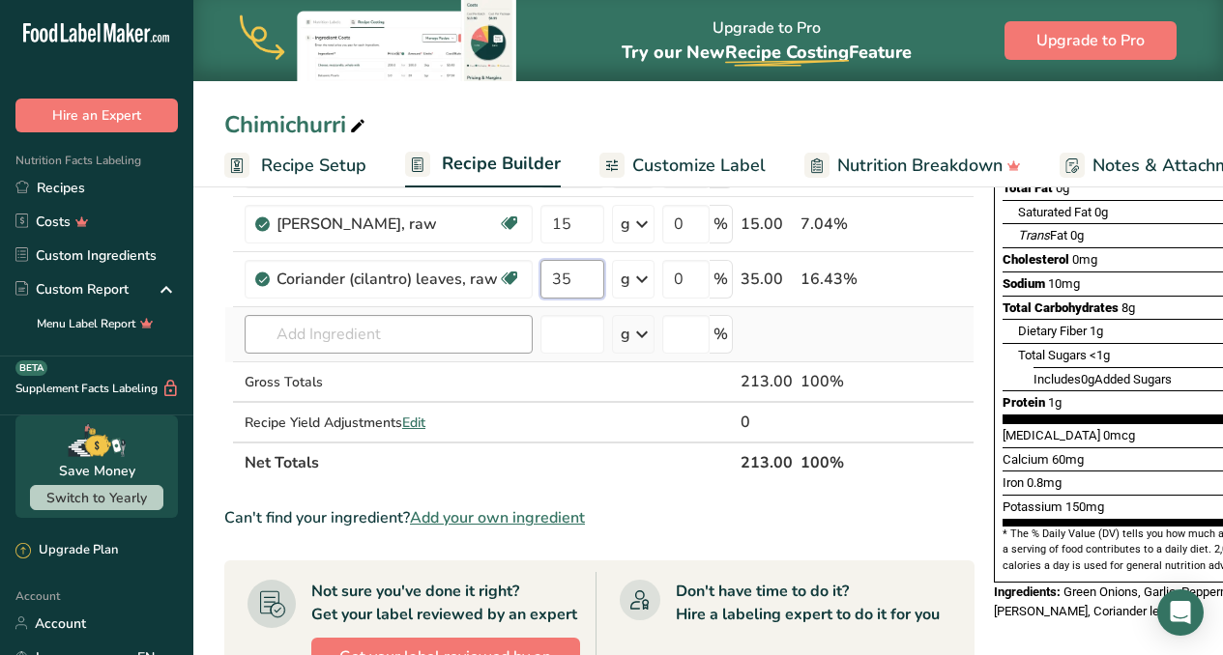
type input "35"
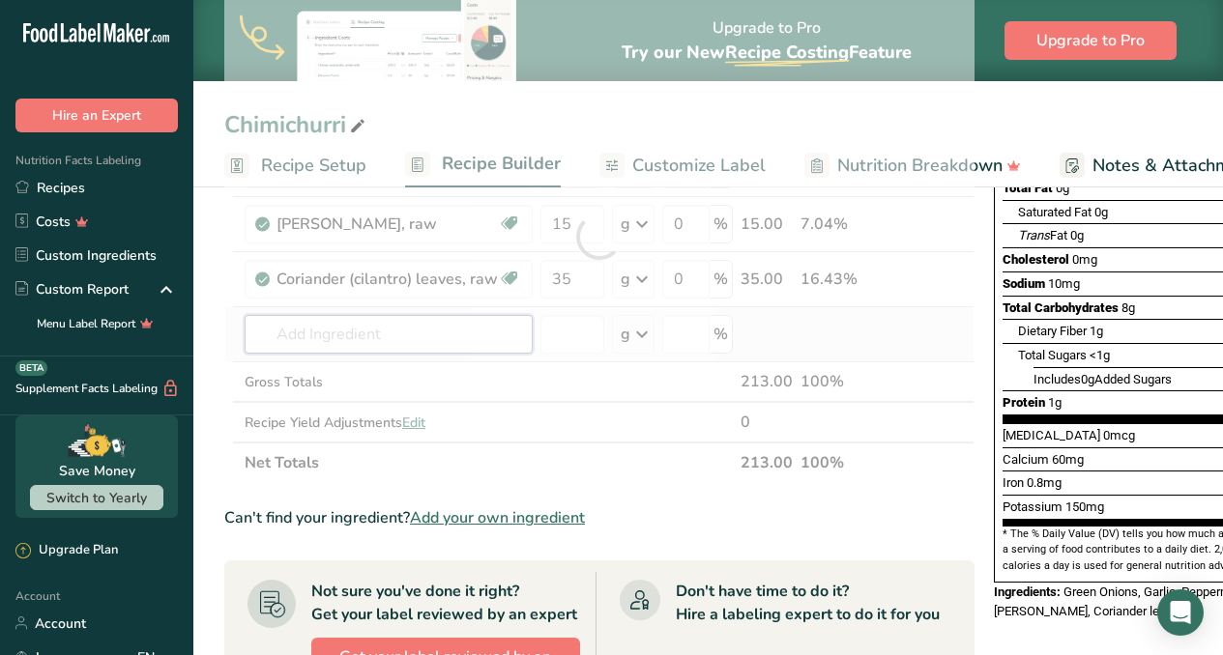
click at [391, 331] on div "Ingredient * Amount * Unit * Waste * .a-a{fill:#347362;}.b-a{fill:#fff;} Grams …" at bounding box center [599, 236] width 750 height 493
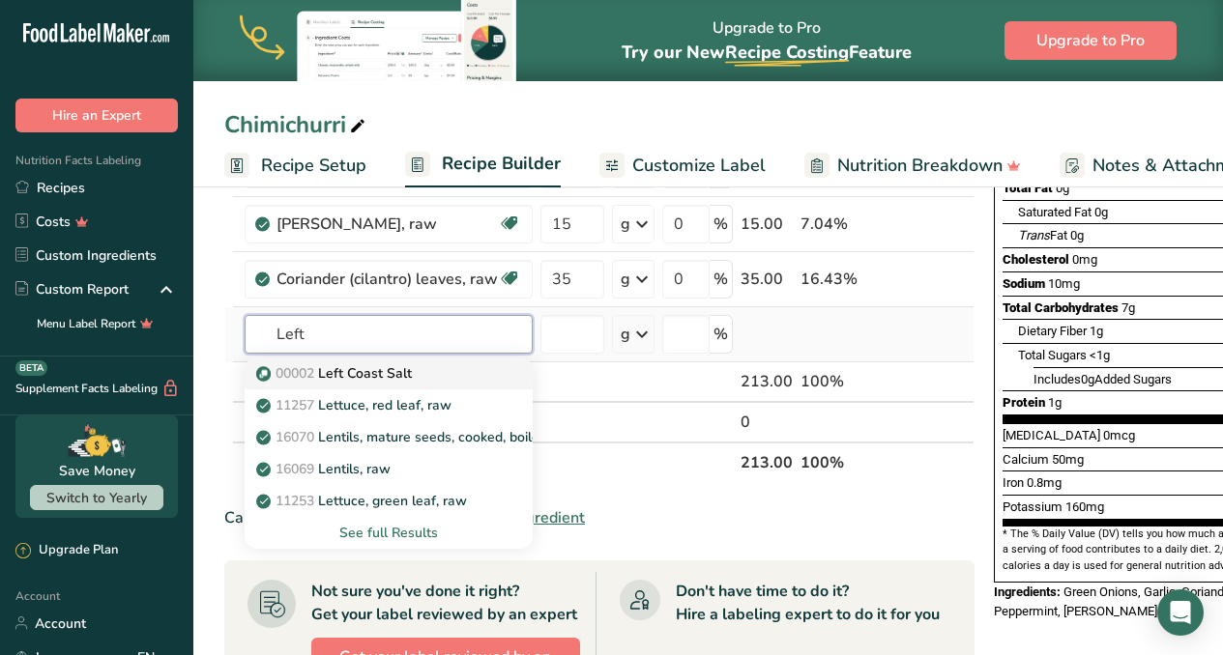
type input "Left"
click at [382, 377] on p "00002 Left Coast [GEOGRAPHIC_DATA]" at bounding box center [336, 373] width 152 height 20
type input "Left Coast Salt"
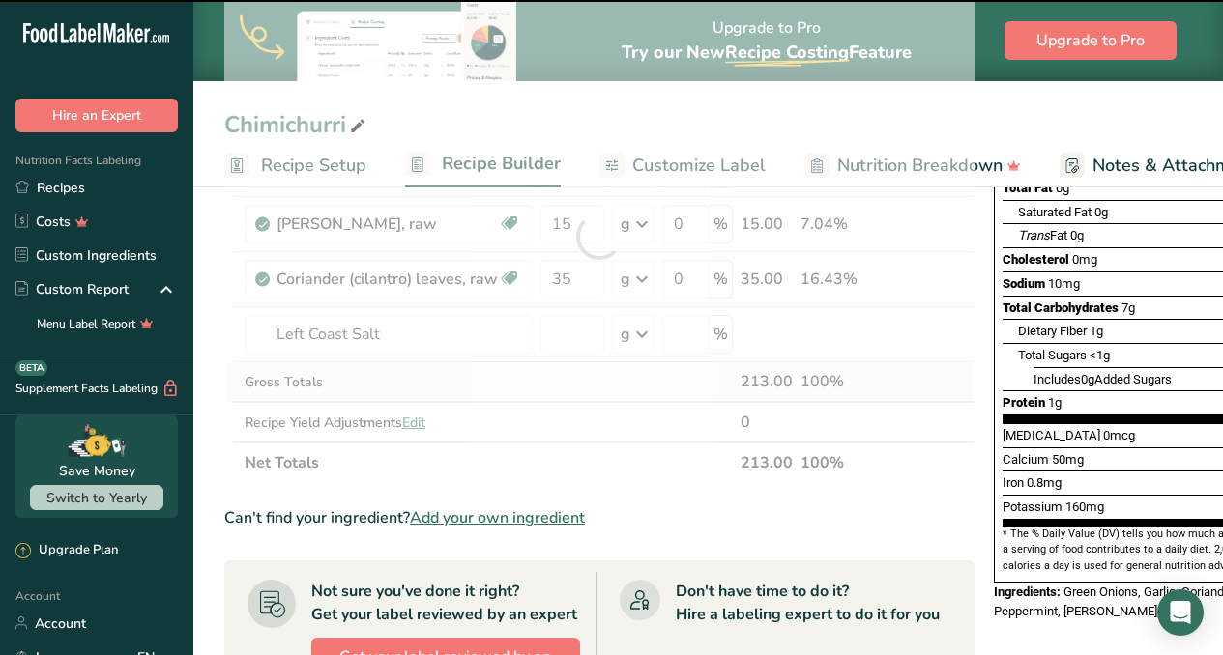
type input "0"
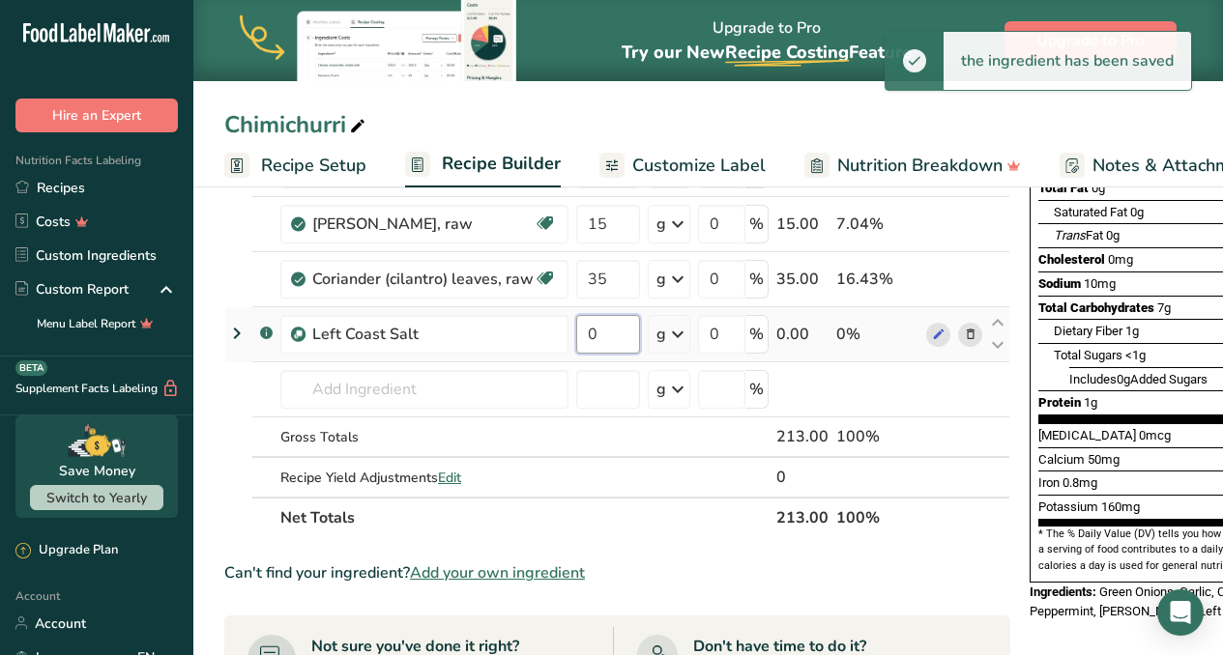
drag, startPoint x: 613, startPoint y: 341, endPoint x: 571, endPoint y: 339, distance: 41.6
click at [572, 339] on td "0" at bounding box center [608, 334] width 72 height 55
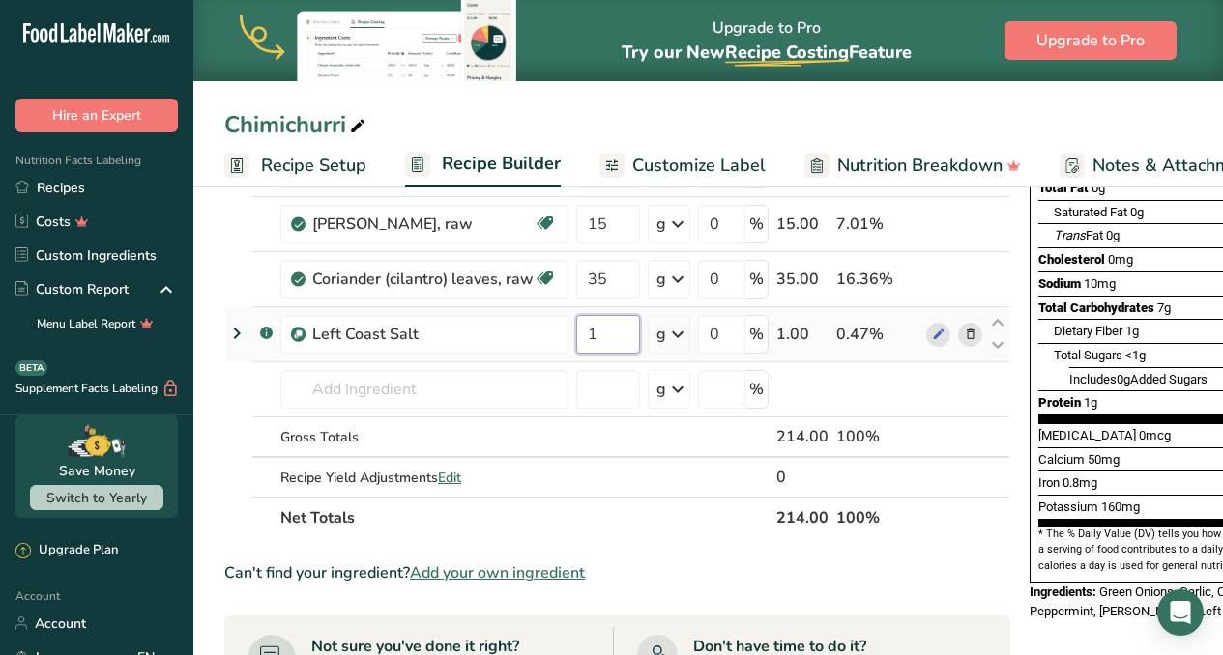
type input "1"
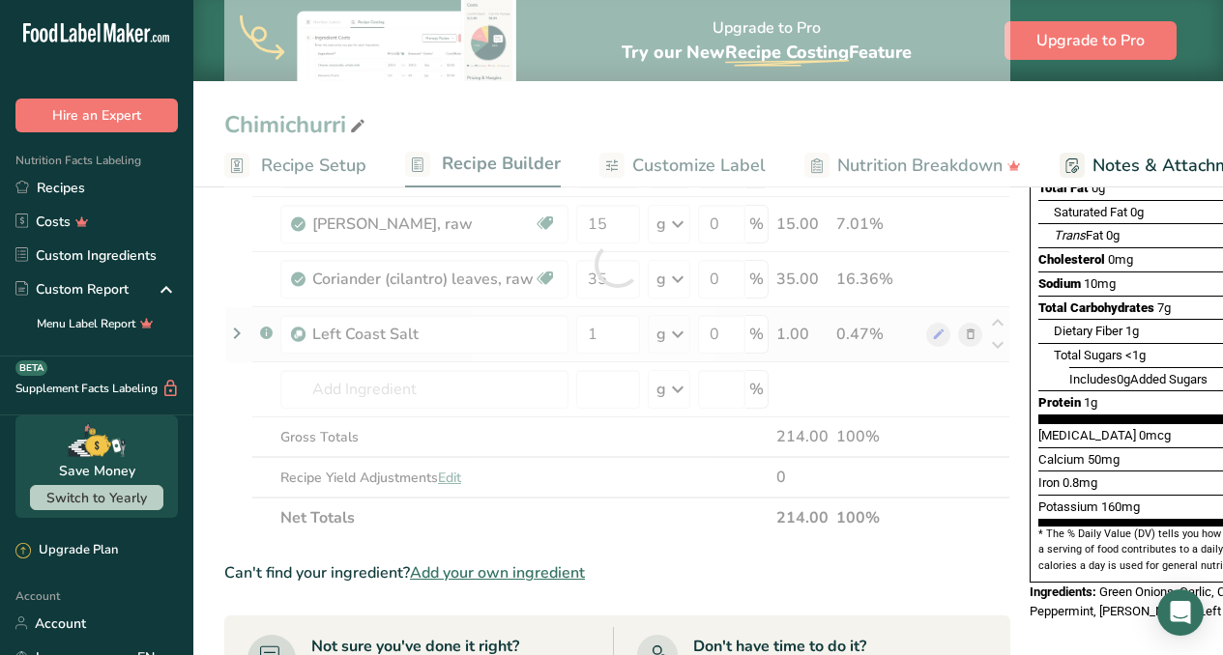
click at [683, 332] on div "Ingredient * Amount * Unit * Waste * .a-a{fill:#347362;}.b-a{fill:#fff;} Grams …" at bounding box center [617, 264] width 786 height 548
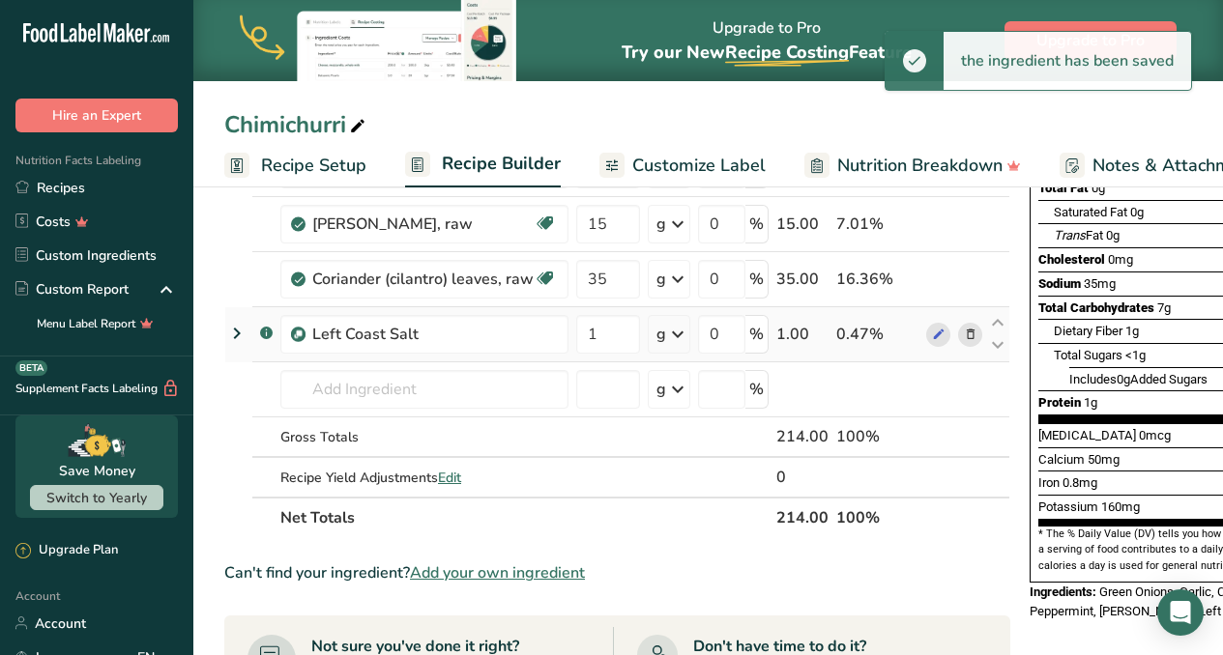
click at [675, 335] on icon at bounding box center [677, 334] width 23 height 35
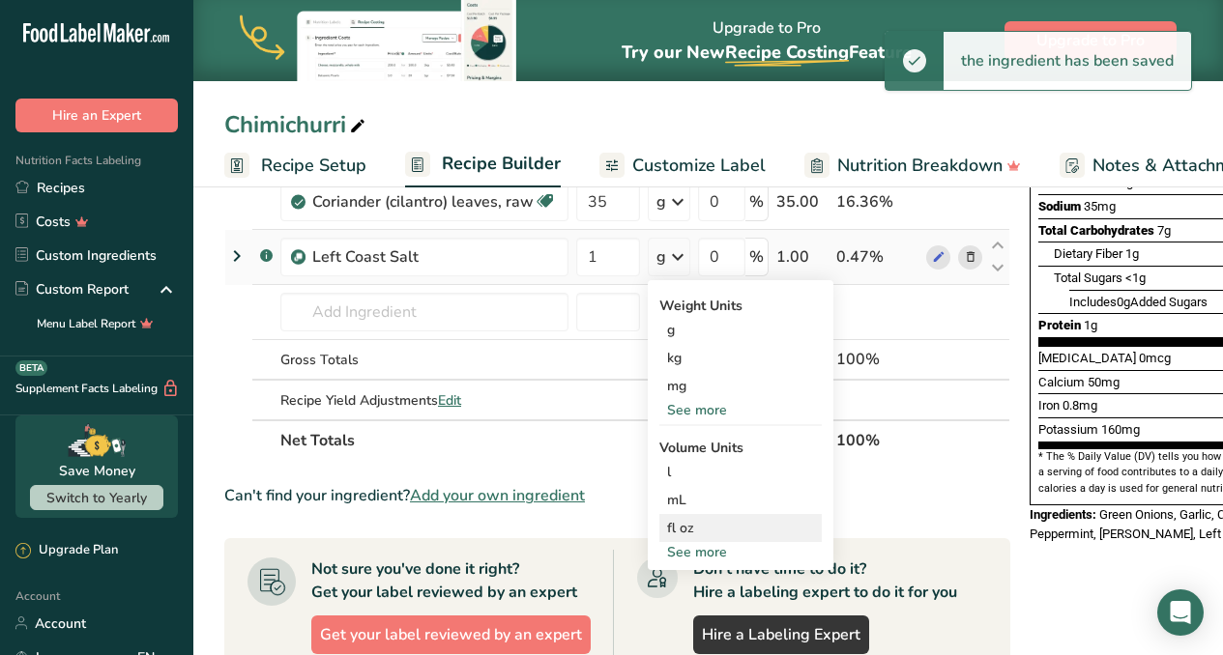
scroll to position [381, 0]
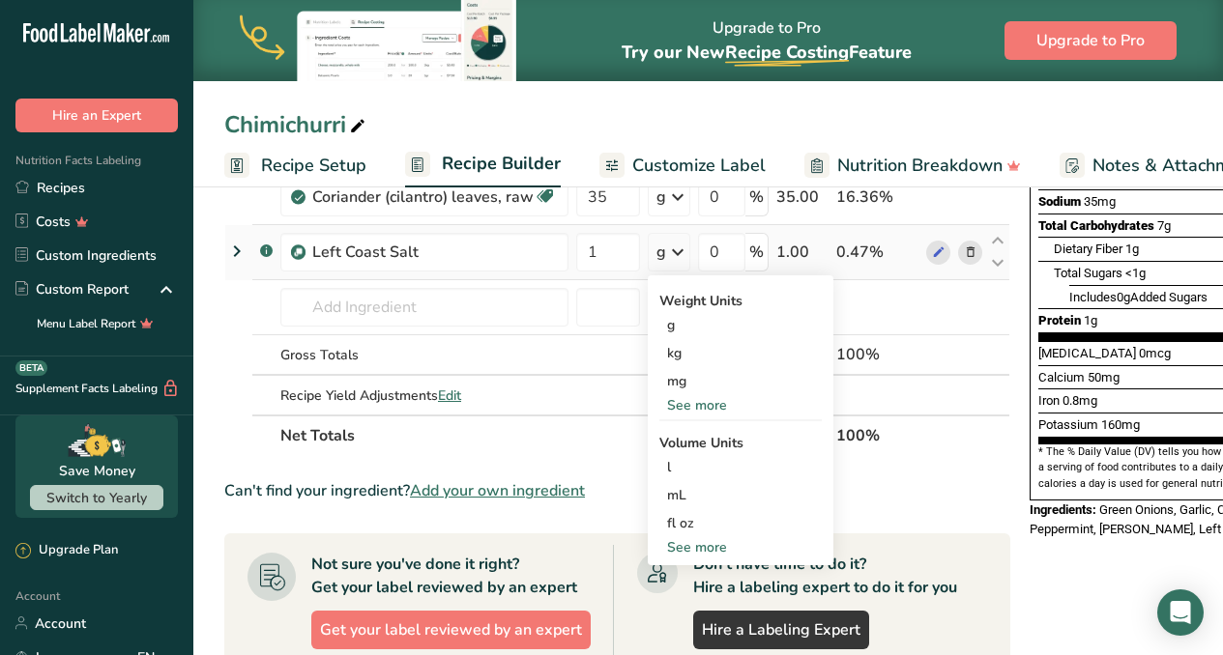
click at [683, 545] on div "See more" at bounding box center [740, 547] width 162 height 20
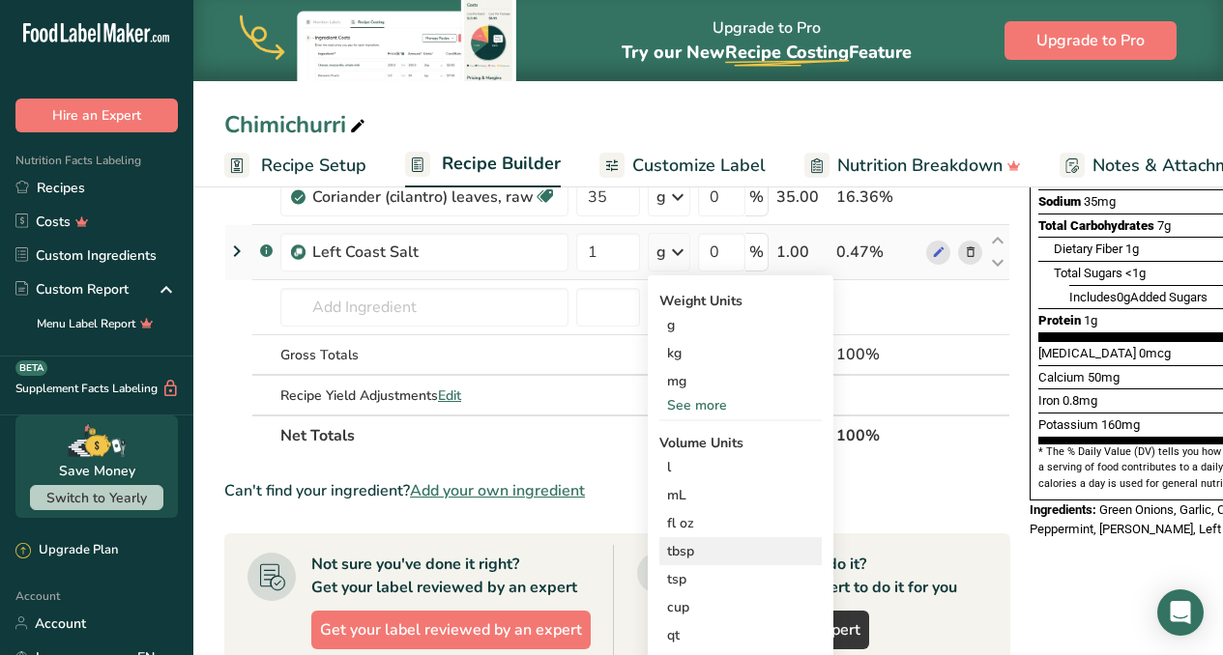
click at [682, 554] on div "tbsp" at bounding box center [740, 551] width 147 height 20
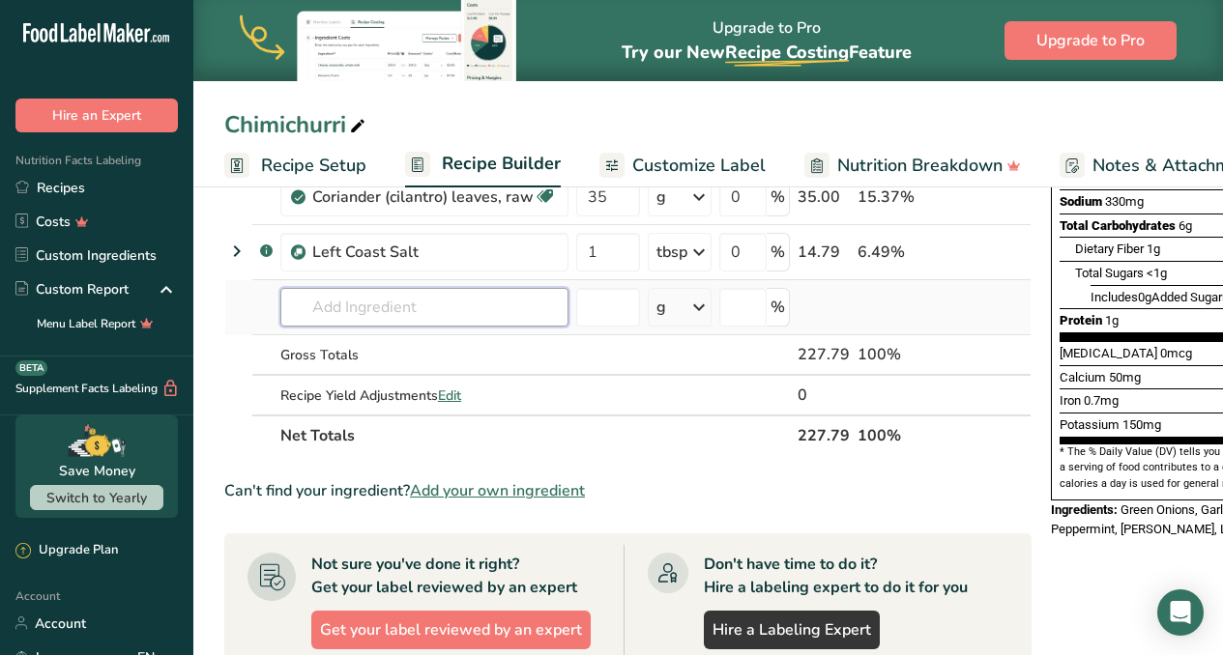
click at [431, 318] on input "text" at bounding box center [424, 307] width 288 height 39
type input "cayenne"
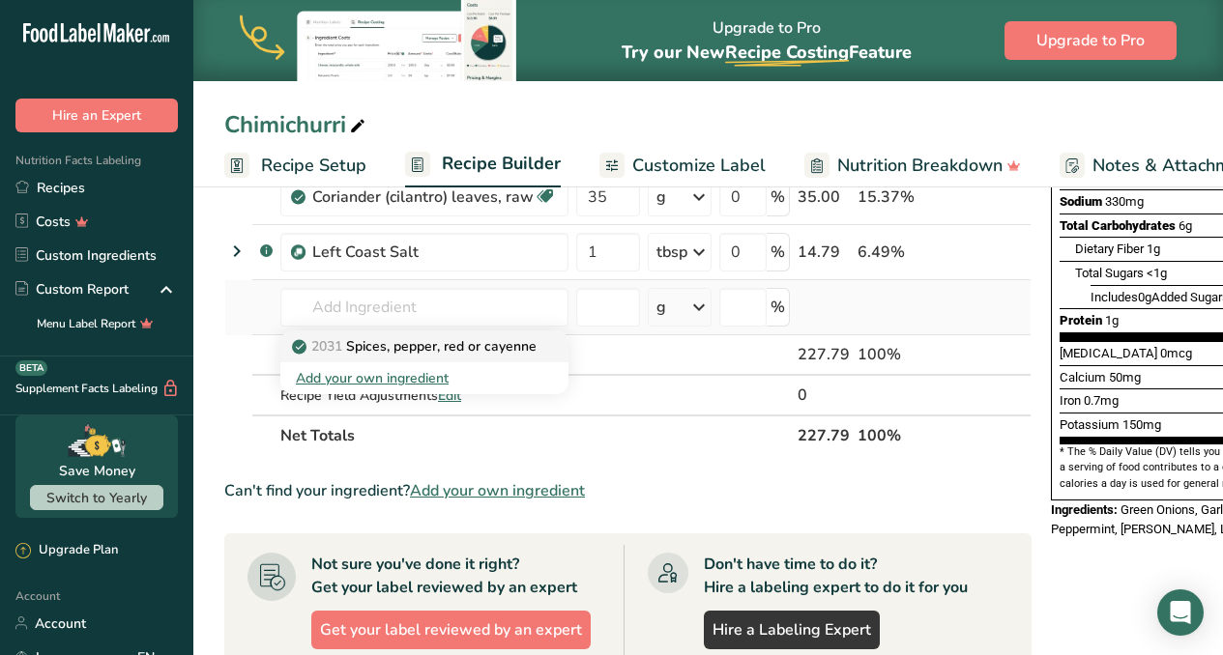
click at [506, 347] on p "2031 Spices, pepper, red or cayenne" at bounding box center [416, 346] width 241 height 20
type input "Spices, pepper, red or cayenne"
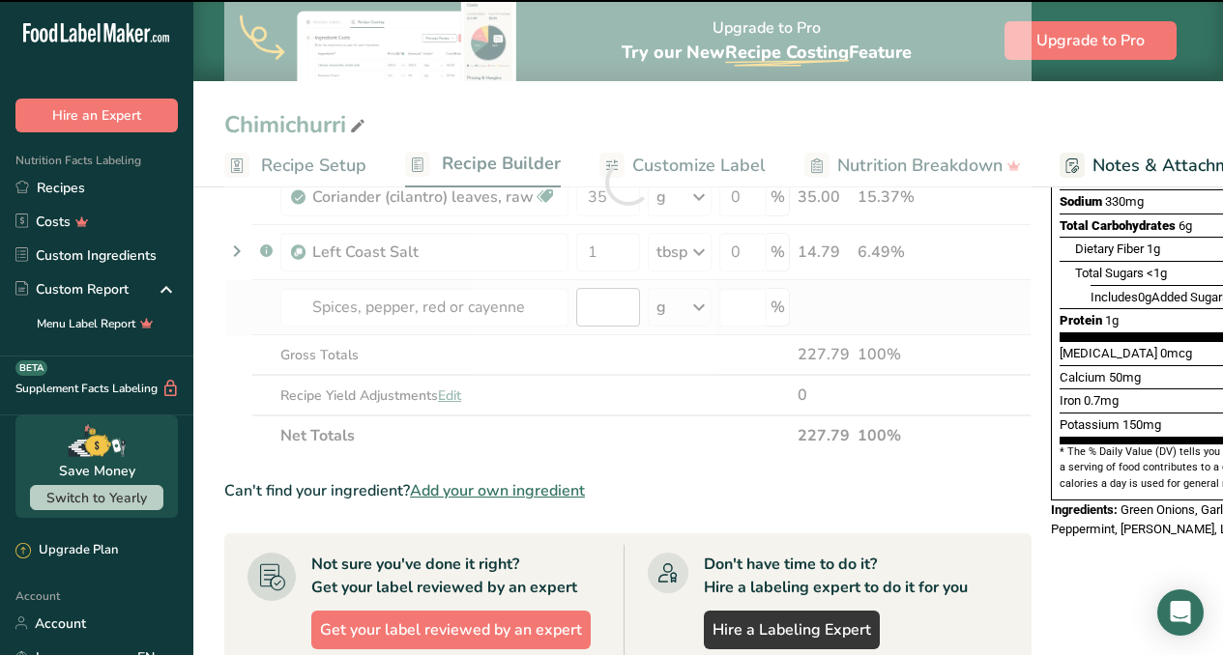
type input "0"
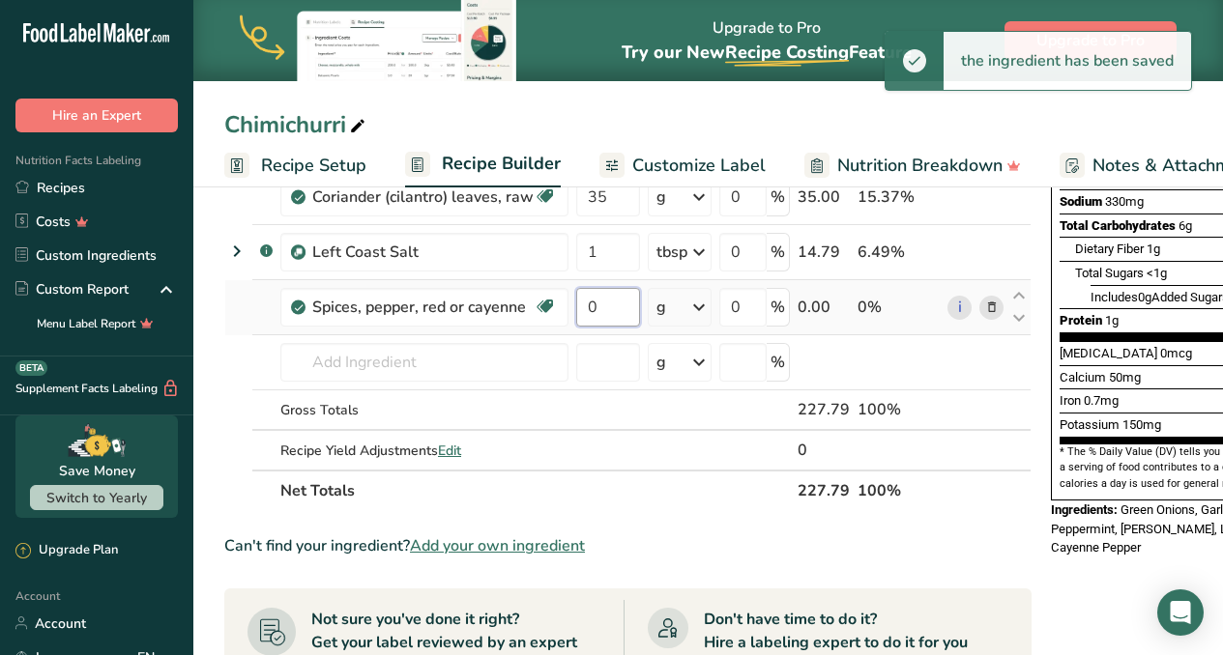
drag, startPoint x: 604, startPoint y: 310, endPoint x: 579, endPoint y: 313, distance: 25.3
click at [579, 313] on input "0" at bounding box center [608, 307] width 64 height 39
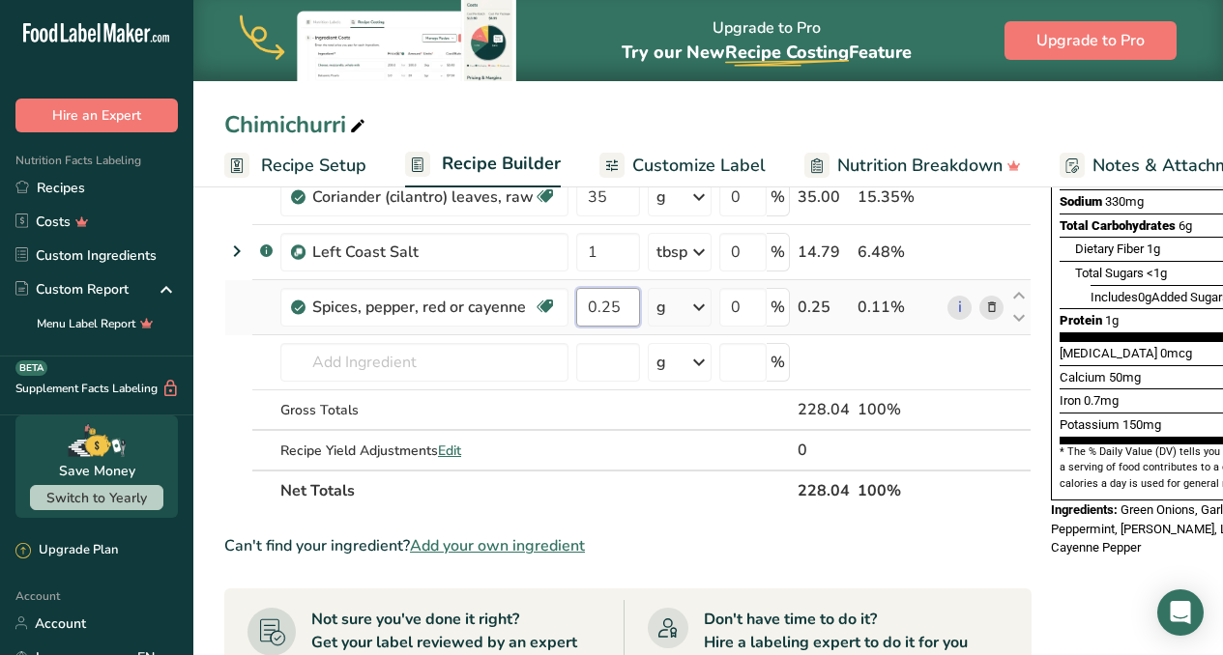
type input "0.25"
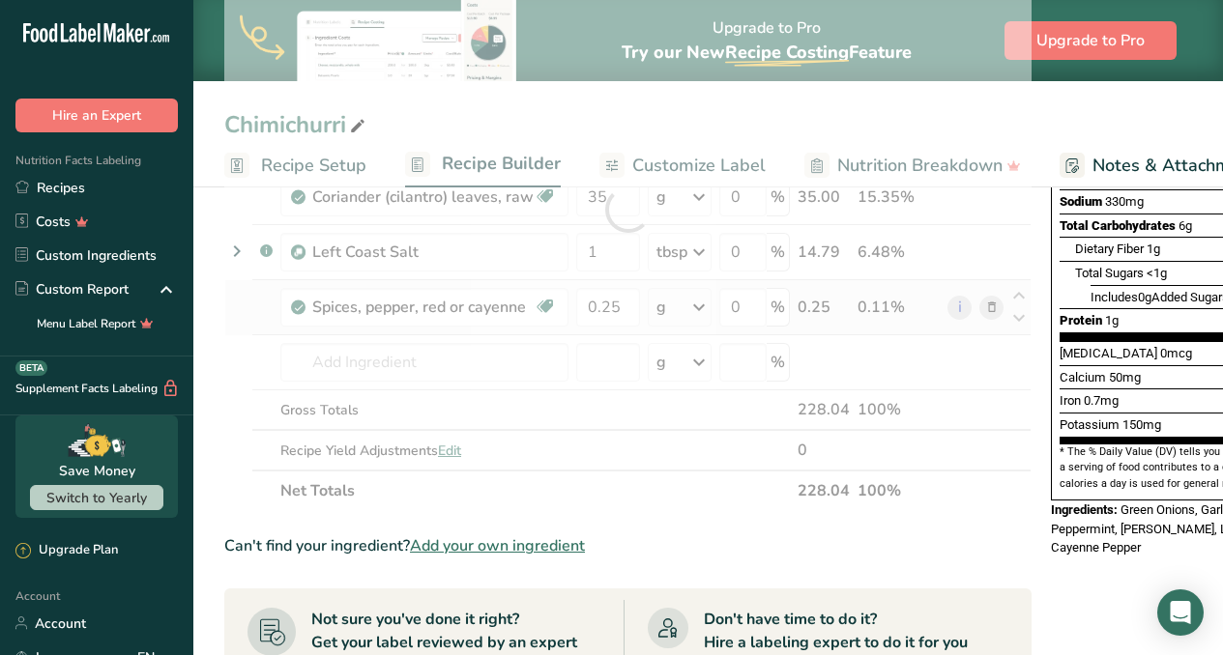
click at [699, 310] on div "Ingredient * Amount * Unit * Waste * .a-a{fill:#347362;}.b-a{fill:#fff;} Grams …" at bounding box center [627, 209] width 807 height 603
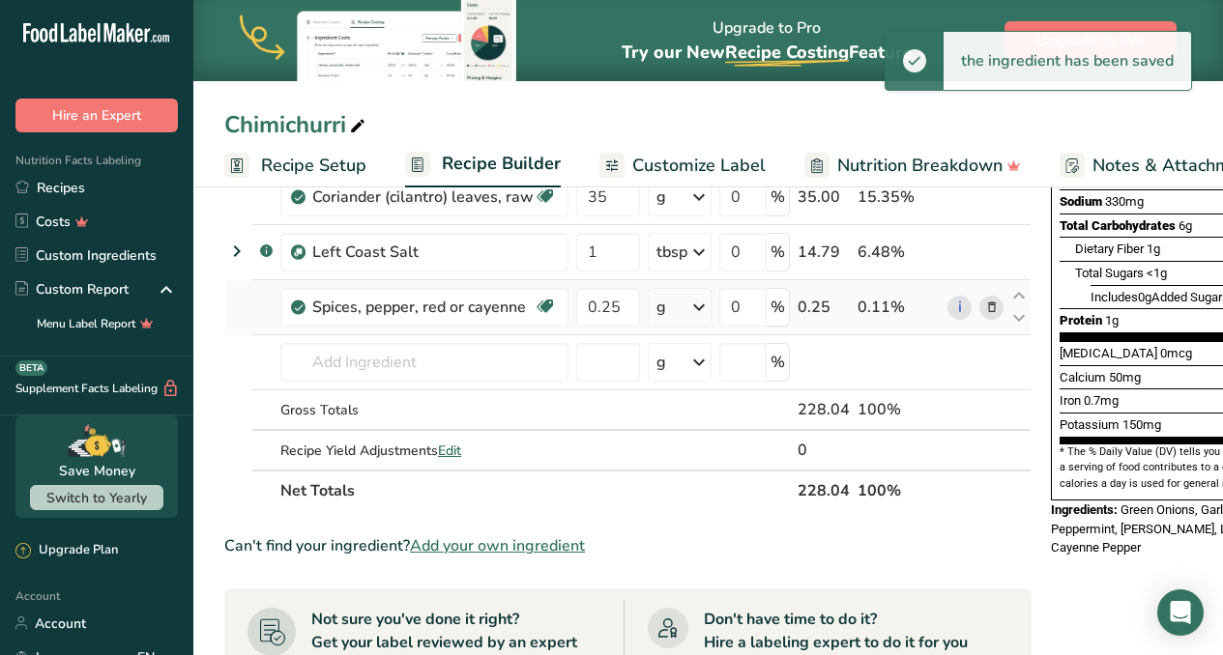
click at [699, 310] on icon at bounding box center [698, 307] width 23 height 35
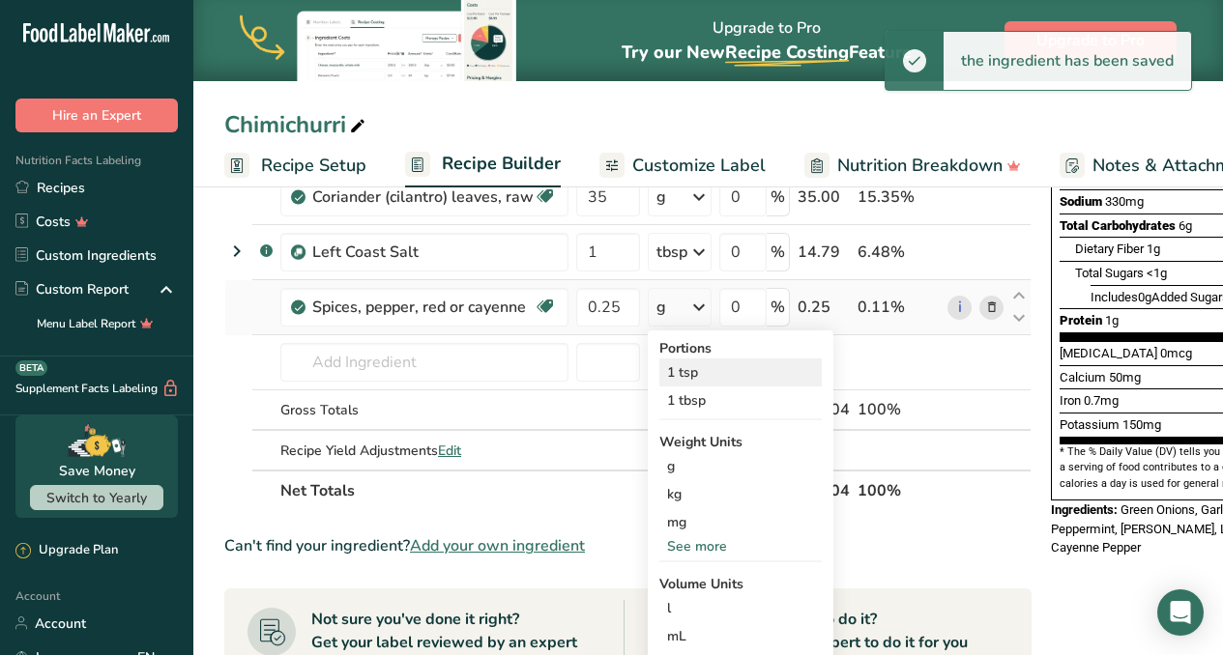
click at [688, 364] on div "1 tsp" at bounding box center [740, 373] width 162 height 28
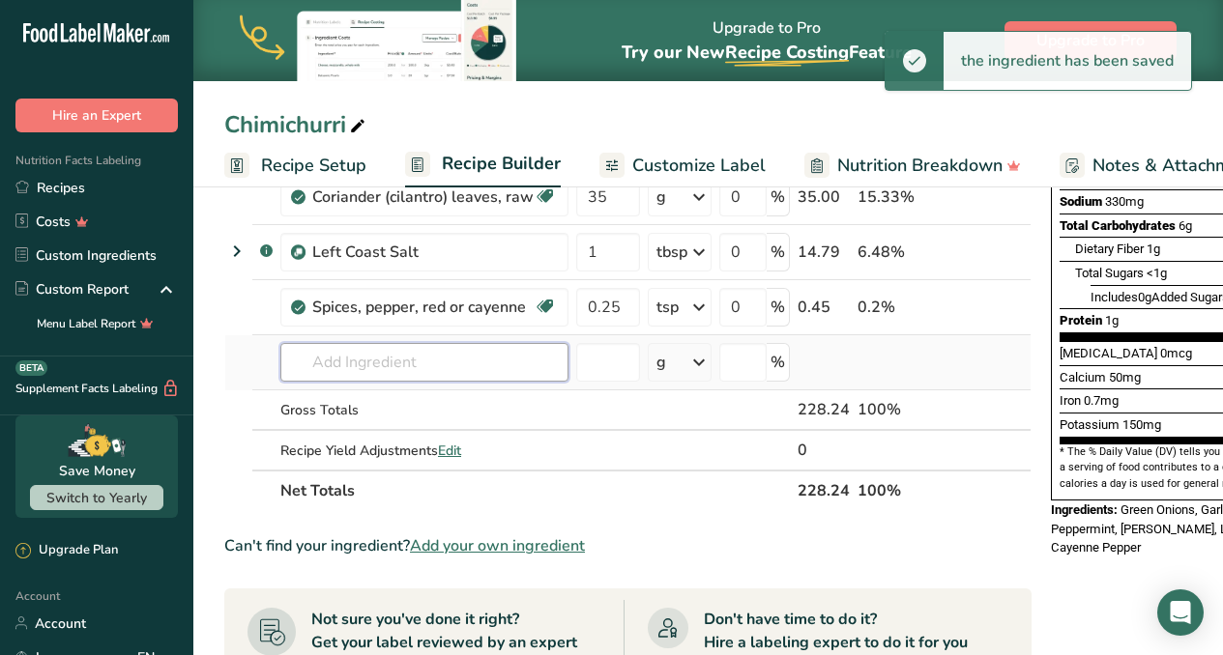
click at [465, 366] on input "text" at bounding box center [424, 362] width 288 height 39
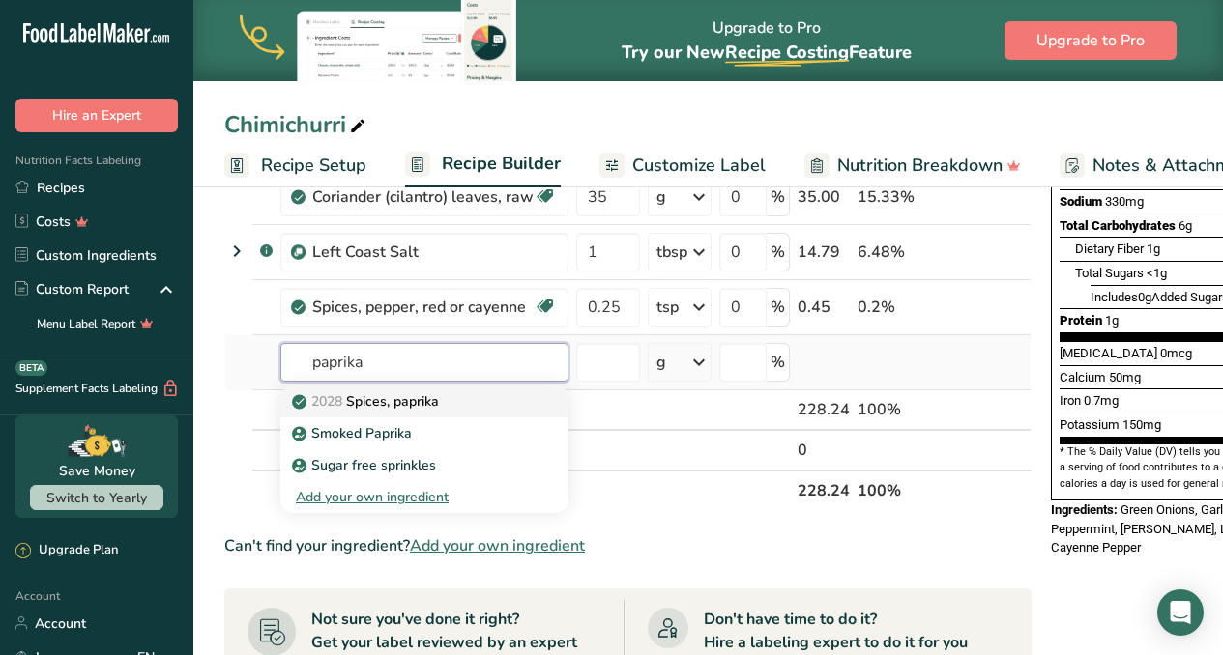
type input "paprika"
click at [432, 399] on p "2028 Spices, paprika" at bounding box center [367, 401] width 143 height 20
type input "Spices, paprika"
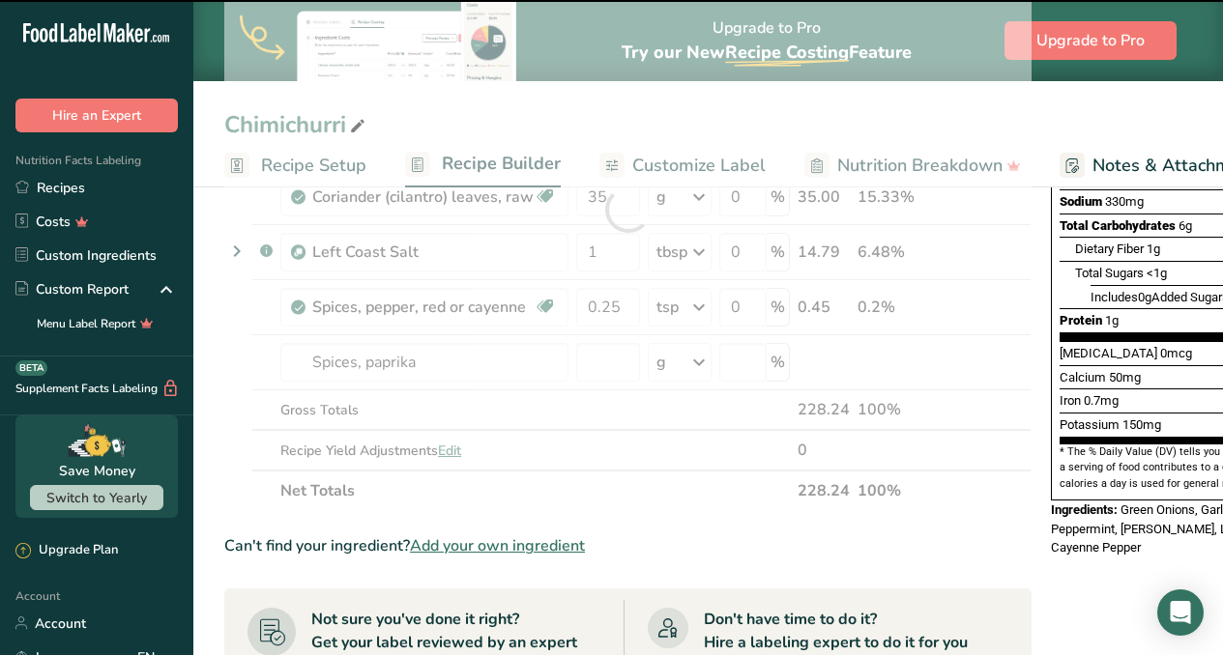
type input "0"
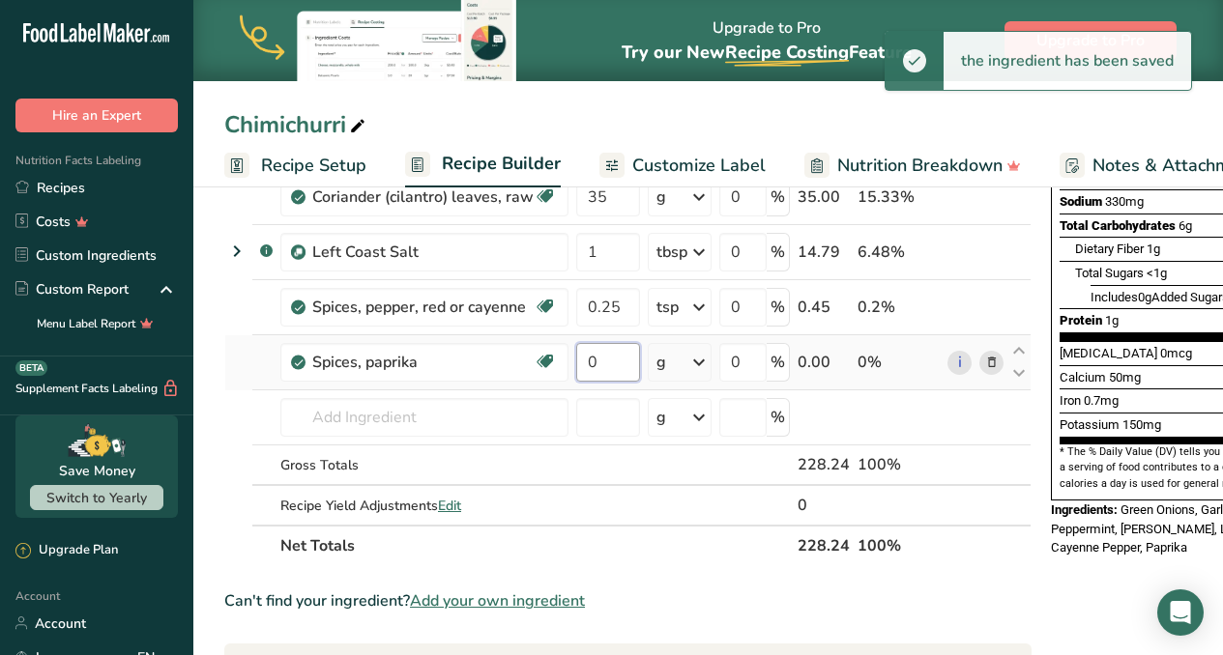
click at [612, 361] on input "0" at bounding box center [608, 362] width 64 height 39
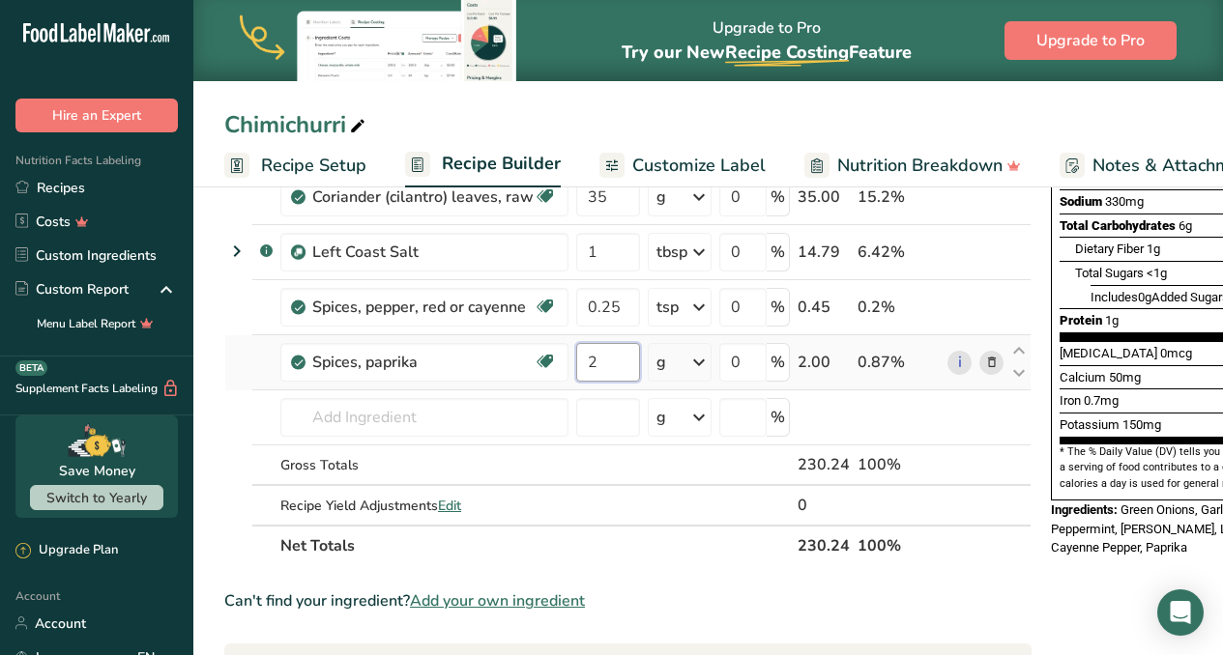
type input "2"
click at [700, 361] on div "Ingredient * Amount * Unit * Waste * .a-a{fill:#347362;}.b-a{fill:#fff;} Grams …" at bounding box center [627, 237] width 807 height 658
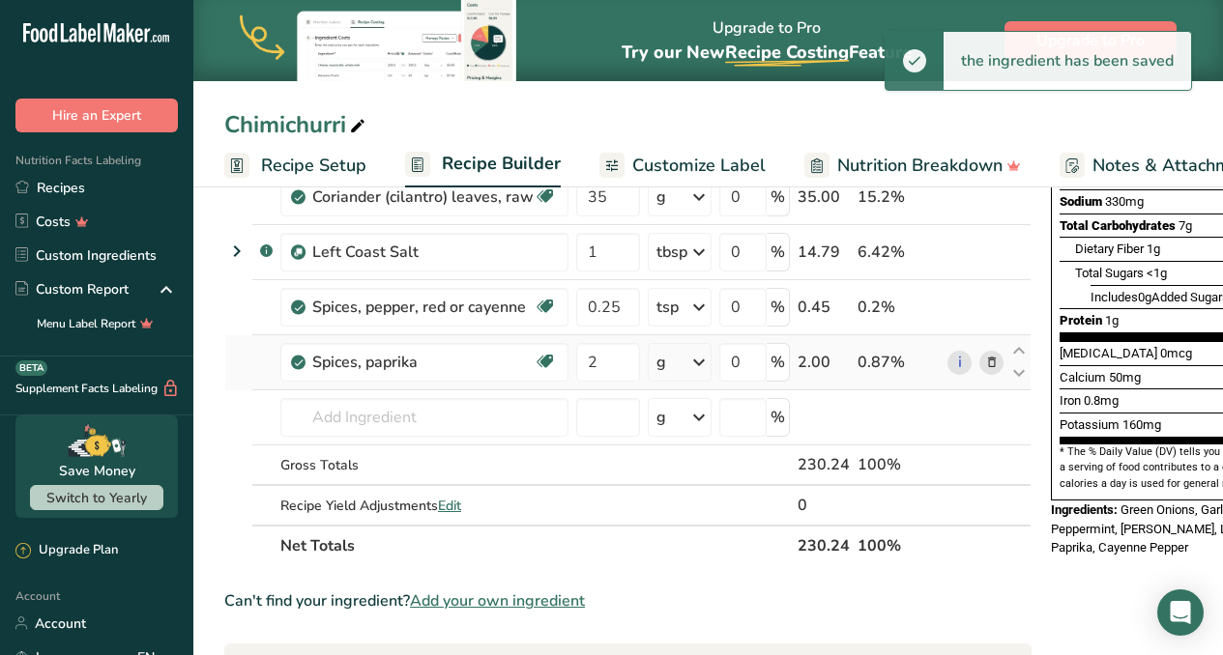
click at [700, 361] on icon at bounding box center [698, 362] width 23 height 35
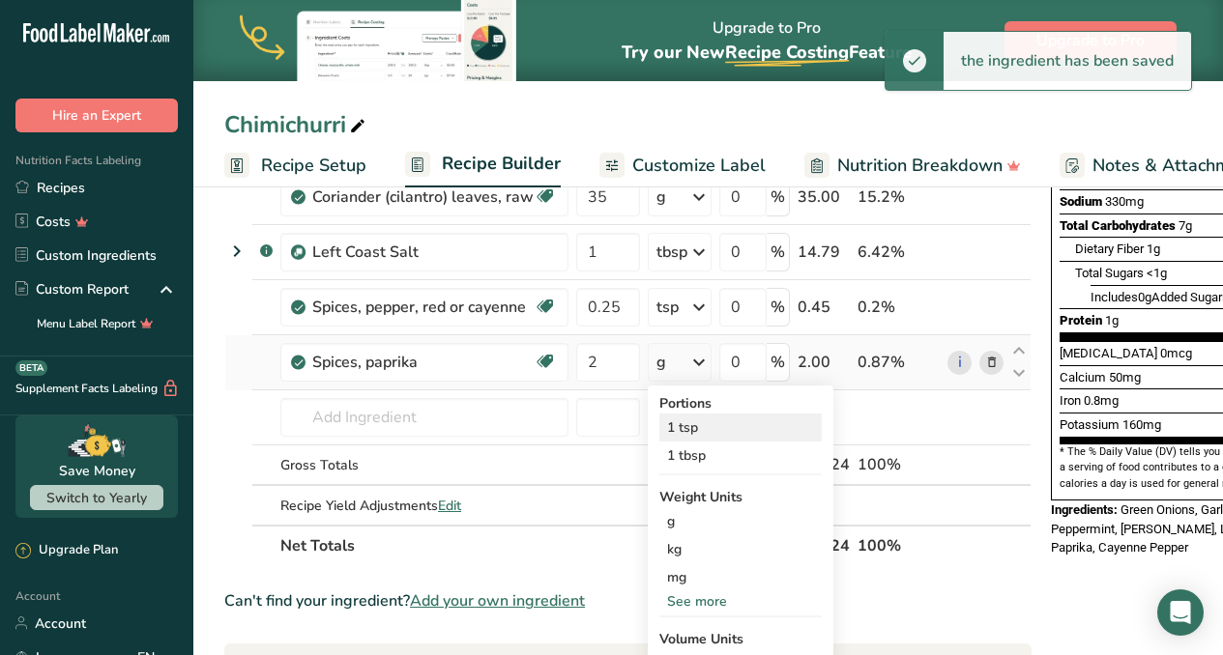
click at [690, 426] on div "1 tsp" at bounding box center [740, 428] width 162 height 28
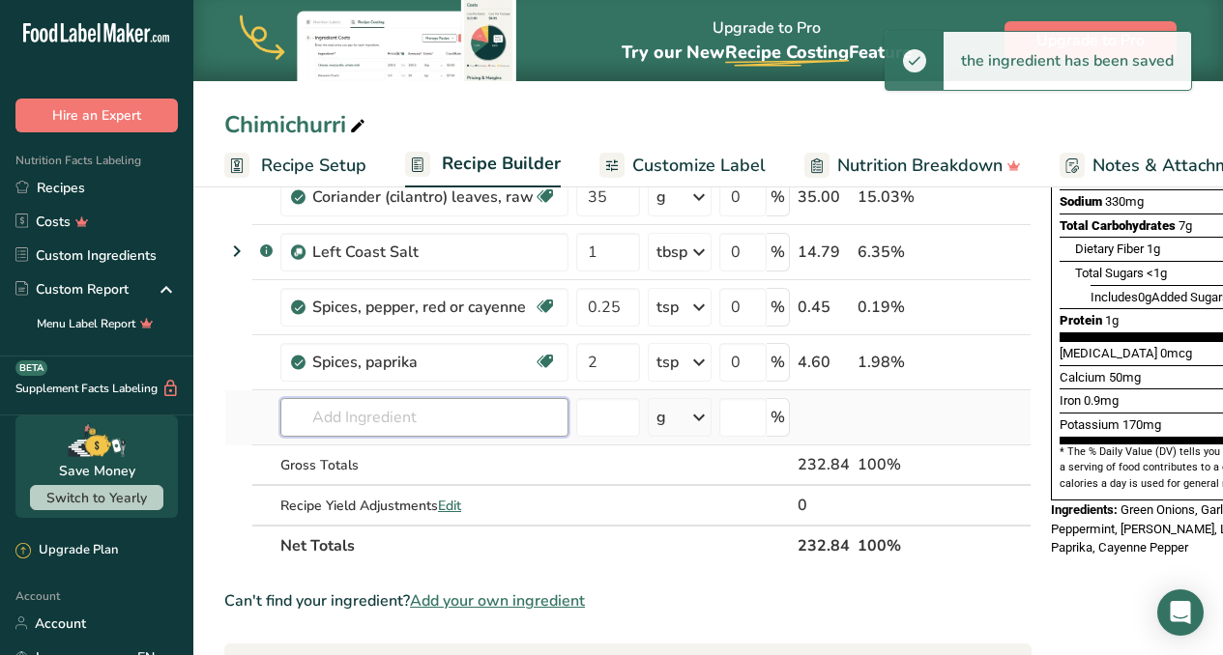
click at [425, 421] on input "text" at bounding box center [424, 417] width 288 height 39
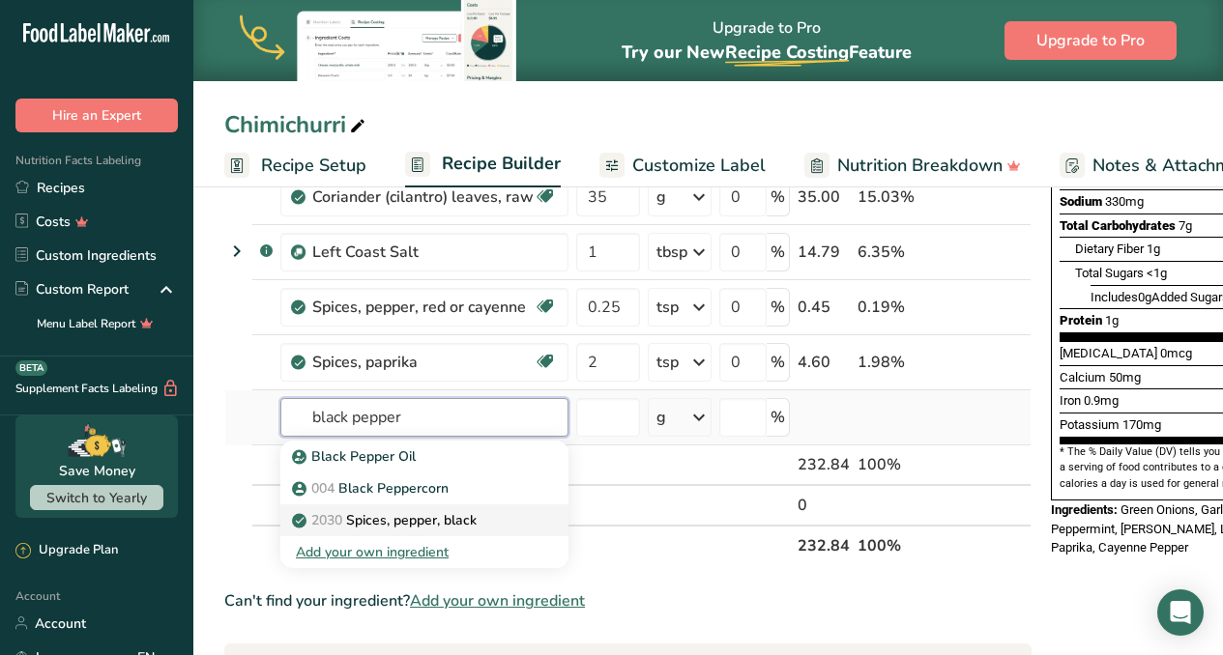
type input "black pepper"
click at [458, 524] on p "2030 Spices, pepper, black" at bounding box center [386, 520] width 181 height 20
type input "Spices, pepper, black"
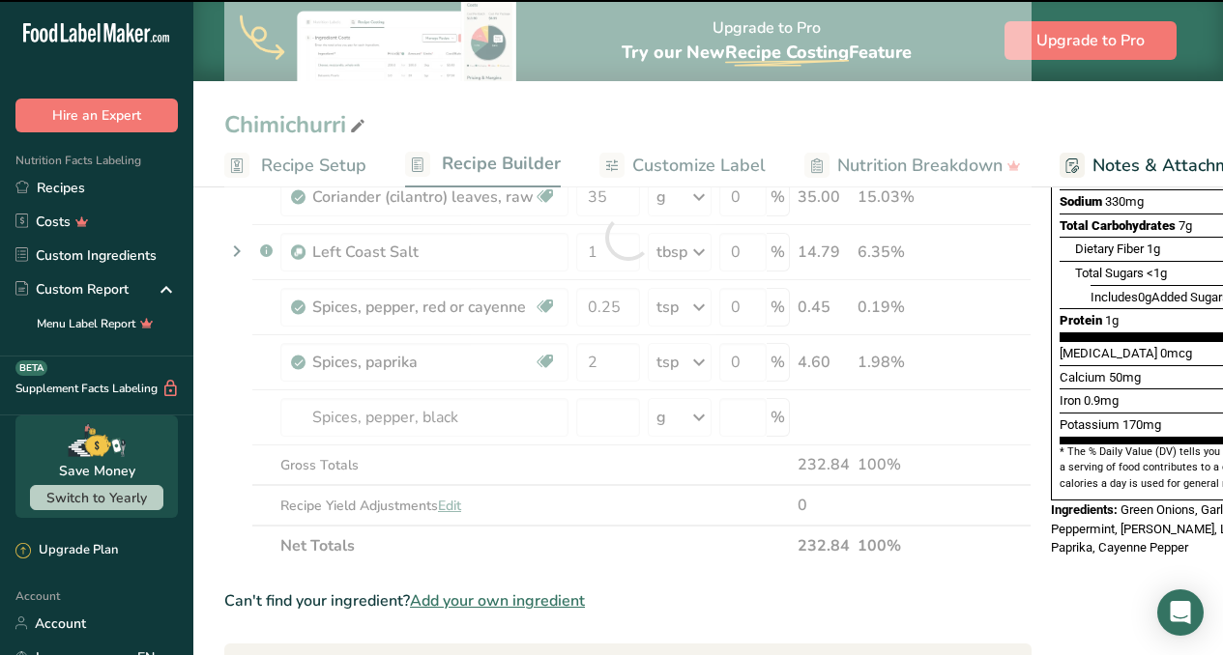
type input "0"
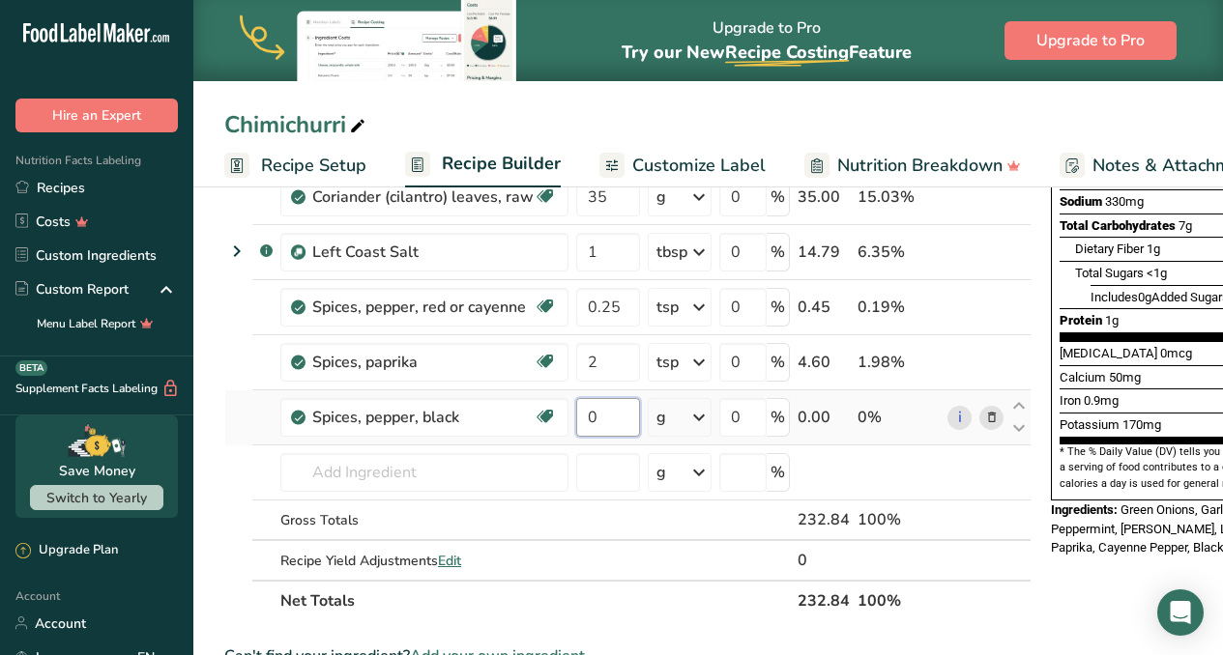
click at [621, 425] on input "0" at bounding box center [608, 417] width 64 height 39
type input "1"
click at [701, 420] on div "Ingredient * Amount * Unit * Waste * .a-a{fill:#347362;}.b-a{fill:#fff;} Grams …" at bounding box center [627, 264] width 807 height 713
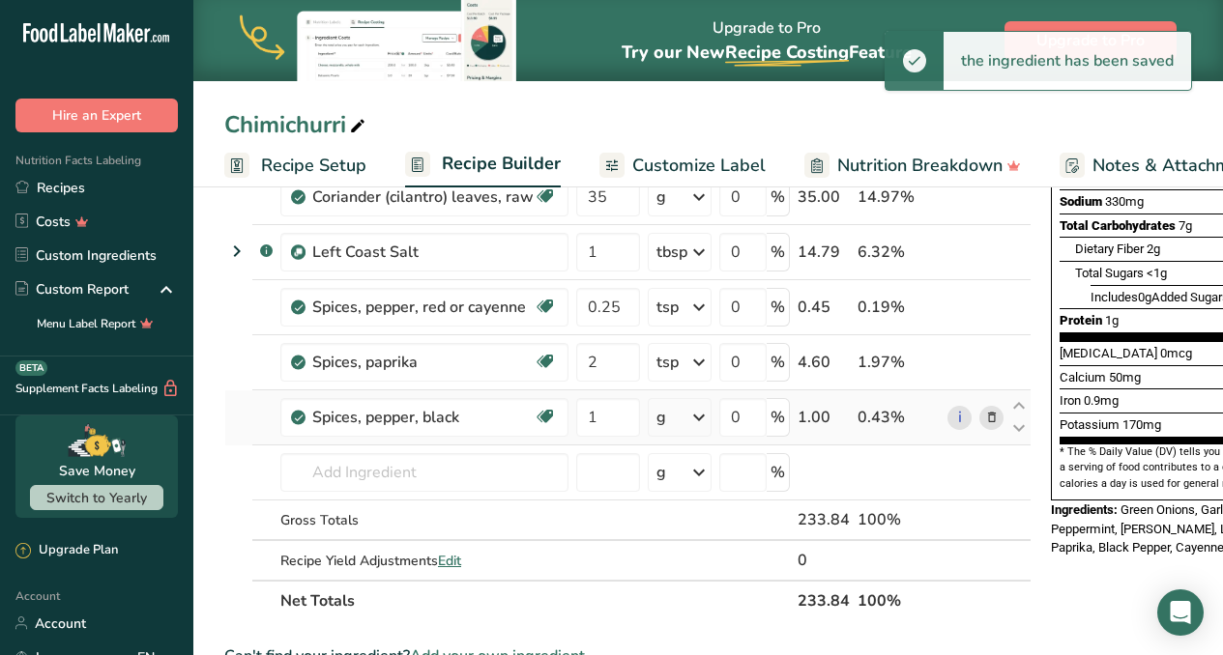
click at [701, 420] on icon at bounding box center [698, 417] width 23 height 35
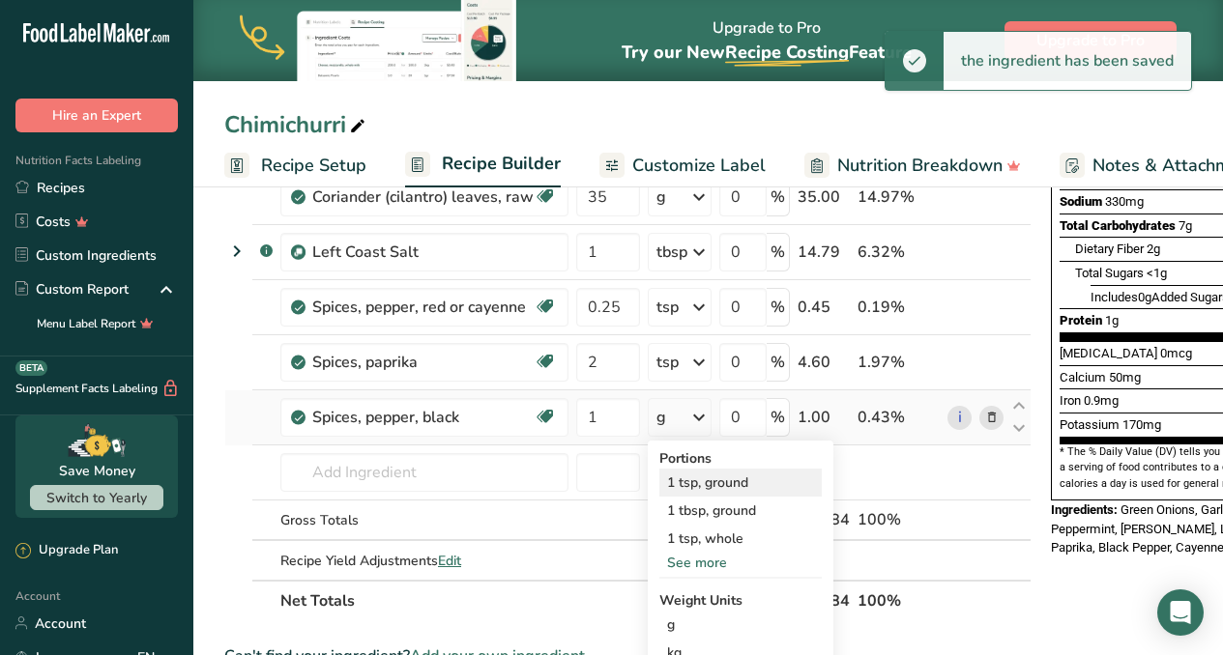
click at [704, 477] on div "1 tsp, ground" at bounding box center [740, 483] width 162 height 28
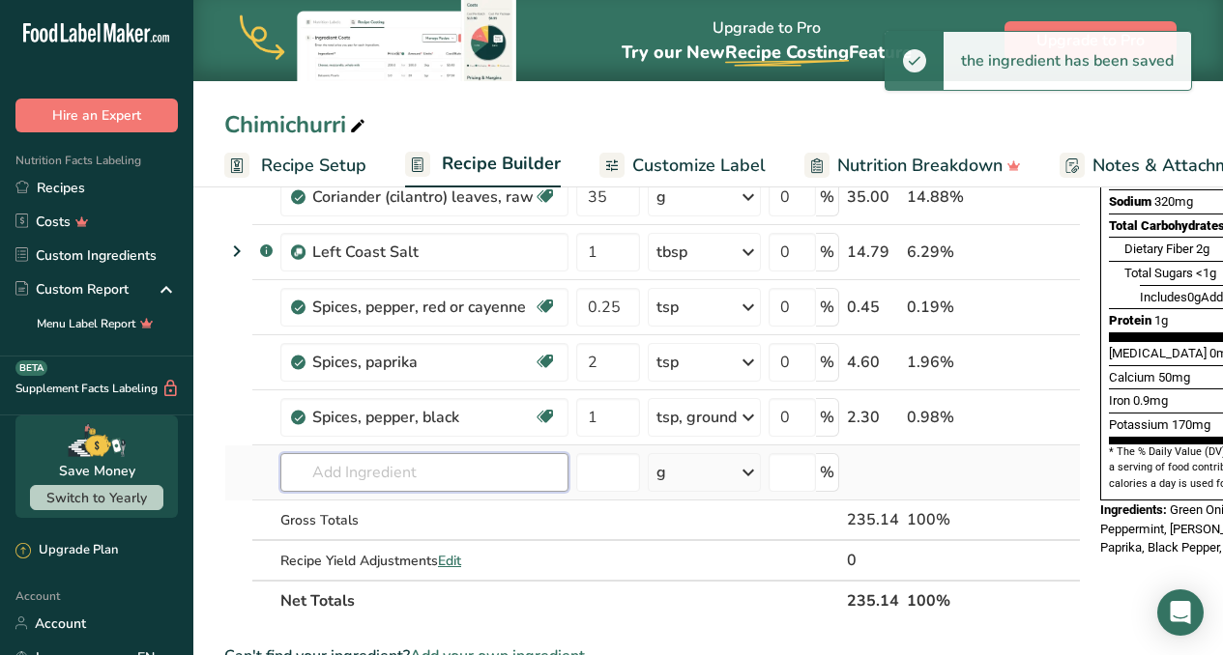
click at [423, 476] on input "text" at bounding box center [424, 472] width 288 height 39
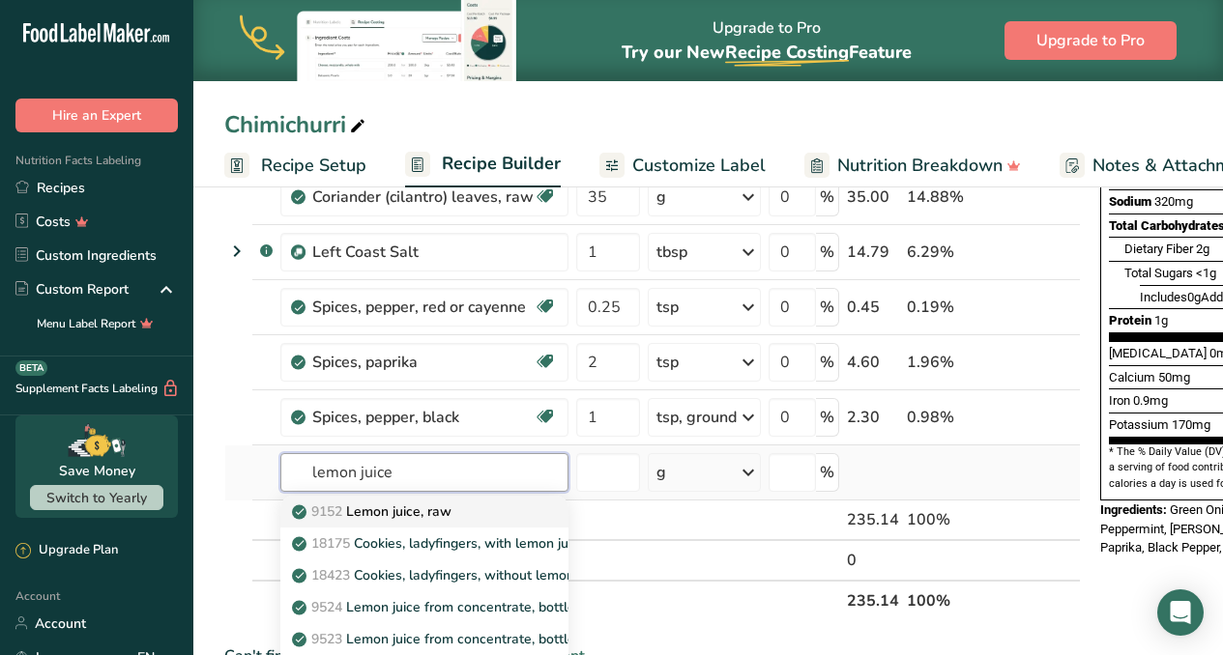
type input "lemon juice"
click at [392, 506] on p "9152 Lemon juice, raw" at bounding box center [374, 512] width 156 height 20
type input "Lemon juice, raw"
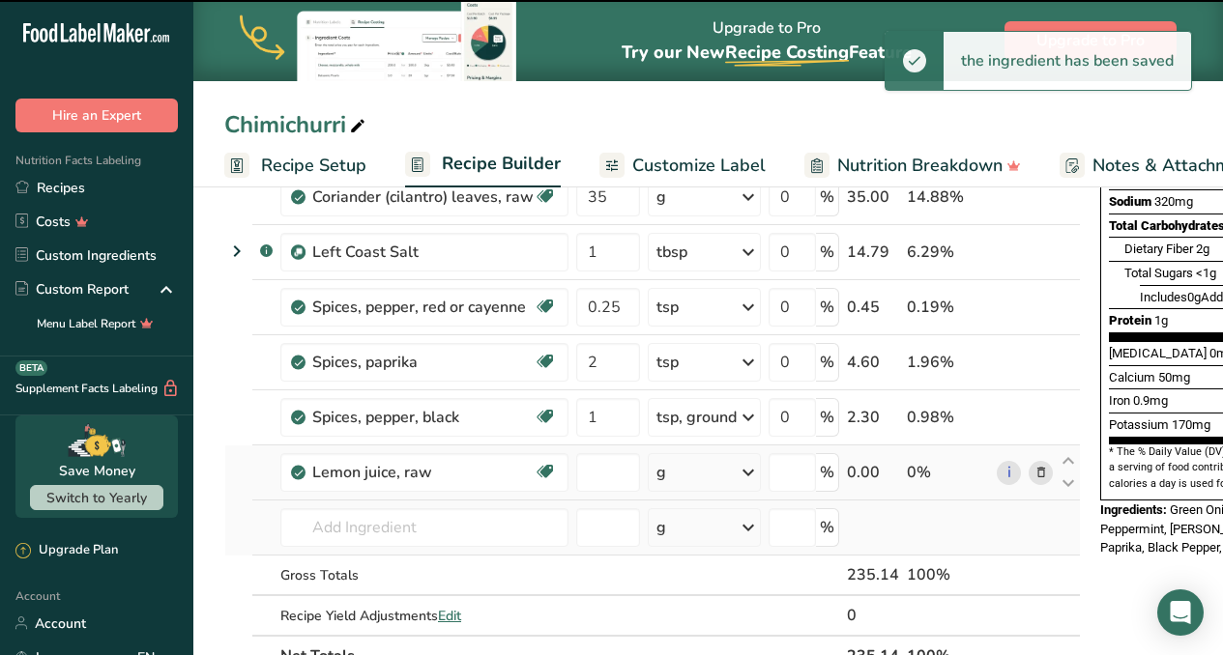
type input "0"
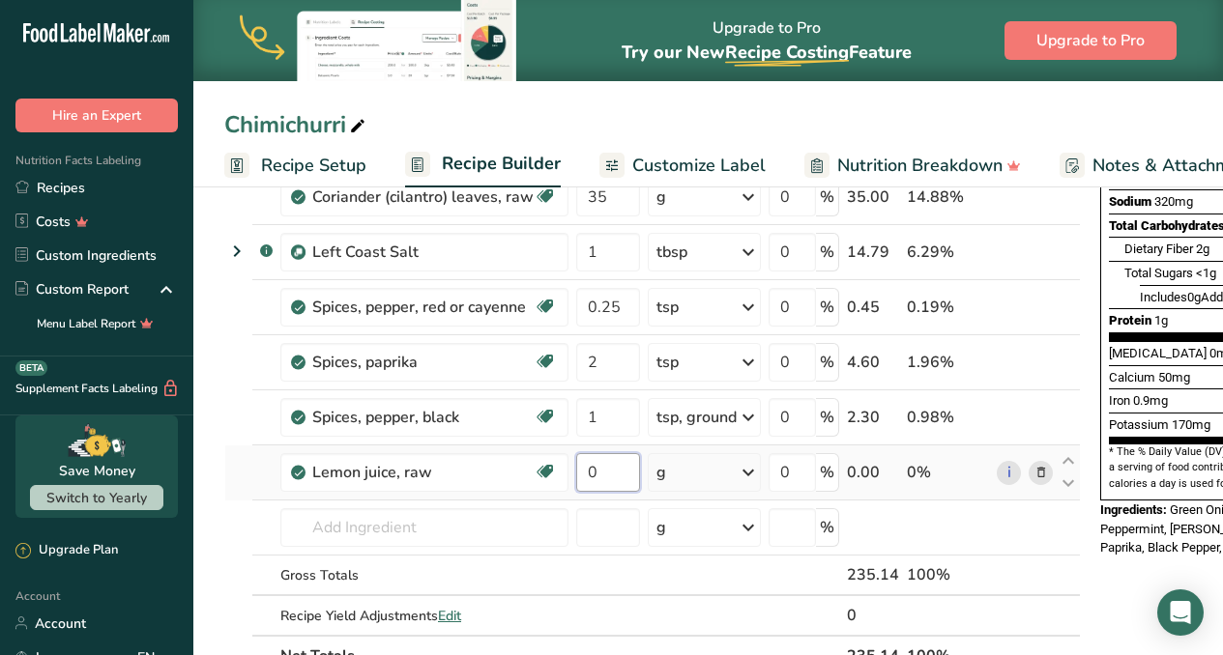
drag, startPoint x: 610, startPoint y: 474, endPoint x: 580, endPoint y: 471, distance: 30.1
click at [580, 471] on input "0" at bounding box center [608, 472] width 64 height 39
type input "0.25"
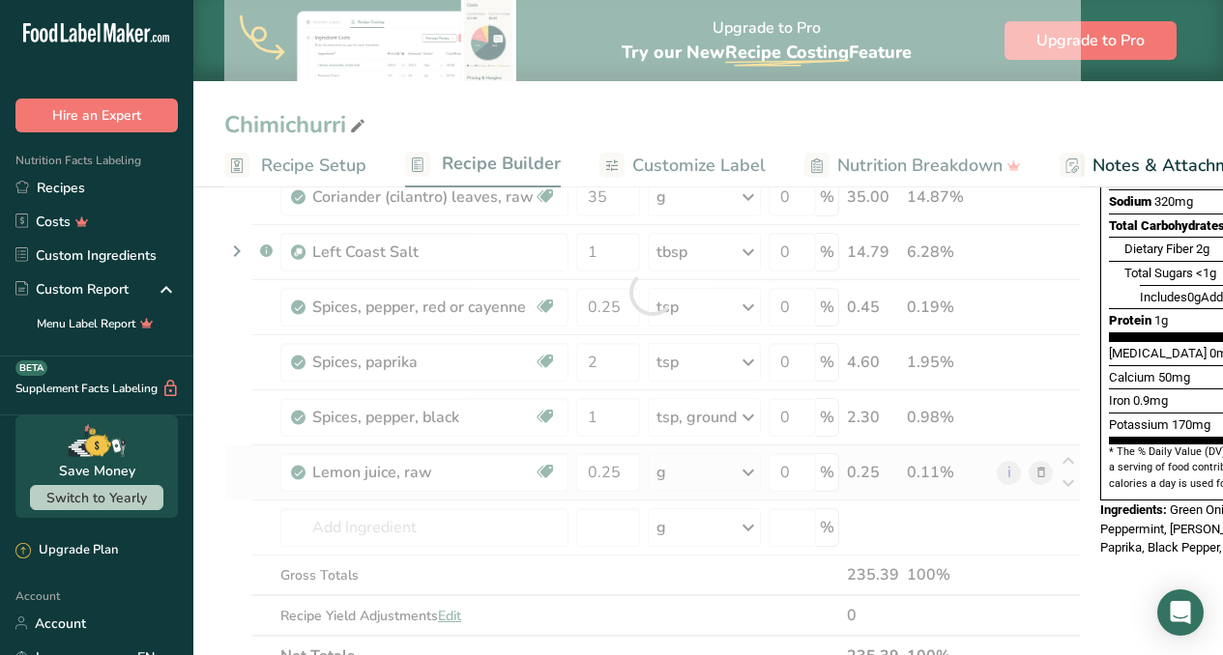
click at [737, 472] on div "Ingredient * Amount * Unit * Waste * .a-a{fill:#347362;}.b-a{fill:#fff;} Grams …" at bounding box center [652, 292] width 856 height 768
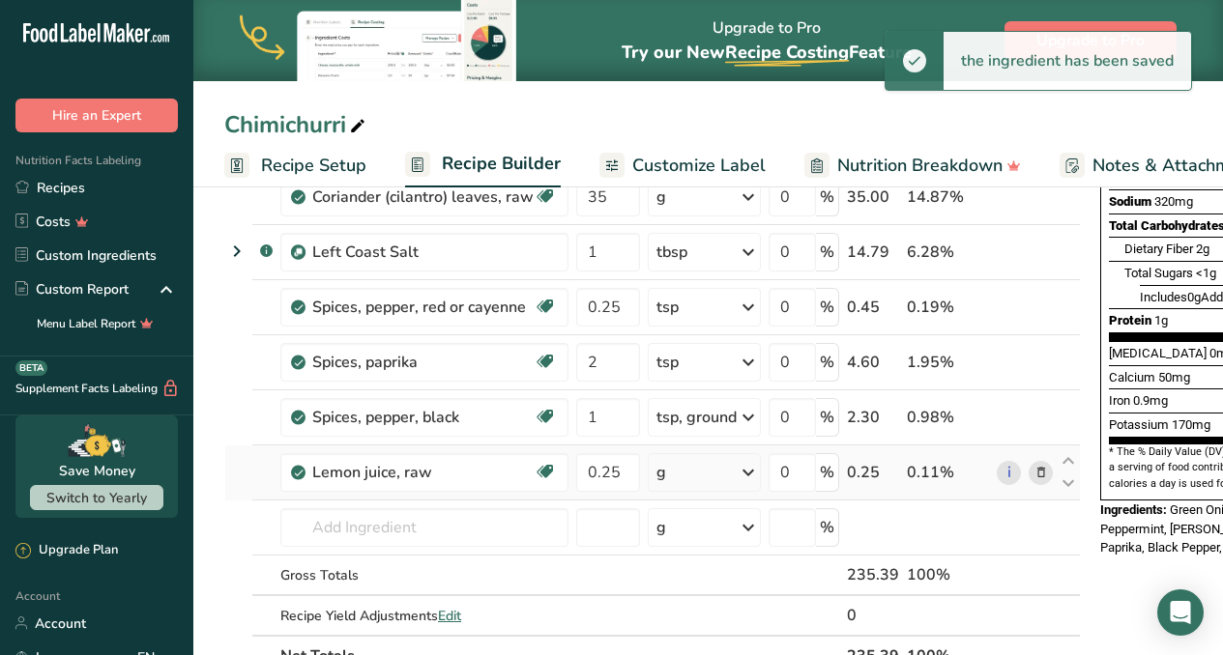
click at [741, 475] on icon at bounding box center [748, 472] width 23 height 35
click at [705, 535] on div "1 cup" at bounding box center [740, 538] width 162 height 28
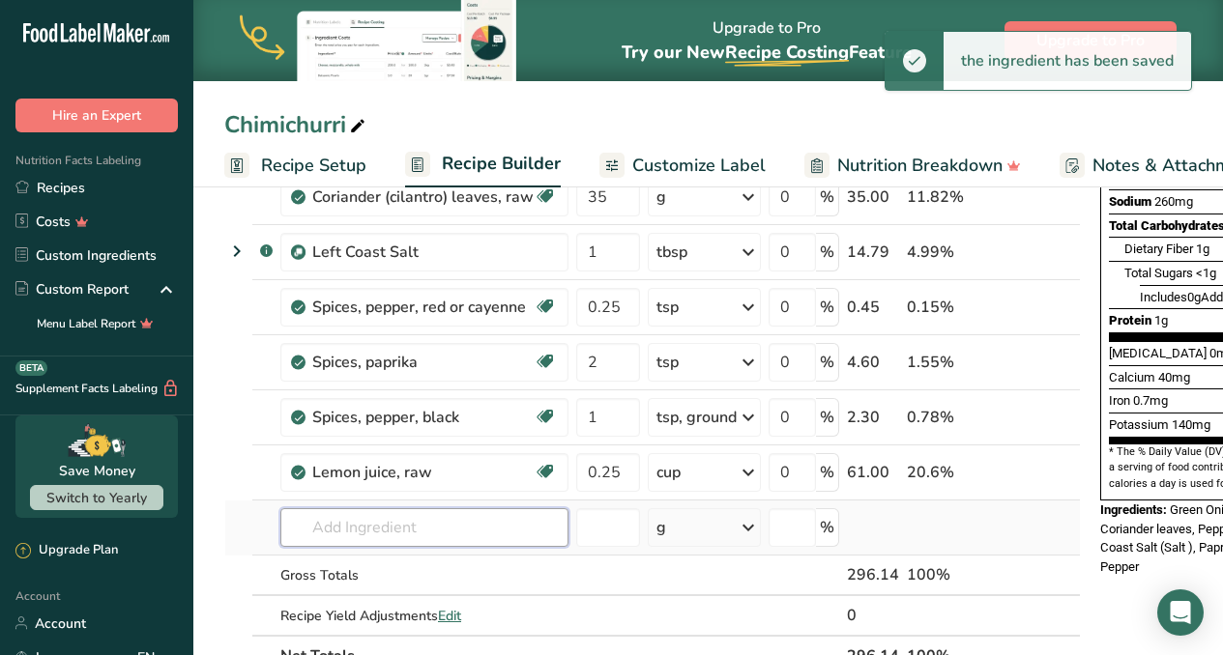
click at [430, 528] on input "text" at bounding box center [424, 527] width 288 height 39
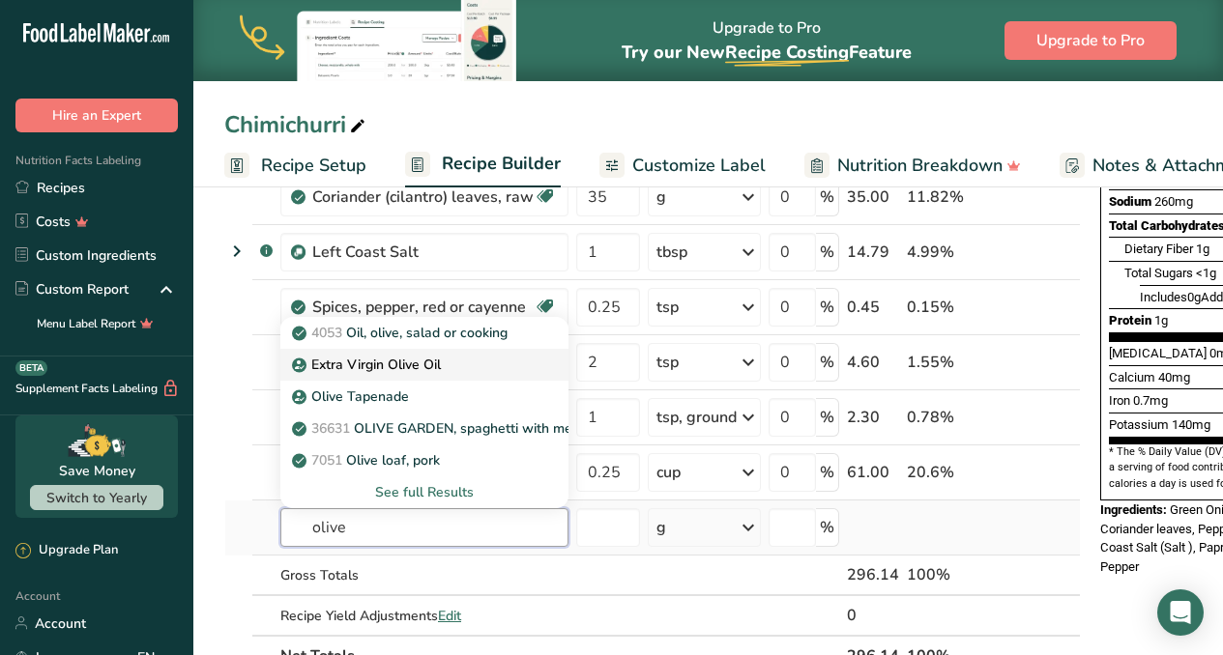
type input "olive"
click at [402, 367] on p "Extra Virgin Olive Oil" at bounding box center [368, 365] width 145 height 20
type input "Extra Virgin Olive Oil"
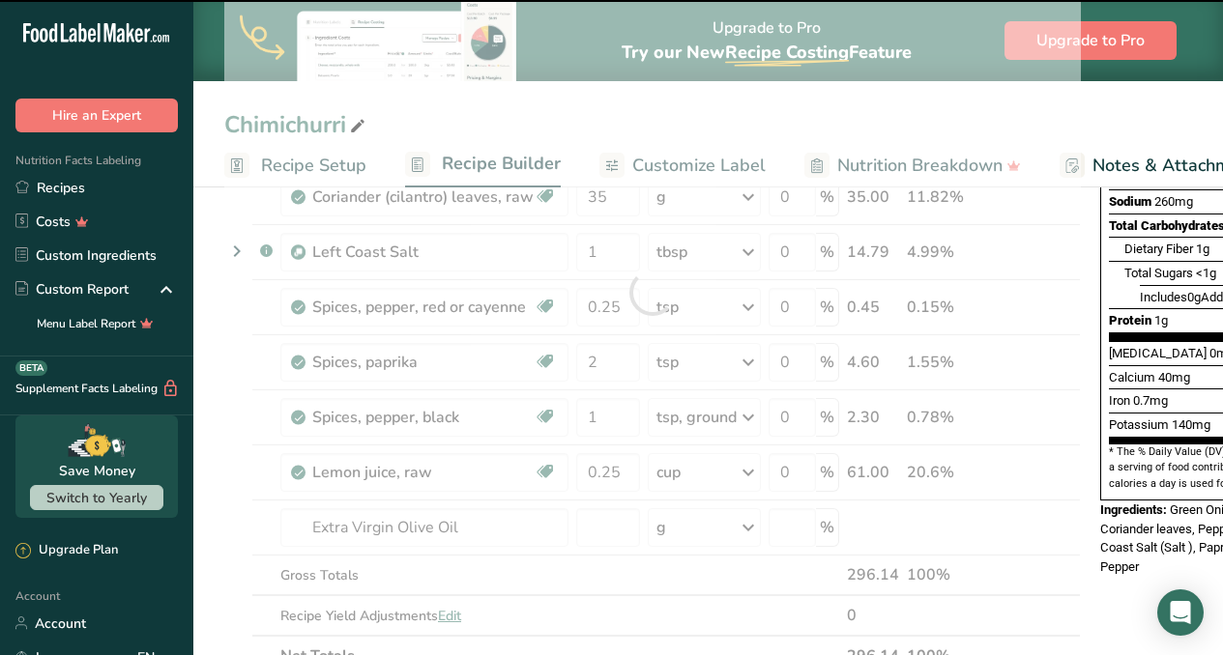
type input "0"
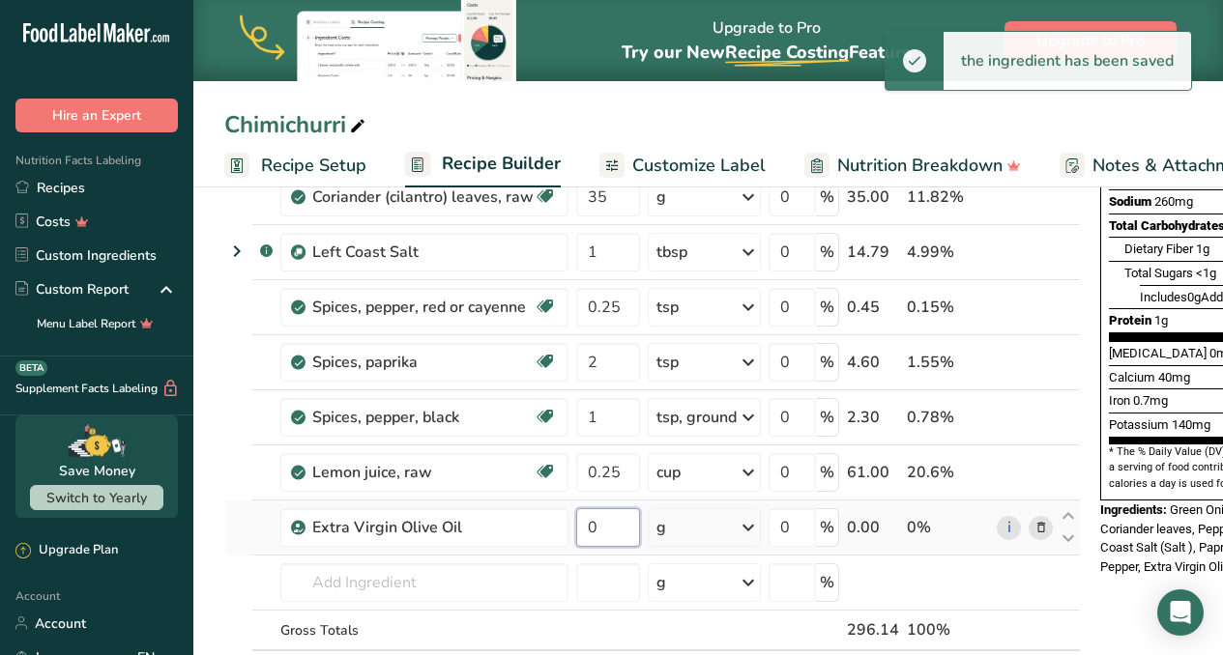
click at [604, 524] on input "0" at bounding box center [608, 527] width 64 height 39
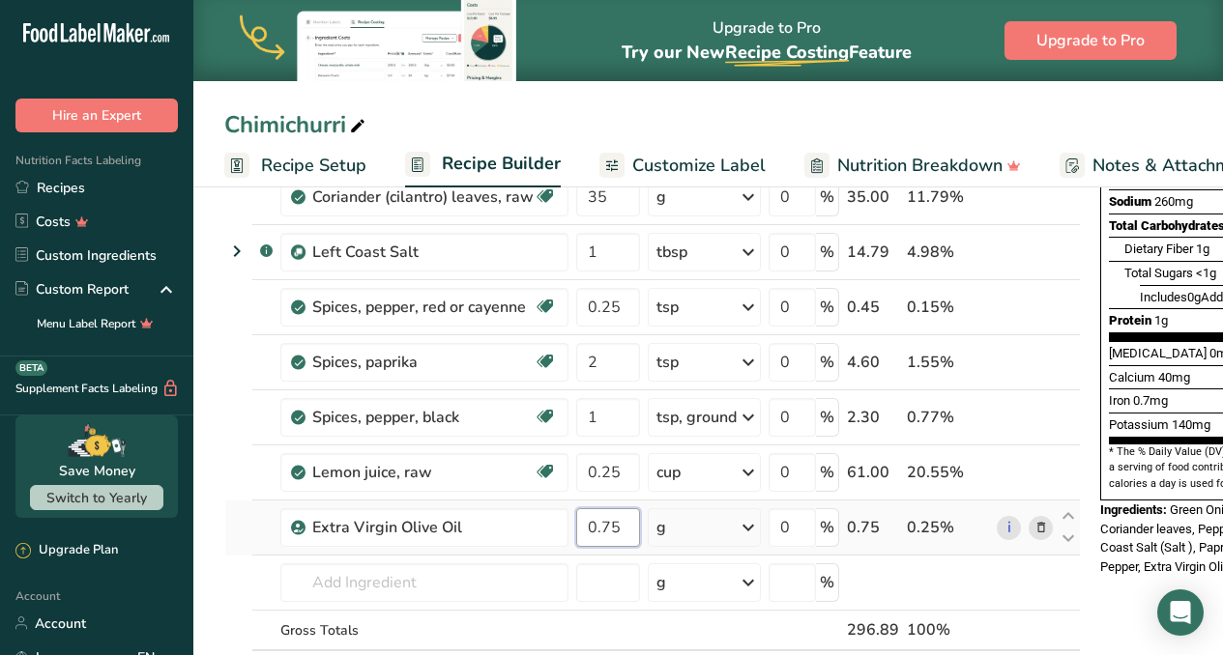
type input "0.75"
click at [750, 529] on div "Ingredient * Amount * Unit * Waste * .a-a{fill:#347362;}.b-a{fill:#fff;} Grams …" at bounding box center [652, 320] width 856 height 824
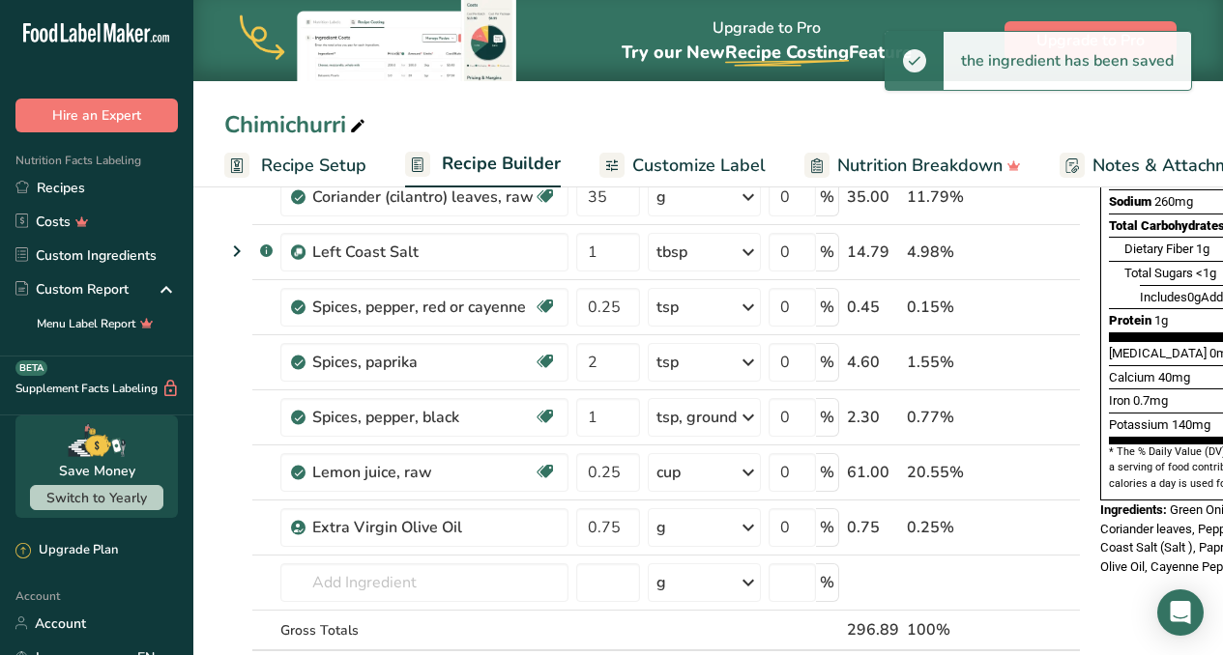
click at [749, 529] on icon at bounding box center [748, 527] width 23 height 35
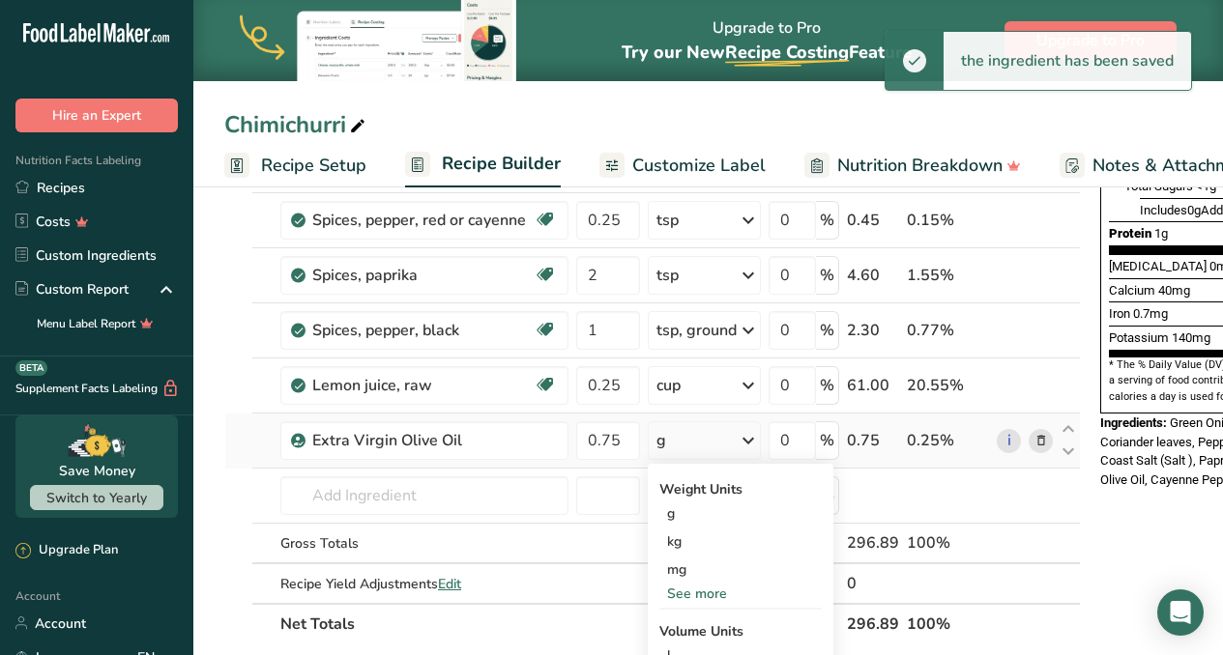
scroll to position [499, 0]
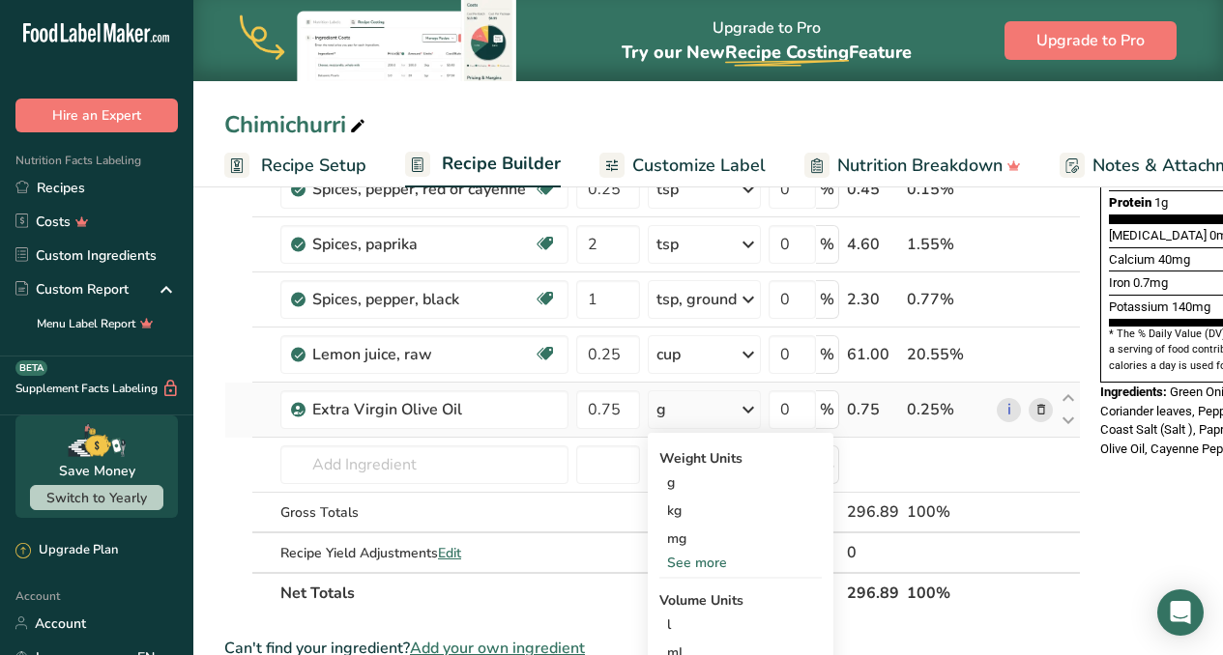
click at [728, 561] on div "See more" at bounding box center [740, 563] width 162 height 20
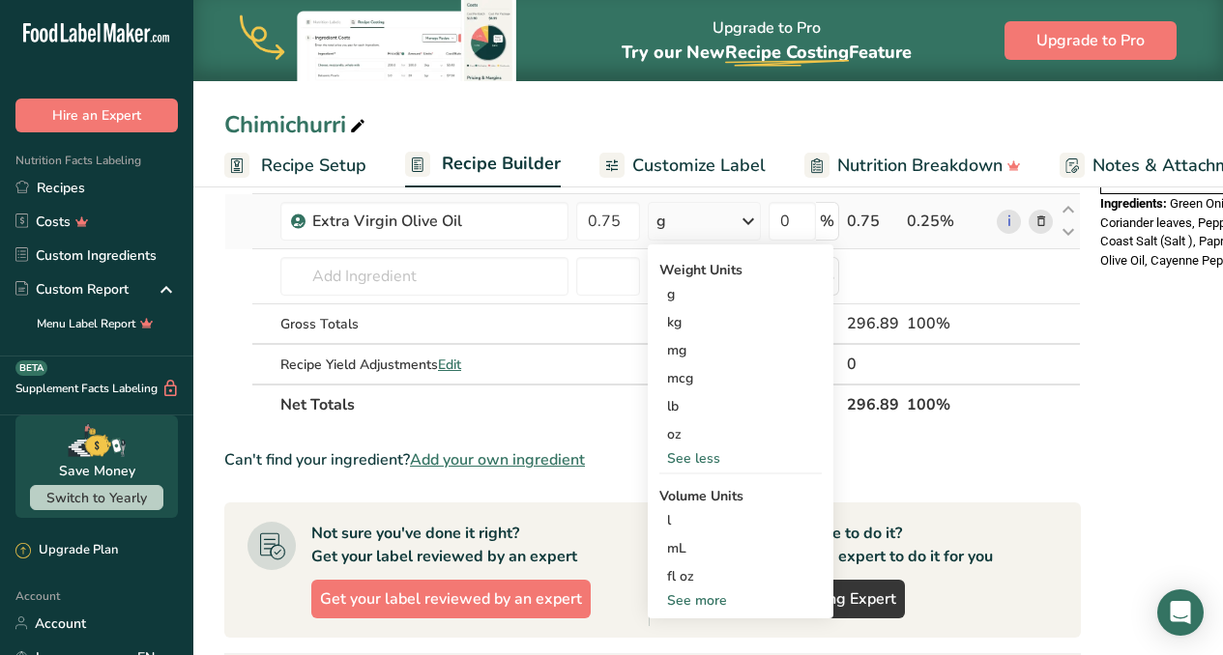
scroll to position [701, 0]
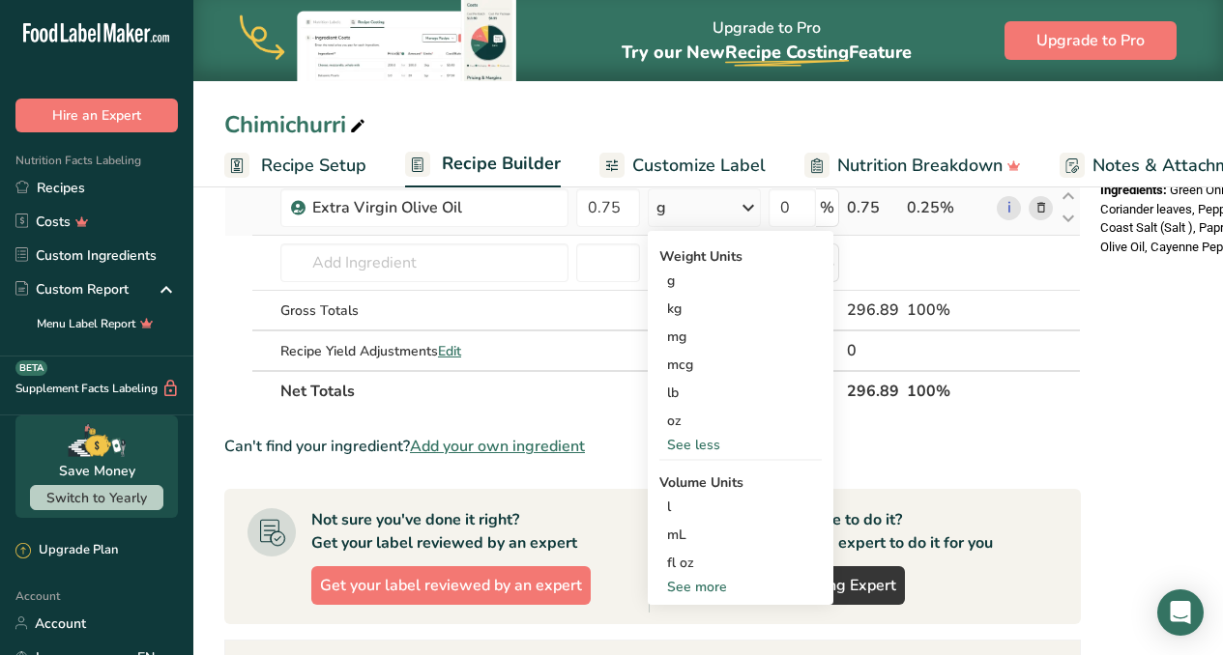
click at [721, 582] on div "See more" at bounding box center [740, 587] width 162 height 20
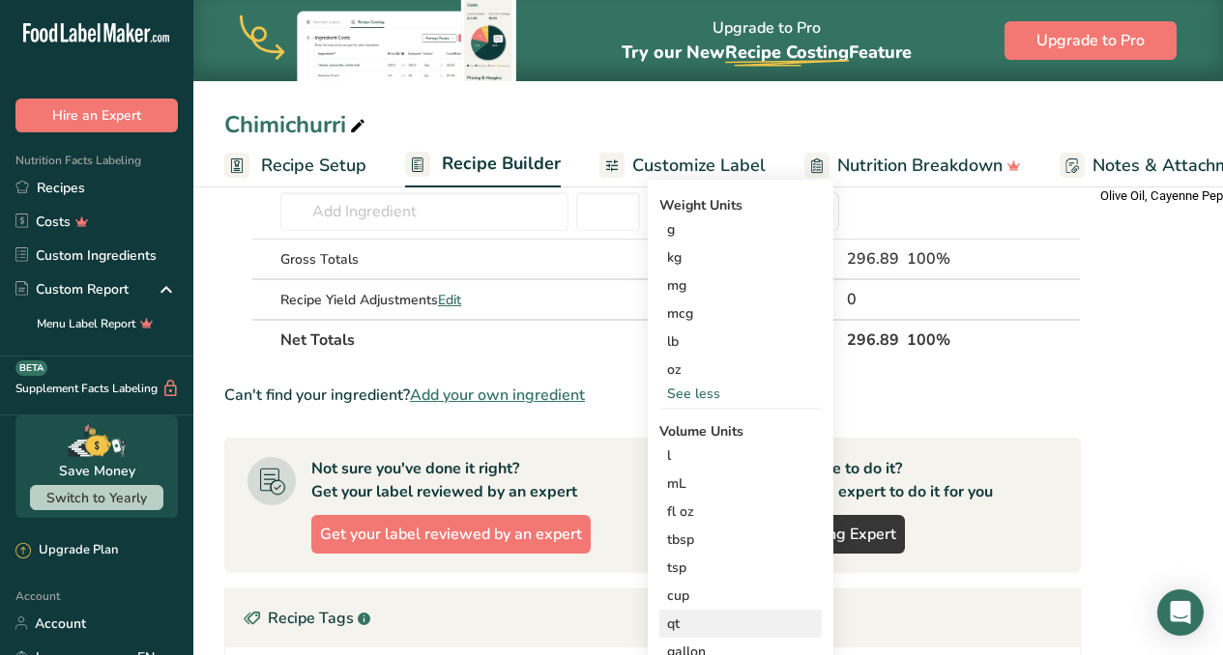
scroll to position [765, 0]
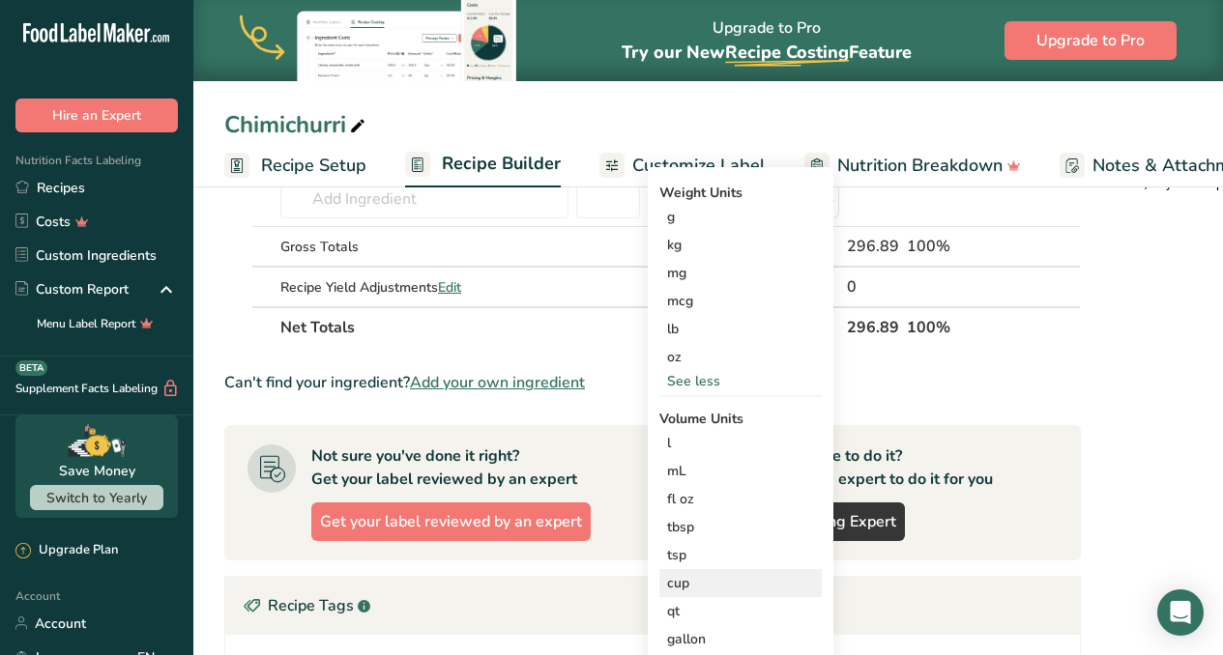
click at [674, 585] on div "cup" at bounding box center [740, 583] width 147 height 20
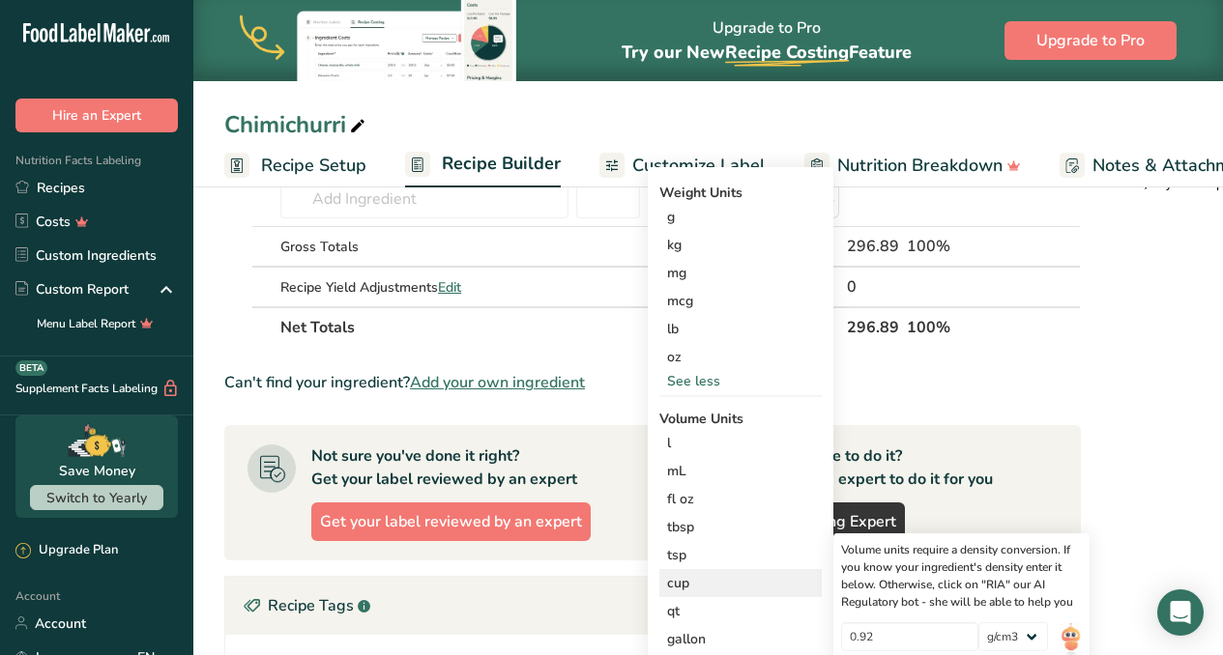
click at [686, 575] on div "cup" at bounding box center [740, 583] width 147 height 20
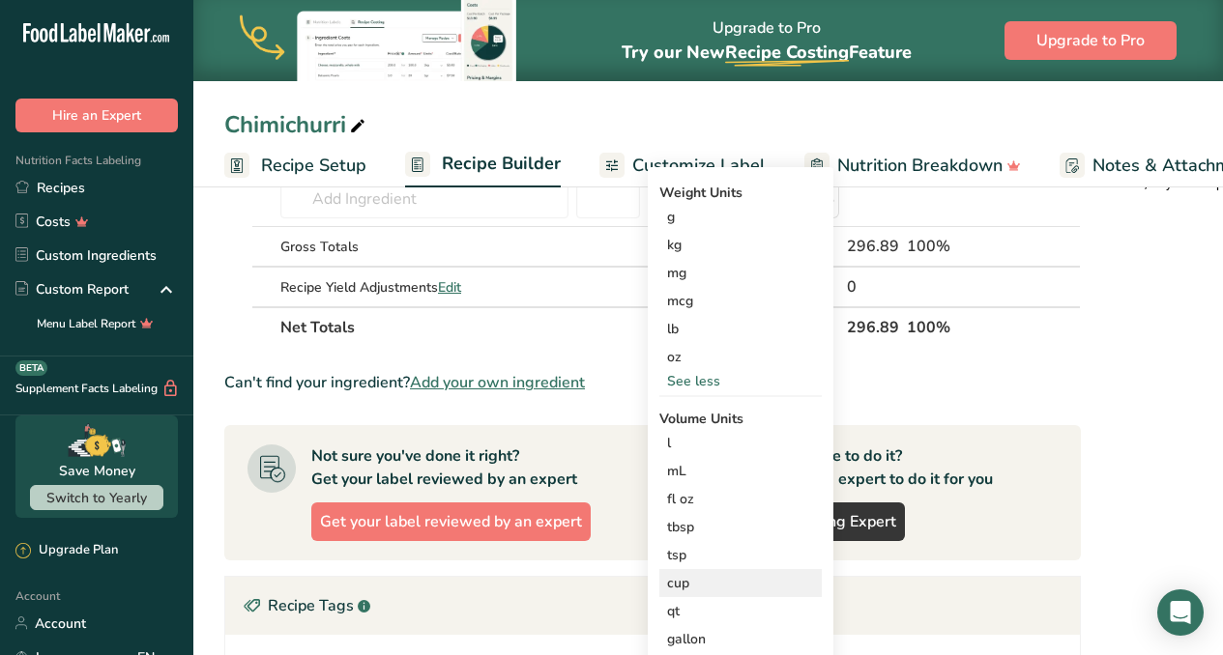
click at [686, 575] on div "cup" at bounding box center [740, 583] width 147 height 20
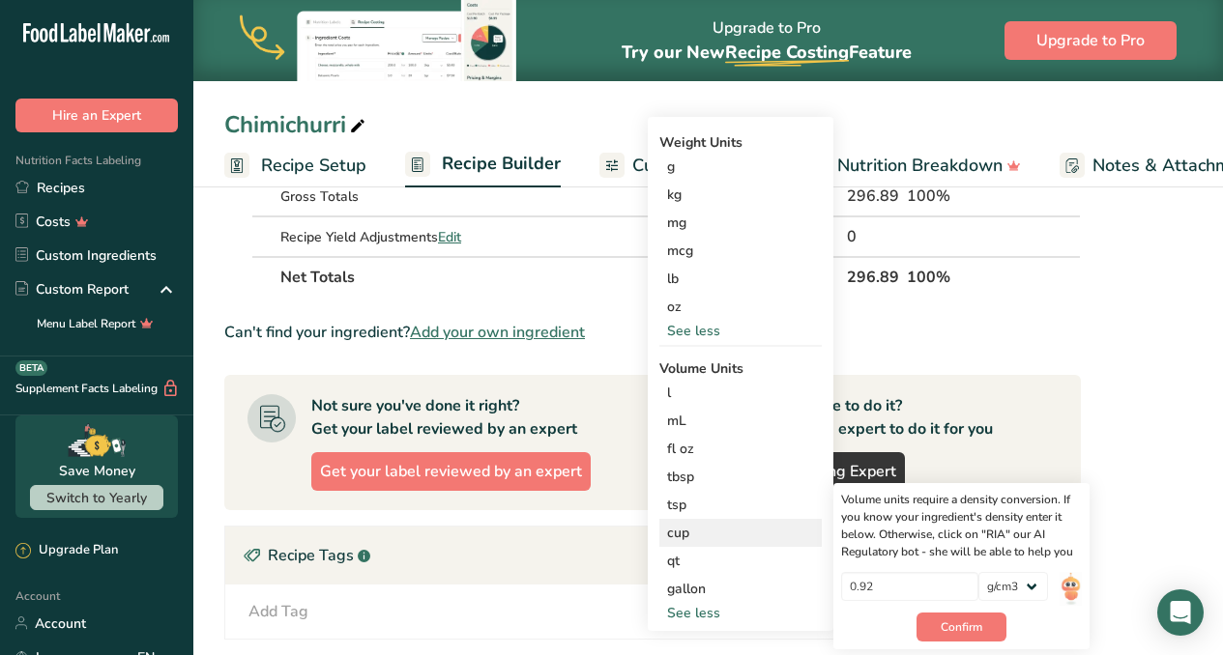
scroll to position [917, 0]
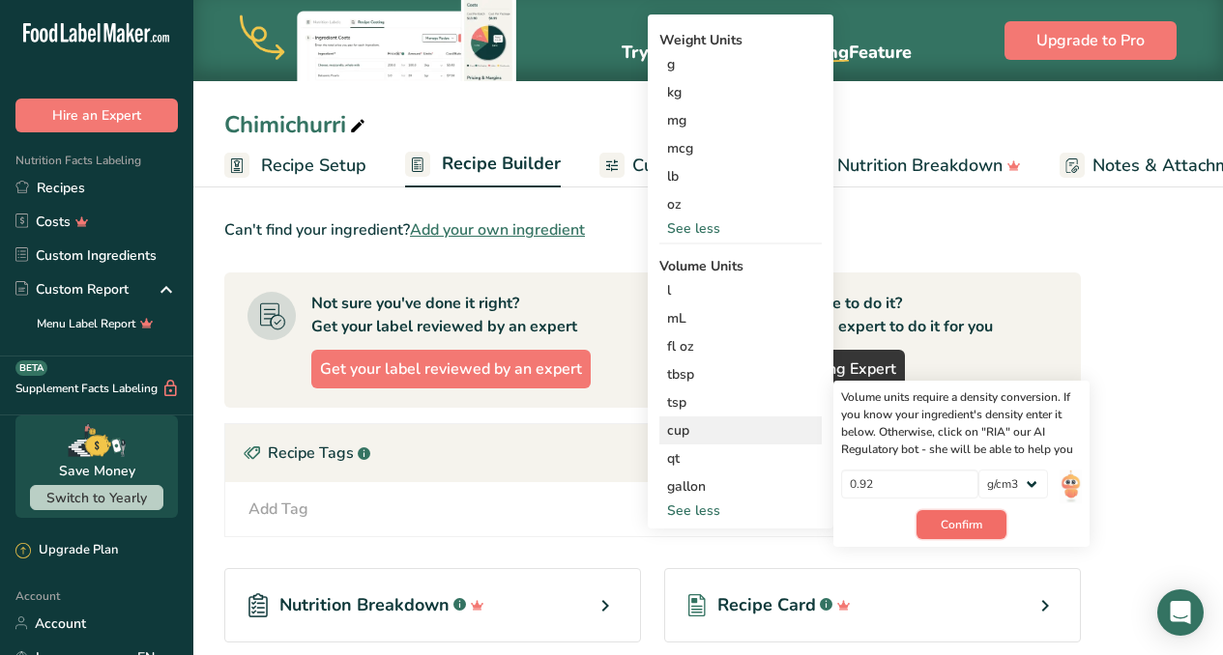
click at [966, 519] on span "Confirm" at bounding box center [961, 524] width 42 height 17
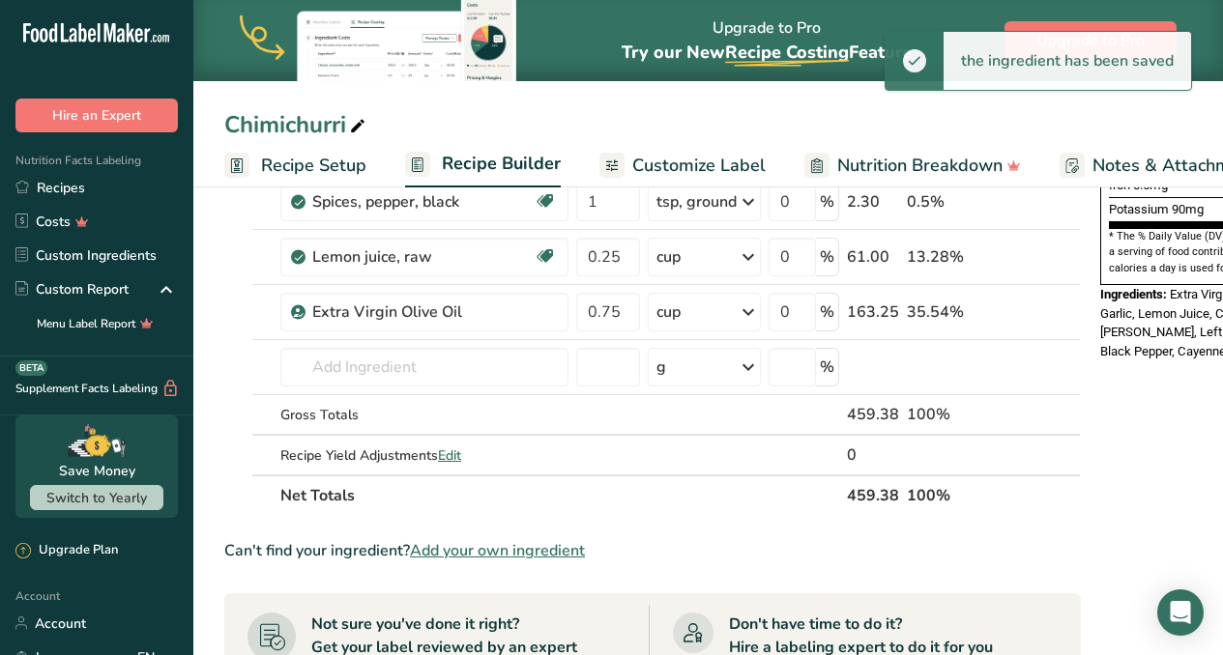
scroll to position [566, 0]
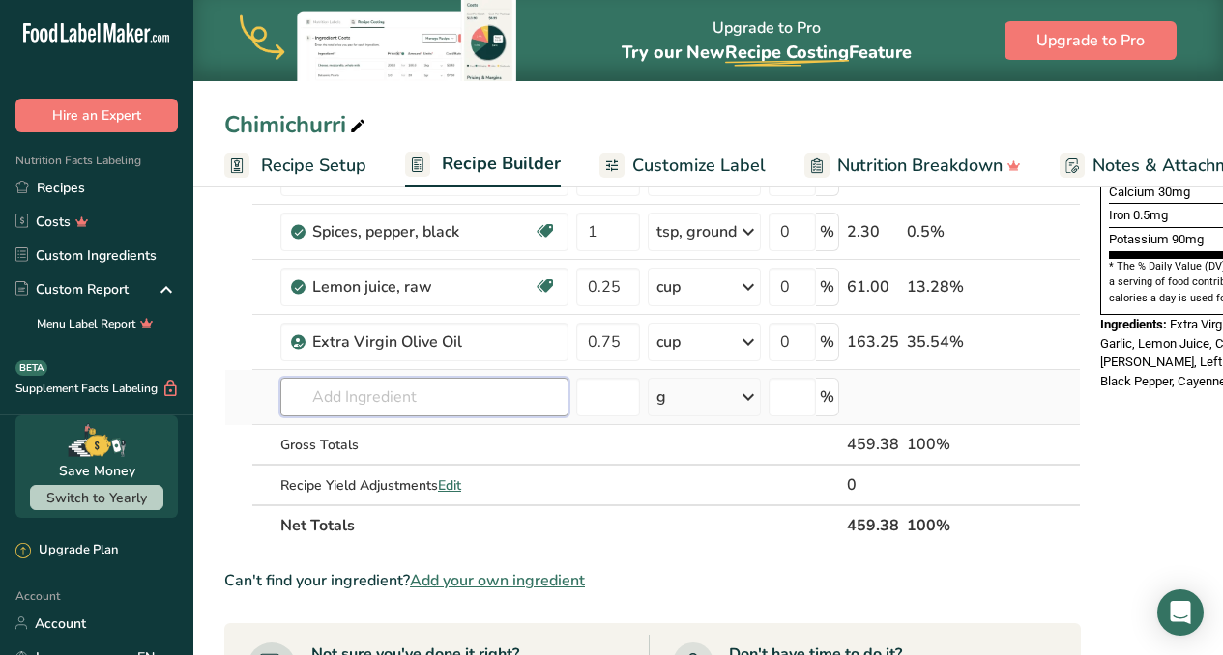
click at [370, 406] on input "text" at bounding box center [424, 397] width 288 height 39
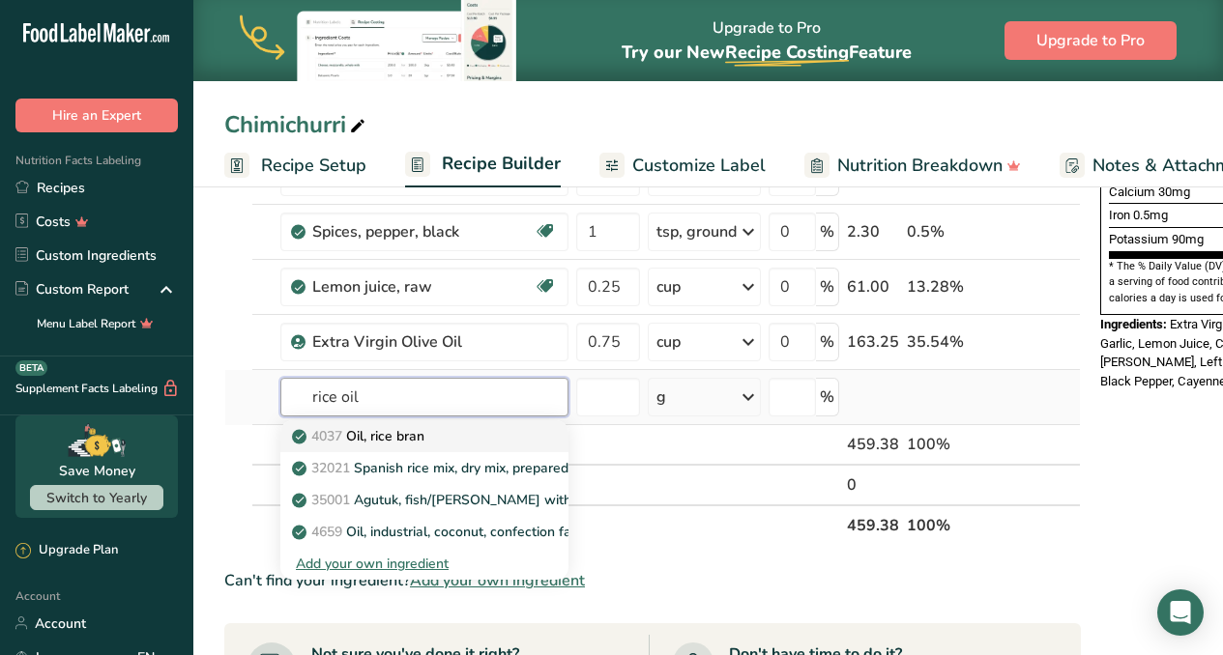
type input "rice oil"
click at [351, 431] on p "4037 Oil, rice bran" at bounding box center [360, 436] width 129 height 20
type input "Oil, rice bran"
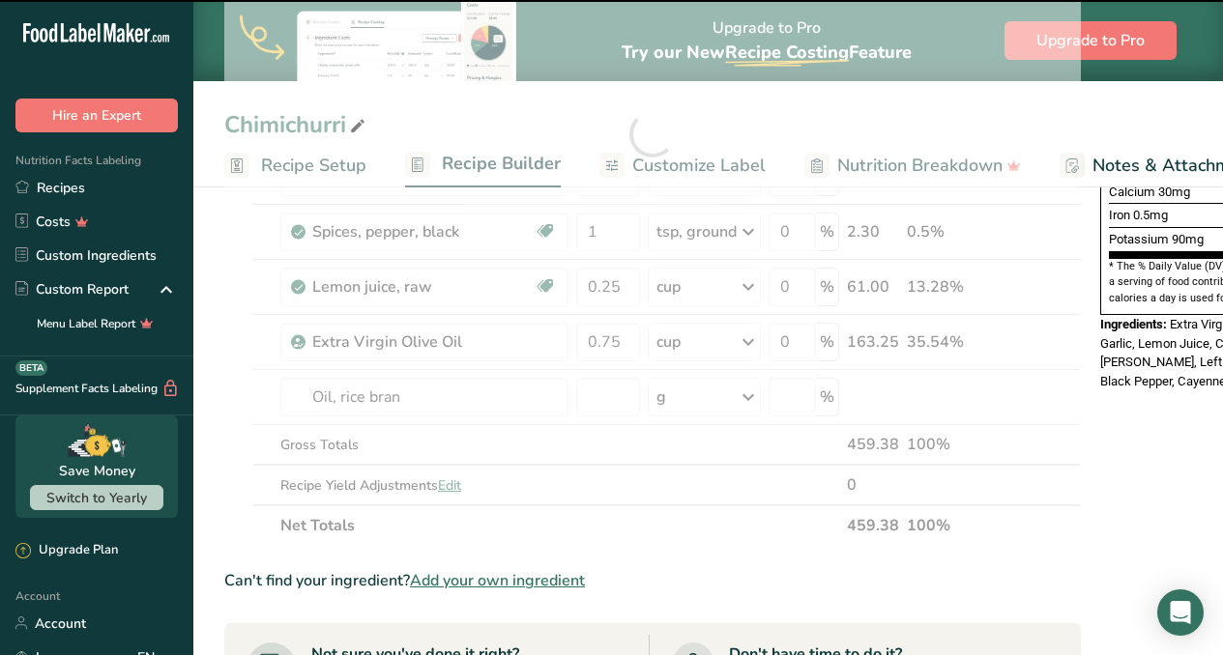
type input "0"
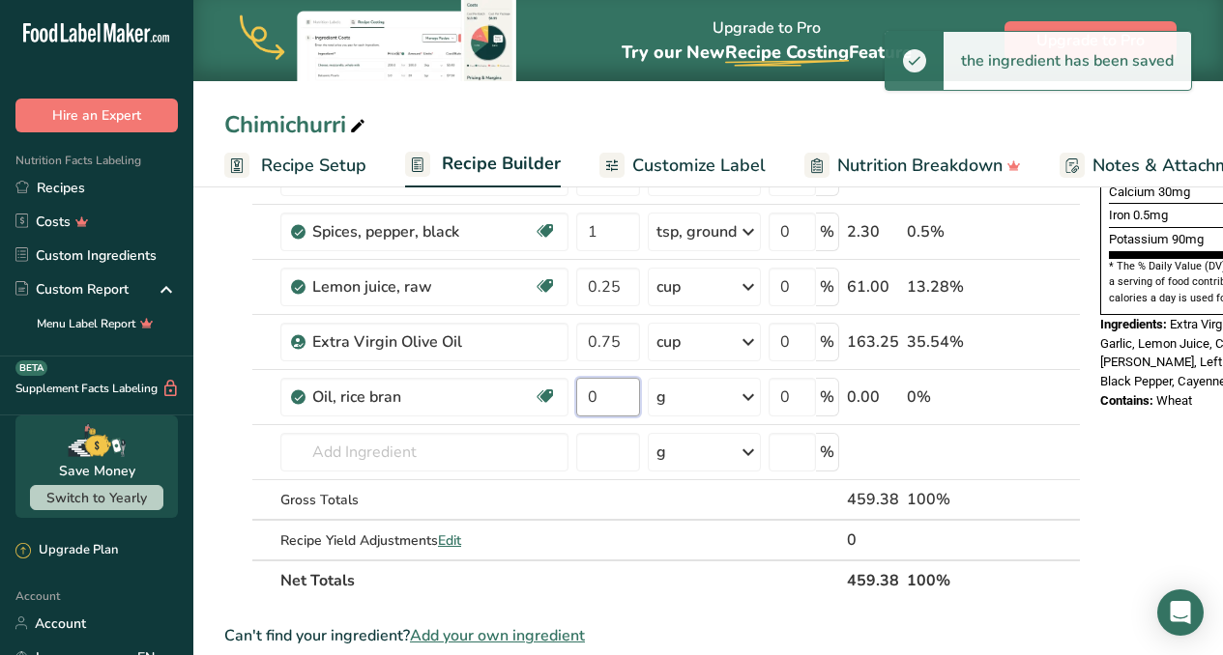
click at [620, 402] on input "0" at bounding box center [608, 397] width 64 height 39
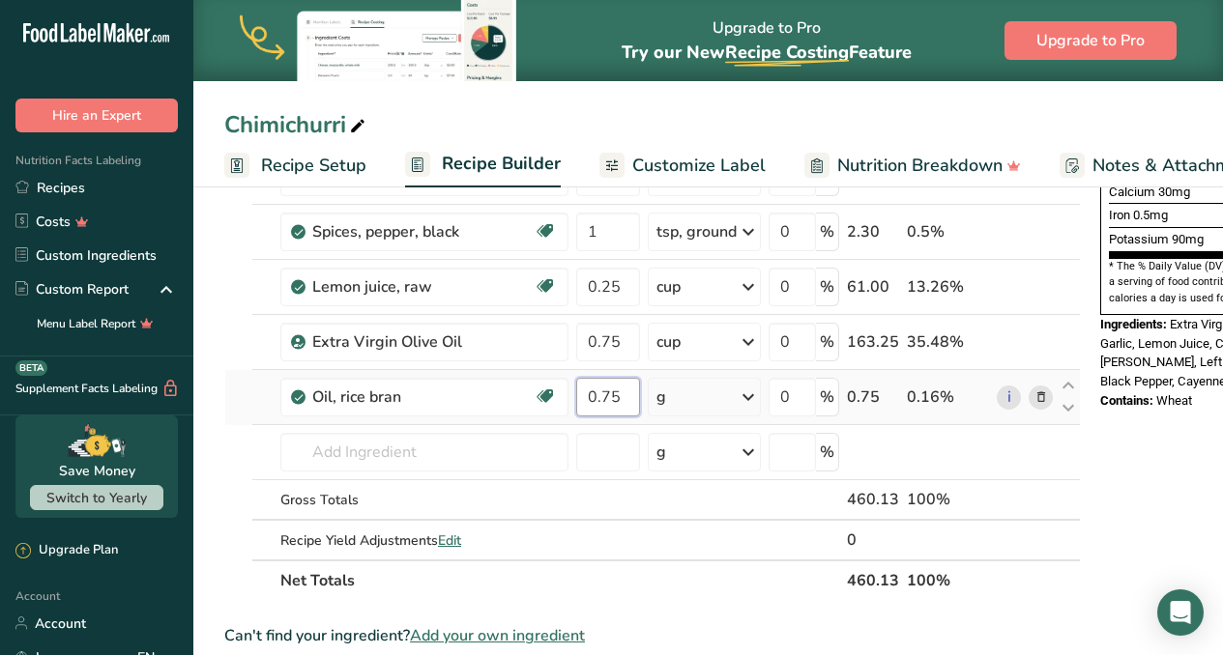
type input "0.75"
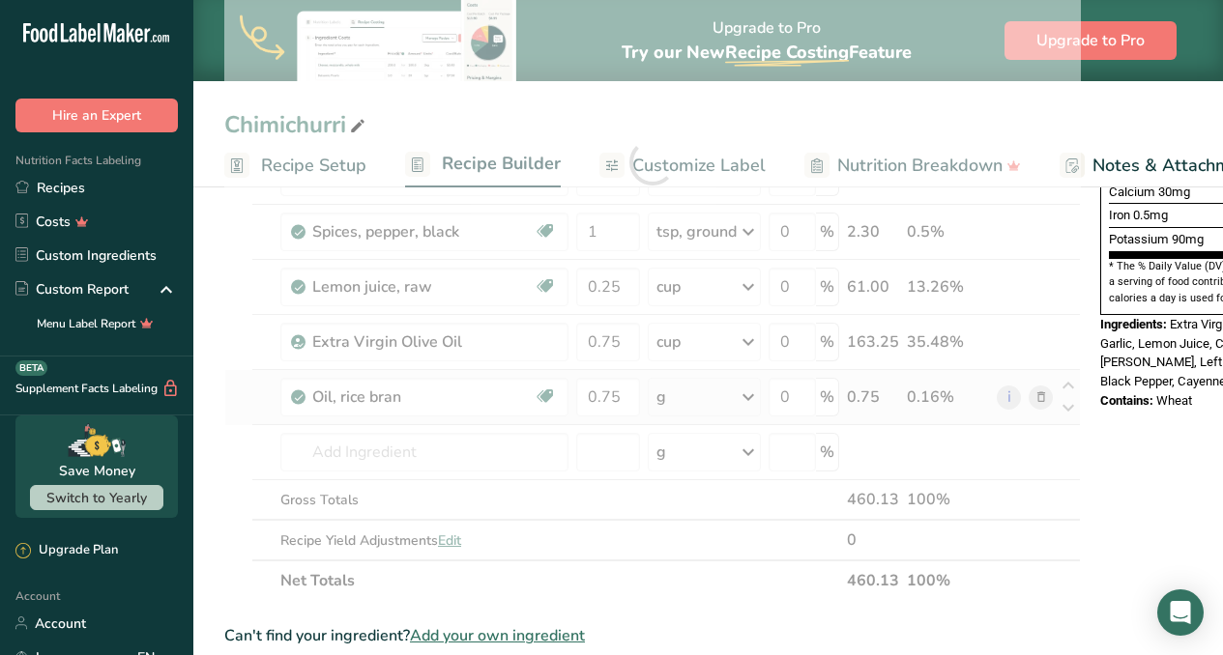
click at [744, 394] on div "Ingredient * Amount * Unit * Waste * .a-a{fill:#347362;}.b-a{fill:#fff;} Grams …" at bounding box center [652, 162] width 856 height 879
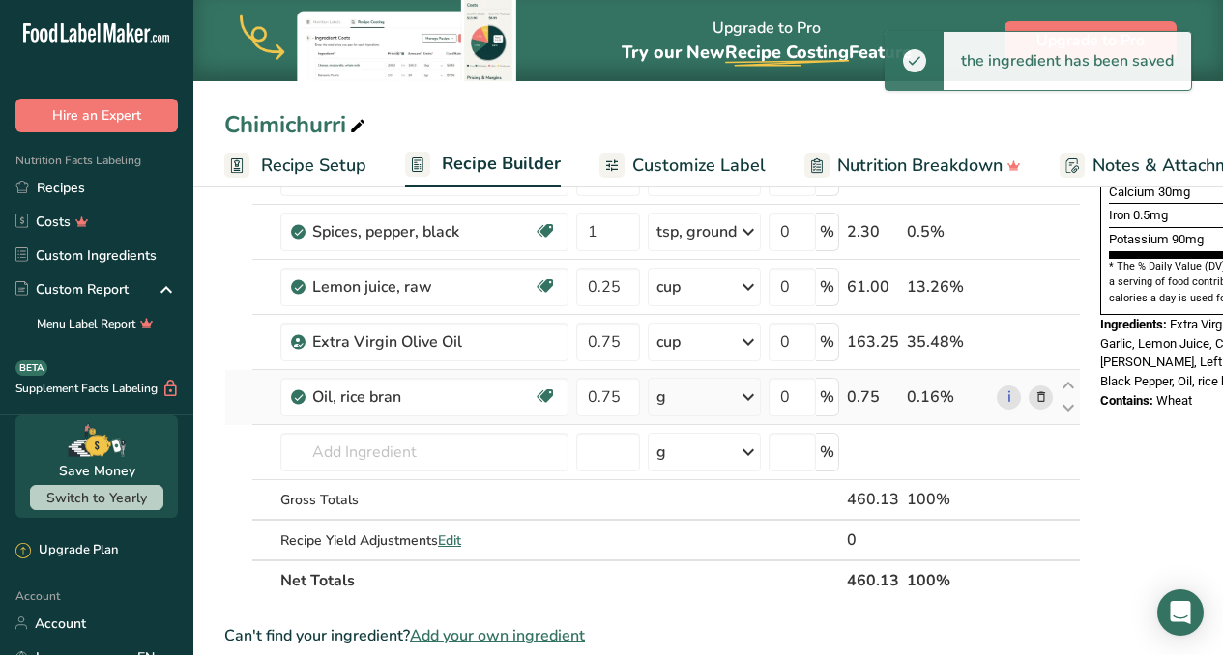
click at [744, 394] on icon at bounding box center [748, 397] width 23 height 35
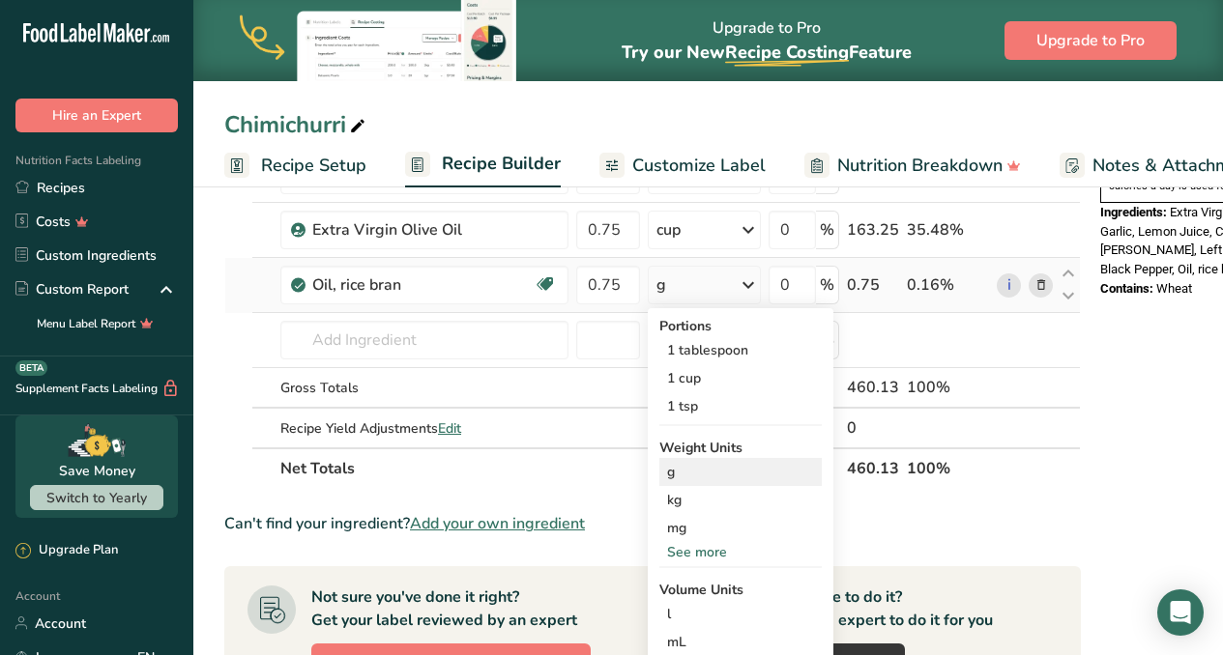
scroll to position [672, 0]
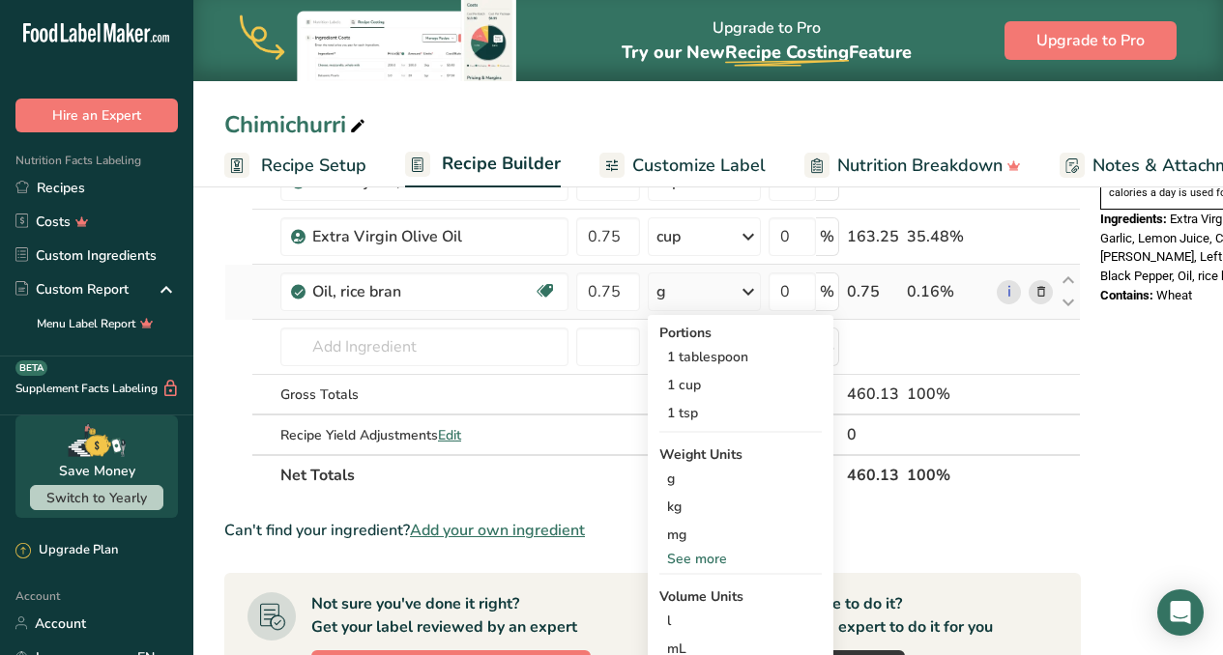
click at [683, 557] on div "See more" at bounding box center [740, 559] width 162 height 20
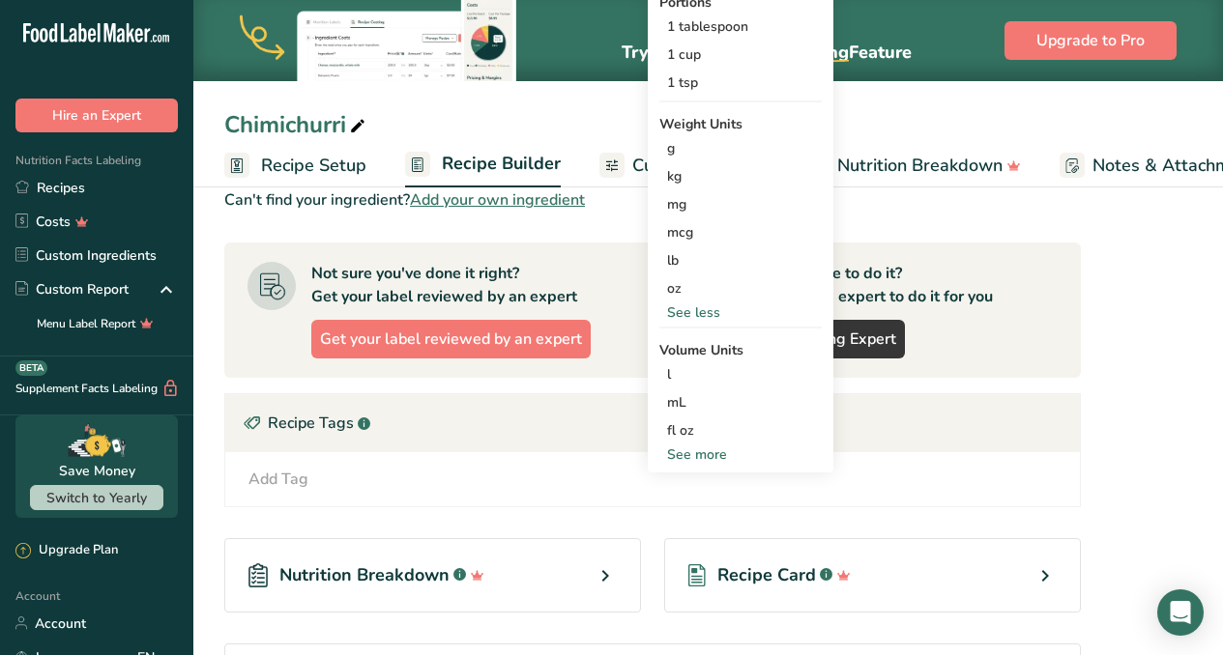
scroll to position [1003, 0]
click at [707, 452] on div "See more" at bounding box center [740, 454] width 162 height 20
select select "22"
click at [697, 517] on div "cup" at bounding box center [740, 514] width 147 height 20
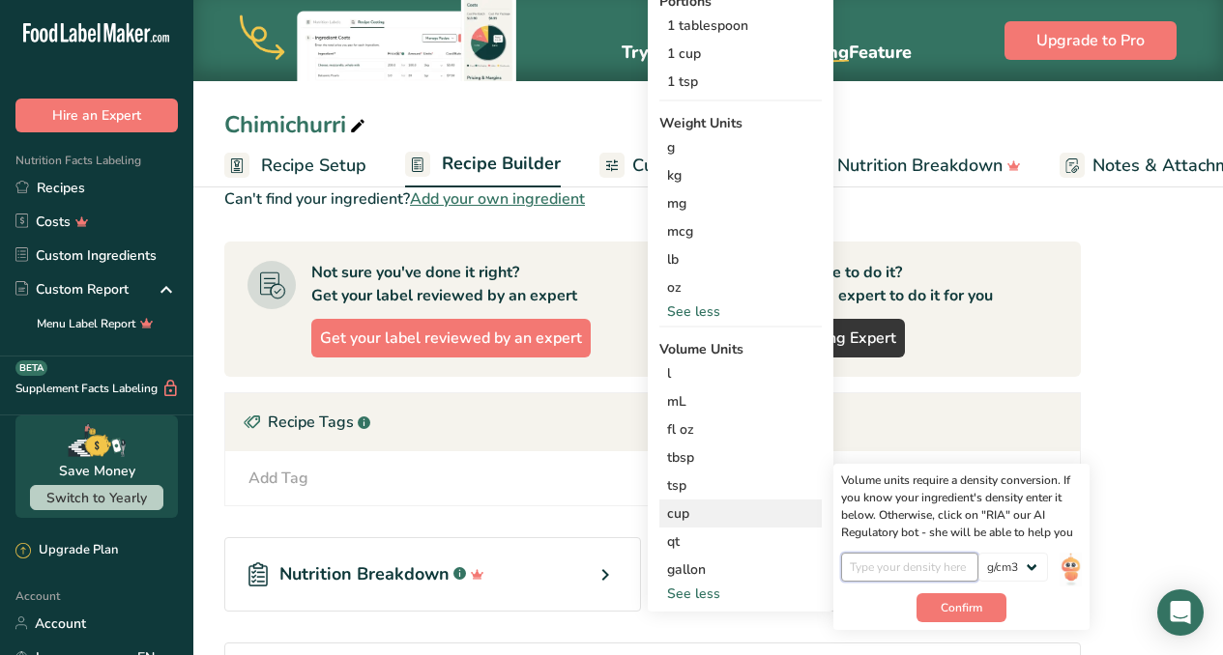
click at [880, 567] on input "number" at bounding box center [910, 567] width 138 height 29
type input "0.91"
click at [983, 600] on button "Confirm" at bounding box center [961, 607] width 90 height 29
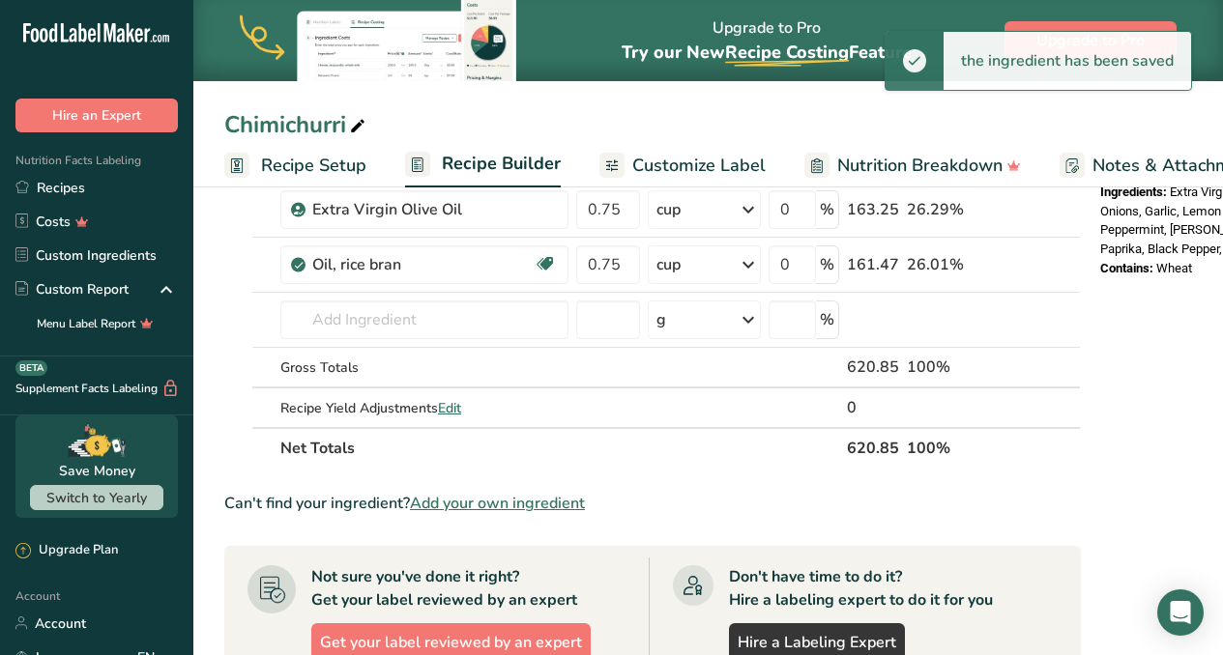
scroll to position [594, 0]
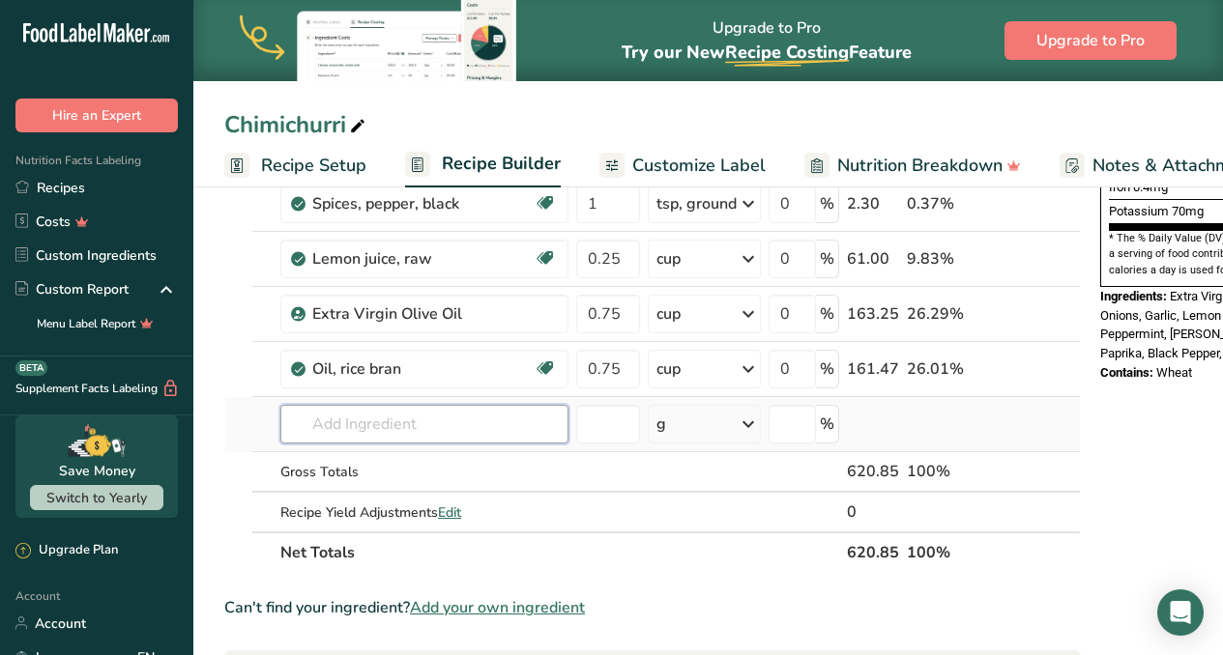
click at [403, 424] on input "text" at bounding box center [424, 424] width 288 height 39
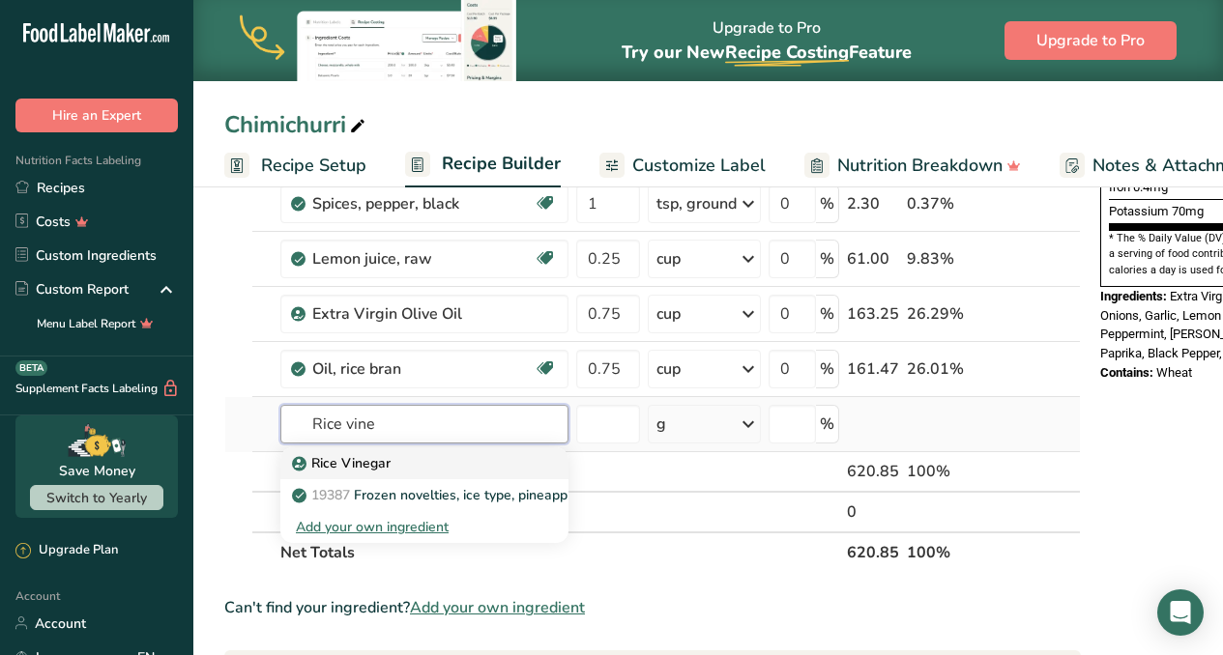
type input "Rice vine"
click at [373, 459] on p "Rice Vinegar" at bounding box center [343, 463] width 95 height 20
type input "Rice Vinegar"
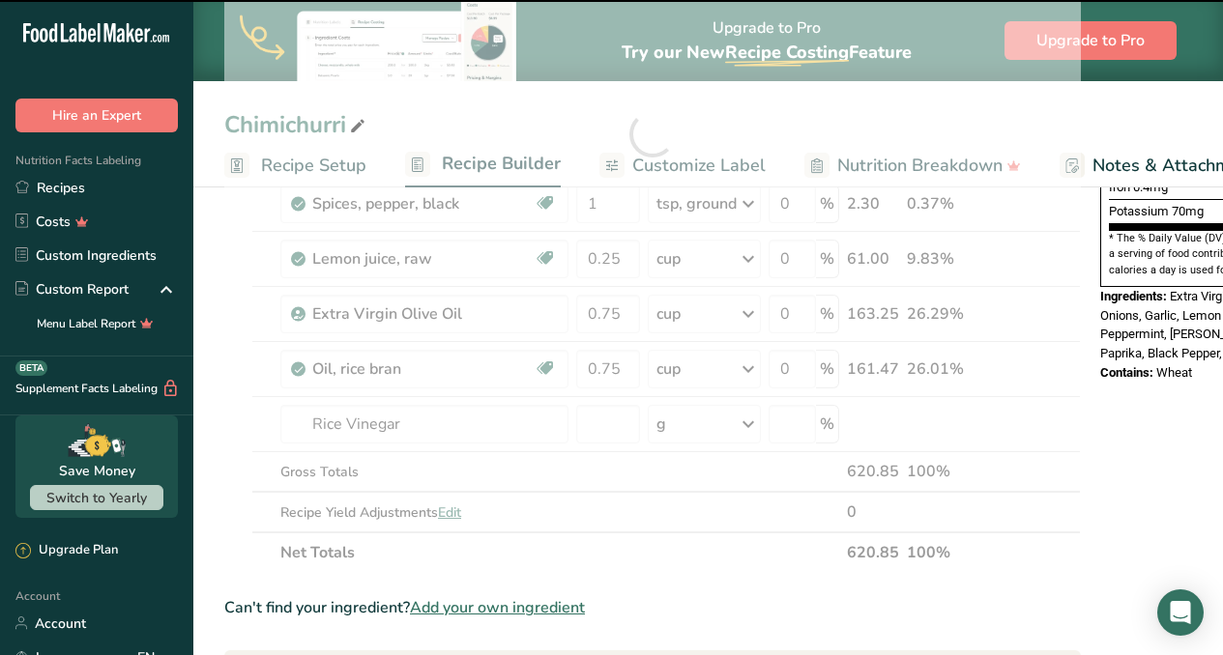
type input "0"
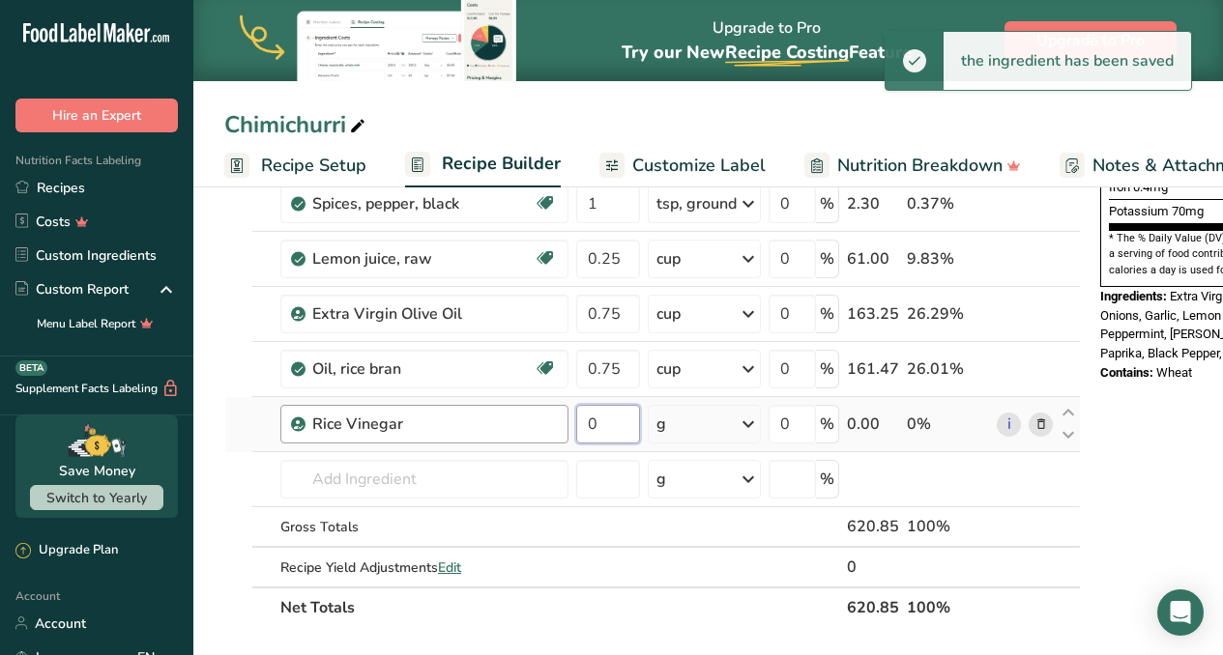
drag, startPoint x: 621, startPoint y: 424, endPoint x: 561, endPoint y: 421, distance: 60.0
click at [561, 421] on tr "Rice Vinegar 0 g Weight Units g kg mg See more Volume Units l Volume units requ…" at bounding box center [652, 424] width 854 height 55
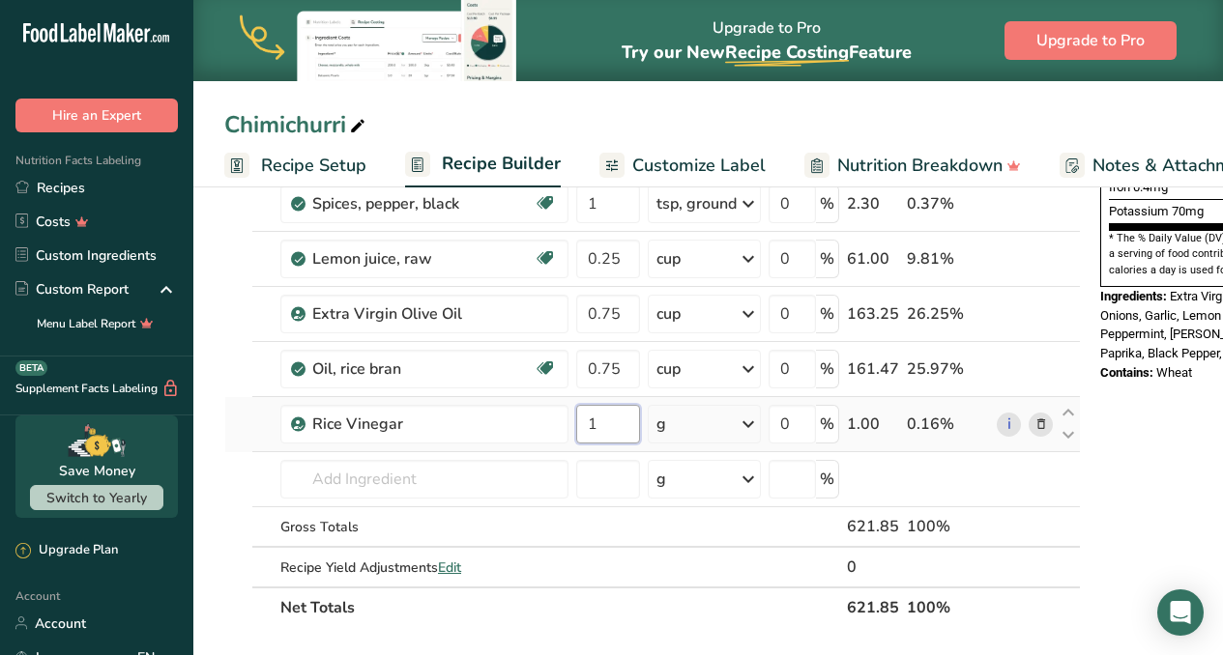
type input "1"
click at [751, 425] on div "Ingredient * Amount * Unit * Waste * .a-a{fill:#347362;}.b-a{fill:#fff;} Grams …" at bounding box center [652, 162] width 856 height 934
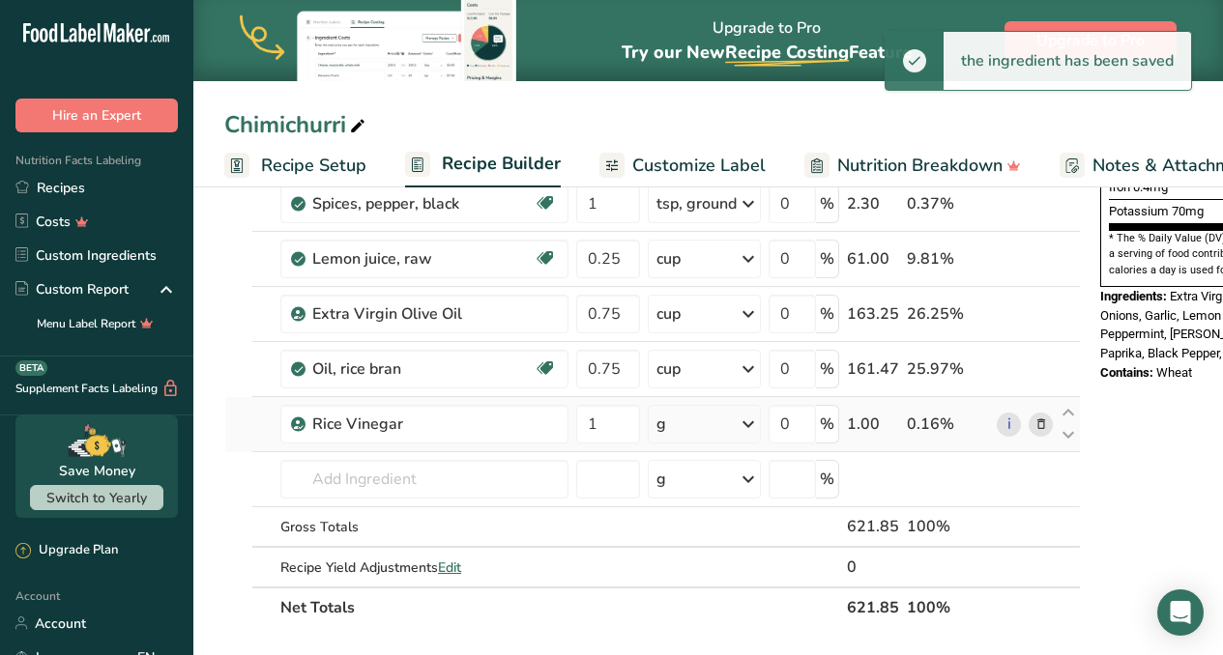
click at [751, 425] on icon at bounding box center [748, 424] width 23 height 35
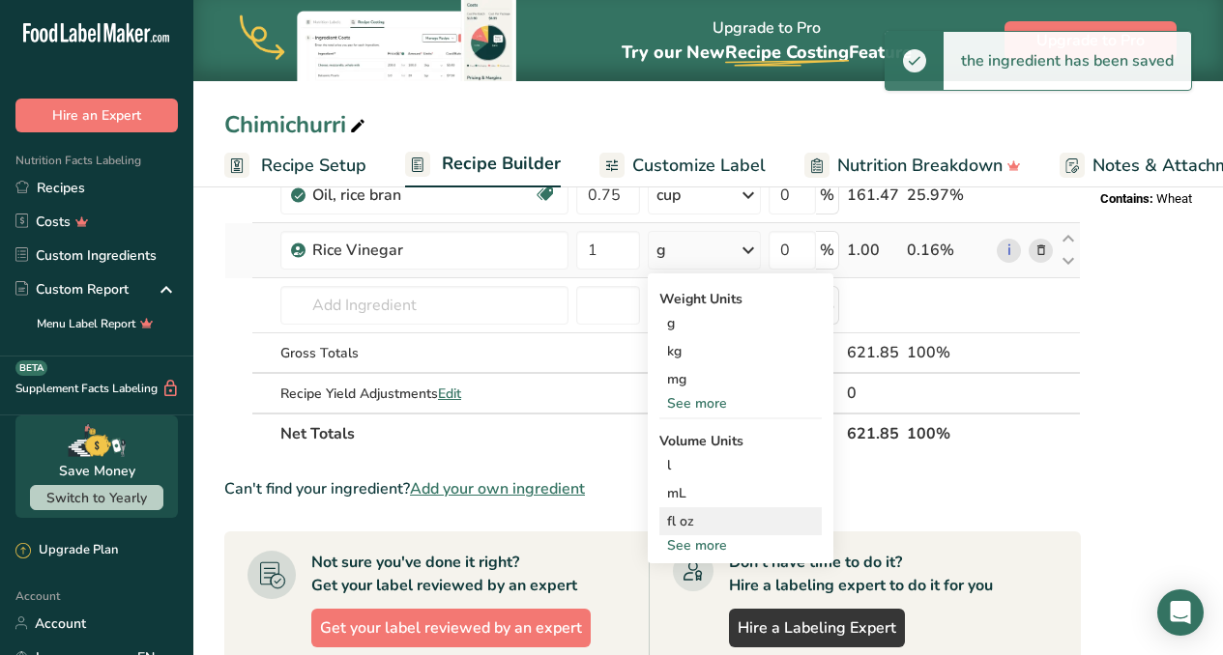
scroll to position [776, 0]
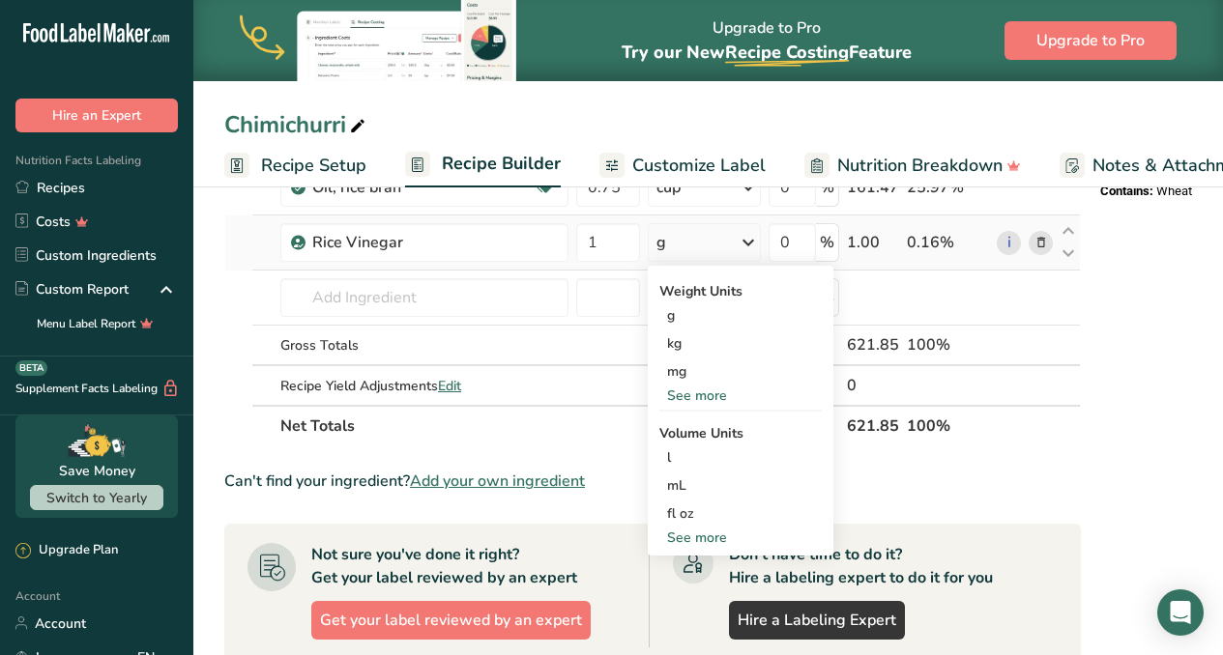
click at [673, 399] on div "See more" at bounding box center [740, 396] width 162 height 20
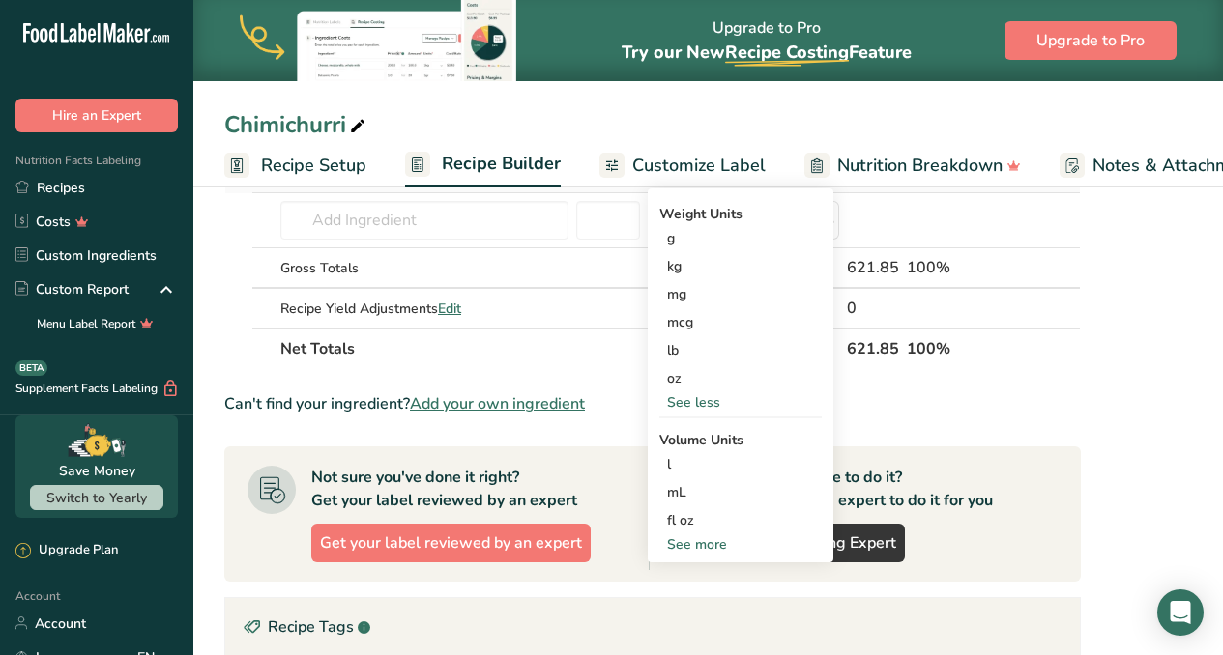
scroll to position [871, 0]
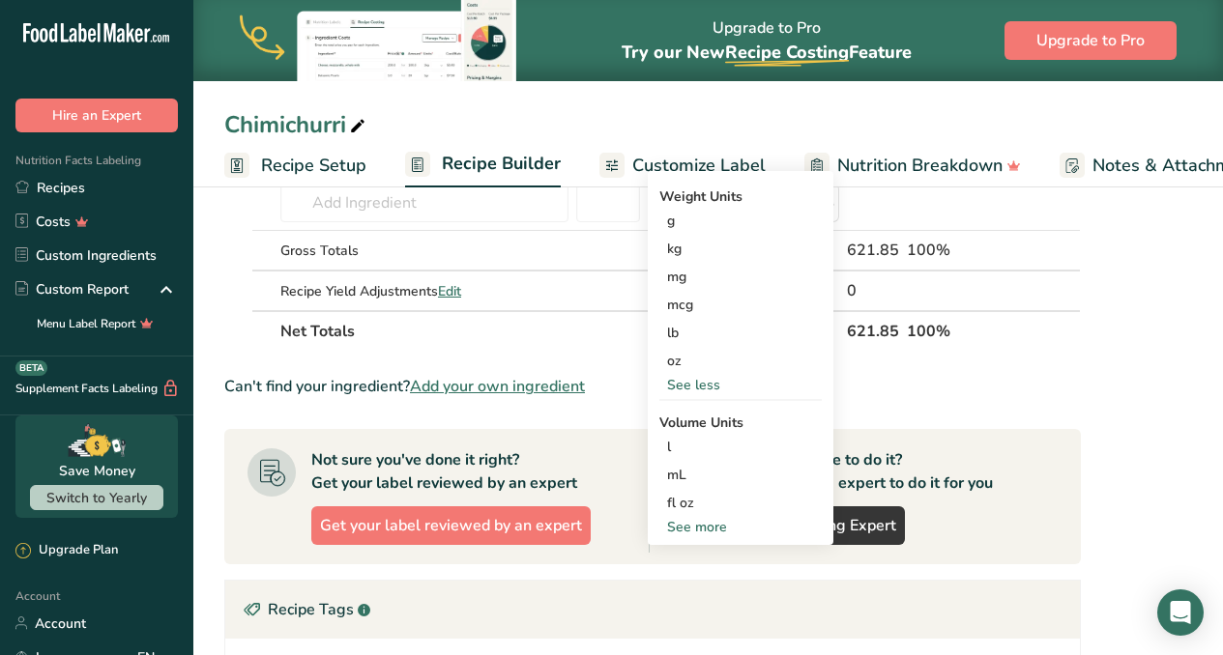
click at [699, 525] on div "See more" at bounding box center [740, 527] width 162 height 20
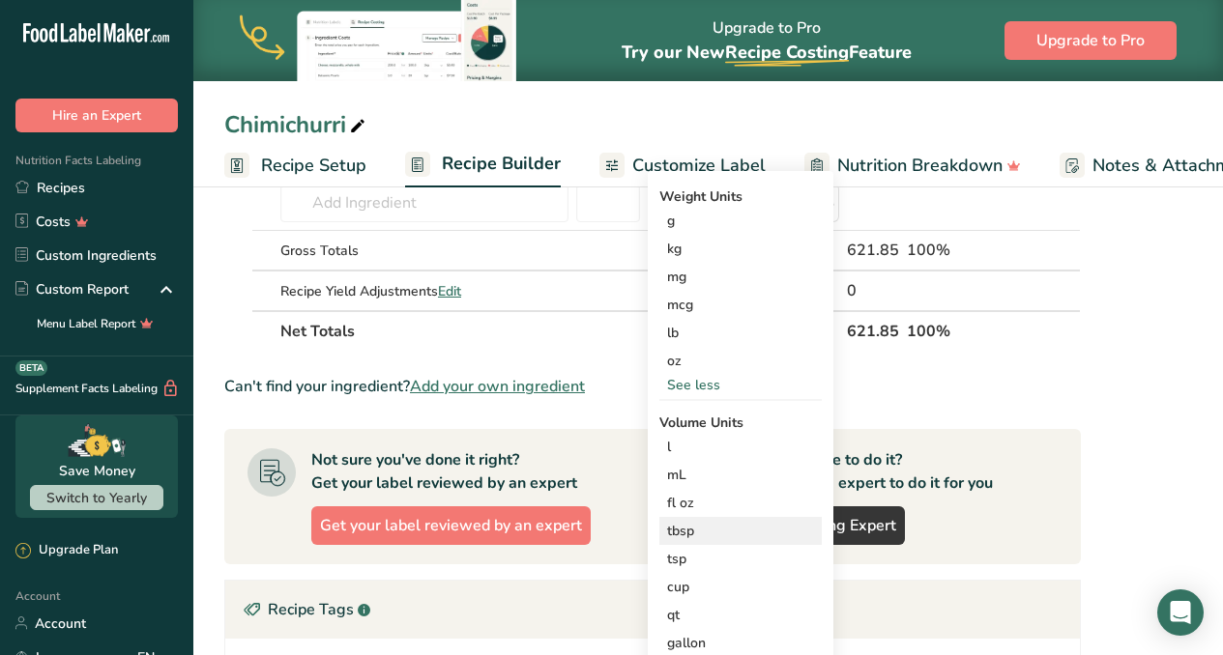
click at [670, 535] on div "tbsp" at bounding box center [740, 531] width 147 height 20
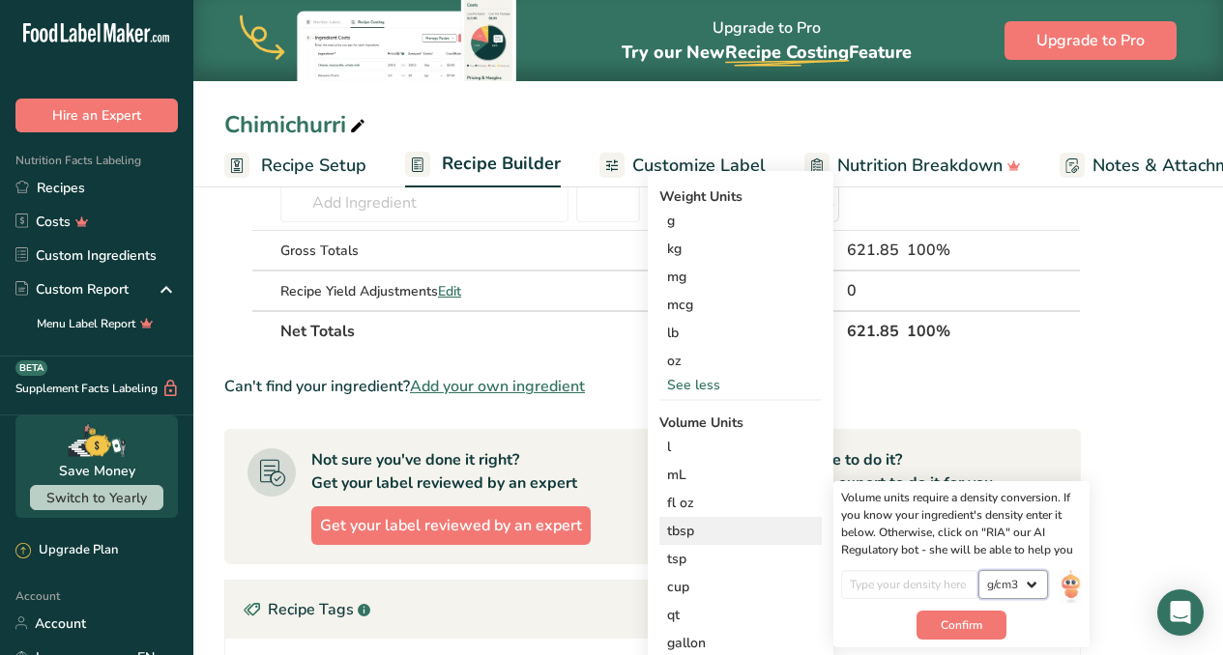
click at [1031, 586] on select "lb/ft3 g/cm3" at bounding box center [1013, 584] width 70 height 29
select select "23"
click at [926, 591] on input "number" at bounding box center [910, 584] width 138 height 29
type input "1"
click at [1034, 585] on select "lb/ft3 g/cm3" at bounding box center [1013, 584] width 70 height 29
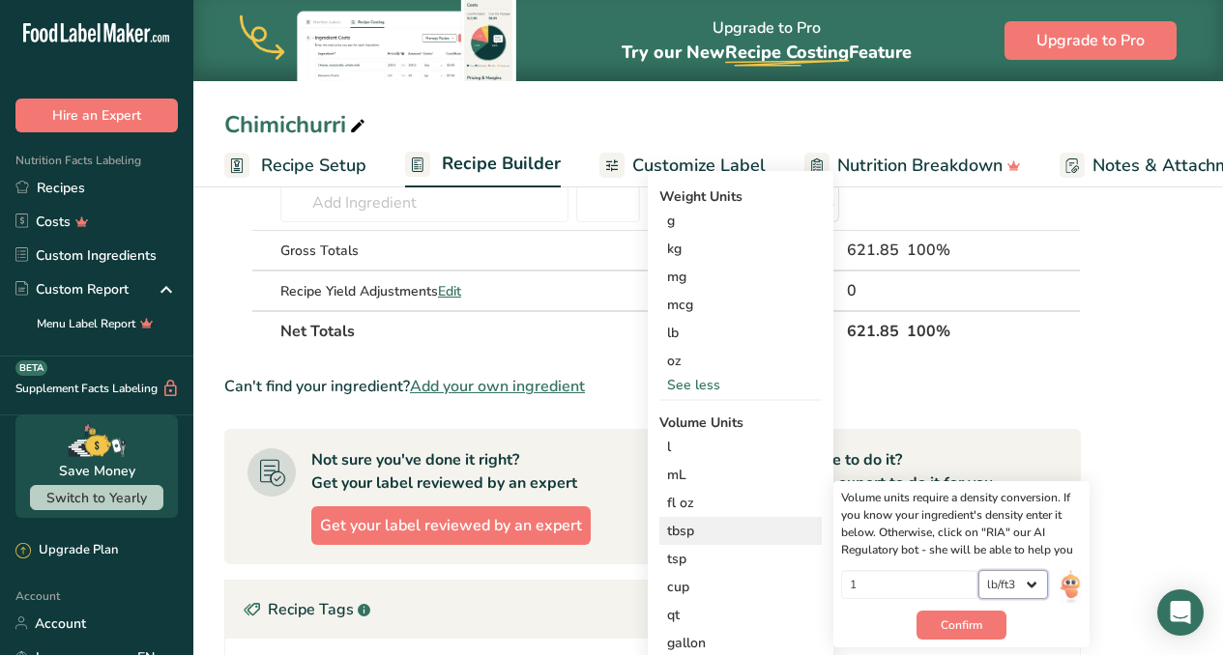
select select "22"
click at [1037, 581] on select "lb/ft3 g/cm3" at bounding box center [1013, 584] width 70 height 29
click at [701, 493] on div "fl oz" at bounding box center [740, 503] width 147 height 20
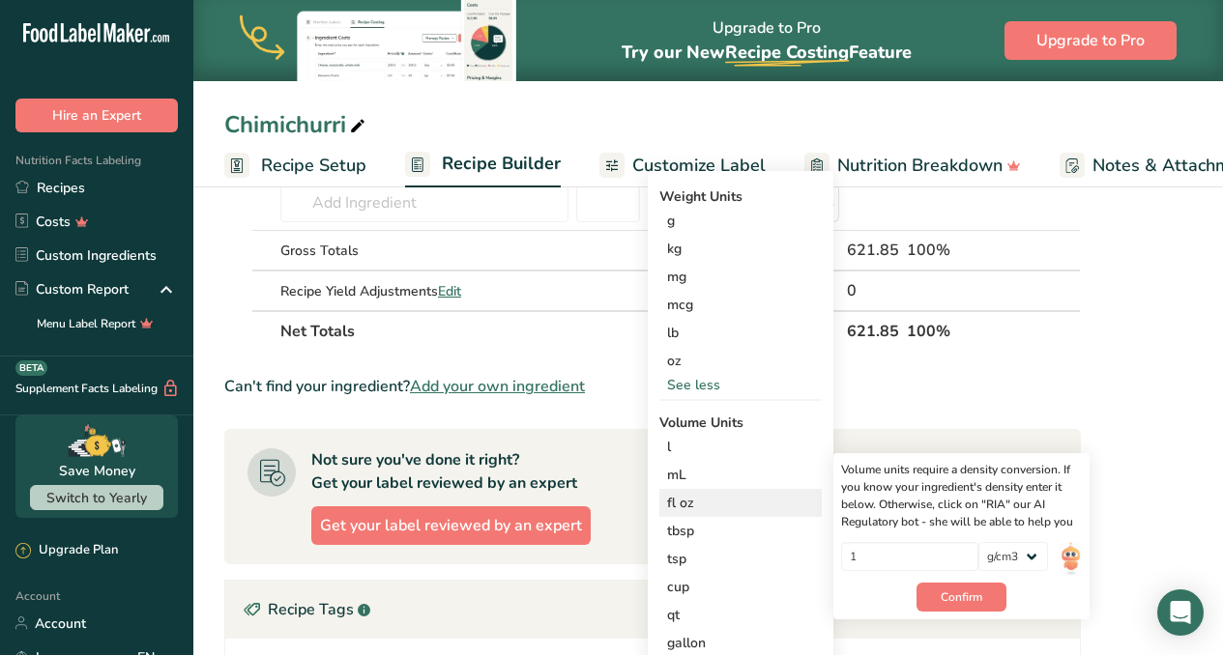
click at [701, 499] on div "fl oz" at bounding box center [740, 503] width 147 height 20
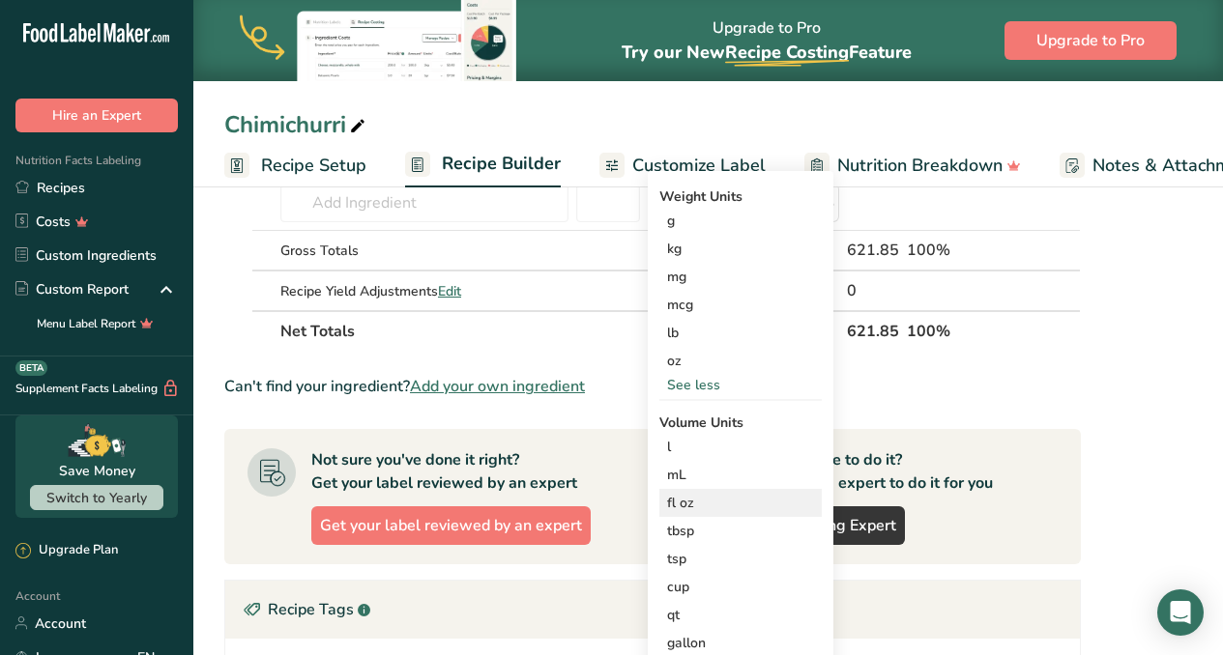
click at [701, 499] on div "fl oz" at bounding box center [740, 503] width 147 height 20
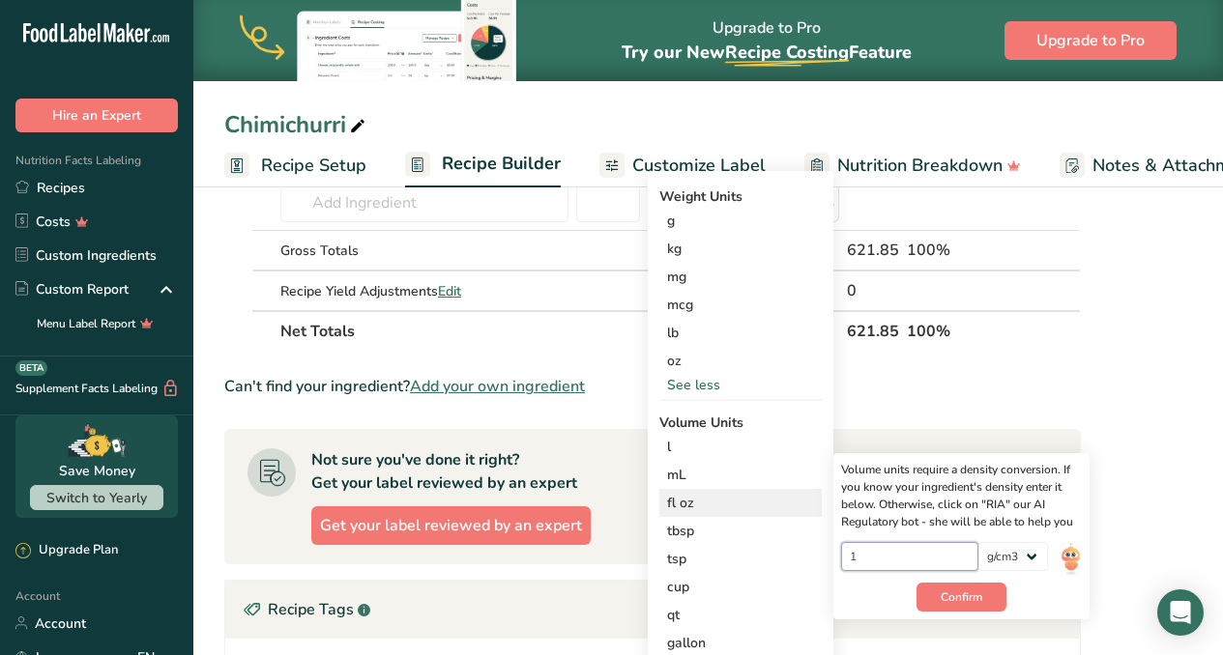
click at [910, 548] on input "1" at bounding box center [910, 556] width 138 height 29
click at [1029, 547] on select "lb/ft3 g/cm3" at bounding box center [1013, 556] width 70 height 29
select select "23"
click at [1036, 556] on select "lb/ft3 g/cm3" at bounding box center [1013, 556] width 70 height 29
click at [928, 567] on input "1" at bounding box center [910, 556] width 138 height 29
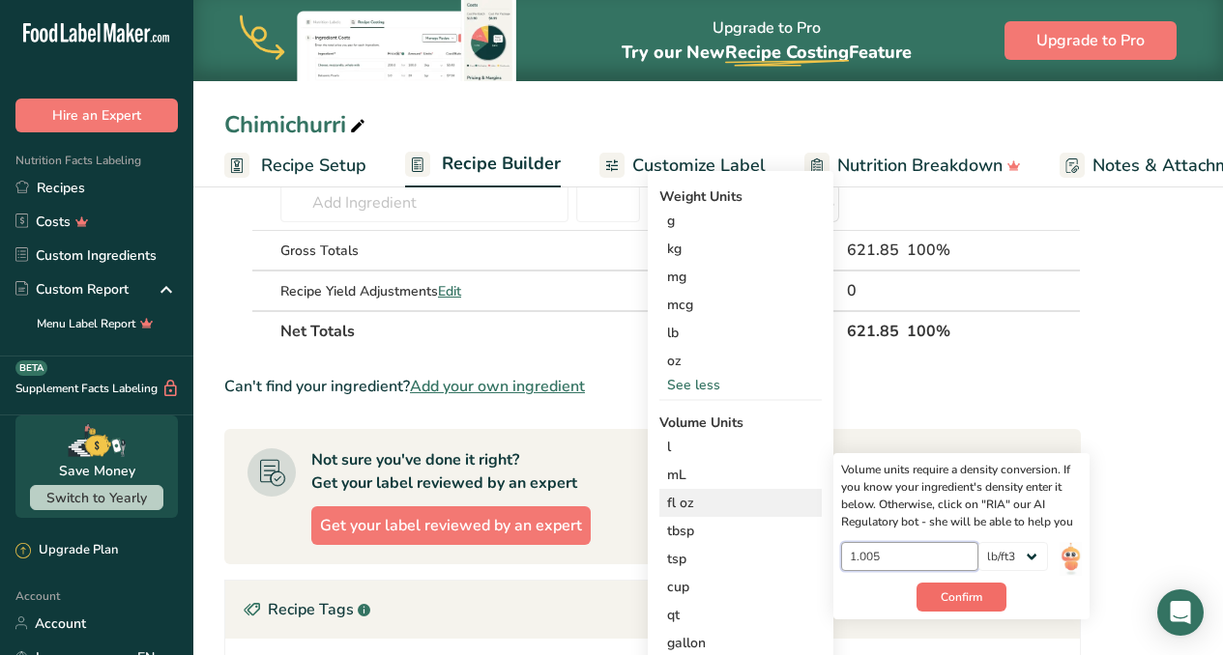
type input "1.005"
click at [968, 600] on span "Confirm" at bounding box center [961, 597] width 42 height 17
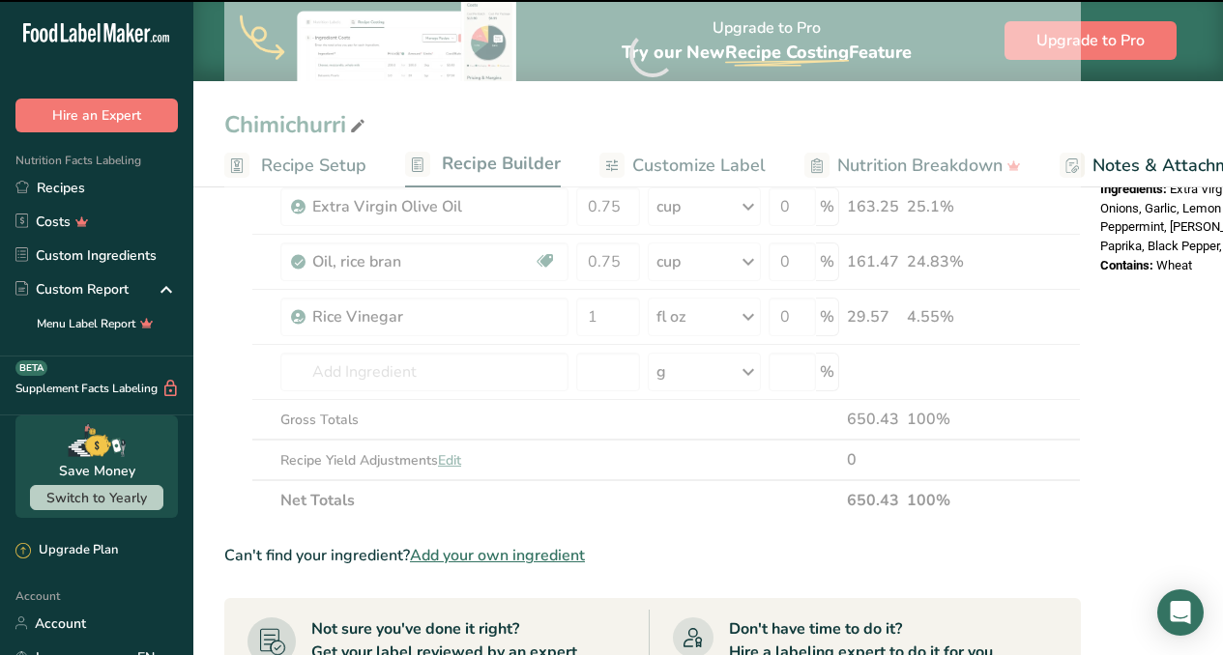
scroll to position [679, 0]
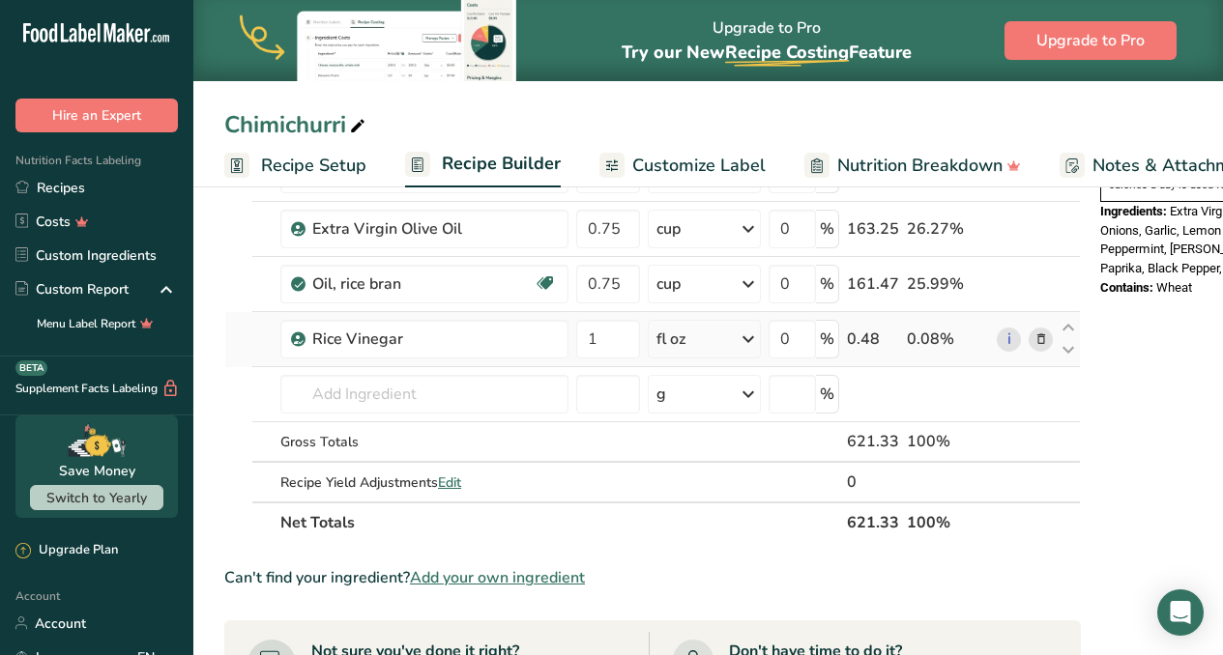
click at [749, 336] on icon at bounding box center [748, 339] width 23 height 35
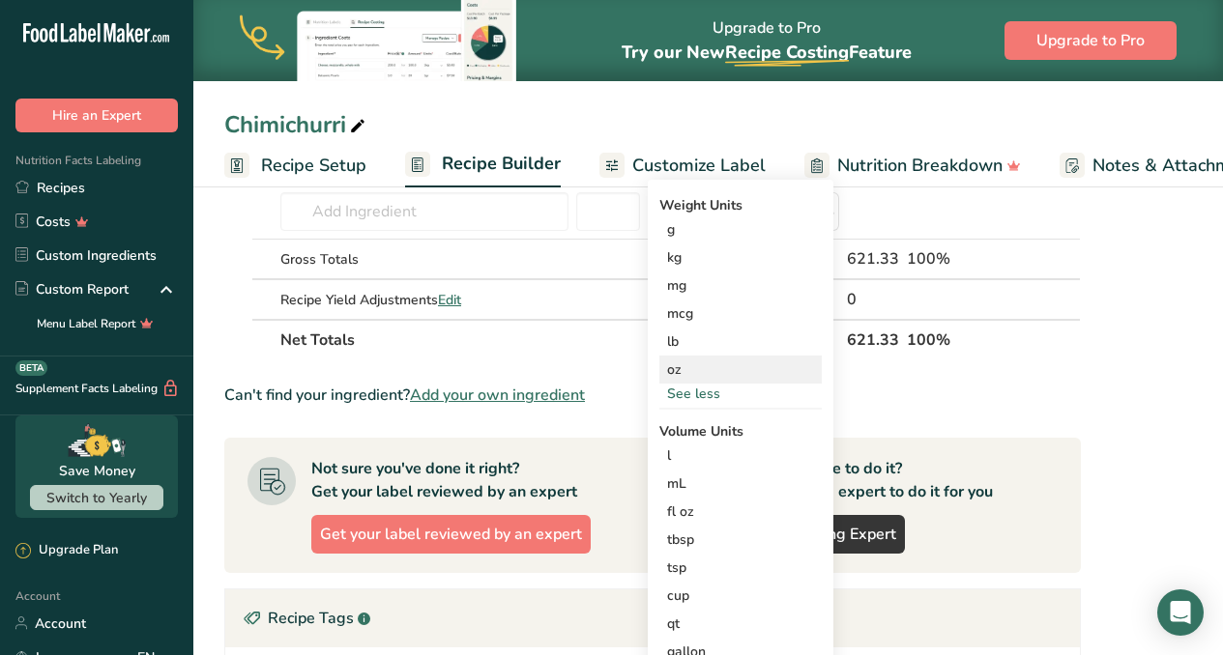
scroll to position [861, 0]
click at [728, 544] on div "tbsp" at bounding box center [740, 541] width 147 height 20
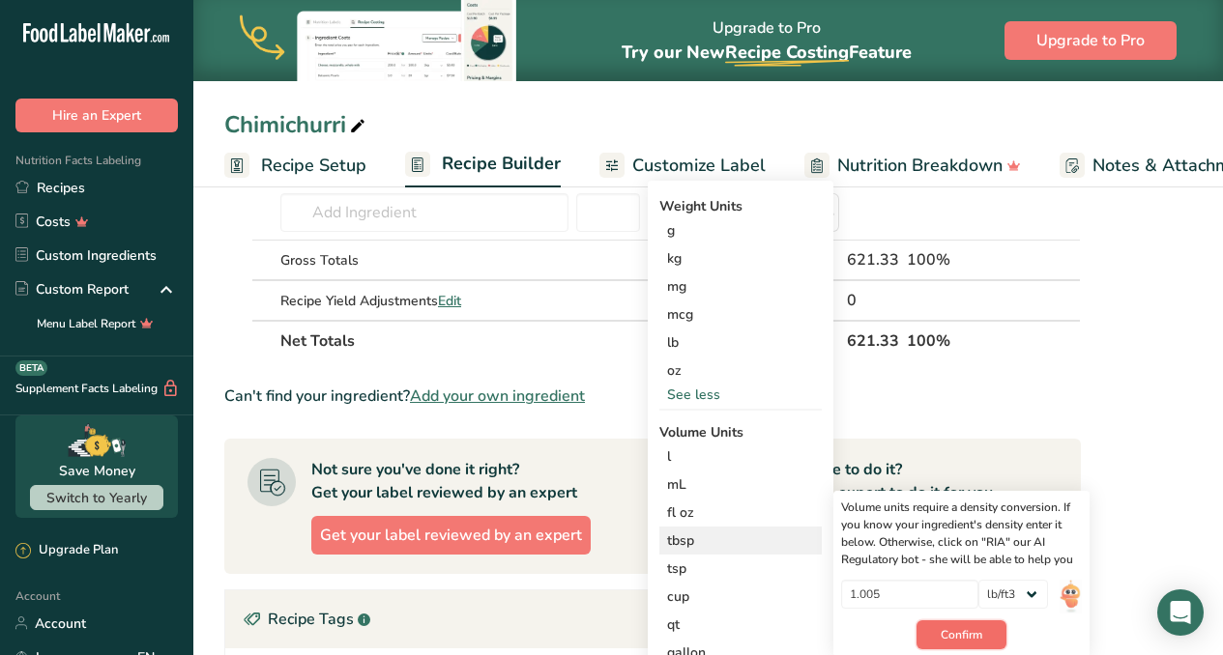
click at [982, 637] on button "Confirm" at bounding box center [961, 635] width 90 height 29
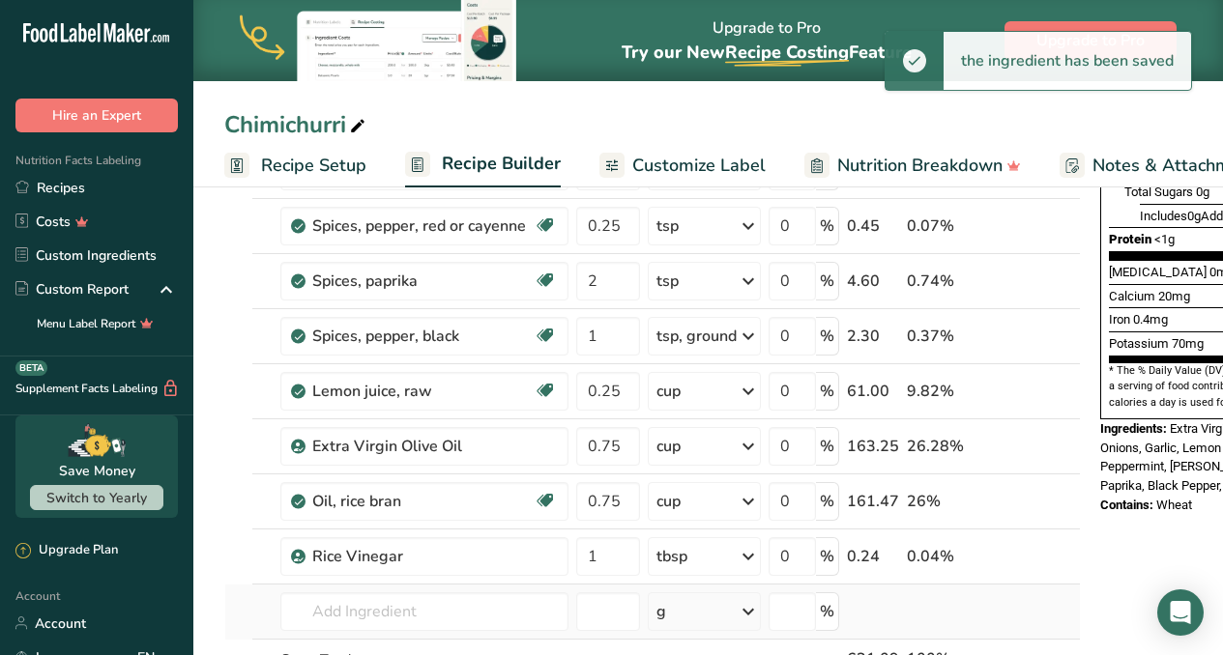
scroll to position [0, 0]
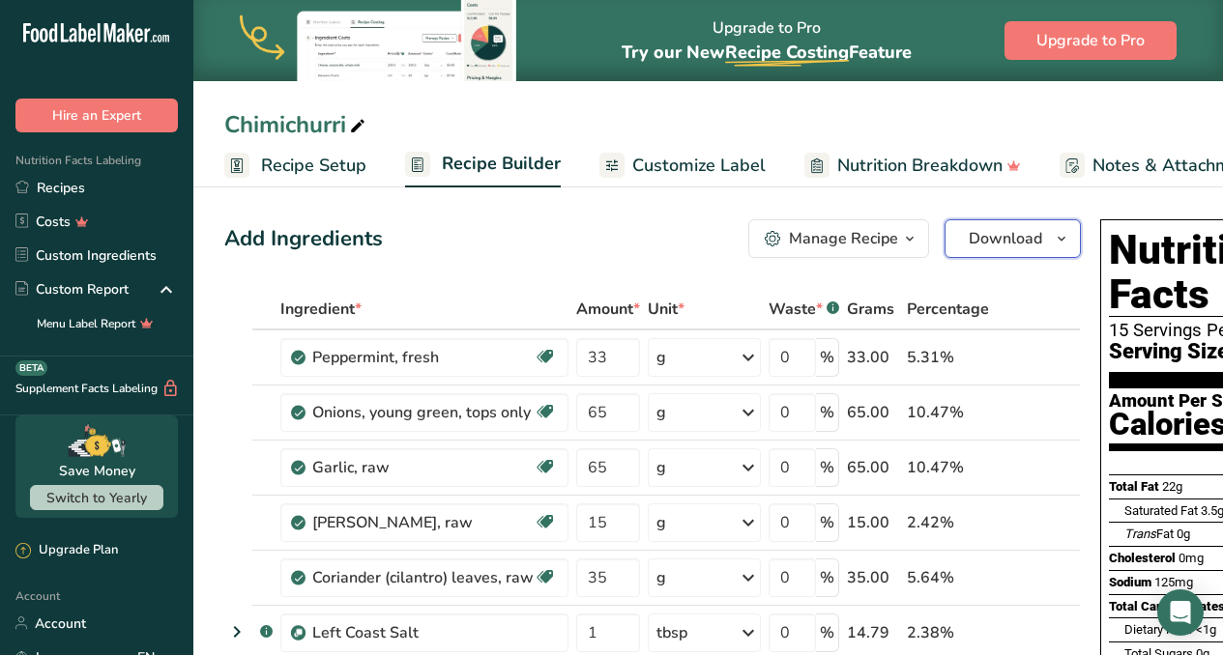
click at [990, 239] on span "Download" at bounding box center [1004, 238] width 73 height 23
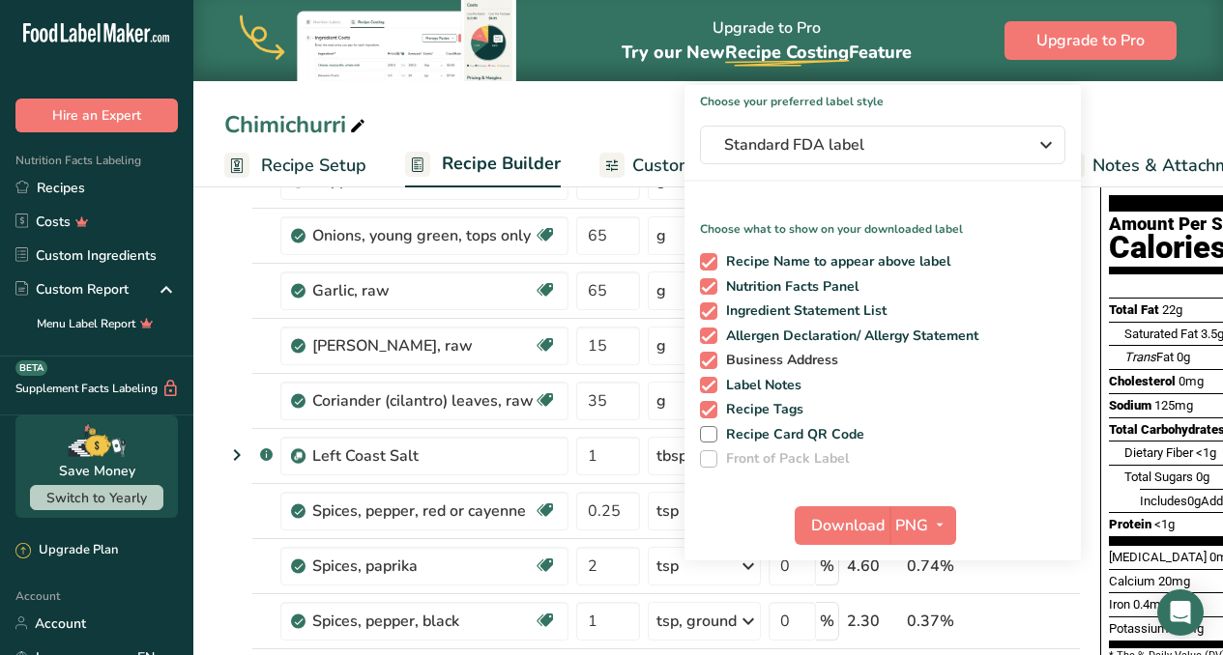
scroll to position [351, 0]
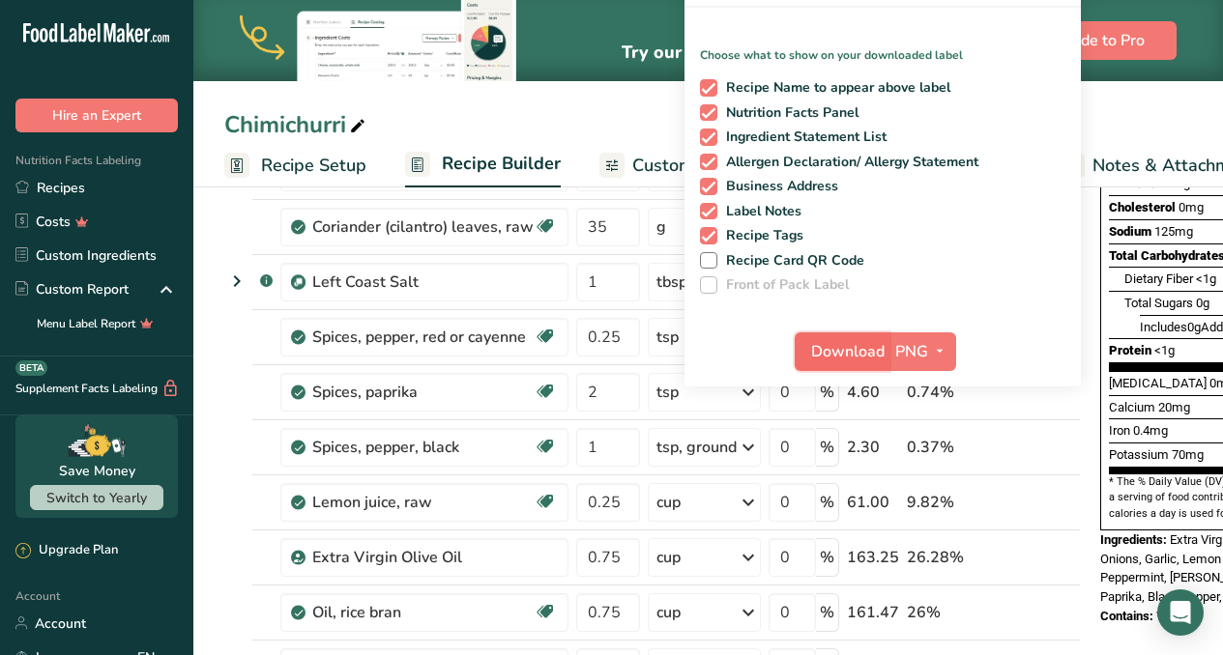
click at [868, 351] on span "Download" at bounding box center [847, 351] width 73 height 23
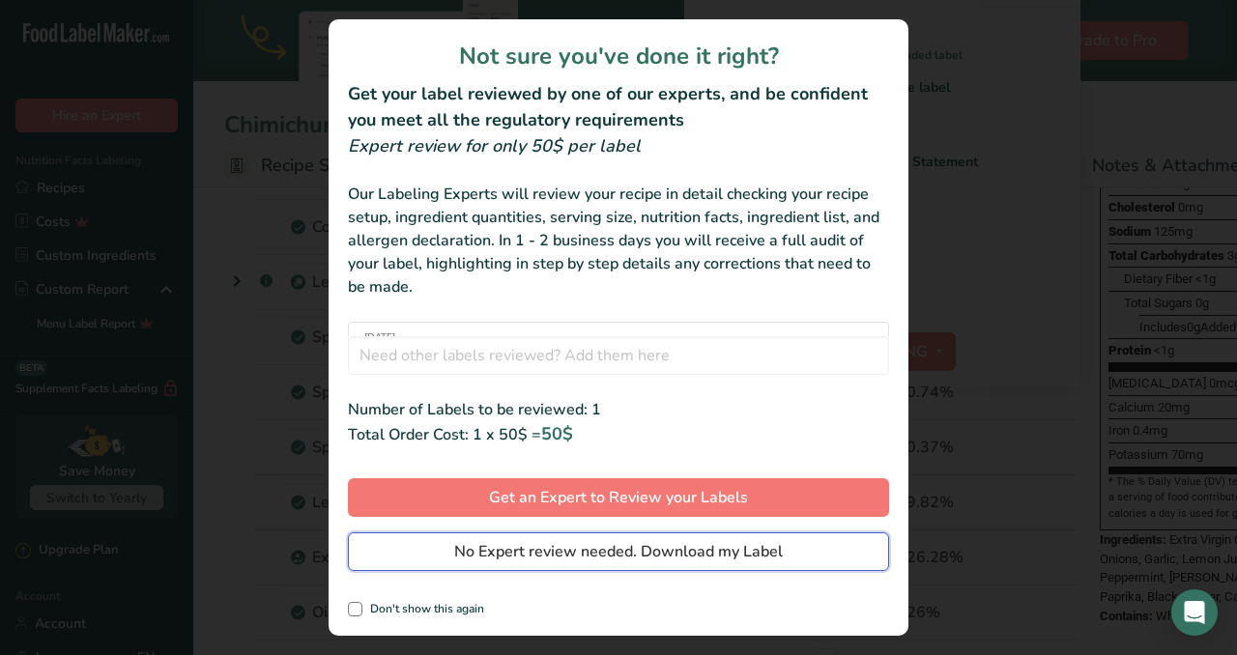
click at [706, 554] on span "No Expert review needed. Download my Label" at bounding box center [618, 551] width 329 height 23
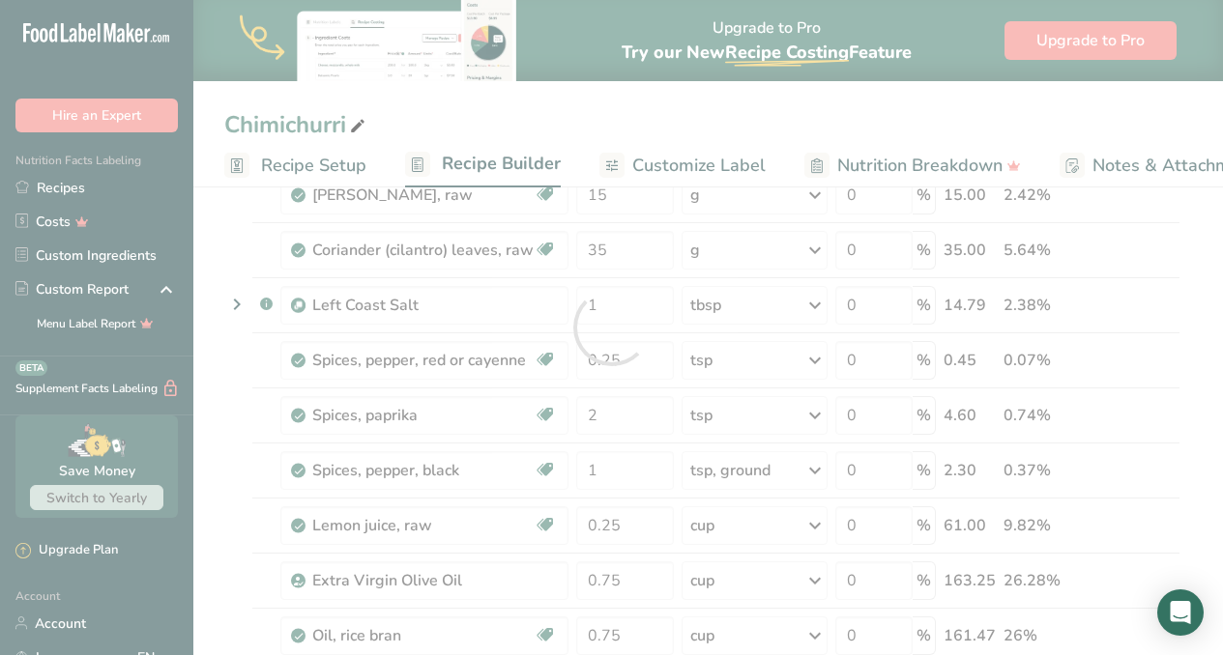
scroll to position [0, 0]
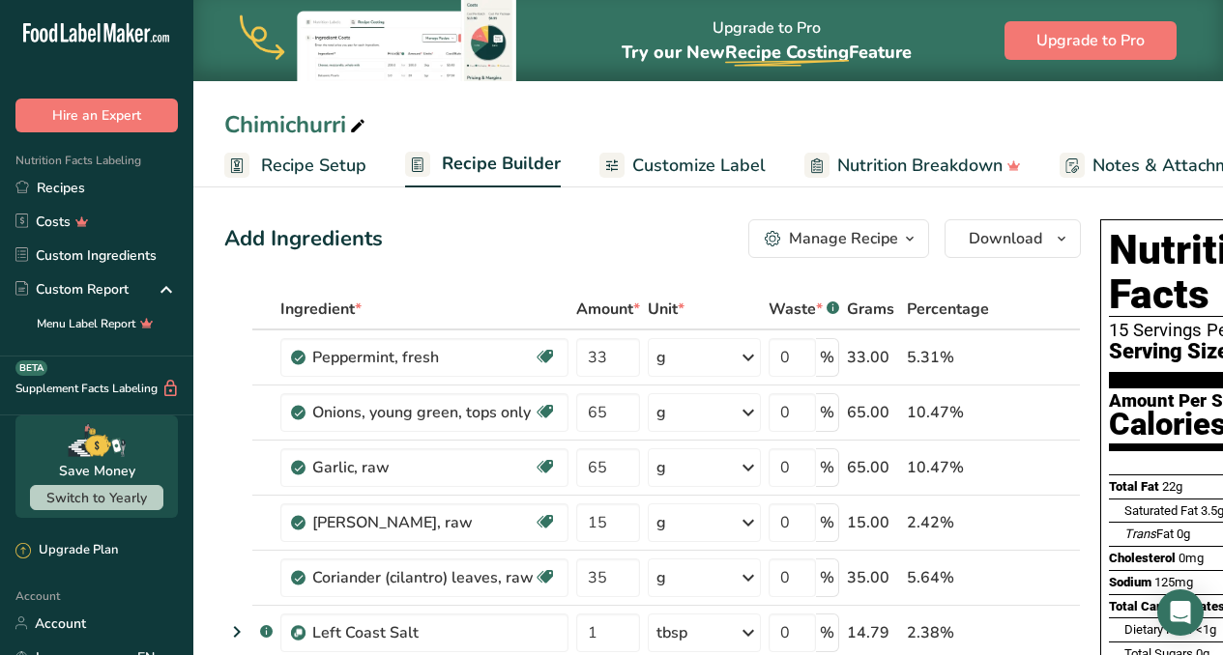
click at [654, 163] on span "Customize Label" at bounding box center [698, 166] width 133 height 26
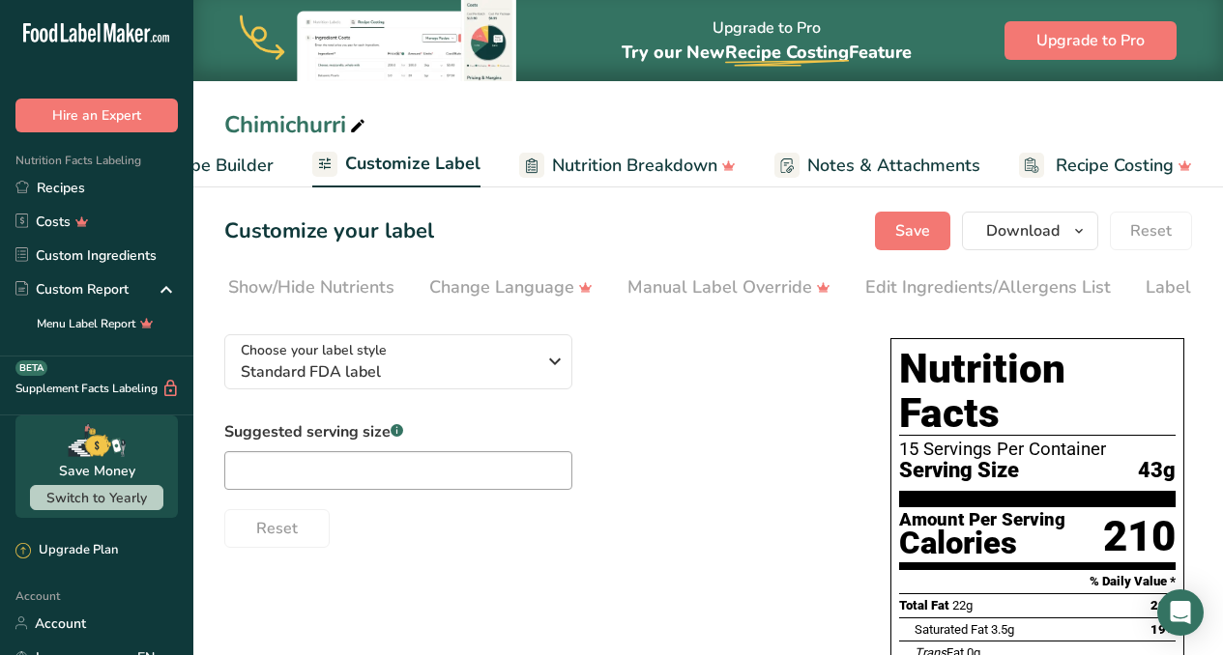
scroll to position [0, 434]
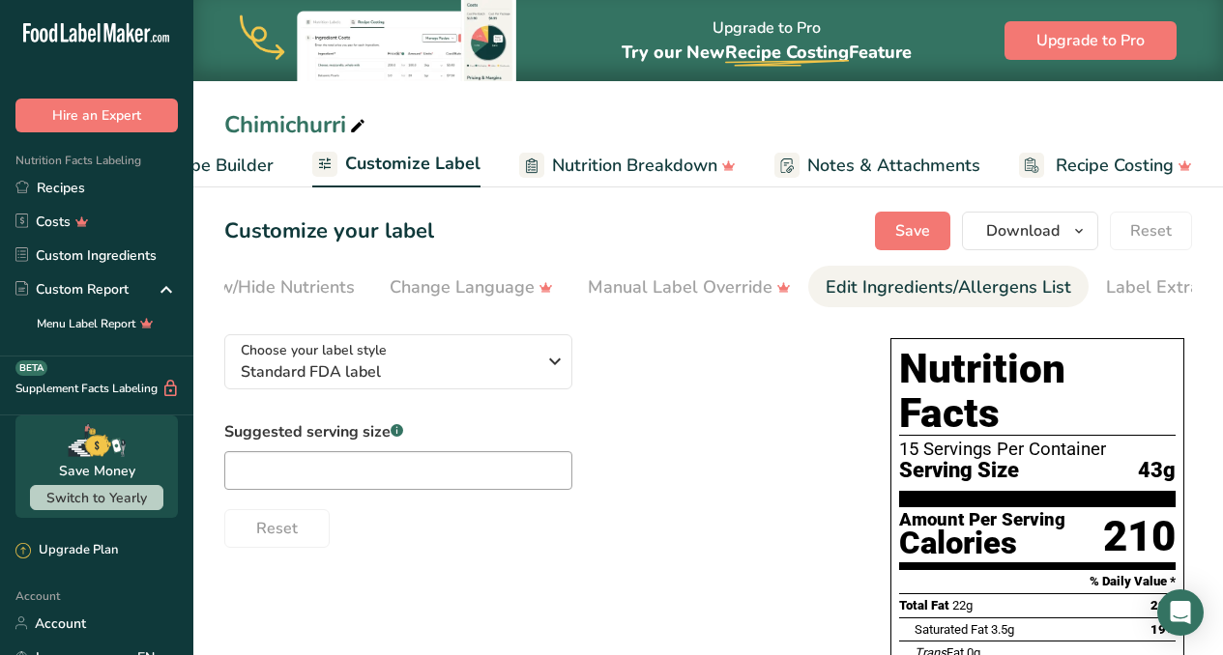
click at [949, 289] on div "Edit Ingredients/Allergens List" at bounding box center [948, 288] width 246 height 26
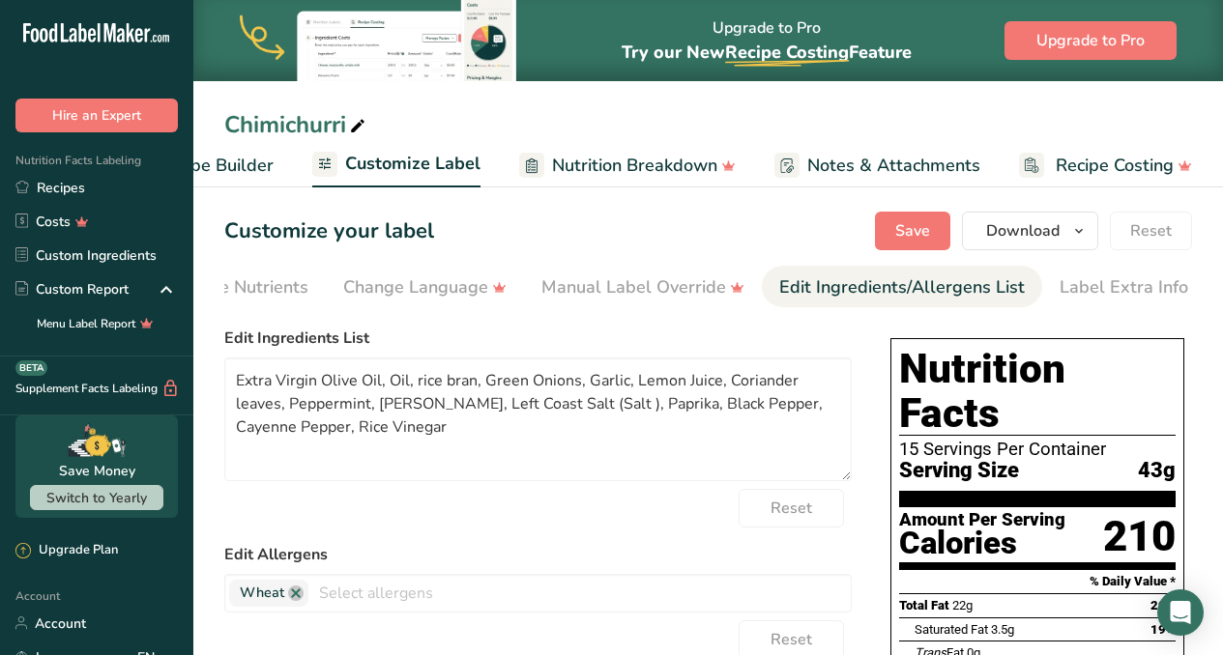
scroll to position [0, 482]
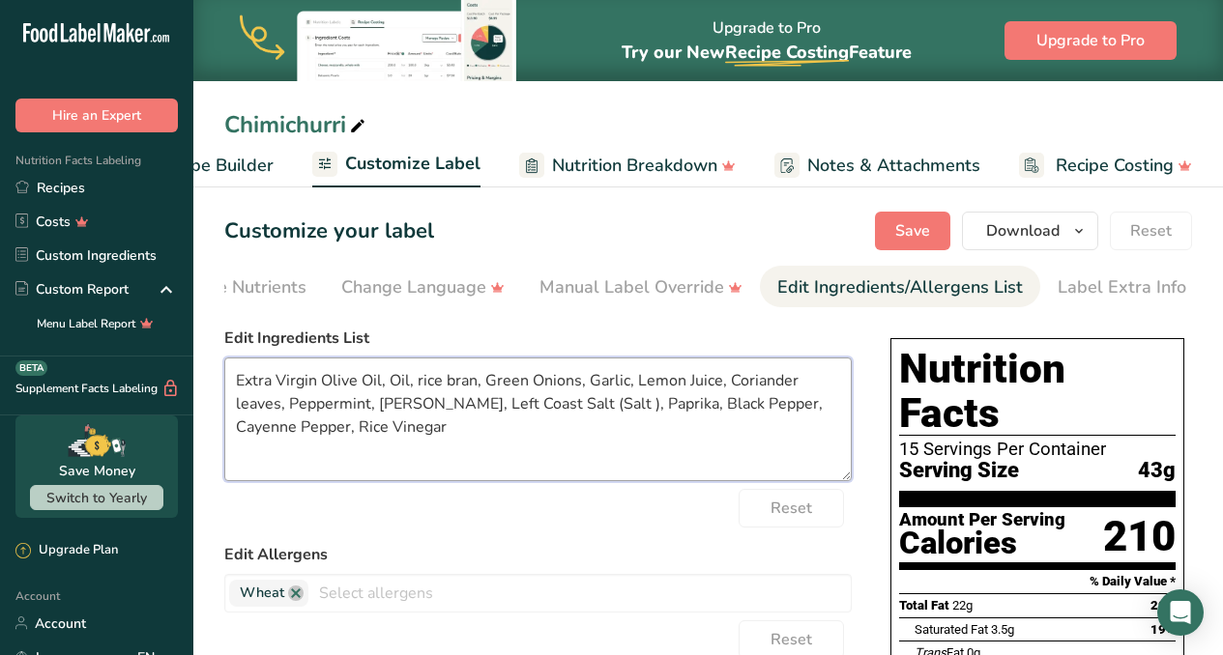
drag, startPoint x: 319, startPoint y: 384, endPoint x: 217, endPoint y: 379, distance: 101.6
click at [217, 379] on section "Customize your label Save Download Choose what to show on your downloaded label…" at bounding box center [707, 663] width 1029 height 965
drag, startPoint x: 403, startPoint y: 385, endPoint x: 318, endPoint y: 386, distance: 85.1
click at [318, 386] on textarea "*Olive Oil, Oil, rice bran, Green Onions, Garlic, Lemon Juice, Coriander leaves…" at bounding box center [537, 420] width 627 height 124
click at [388, 380] on textarea "*Olive Oil, *Rice Oil, Green Onions, Garlic, Lemon Juice, Coriander leaves, Pep…" at bounding box center [537, 420] width 627 height 124
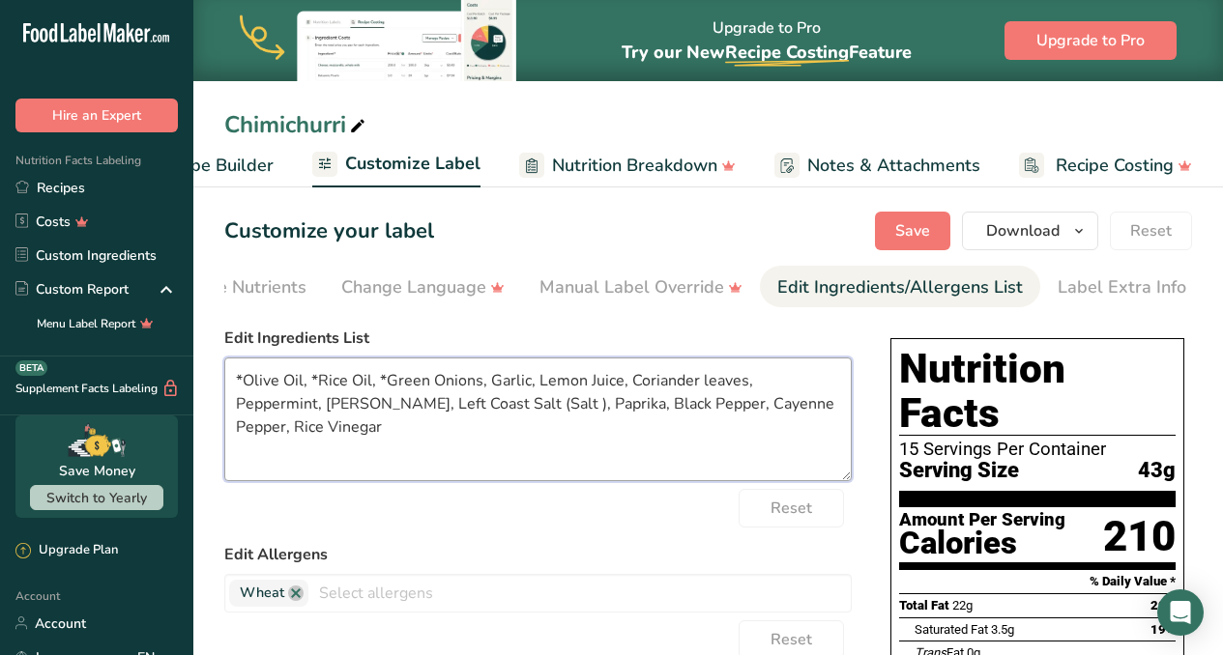
click at [496, 383] on textarea "*Olive Oil, *Rice Oil, *Green Onions, Garlic, Lemon Juice, Coriander leaves, Pe…" at bounding box center [537, 420] width 627 height 124
click at [549, 381] on textarea "*Olive Oil, *Rice Oil, *Green Onions, *Garlic, Lemon Juice, Coriander leaves, P…" at bounding box center [537, 420] width 627 height 124
drag, startPoint x: 763, startPoint y: 388, endPoint x: 647, endPoint y: 386, distance: 116.0
click at [647, 386] on textarea "*Olive Oil, *Rice Oil, *Green Onions, *Garlic, *Lemon Juice, Coriander leaves, …" at bounding box center [537, 420] width 627 height 124
click at [644, 388] on textarea "*Olive Oil, *Rice Oil, *Green Onions, *Garlic, *Lemon Juice, Cilantro, Peppermi…" at bounding box center [537, 420] width 627 height 124
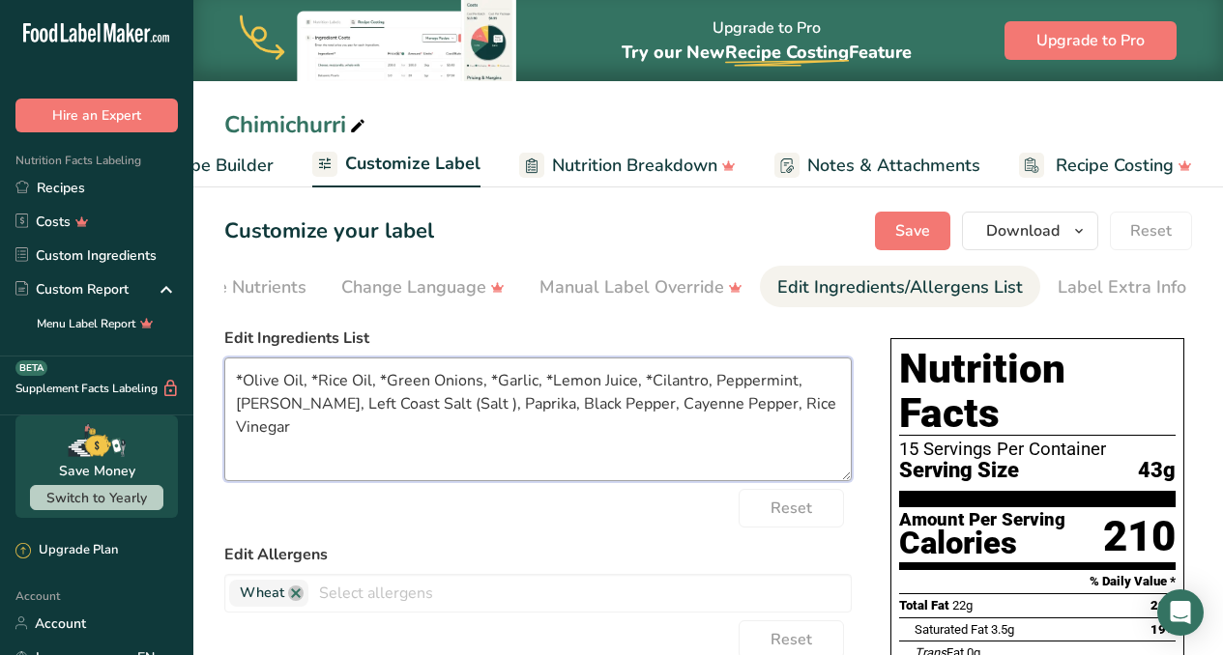
drag, startPoint x: 794, startPoint y: 386, endPoint x: 716, endPoint y: 390, distance: 77.5
click at [716, 390] on textarea "*Olive Oil, *Rice Oil, *Green Onions, *Garlic, *Lemon Juice, *Cilantro, Pepperm…" at bounding box center [537, 420] width 627 height 124
click at [716, 383] on textarea "*Olive Oil, *Rice Oil, *Green Onions, *Garlic, *Lemon Juice, *Cilantro, Mint, G…" at bounding box center [537, 420] width 627 height 124
drag, startPoint x: 263, startPoint y: 406, endPoint x: 294, endPoint y: 430, distance: 39.2
click at [263, 406] on textarea "*Olive Oil, *Rice Oil, *Green Onions, *Garlic, *Lemon Juice, *Cilantro, *Mint, …" at bounding box center [537, 420] width 627 height 124
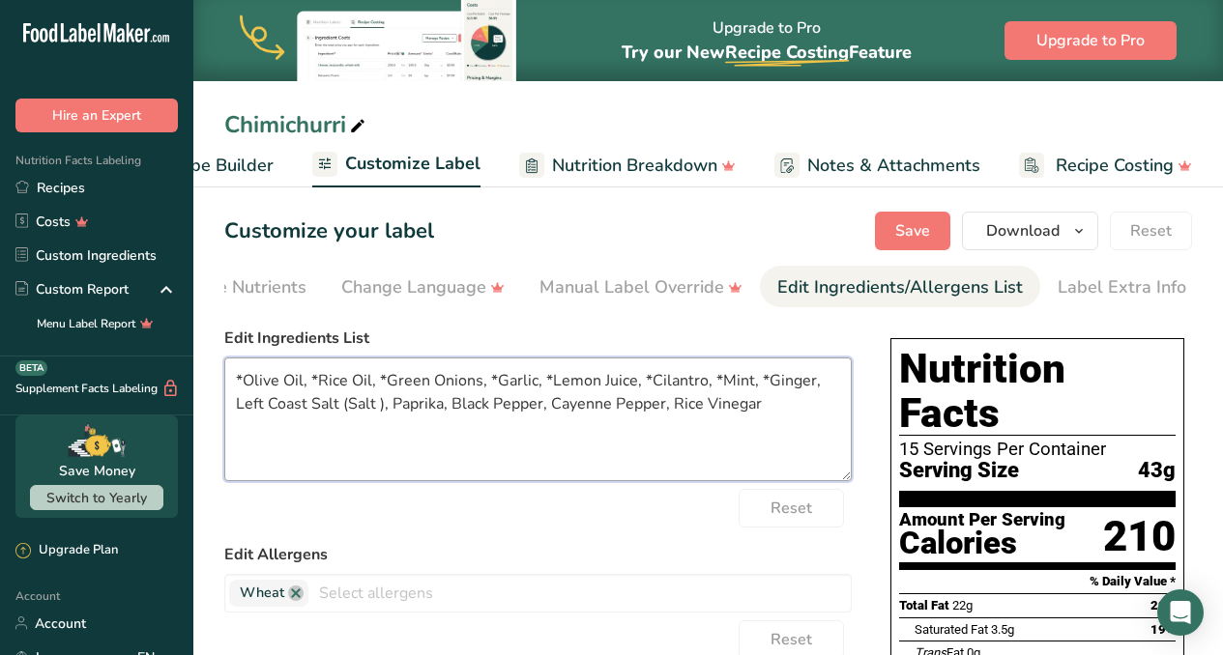
drag, startPoint x: 381, startPoint y: 410, endPoint x: 234, endPoint y: 403, distance: 147.1
click at [234, 403] on textarea "*Olive Oil, *Rice Oil, *Green Onions, *Garlic, *Lemon Juice, *Cilantro, *Mint, …" at bounding box center [537, 420] width 627 height 124
click at [327, 411] on textarea "*Olive Oil, *Rice Oil, *Green Onions, *Garlic, *Lemon Juice, *Cilantro, *Mint, …" at bounding box center [537, 420] width 627 height 124
click at [613, 409] on textarea "*Olive Oil, *Rice Oil, *Green Onions, *Garlic, *Lemon Juice, *Cilantro, *Mint, …" at bounding box center [537, 420] width 627 height 124
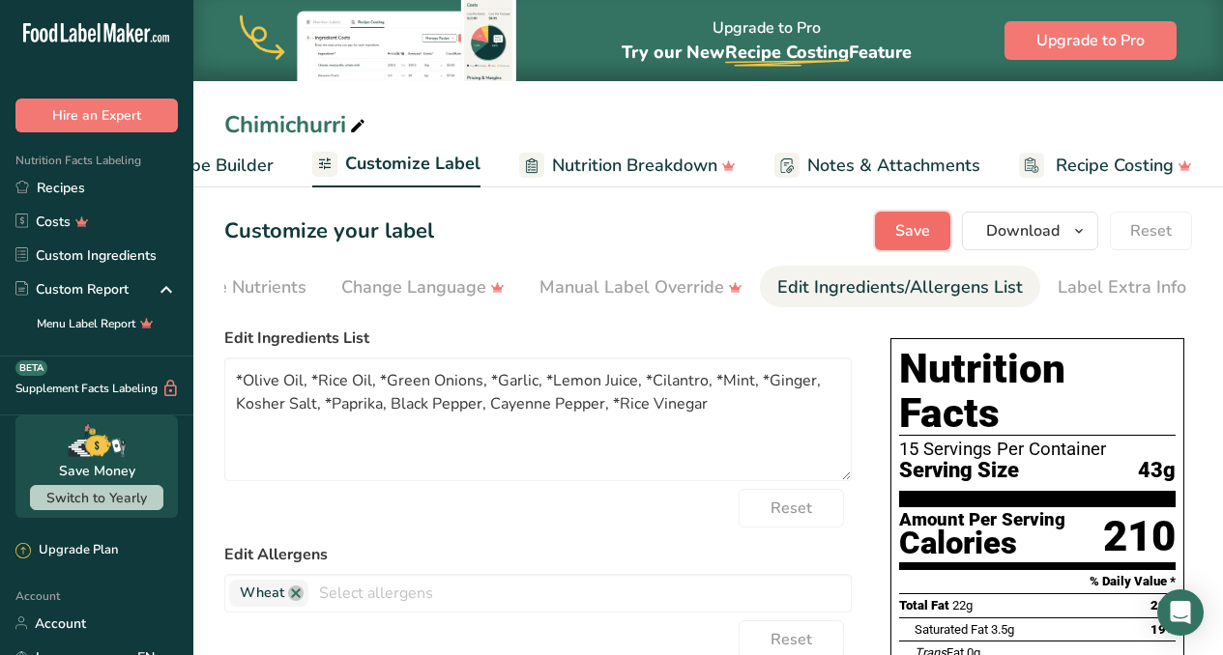
click at [921, 226] on span "Save" at bounding box center [912, 230] width 35 height 23
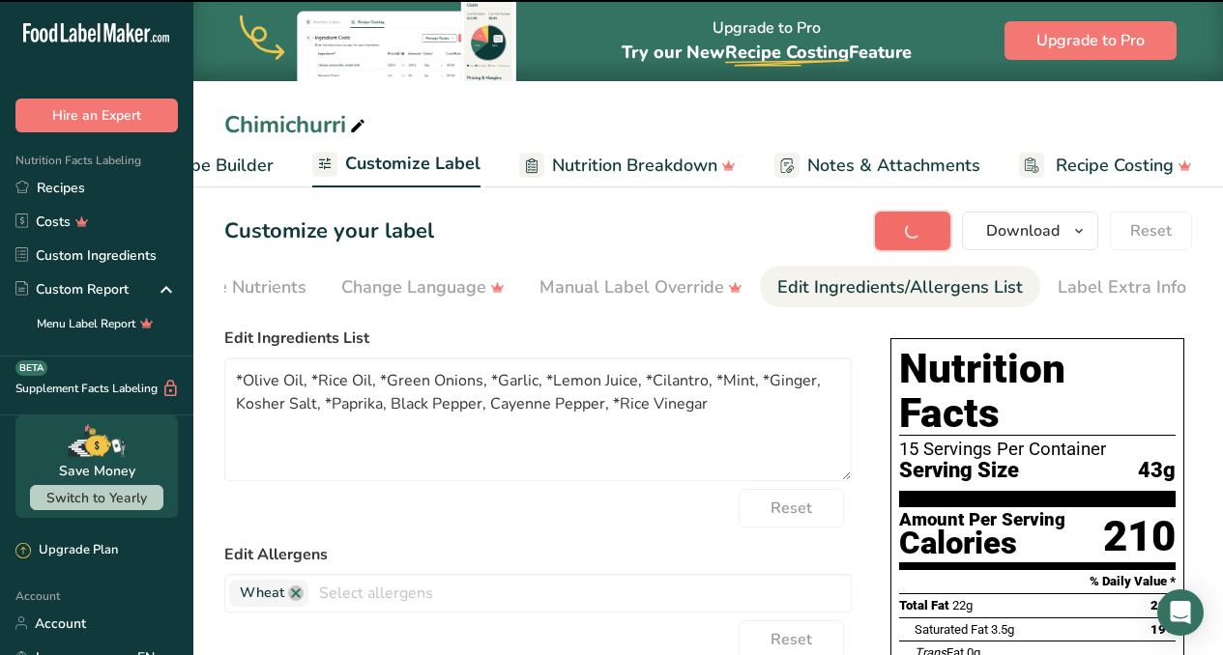
type textarea "*Olive Oil, *Rice Oil, *Green Onions, *Garlic, *Lemon Juice, *Cilantro, *Mint, …"
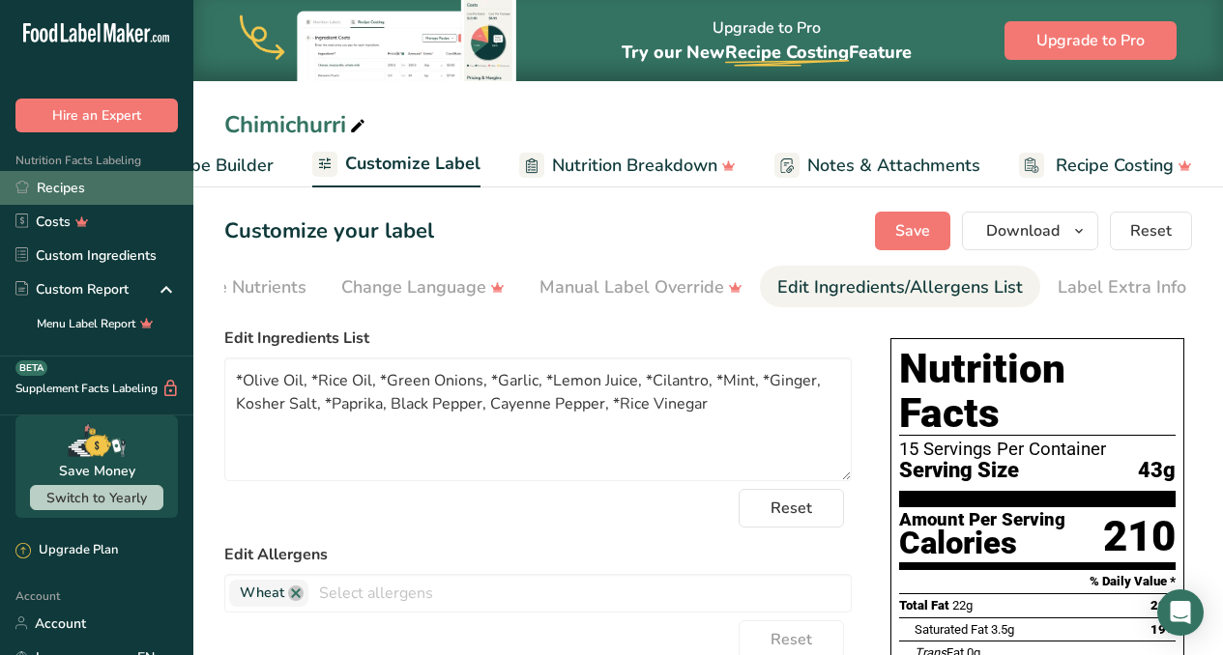
click at [88, 186] on link "Recipes" at bounding box center [96, 188] width 193 height 34
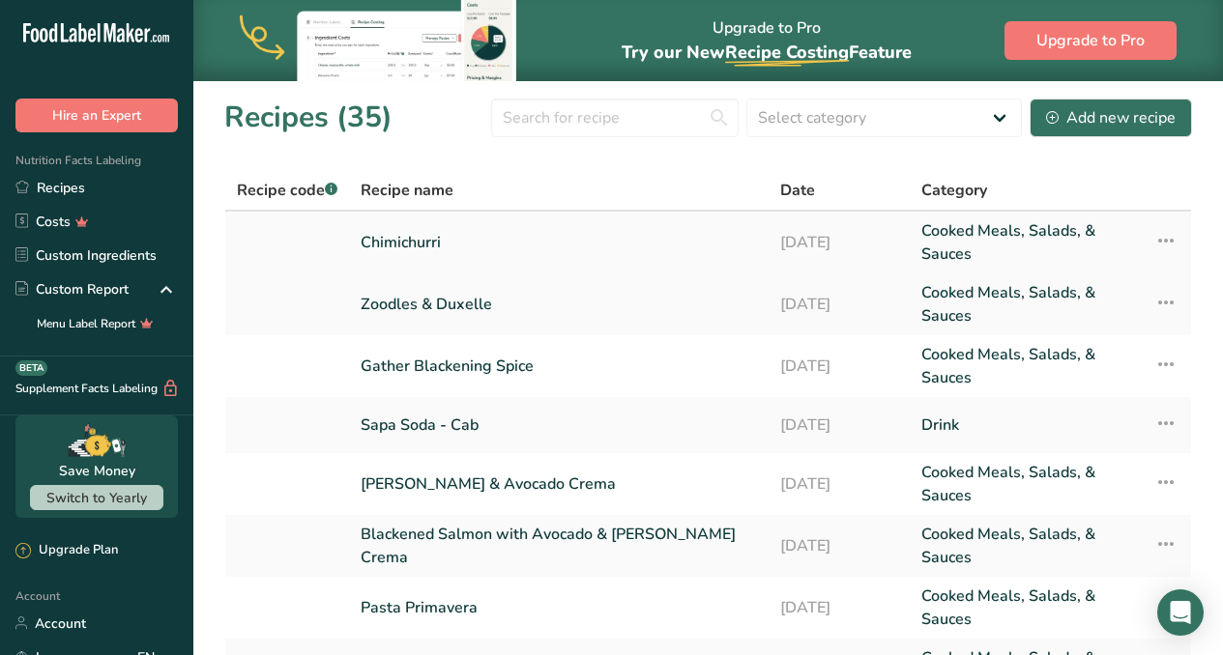
click at [1162, 243] on icon at bounding box center [1165, 240] width 23 height 35
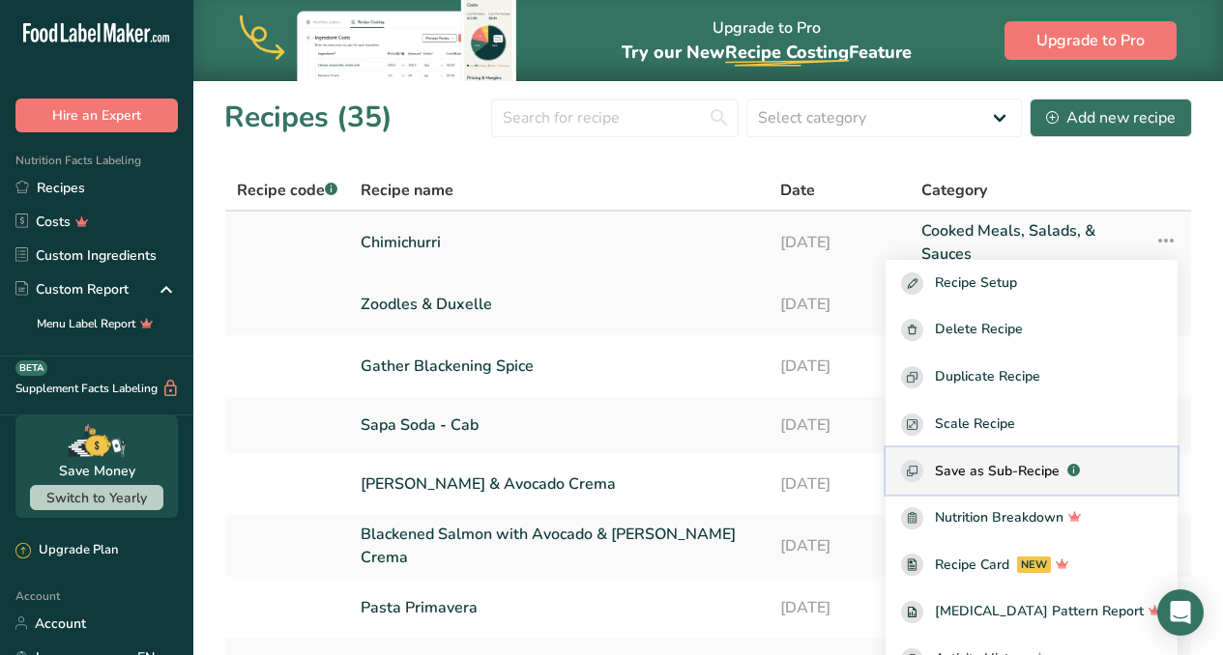
click at [1029, 472] on span "Save as Sub-Recipe" at bounding box center [997, 471] width 125 height 20
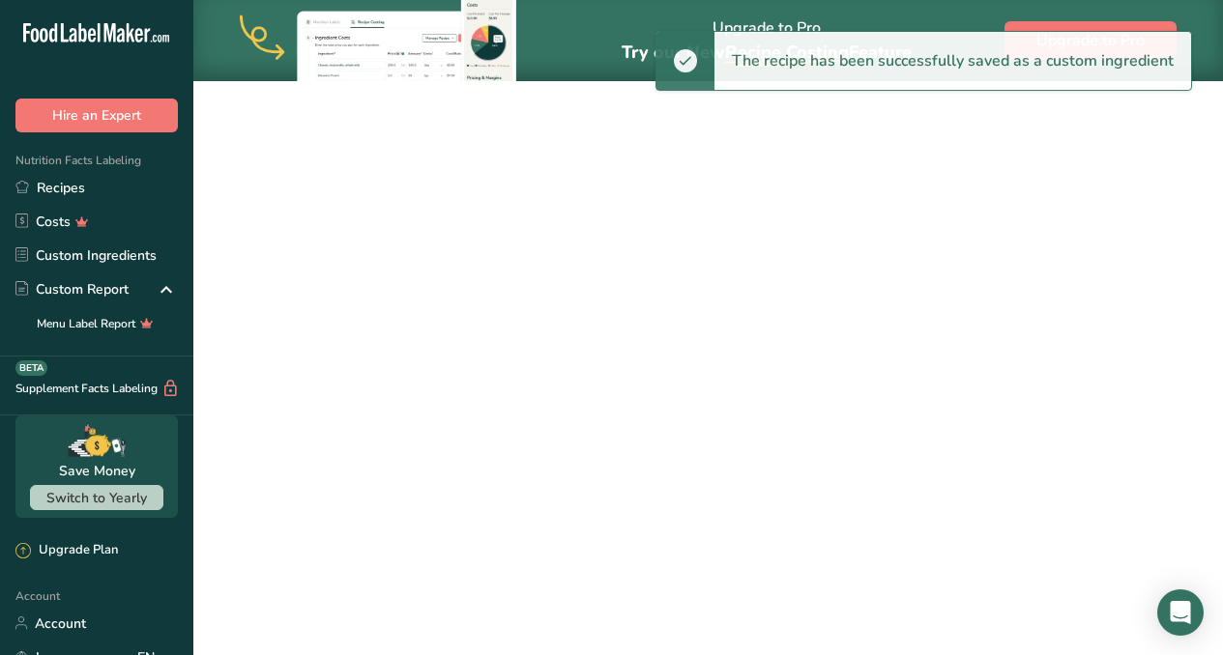
select select "30"
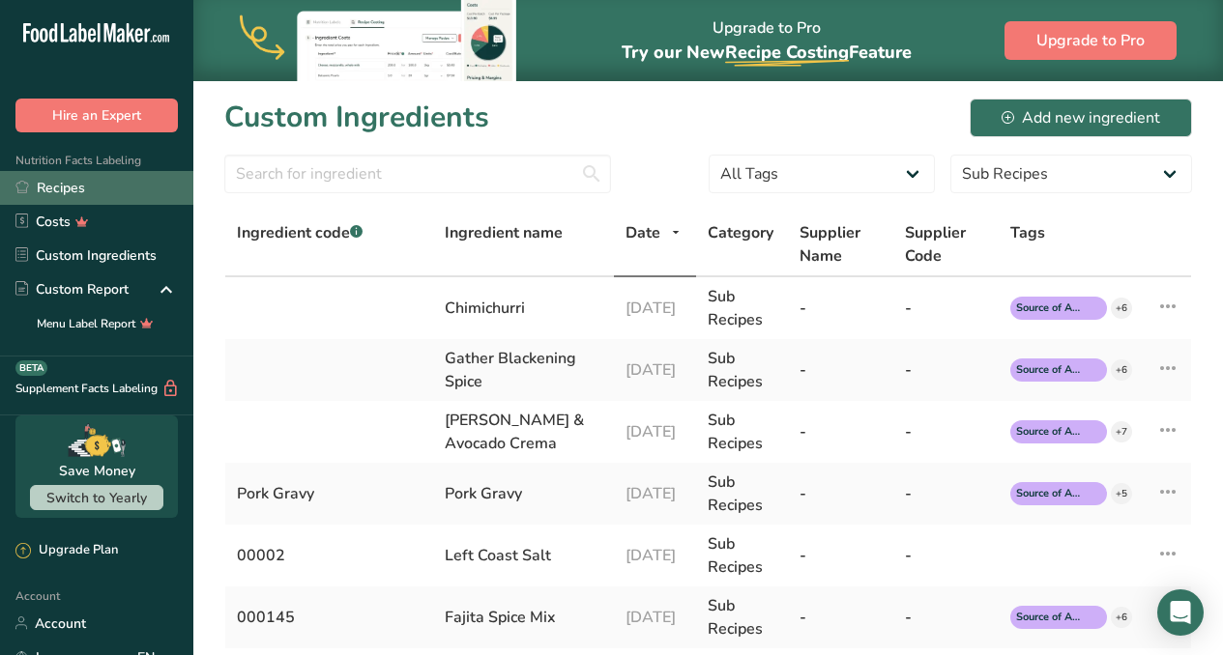
click at [74, 184] on link "Recipes" at bounding box center [96, 188] width 193 height 34
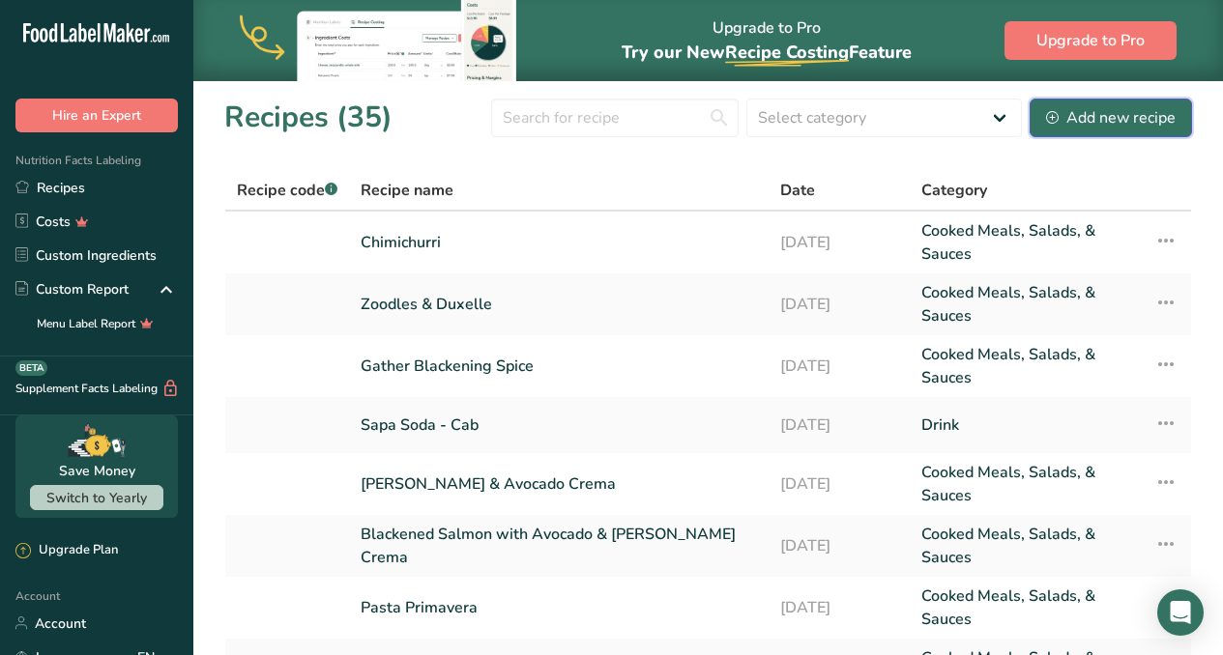
click at [1127, 127] on div "Add new recipe" at bounding box center [1111, 117] width 130 height 23
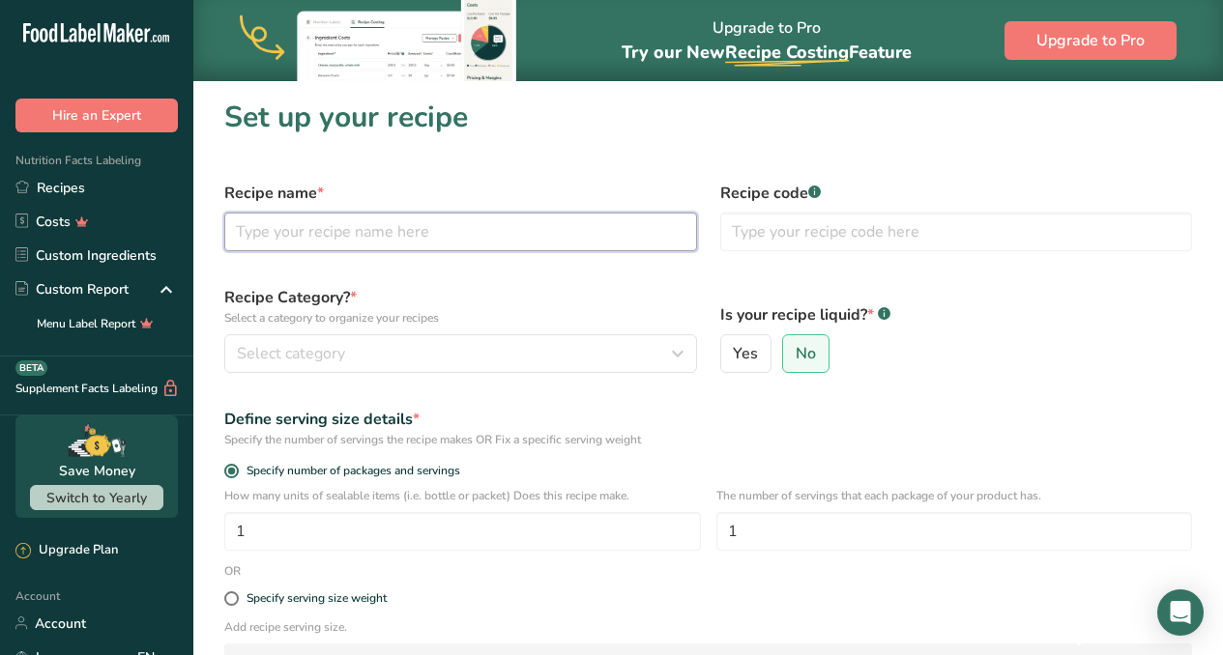
click at [539, 236] on input "text" at bounding box center [460, 232] width 473 height 39
type input "Grilled Steak with Chimichurri"
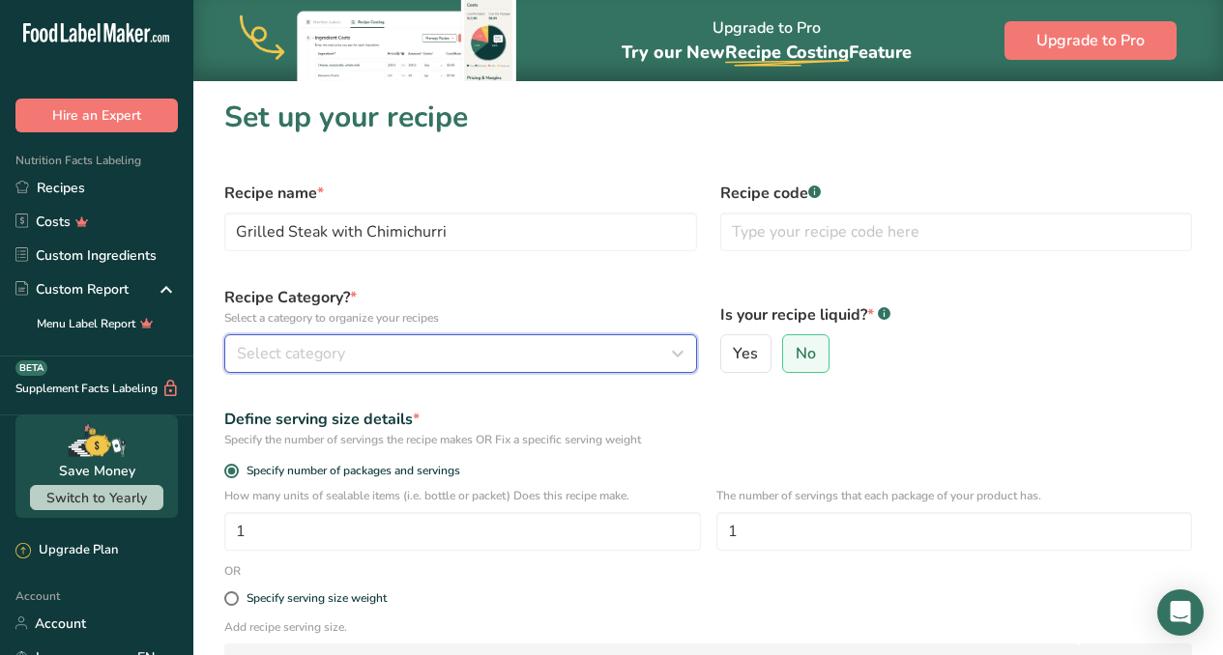
click at [510, 352] on div "Select category" at bounding box center [455, 353] width 436 height 23
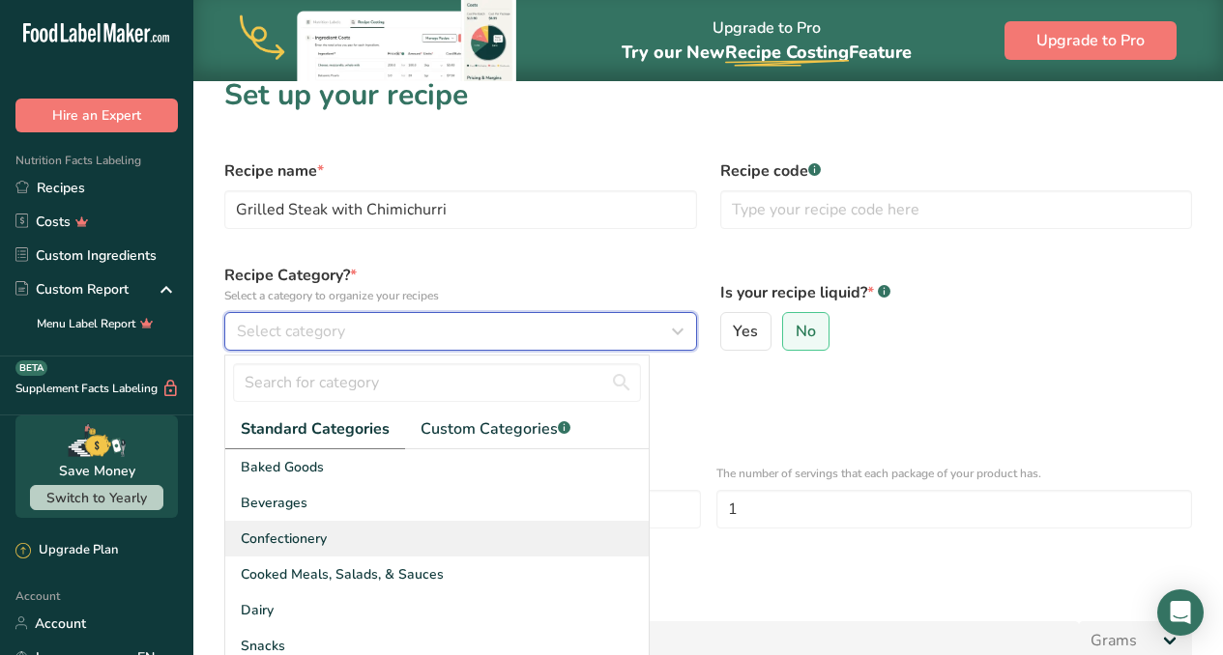
scroll to position [22, 0]
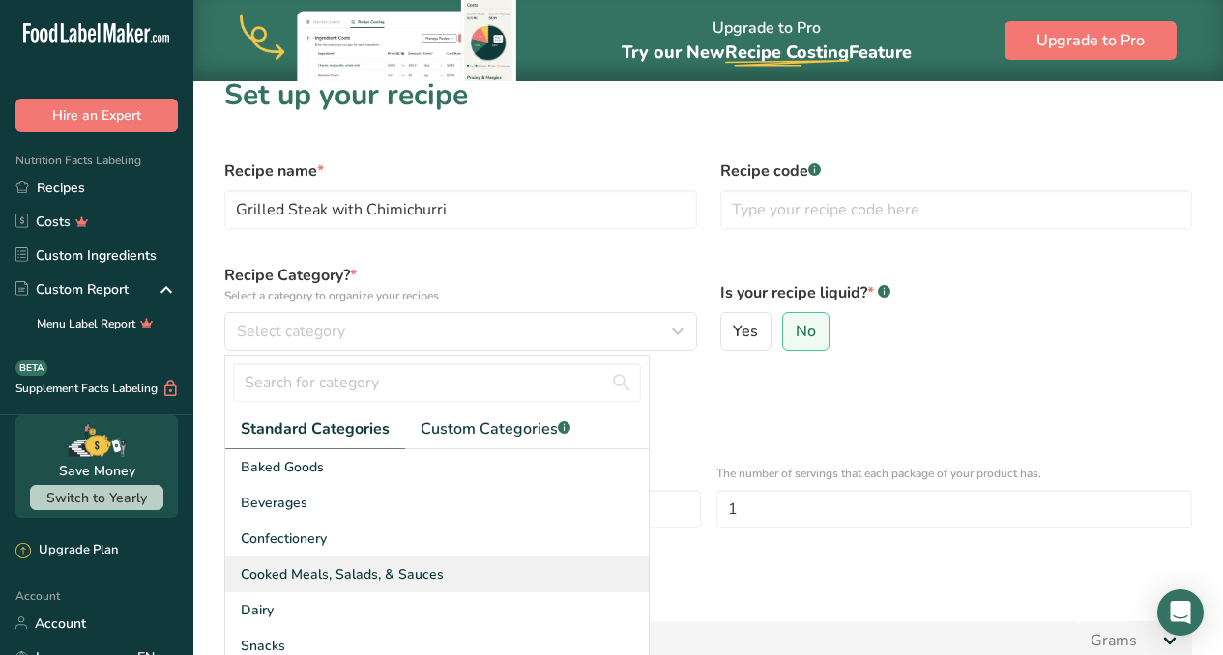
click at [411, 572] on span "Cooked Meals, Salads, & Sauces" at bounding box center [342, 574] width 203 height 20
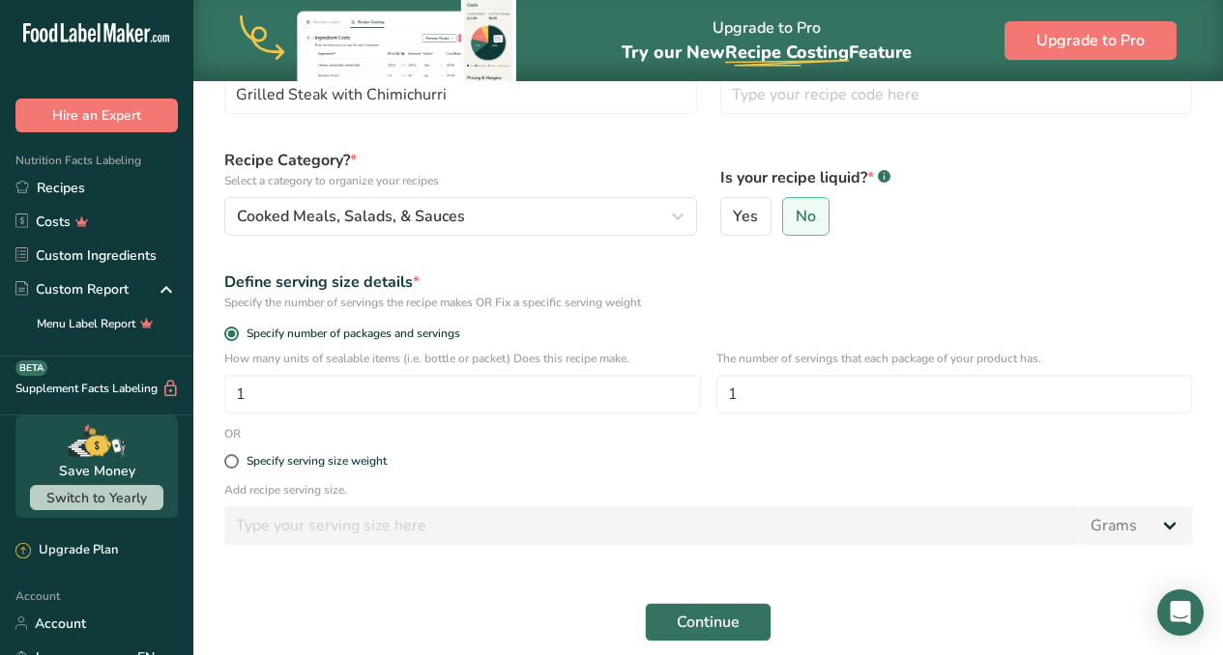
scroll to position [196, 0]
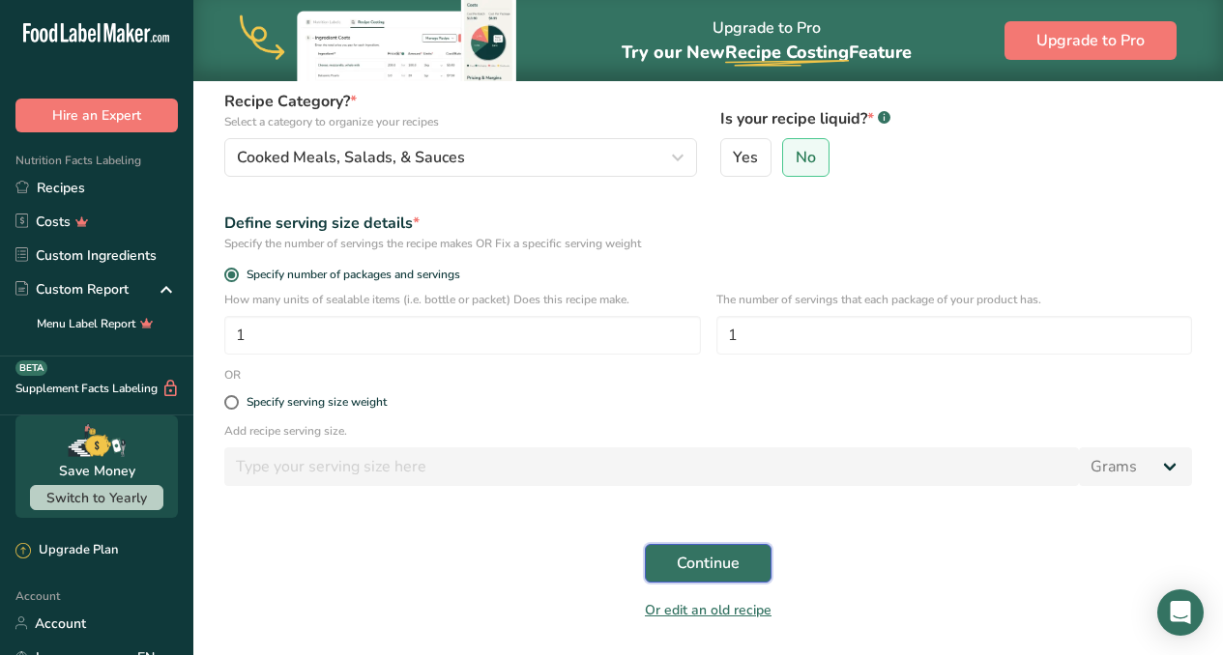
click at [716, 569] on span "Continue" at bounding box center [708, 563] width 63 height 23
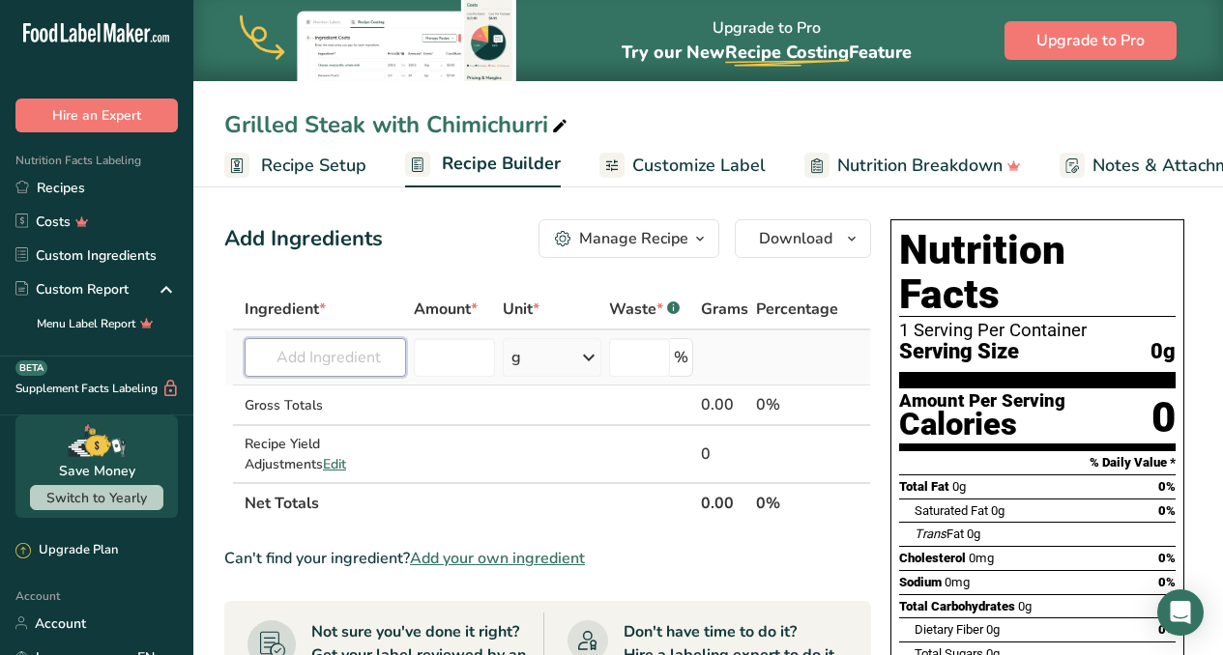
click at [333, 361] on input "text" at bounding box center [325, 357] width 161 height 39
type input "h"
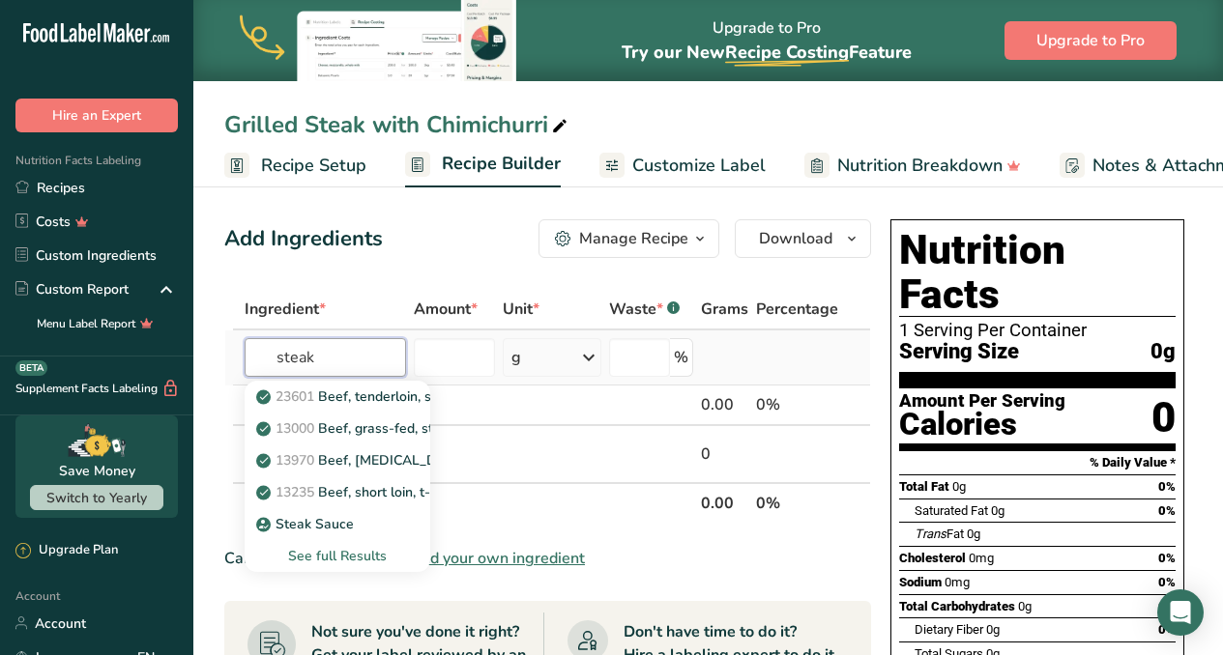
type input "steak"
click at [351, 561] on div "See full Results" at bounding box center [337, 556] width 155 height 20
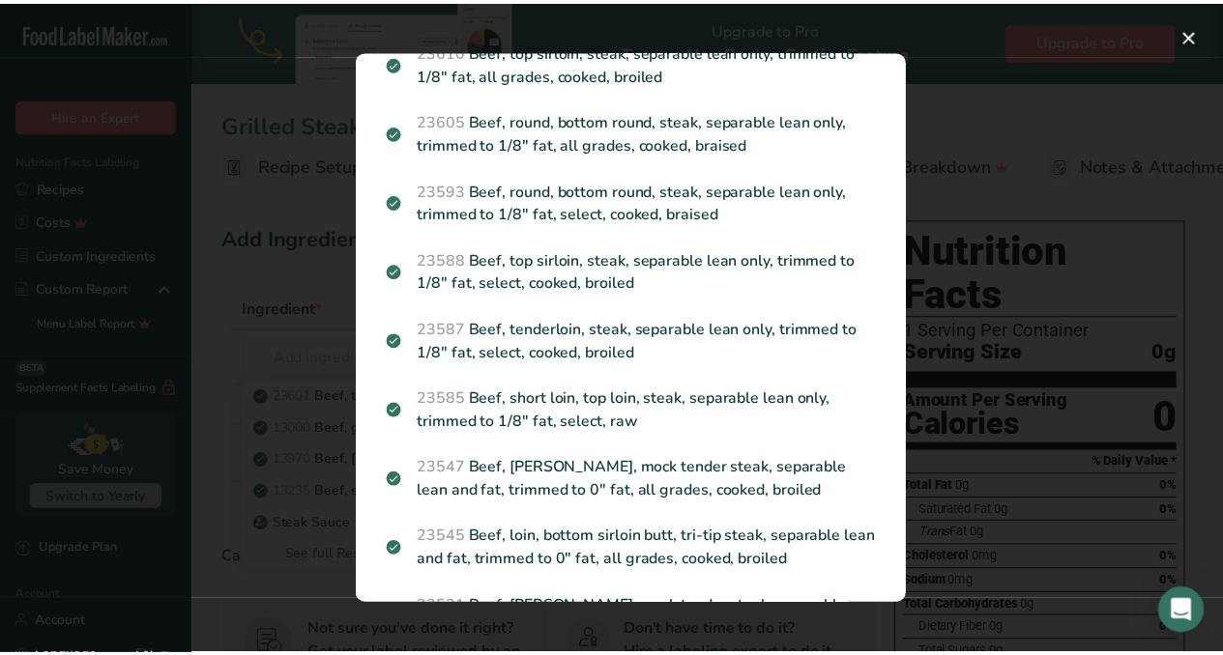
scroll to position [2956, 0]
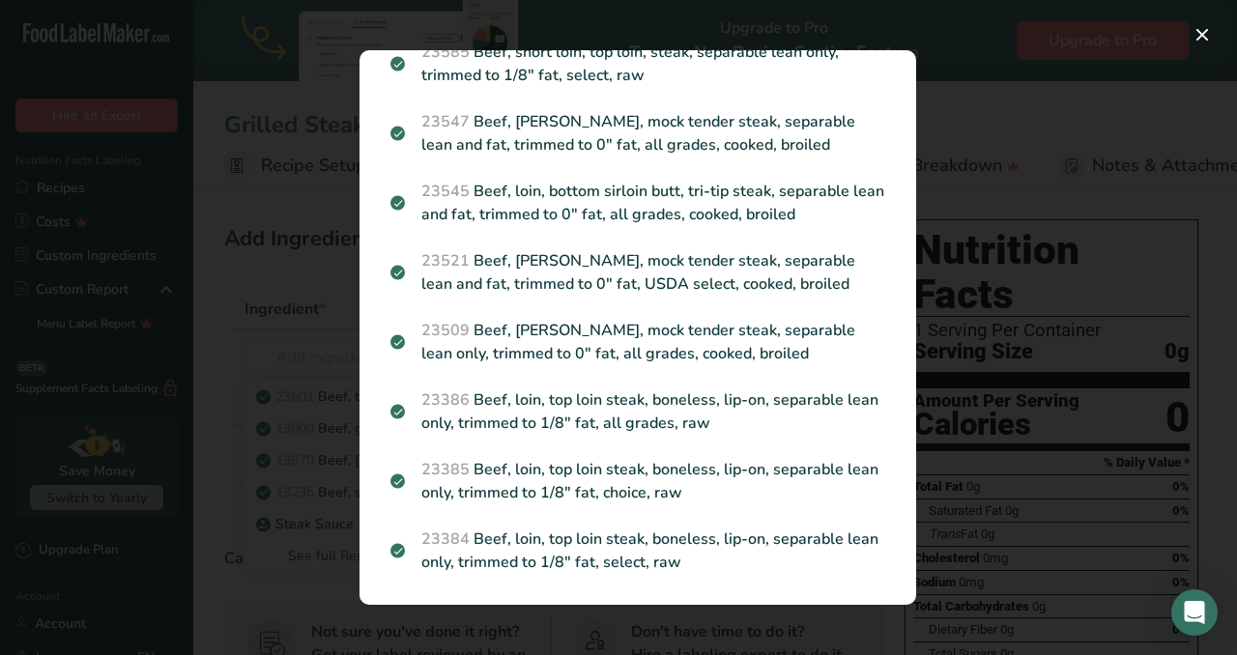
click at [1062, 206] on div "Search results modal" at bounding box center [618, 327] width 1237 height 655
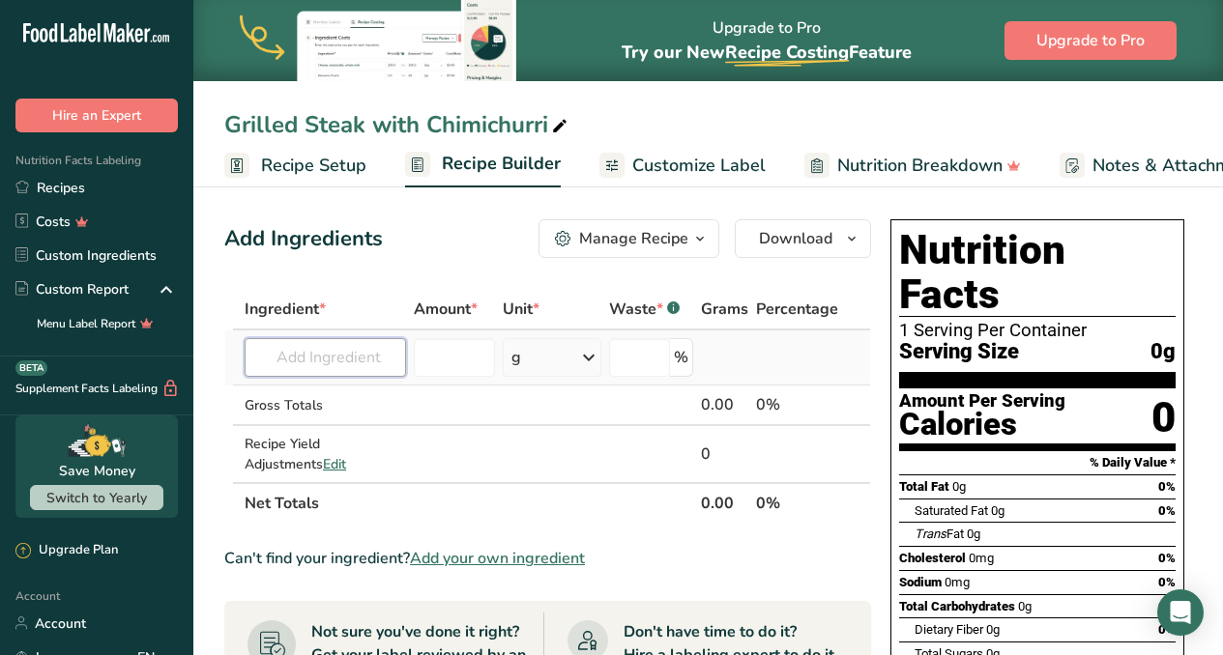
click at [317, 356] on input "text" at bounding box center [325, 357] width 161 height 39
type input "hanger steak"
click at [286, 424] on div "Add your own ingredient" at bounding box center [337, 429] width 155 height 20
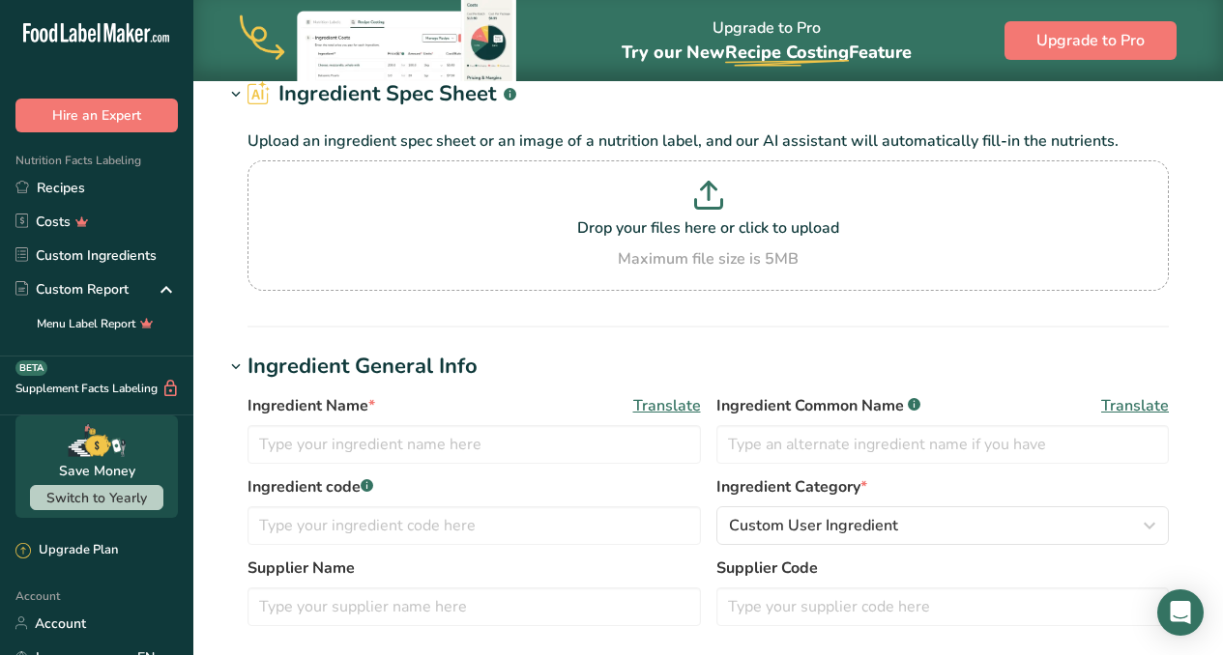
scroll to position [112, 0]
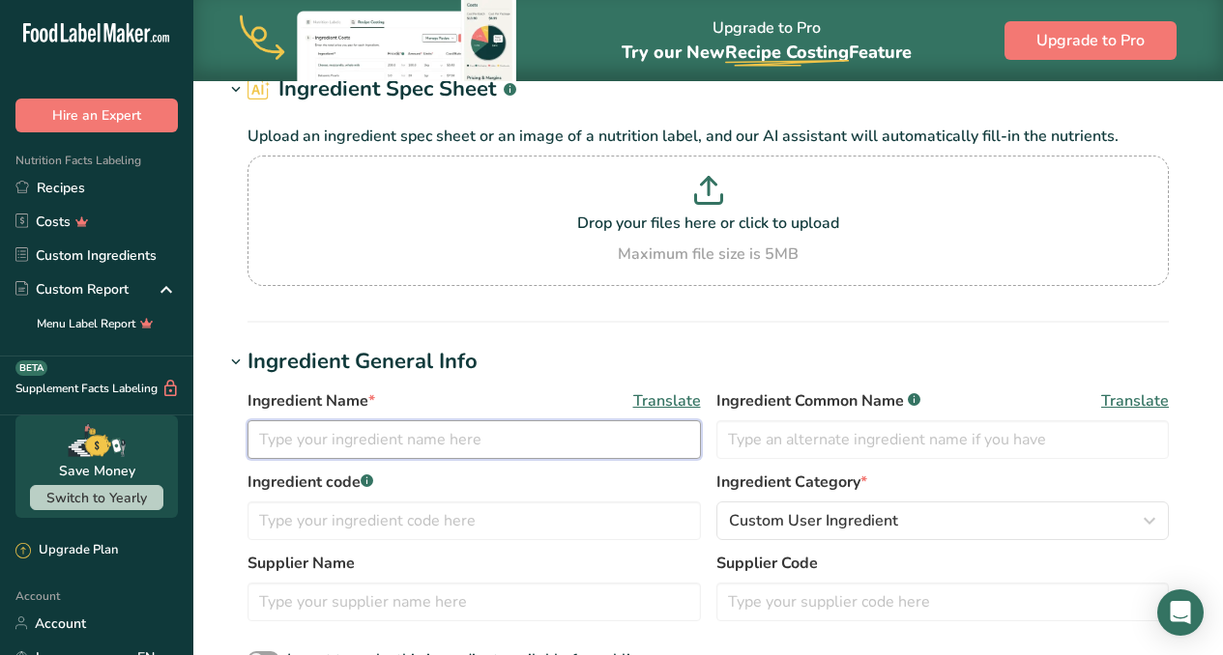
click at [449, 438] on input "text" at bounding box center [473, 439] width 453 height 39
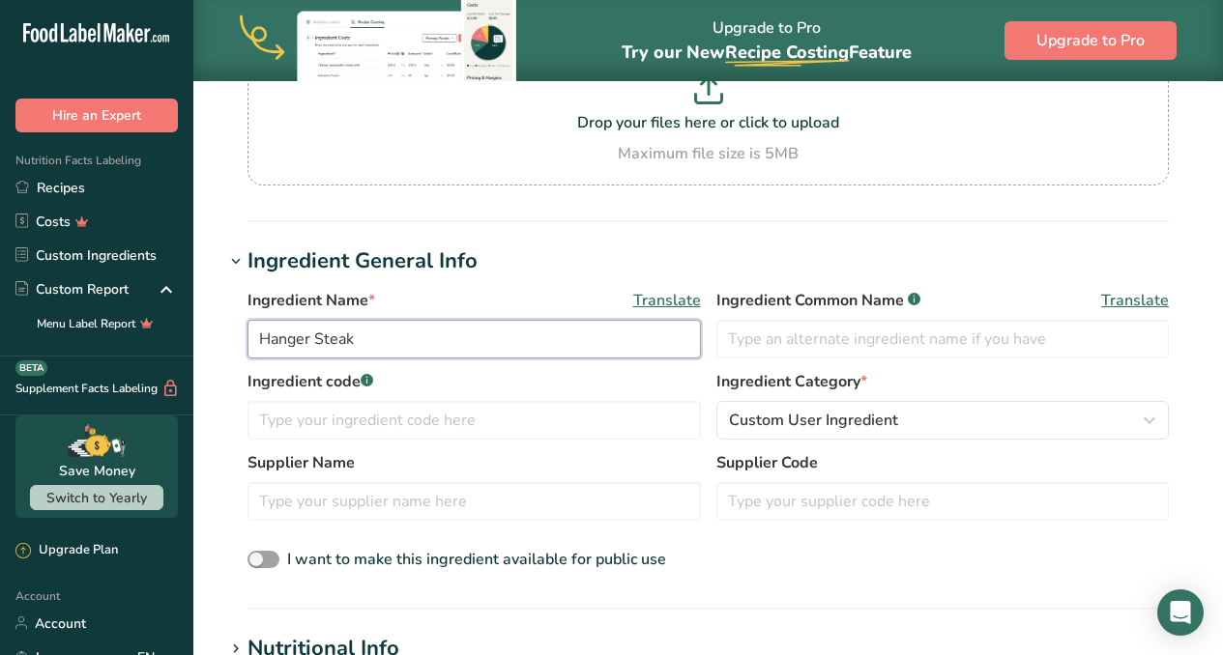
scroll to position [229, 0]
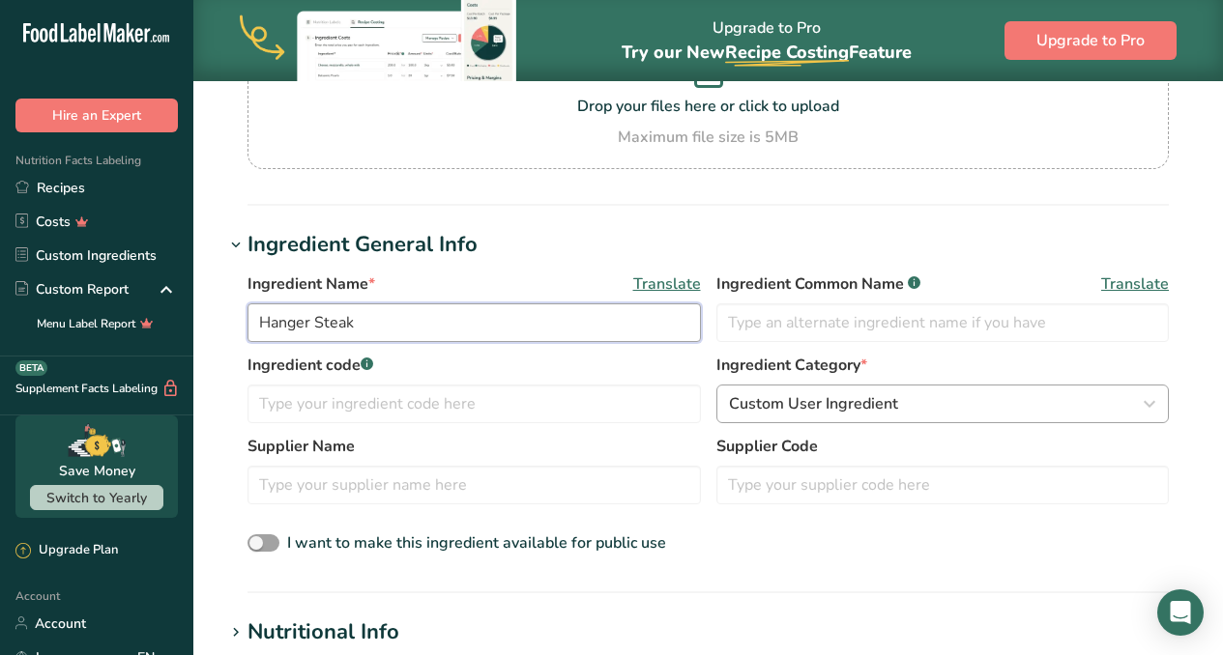
type input "Hanger Steak"
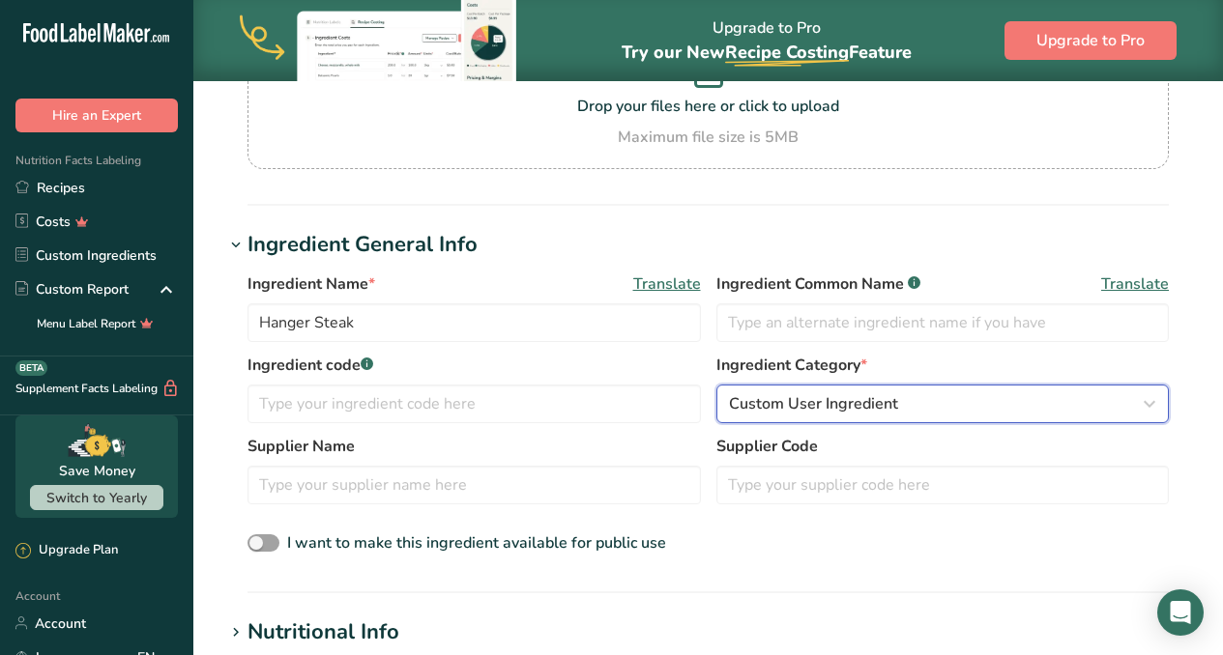
click at [964, 407] on div "Custom User Ingredient" at bounding box center [937, 403] width 417 height 23
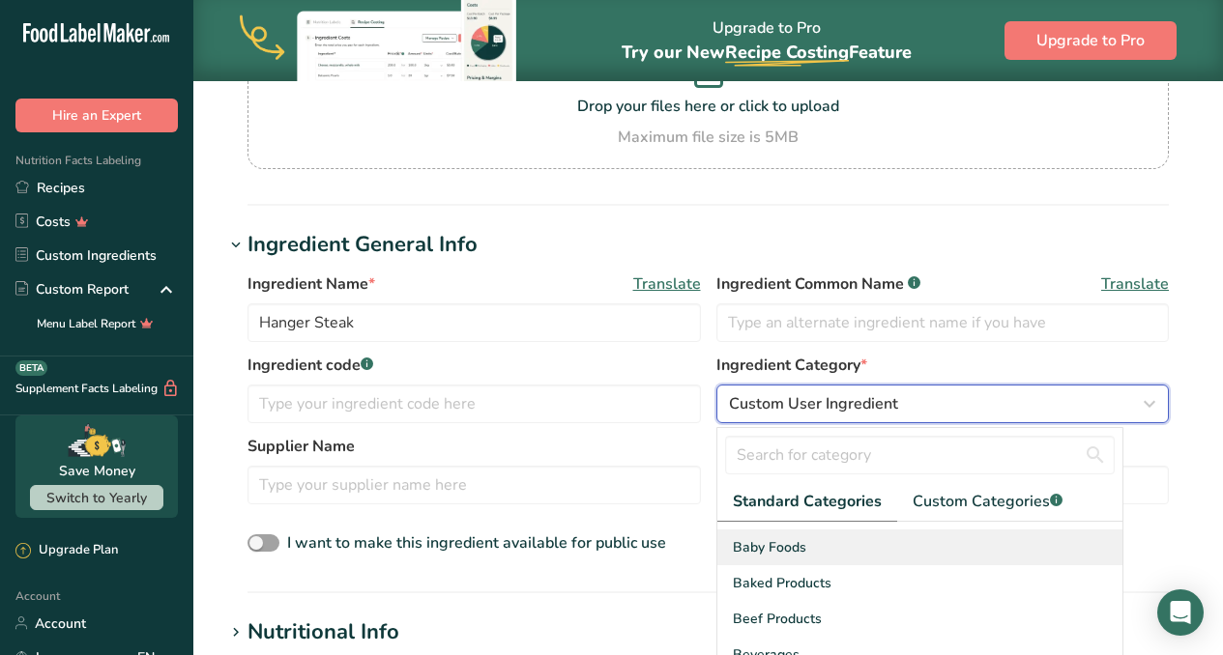
scroll to position [50, 0]
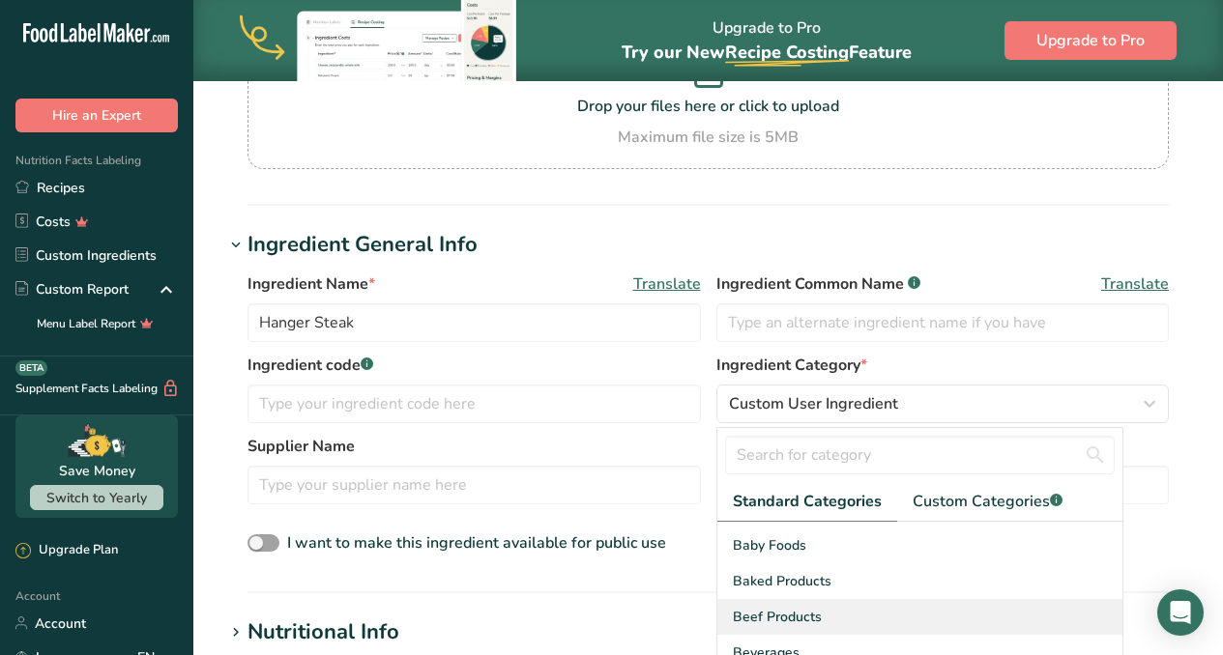
click at [812, 607] on span "Beef Products" at bounding box center [777, 617] width 89 height 20
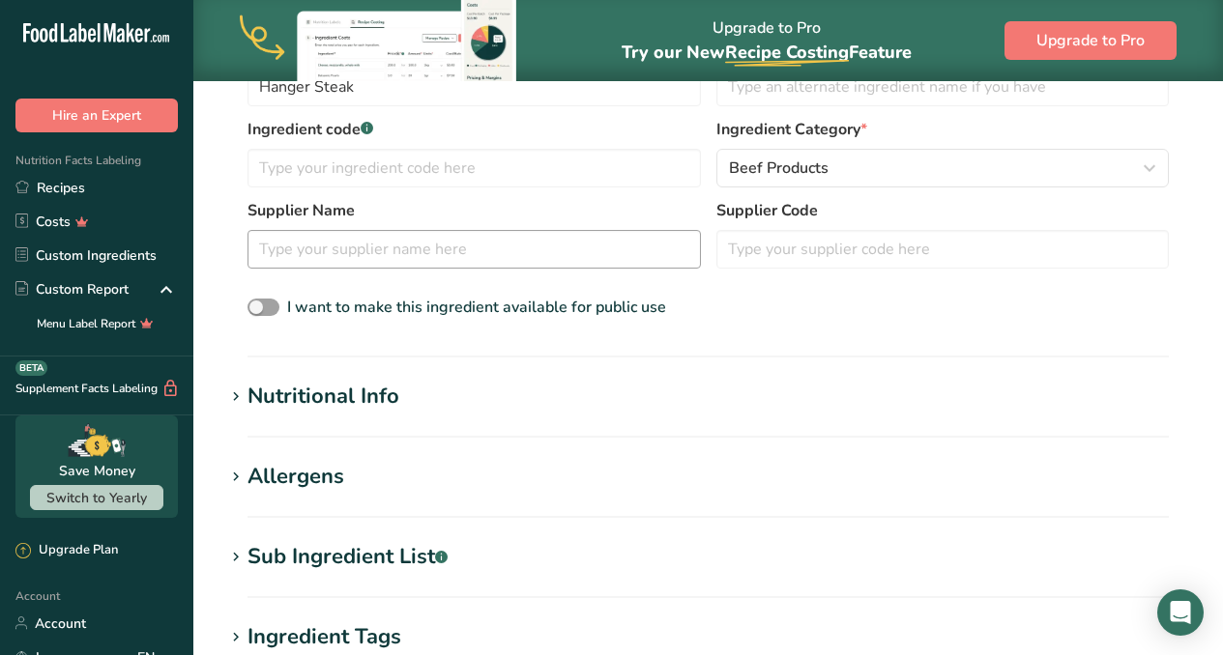
scroll to position [533, 0]
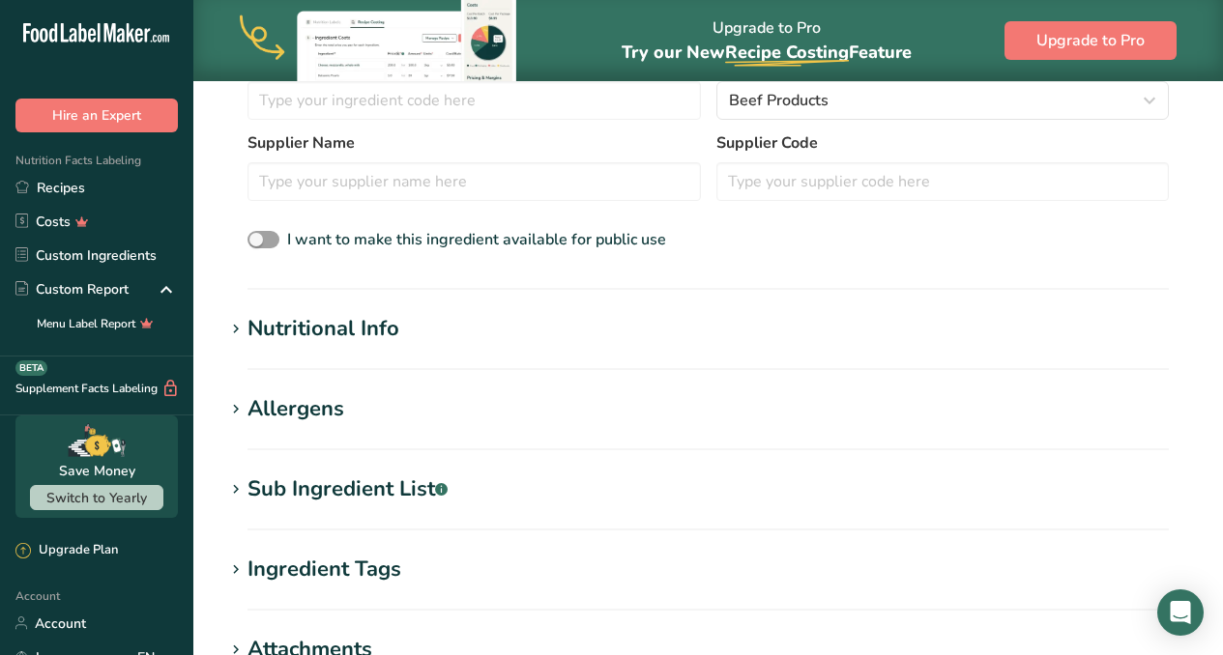
click at [342, 325] on div "Nutritional Info" at bounding box center [323, 329] width 152 height 32
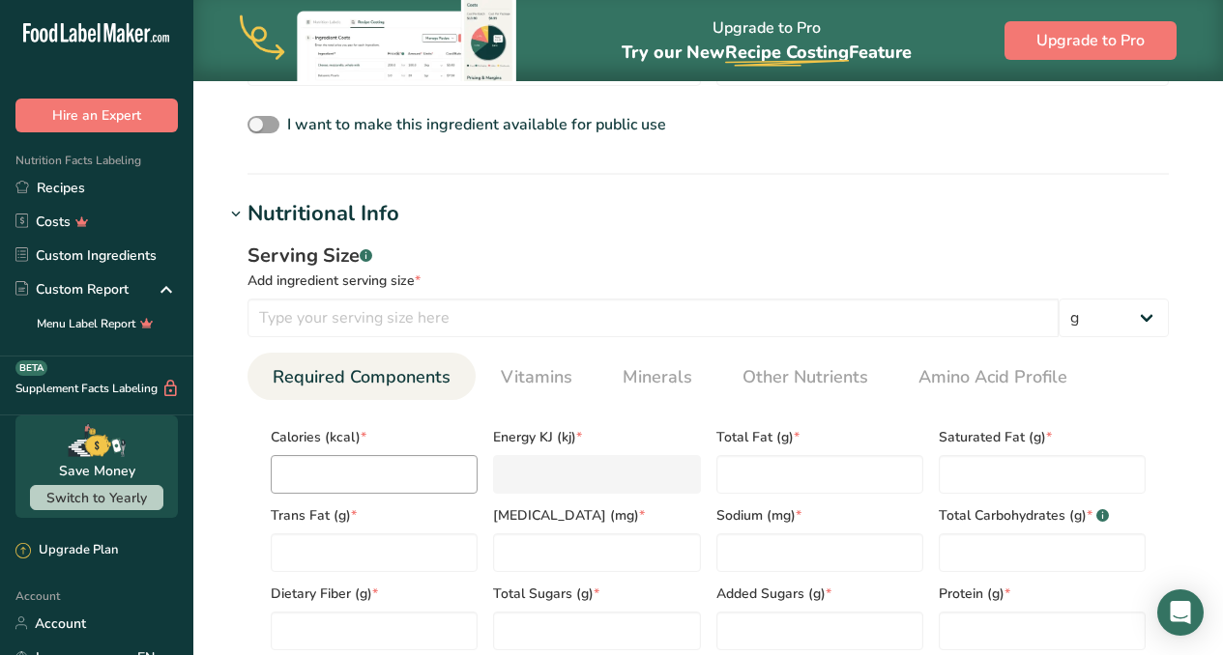
scroll to position [745, 0]
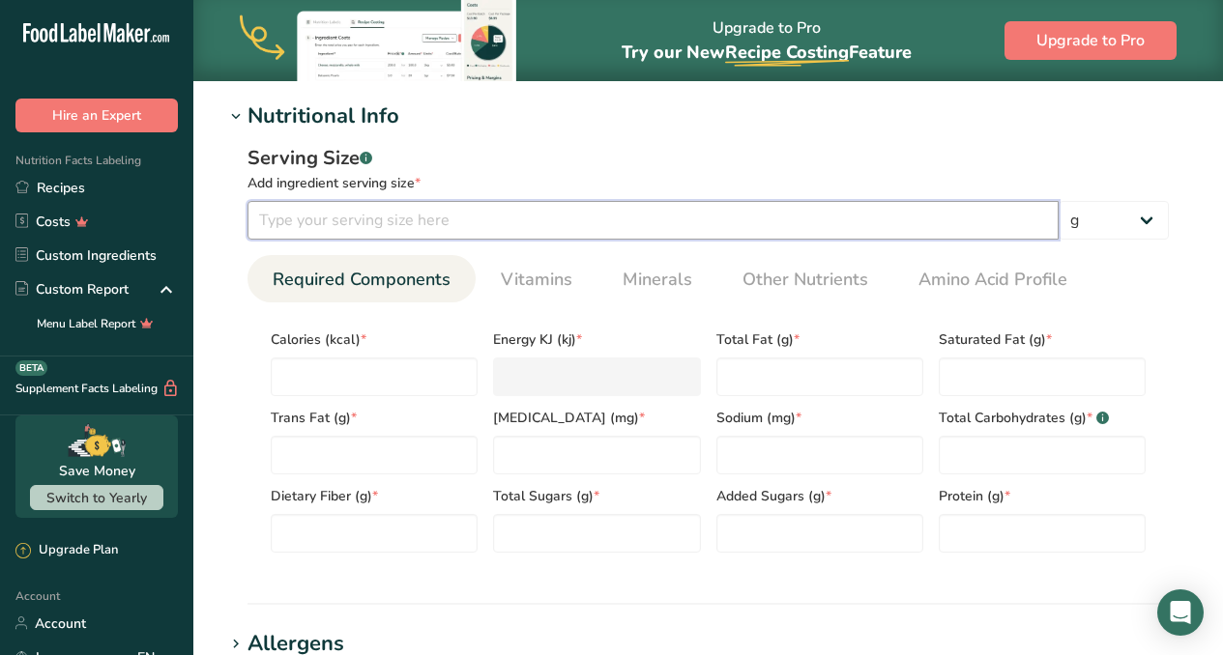
click at [456, 230] on input "number" at bounding box center [652, 220] width 811 height 39
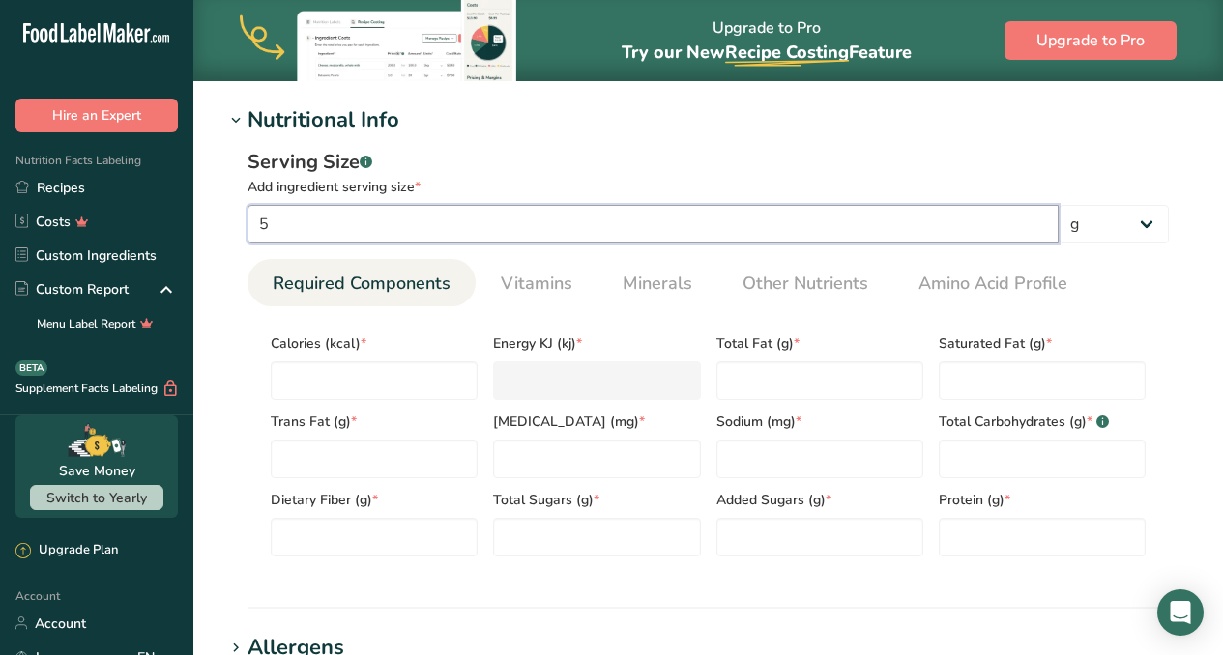
scroll to position [741, 0]
type input "5"
click at [1145, 222] on select "g kg mg mcg lb oz l mL fl oz tbsp tsp cup qt gallon" at bounding box center [1113, 224] width 110 height 39
select select "5"
click at [357, 378] on input "number" at bounding box center [374, 380] width 207 height 39
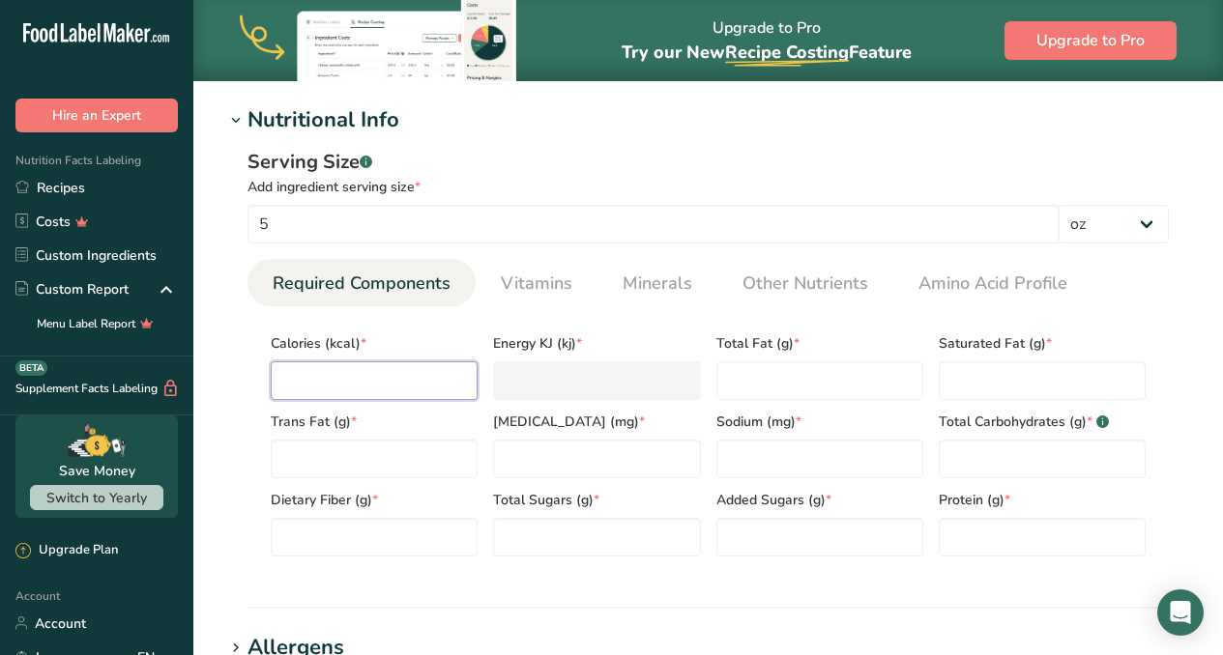
type input "2"
type KJ "8.4"
type input "25"
type KJ "104.6"
type input "250"
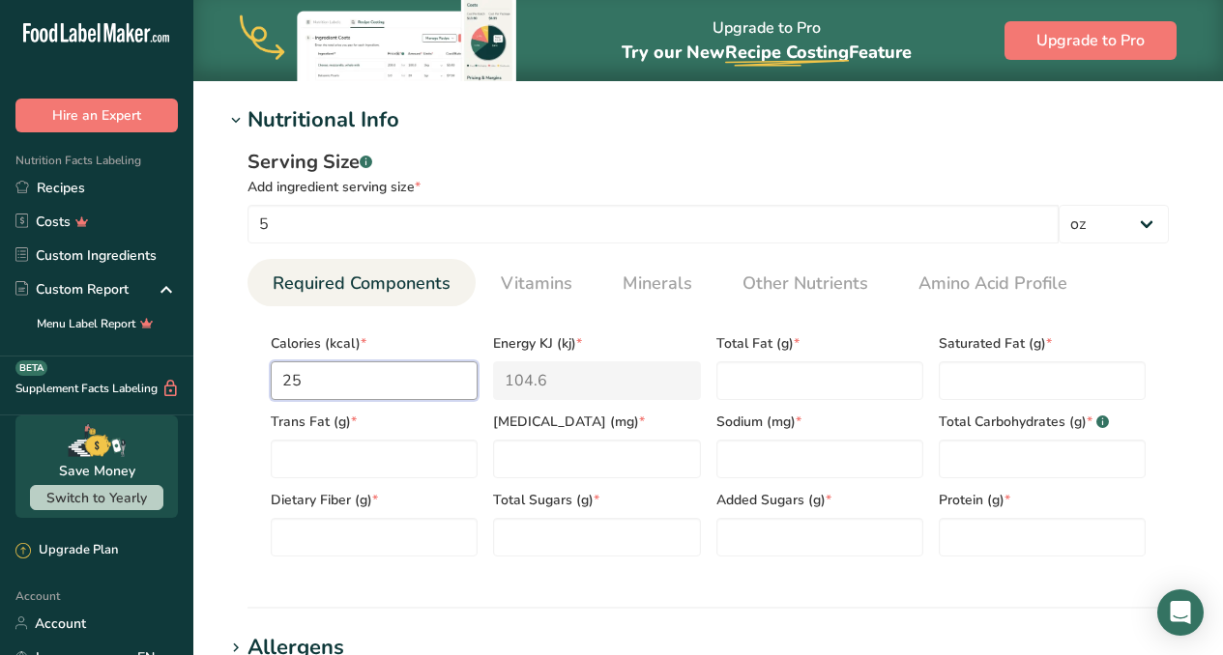
type KJ "1046"
type input "250"
click at [809, 391] on Fat "number" at bounding box center [819, 380] width 207 height 39
type Fat "9"
click at [1081, 385] on Fat "number" at bounding box center [1042, 380] width 207 height 39
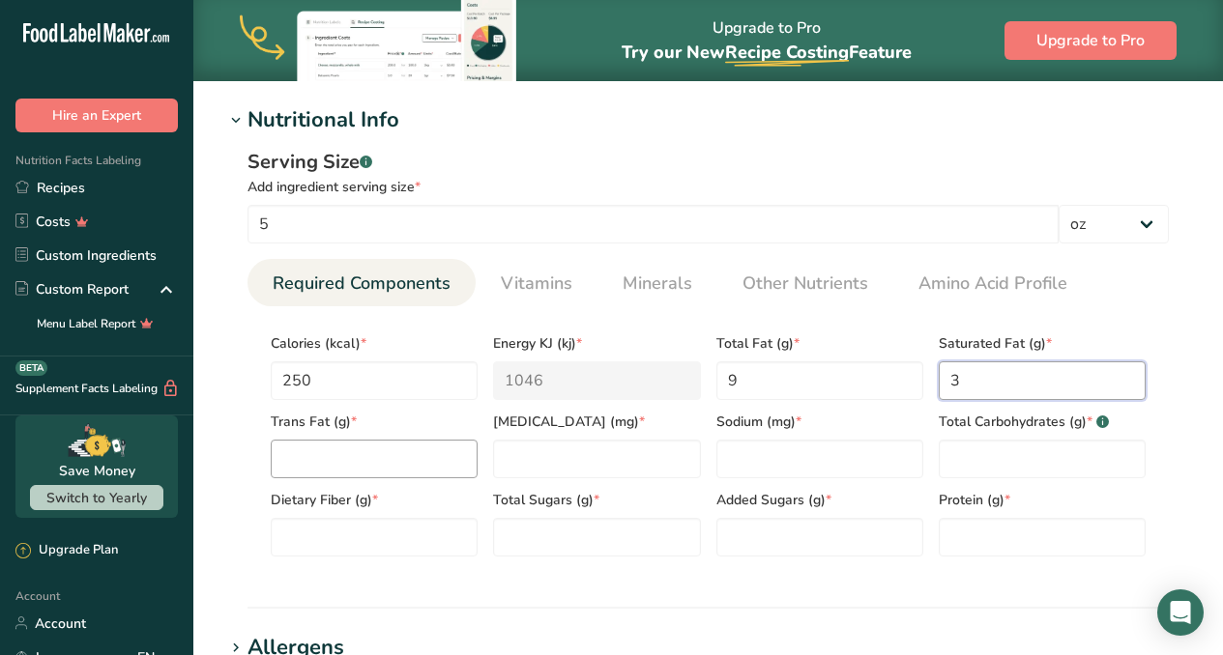
type Fat "3"
click at [428, 454] on Fat "number" at bounding box center [374, 459] width 207 height 39
type Fat "0"
click at [573, 465] on input "number" at bounding box center [596, 459] width 207 height 39
type input "80"
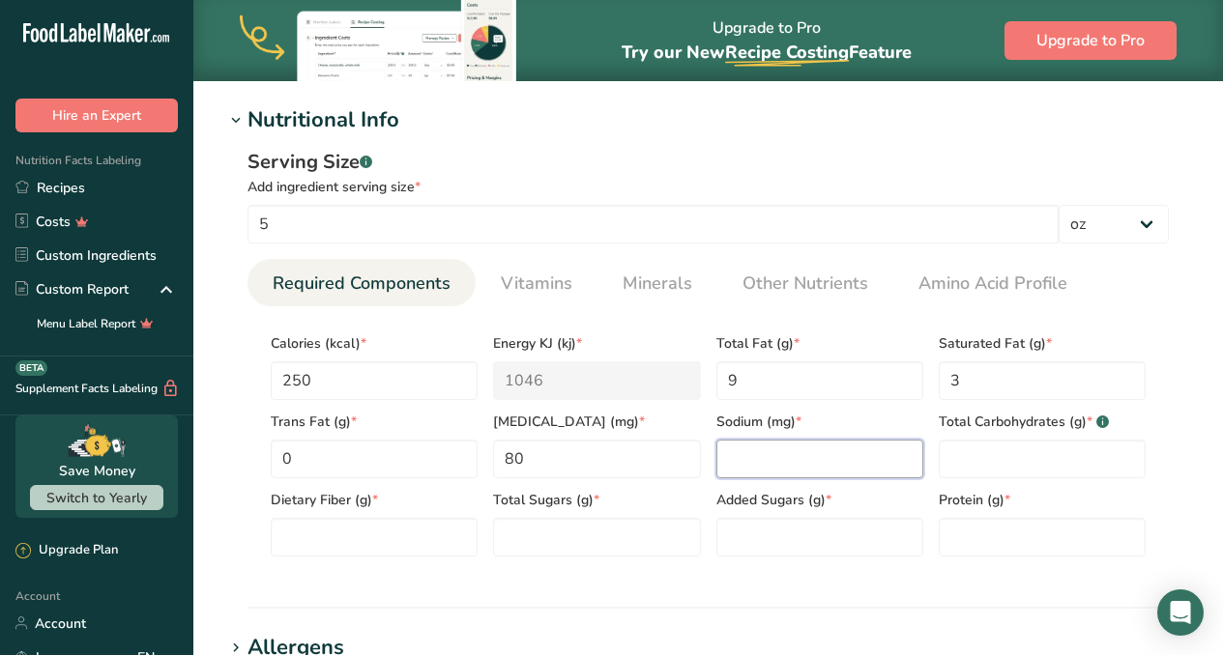
click at [823, 466] on input "number" at bounding box center [819, 459] width 207 height 39
type input "53"
click at [991, 457] on Carbohydrates "number" at bounding box center [1042, 459] width 207 height 39
type Carbohydrates "5"
click at [419, 538] on Fiber "number" at bounding box center [374, 537] width 207 height 39
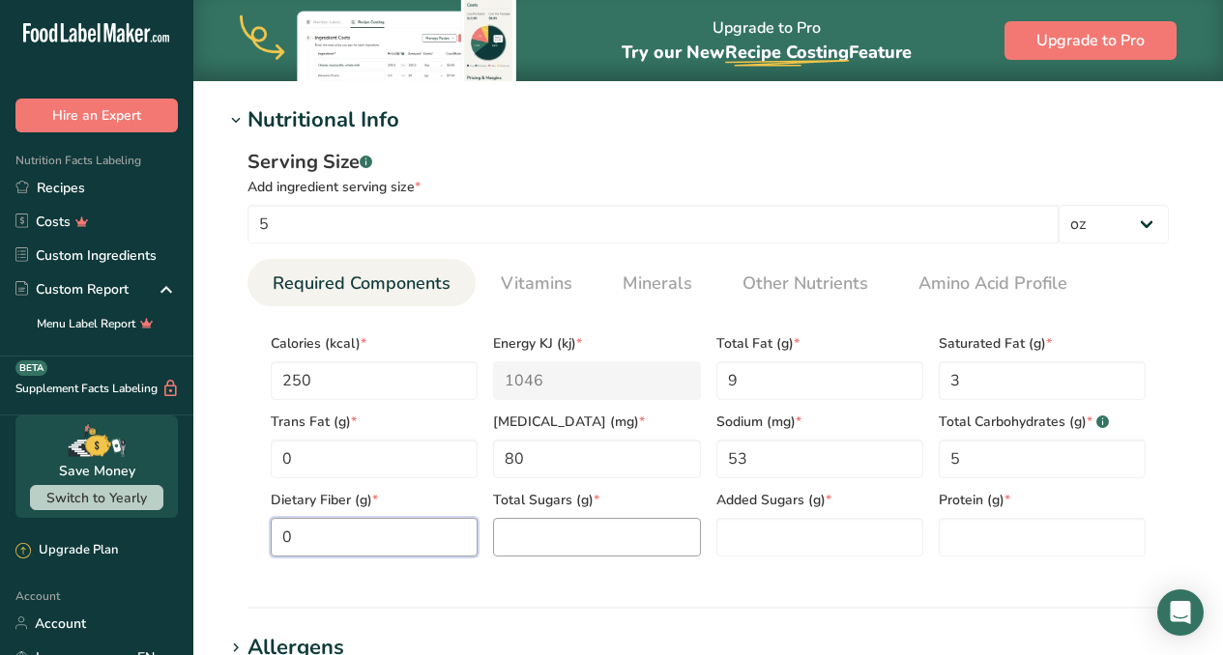
type Fiber "0"
click at [586, 542] on Sugars "number" at bounding box center [596, 537] width 207 height 39
type Sugars "0"
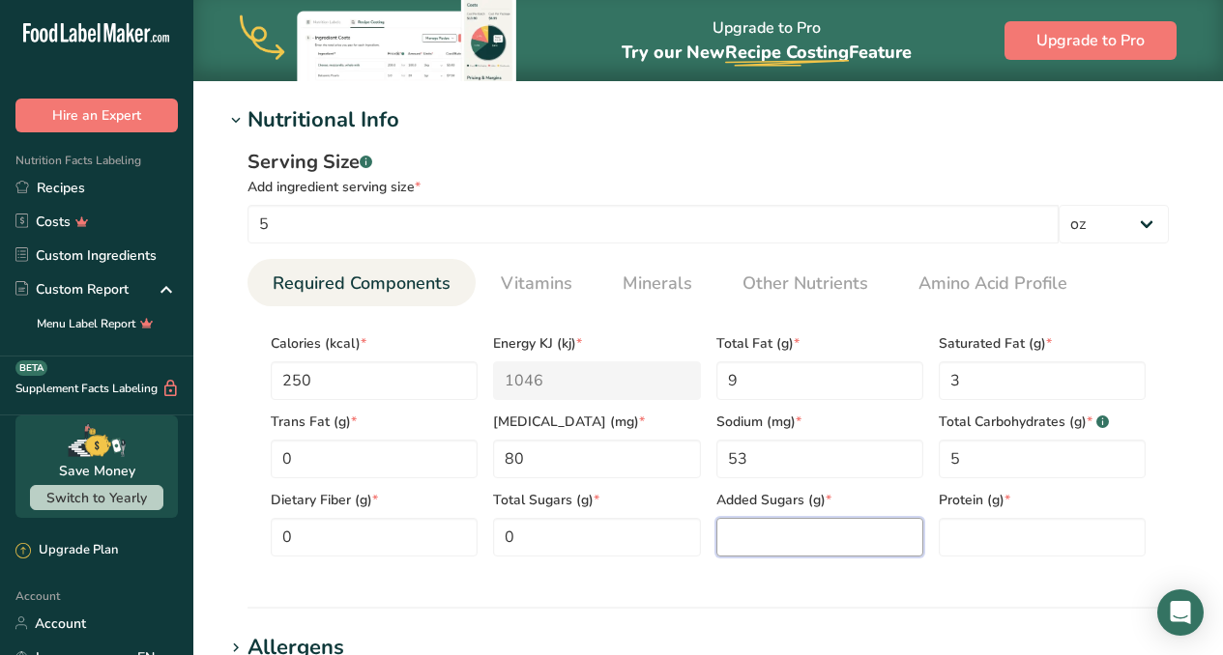
click at [792, 544] on Sugars "number" at bounding box center [819, 537] width 207 height 39
type Sugars "0"
click at [1020, 546] on input "number" at bounding box center [1042, 537] width 207 height 39
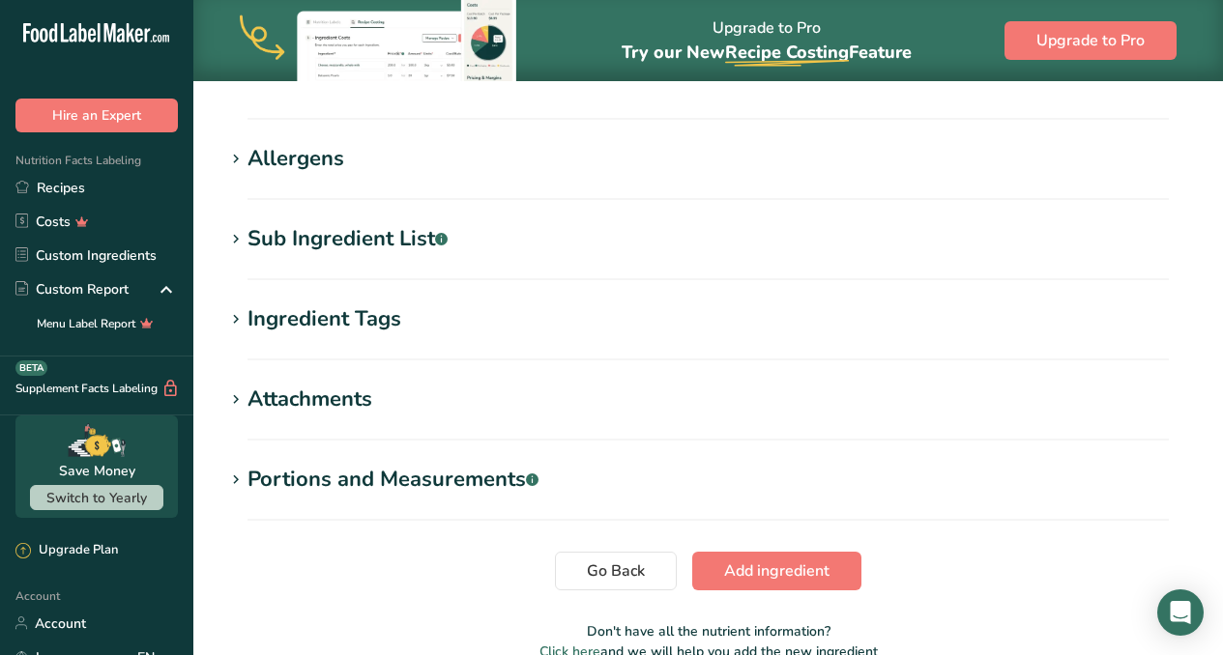
scroll to position [1330, 0]
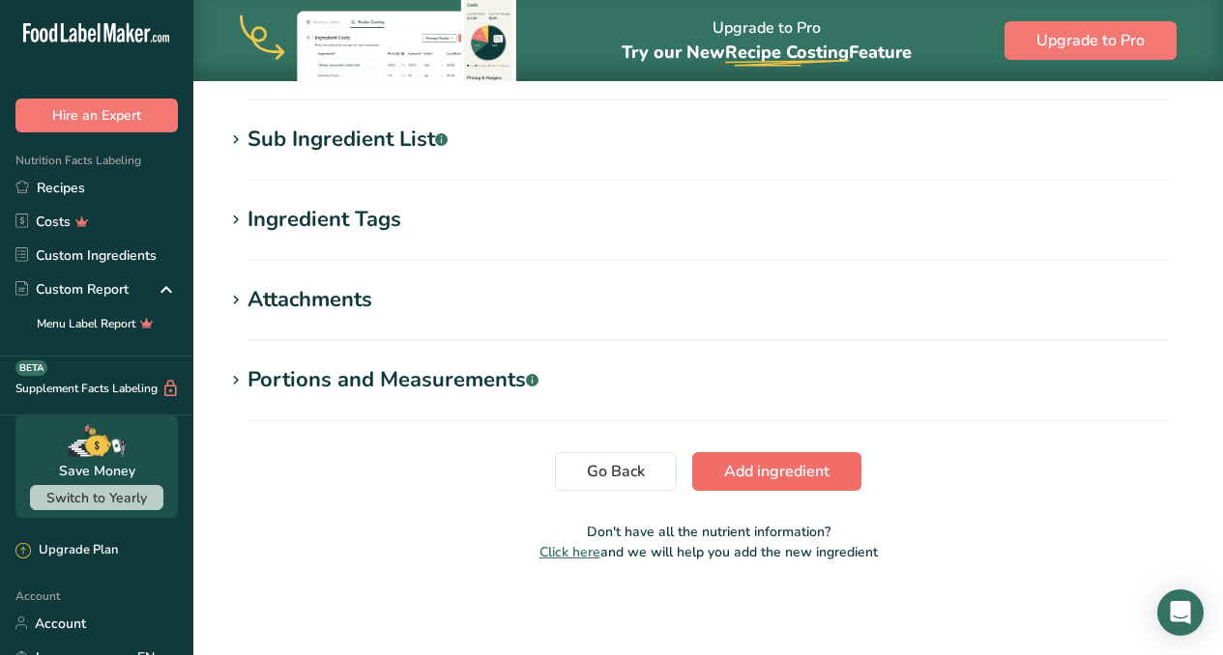
type input "25"
click at [800, 481] on span "Add ingredient" at bounding box center [776, 471] width 105 height 23
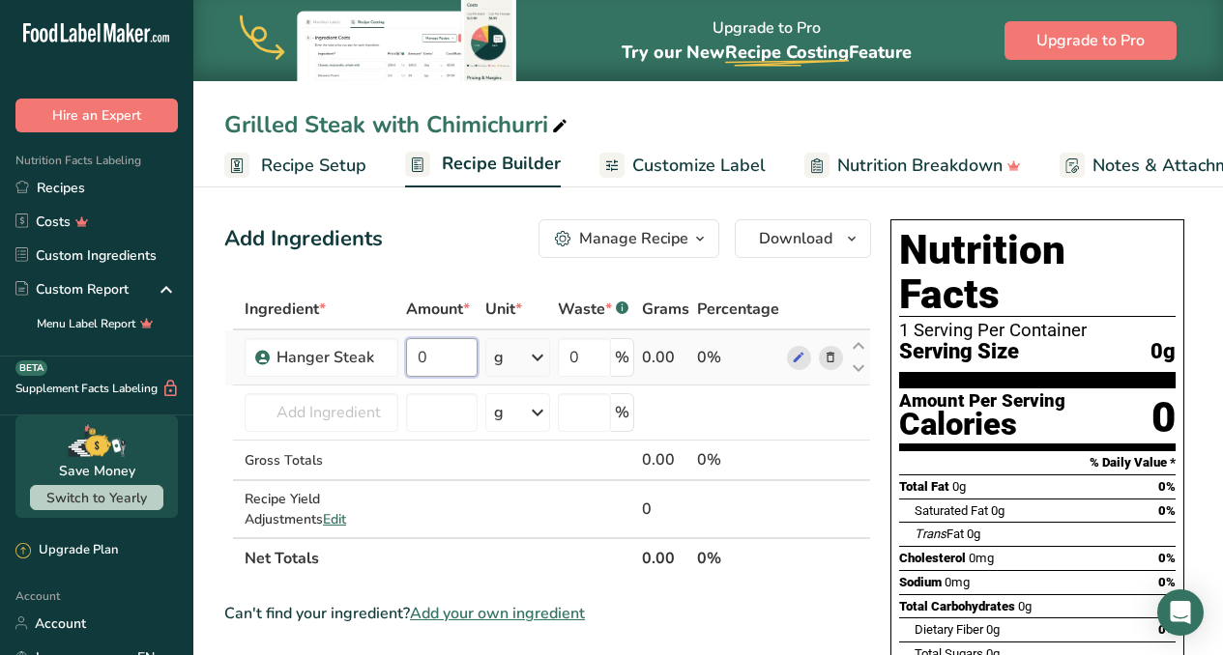
click at [443, 367] on input "0" at bounding box center [442, 357] width 72 height 39
type input "5"
click at [535, 359] on div "Ingredient * Amount * Unit * Waste * .a-a{fill:#347362;}.b-a{fill:#fff;} Grams …" at bounding box center [547, 434] width 647 height 290
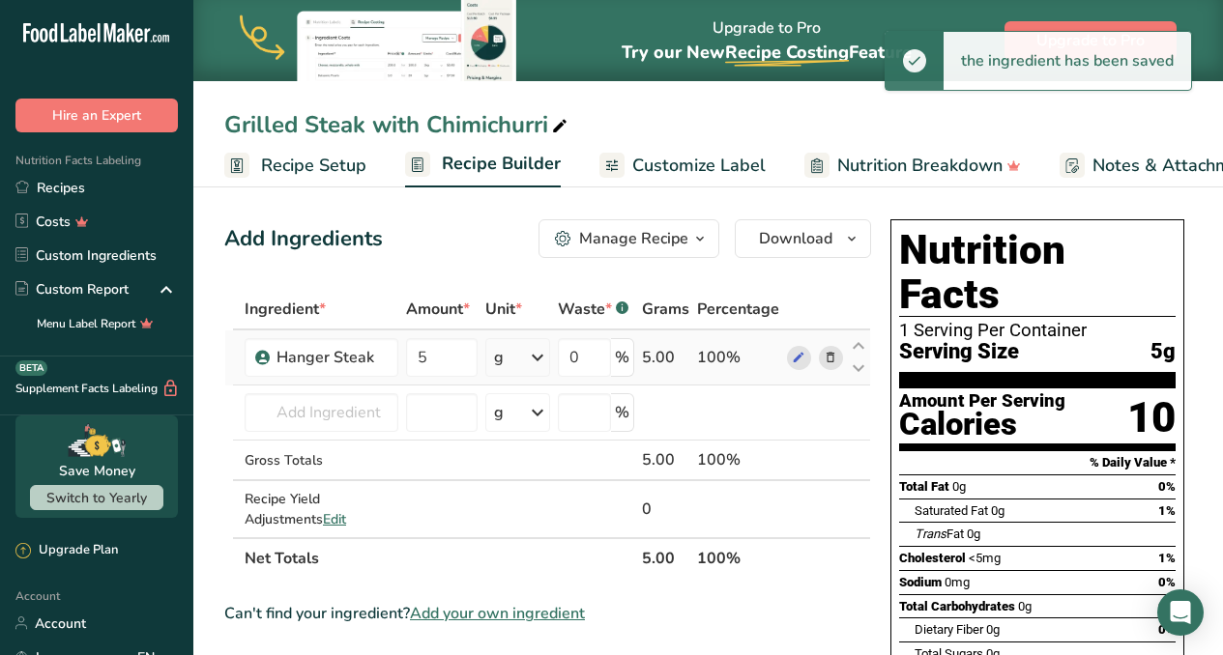
click at [535, 359] on icon at bounding box center [537, 357] width 23 height 35
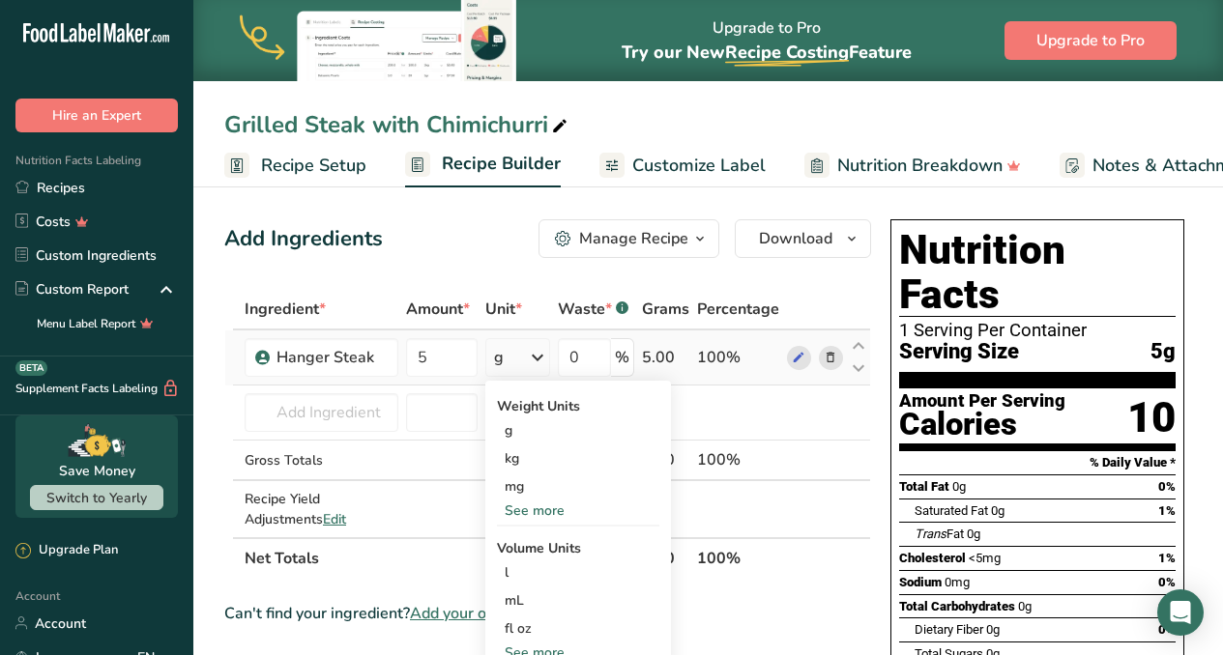
click at [534, 510] on div "See more" at bounding box center [578, 511] width 162 height 20
click at [531, 570] on div "oz" at bounding box center [578, 571] width 162 height 28
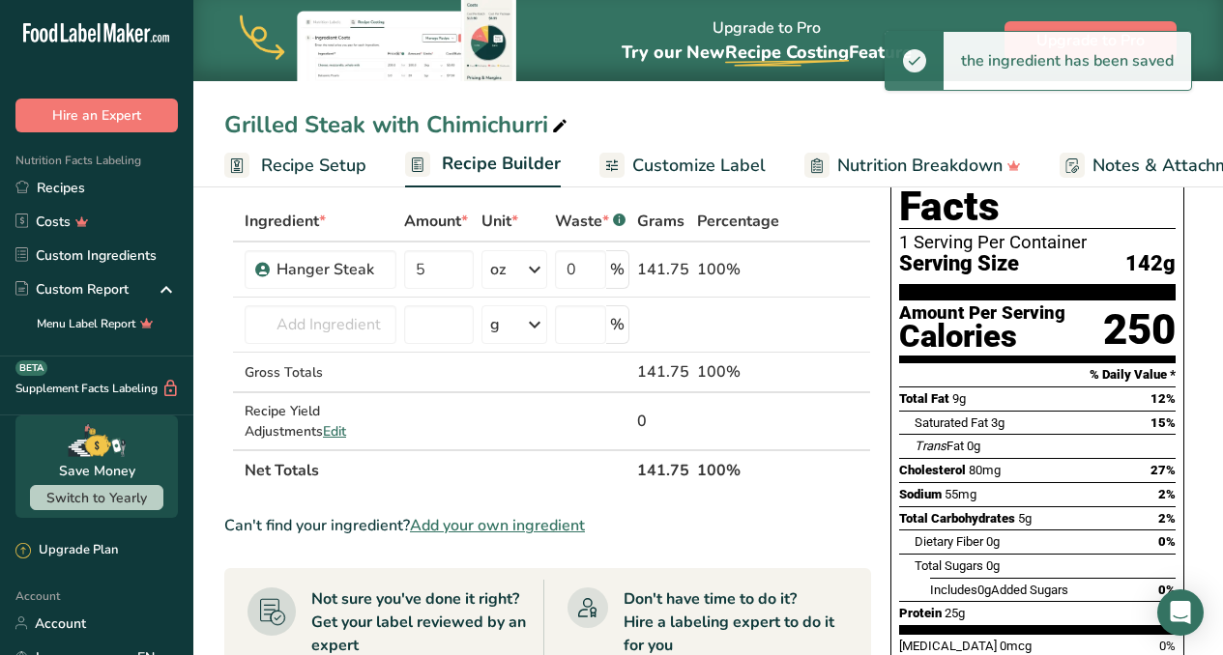
scroll to position [89, 0]
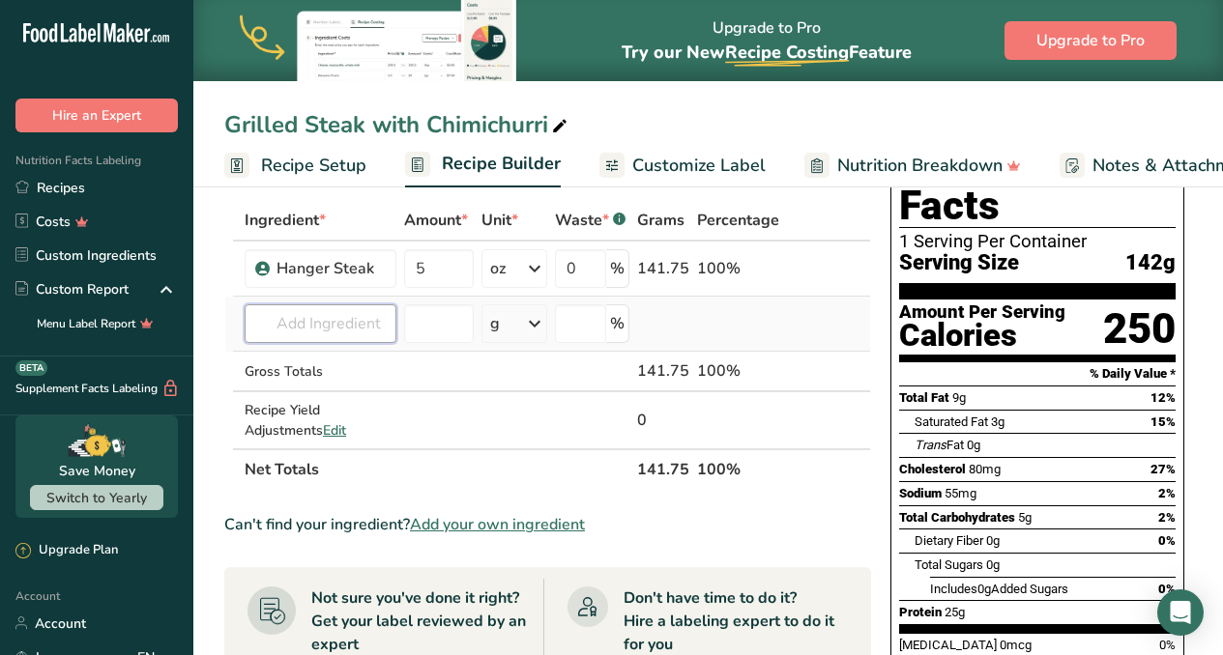
click at [343, 334] on input "text" at bounding box center [321, 323] width 152 height 39
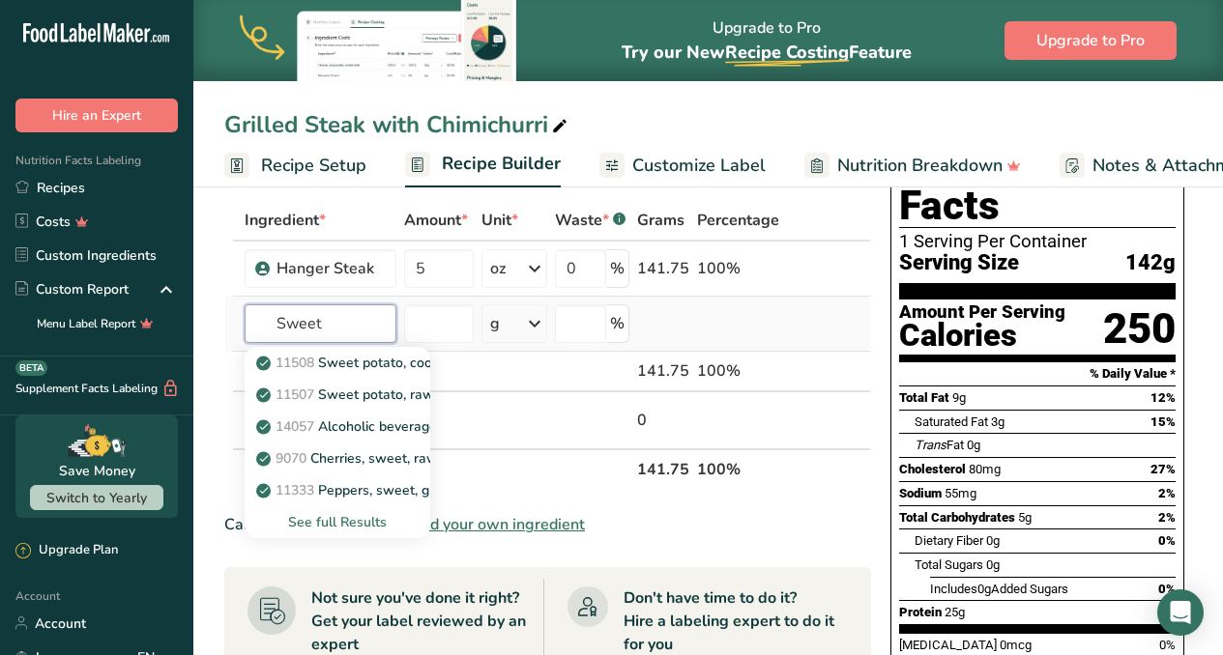
type input "Sweet"
click at [332, 524] on div "See full Results" at bounding box center [337, 522] width 155 height 20
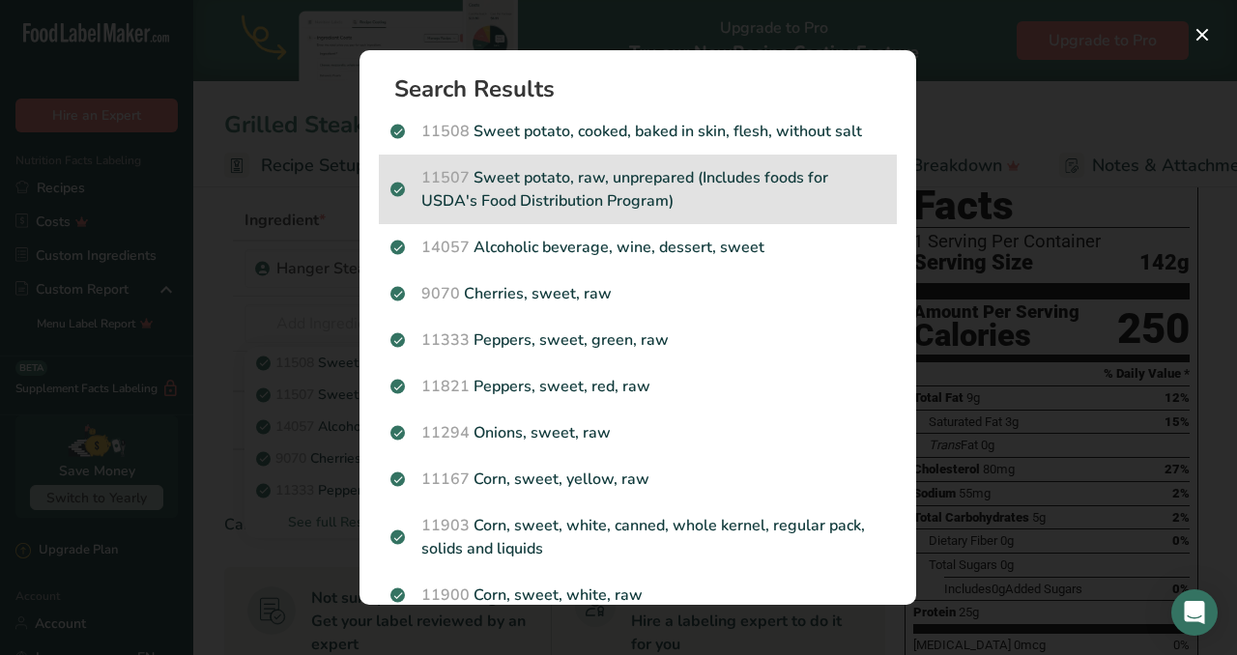
click at [584, 201] on p "11507 Sweet potato, raw, unprepared (Includes foods for USDA's Food Distributio…" at bounding box center [637, 189] width 495 height 46
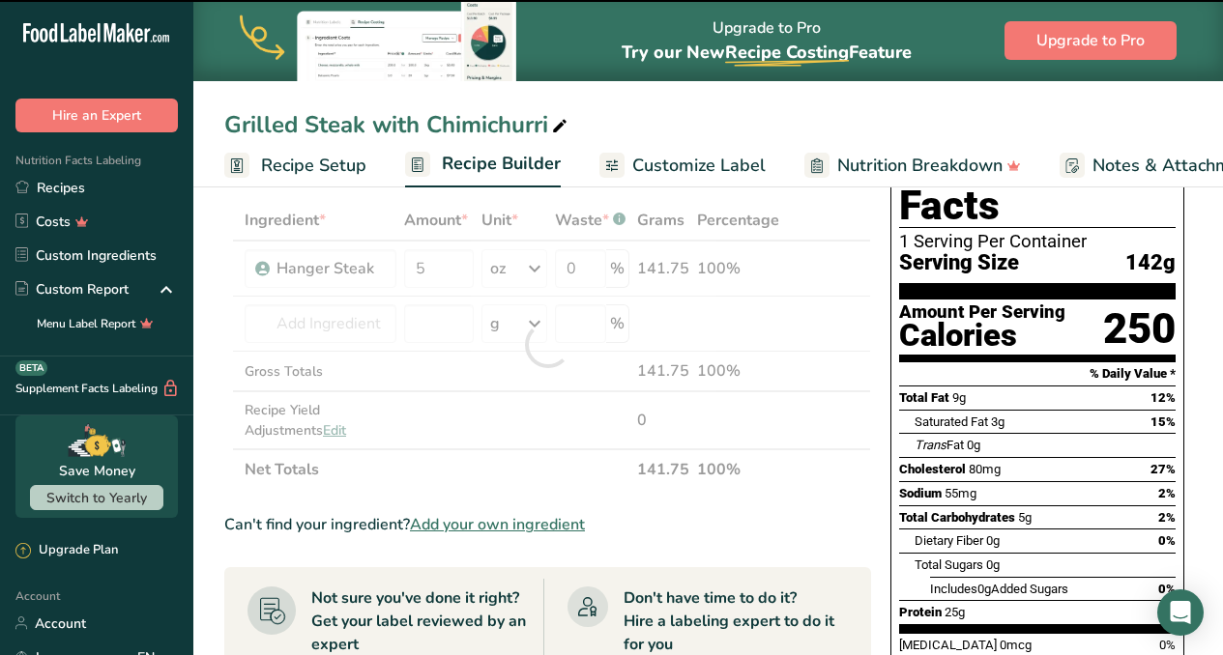
type input "0"
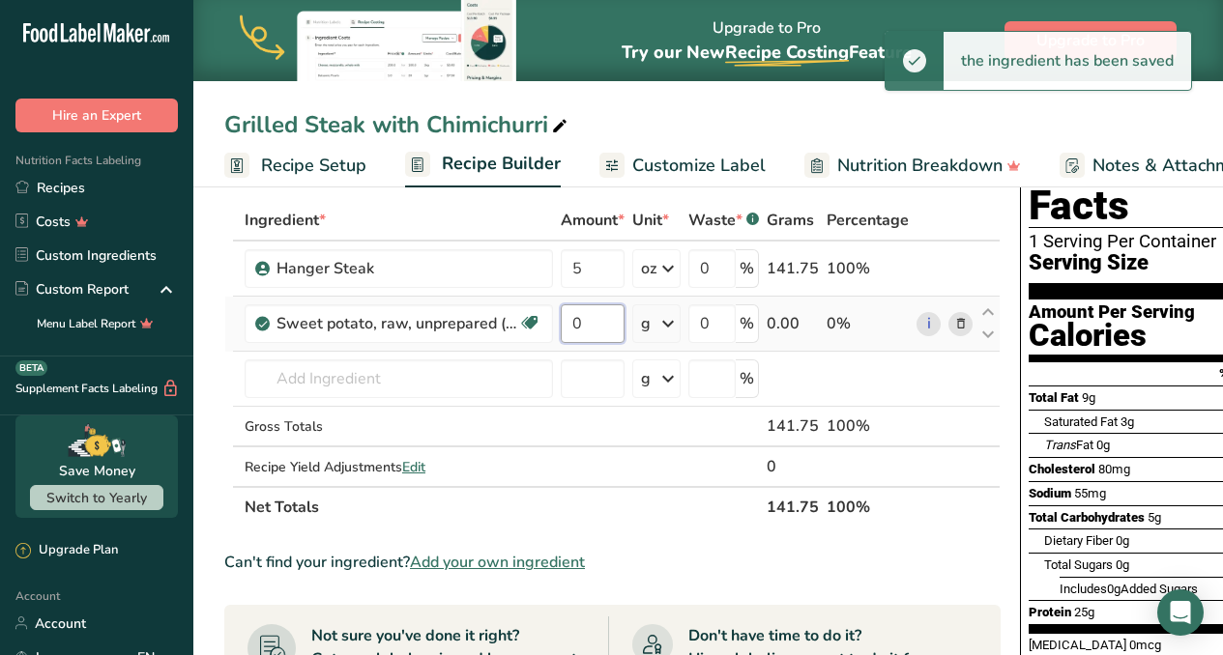
click at [609, 323] on input "0" at bounding box center [593, 323] width 64 height 39
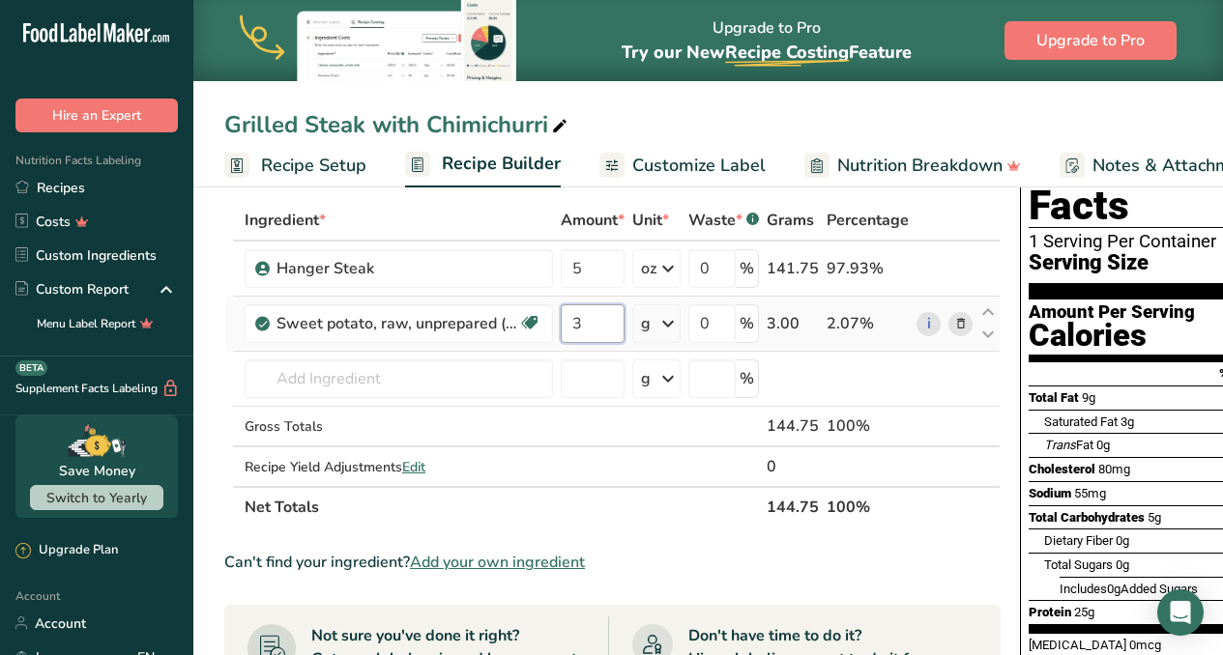
type input "3"
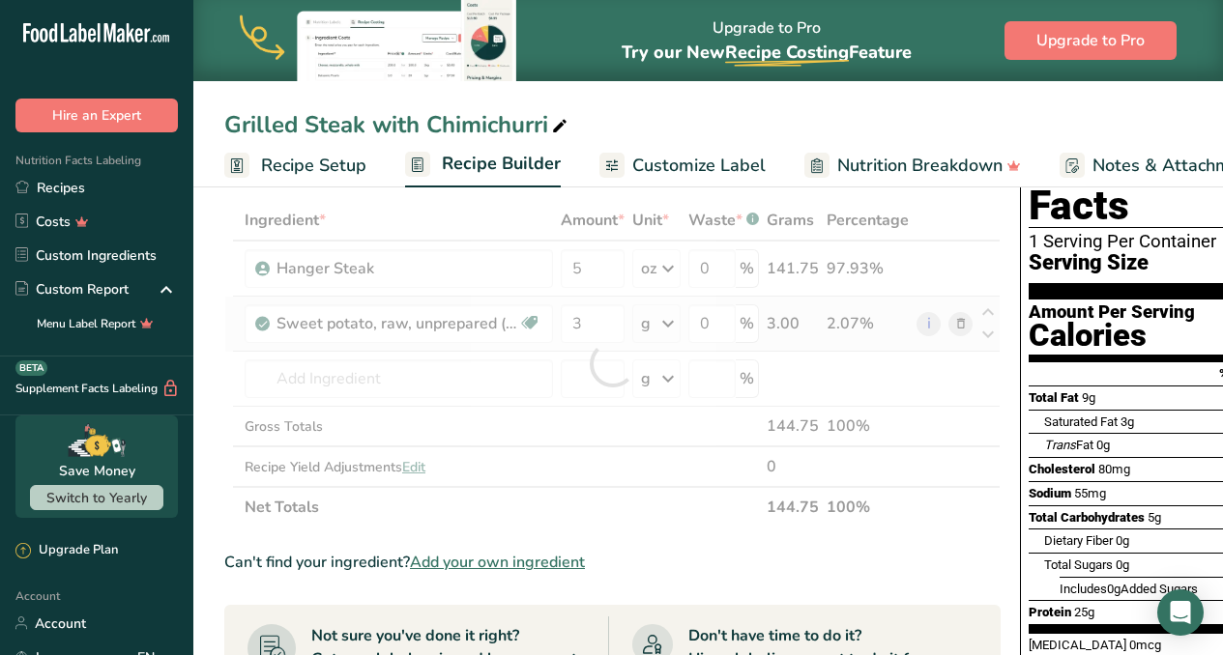
click at [672, 326] on div "Ingredient * Amount * Unit * Waste * .a-a{fill:#347362;}.b-a{fill:#fff;} Grams …" at bounding box center [612, 364] width 776 height 328
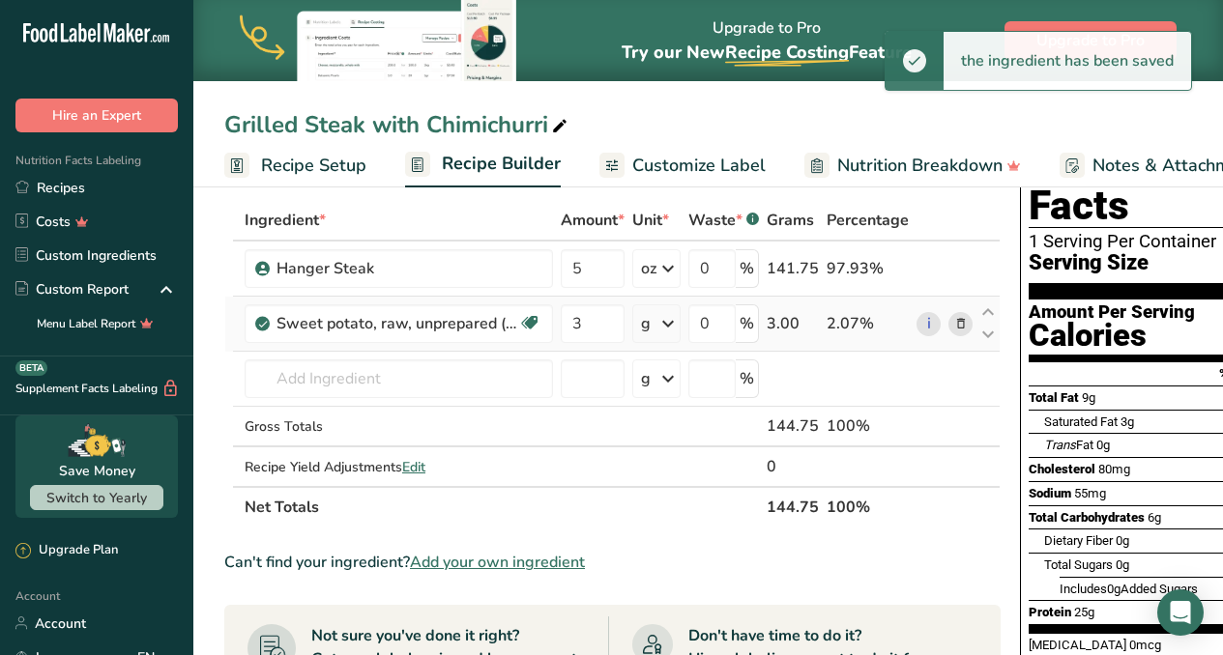
click at [672, 326] on icon at bounding box center [667, 323] width 23 height 35
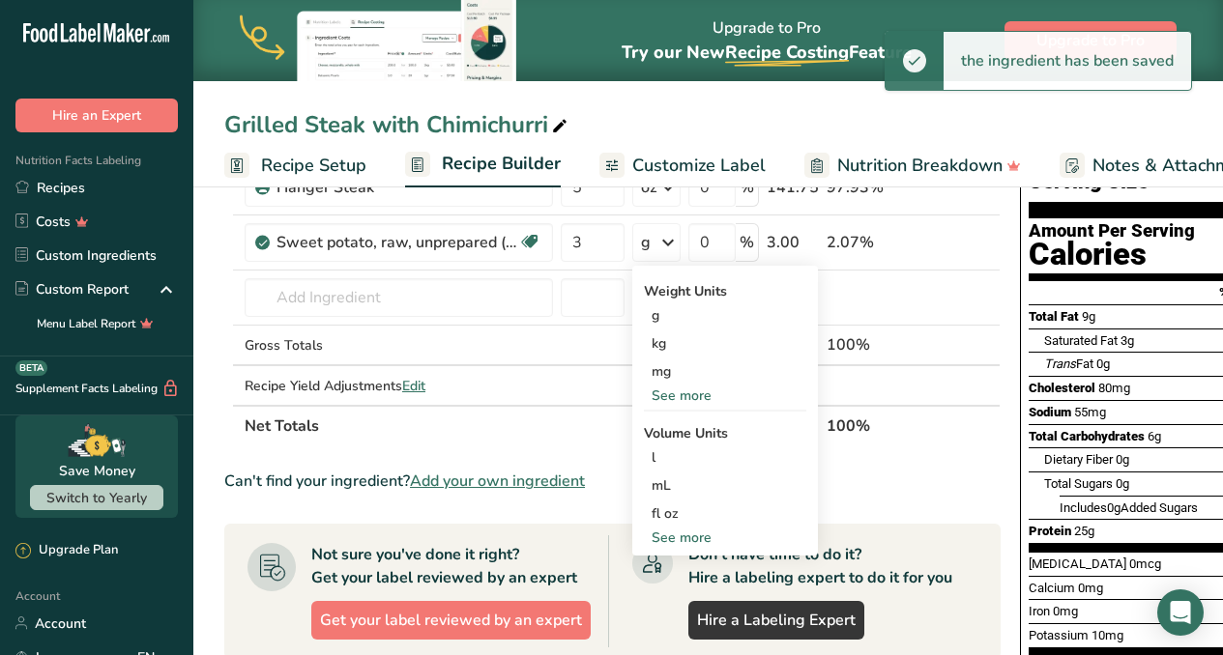
scroll to position [196, 0]
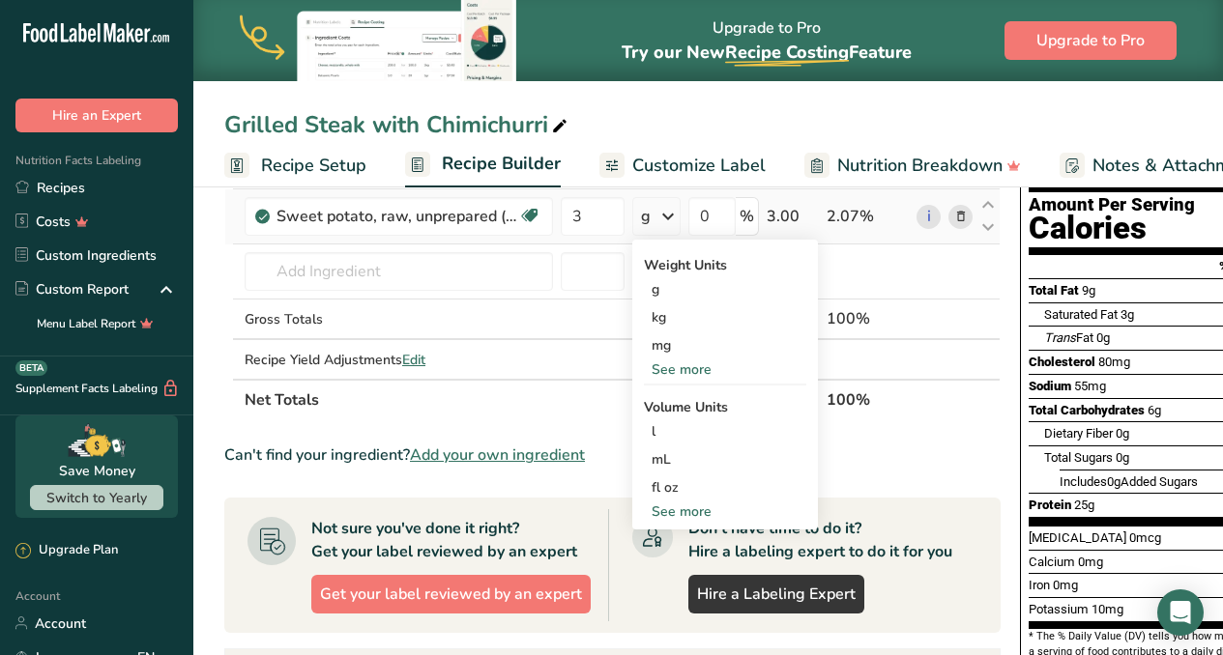
click at [687, 512] on div "See more" at bounding box center [725, 512] width 162 height 20
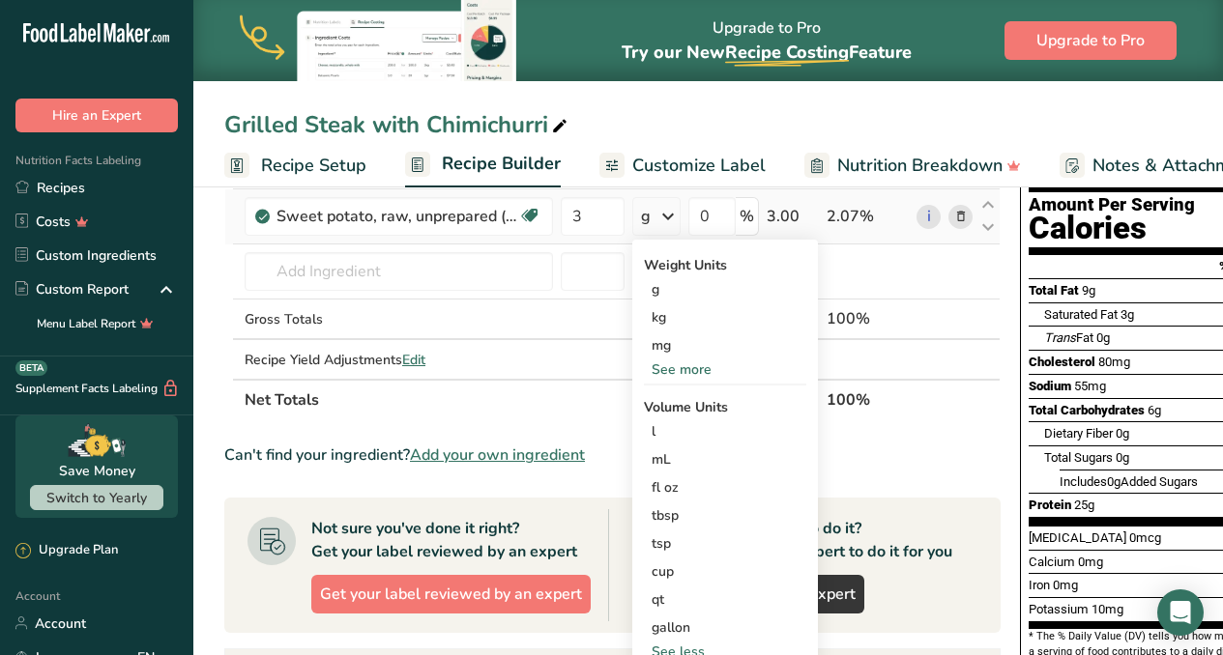
click at [689, 365] on div "See more" at bounding box center [725, 370] width 162 height 20
click at [669, 430] on div "oz" at bounding box center [725, 430] width 162 height 28
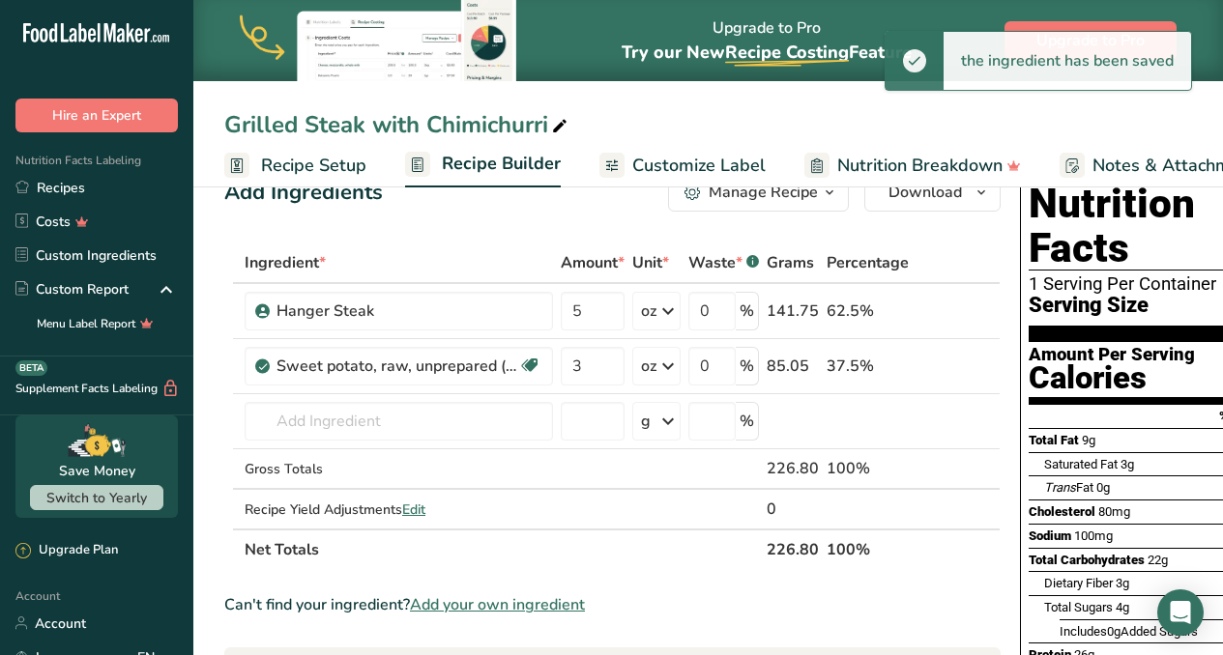
scroll to position [45, 0]
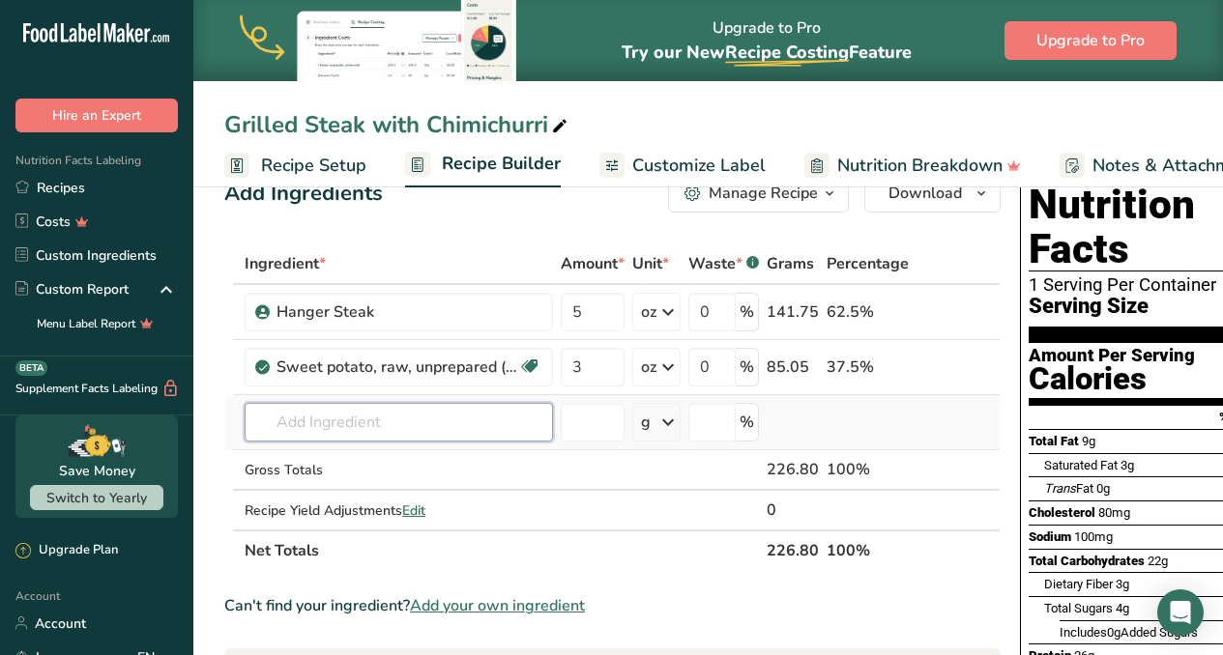
click at [453, 414] on input "text" at bounding box center [399, 422] width 308 height 39
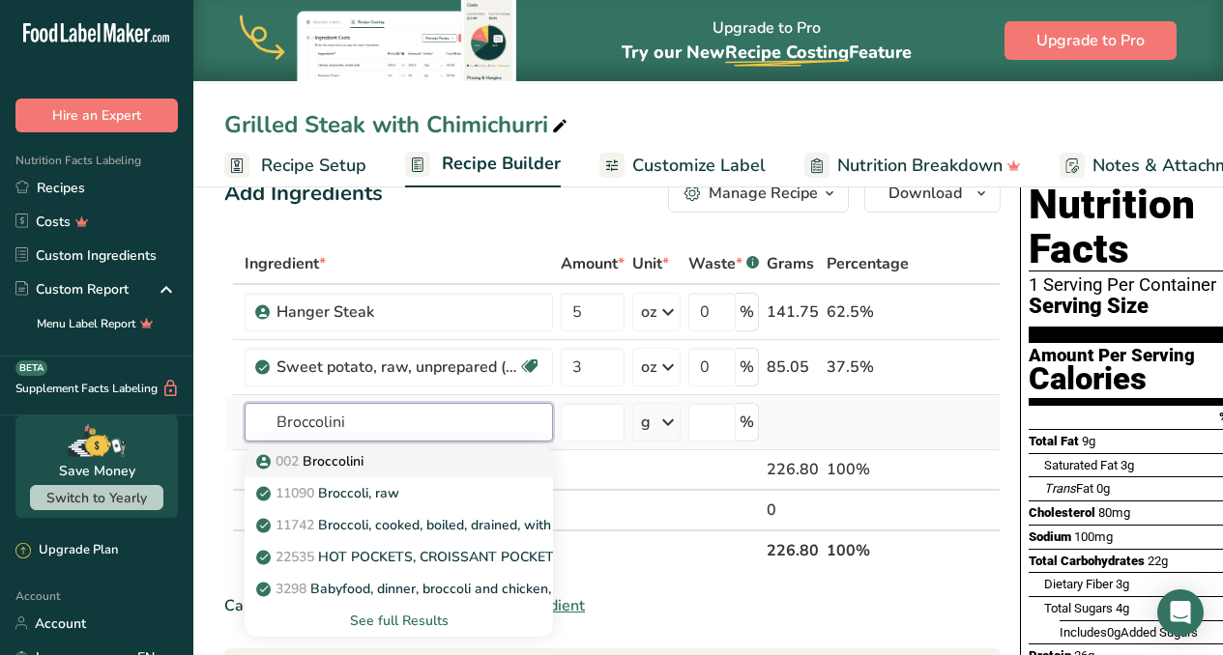
type input "Broccolini"
click at [313, 464] on p "002 Broccolini" at bounding box center [311, 461] width 103 height 20
type input "Broccolini"
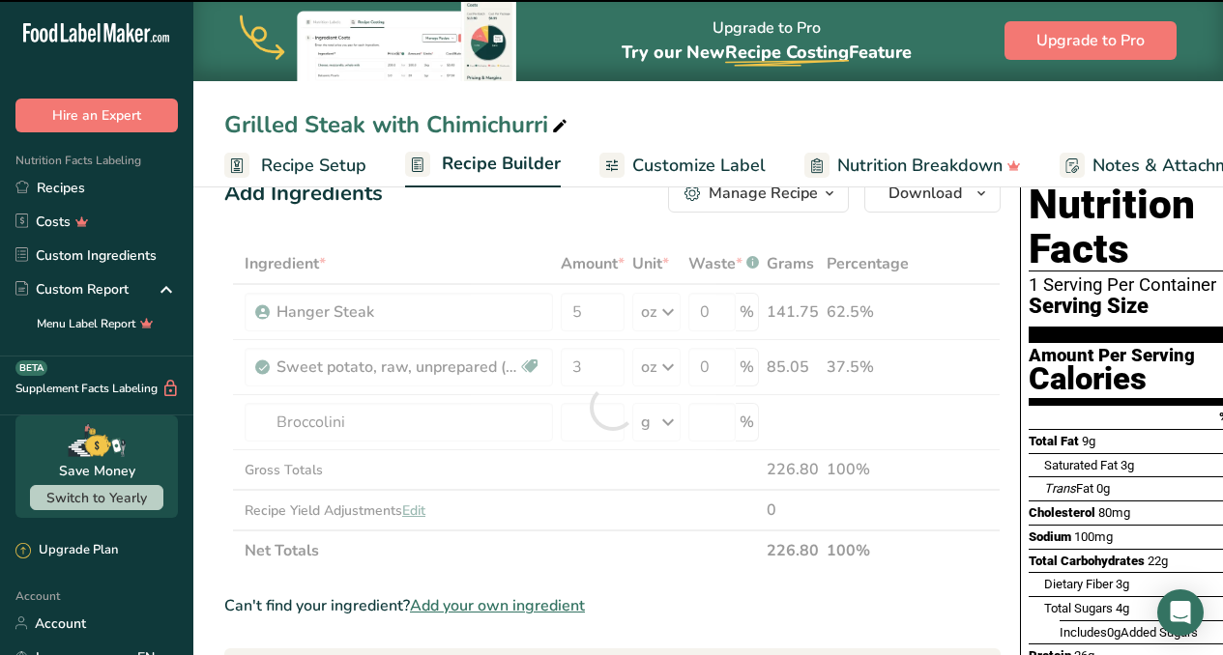
type input "0"
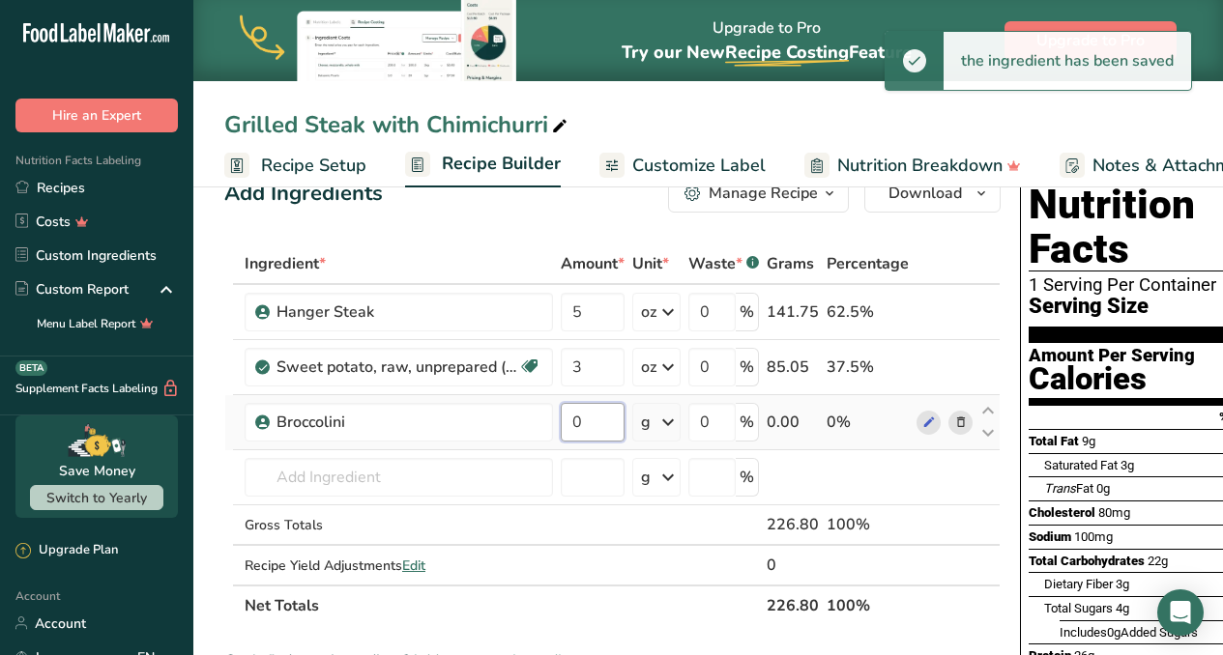
click at [612, 425] on input "0" at bounding box center [593, 422] width 64 height 39
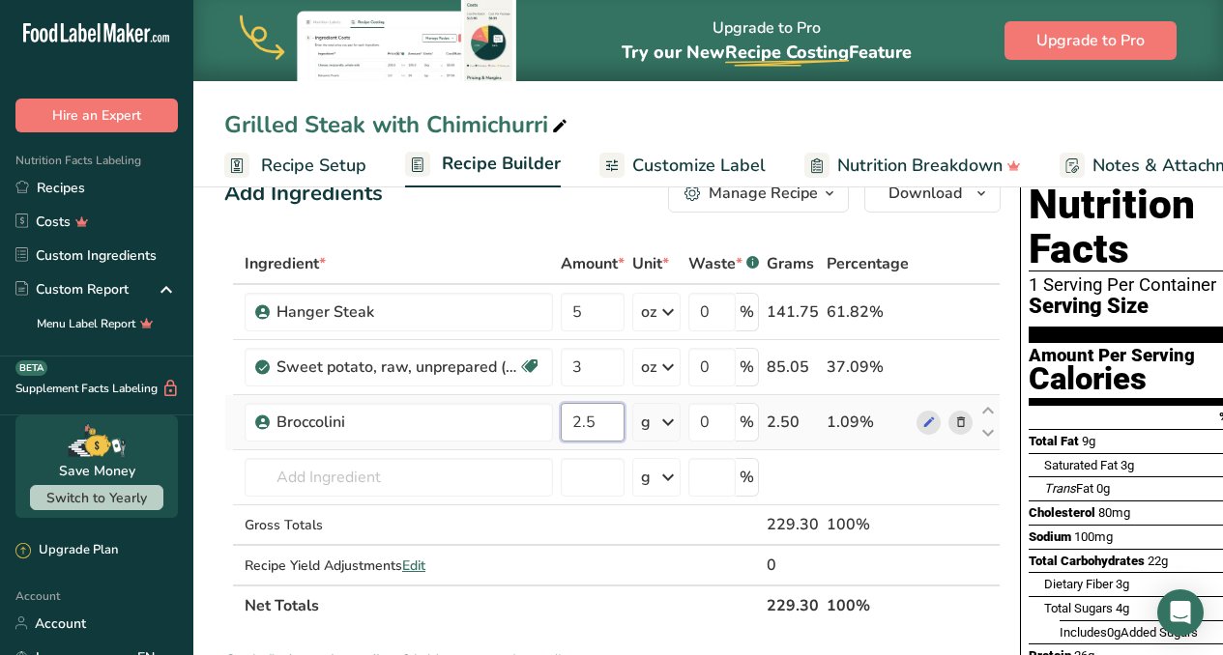
type input "2.5"
click at [675, 420] on div "Ingredient * Amount * Unit * Waste * .a-a{fill:#347362;}.b-a{fill:#fff;} Grams …" at bounding box center [612, 435] width 776 height 383
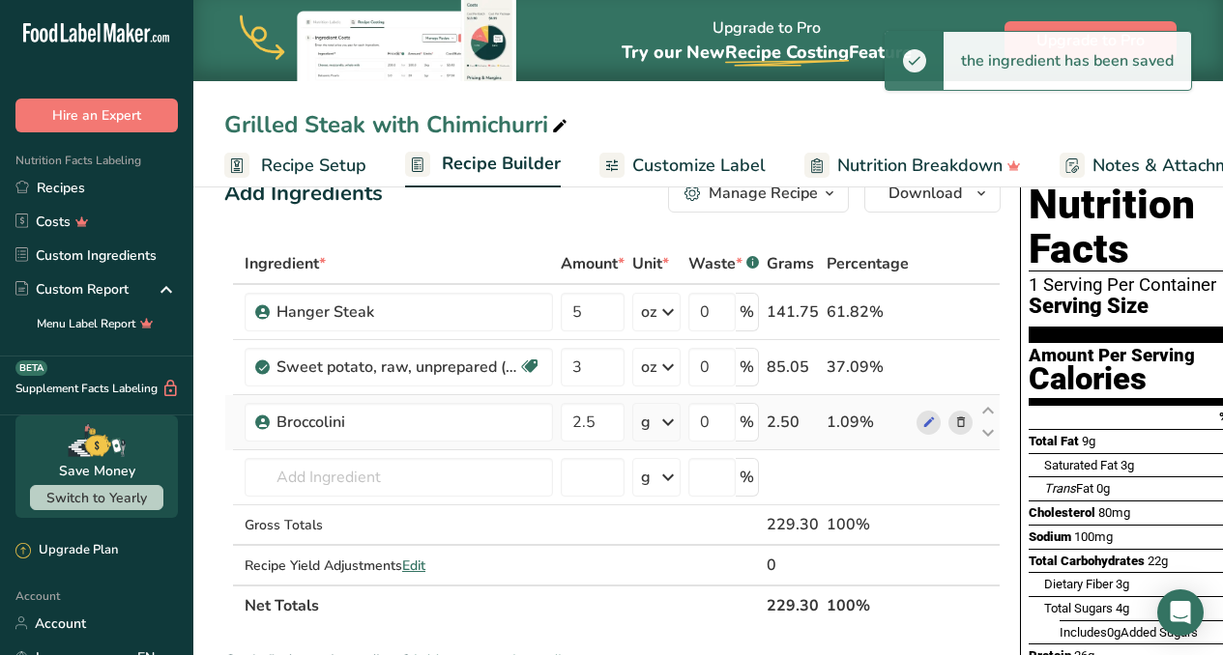
click at [675, 420] on icon at bounding box center [667, 422] width 23 height 35
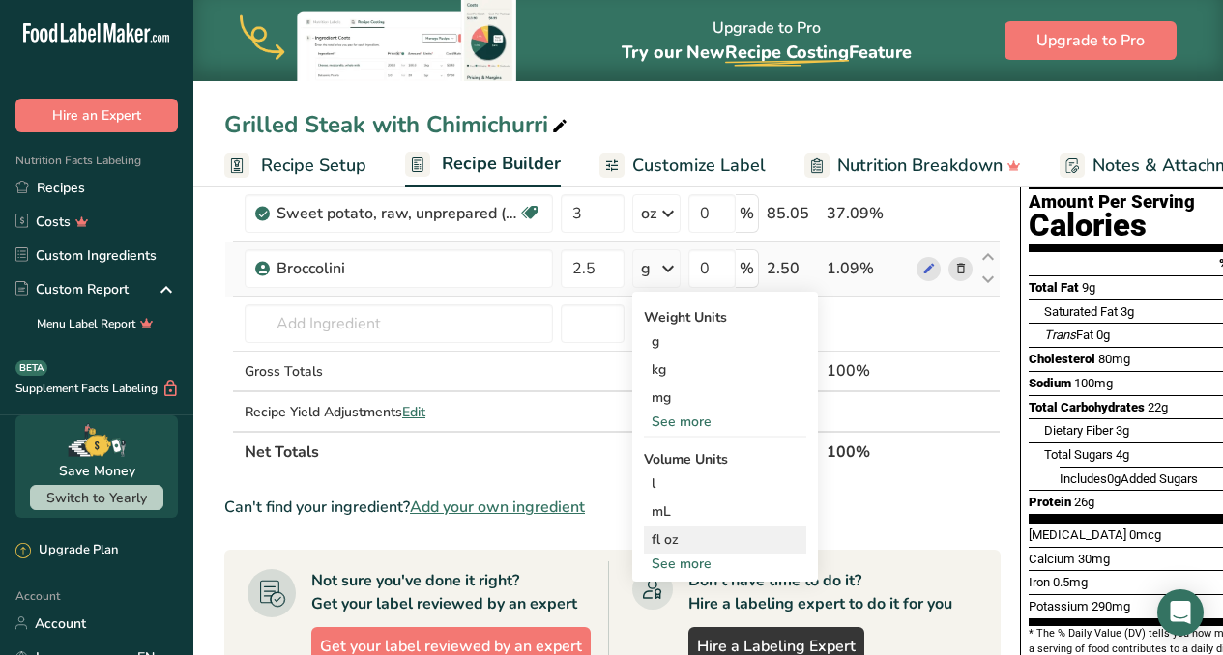
scroll to position [198, 0]
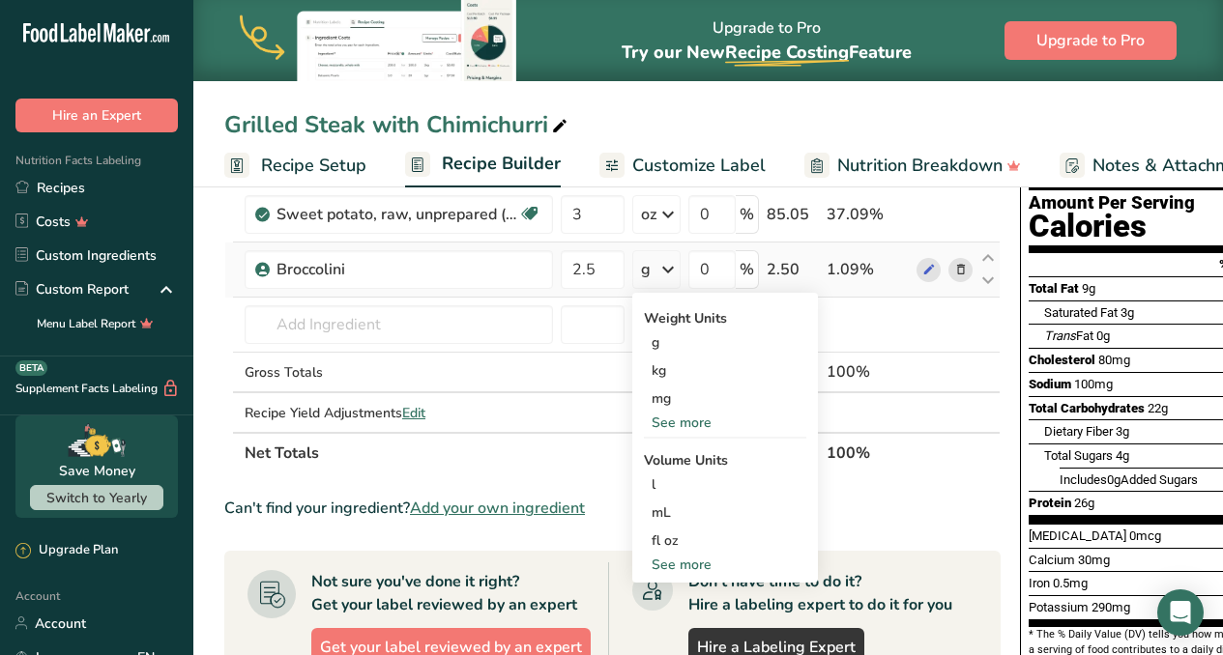
click at [695, 421] on div "See more" at bounding box center [725, 423] width 162 height 20
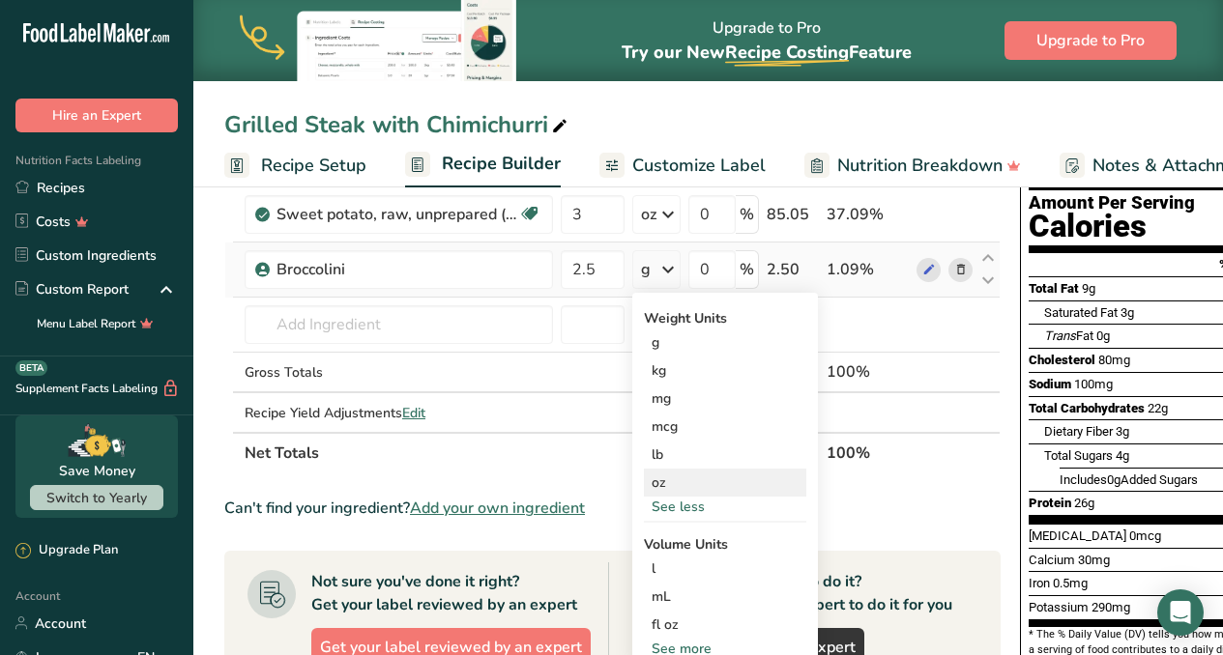
click at [661, 487] on div "oz" at bounding box center [725, 483] width 162 height 28
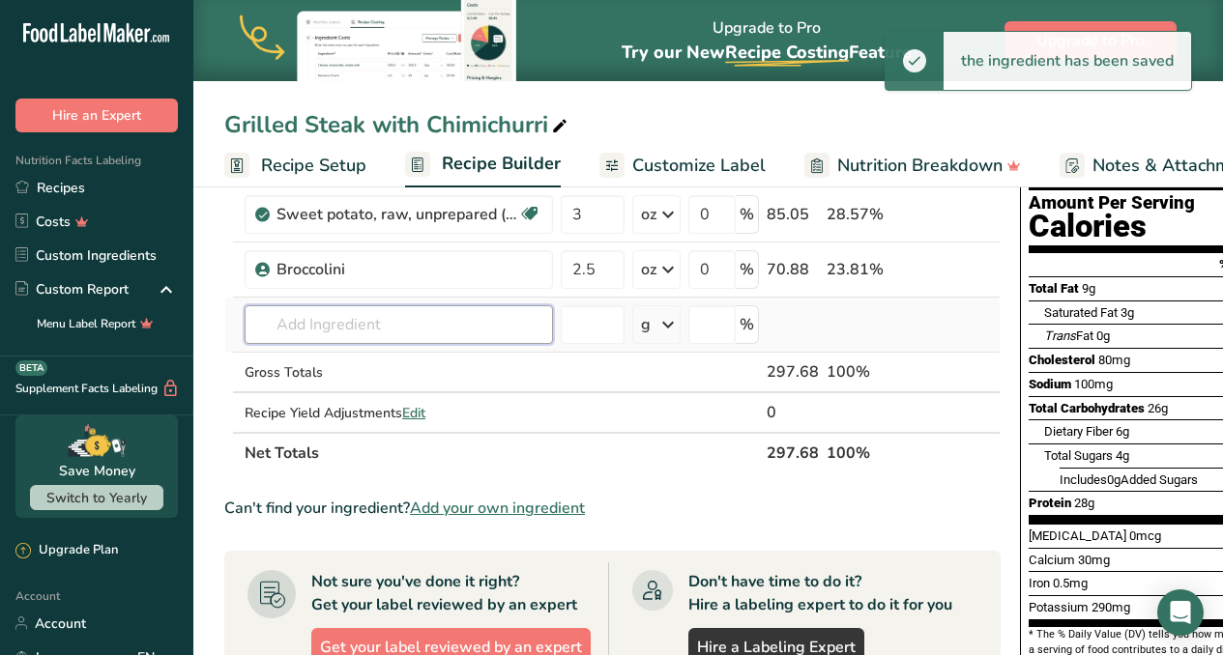
click at [377, 333] on input "text" at bounding box center [399, 324] width 308 height 39
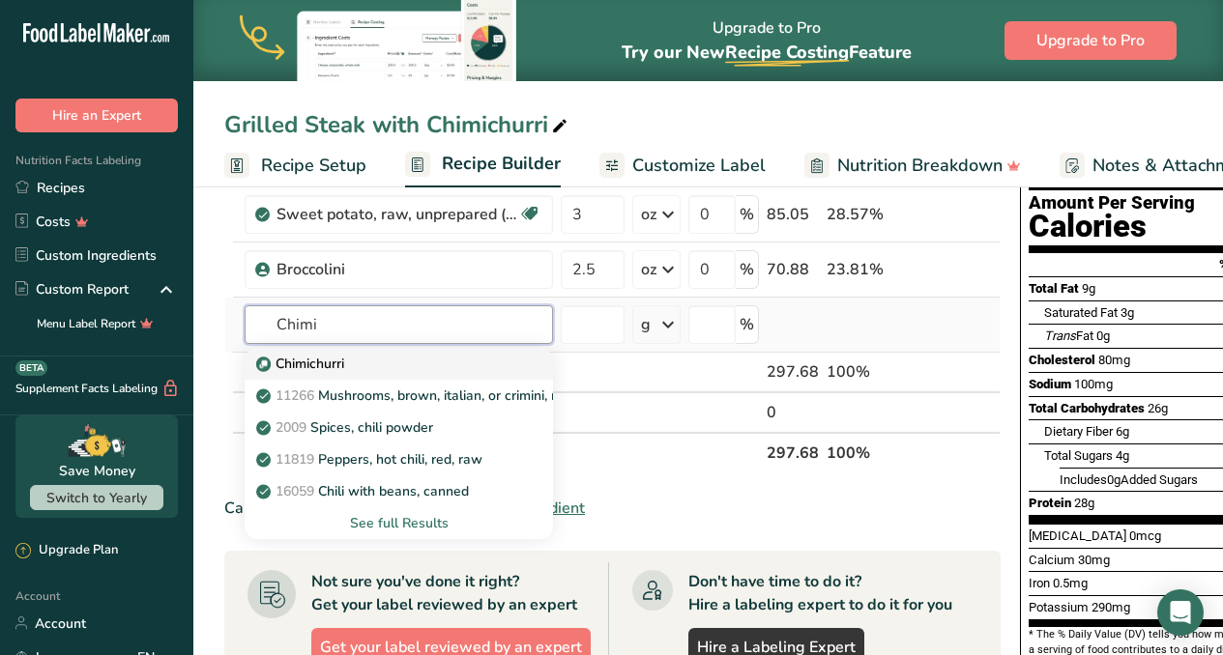
type input "Chimi"
click at [305, 366] on p "Chimichurri" at bounding box center [302, 364] width 84 height 20
type input "Chimichurri"
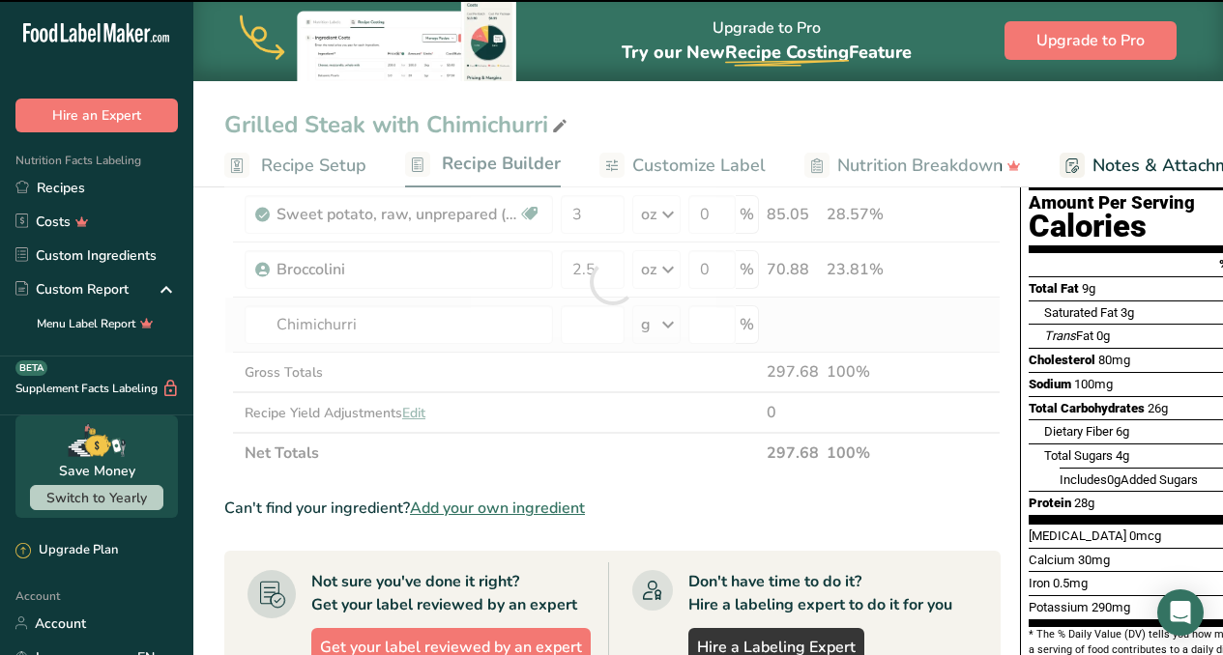
type input "0"
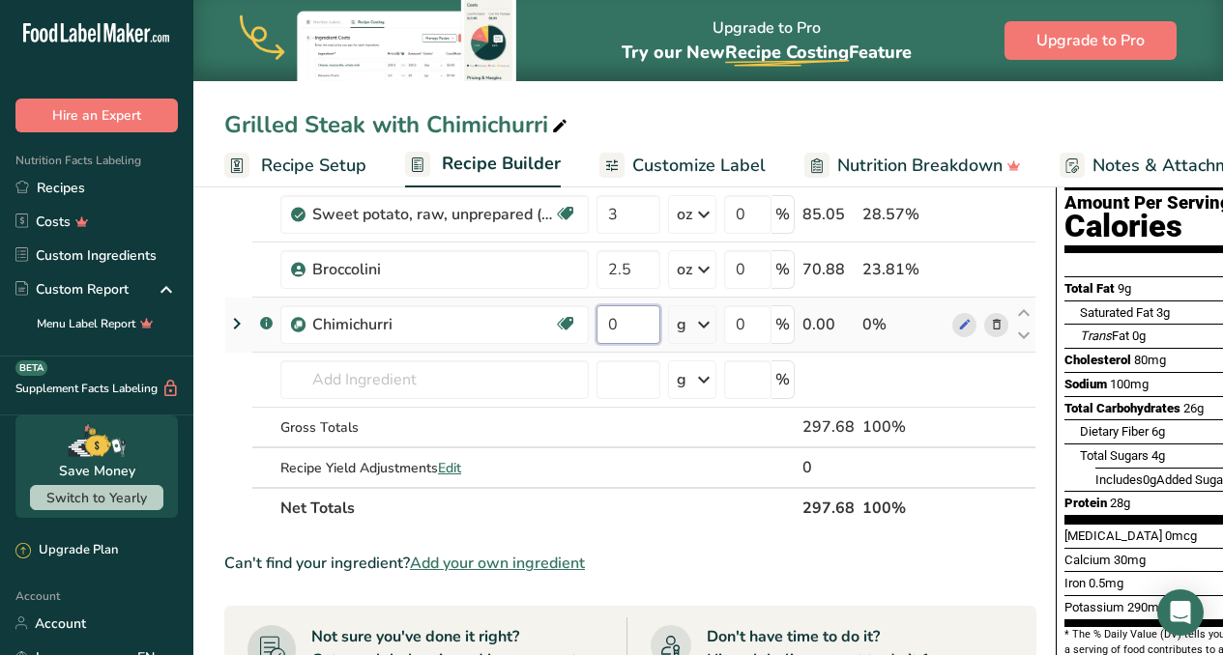
click at [637, 320] on input "0" at bounding box center [628, 324] width 64 height 39
type input "1"
click at [703, 327] on div "Ingredient * Amount * Unit * Waste * .a-a{fill:#347362;}.b-a{fill:#fff;} Grams …" at bounding box center [630, 310] width 812 height 438
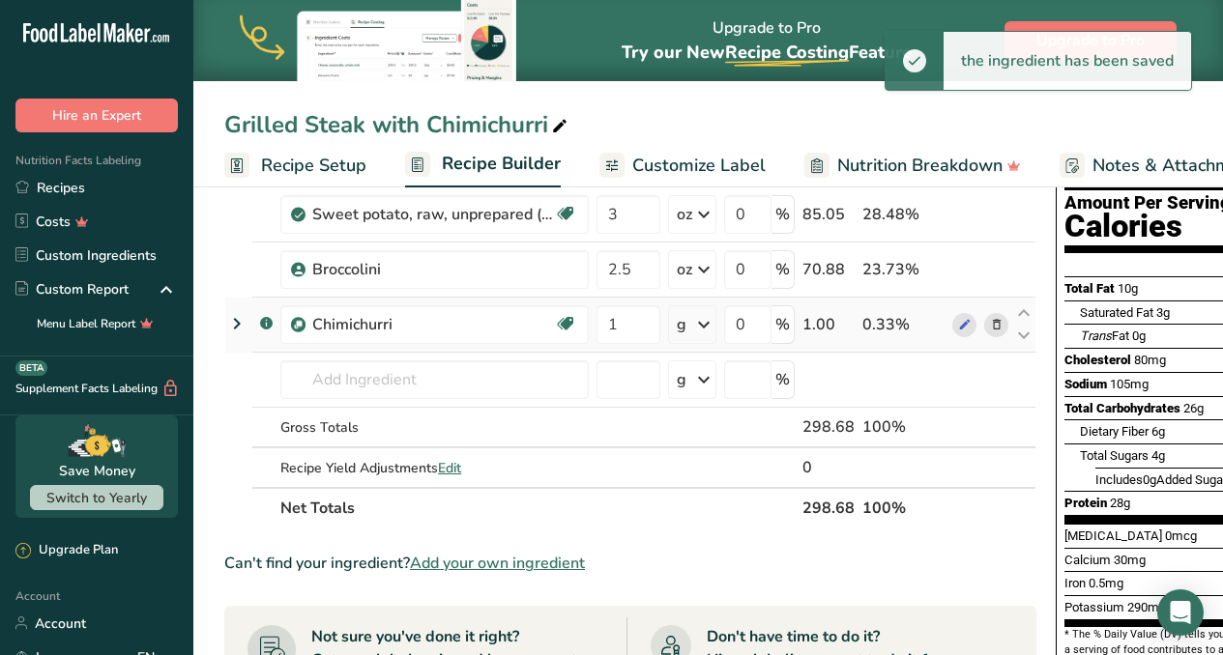
click at [707, 330] on icon at bounding box center [703, 324] width 23 height 35
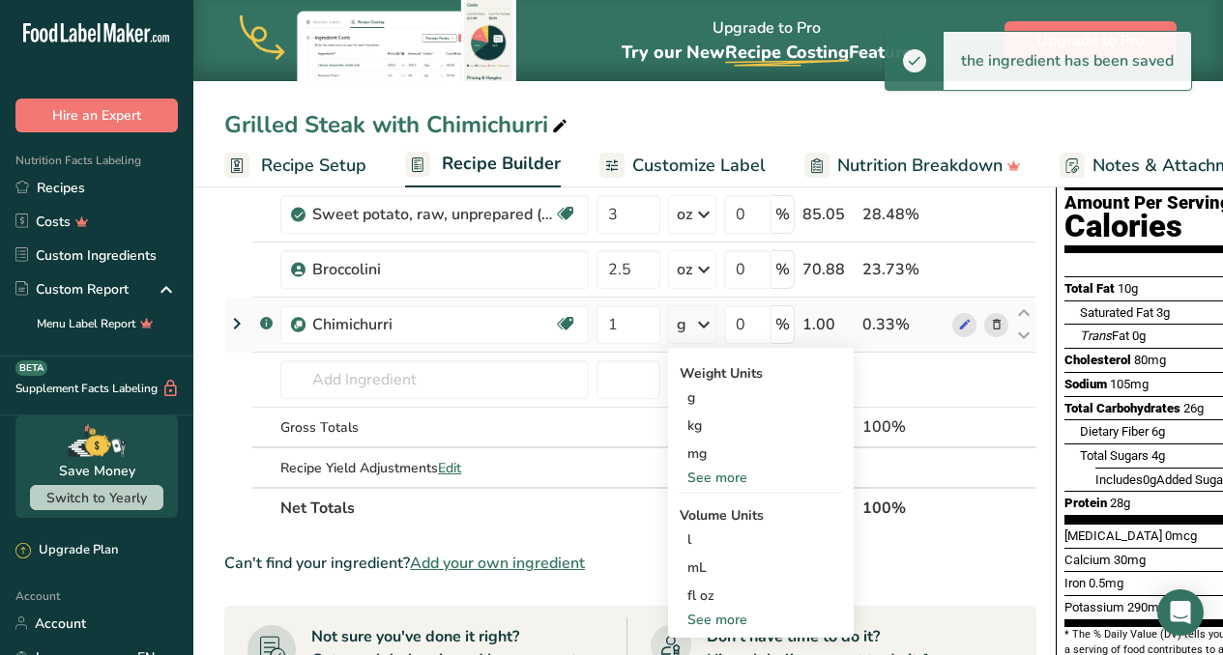
click at [726, 470] on div "See more" at bounding box center [760, 478] width 162 height 20
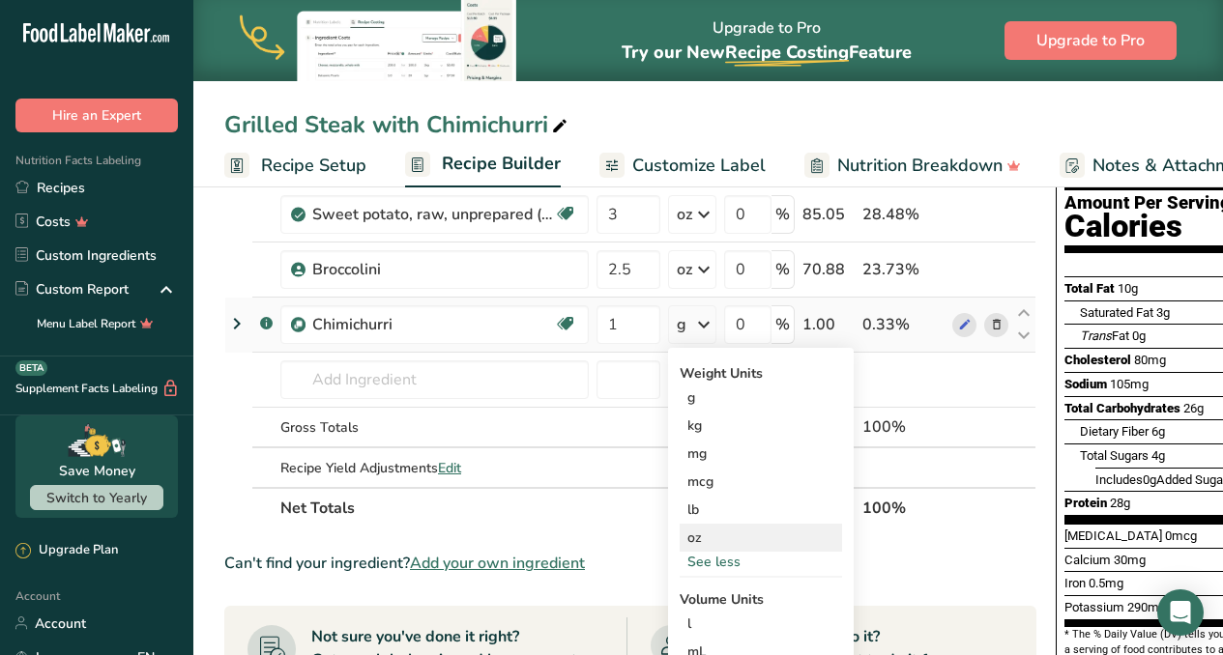
click at [700, 541] on div "oz" at bounding box center [760, 538] width 162 height 28
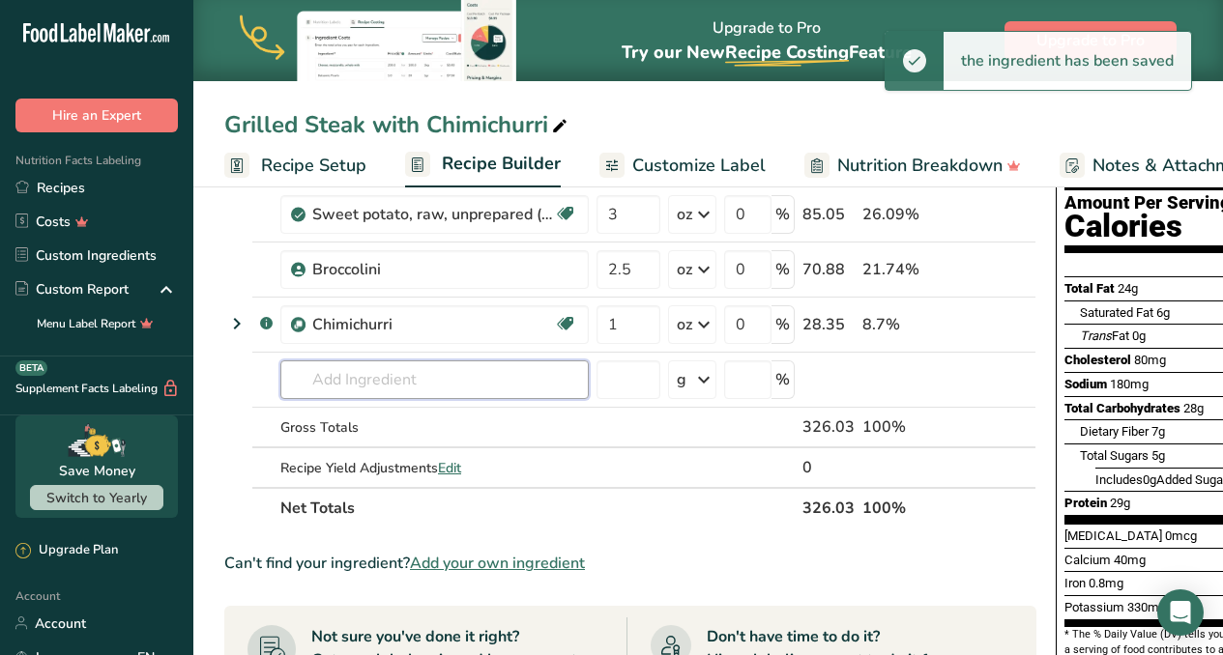
click at [382, 391] on input "text" at bounding box center [434, 380] width 308 height 39
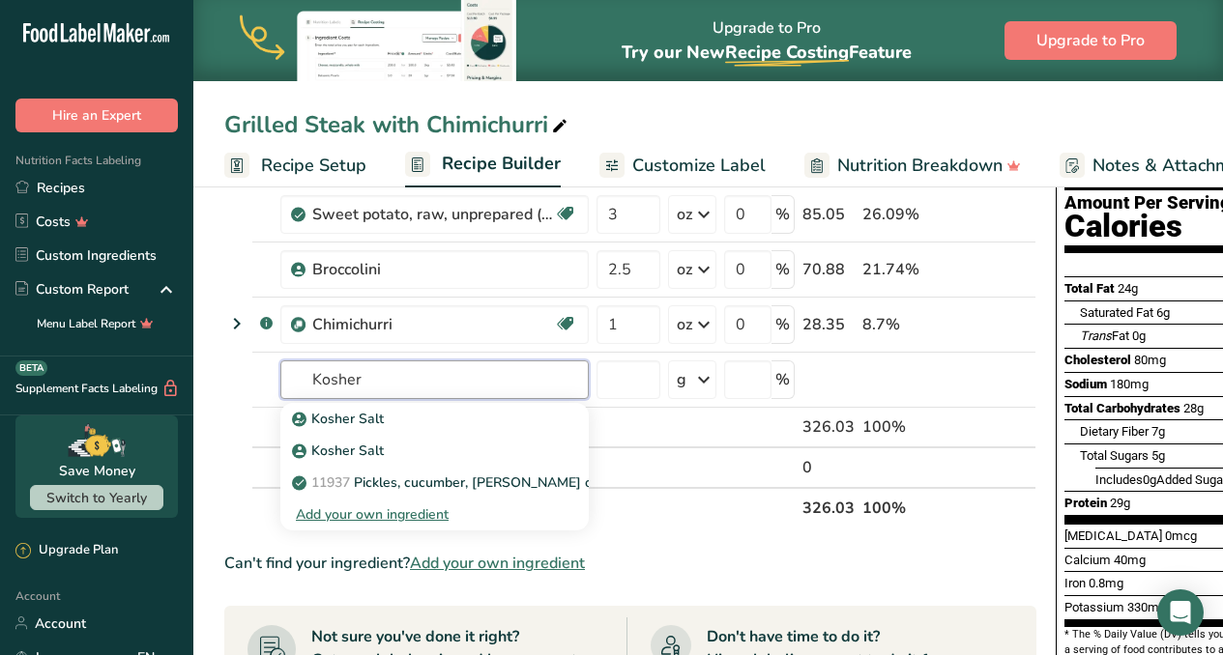
scroll to position [194, 0]
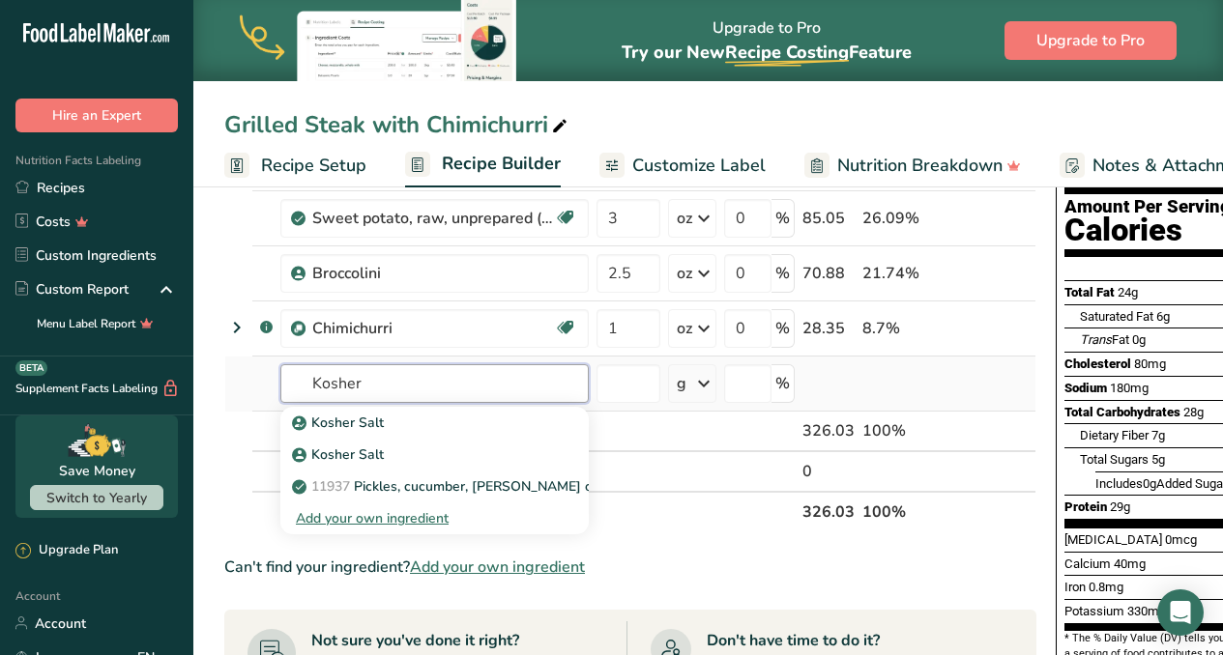
drag, startPoint x: 432, startPoint y: 379, endPoint x: 278, endPoint y: 380, distance: 153.7
click at [278, 380] on td "Kosher Kosher Salt Kosher Salt 11937 Pickles, cucumber, dill or kosher dill Add…" at bounding box center [434, 384] width 316 height 55
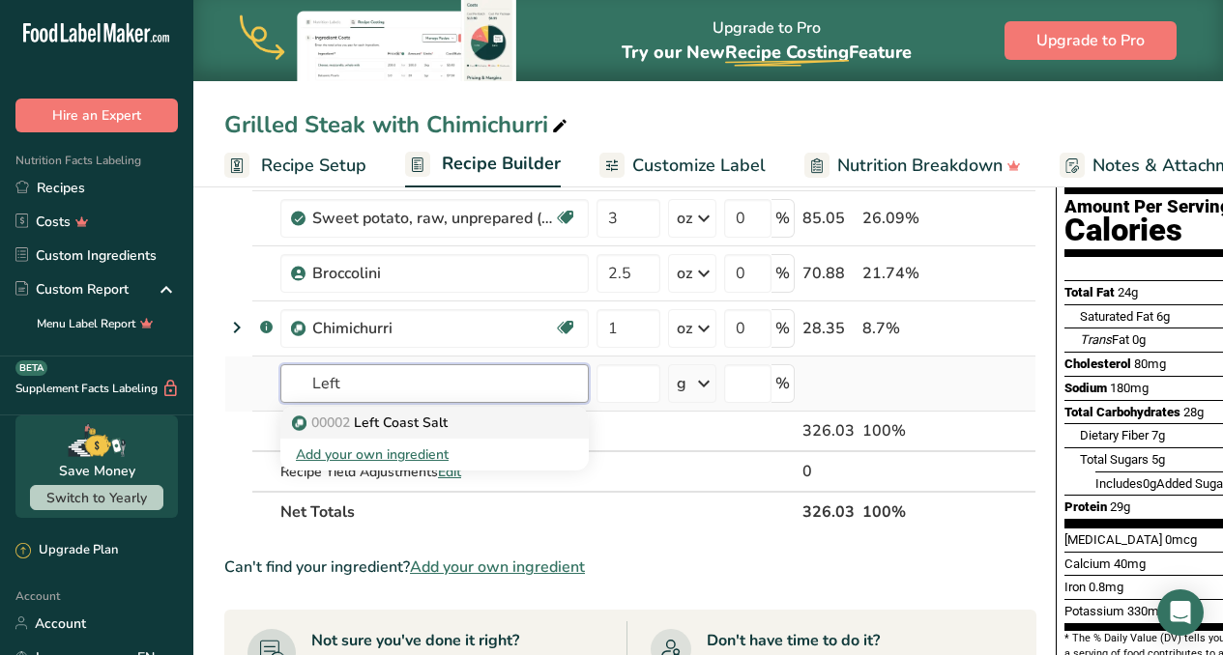
type input "Left"
click at [370, 419] on p "00002 Left Coast [GEOGRAPHIC_DATA]" at bounding box center [372, 423] width 152 height 20
type input "Left Coast Salt"
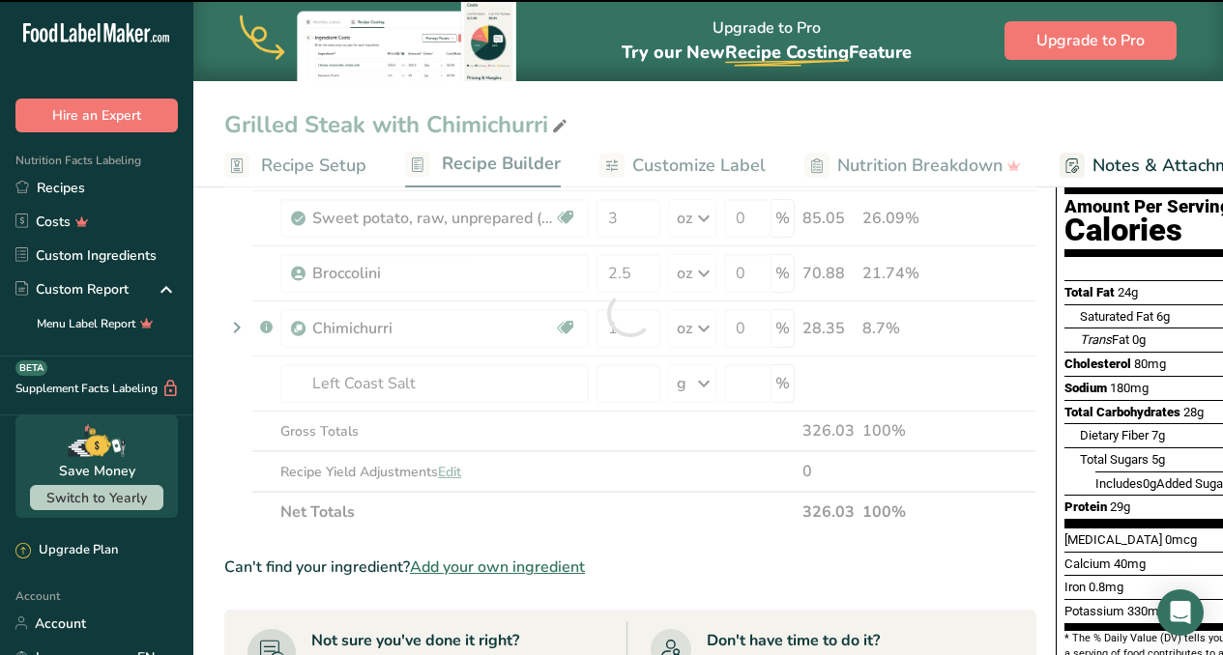
type input "0"
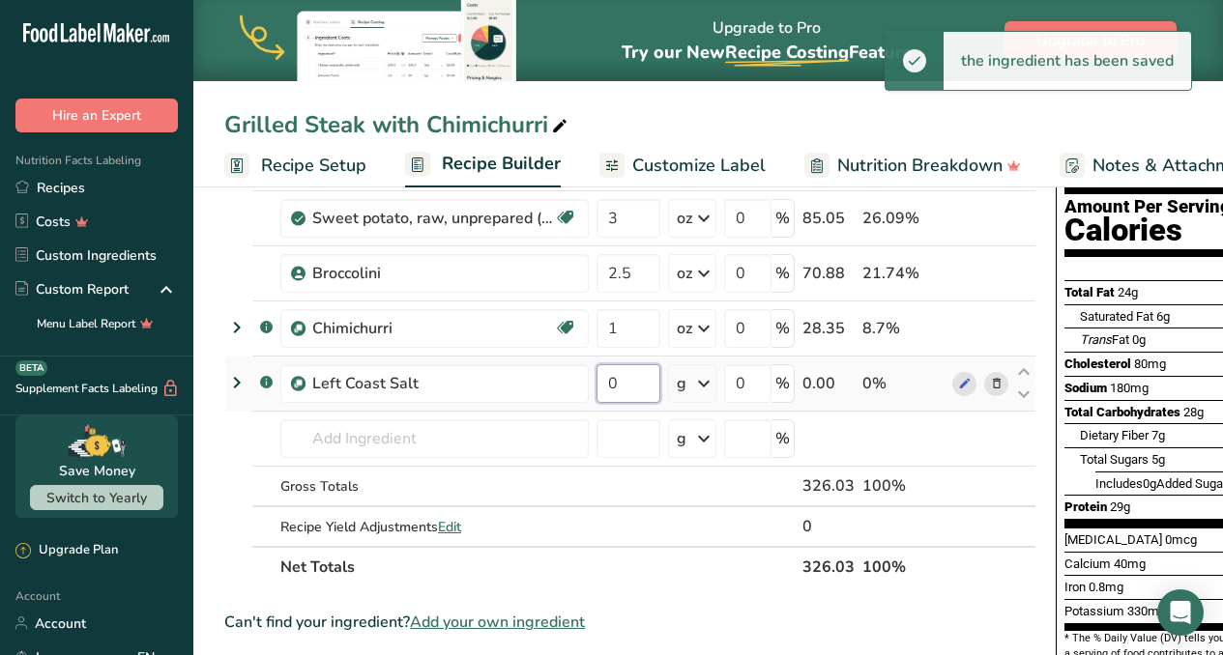
click at [634, 382] on input "0" at bounding box center [628, 383] width 64 height 39
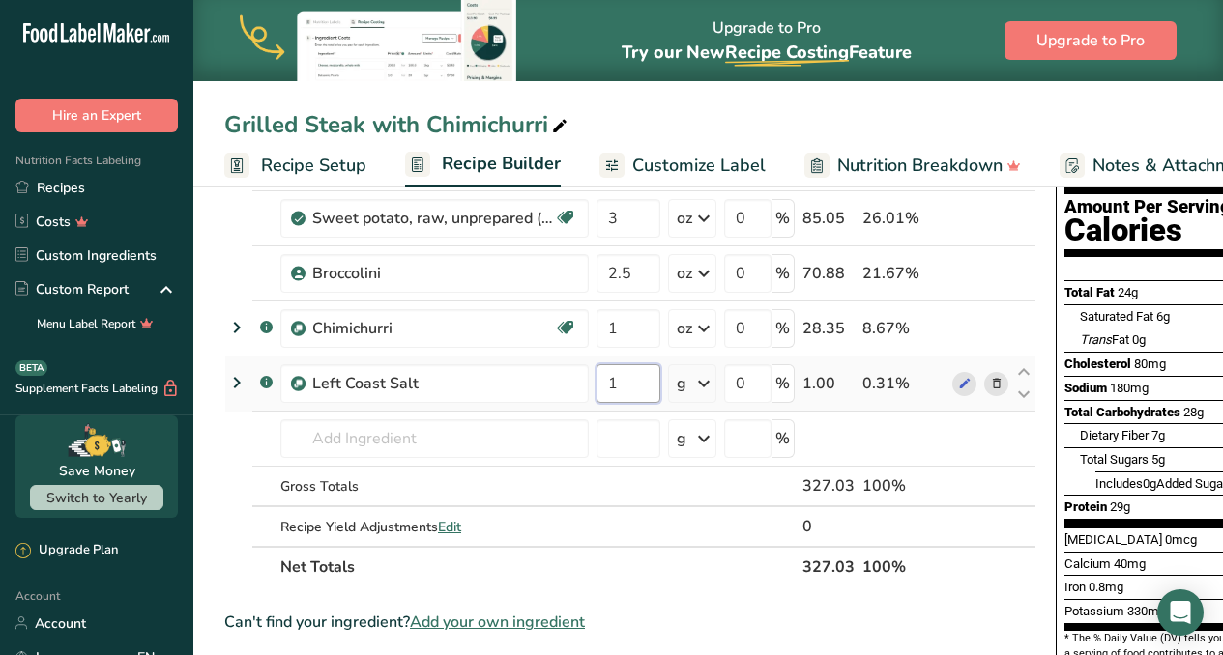
type input "1"
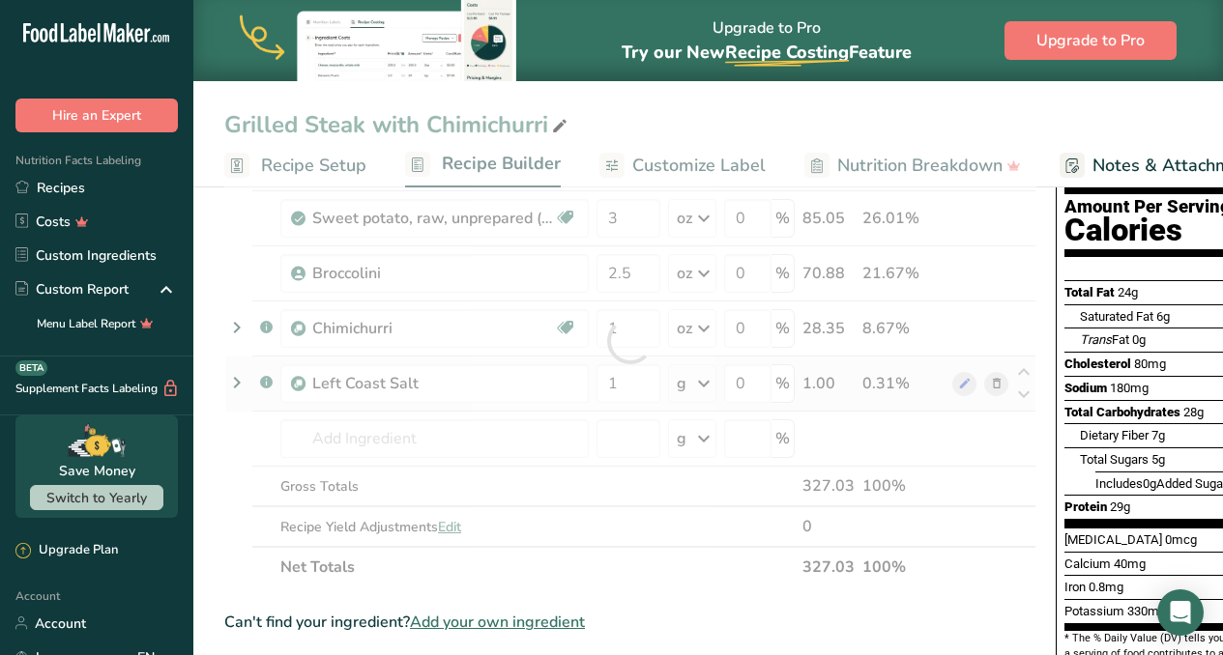
click at [703, 387] on div "Ingredient * Amount * Unit * Waste * .a-a{fill:#347362;}.b-a{fill:#fff;} Grams …" at bounding box center [630, 341] width 812 height 493
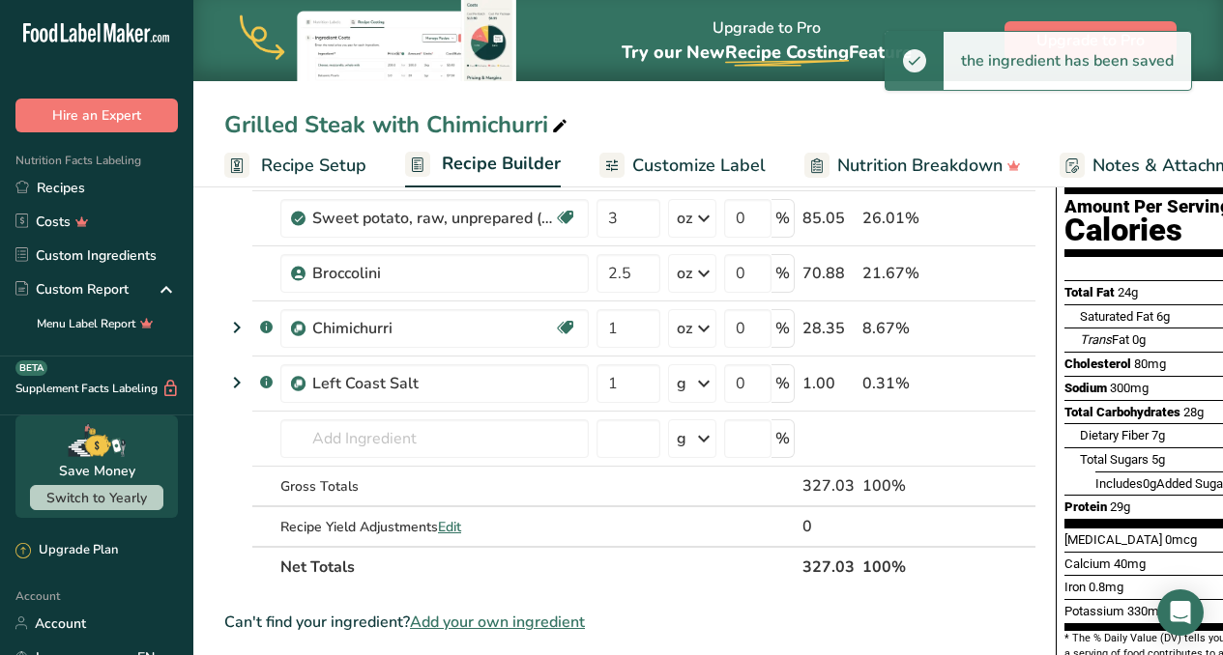
click at [703, 387] on icon at bounding box center [703, 383] width 23 height 35
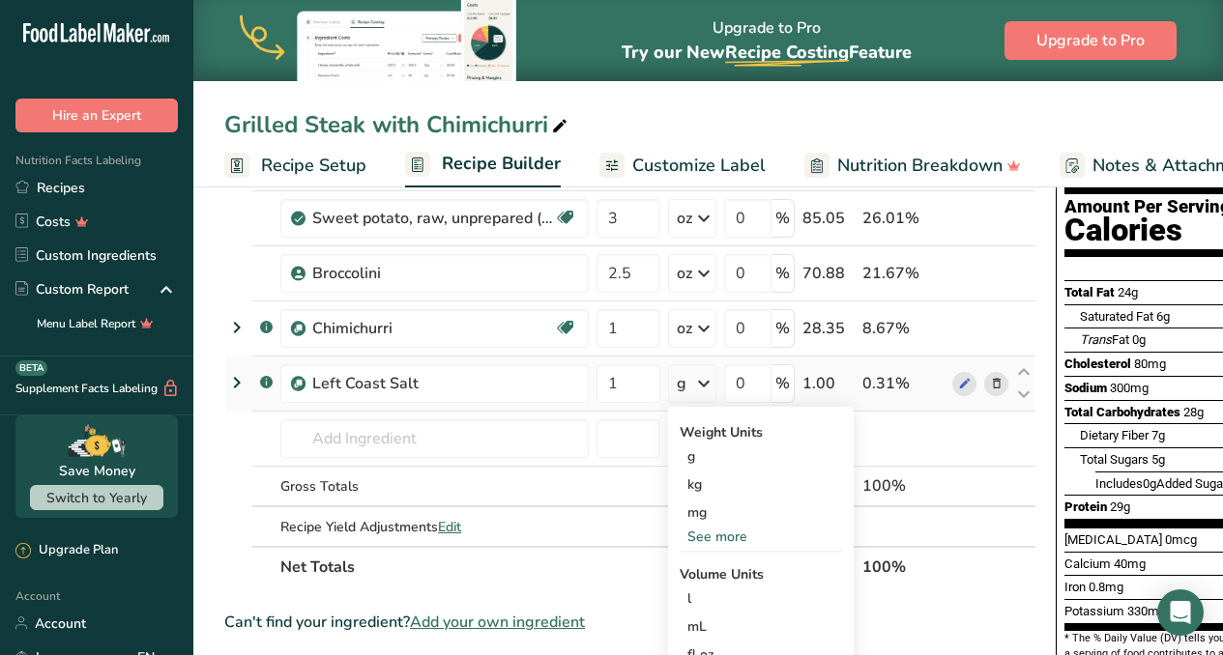
click at [723, 536] on div "See more" at bounding box center [760, 537] width 162 height 20
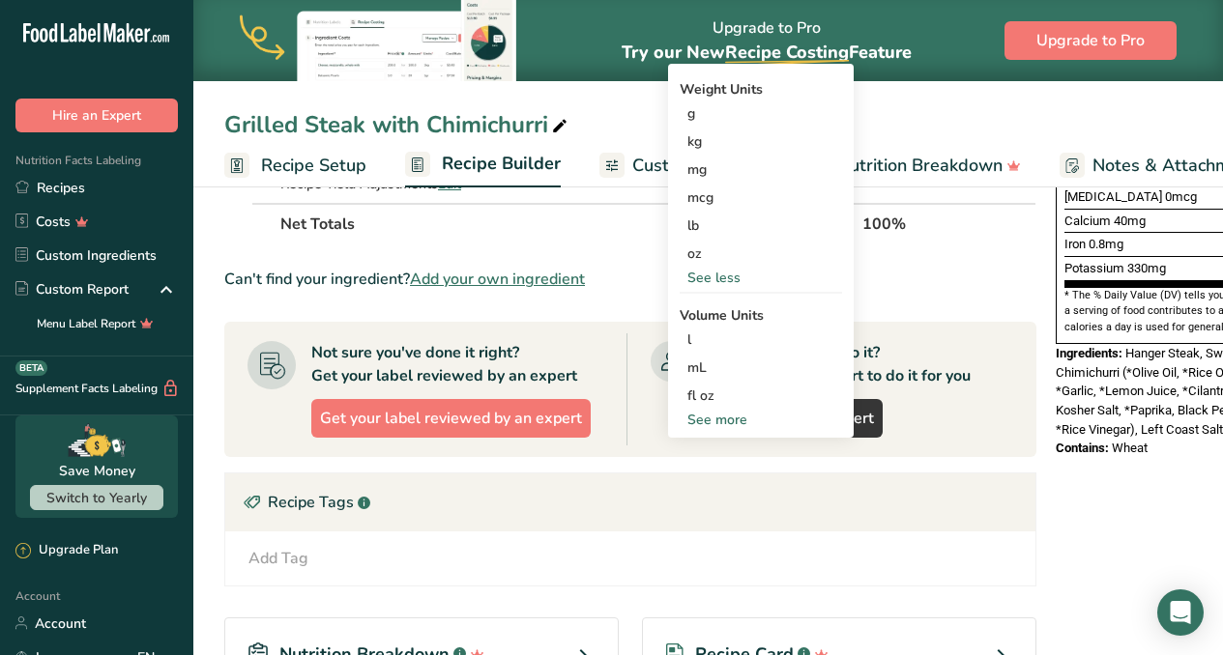
scroll to position [537, 0]
click at [725, 422] on div "See more" at bounding box center [760, 420] width 162 height 20
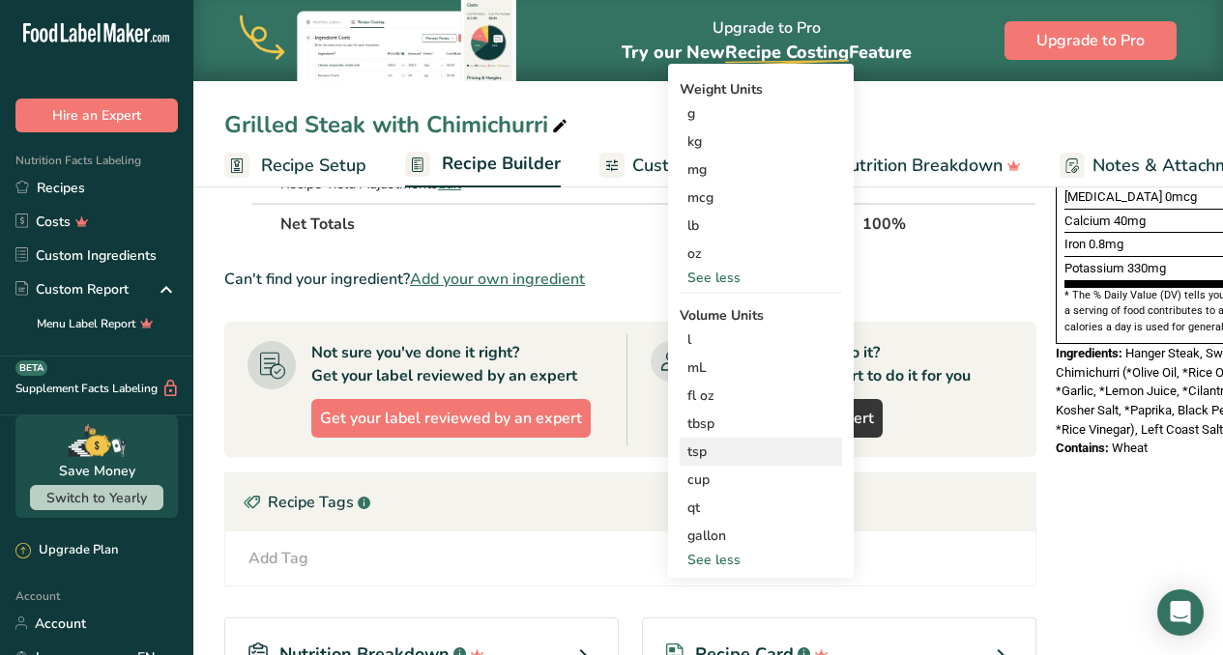
click at [718, 449] on div "tsp" at bounding box center [760, 452] width 147 height 20
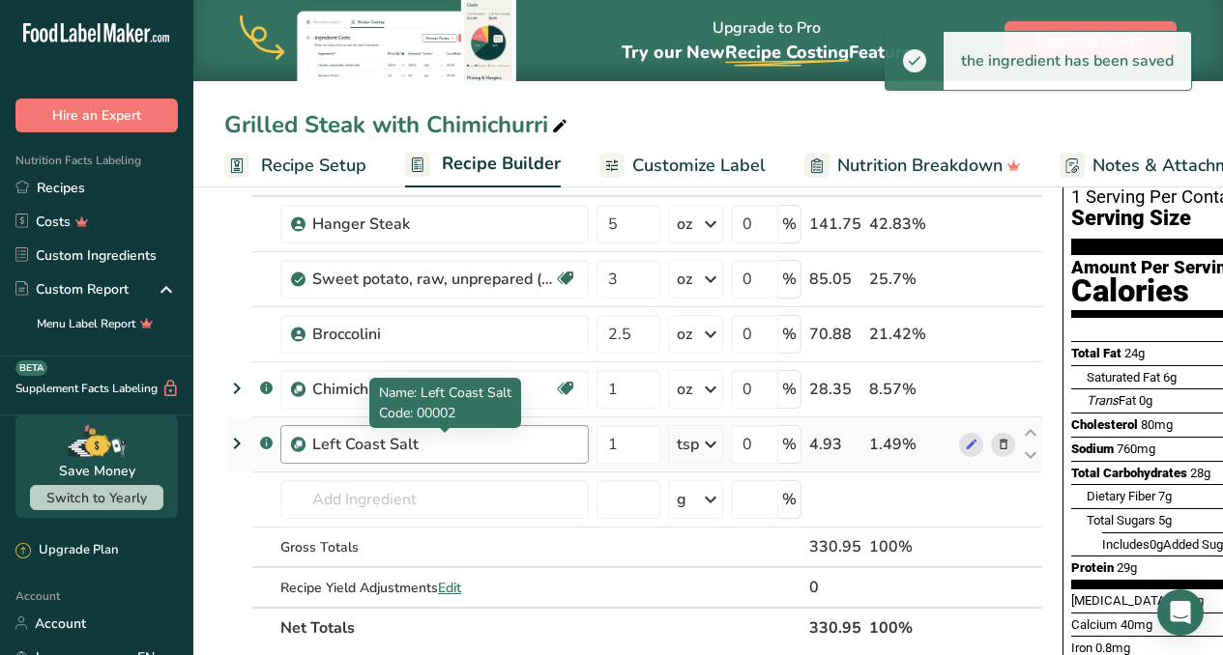
scroll to position [136, 0]
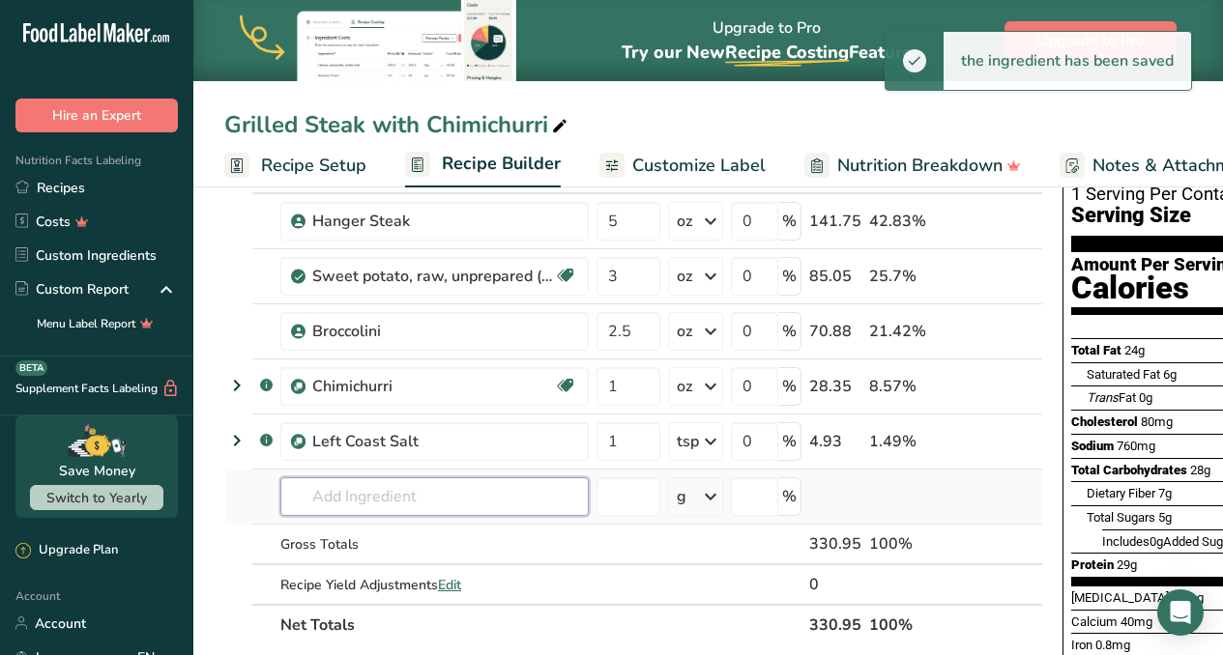
click at [437, 492] on input "text" at bounding box center [434, 496] width 308 height 39
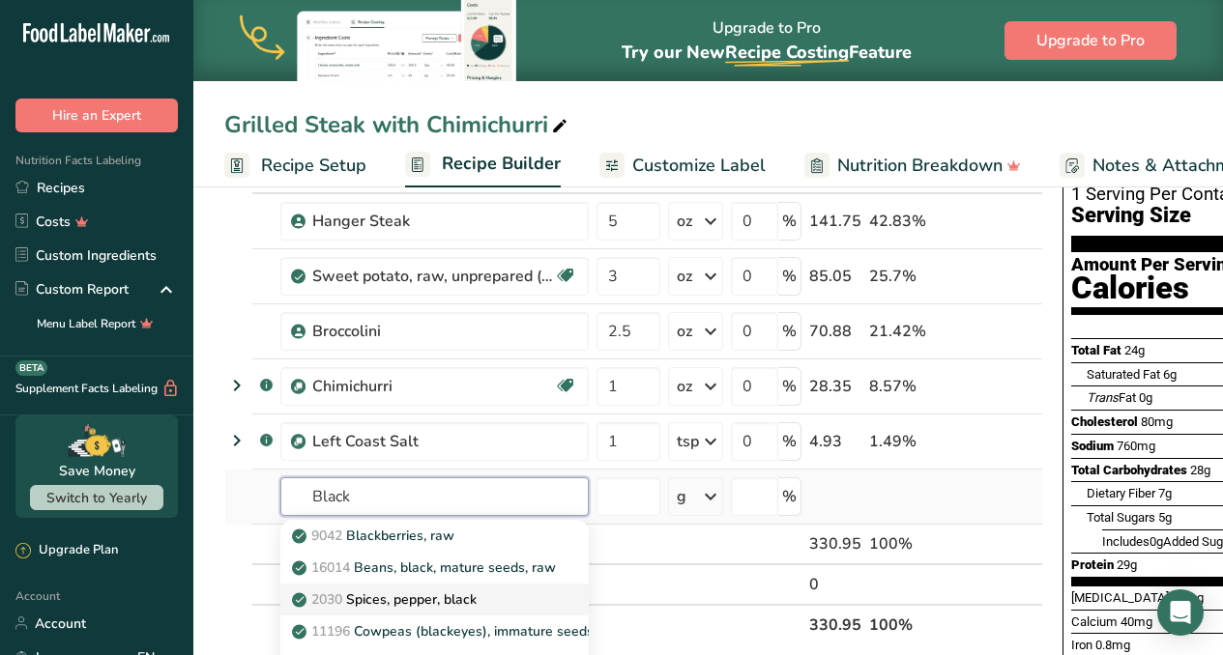
type input "Black"
click at [467, 592] on p "2030 Spices, pepper, black" at bounding box center [386, 600] width 181 height 20
type input "Spices, pepper, black"
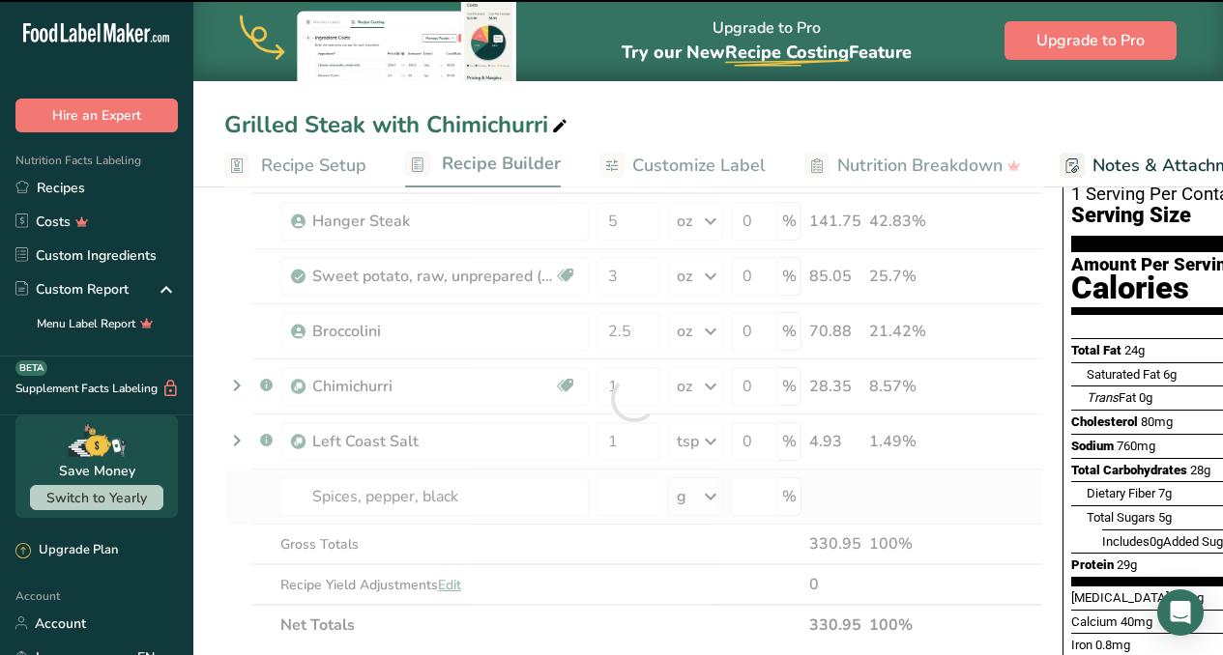
type input "0"
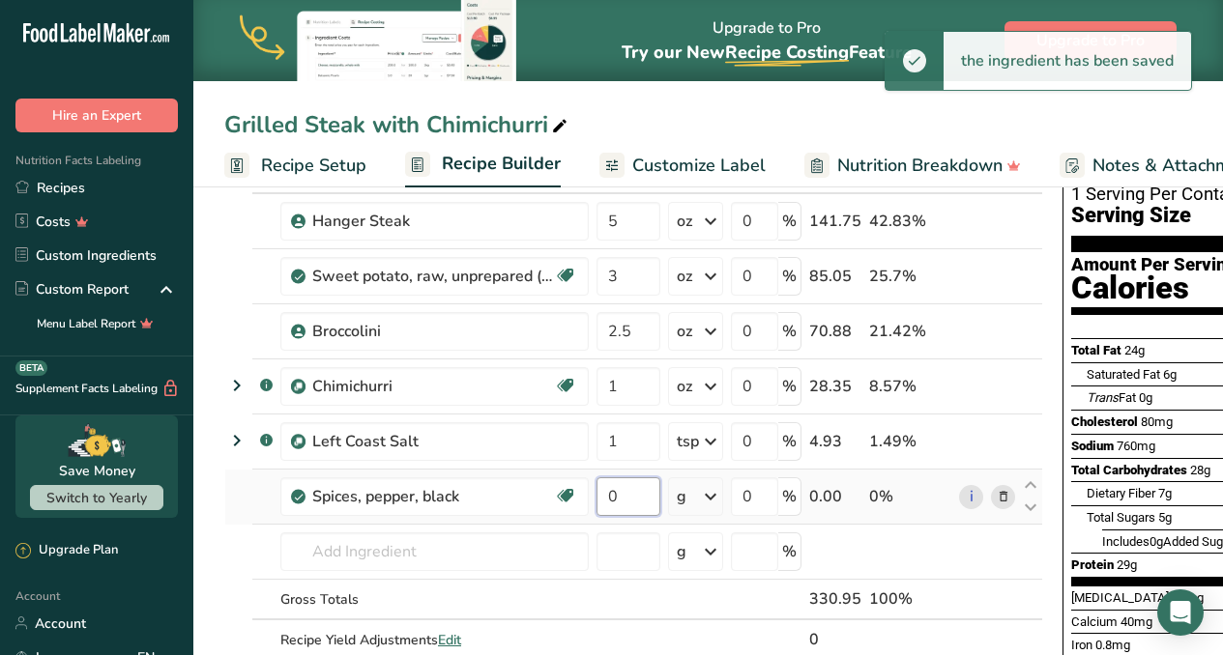
drag, startPoint x: 643, startPoint y: 494, endPoint x: 607, endPoint y: 495, distance: 35.8
click at [607, 495] on input "0" at bounding box center [628, 496] width 64 height 39
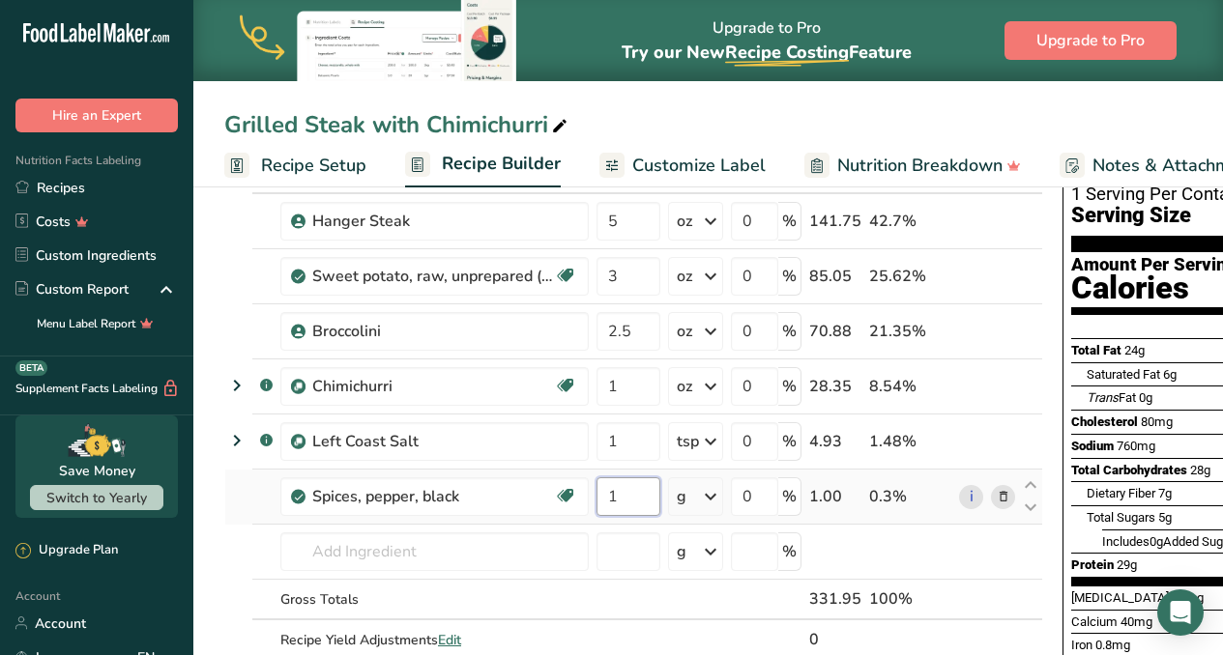
type input "1"
click at [712, 497] on div "Ingredient * Amount * Unit * Waste * .a-a{fill:#347362;}.b-a{fill:#fff;} Grams …" at bounding box center [633, 427] width 819 height 548
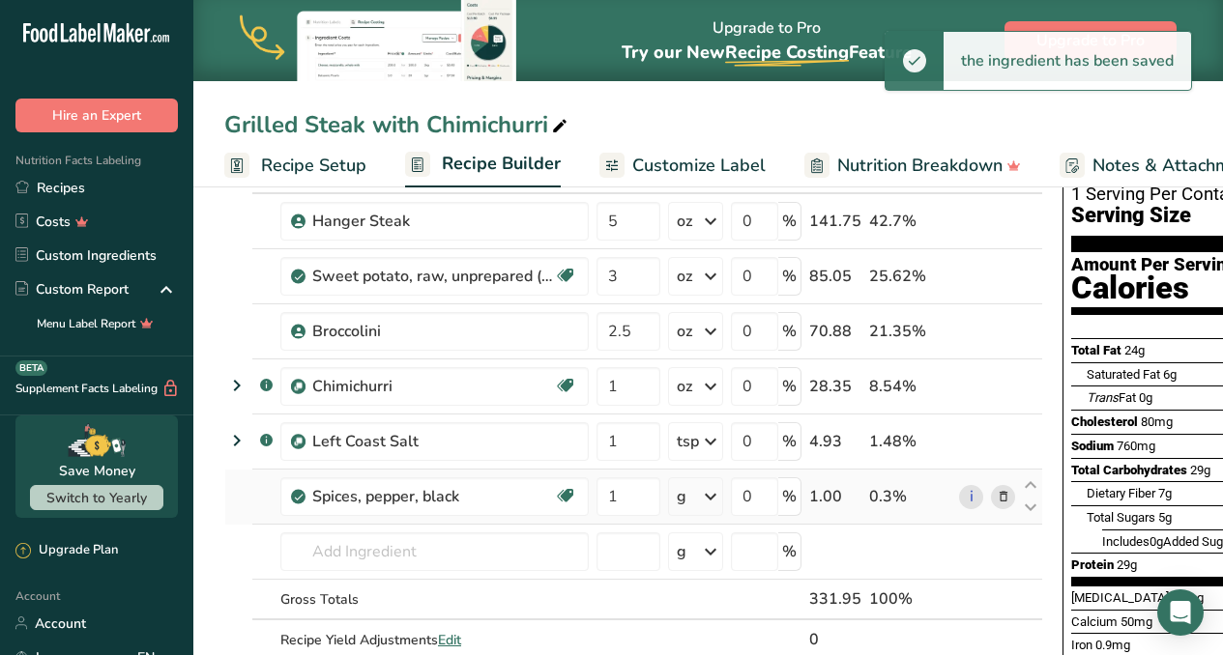
click at [710, 497] on icon at bounding box center [710, 496] width 23 height 35
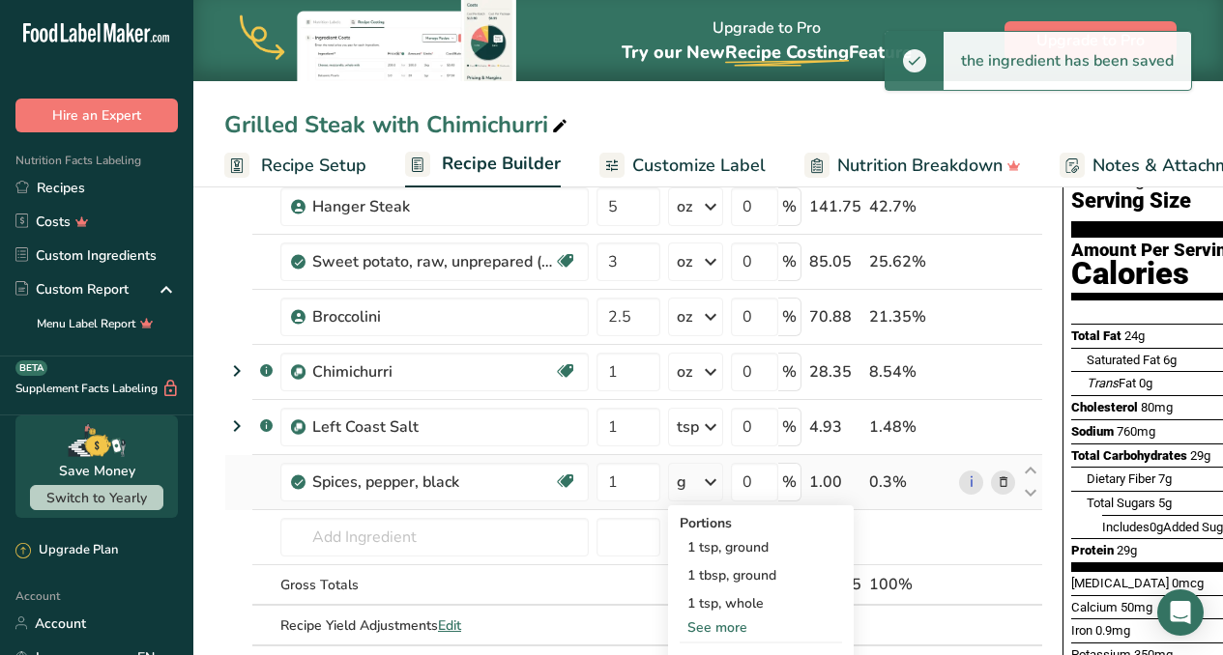
scroll to position [152, 0]
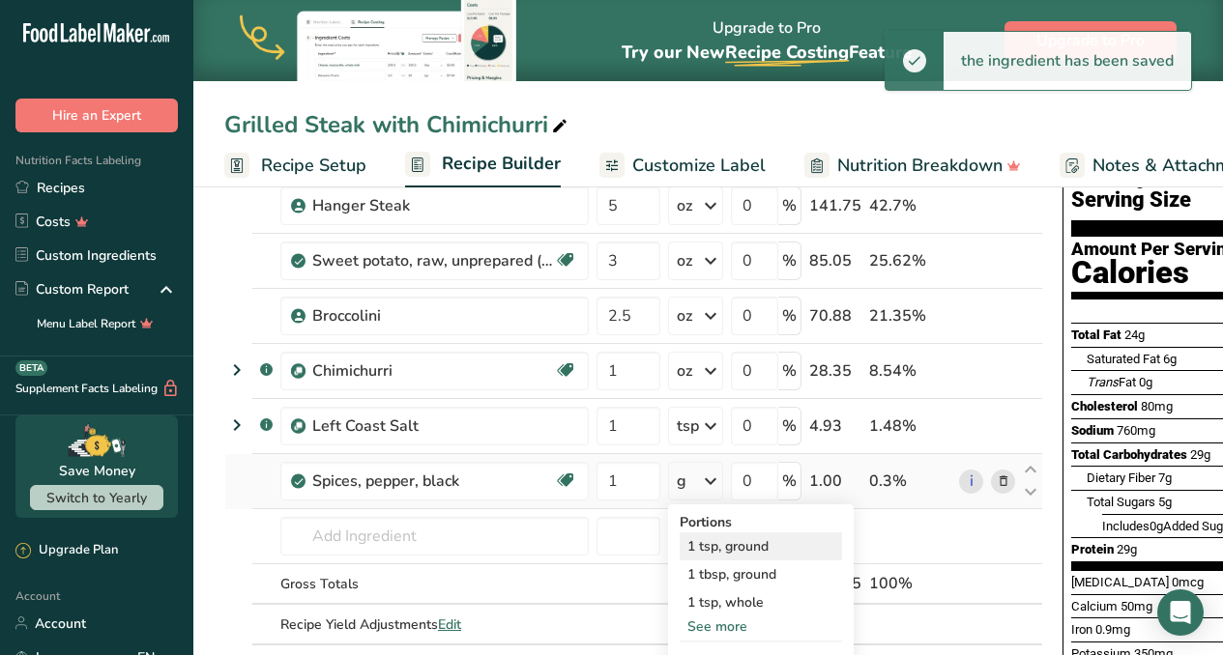
click at [717, 549] on div "1 tsp, ground" at bounding box center [760, 547] width 162 height 28
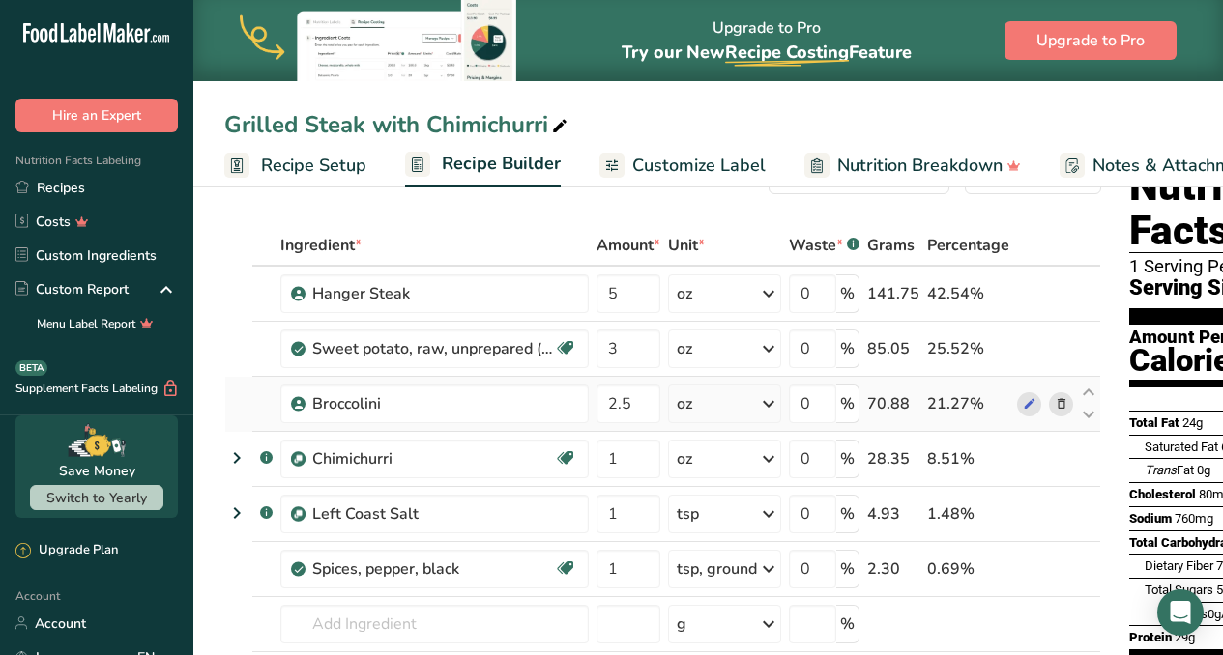
scroll to position [0, 0]
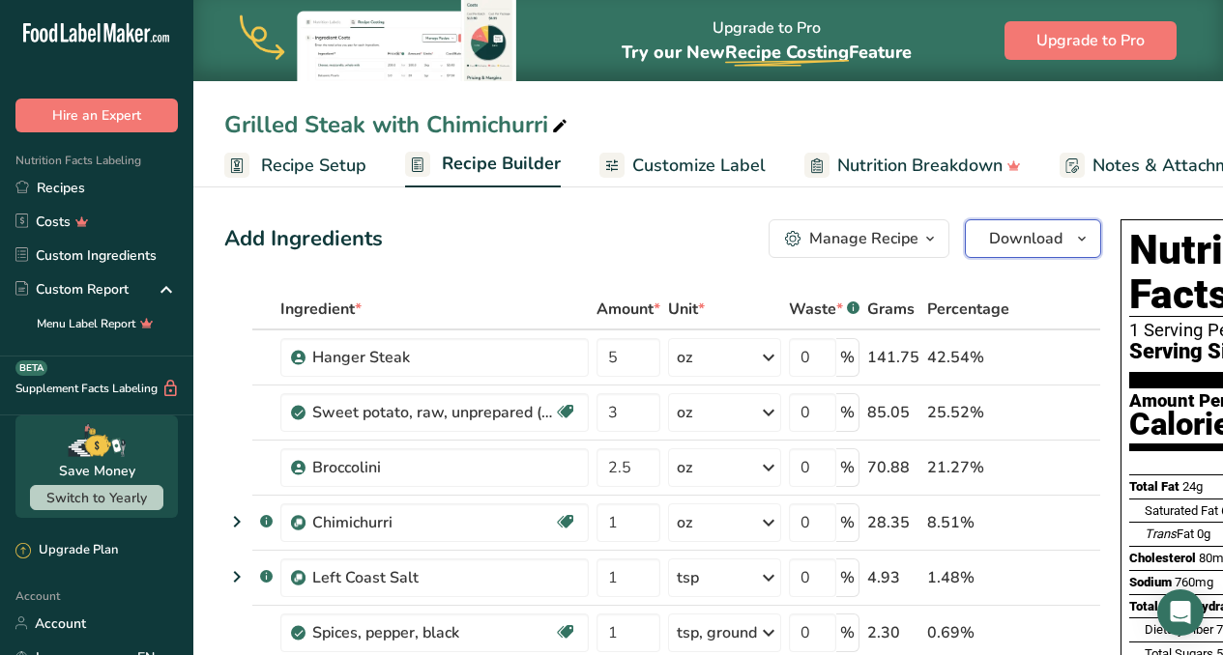
click at [1010, 241] on span "Download" at bounding box center [1025, 238] width 73 height 23
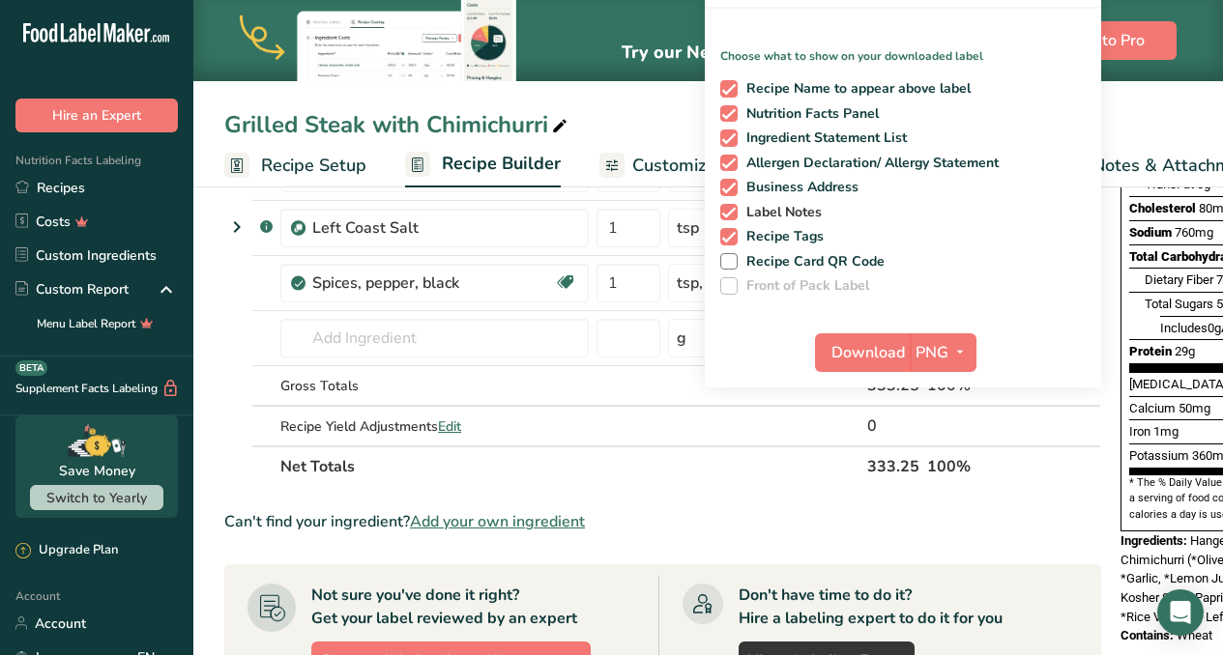
scroll to position [406, 0]
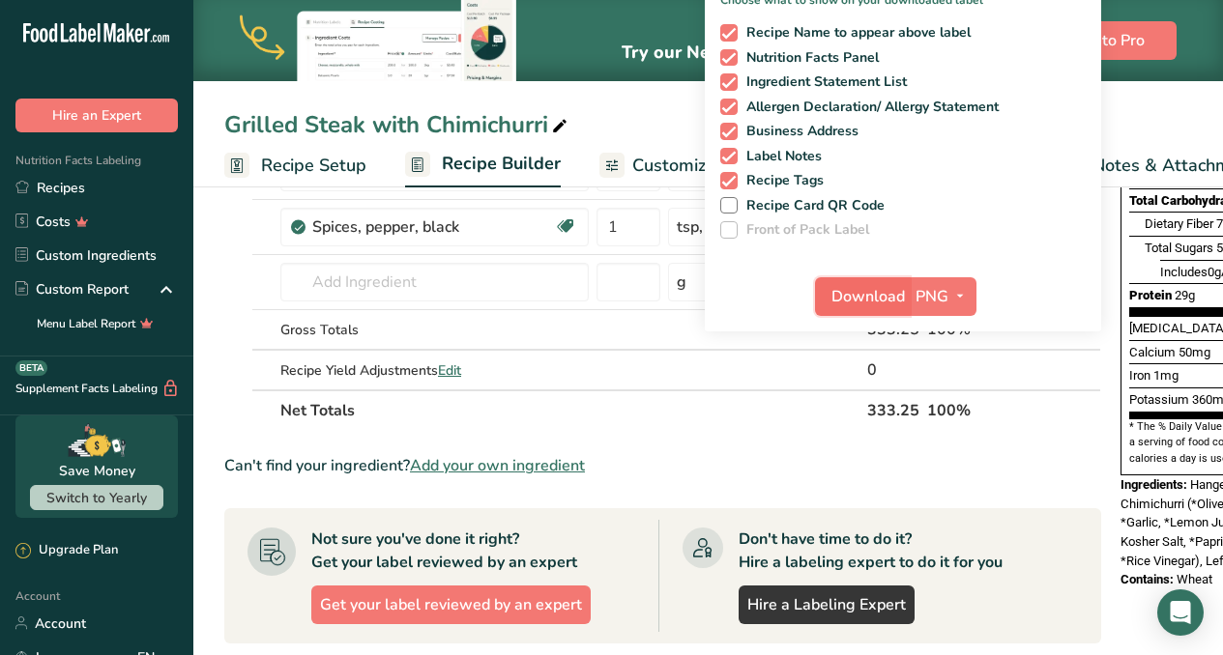
click at [874, 291] on span "Download" at bounding box center [867, 296] width 73 height 23
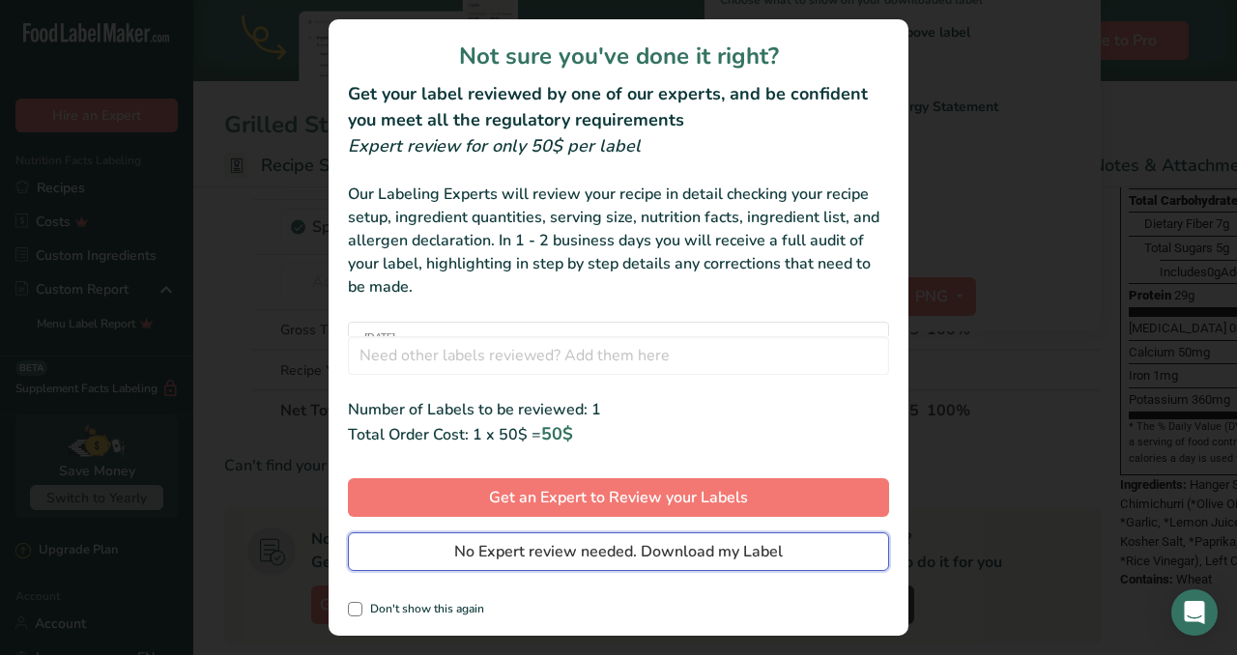
click at [669, 549] on span "No Expert review needed. Download my Label" at bounding box center [618, 551] width 329 height 23
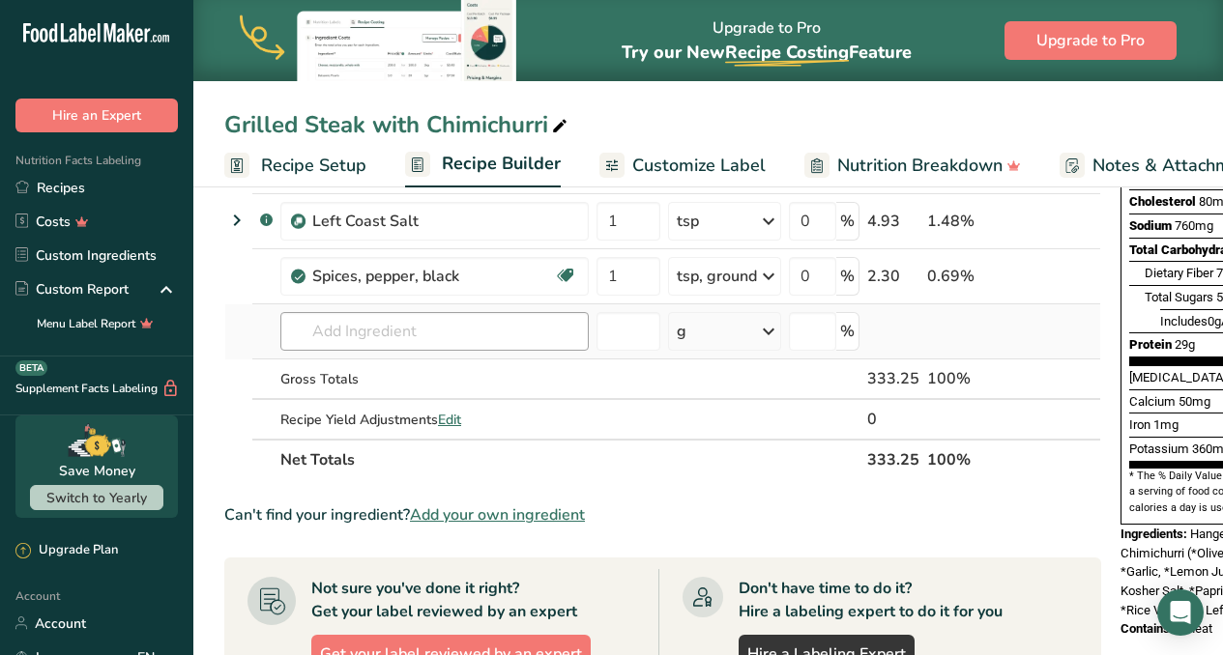
scroll to position [244, 0]
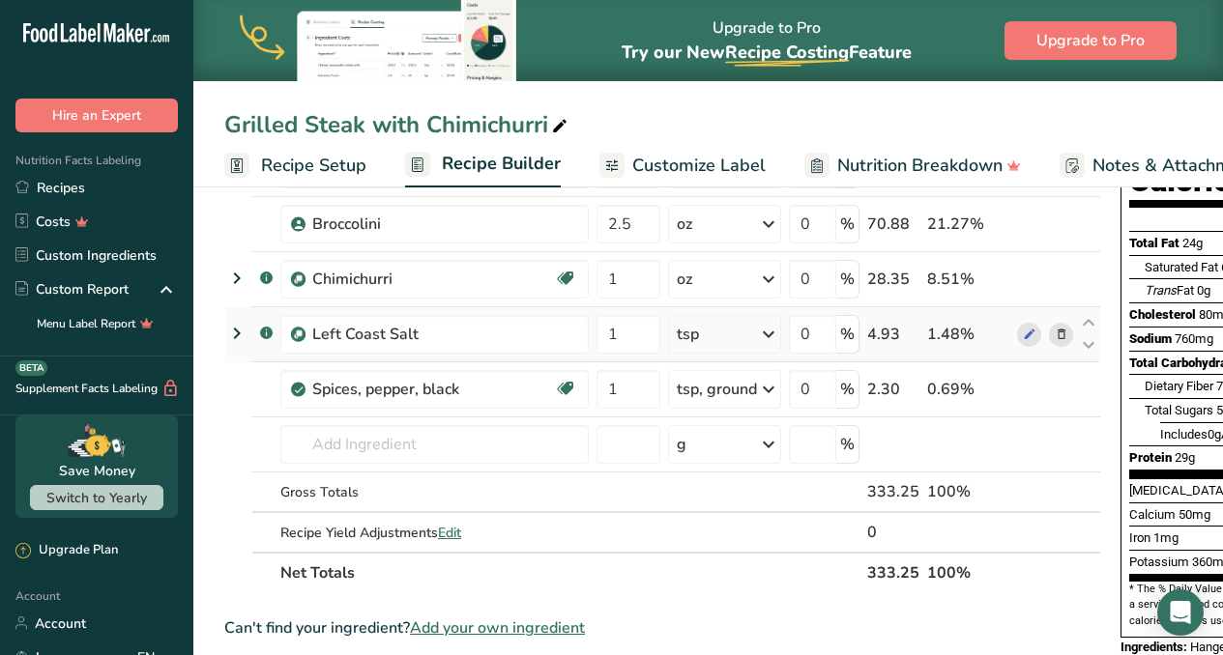
click at [1057, 335] on icon at bounding box center [1062, 335] width 14 height 20
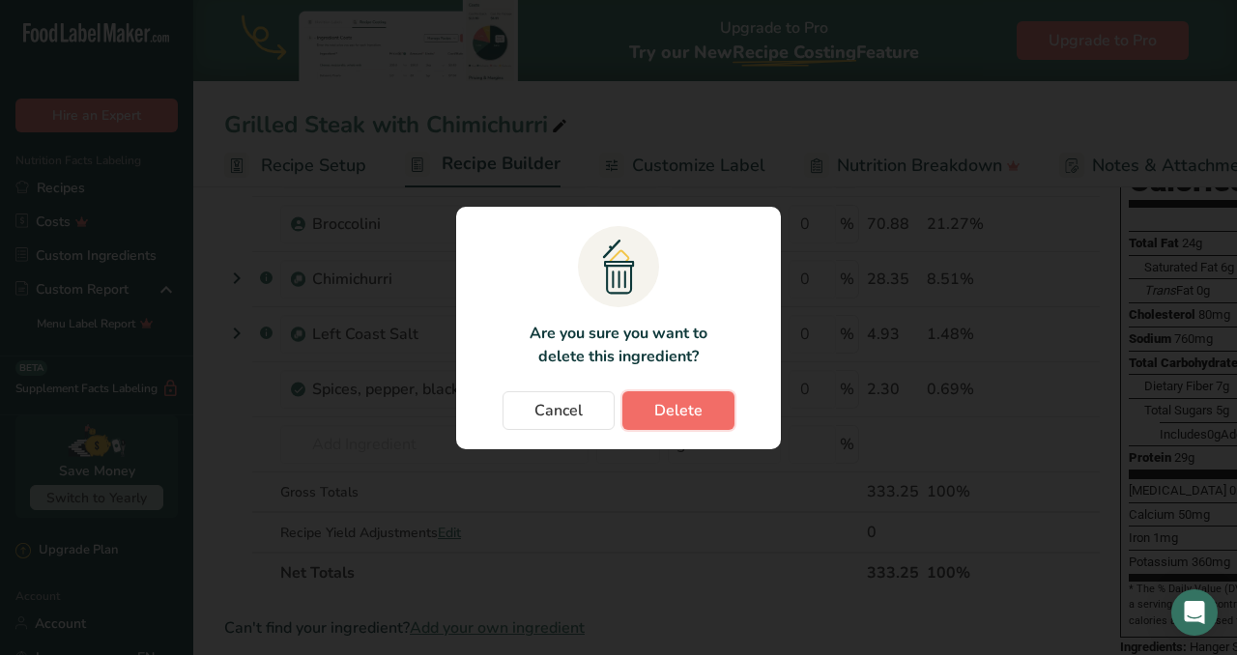
click at [701, 423] on button "Delete" at bounding box center [678, 410] width 112 height 39
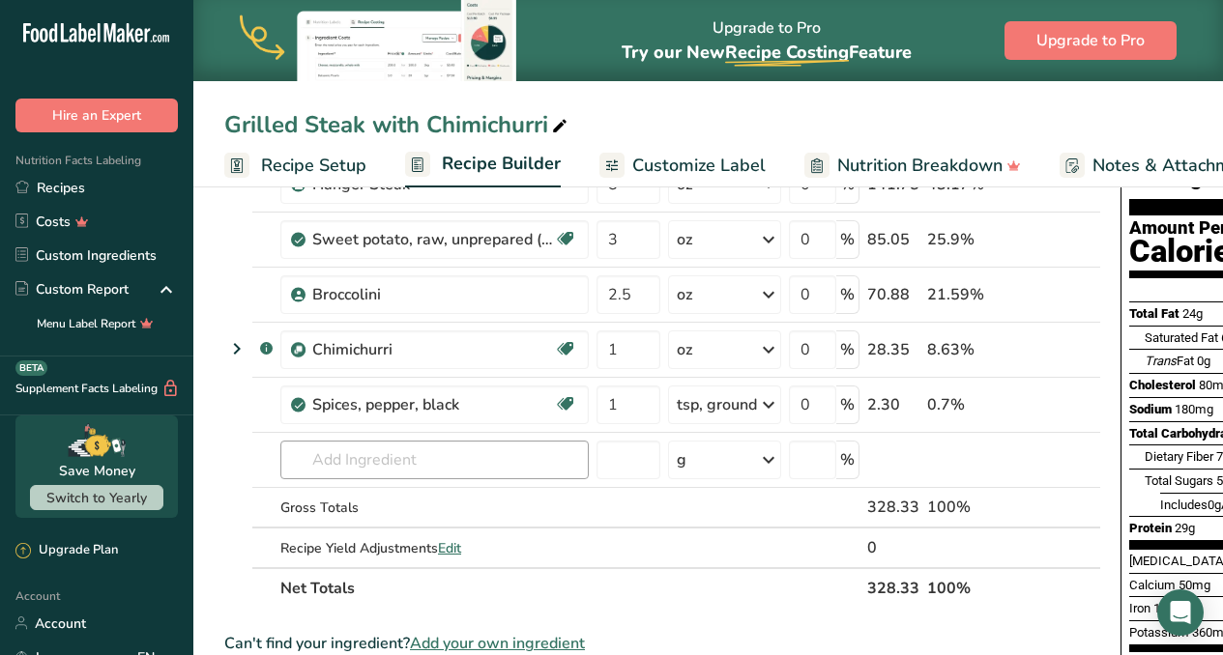
click at [547, 392] on tbody "Hanger Steak 5 oz Weight Units g kg mg mcg lb oz See less Volume Units l mL fl …" at bounding box center [662, 363] width 875 height 410
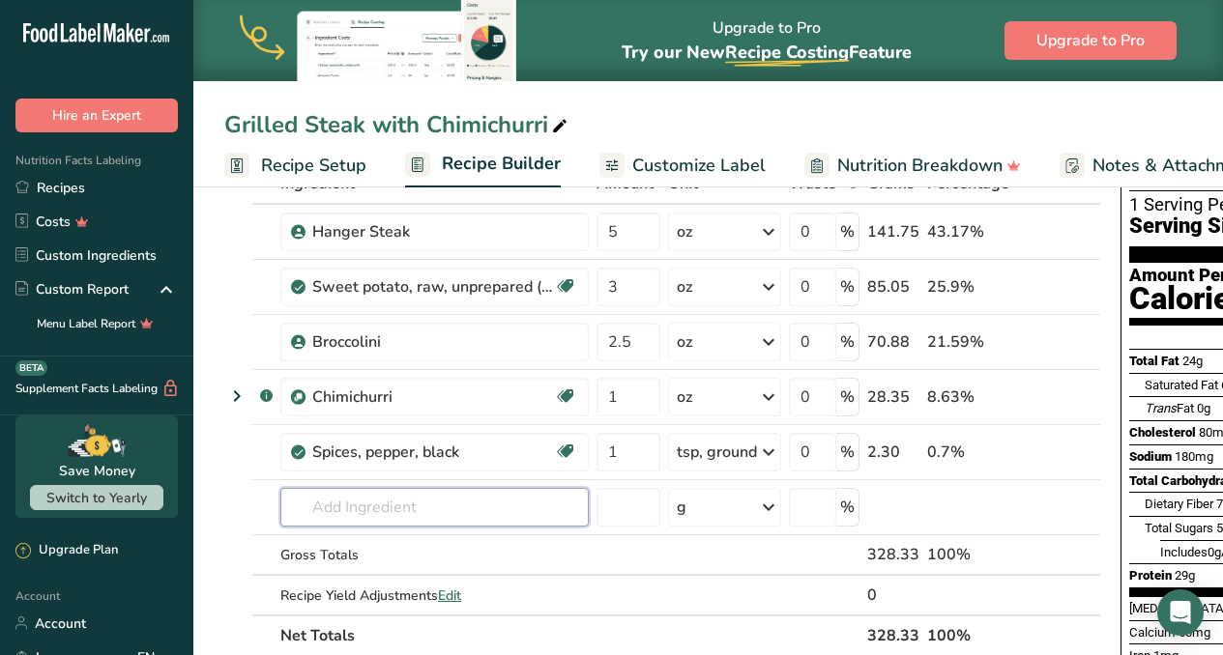
click at [419, 503] on input "text" at bounding box center [434, 507] width 308 height 39
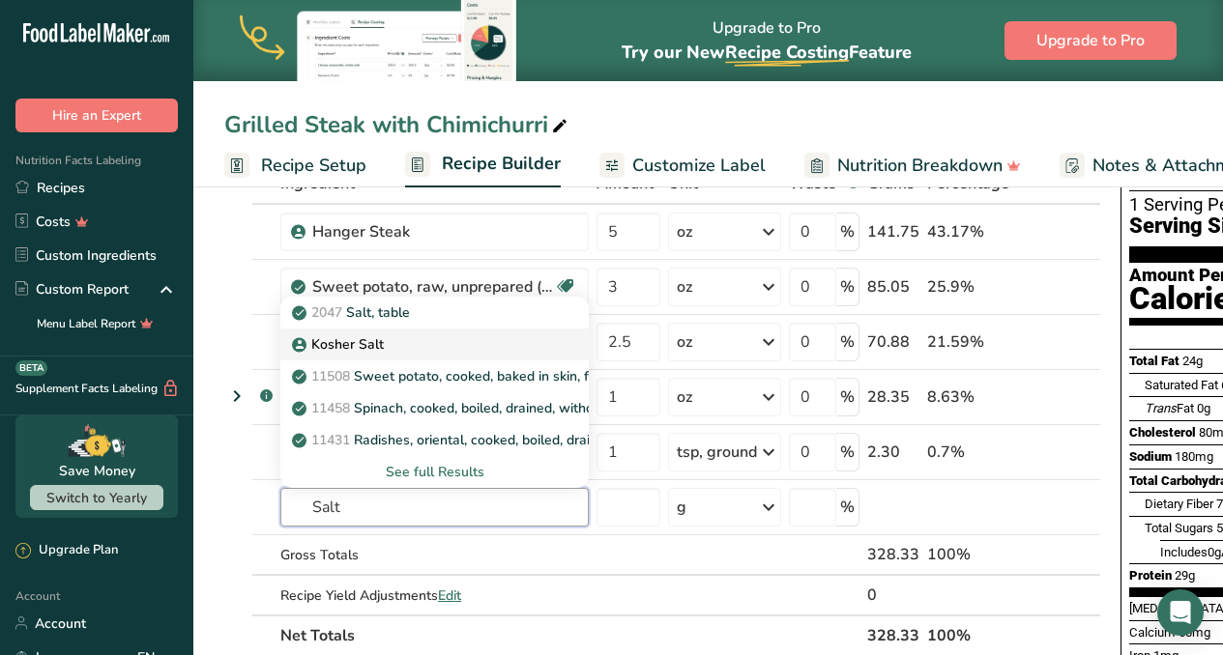
type input "Salt"
click at [341, 340] on p "Kosher Salt" at bounding box center [340, 344] width 88 height 20
type input "Kosher Salt"
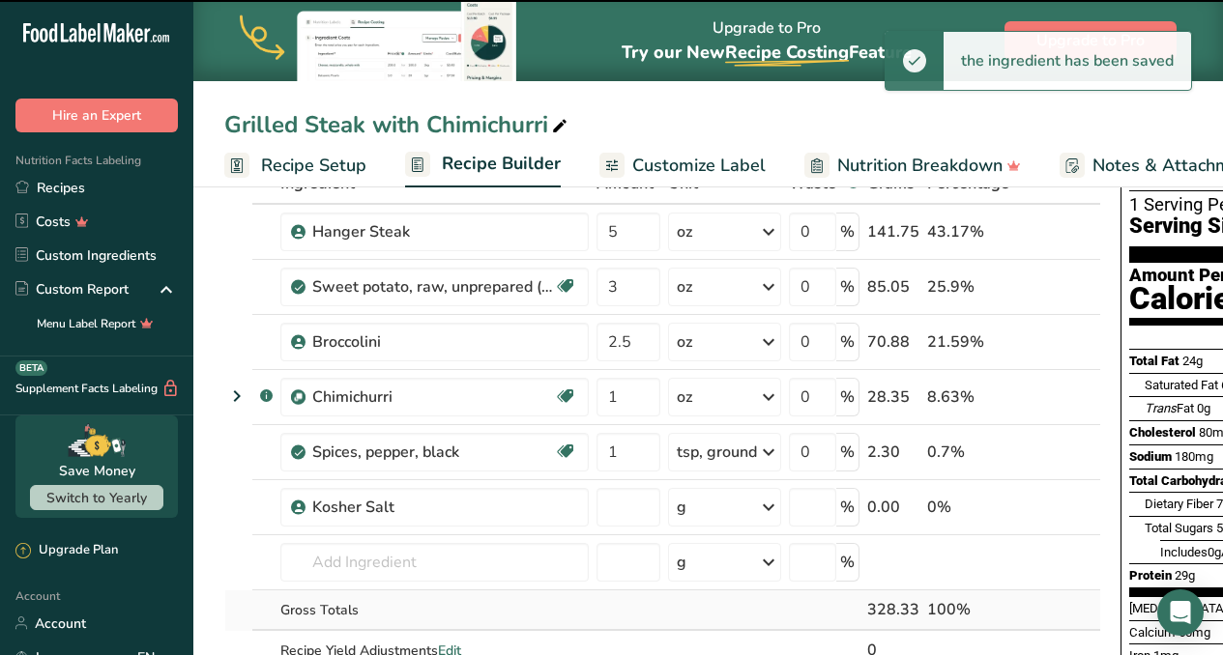
type input "0"
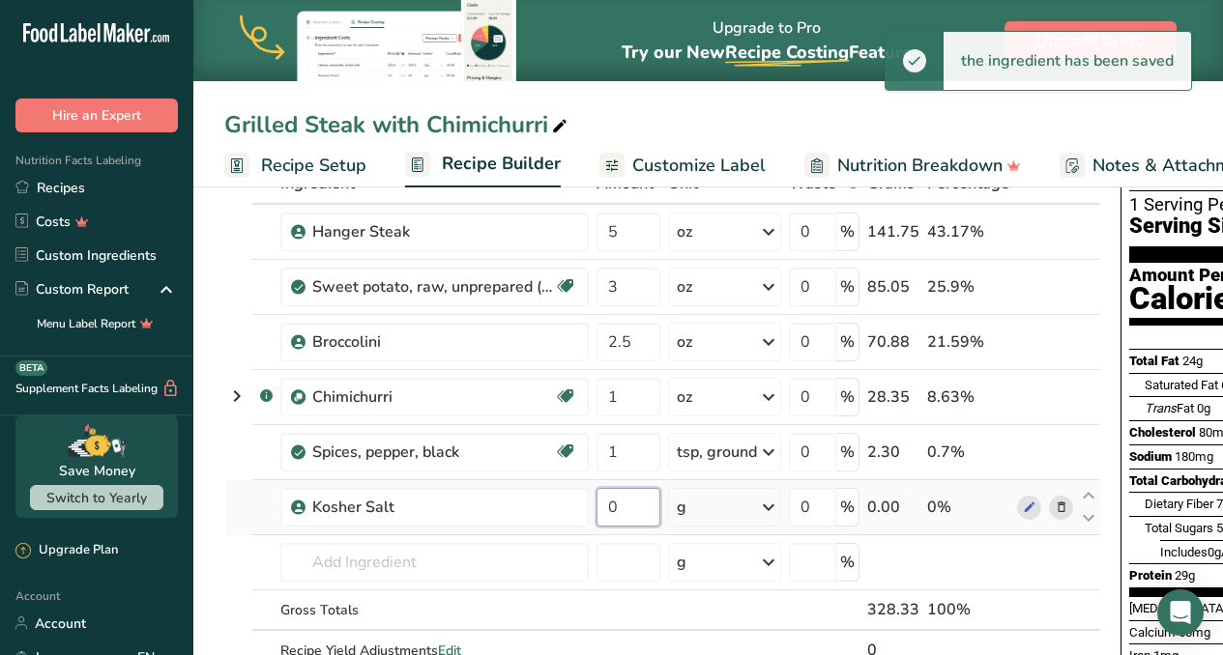
click at [649, 509] on input "0" at bounding box center [628, 507] width 64 height 39
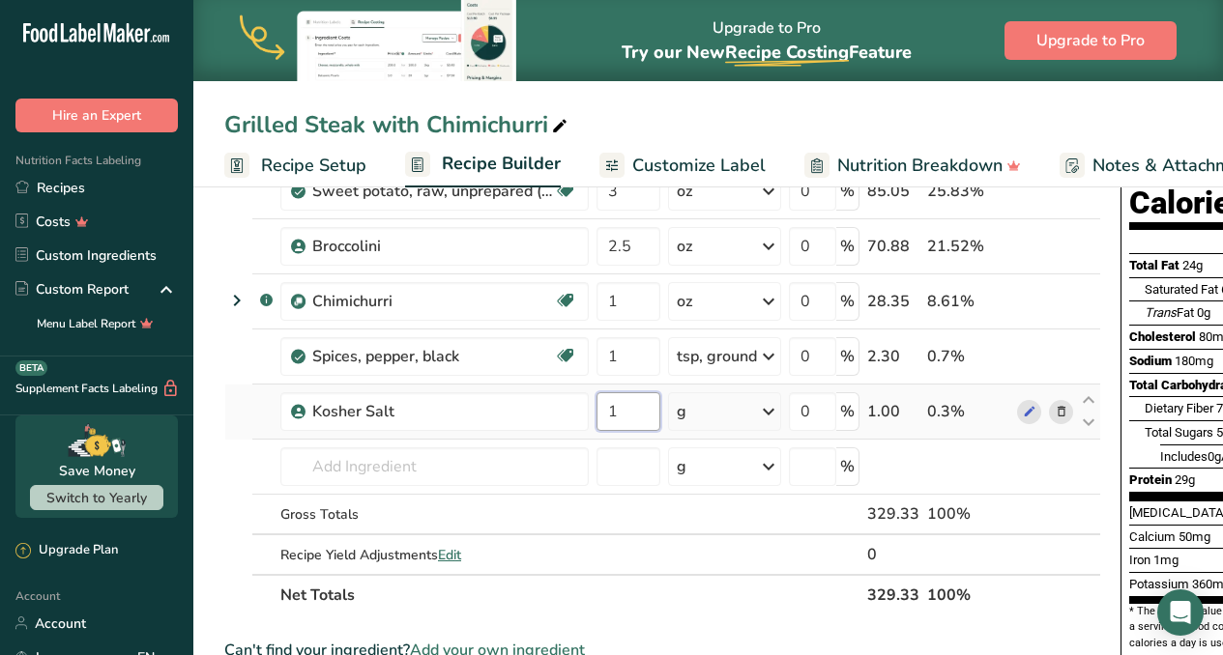
scroll to position [0, 0]
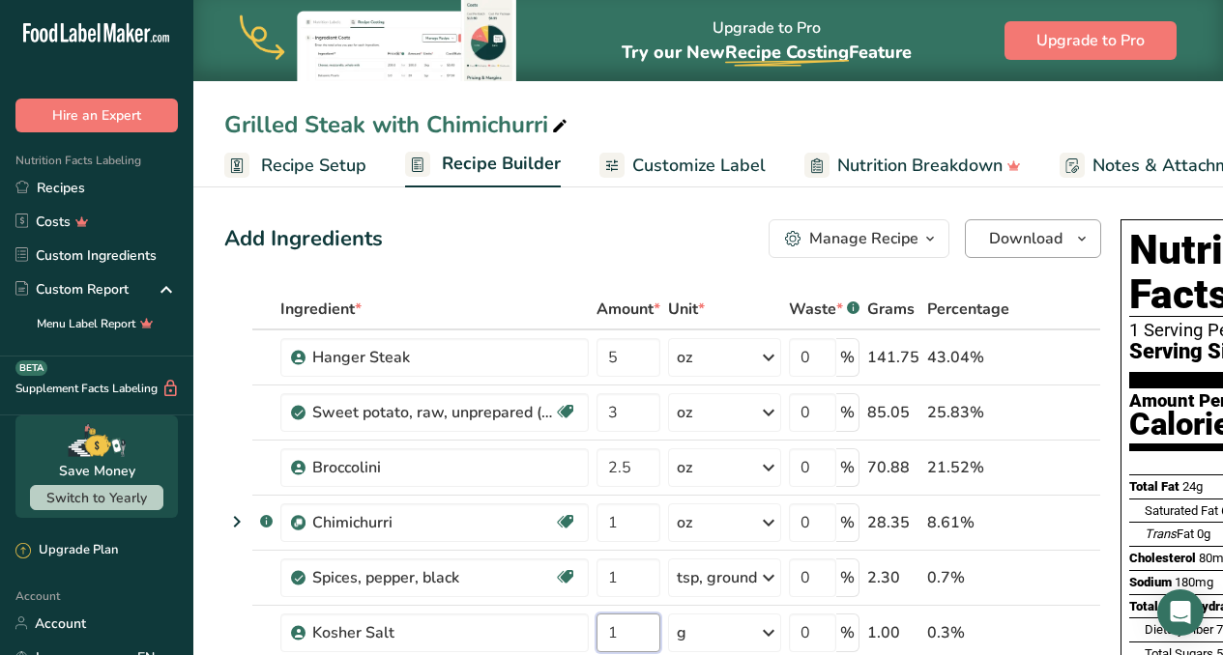
type input "1"
click at [1000, 237] on span "Download" at bounding box center [1025, 238] width 73 height 23
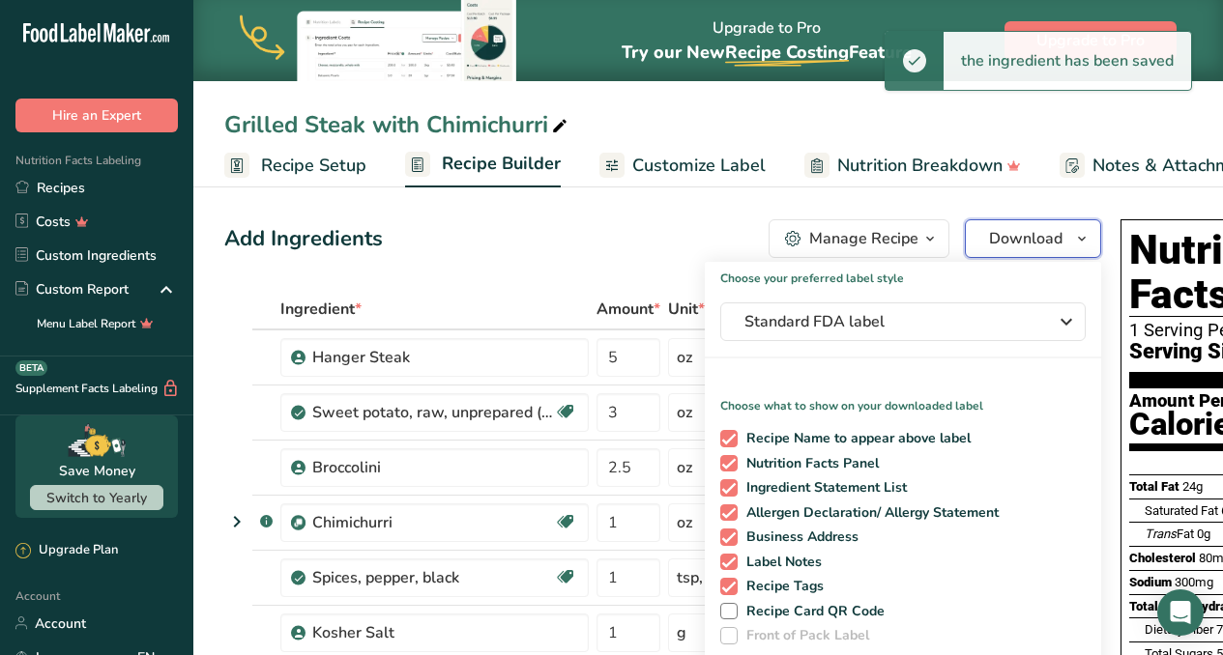
scroll to position [258, 0]
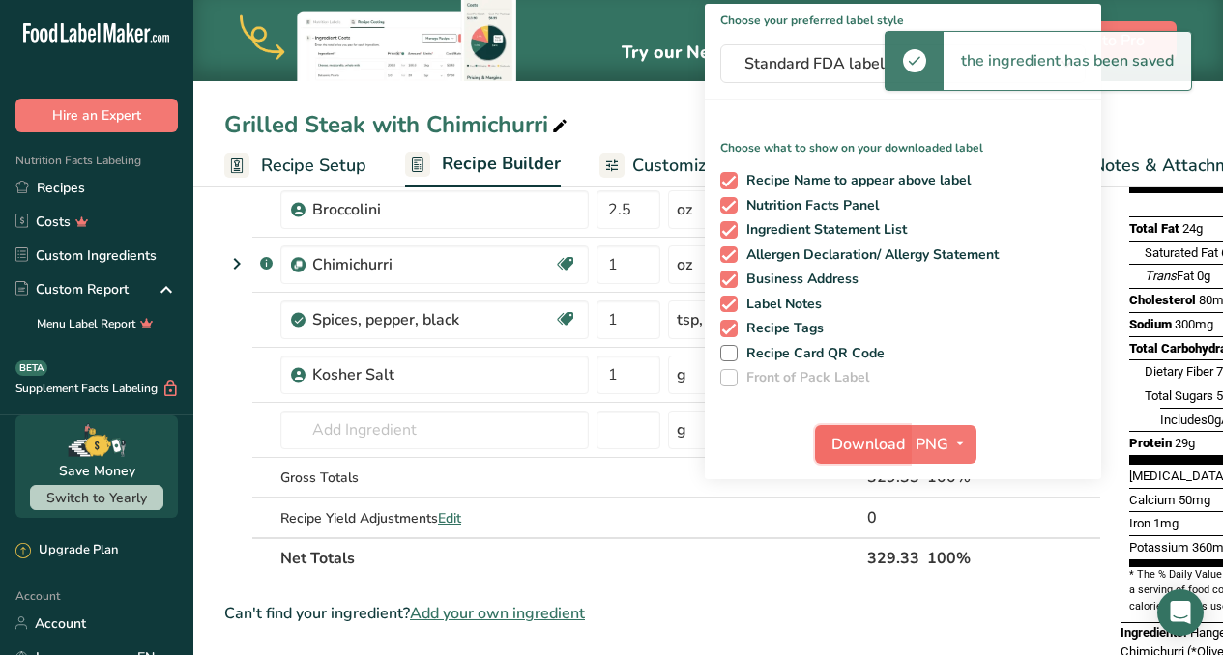
click at [864, 449] on span "Download" at bounding box center [867, 444] width 73 height 23
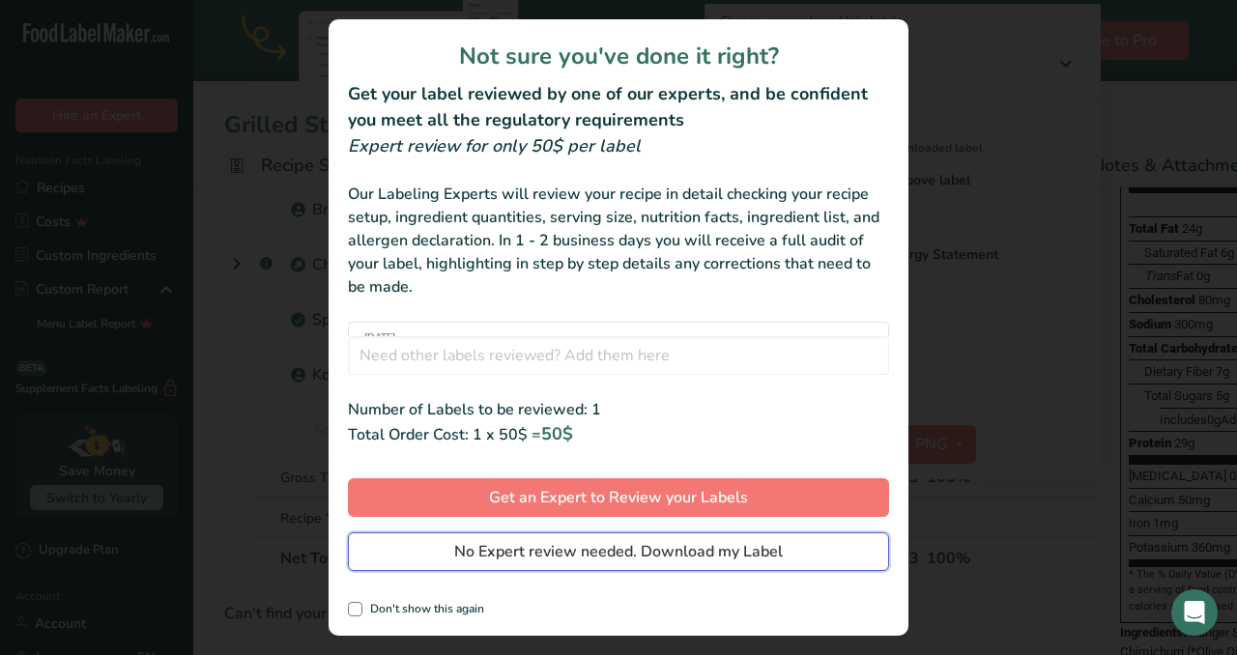
click at [714, 556] on span "No Expert review needed. Download my Label" at bounding box center [618, 551] width 329 height 23
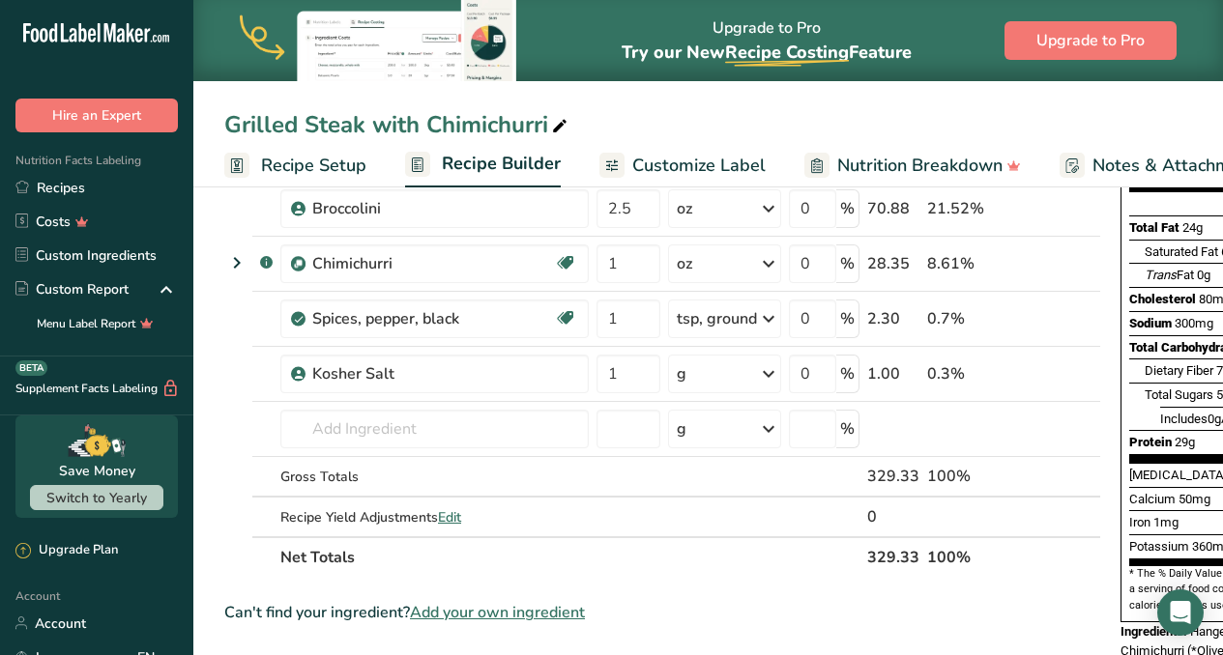
scroll to position [0, 0]
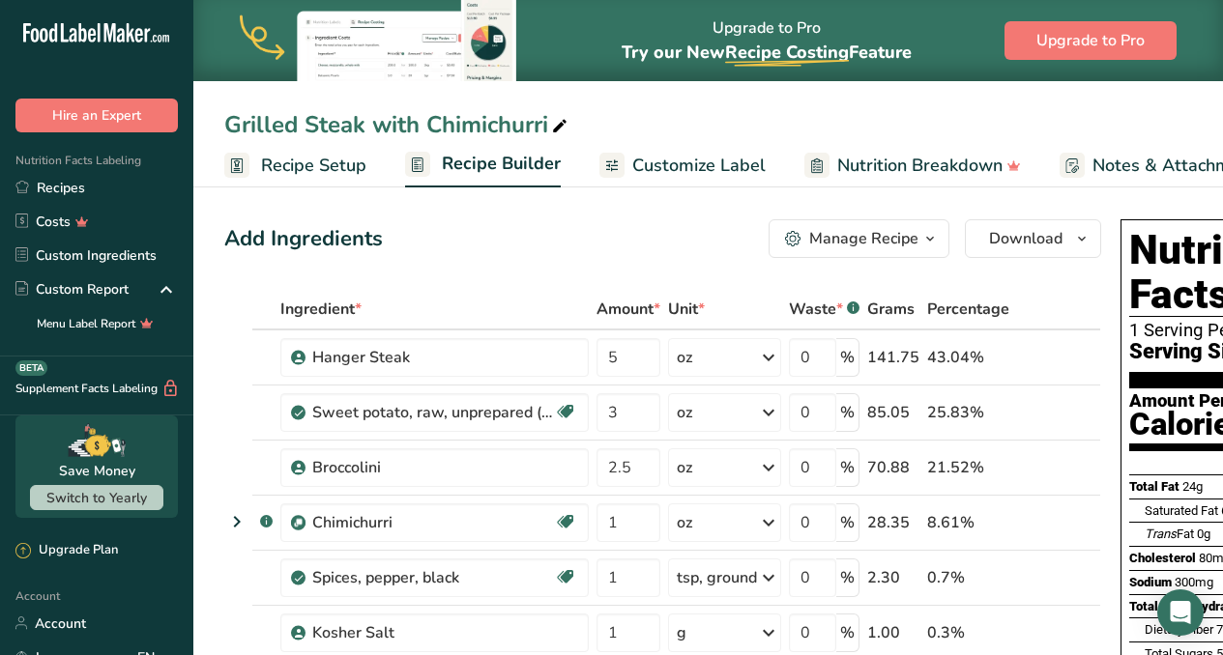
click at [721, 171] on span "Customize Label" at bounding box center [698, 166] width 133 height 26
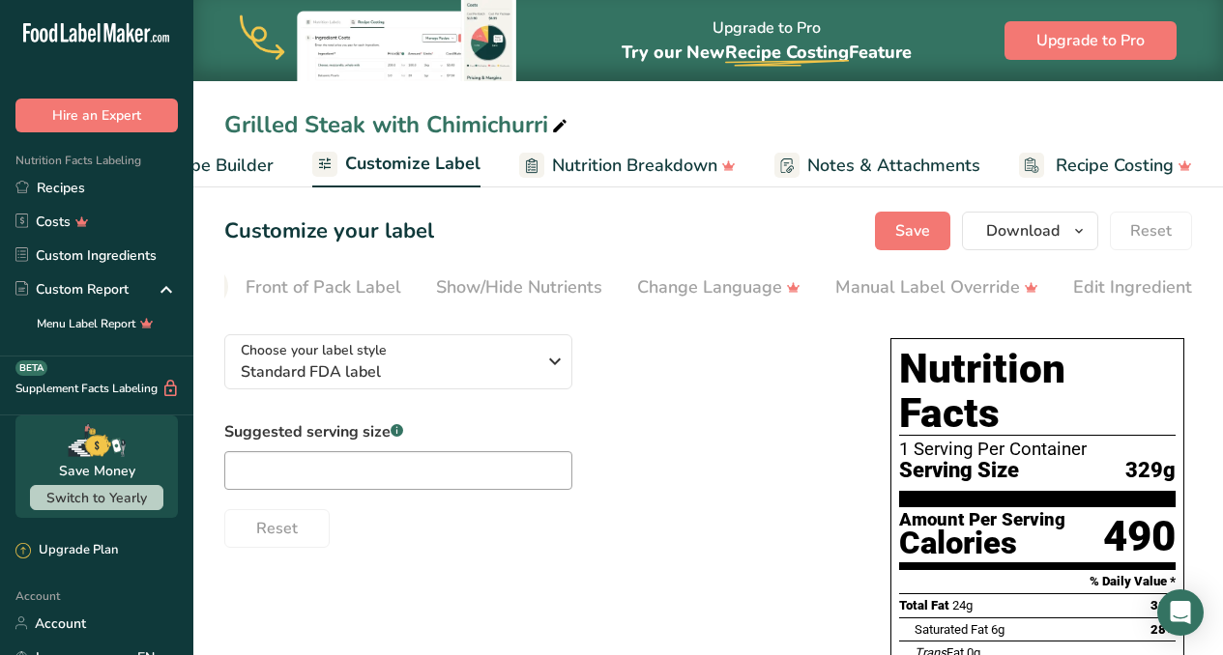
scroll to position [0, 482]
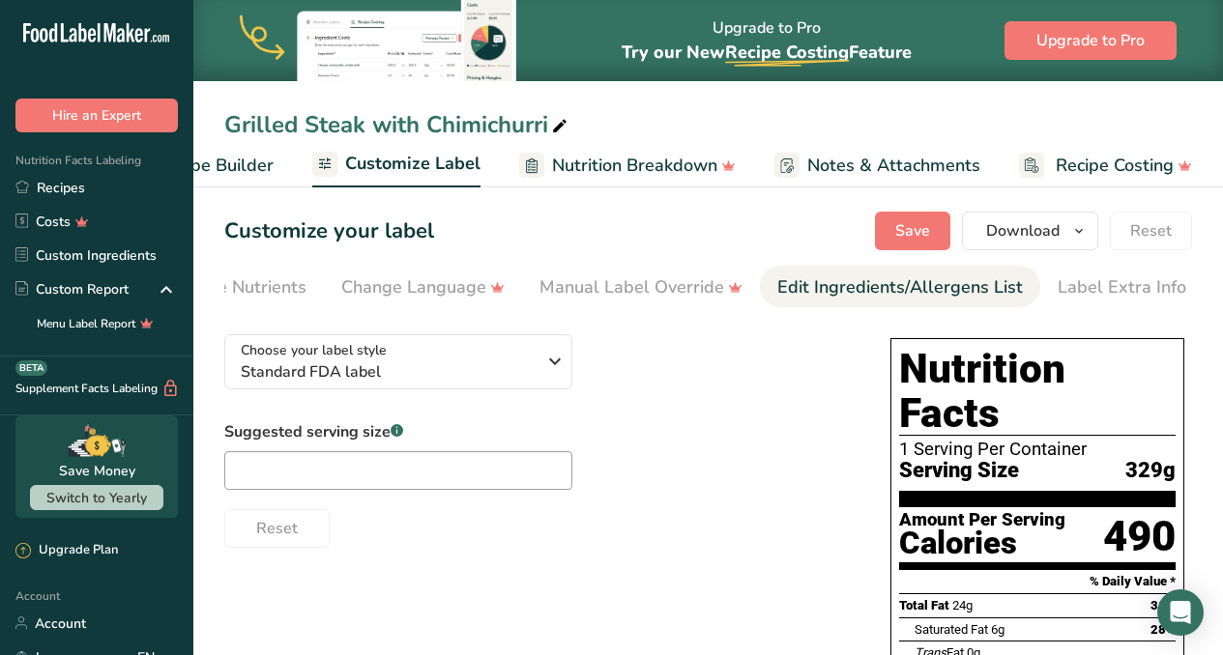
click at [964, 283] on div "Edit Ingredients/Allergens List" at bounding box center [900, 288] width 246 height 26
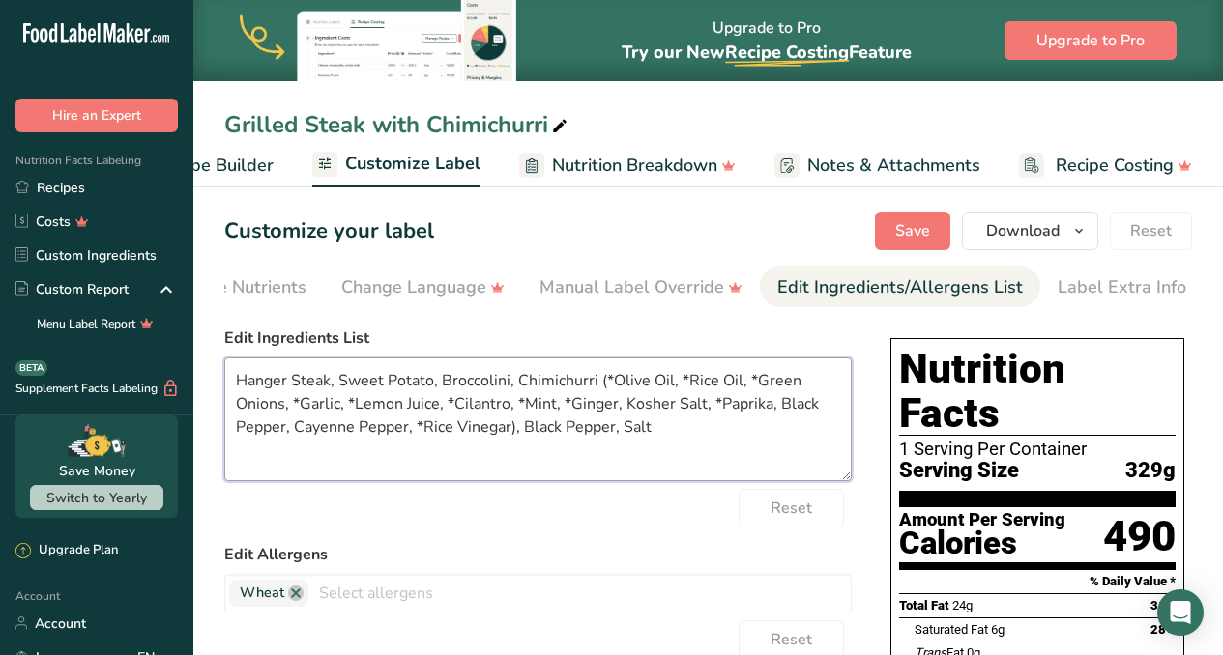
click at [621, 435] on textarea "Hanger Steak, Sweet Potato, Broccolini, Chimichurri (*Olive Oil, *Rice Oil, *Gr…" at bounding box center [537, 420] width 627 height 124
click at [237, 391] on textarea "Hanger Steak, Sweet Potato, Broccolini, Chimichurri (*Olive Oil, *Rice Oil, *Gr…" at bounding box center [537, 420] width 627 height 124
click at [345, 384] on textarea "*Hanger Steak, Sweet Potato, Broccolini, Chimichurri (*Olive Oil, *Rice Oil, *G…" at bounding box center [537, 420] width 627 height 124
click at [458, 382] on textarea "*Hanger Steak, *Sweet Potato, Broccolini, Chimichurri (*Olive Oil, *Rice Oil, *…" at bounding box center [537, 420] width 627 height 124
click at [535, 379] on textarea "*Hanger Steak, *Sweet Potato, *Broccolini, Chimichurri (*Olive Oil, *Rice Oil, …" at bounding box center [537, 420] width 627 height 124
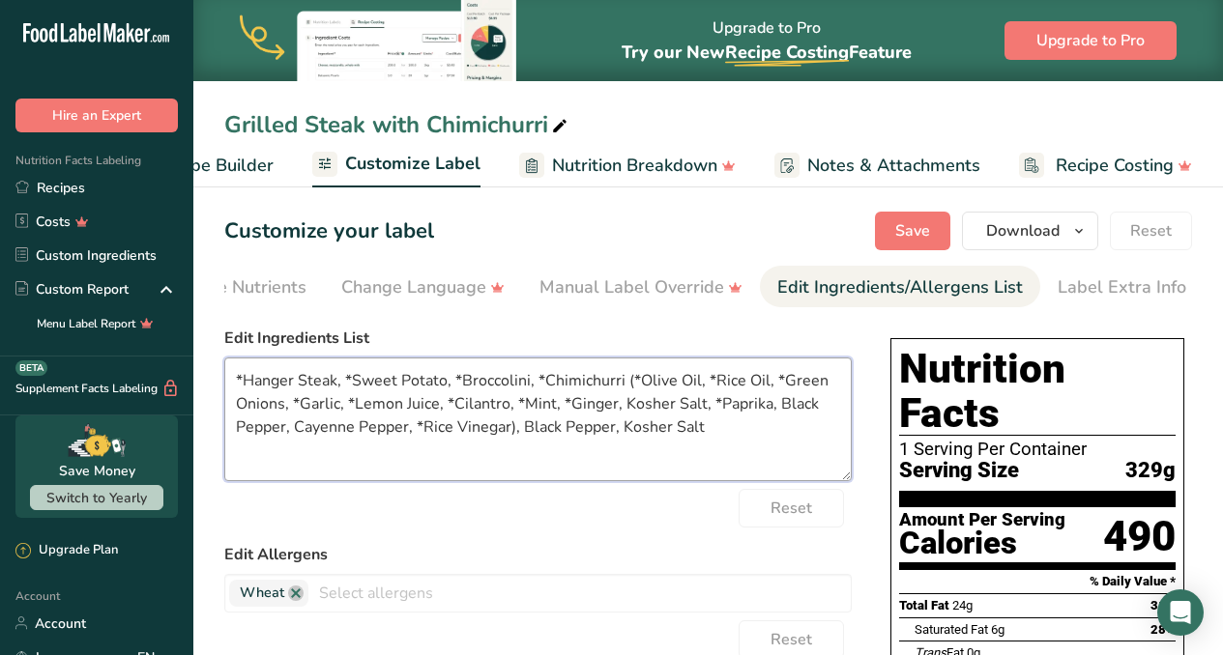
click at [639, 387] on textarea "*Hanger Steak, *Sweet Potato, *Broccolini, *Chimichurri (*Olive Oil, *Rice Oil,…" at bounding box center [537, 420] width 627 height 124
click at [708, 384] on textarea "*Hanger Steak, *Sweet Potato, *Broccolini, *Chimichurri ( olive oil, *Rice Oil,…" at bounding box center [537, 420] width 627 height 124
click at [638, 391] on textarea "*Hanger Steak, *Sweet Potato, *Broccolini, *Chimichurri ( olive oil, rice Oil, …" at bounding box center [537, 420] width 627 height 124
click at [728, 383] on textarea "*Hanger Steak, *Sweet Potato, *Broccolini, *Chimichurri (olive oil, rice Oil, *…" at bounding box center [537, 420] width 627 height 124
click at [755, 383] on textarea "*Hanger Steak, *Sweet Potato, *Broccolini, *Chimichurri (olive oil, rice oil, *…" at bounding box center [537, 420] width 627 height 124
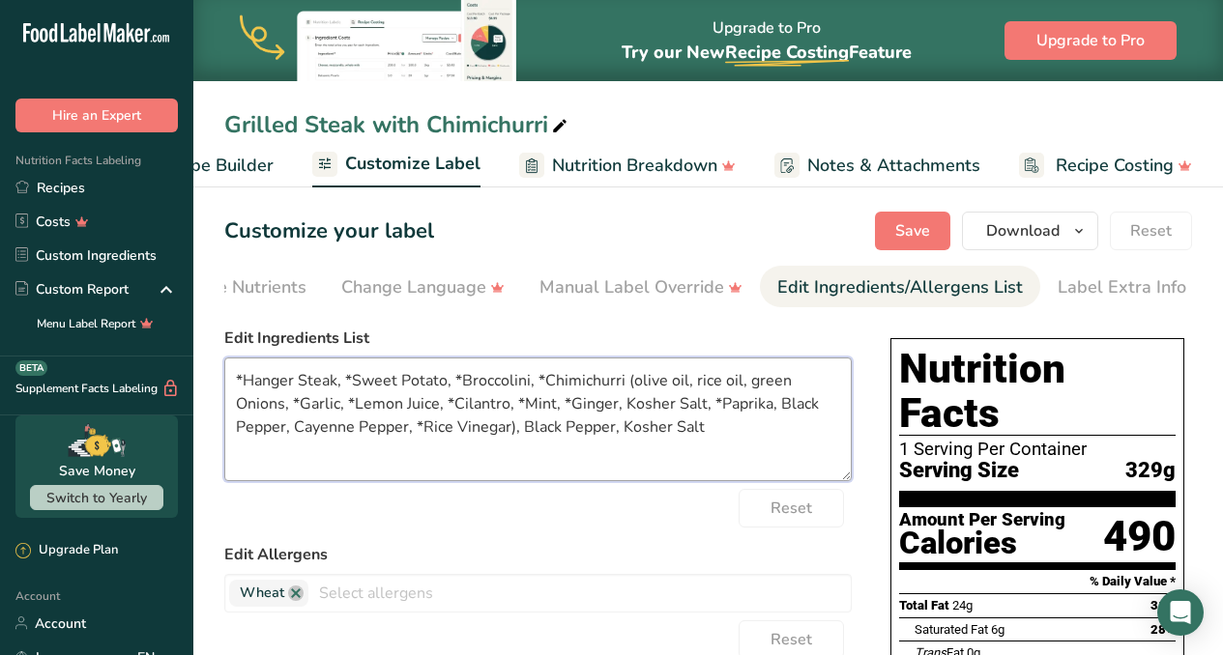
click at [796, 381] on textarea "*Hanger Steak, *Sweet Potato, *Broccolini, *Chimichurri (olive oil, rice oil, g…" at bounding box center [537, 420] width 627 height 124
click at [831, 386] on textarea "*Hanger Steak, *Sweet Potato, *Broccolini, *Chimichurri (olive oil, rice oil, g…" at bounding box center [537, 420] width 627 height 124
click at [248, 406] on textarea "*Hanger Steak, *Sweet Potato, *Broccolini, *Chimichurri (olive oil, rice oil, g…" at bounding box center [537, 420] width 627 height 124
click at [244, 409] on textarea "*Hanger Steak, *Sweet Potato, *Broccolini, *Chimichurri (olive oil, rice oil, g…" at bounding box center [537, 420] width 627 height 124
click at [289, 408] on textarea "*Hanger Steak, *Sweet Potato, *Broccolini, *Chimichurri (olive oil, rice oil, g…" at bounding box center [537, 420] width 627 height 124
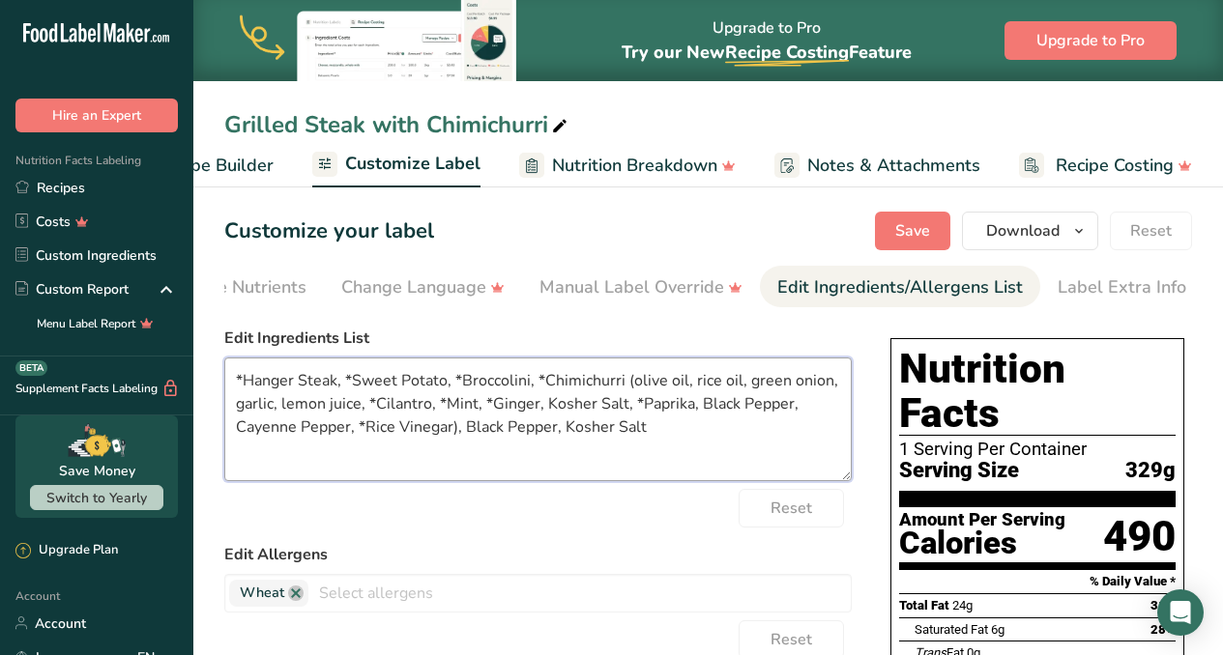
click at [381, 410] on textarea "*Hanger Steak, *Sweet Potato, *Broccolini, *Chimichurri (olive oil, rice oil, g…" at bounding box center [537, 420] width 627 height 124
click at [438, 409] on textarea "*Hanger Steak, *Sweet Potato, *Broccolini, *Chimichurri (olive oil, rice oil, g…" at bounding box center [537, 420] width 627 height 124
click at [474, 408] on textarea "*Hanger Steak, *Sweet Potato, *Broccolini, *Chimichurri (olive oil, rice oil, g…" at bounding box center [537, 420] width 627 height 124
click at [525, 402] on textarea "*Hanger Steak, *Sweet Potato, *Broccolini, *Chimichurri (olive oil, rice oil, g…" at bounding box center [537, 420] width 627 height 124
click at [573, 404] on textarea "*Hanger Steak, *Sweet Potato, *Broccolini, *Chimichurri (olive oil, rice oil, g…" at bounding box center [537, 420] width 627 height 124
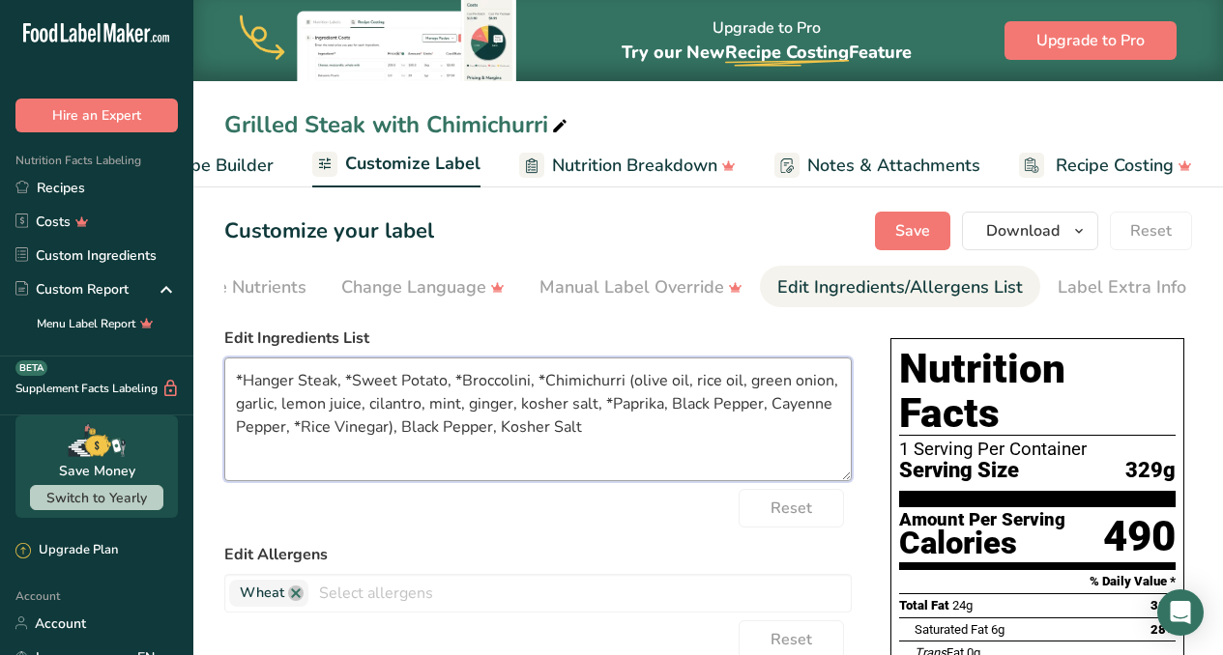
click at [615, 405] on textarea "*Hanger Steak, *Sweet Potato, *Broccolini, *Chimichurri (olive oil, rice oil, g…" at bounding box center [537, 420] width 627 height 124
click at [666, 408] on textarea "*Hanger Steak, *Sweet Potato, *Broccolini, *Chimichurri (olive oil, rice oil, g…" at bounding box center [537, 420] width 627 height 124
click at [761, 409] on textarea "*Hanger Steak, *Sweet Potato, *Broccolini, *Chimichurri (olive oil, rice oil, g…" at bounding box center [537, 420] width 627 height 124
click at [241, 430] on textarea "*Hanger Steak, *Sweet Potato, *Broccolini, *Chimichurri (olive oil, rice oil, g…" at bounding box center [537, 420] width 627 height 124
click at [303, 431] on textarea "*Hanger Steak, *Sweet Potato, *Broccolini, *Chimichurri (olive oil, rice oil, g…" at bounding box center [537, 420] width 627 height 124
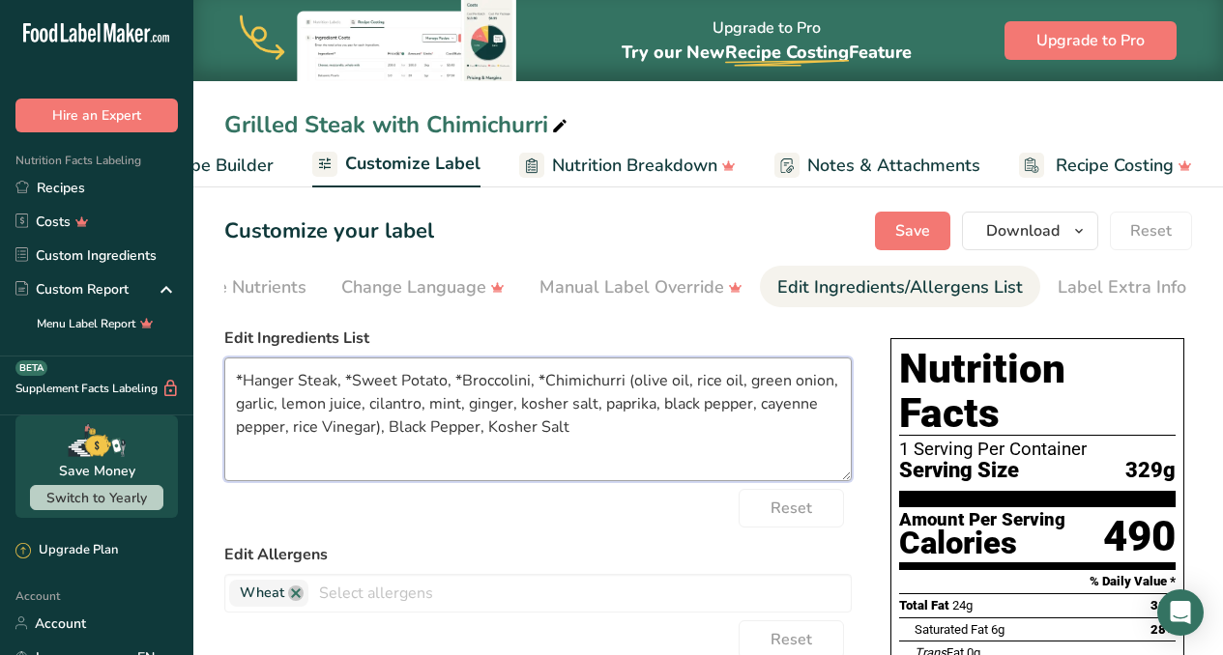
click at [328, 427] on textarea "*Hanger Steak, *Sweet Potato, *Broccolini, *Chimichurri (olive oil, rice oil, g…" at bounding box center [537, 420] width 627 height 124
click at [390, 433] on textarea "*Hanger Steak, *Sweet Potato, *Broccolini, *Chimichurri (olive oil, rice oil, g…" at bounding box center [537, 420] width 627 height 124
type textarea "*Hanger Steak, *Sweet Potato, *Broccolini, *Chimichurri (olive oil, rice oil, g…"
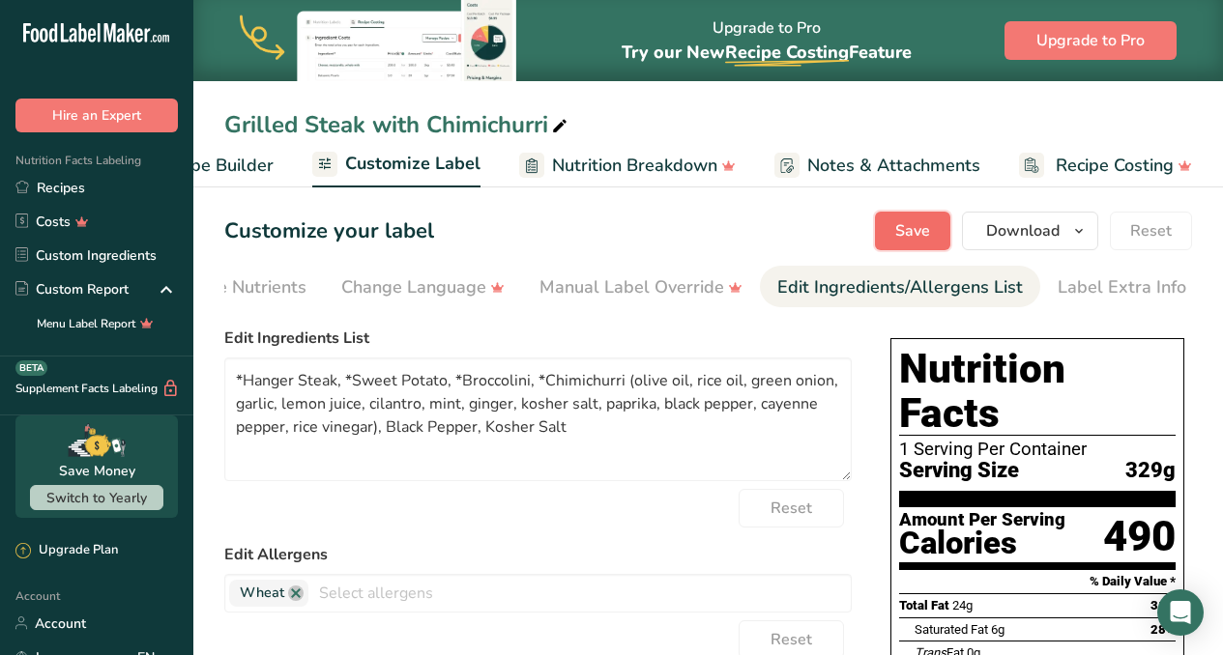
click at [909, 237] on span "Save" at bounding box center [912, 230] width 35 height 23
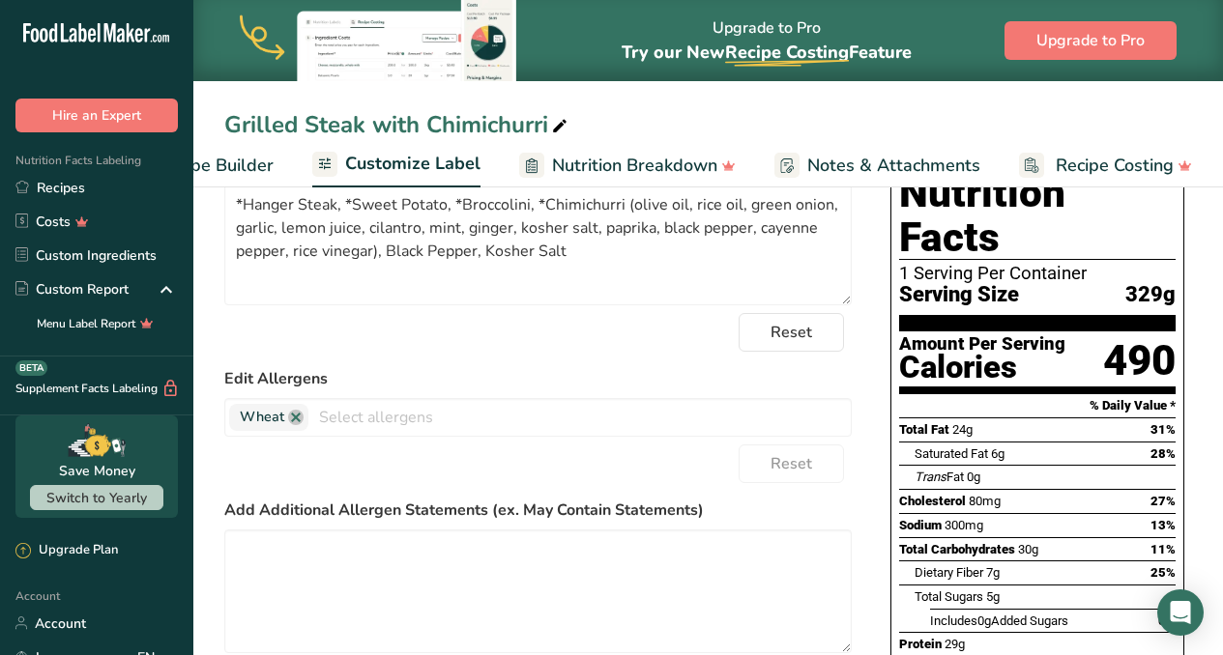
scroll to position [0, 0]
